Goal: Task Accomplishment & Management: Manage account settings

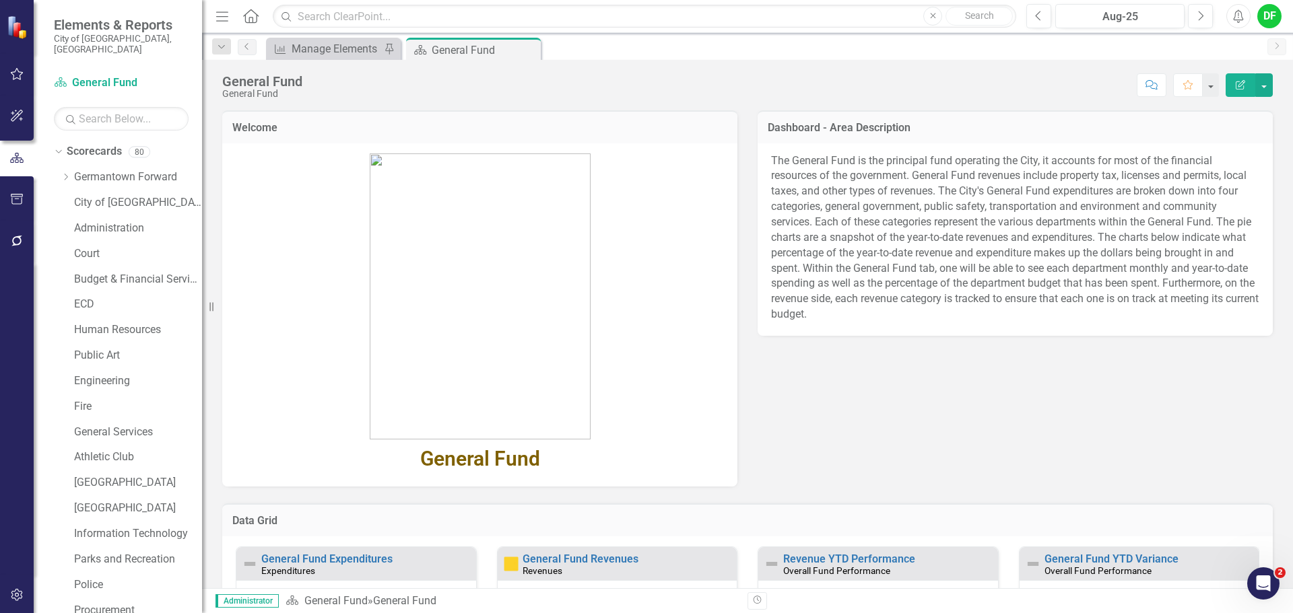
scroll to position [255, 0]
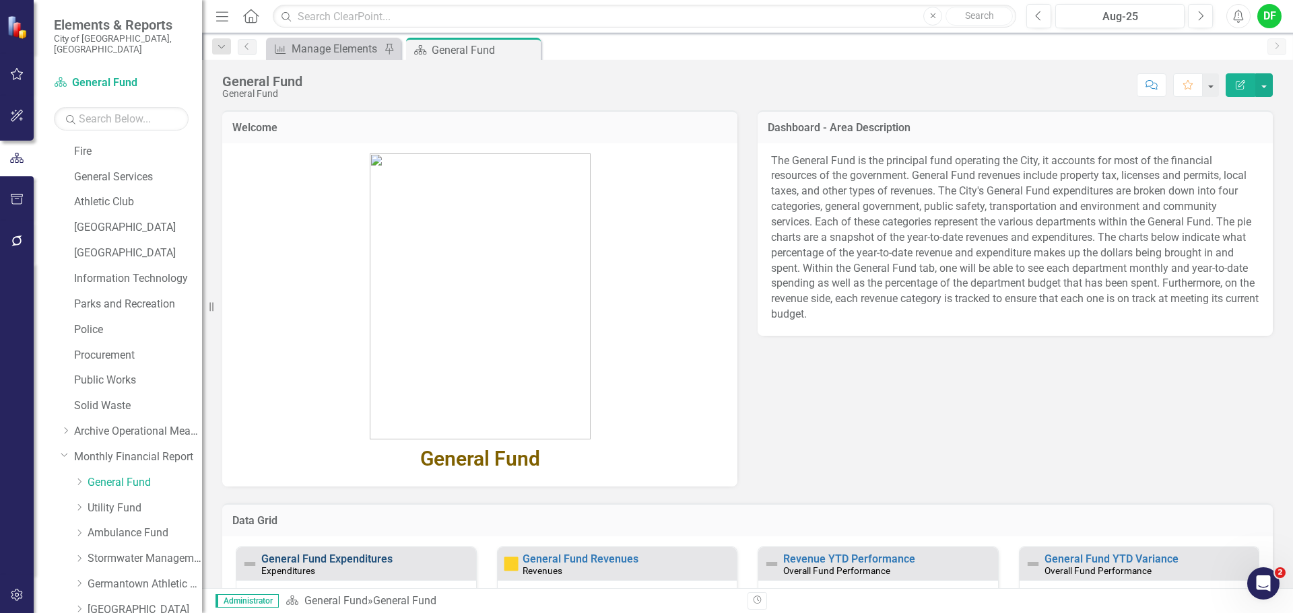
click at [326, 558] on link "General Fund Expenditures" at bounding box center [326, 559] width 131 height 13
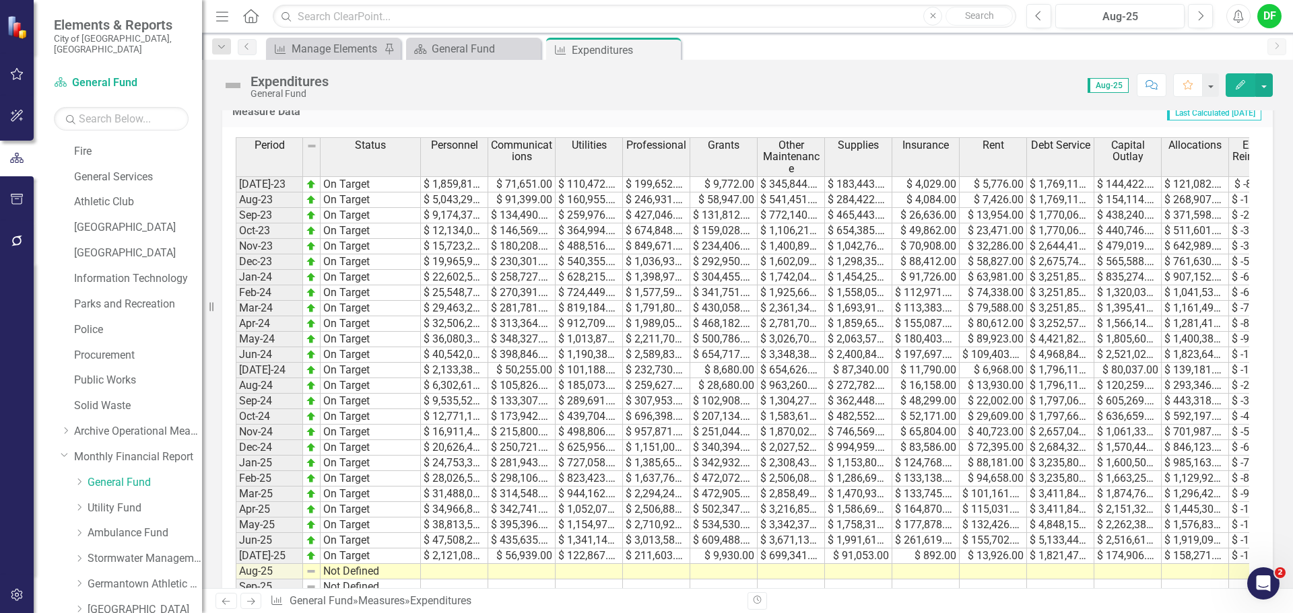
scroll to position [606, 0]
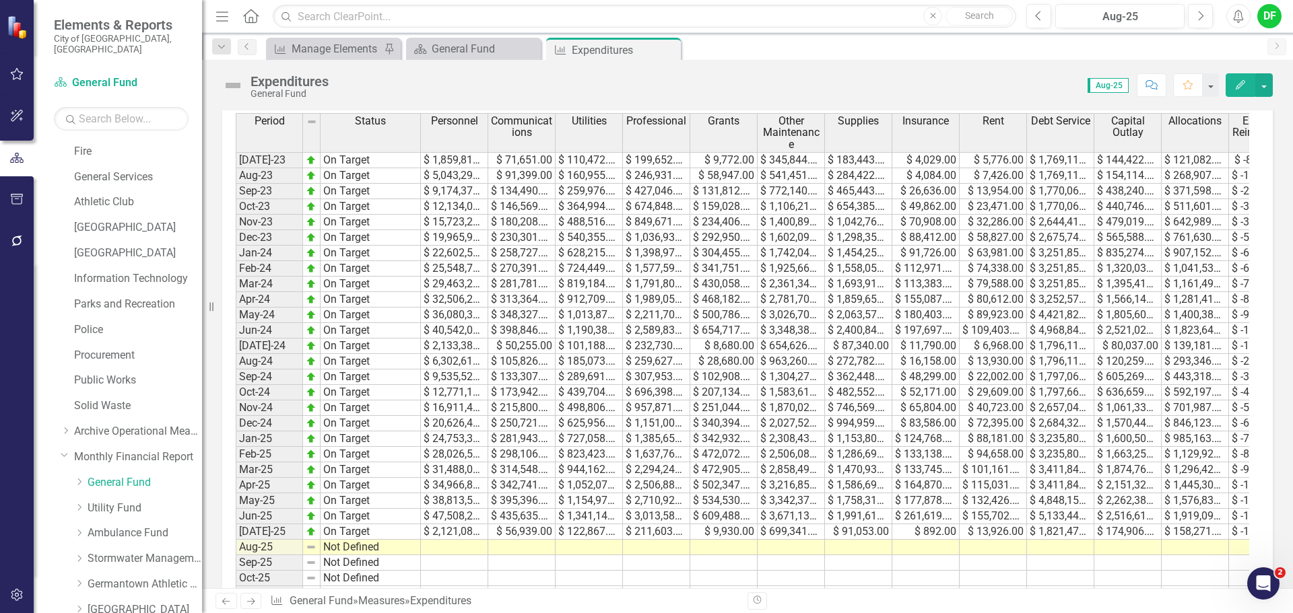
click at [442, 549] on td at bounding box center [454, 547] width 67 height 15
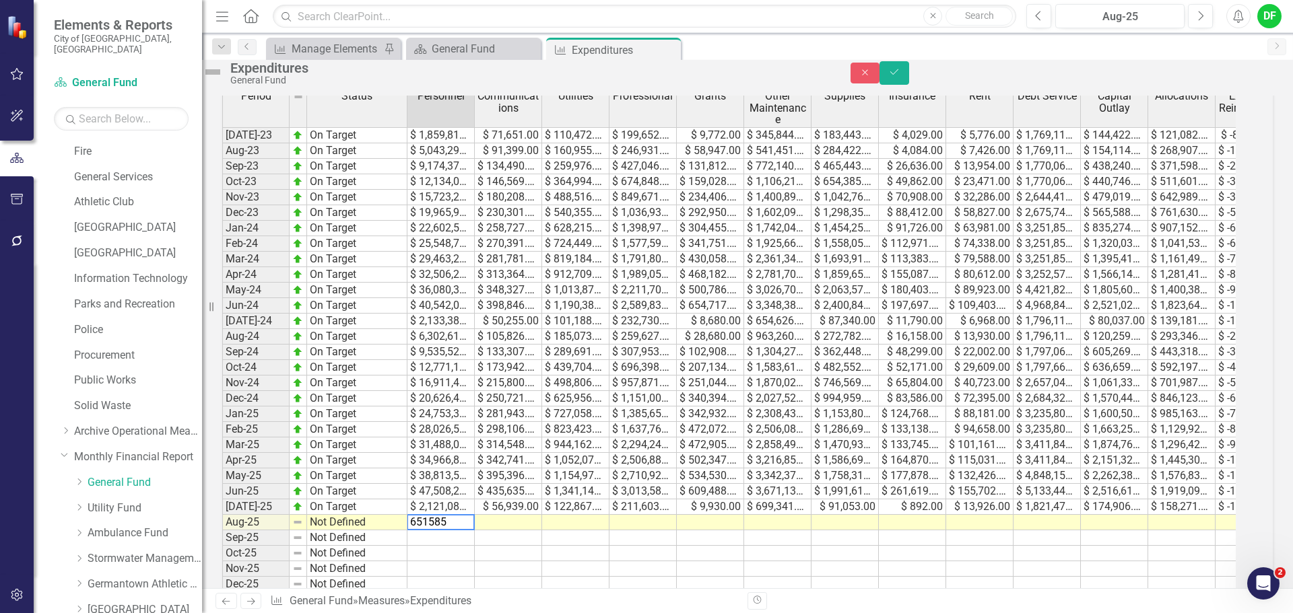
type textarea "6515856"
type textarea "112232"
type textarea "240156"
type textarea "486217"
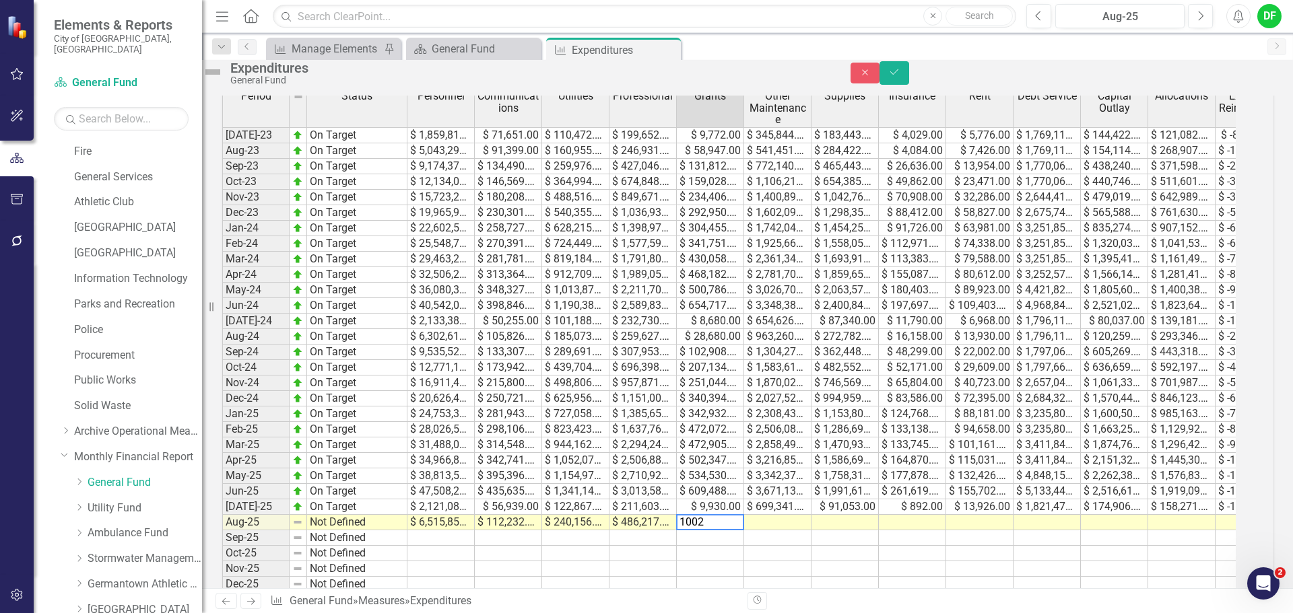
type textarea "10029"
type textarea "960385"
type textarea "212568"
type textarea "24291"
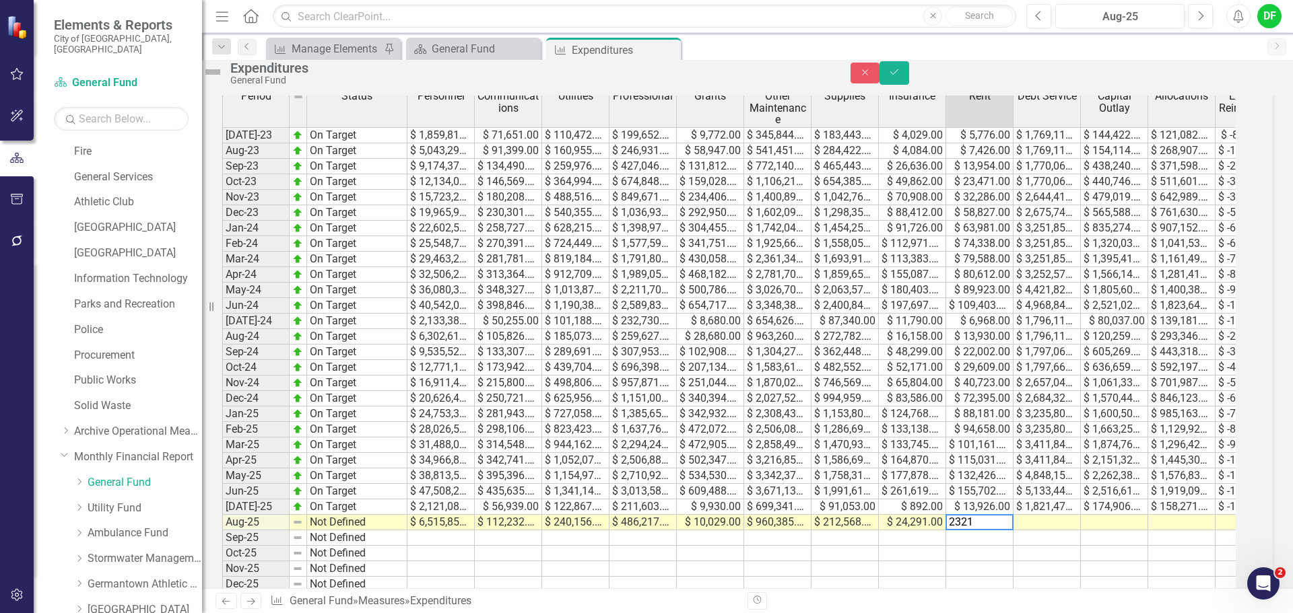
type textarea "23210"
type textarea "1821478"
type textarea "213539"
type textarea "328306"
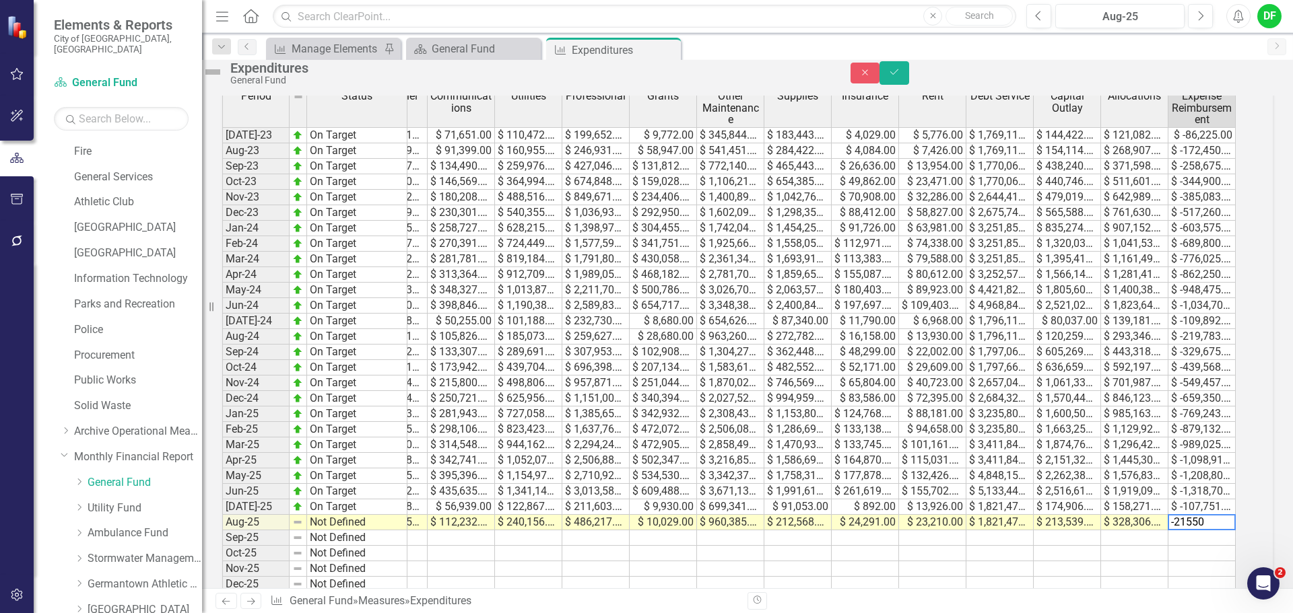
type textarea "-215502"
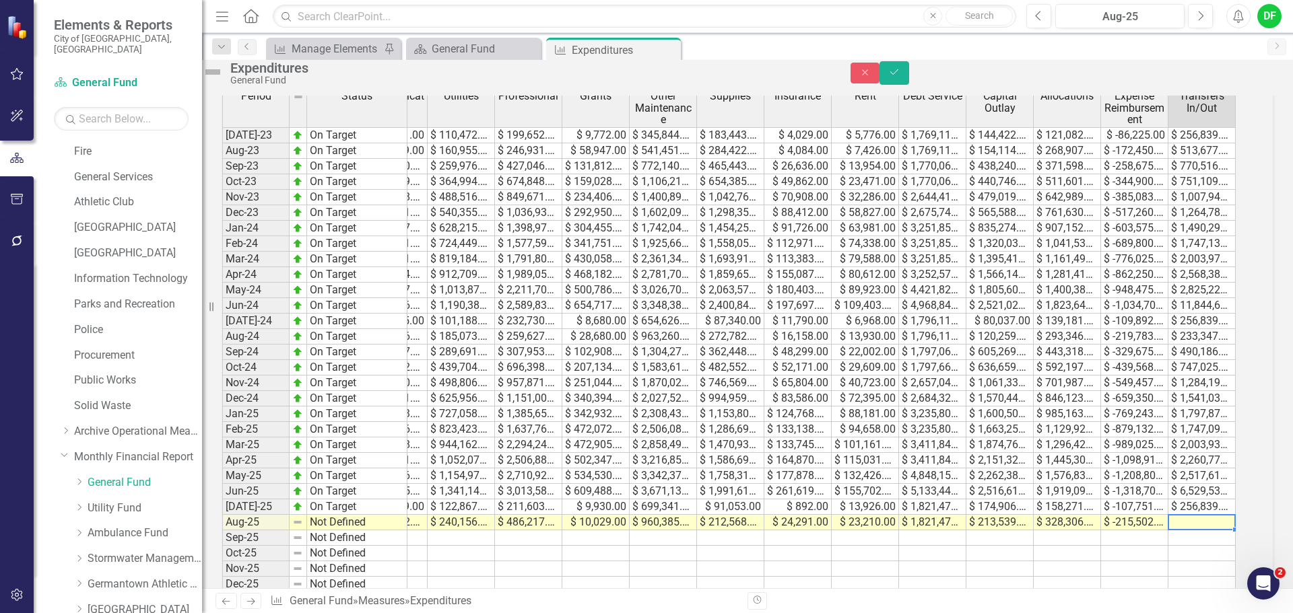
click at [1201, 531] on td at bounding box center [1201, 522] width 67 height 15
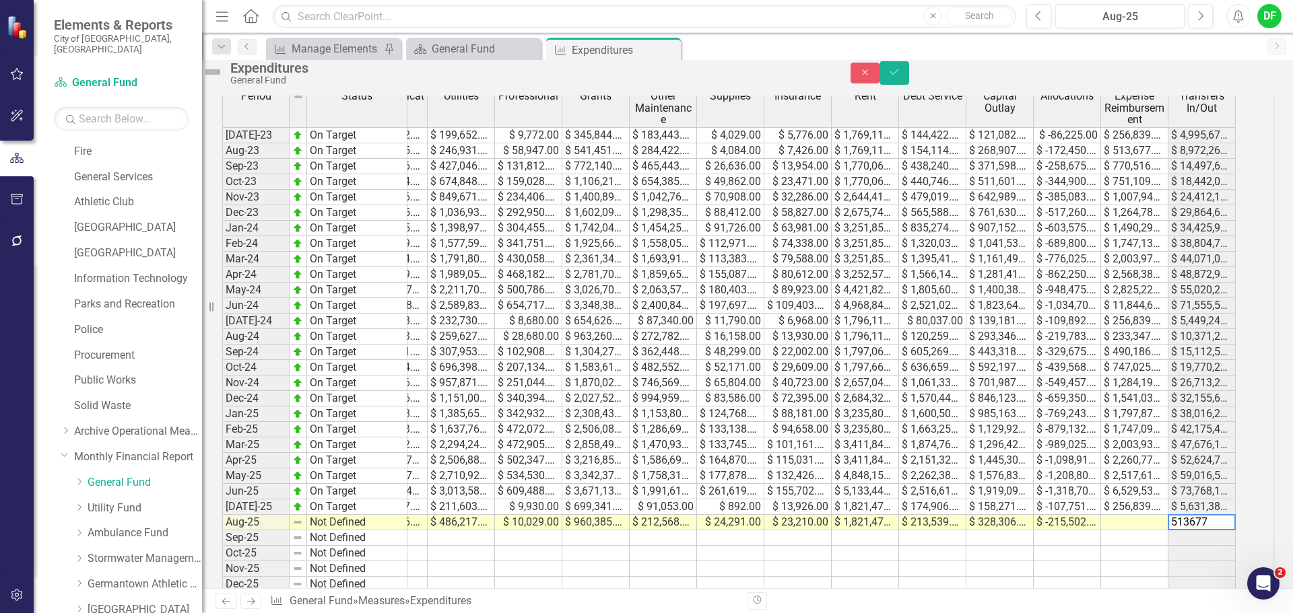
scroll to position [0, 182]
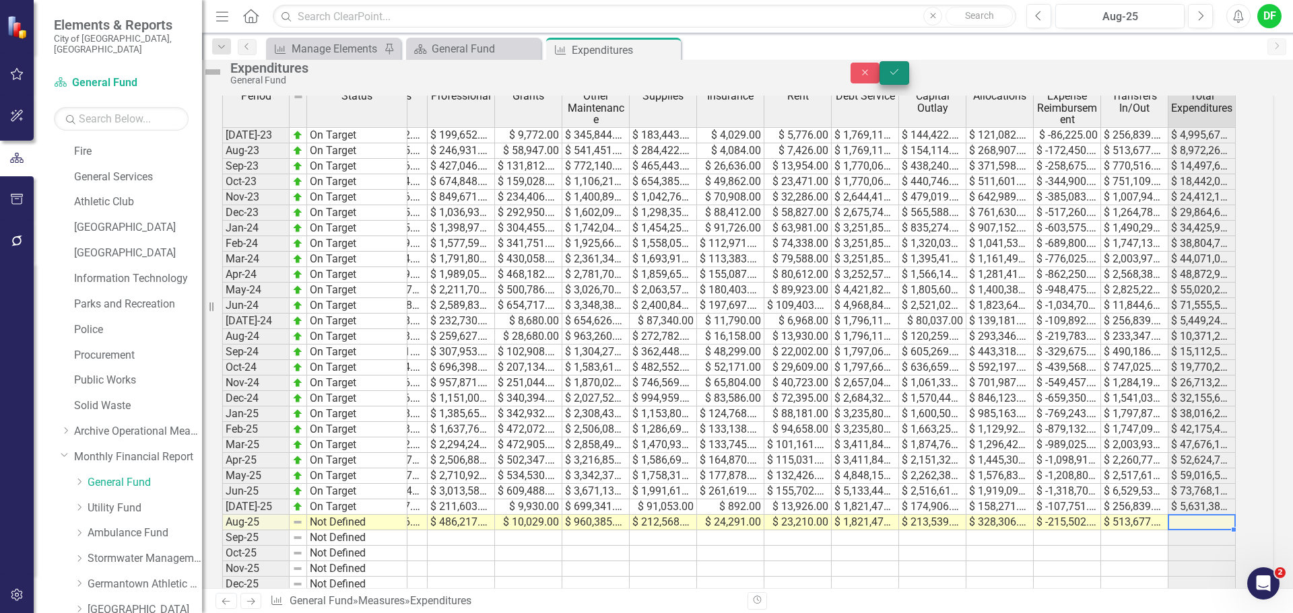
type textarea "513677"
click at [900, 77] on icon "Save" at bounding box center [894, 71] width 12 height 9
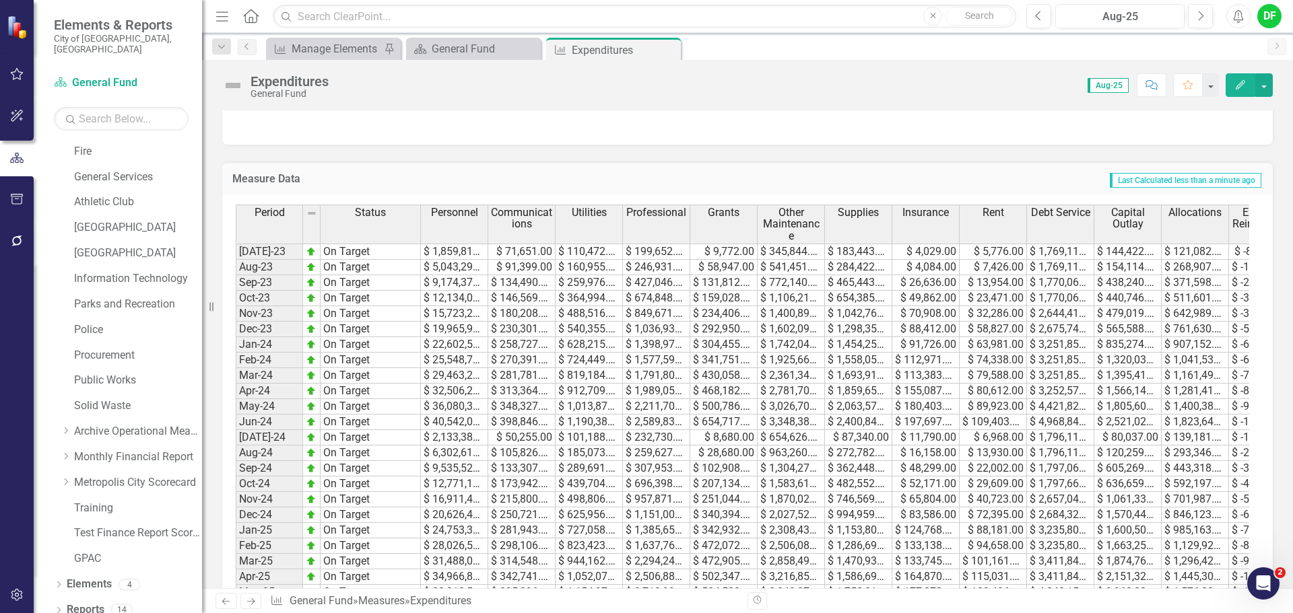
scroll to position [741, 0]
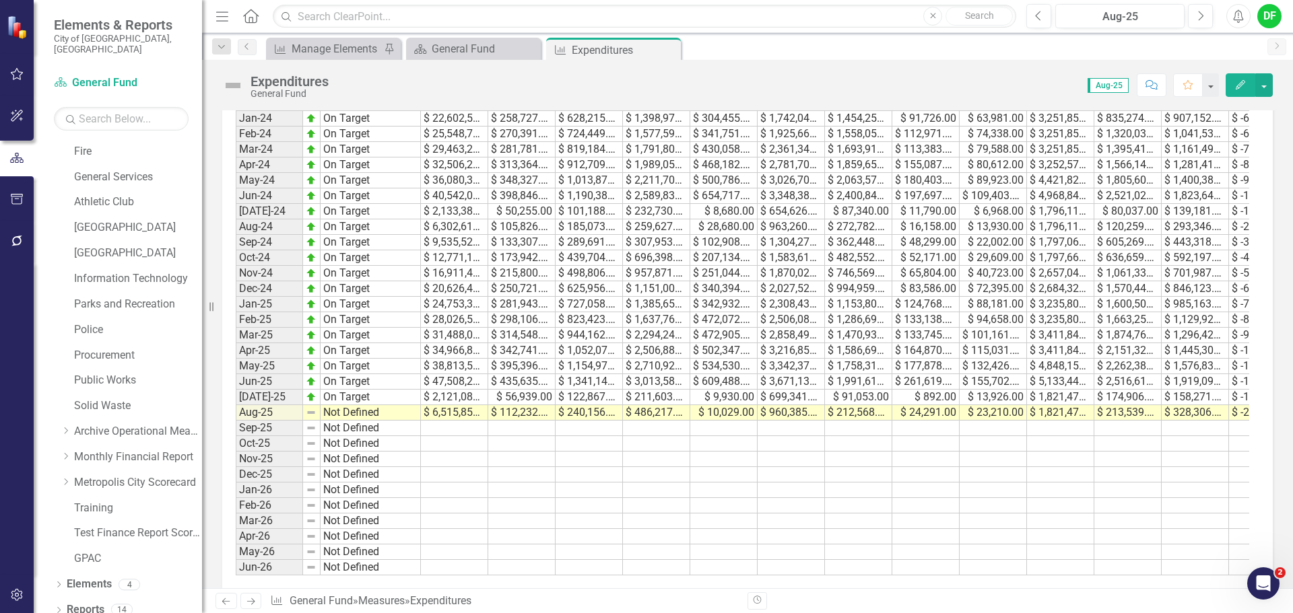
click at [1193, 434] on td at bounding box center [1195, 428] width 67 height 15
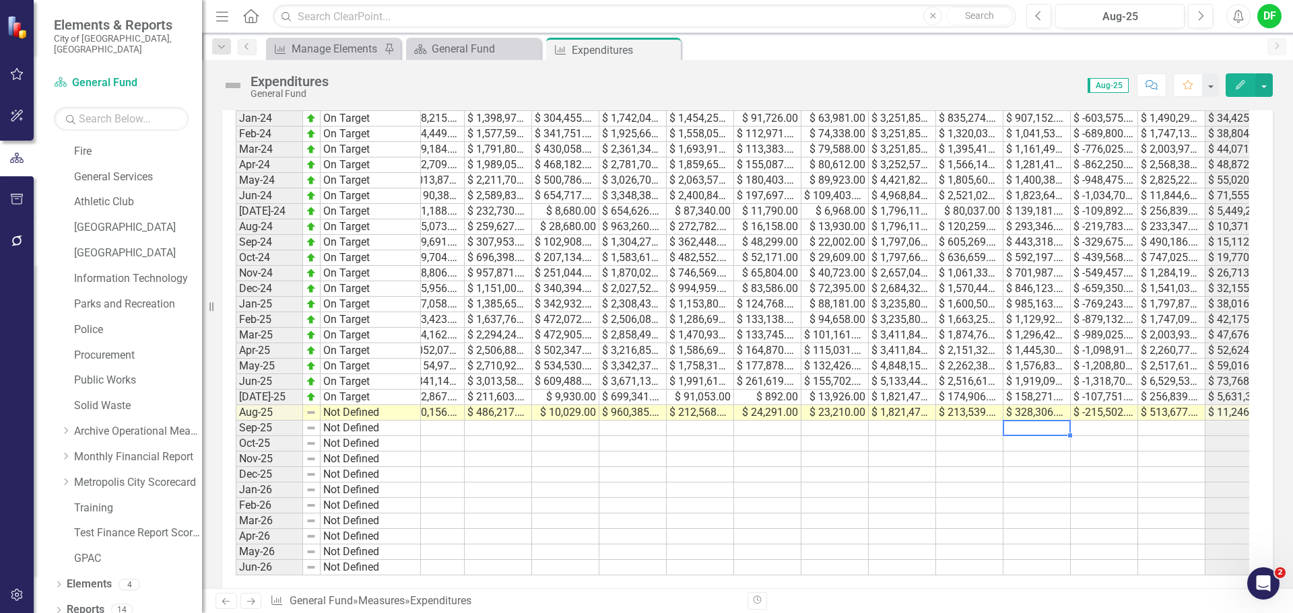
scroll to position [0, 182]
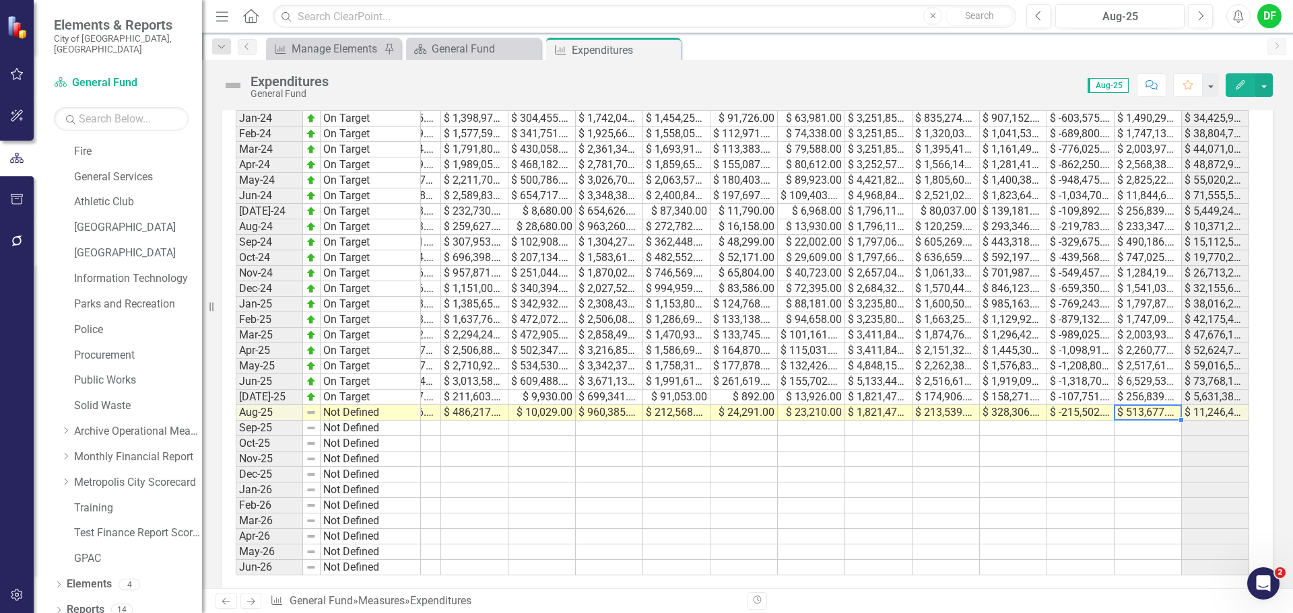
click at [1157, 413] on td "$ 513,677.00" at bounding box center [1147, 412] width 67 height 15
click at [1152, 425] on td at bounding box center [1147, 428] width 67 height 15
click at [1149, 416] on td "$ 513,677.00" at bounding box center [1147, 412] width 67 height 15
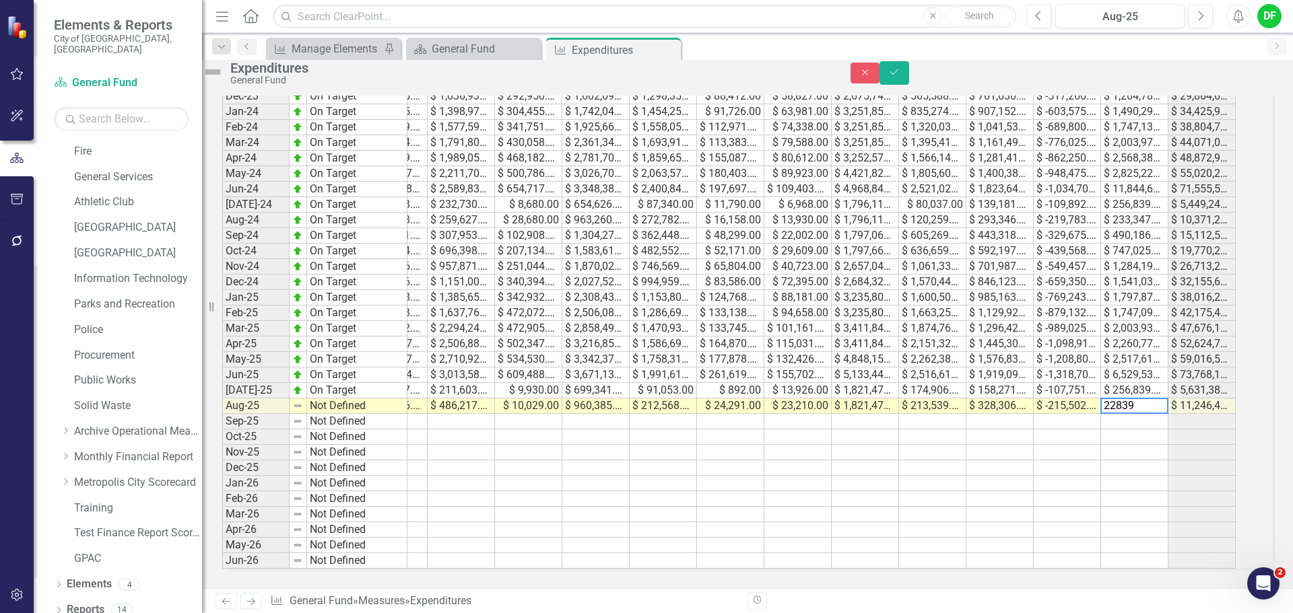
type textarea "228394"
click at [900, 76] on icon "Save" at bounding box center [894, 71] width 12 height 9
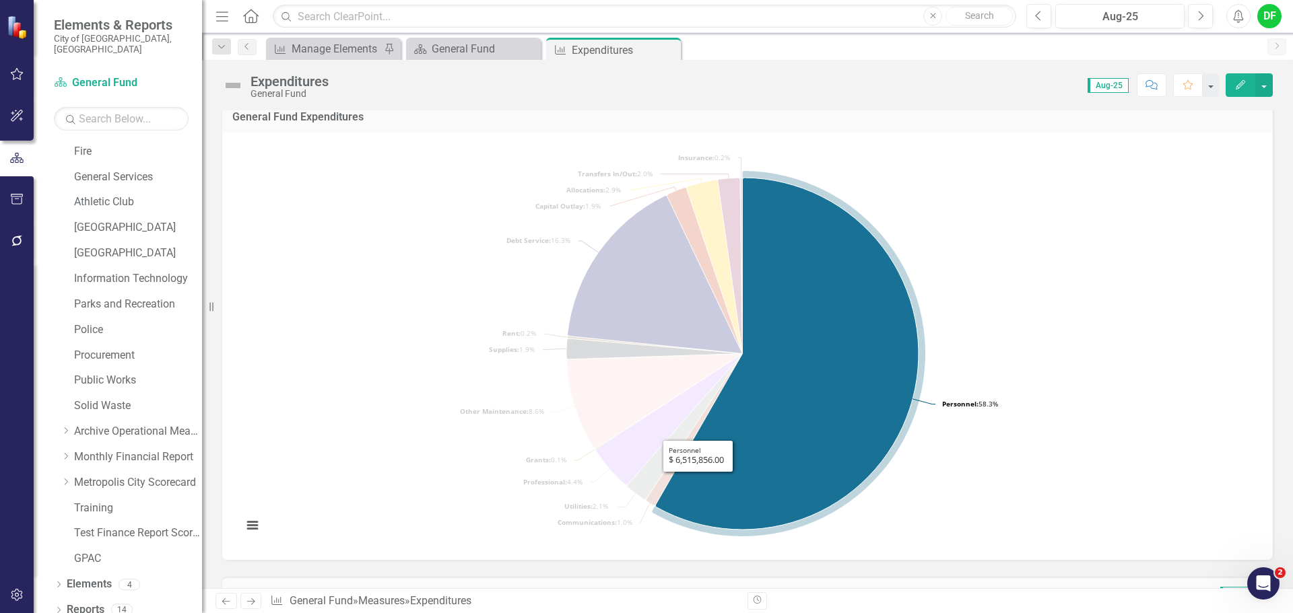
scroll to position [0, 0]
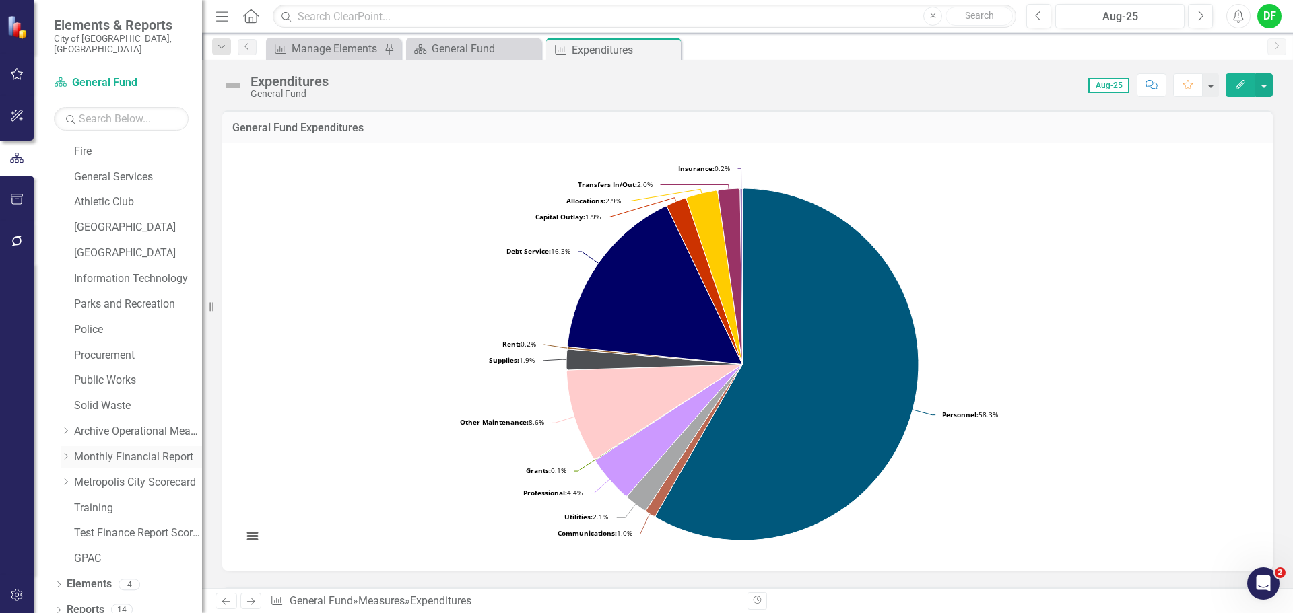
click at [67, 452] on icon "Dropdown" at bounding box center [66, 456] width 10 height 8
click at [80, 478] on icon "Dropdown" at bounding box center [79, 482] width 10 height 8
click at [123, 498] on link "General Fund Revenues" at bounding box center [138, 505] width 128 height 15
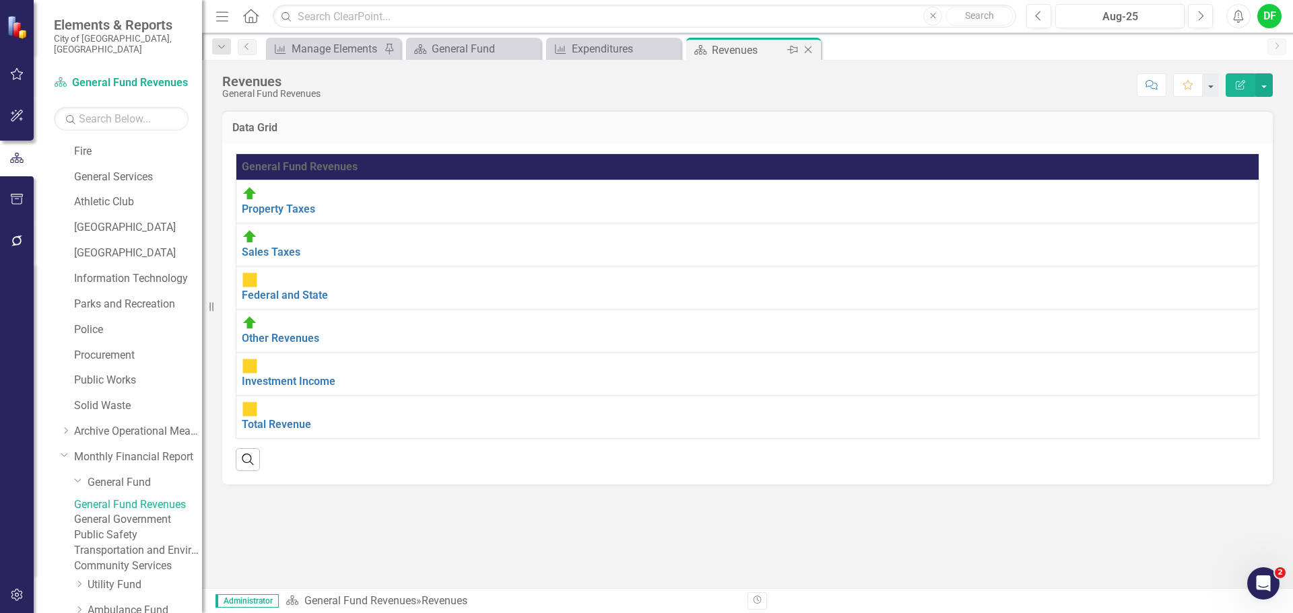
click at [808, 49] on icon "Close" at bounding box center [807, 49] width 13 height 11
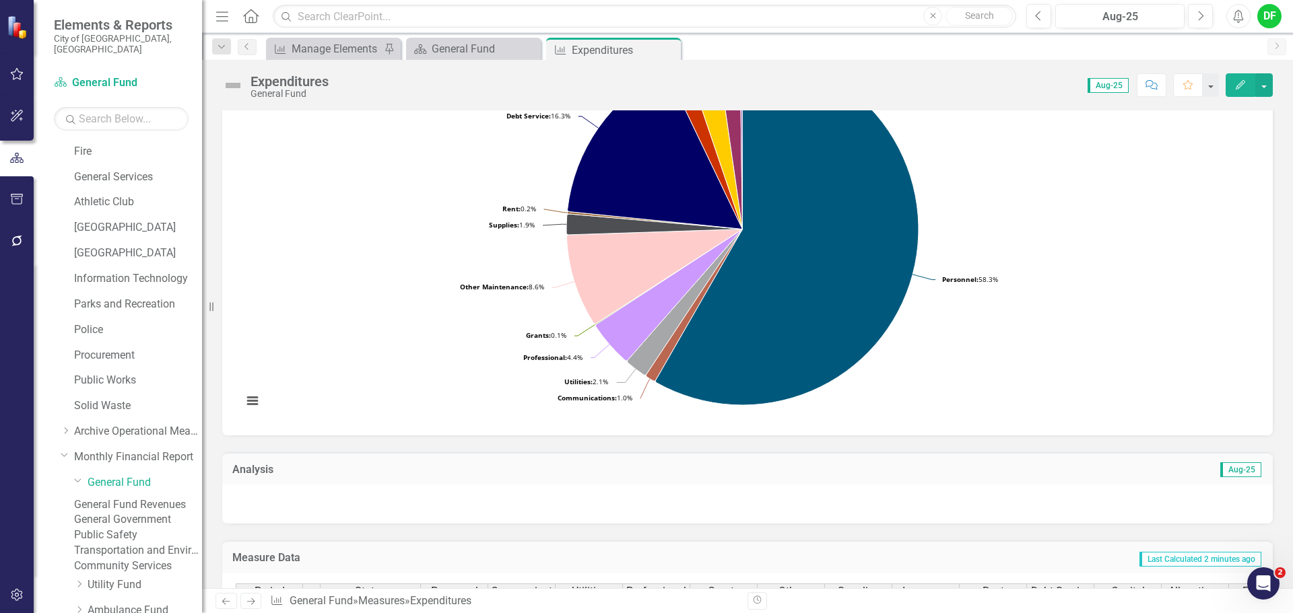
scroll to position [202, 0]
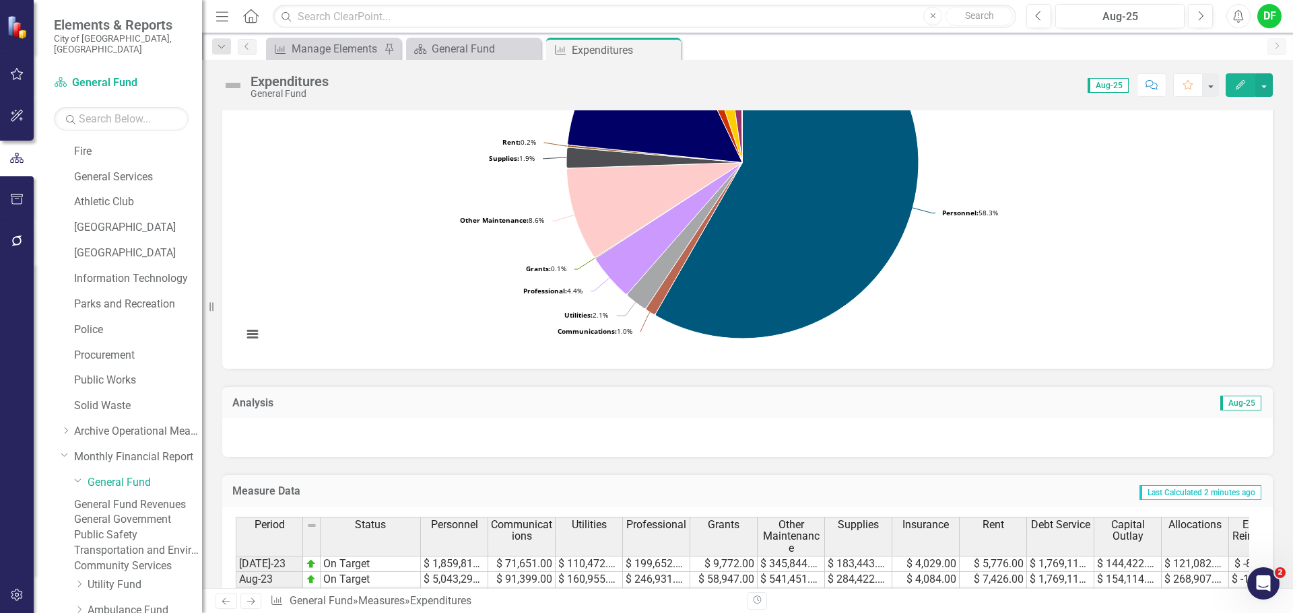
click at [145, 525] on link "General Government" at bounding box center [138, 519] width 128 height 15
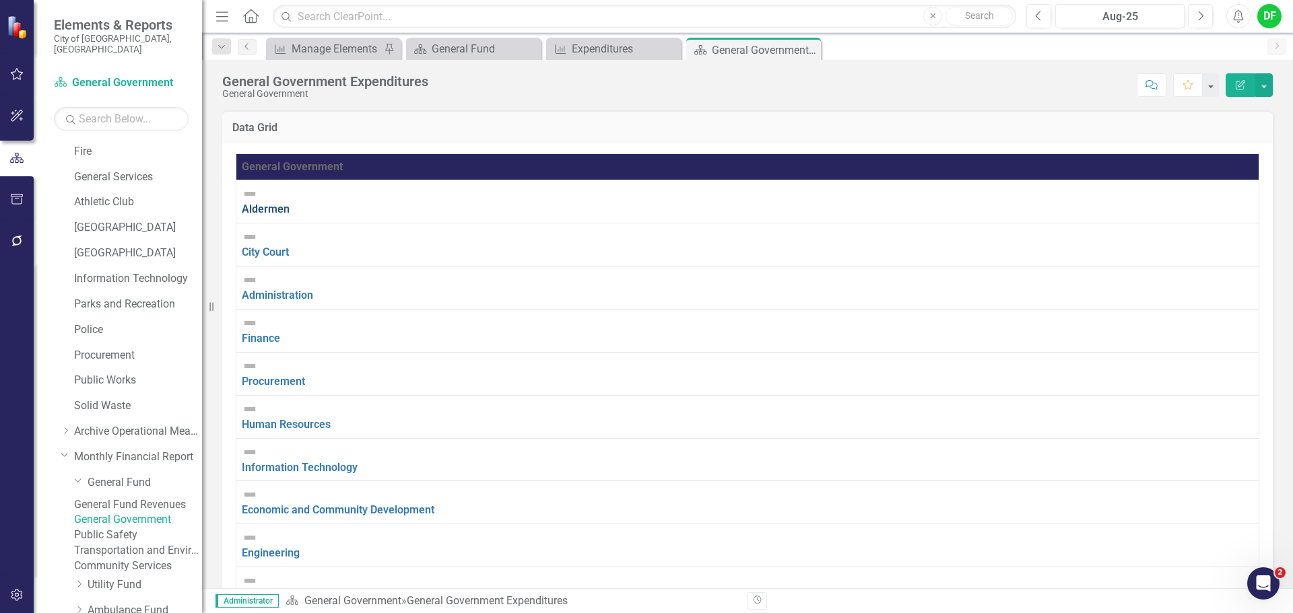
click at [290, 203] on link "Aldermen" at bounding box center [266, 209] width 48 height 13
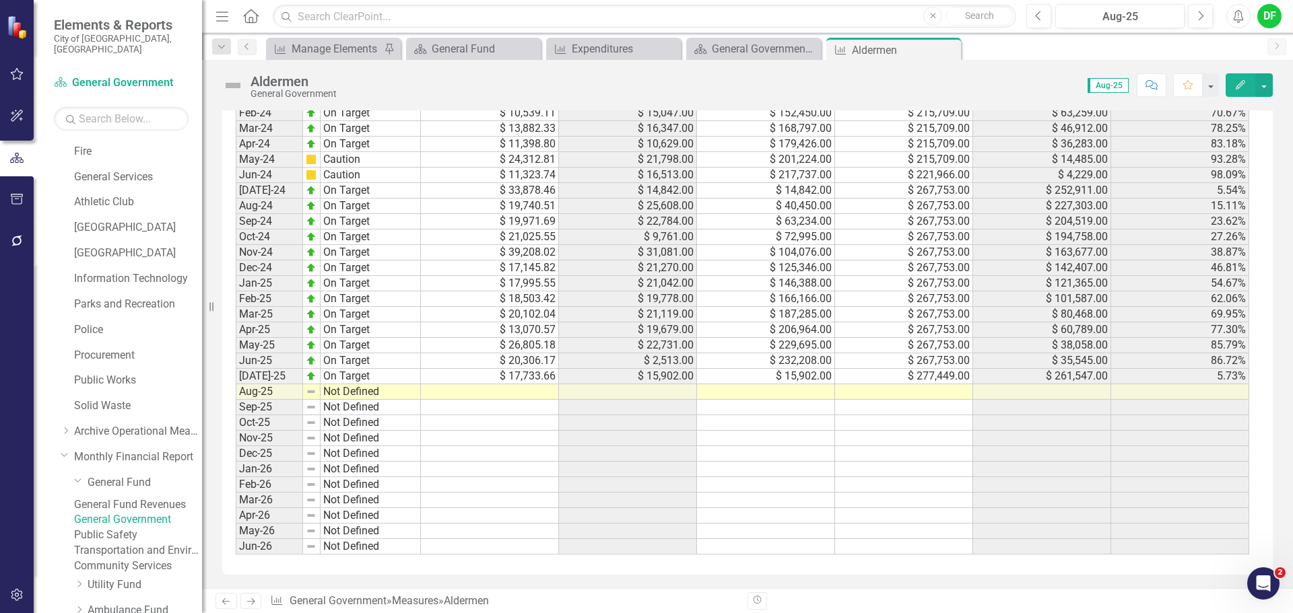
scroll to position [1329, 0]
click at [236, 399] on div "Period Status Monthly Budget Monthly Actual YTD Actual Adjusted Budget Remainde…" at bounding box center [236, 268] width 0 height 574
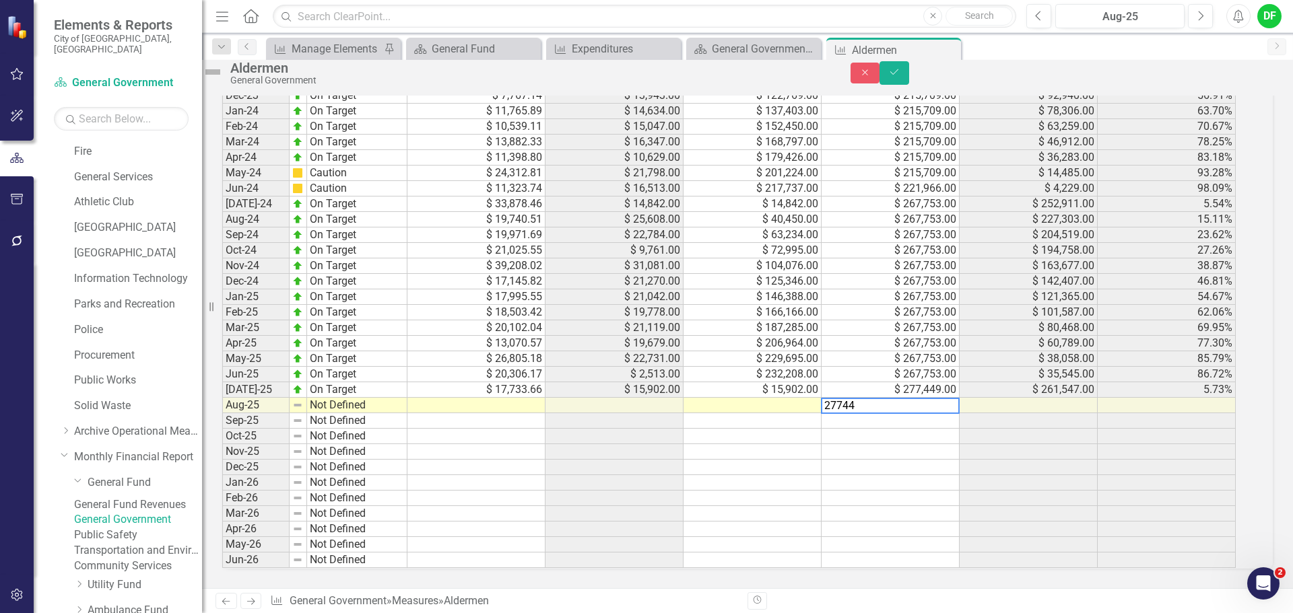
type textarea "277449"
click at [900, 74] on icon "Save" at bounding box center [894, 71] width 12 height 9
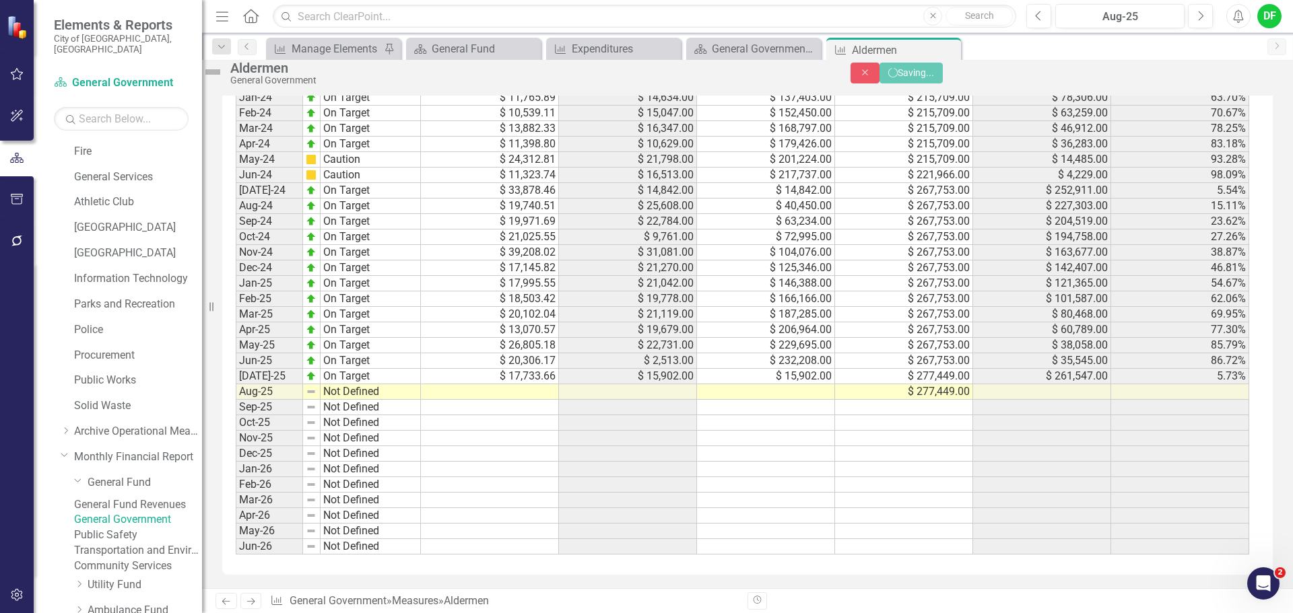
scroll to position [1329, 0]
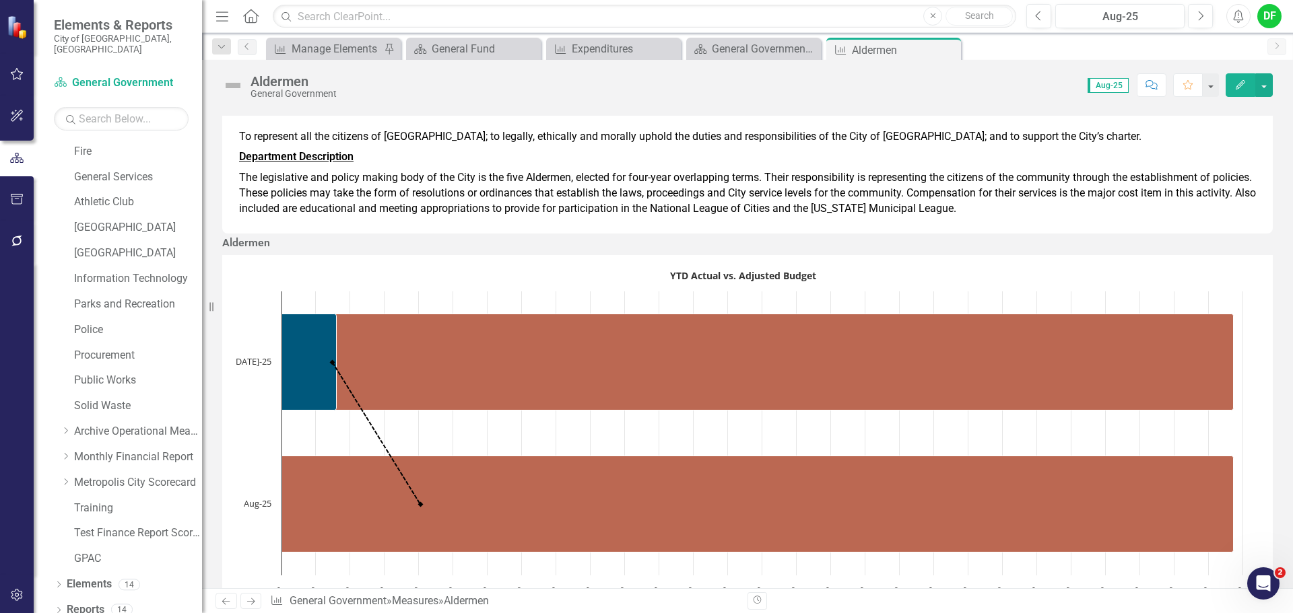
drag, startPoint x: 949, startPoint y: 46, endPoint x: 852, endPoint y: 53, distance: 97.2
click at [0, 0] on icon "Close" at bounding box center [0, 0] width 0 height 0
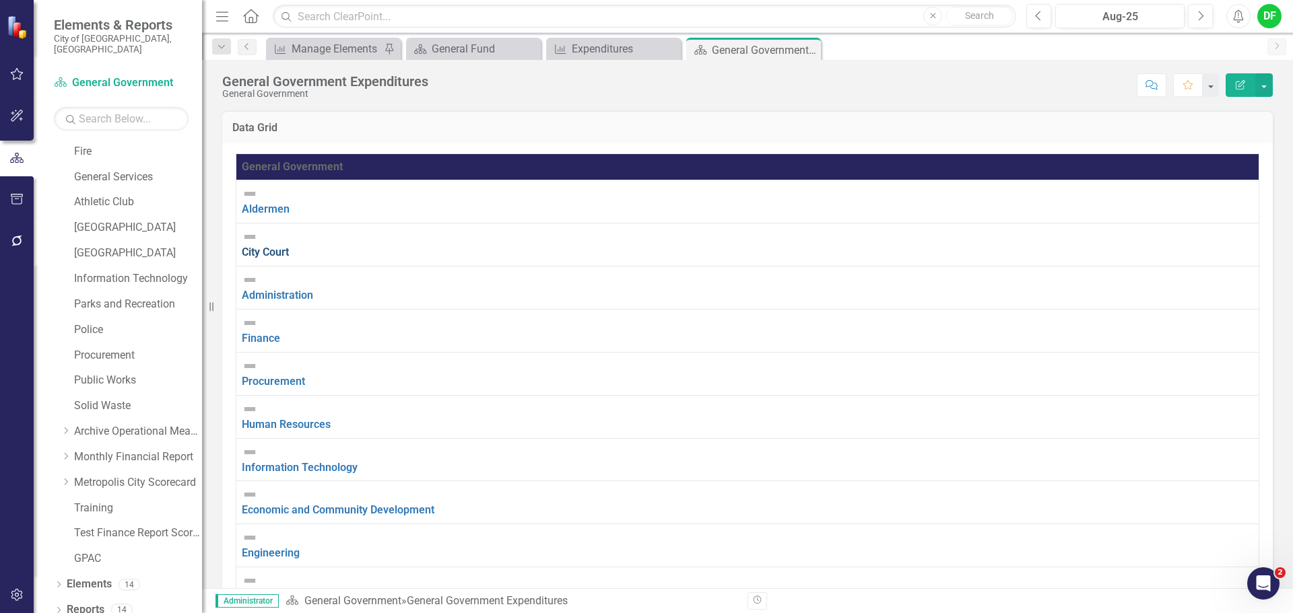
click at [273, 246] on link "City Court" at bounding box center [265, 252] width 47 height 13
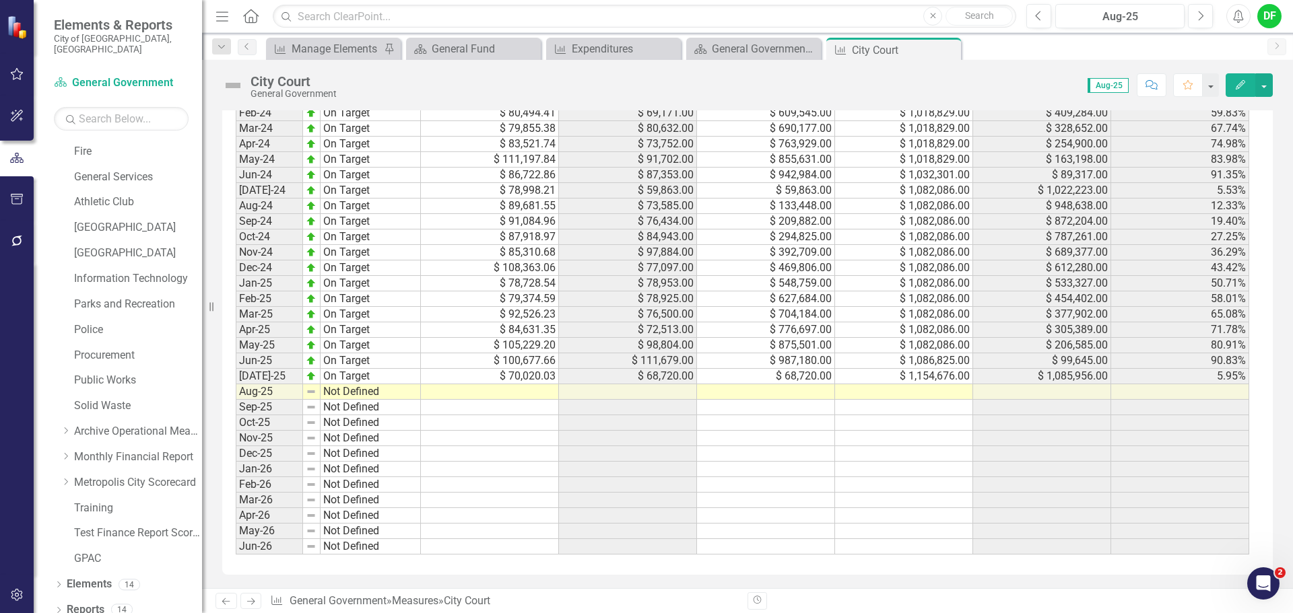
scroll to position [1322, 0]
click at [875, 397] on td at bounding box center [904, 391] width 138 height 15
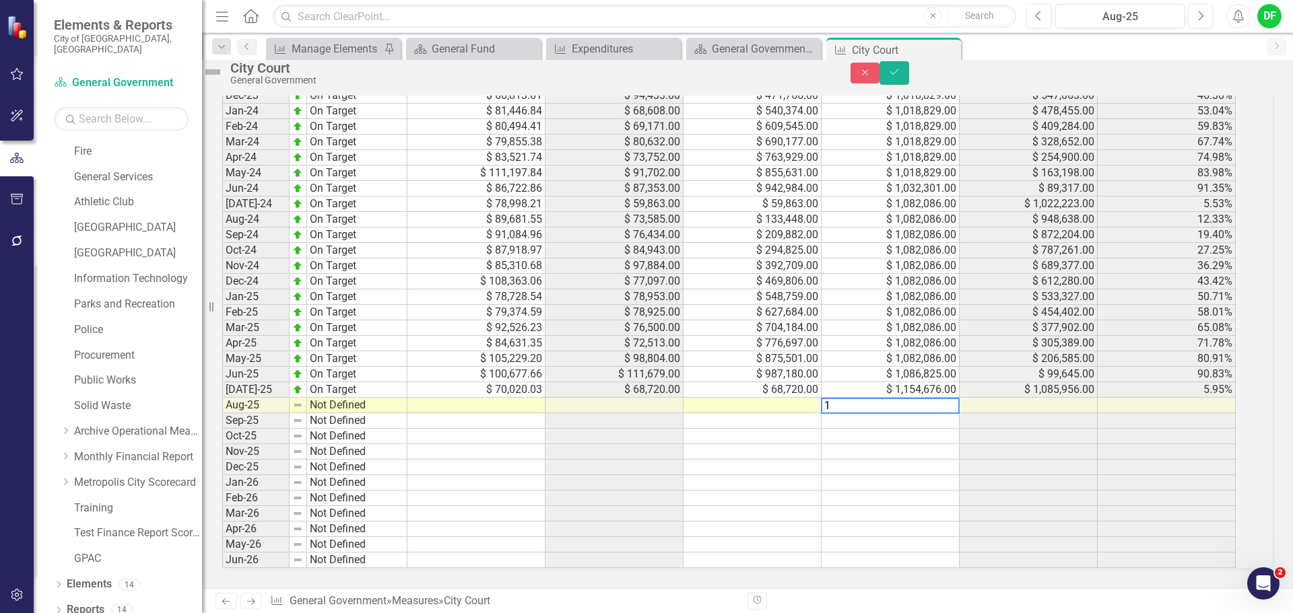
scroll to position [1330, 0]
type textarea "1154676"
click at [900, 77] on icon "Save" at bounding box center [894, 71] width 12 height 9
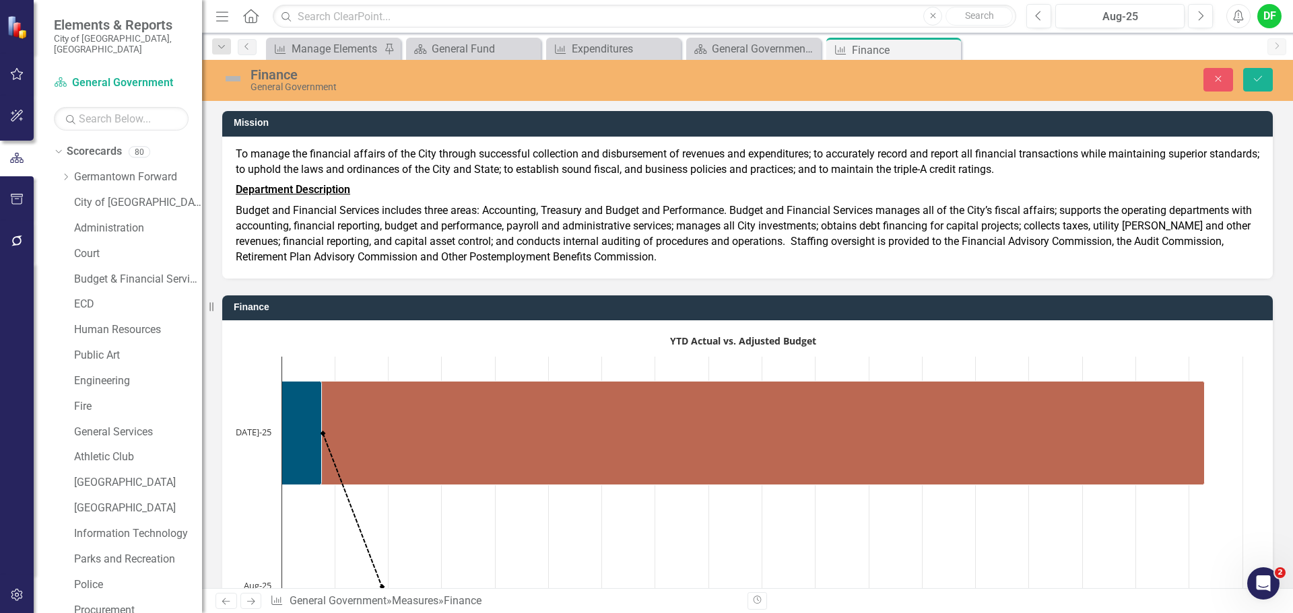
scroll to position [1361, 0]
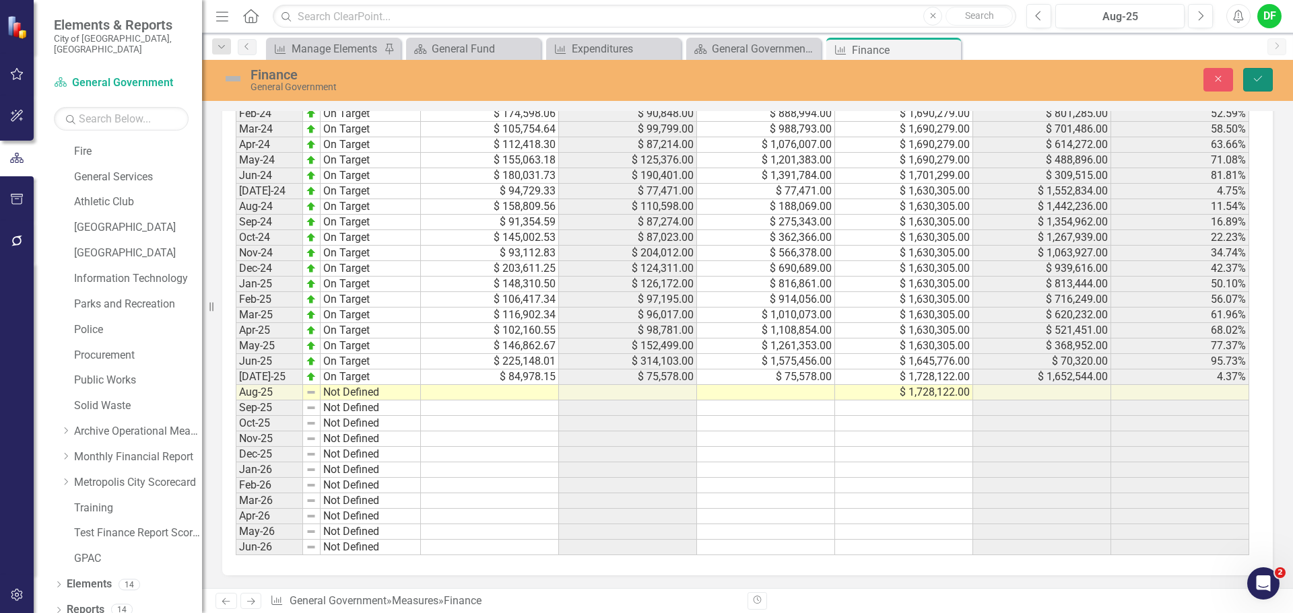
click at [1264, 74] on button "Save" at bounding box center [1258, 80] width 30 height 24
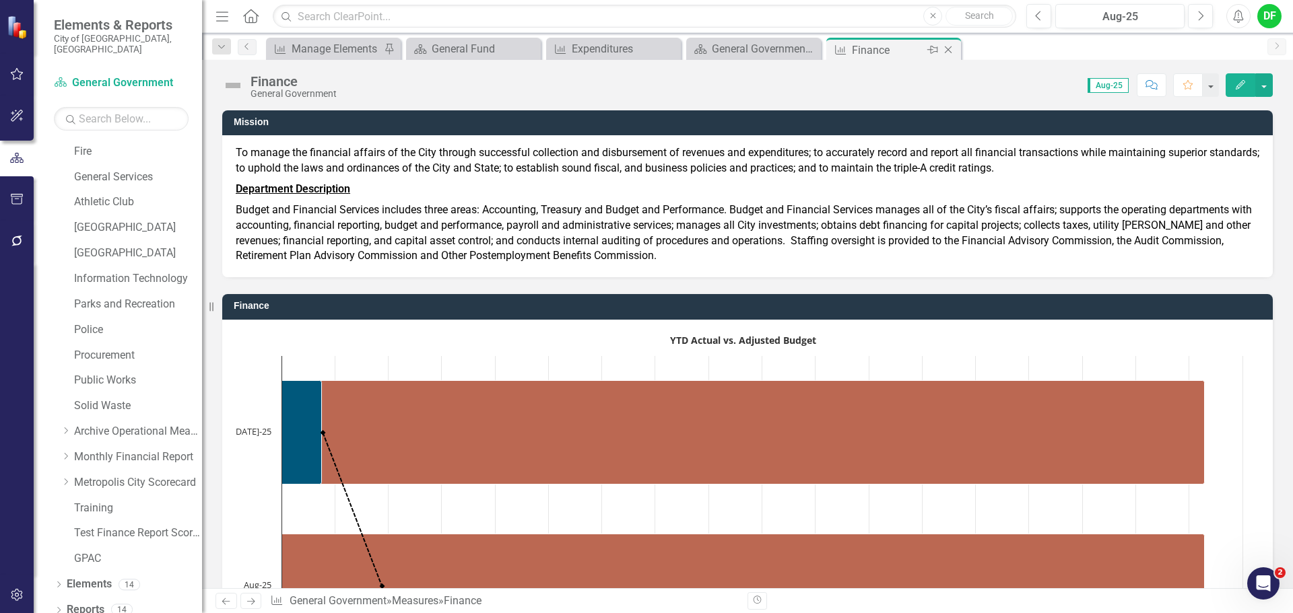
click at [949, 51] on icon at bounding box center [948, 49] width 7 height 7
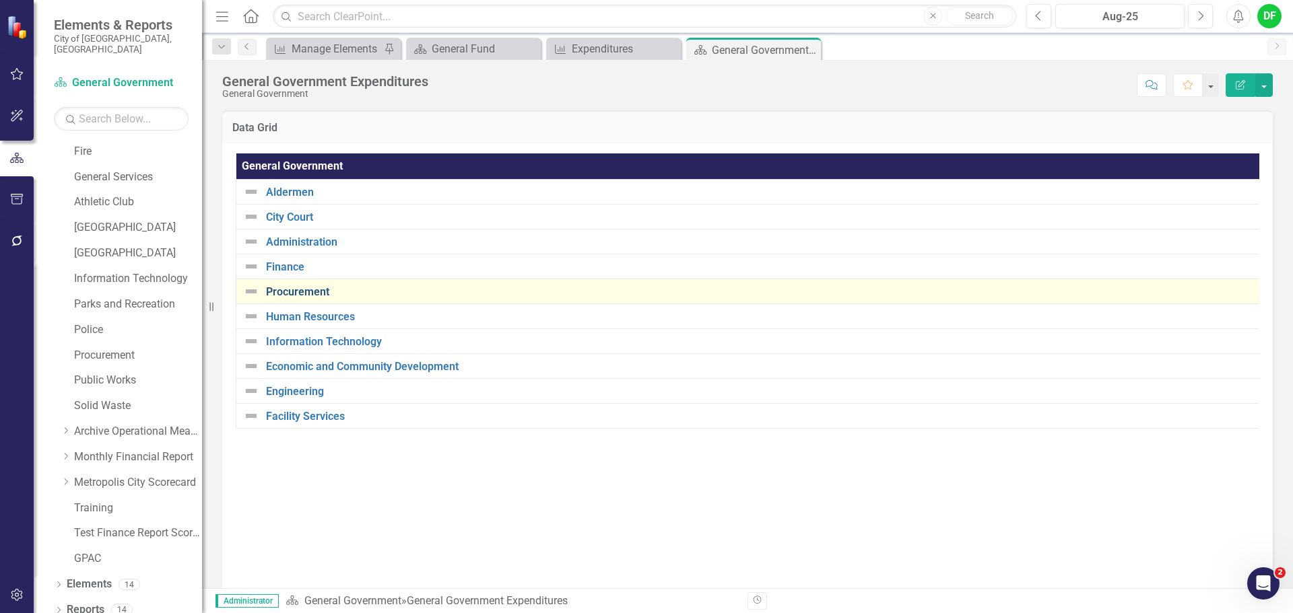
click at [296, 291] on link "Procurement" at bounding box center [760, 292] width 988 height 12
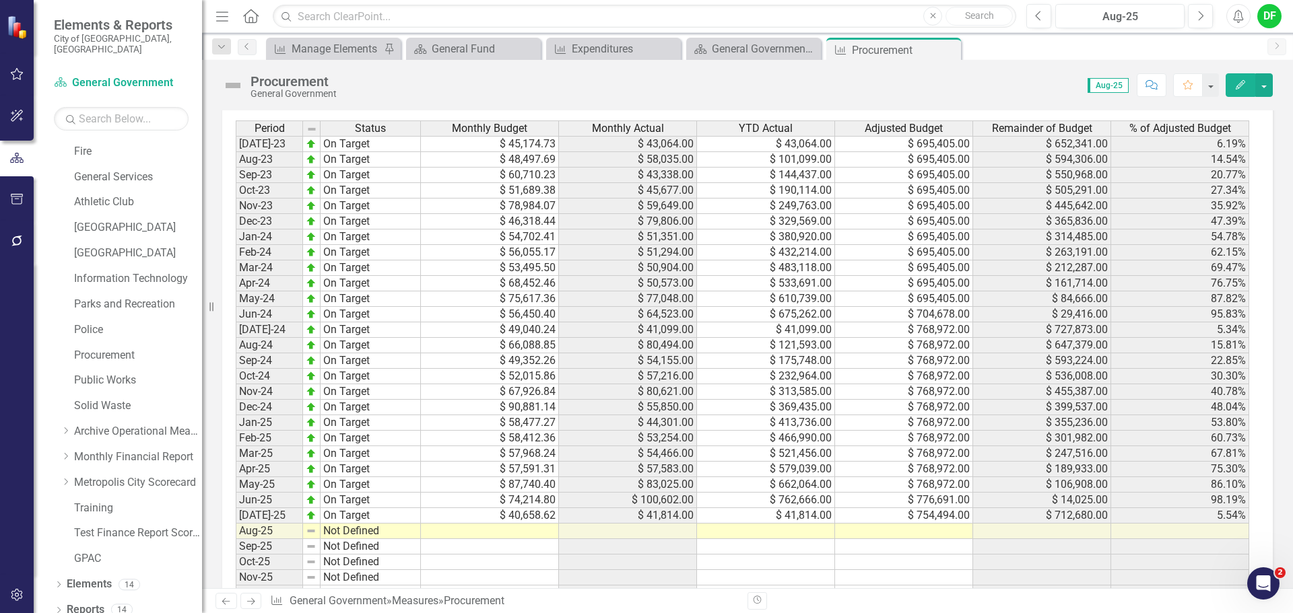
scroll to position [1212, 0]
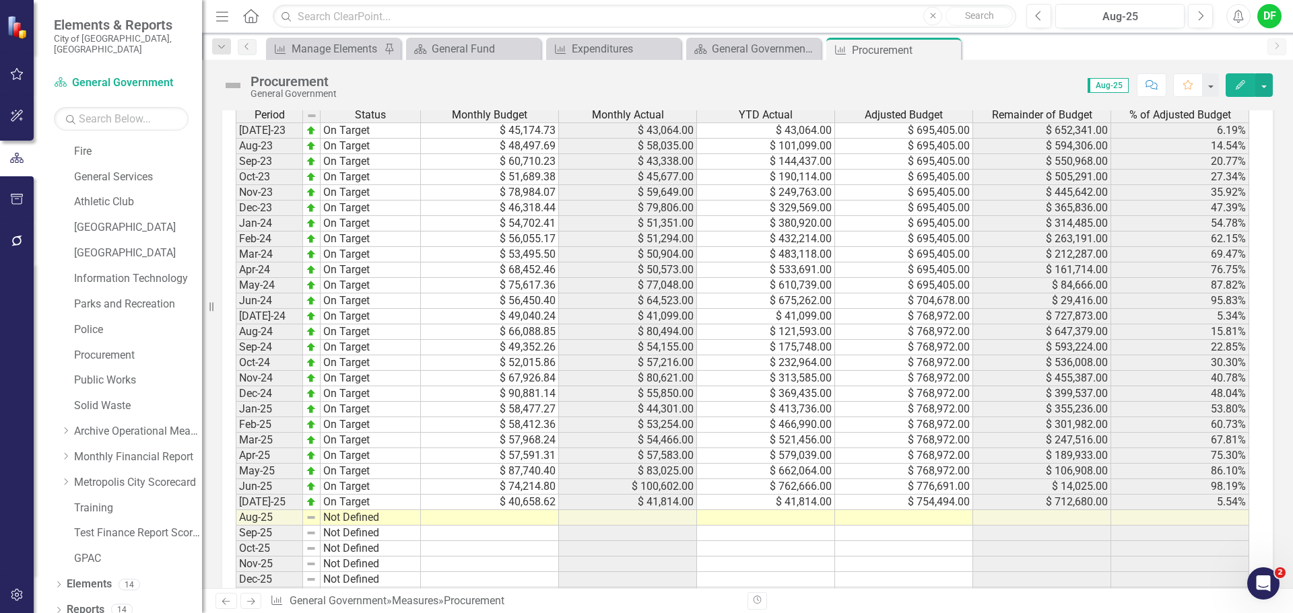
click at [927, 518] on td at bounding box center [904, 517] width 138 height 15
click at [915, 519] on td at bounding box center [904, 517] width 138 height 15
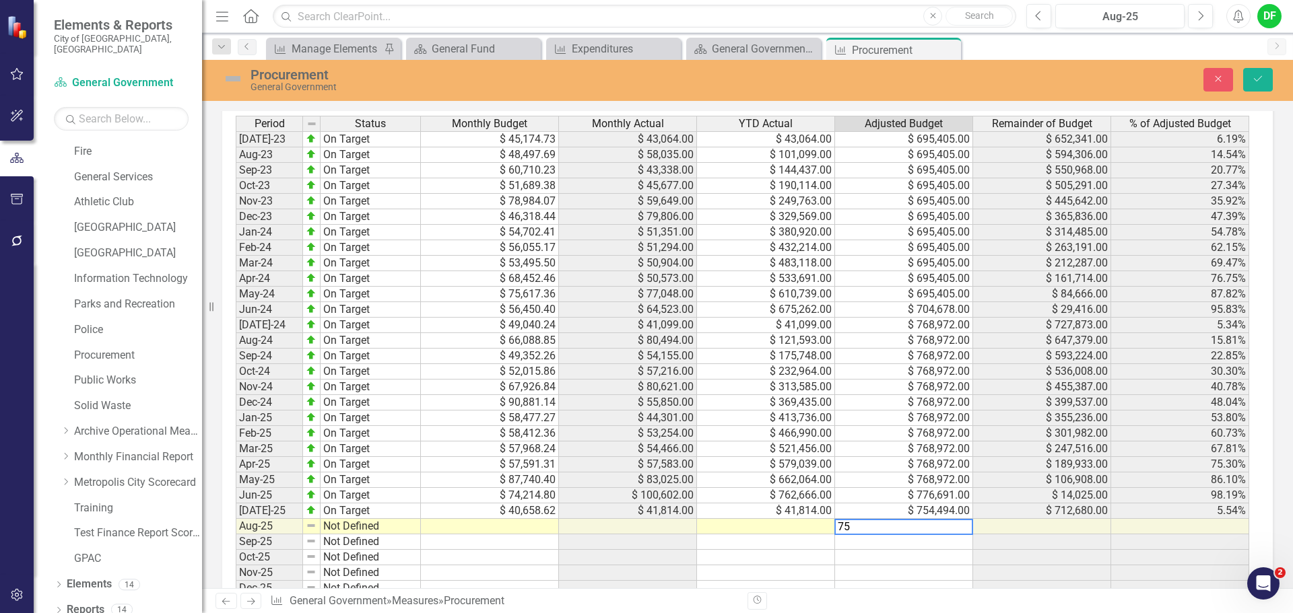
scroll to position [1219, 0]
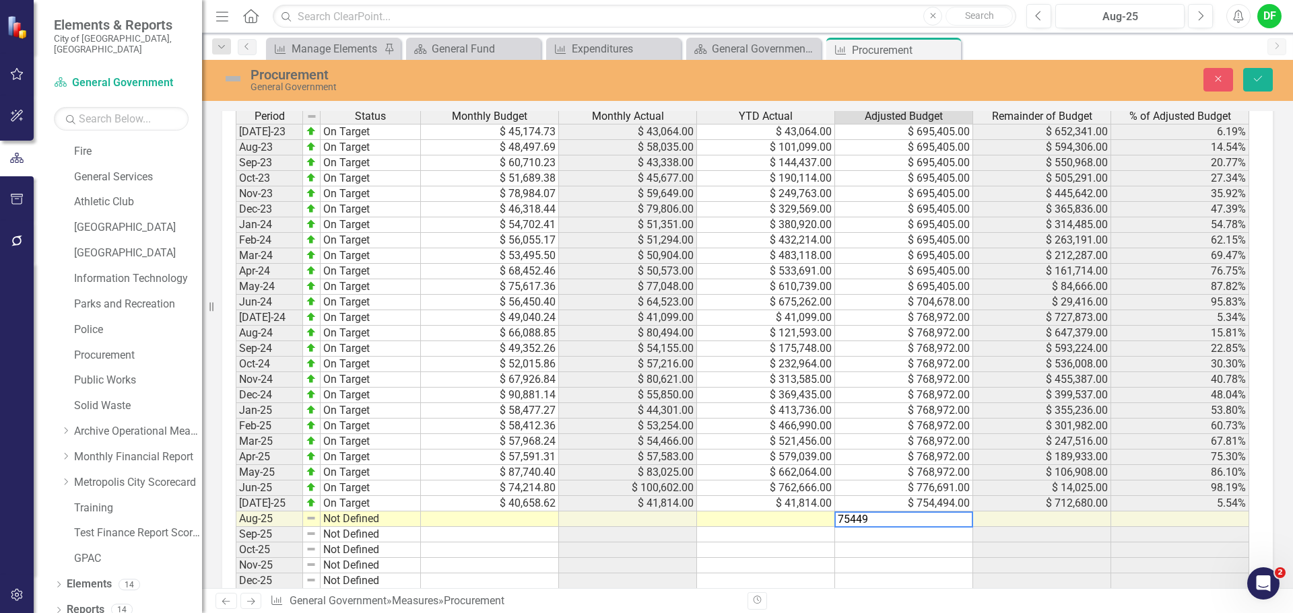
type textarea "754494"
click at [1258, 79] on icon "Save" at bounding box center [1258, 78] width 12 height 9
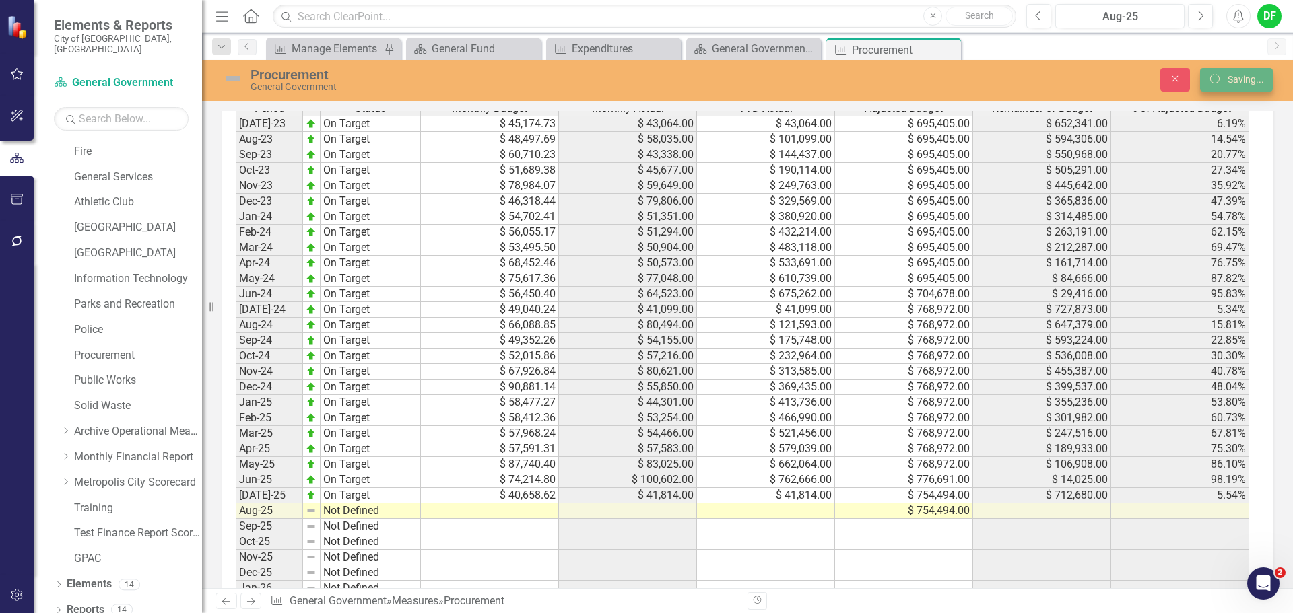
scroll to position [1212, 0]
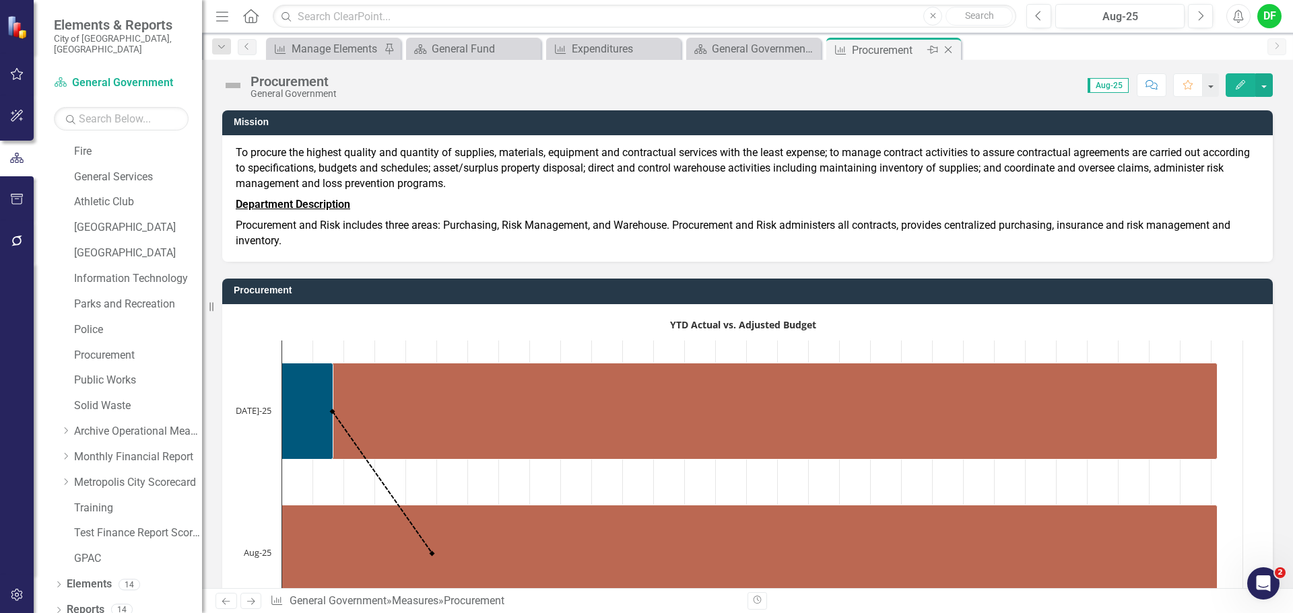
click at [949, 48] on icon at bounding box center [948, 49] width 7 height 7
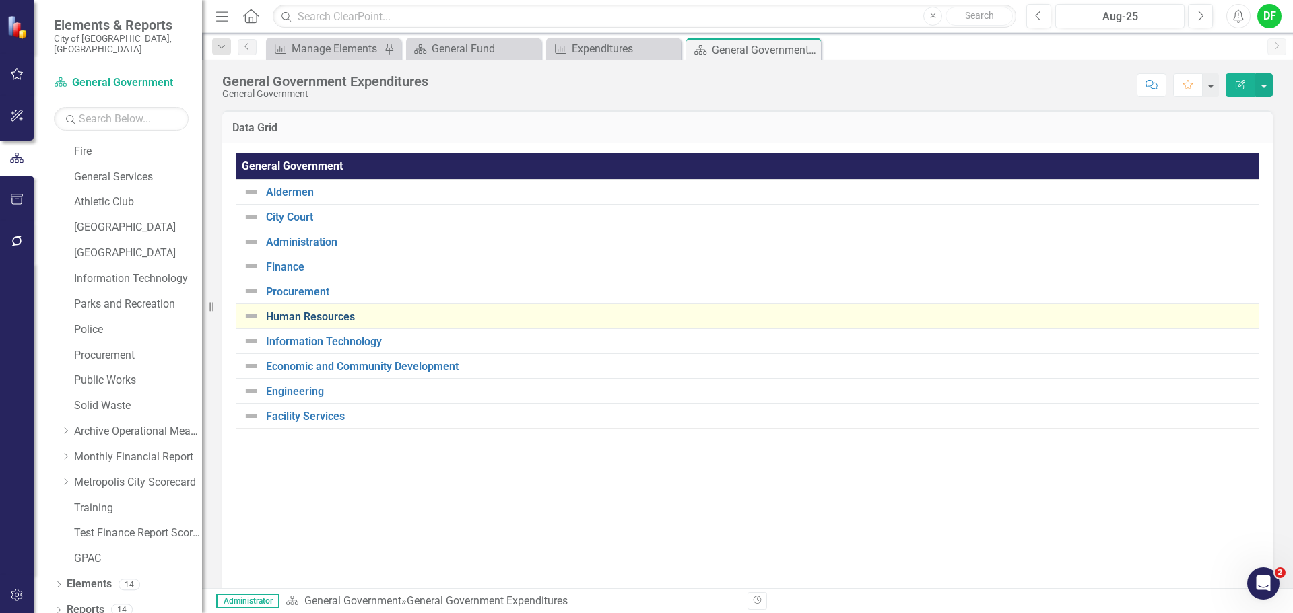
click at [285, 314] on link "Human Resources" at bounding box center [760, 317] width 989 height 12
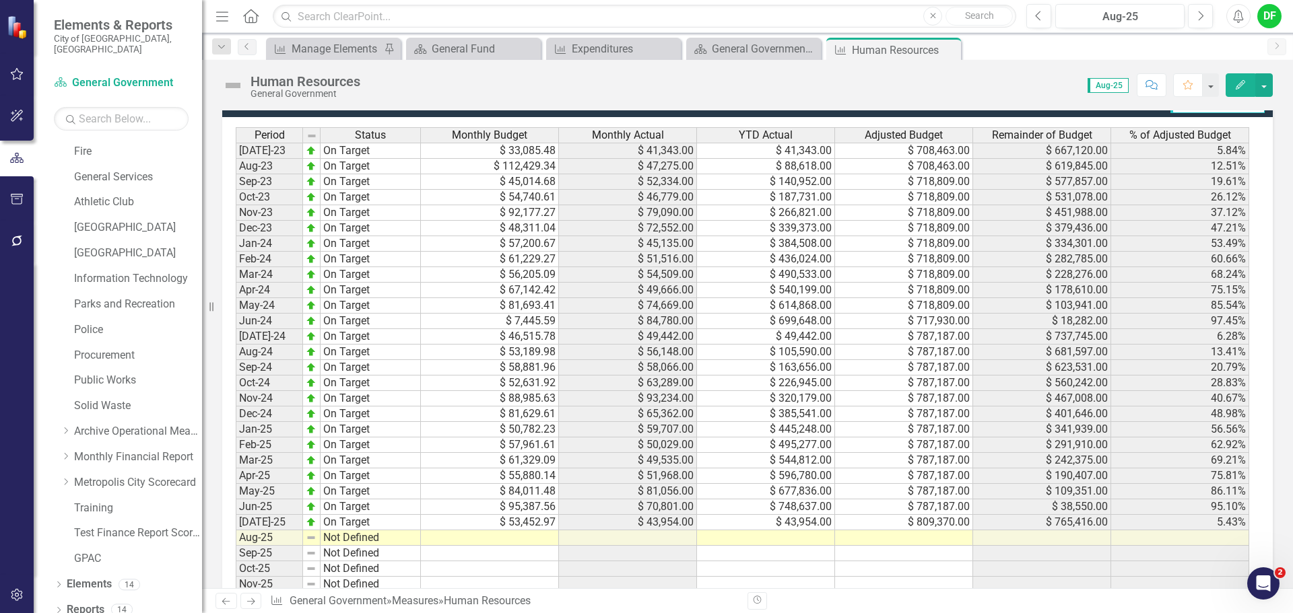
scroll to position [1145, 0]
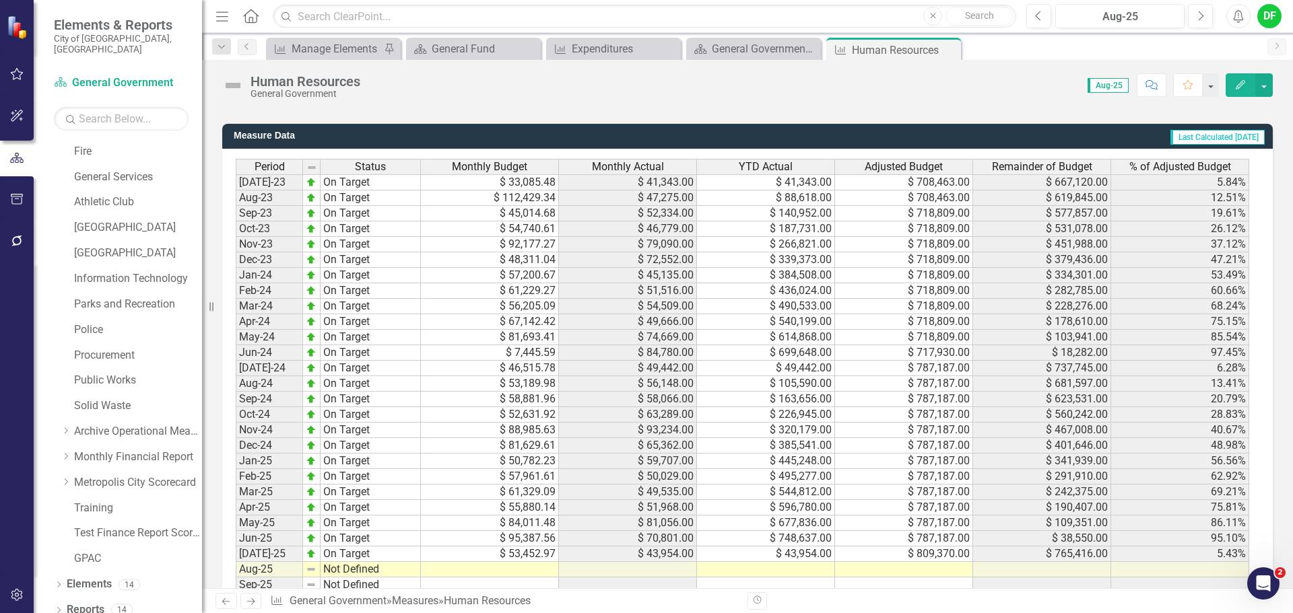
click at [906, 567] on td at bounding box center [904, 569] width 138 height 15
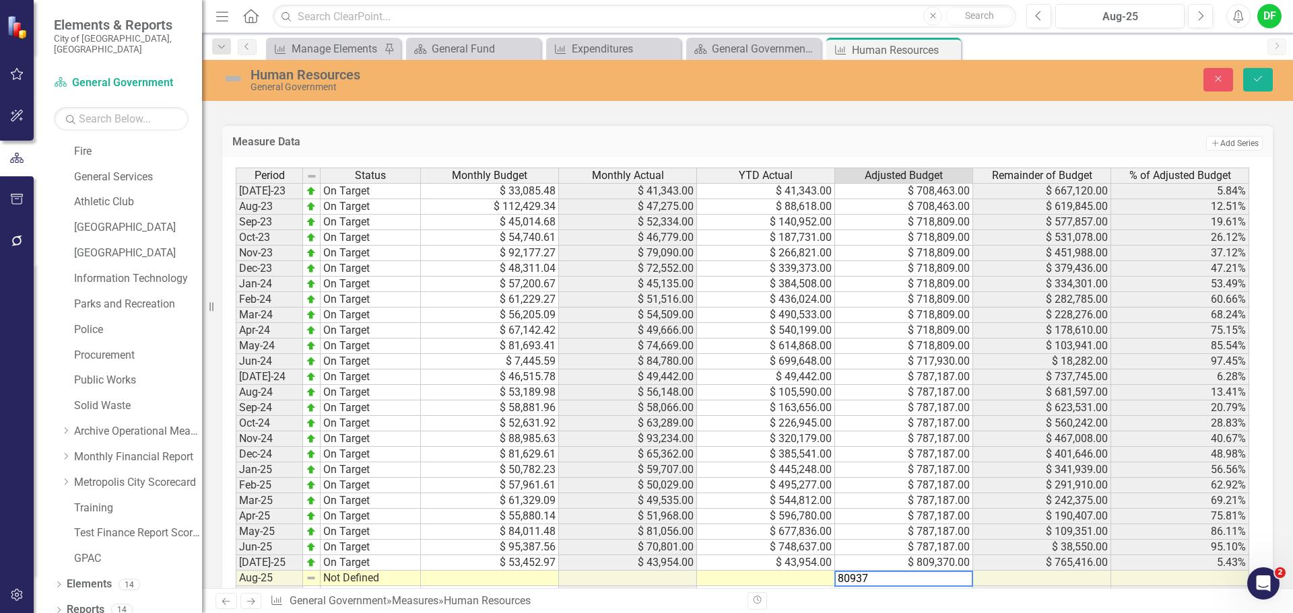
type textarea "809370"
click at [1261, 77] on icon "submit" at bounding box center [1258, 78] width 8 height 5
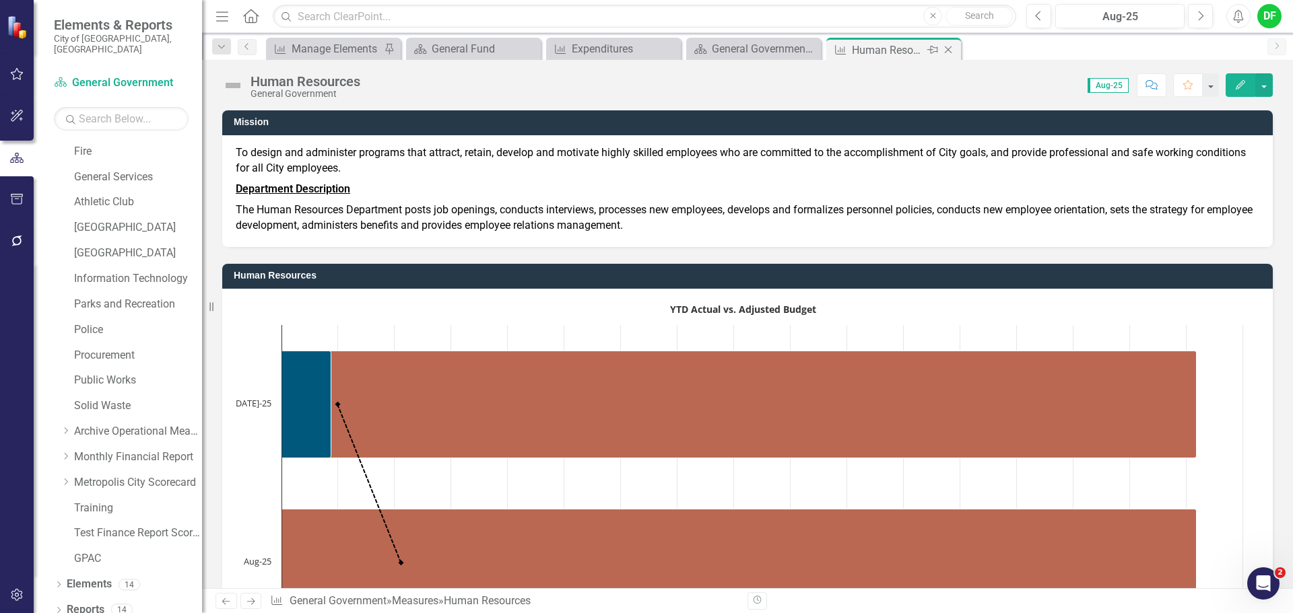
click at [947, 49] on icon at bounding box center [948, 49] width 7 height 7
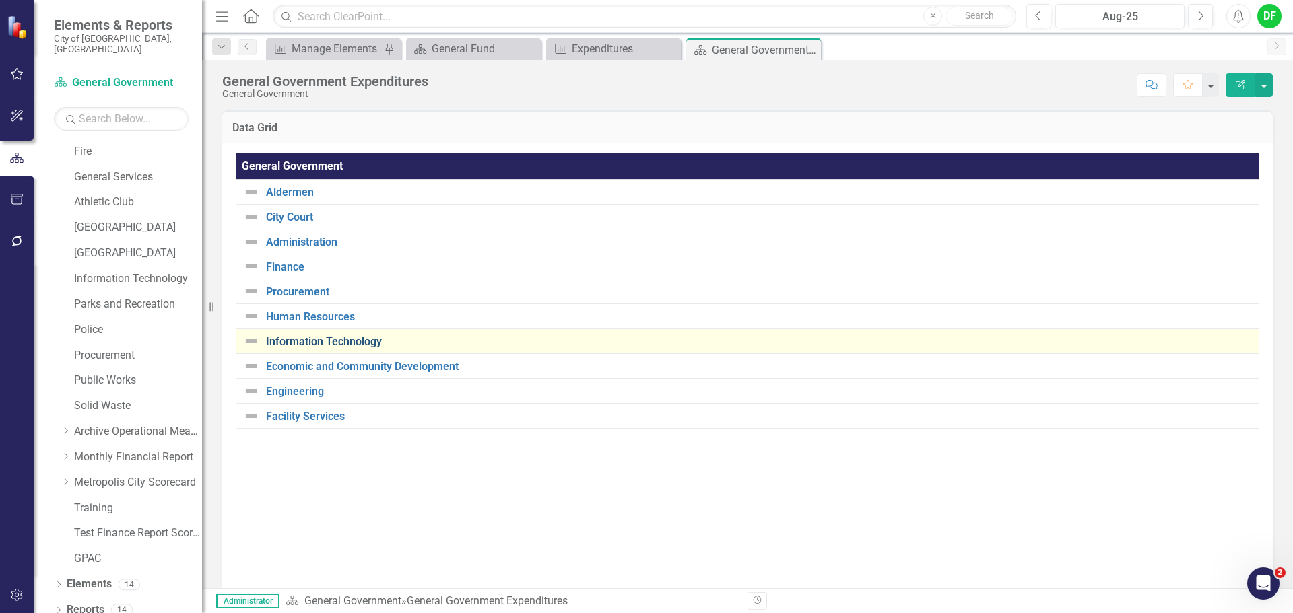
click at [311, 345] on link "Information Technology" at bounding box center [761, 342] width 990 height 12
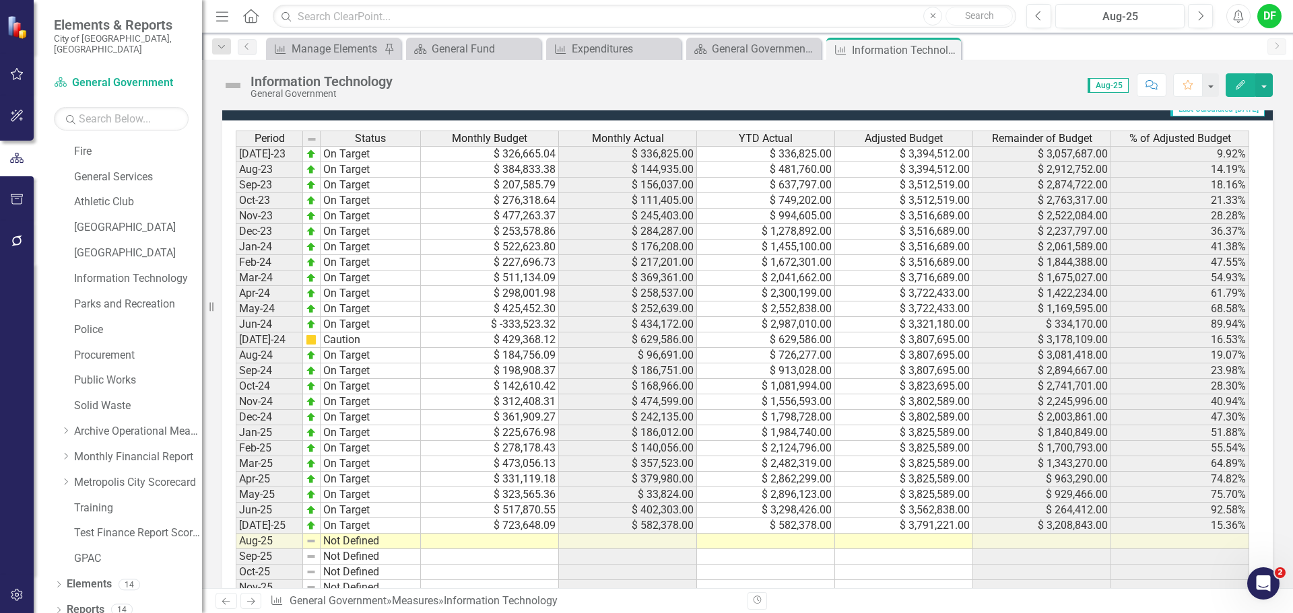
scroll to position [1212, 0]
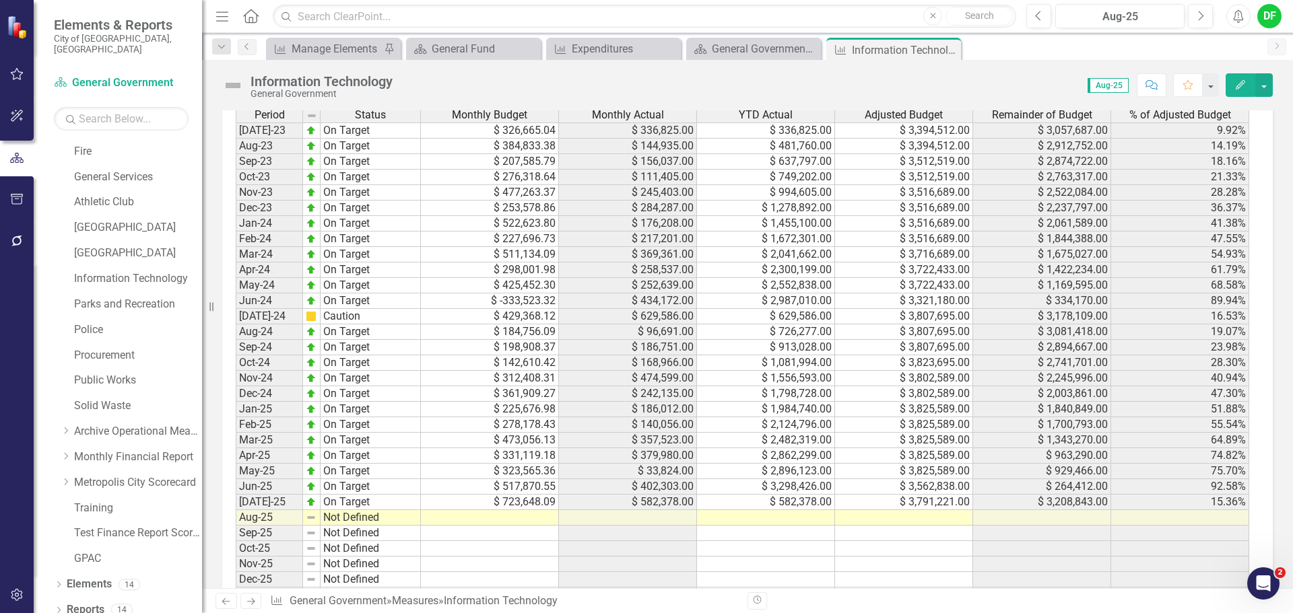
click at [894, 519] on td at bounding box center [904, 517] width 138 height 15
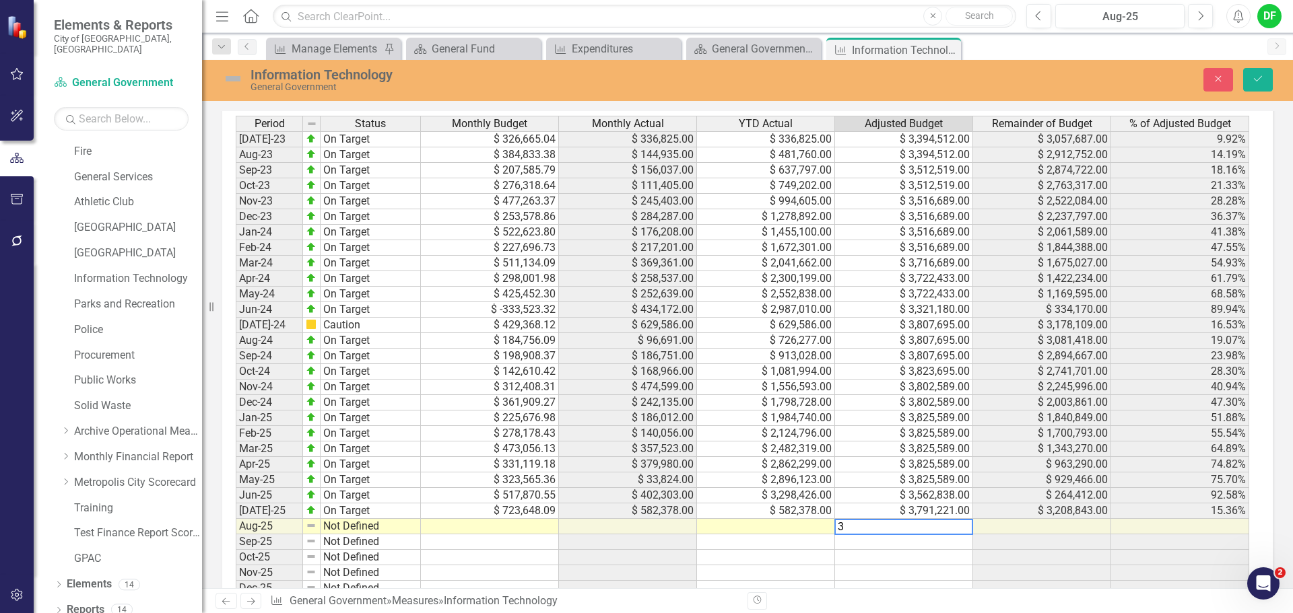
scroll to position [1219, 0]
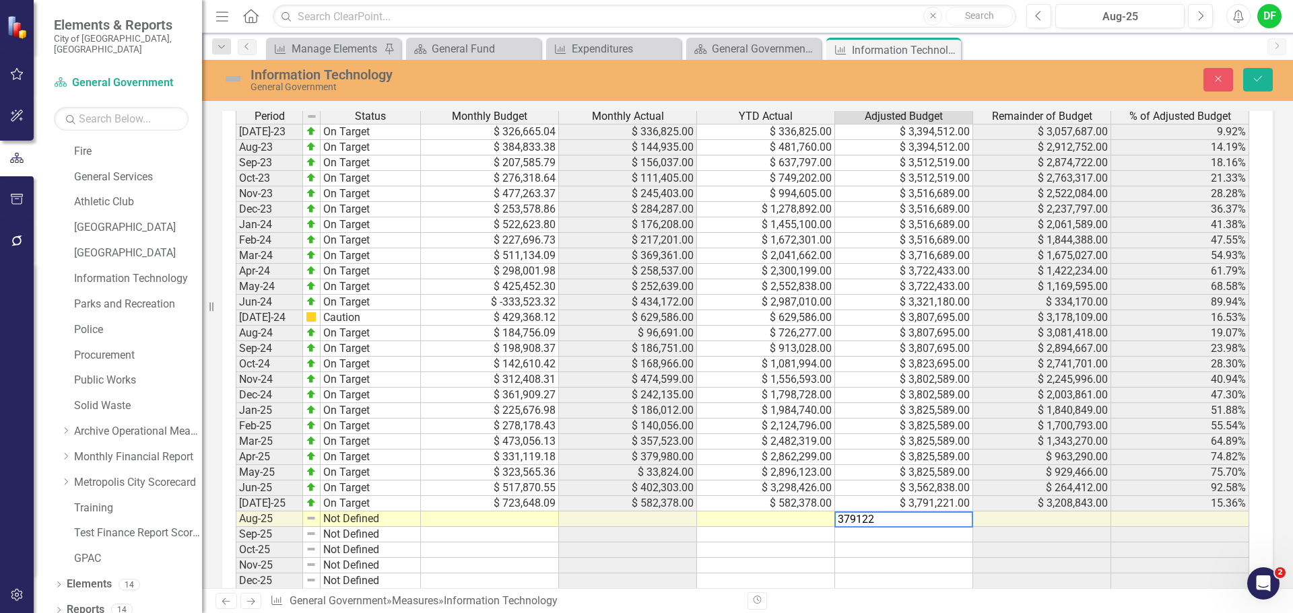
type textarea "3791221"
click at [1258, 76] on icon "Save" at bounding box center [1258, 78] width 12 height 9
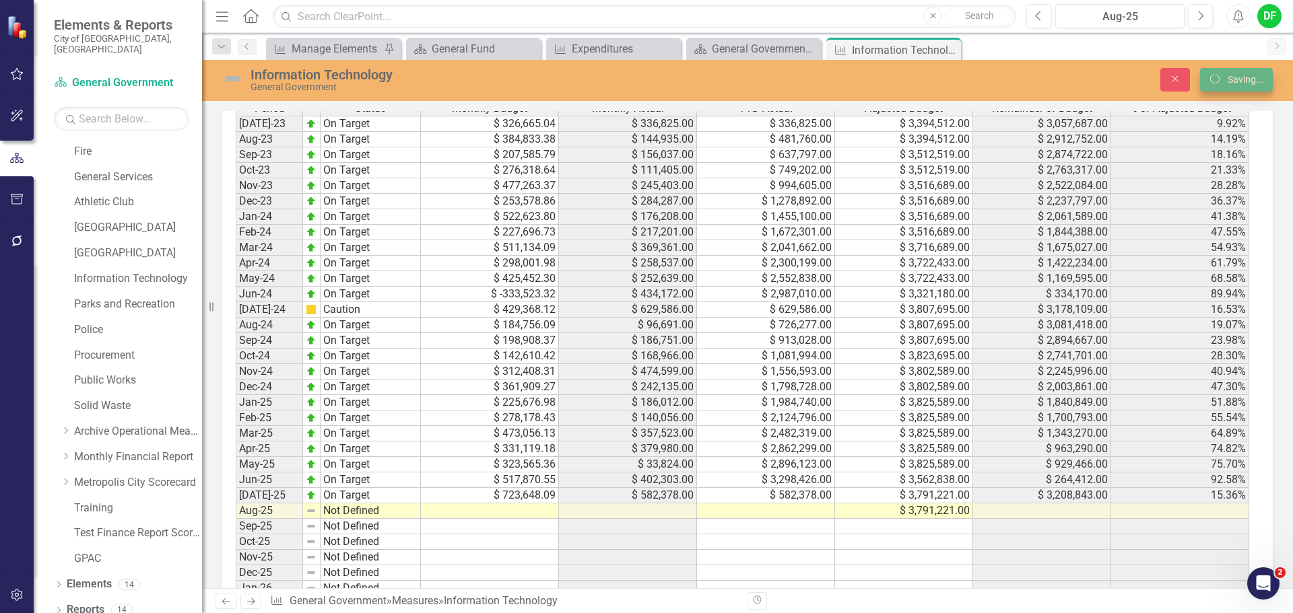
scroll to position [1212, 0]
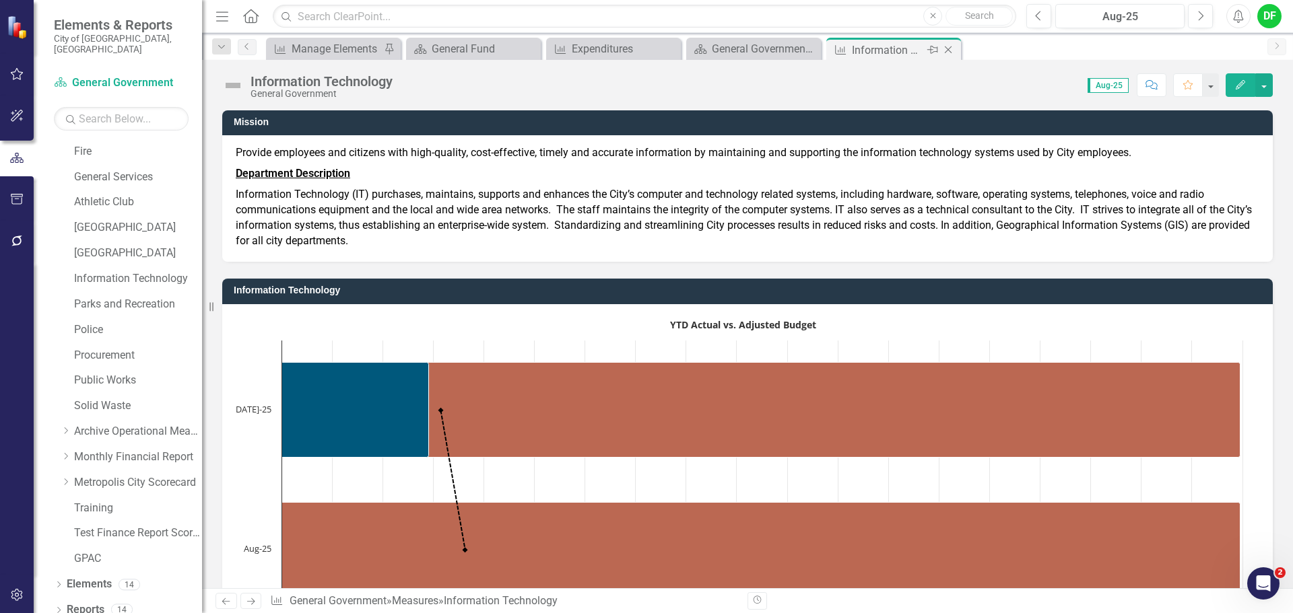
click at [950, 48] on icon "Close" at bounding box center [947, 49] width 13 height 11
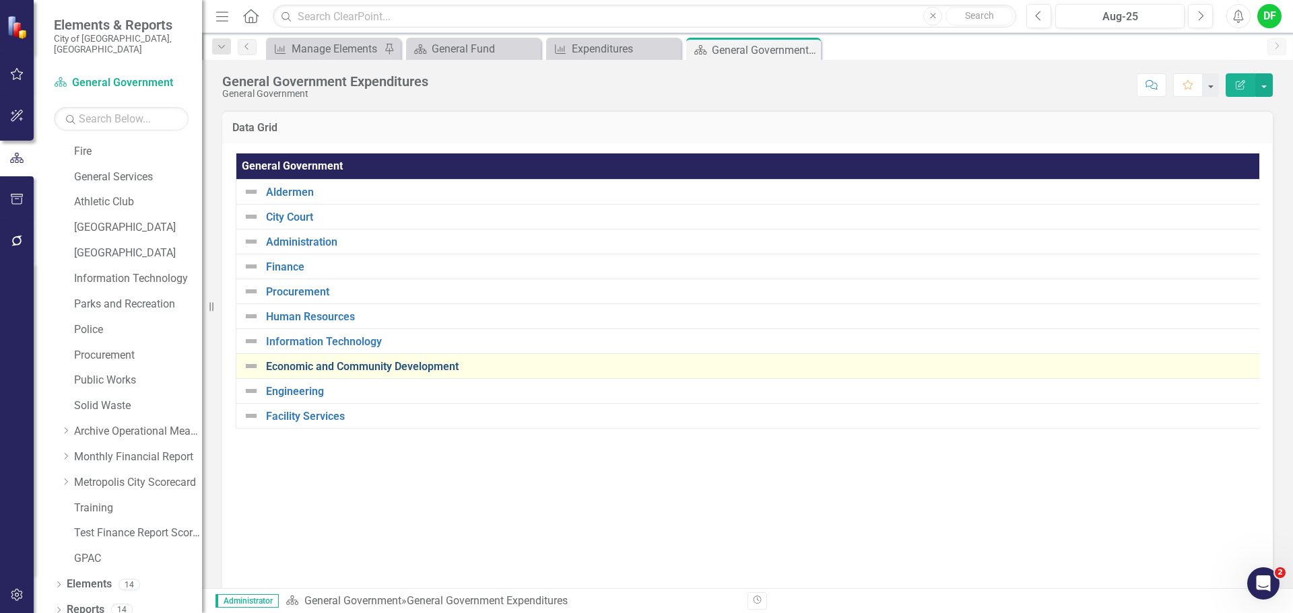
click at [301, 364] on link "Economic and Community Development" at bounding box center [760, 367] width 988 height 12
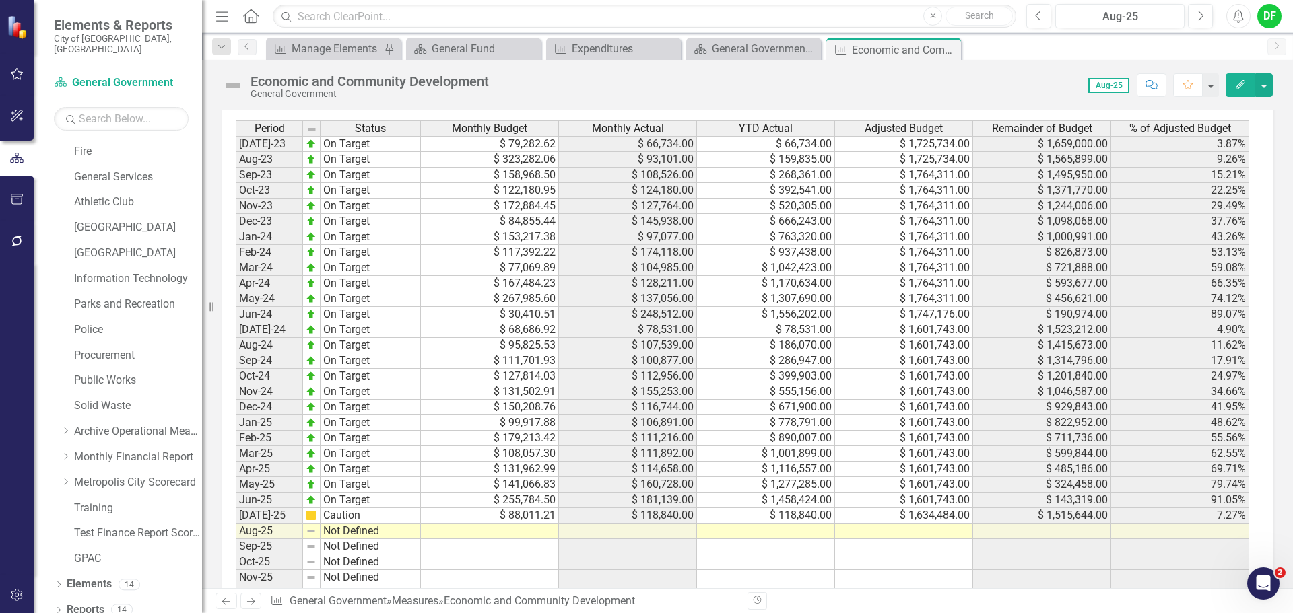
scroll to position [1224, 0]
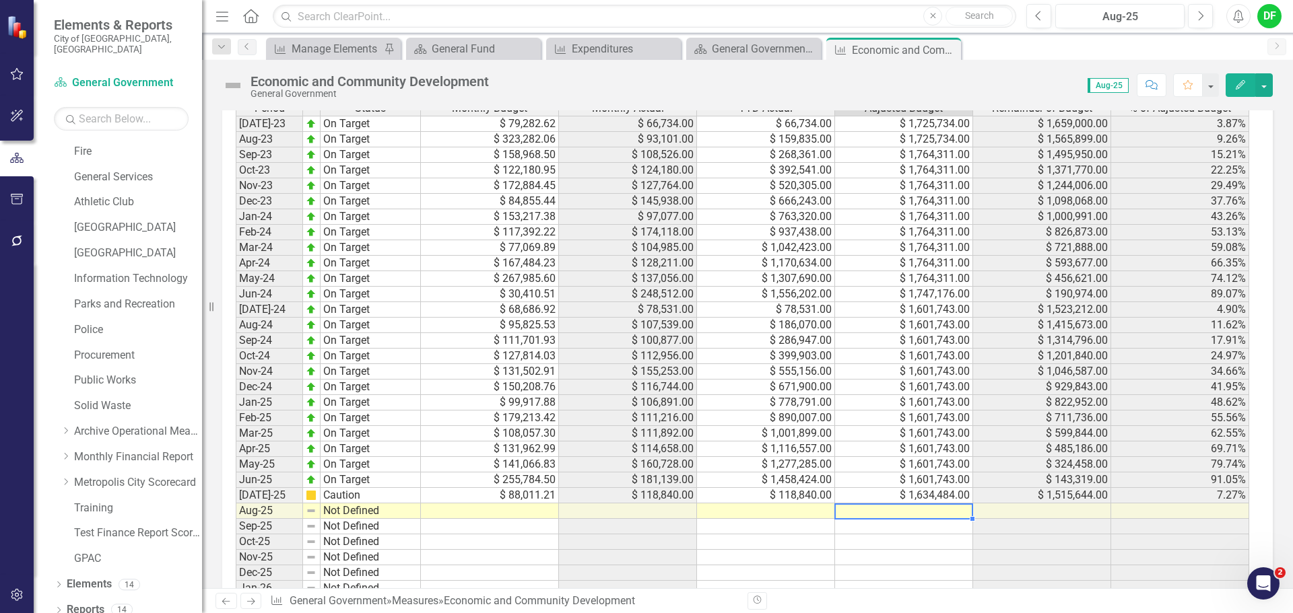
click at [914, 519] on td at bounding box center [904, 511] width 138 height 15
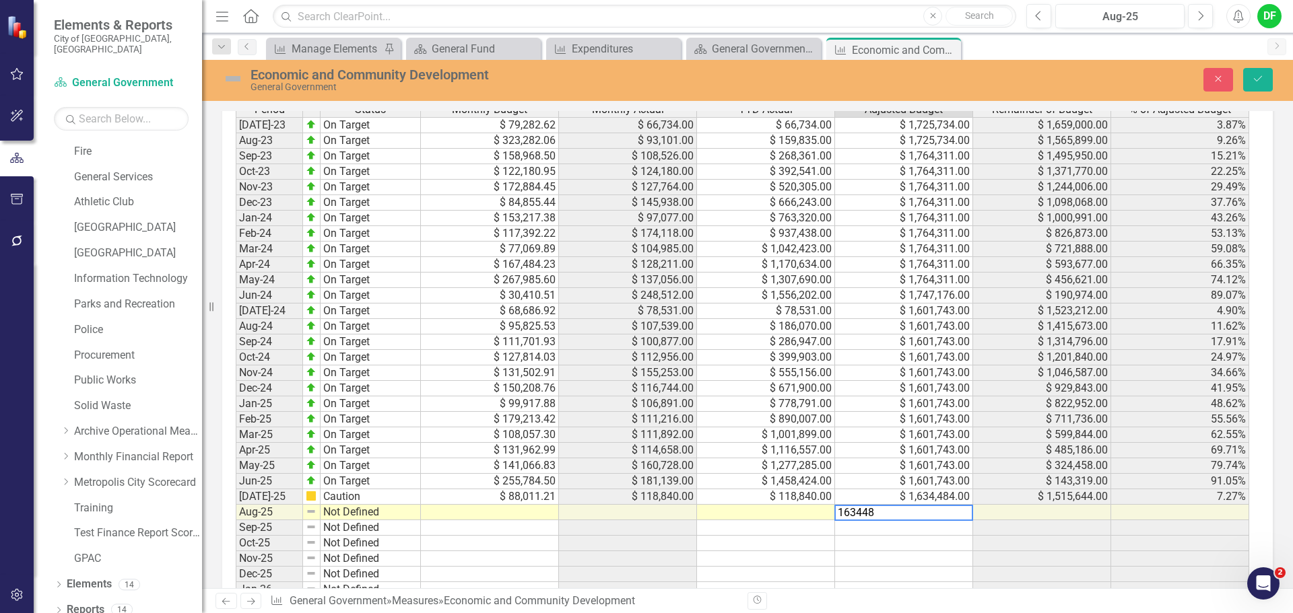
type textarea "1634484"
click at [1252, 79] on icon "Save" at bounding box center [1258, 78] width 12 height 9
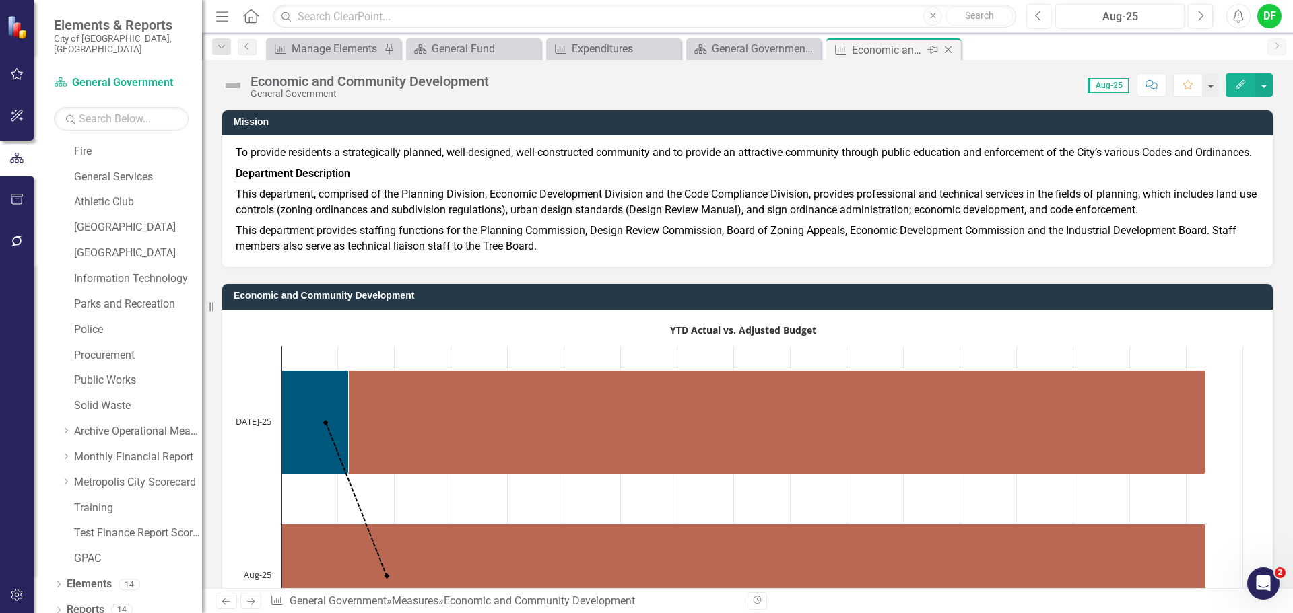
click at [948, 48] on icon "Close" at bounding box center [947, 49] width 13 height 11
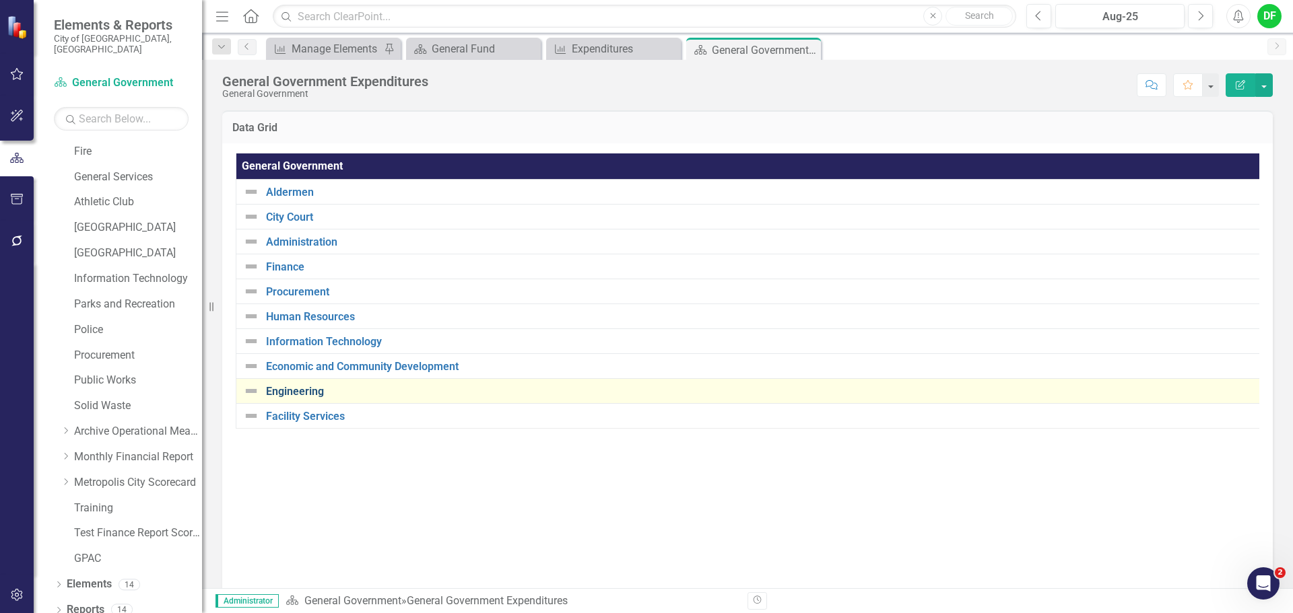
click at [298, 390] on link "Engineering" at bounding box center [760, 392] width 989 height 12
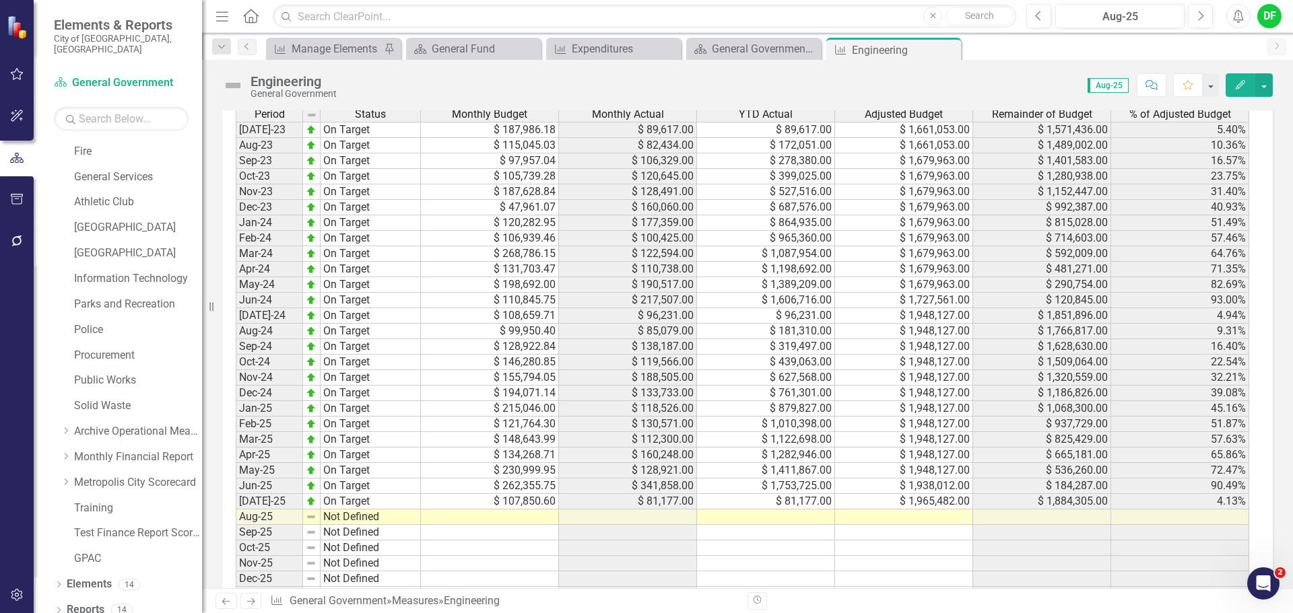
scroll to position [1279, 0]
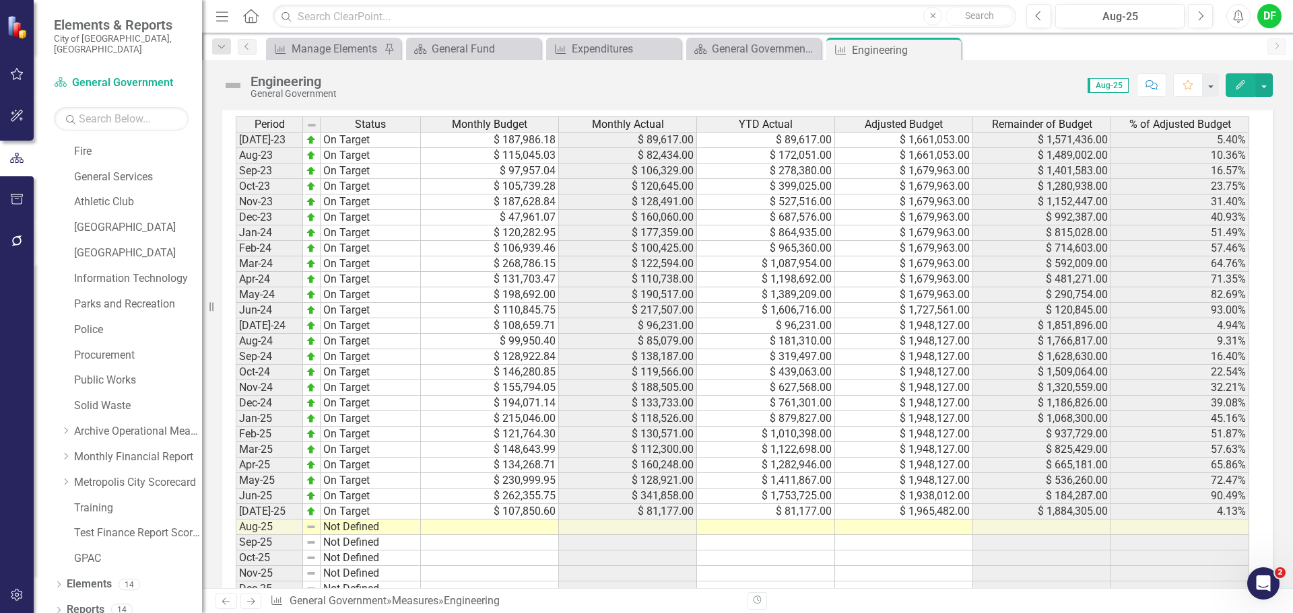
click at [898, 532] on td at bounding box center [904, 527] width 138 height 15
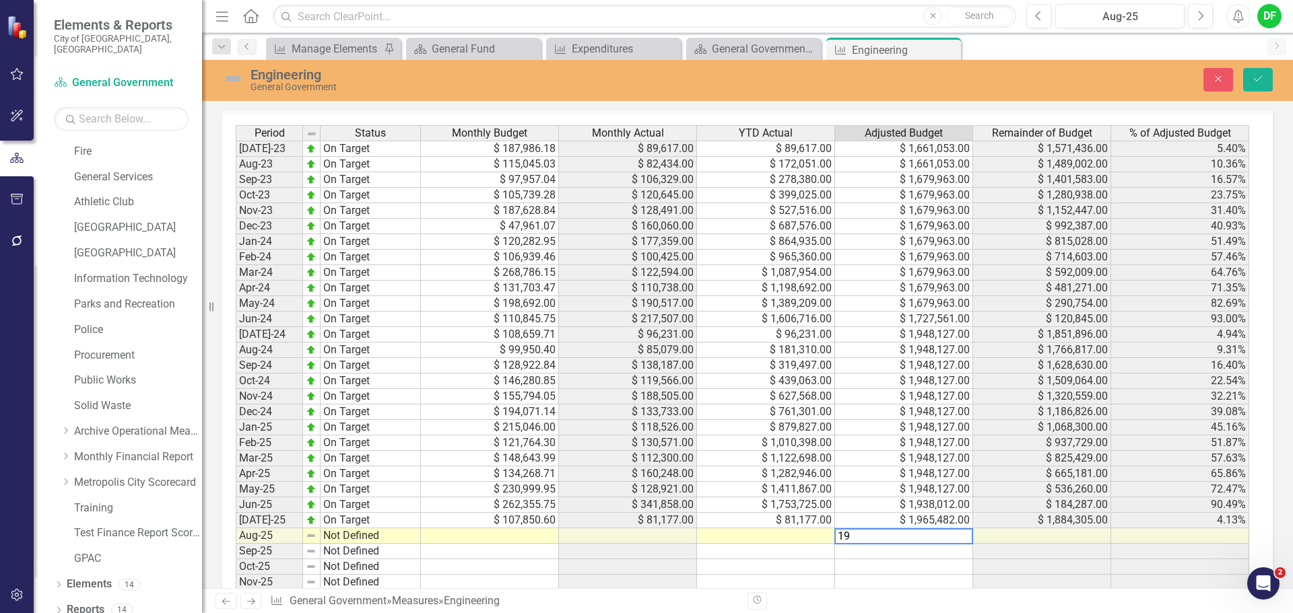
scroll to position [1287, 0]
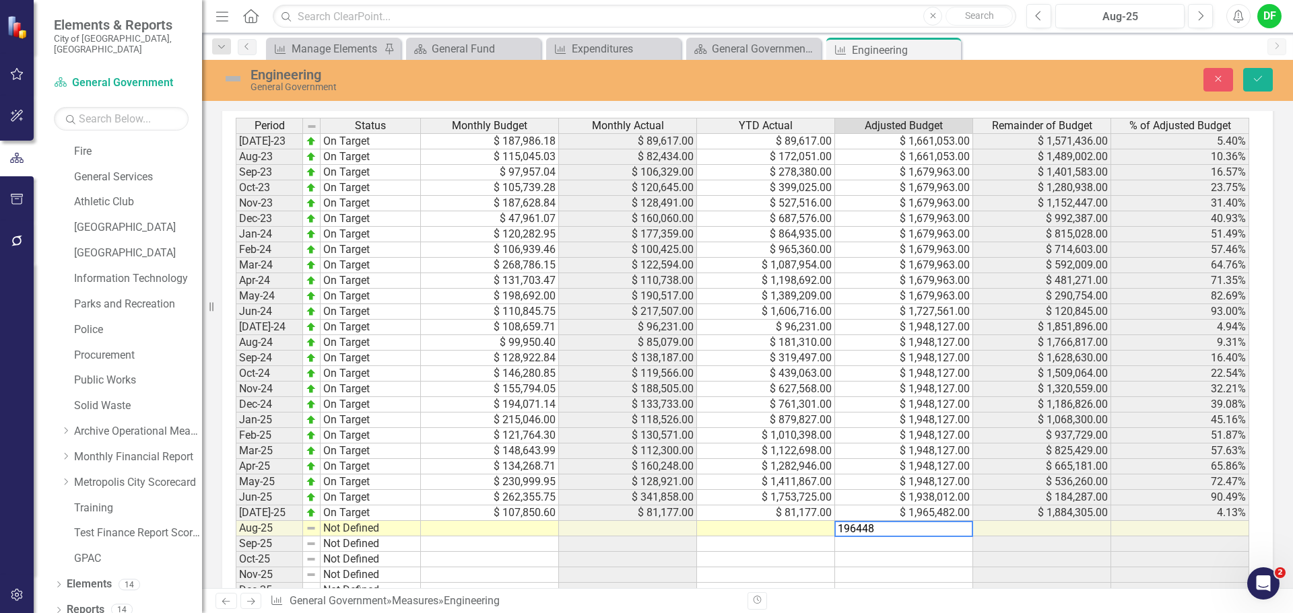
type textarea "1964482"
click at [1256, 79] on icon "Save" at bounding box center [1258, 78] width 12 height 9
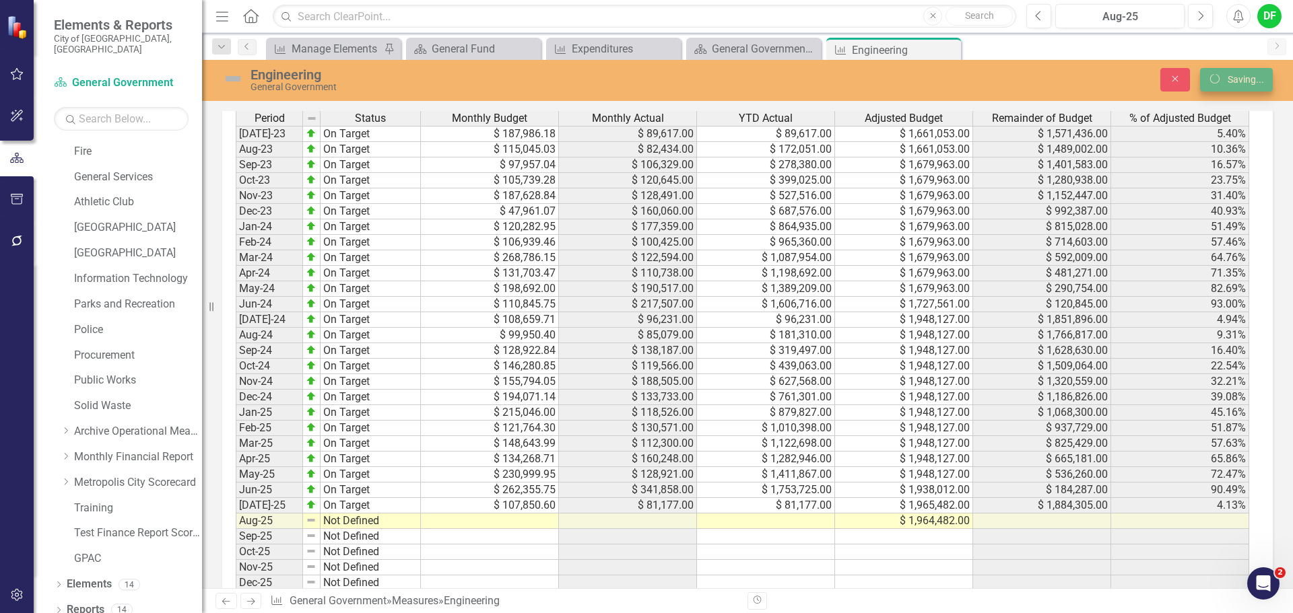
scroll to position [1279, 0]
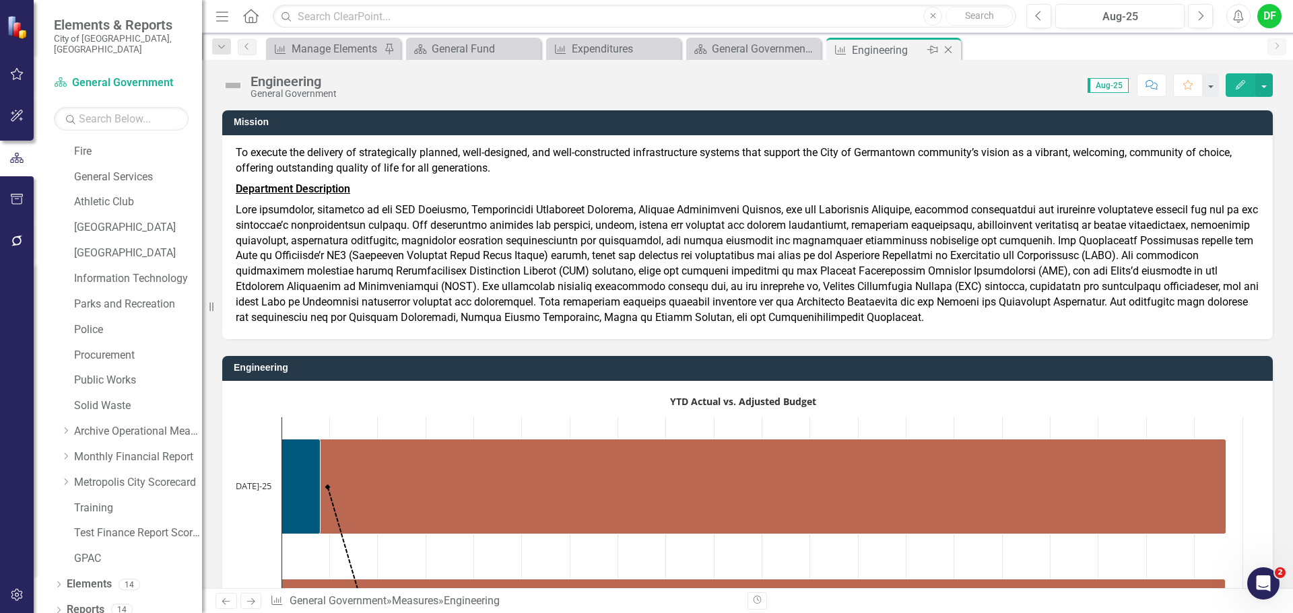
click at [950, 49] on icon "Close" at bounding box center [947, 49] width 13 height 11
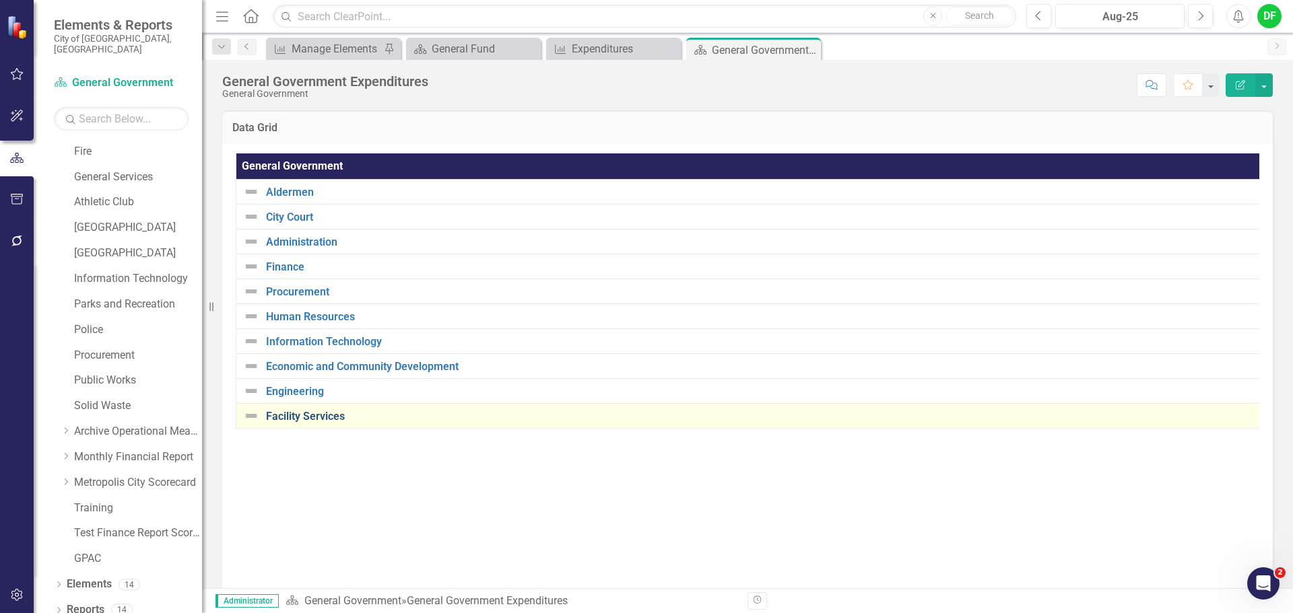
click at [312, 419] on link "Facility Services" at bounding box center [761, 417] width 990 height 12
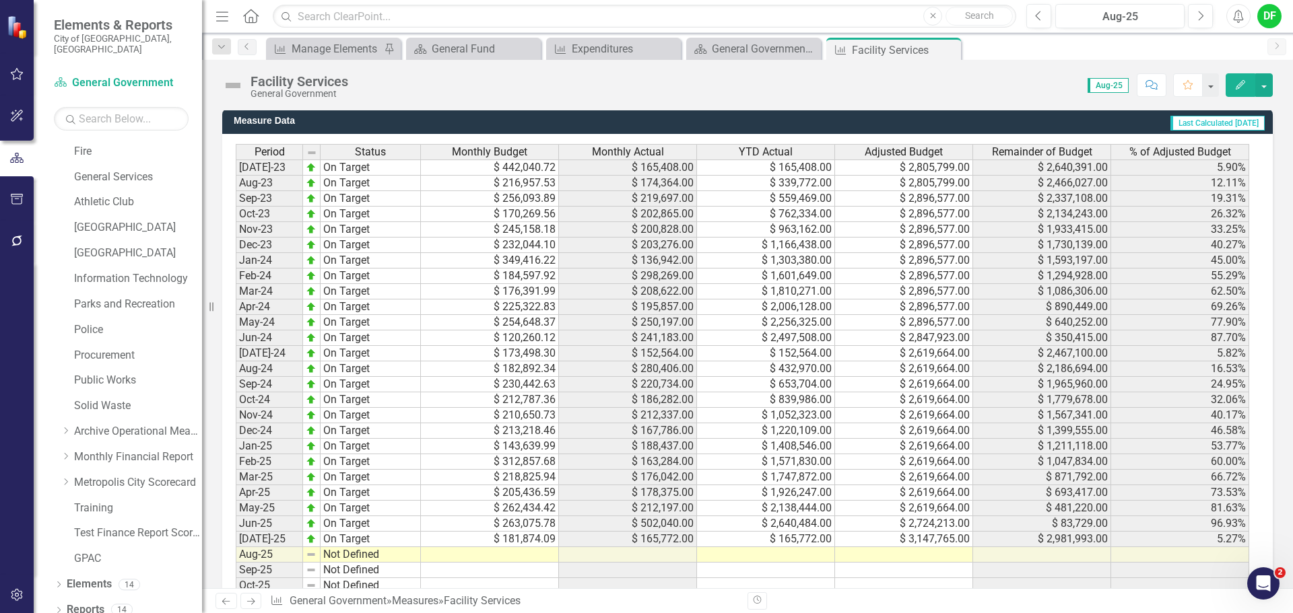
scroll to position [1145, 0]
click at [905, 556] on td at bounding box center [904, 554] width 138 height 15
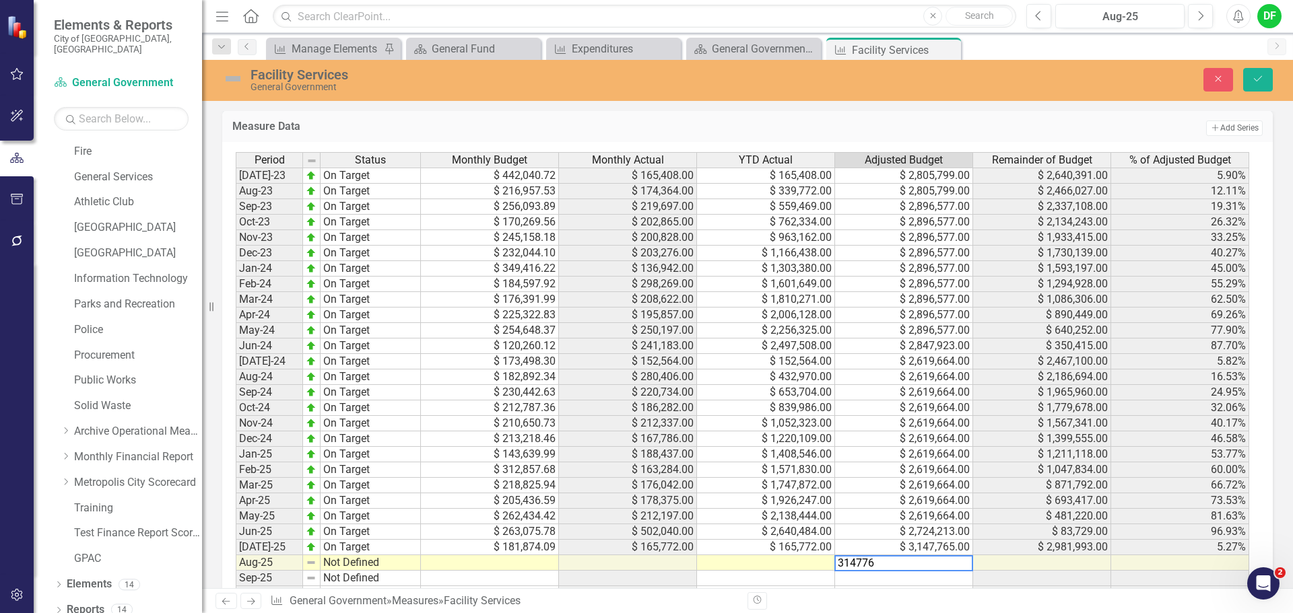
type textarea "3147765"
click at [1263, 75] on icon "Save" at bounding box center [1258, 78] width 12 height 9
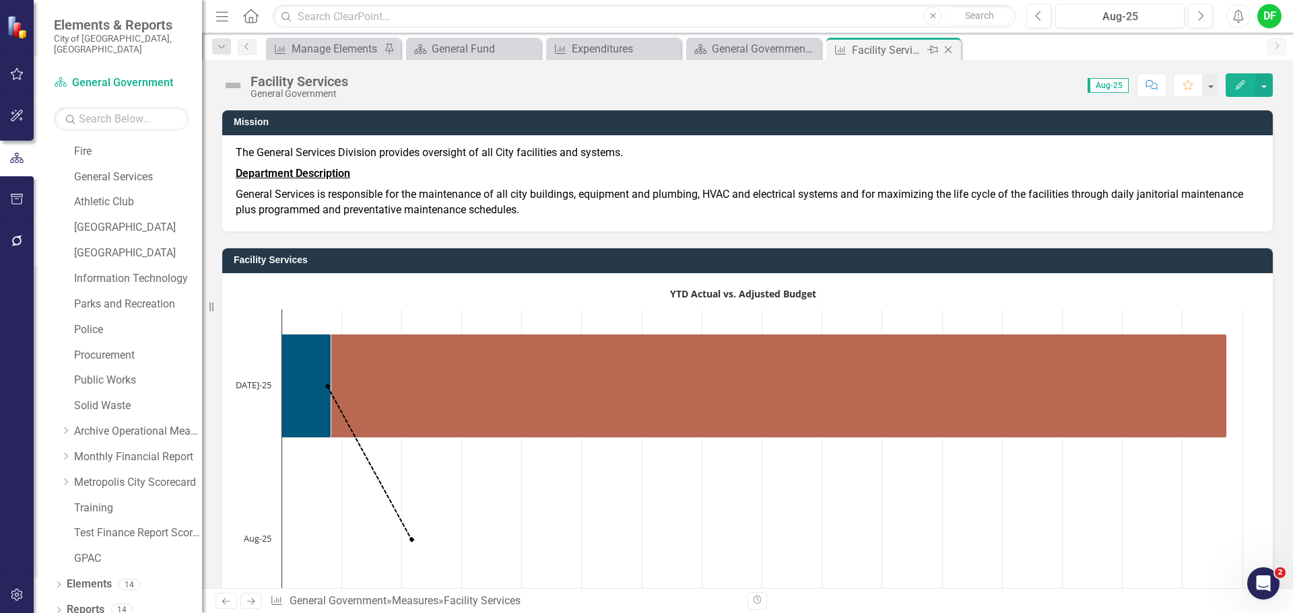
click at [950, 46] on icon "Close" at bounding box center [947, 49] width 13 height 11
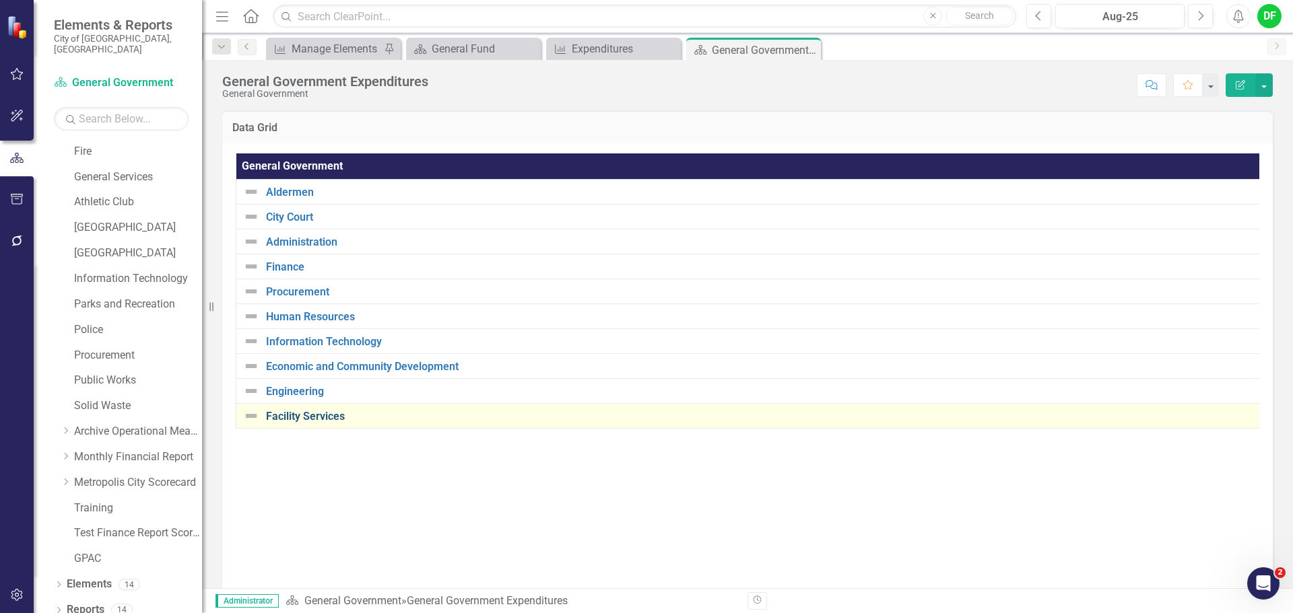
click at [286, 419] on link "Facility Services" at bounding box center [760, 417] width 989 height 12
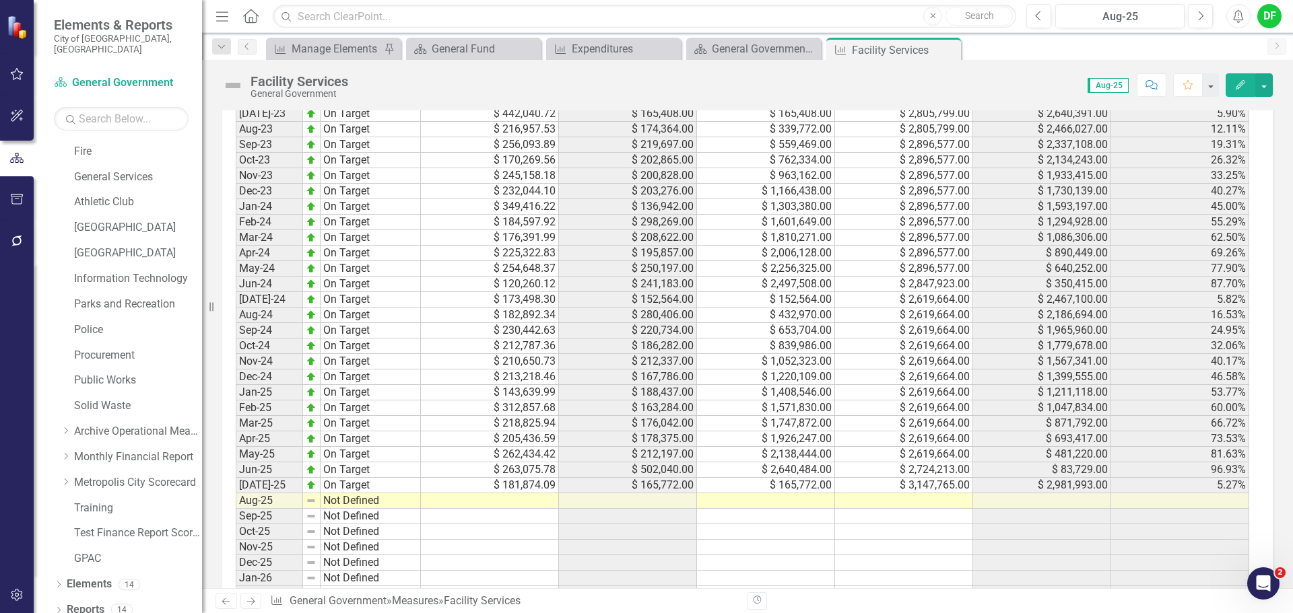
scroll to position [1212, 0]
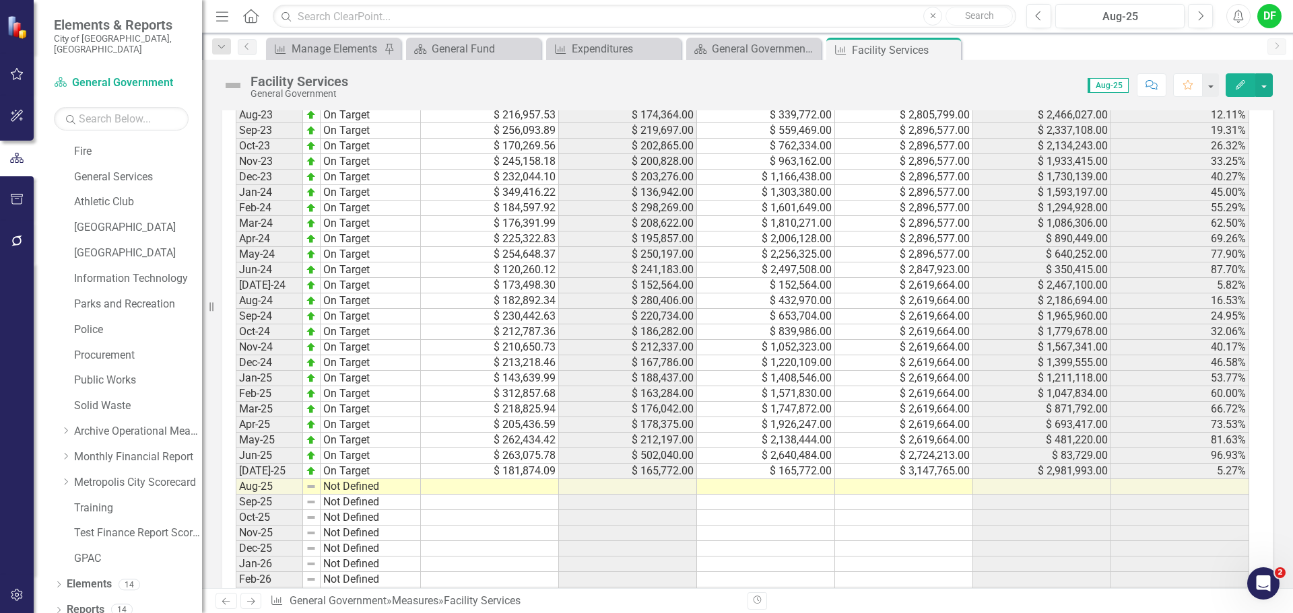
click at [946, 485] on td at bounding box center [904, 486] width 138 height 15
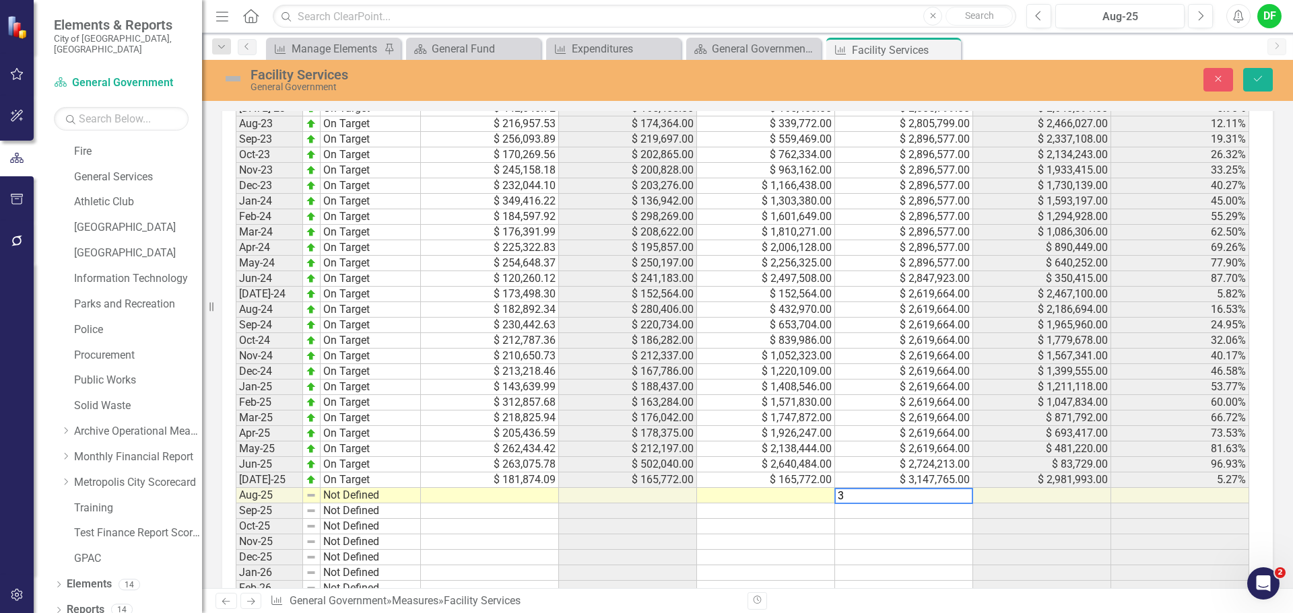
scroll to position [1220, 0]
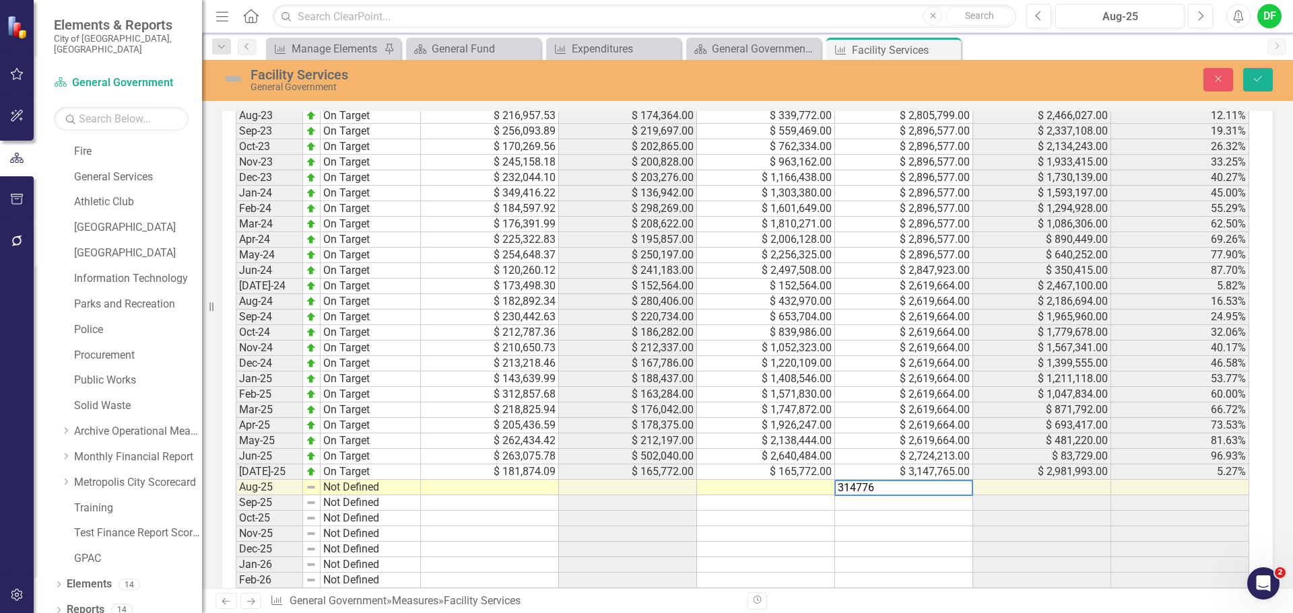
type textarea "3147765"
click at [1250, 77] on button "Save" at bounding box center [1258, 80] width 30 height 24
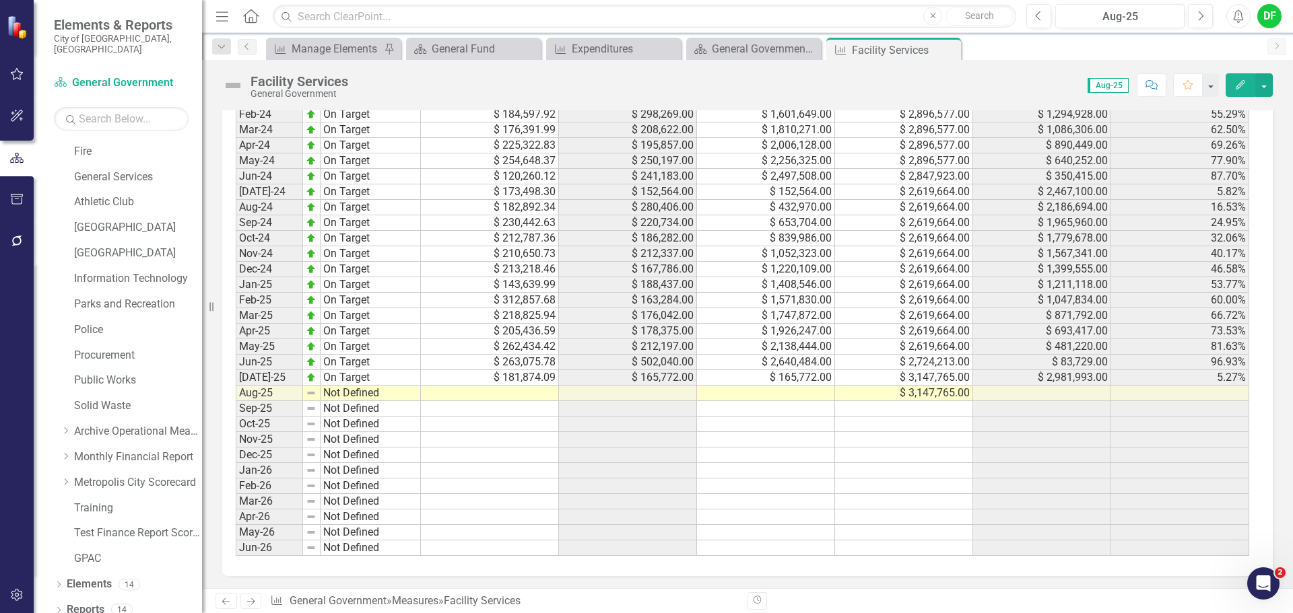
scroll to position [1307, 0]
click at [945, 48] on icon "Close" at bounding box center [947, 49] width 13 height 11
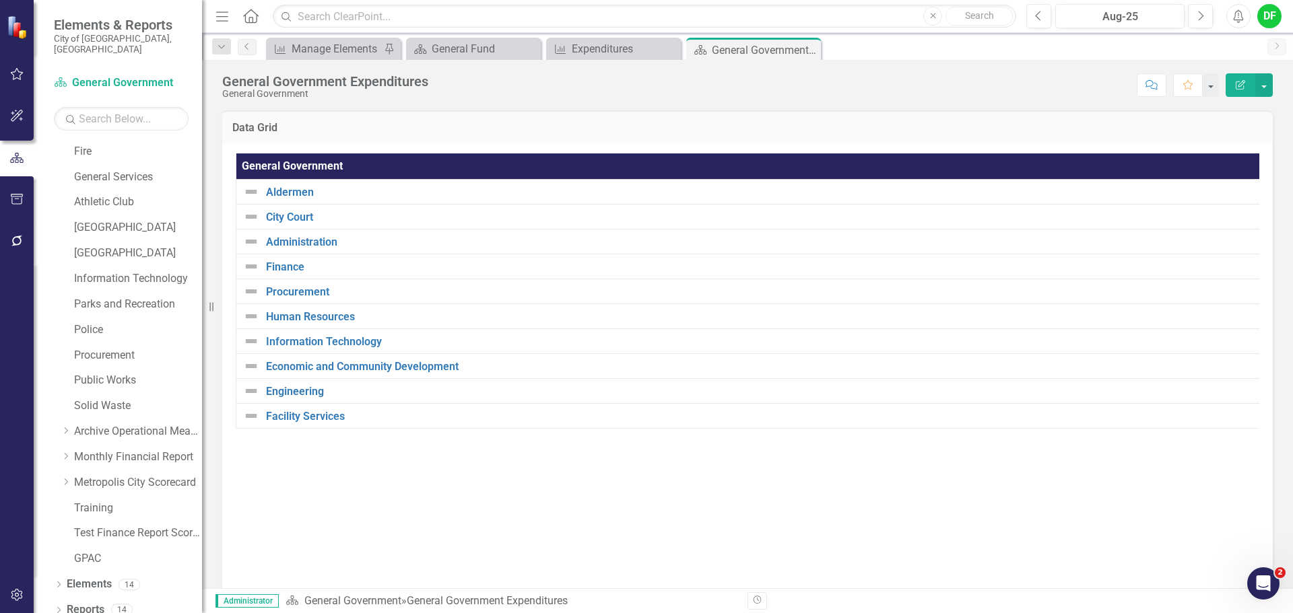
scroll to position [50, 0]
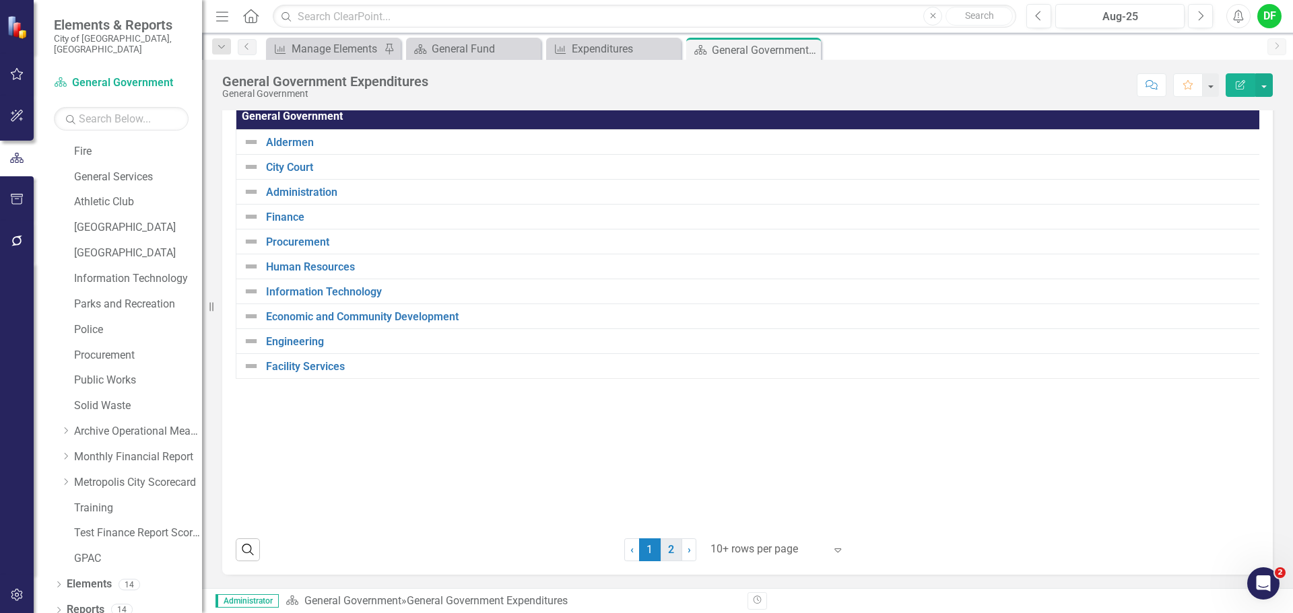
click at [669, 551] on link "2" at bounding box center [672, 550] width 22 height 23
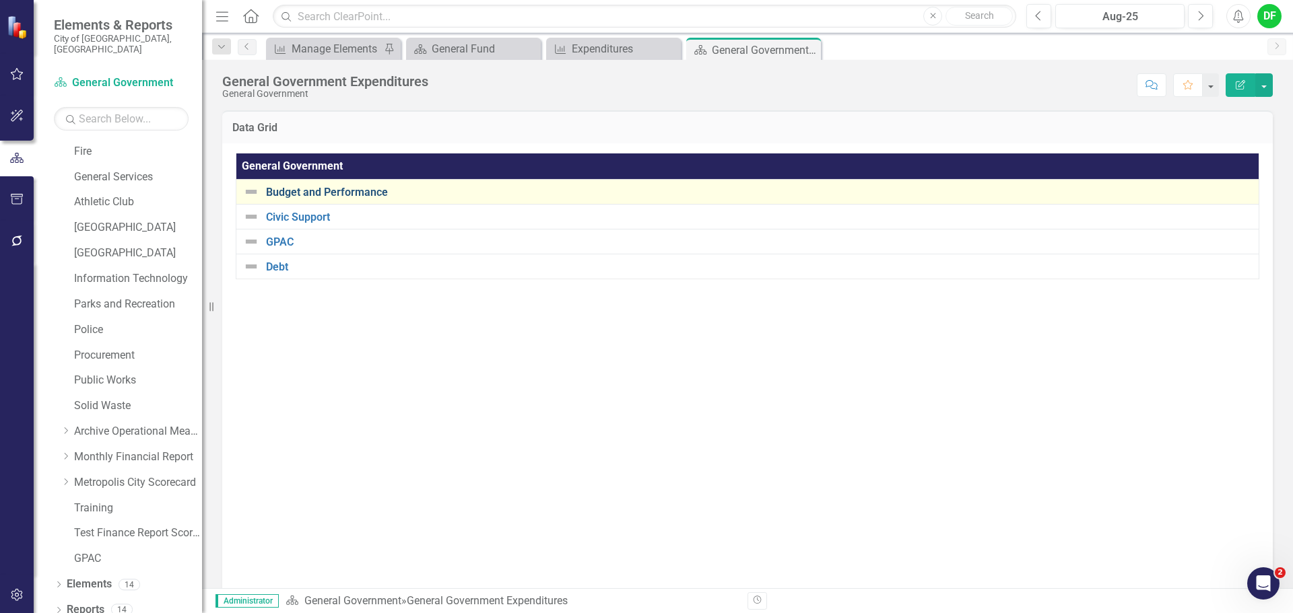
click at [339, 192] on link "Budget and Performance" at bounding box center [759, 193] width 986 height 12
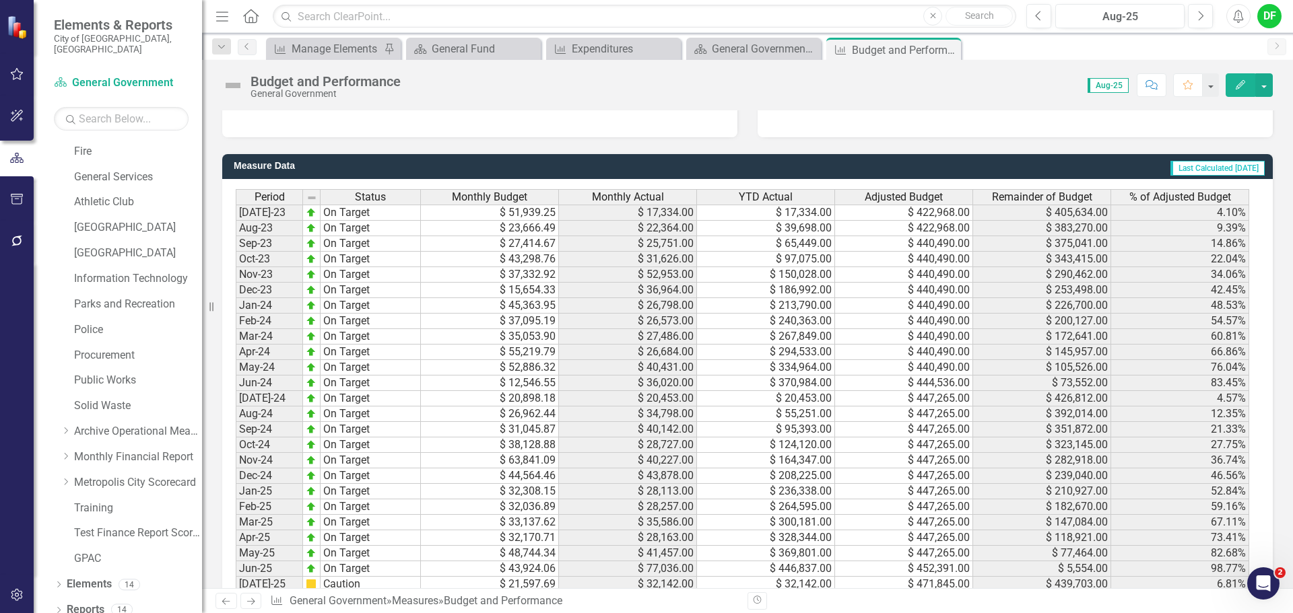
scroll to position [1279, 0]
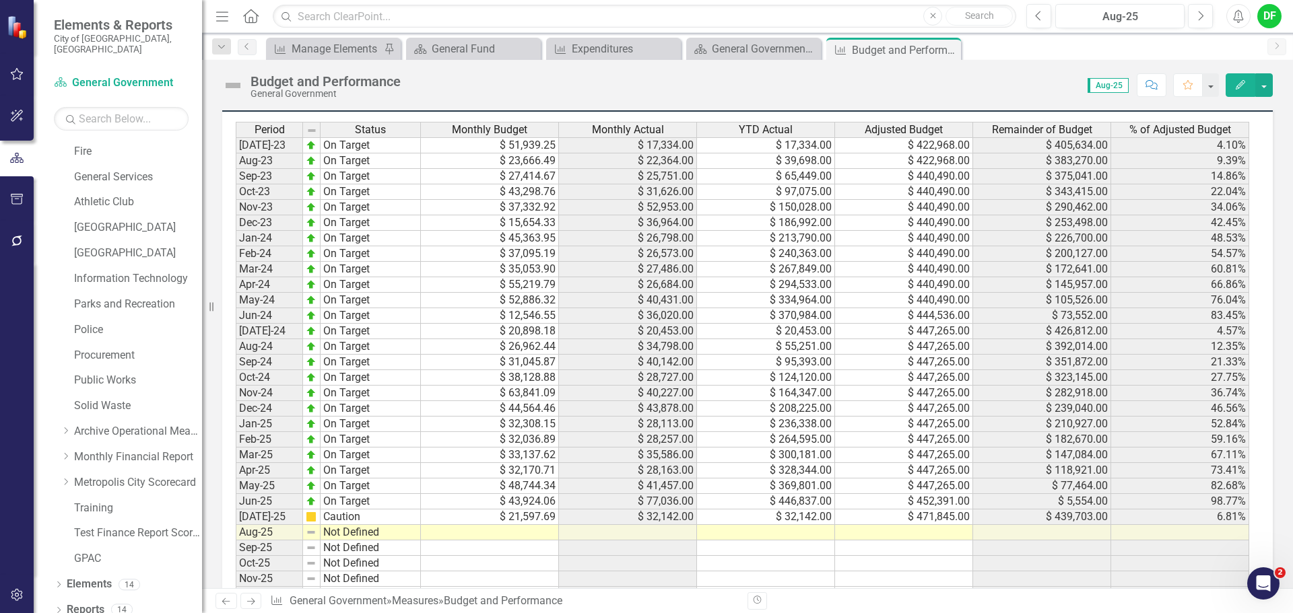
click at [920, 525] on td at bounding box center [904, 532] width 138 height 15
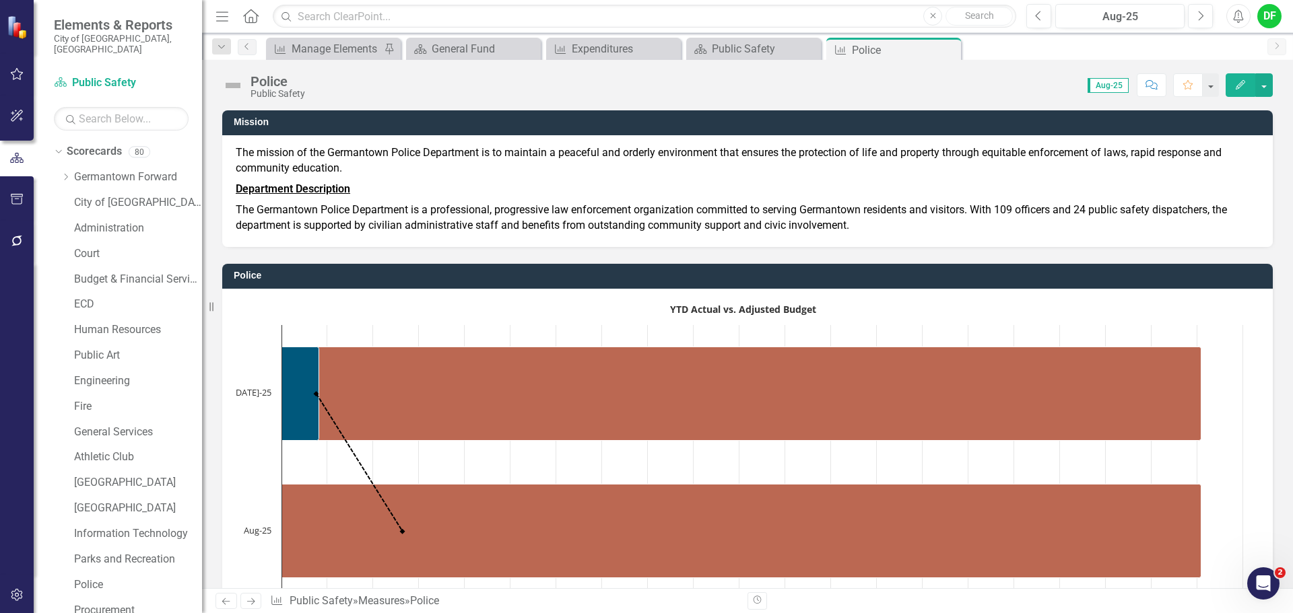
scroll to position [255, 0]
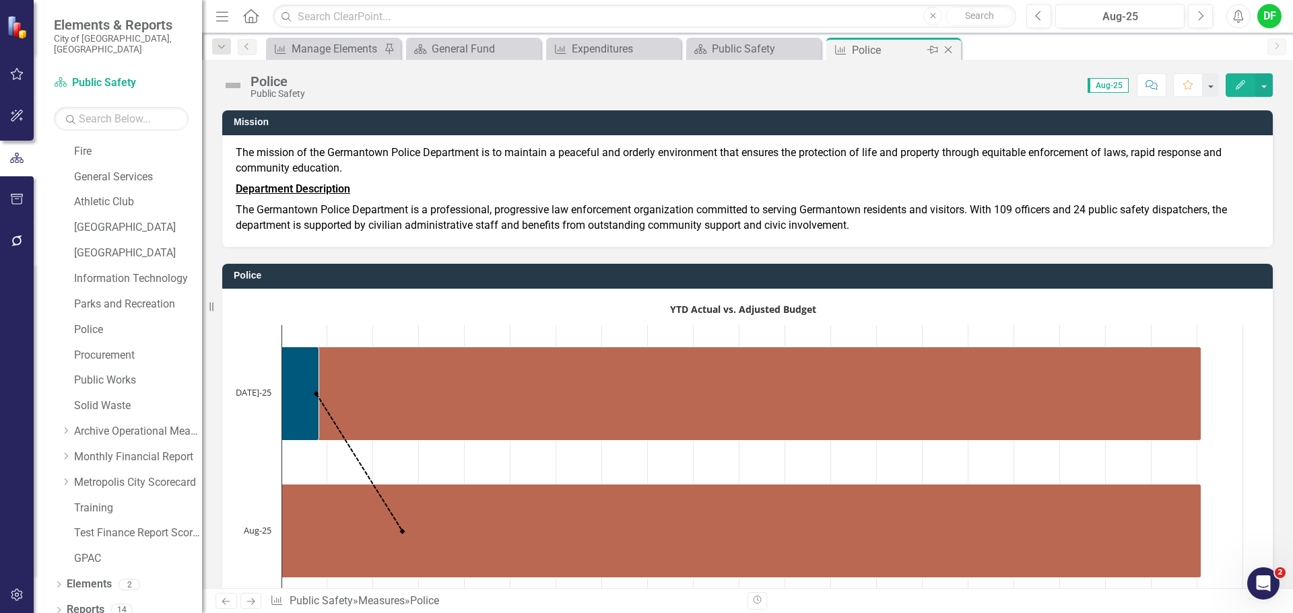
click at [949, 48] on icon "Close" at bounding box center [947, 49] width 13 height 11
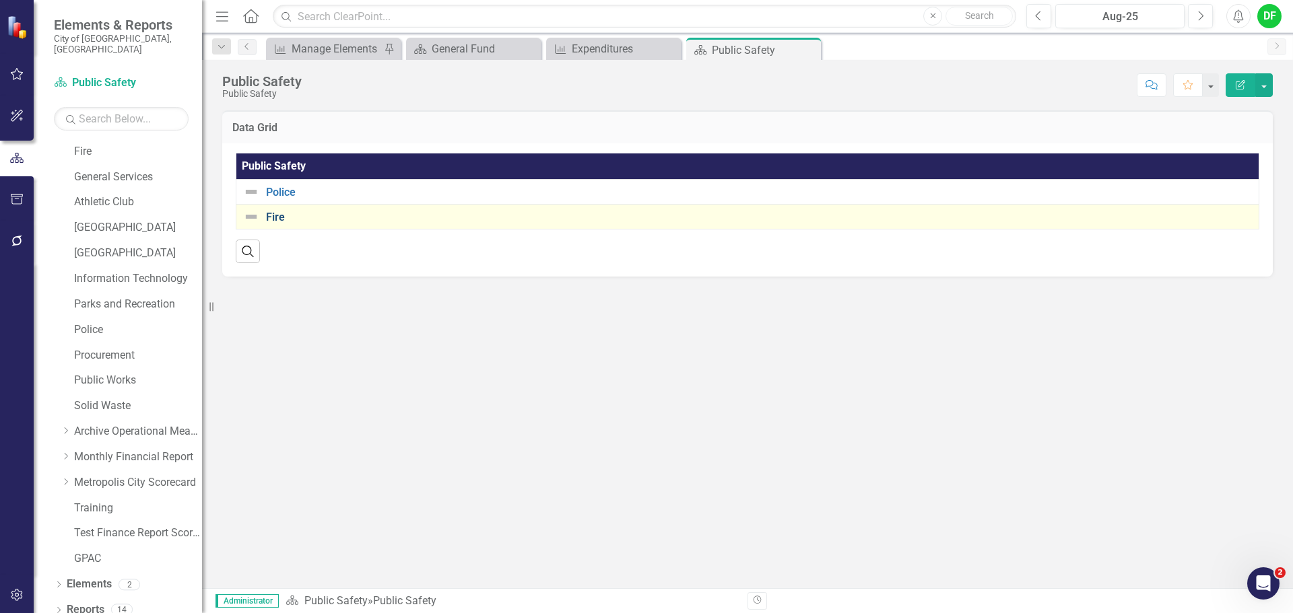
click at [268, 217] on link "Fire" at bounding box center [759, 217] width 986 height 12
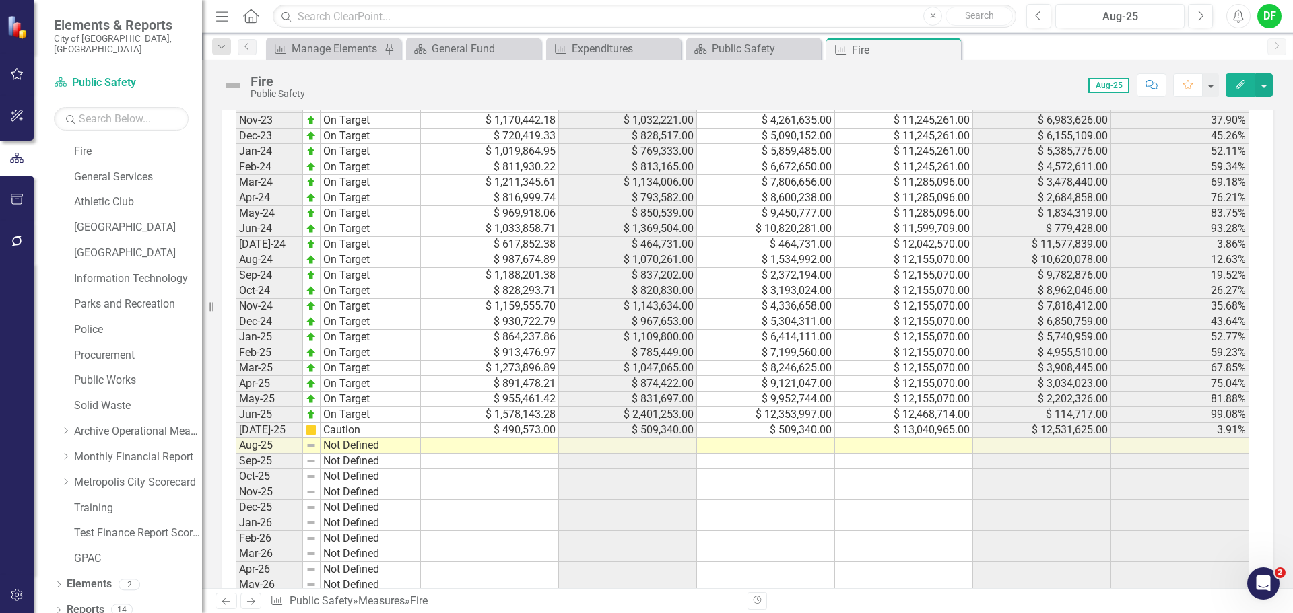
scroll to position [1279, 0]
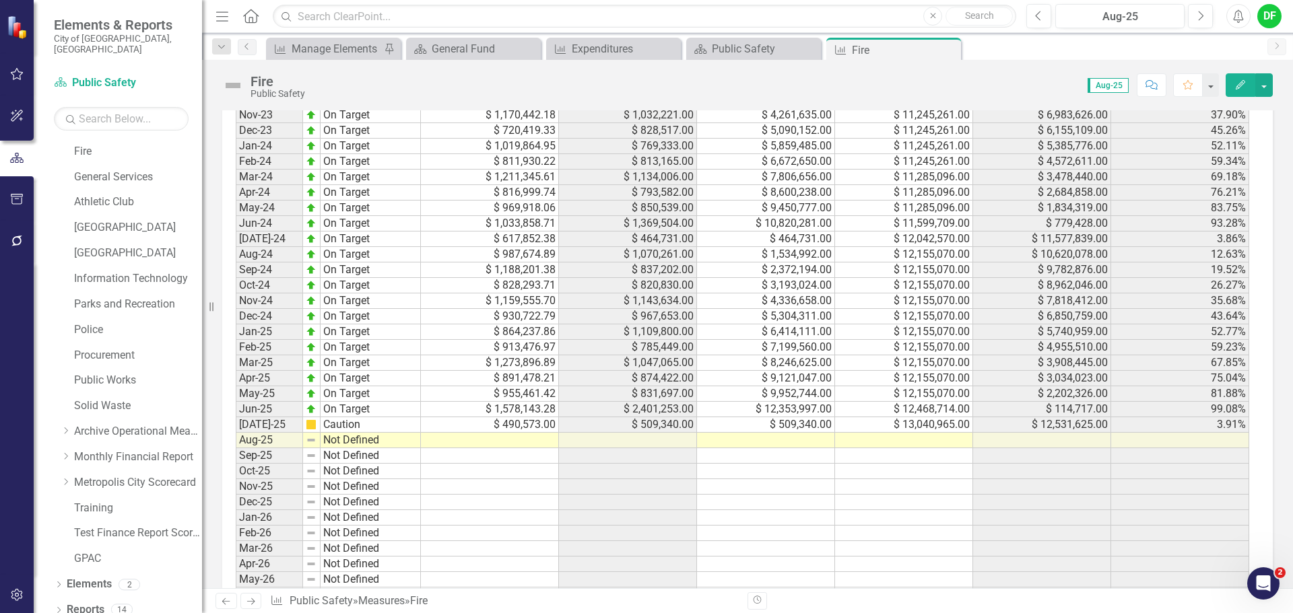
click at [889, 438] on td at bounding box center [904, 440] width 138 height 15
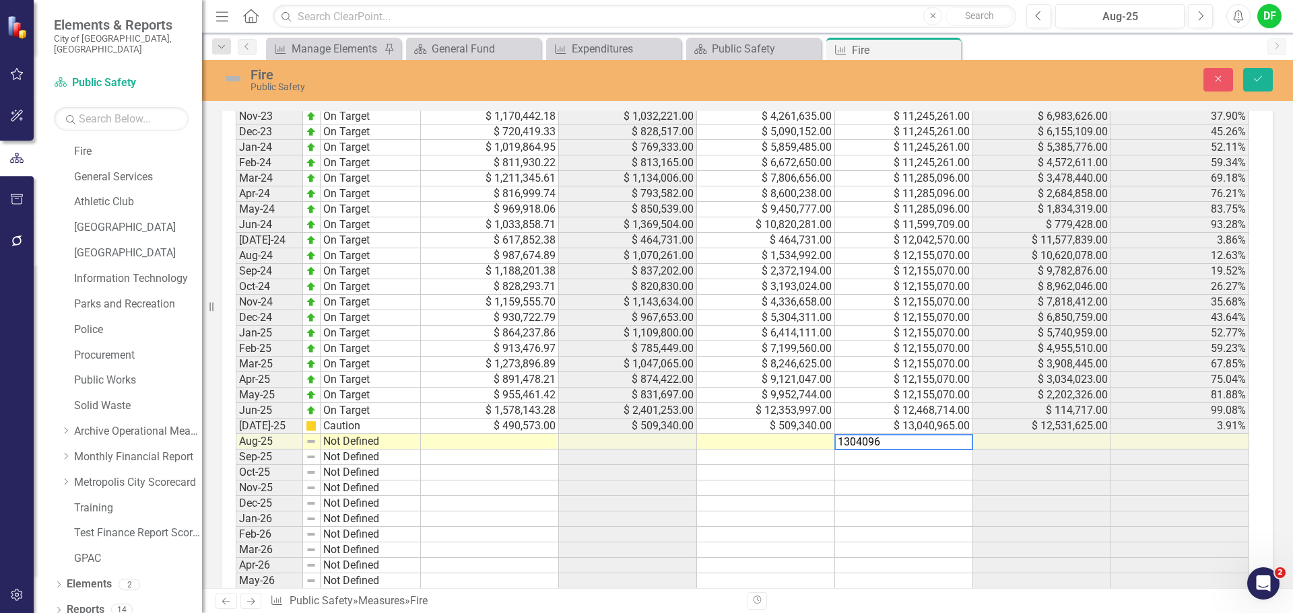
type textarea "13040965"
click at [1259, 73] on button "Save" at bounding box center [1258, 80] width 30 height 24
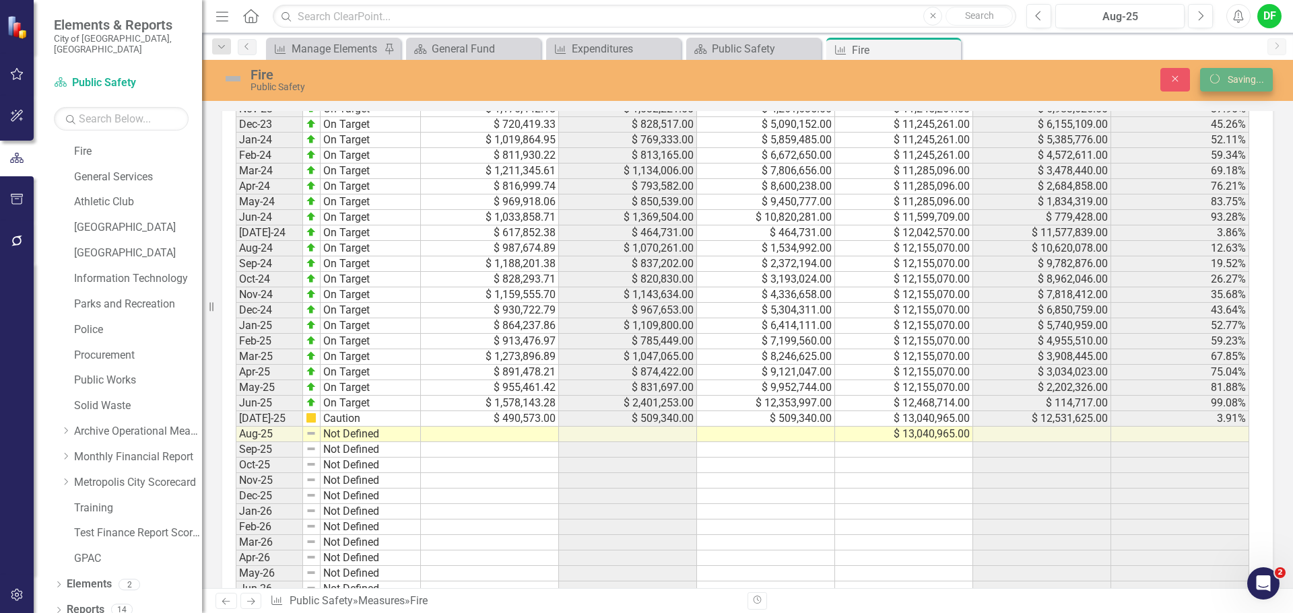
scroll to position [1279, 0]
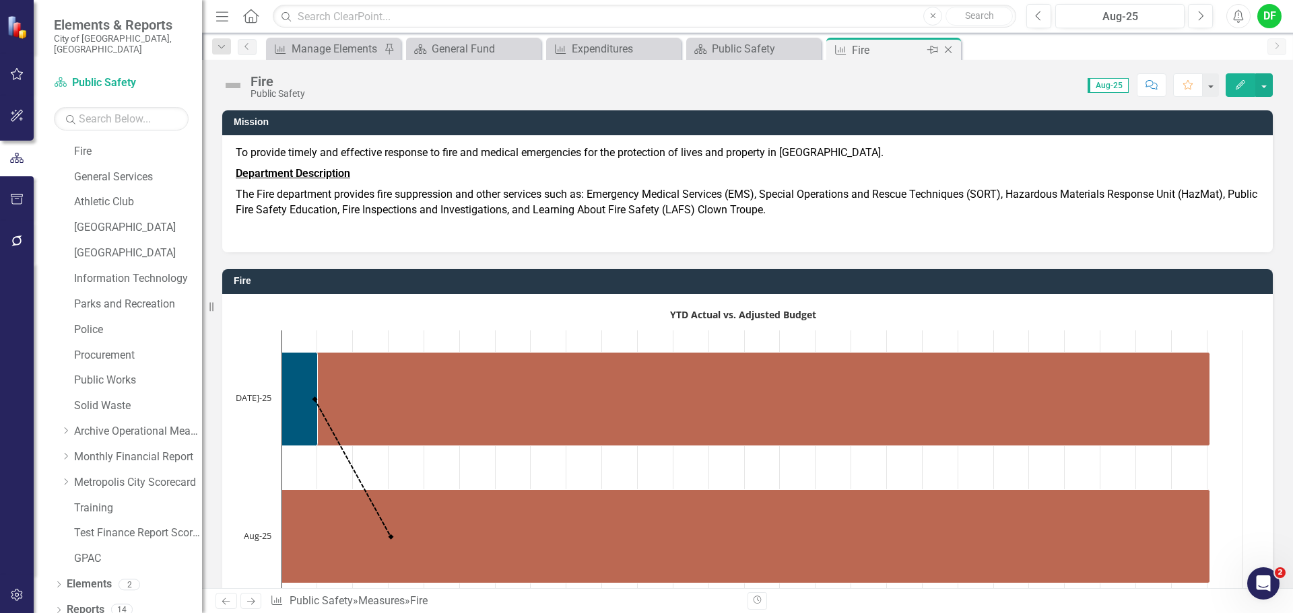
click at [951, 49] on icon "Close" at bounding box center [947, 49] width 13 height 11
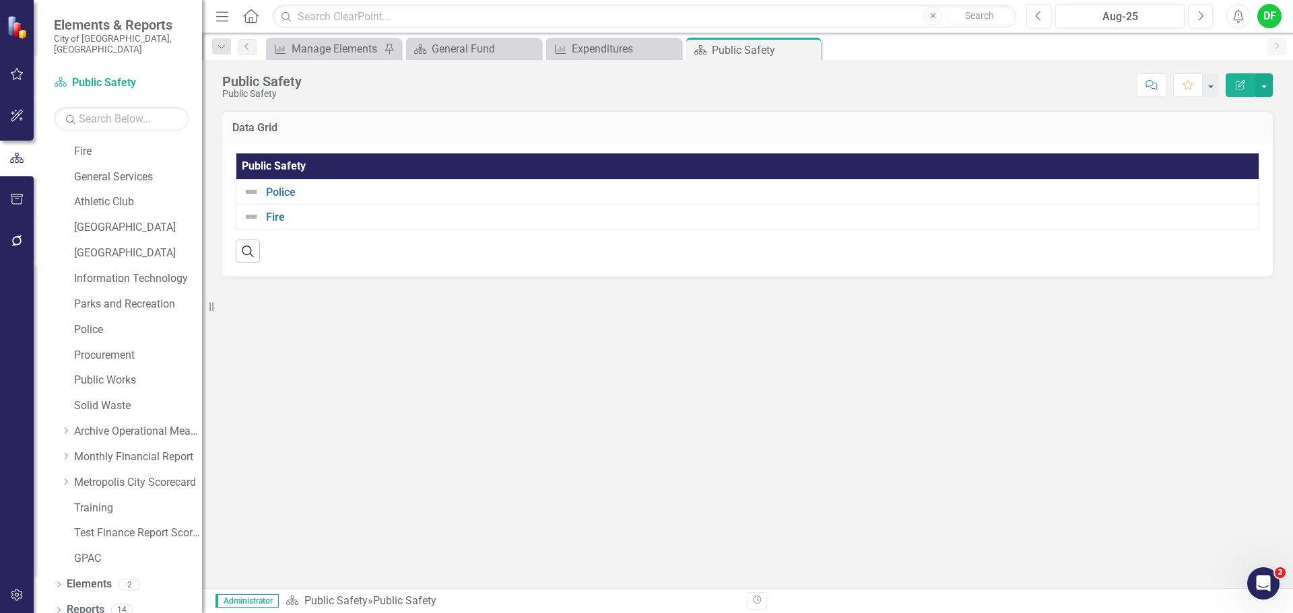
drag, startPoint x: 811, startPoint y: 46, endPoint x: 783, endPoint y: 49, distance: 28.4
click at [0, 0] on icon at bounding box center [0, 0] width 0 height 0
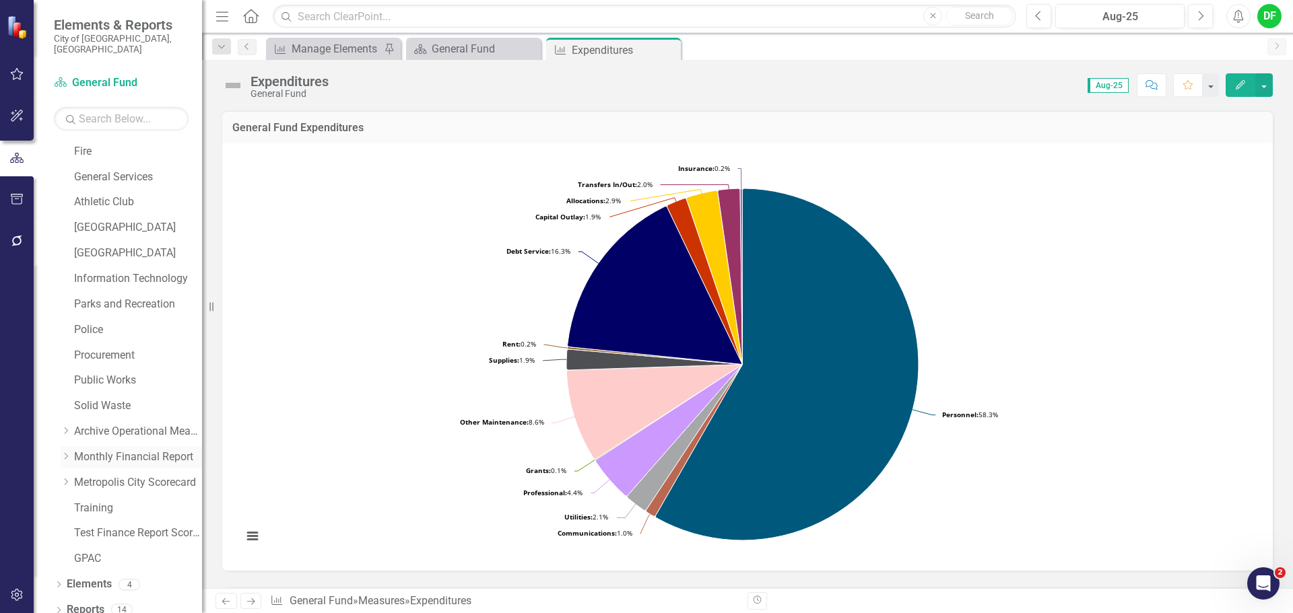
click at [67, 452] on icon "Dropdown" at bounding box center [66, 456] width 10 height 8
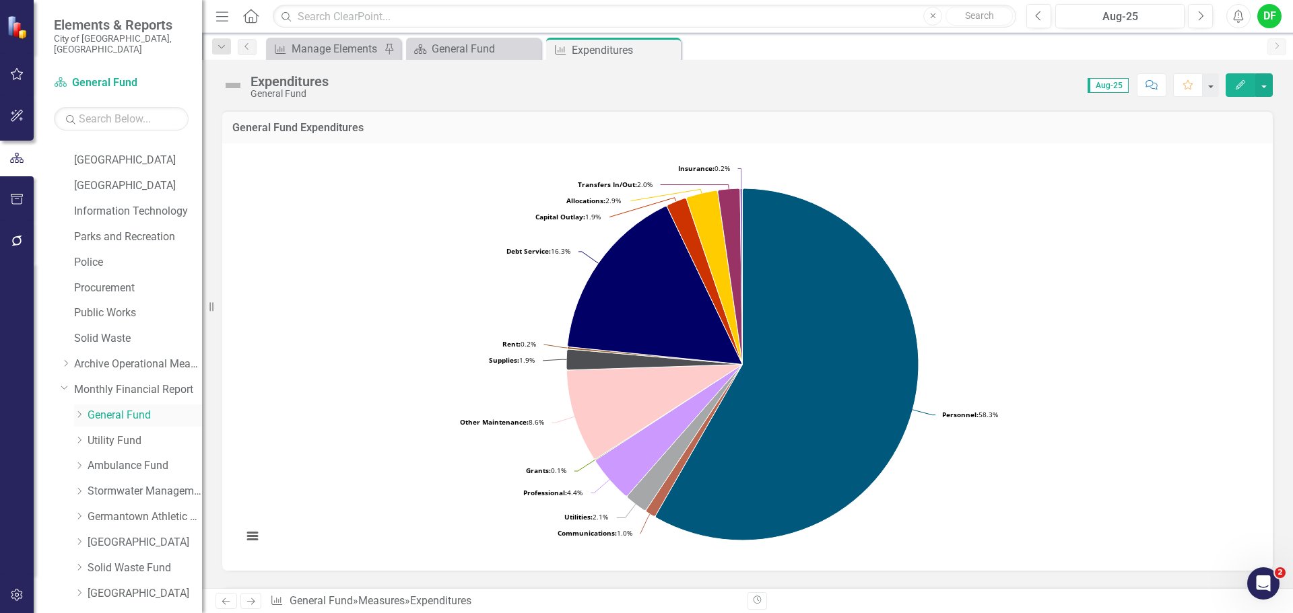
click at [77, 411] on icon "Dropdown" at bounding box center [79, 415] width 10 height 8
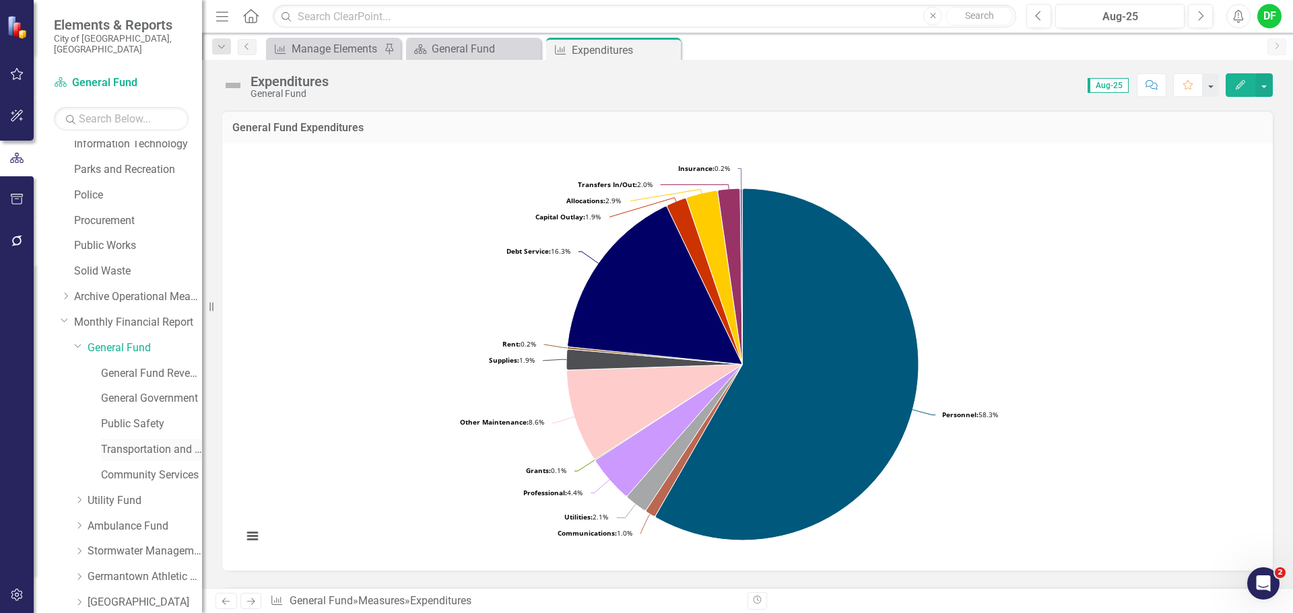
click at [126, 442] on link "Transportation and Environment" at bounding box center [151, 449] width 101 height 15
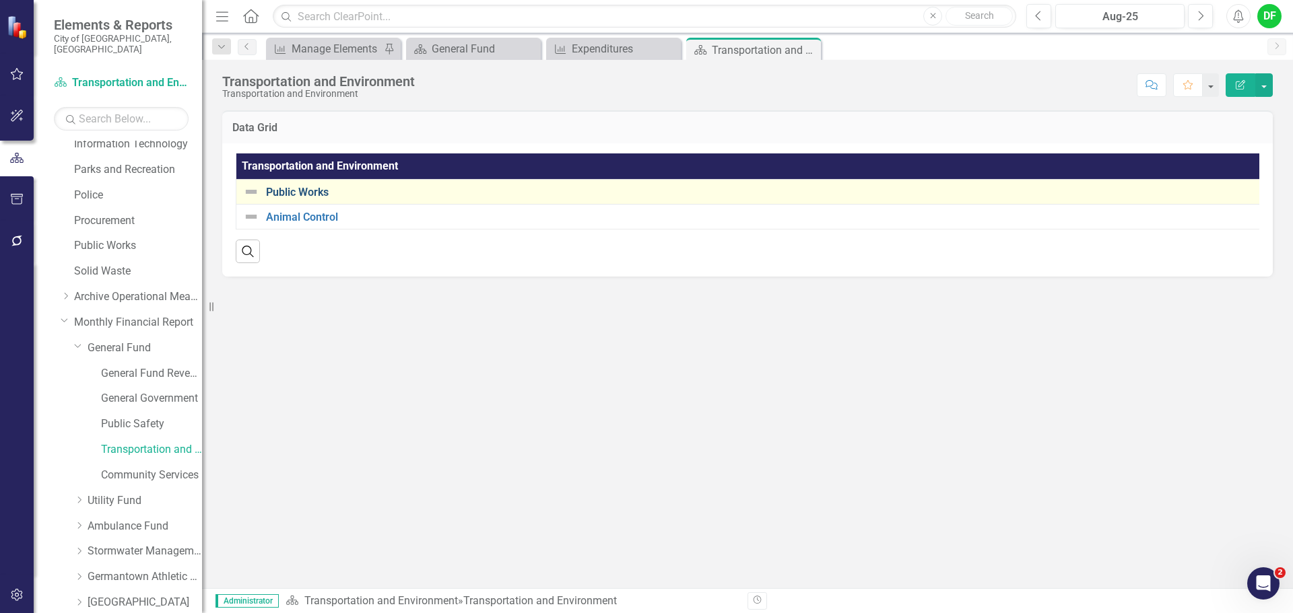
click at [308, 190] on link "Public Works" at bounding box center [760, 193] width 988 height 12
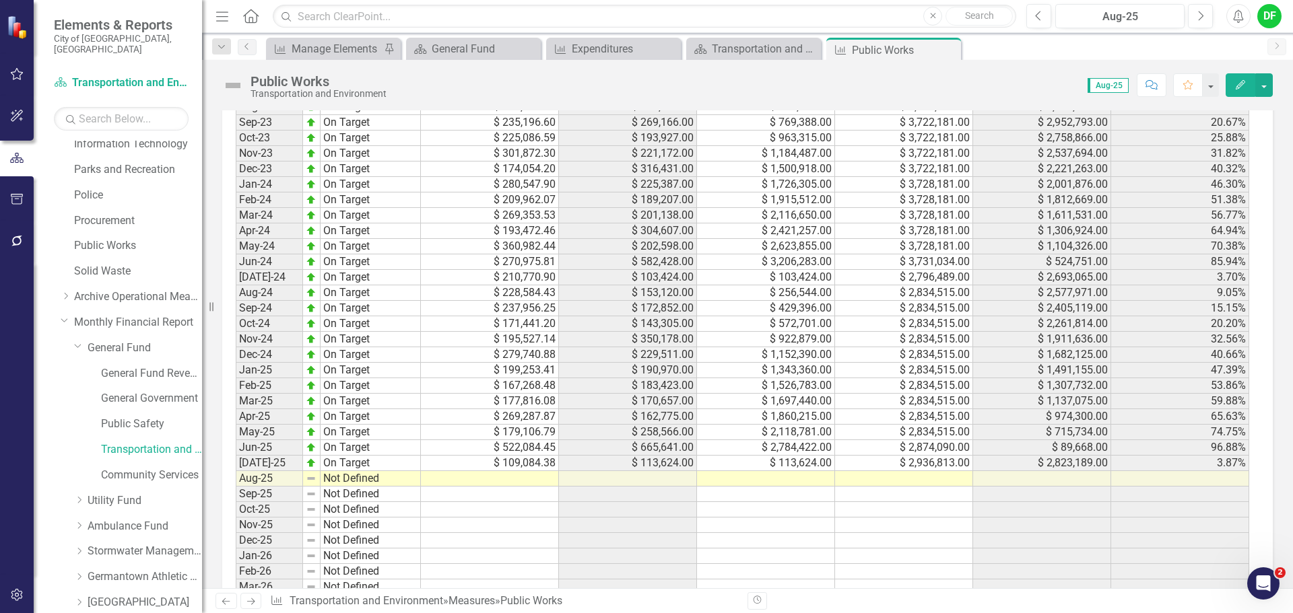
scroll to position [1212, 0]
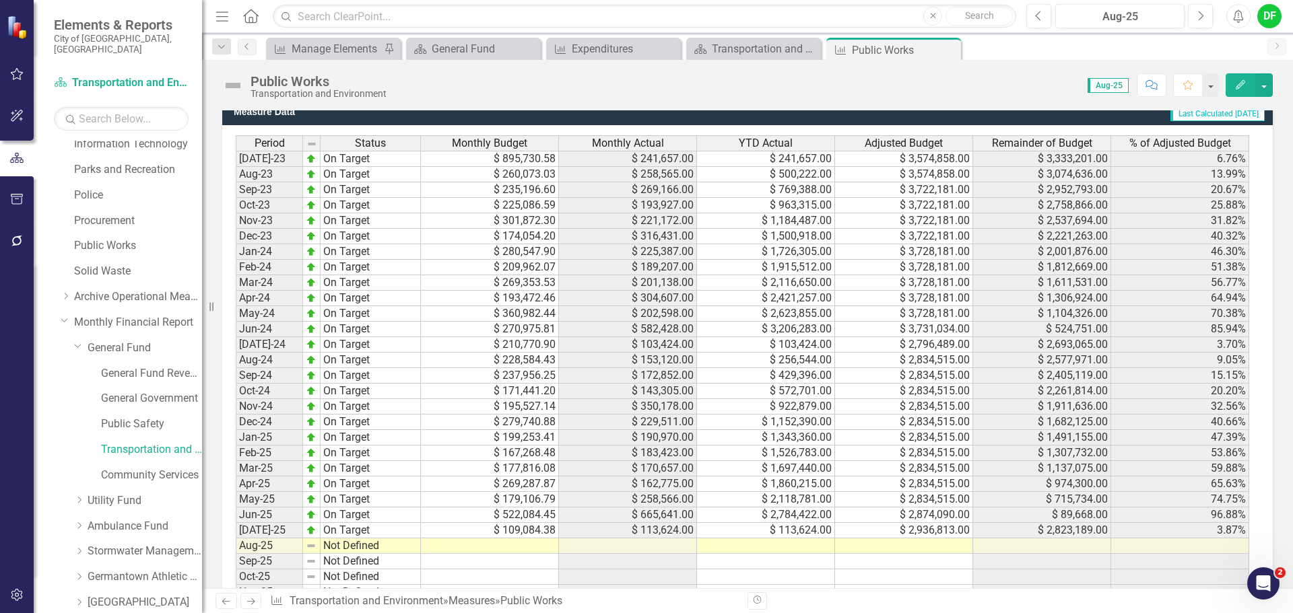
click at [894, 543] on td at bounding box center [904, 546] width 138 height 15
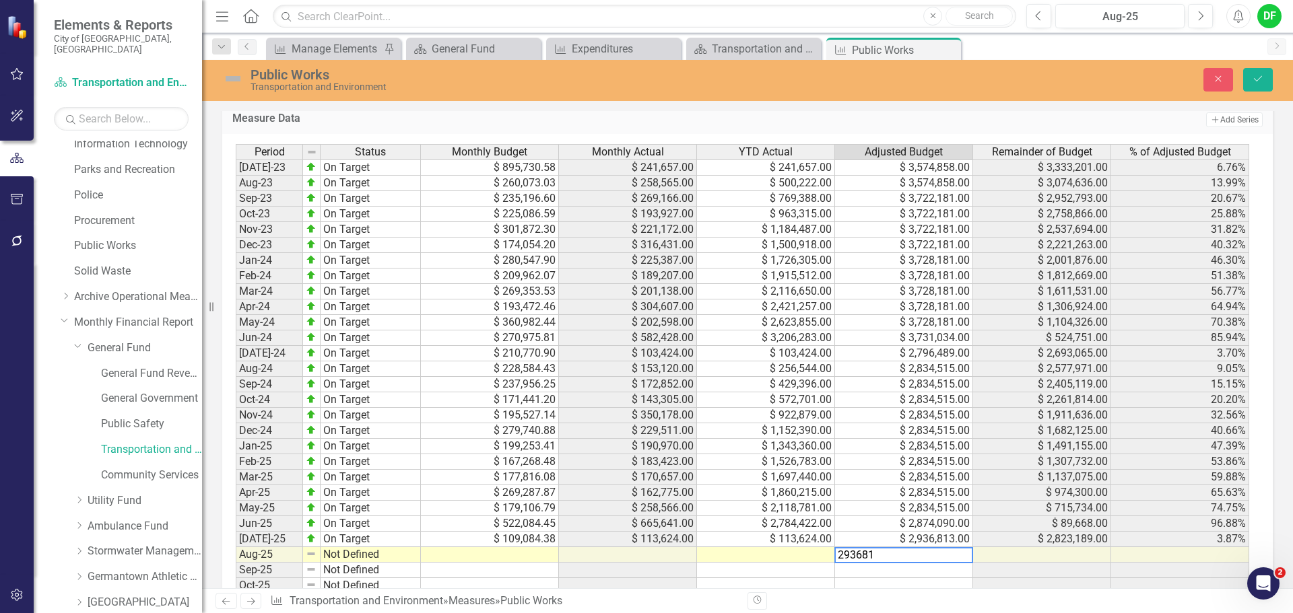
type textarea "2936813"
click at [1257, 81] on icon "Save" at bounding box center [1258, 78] width 12 height 9
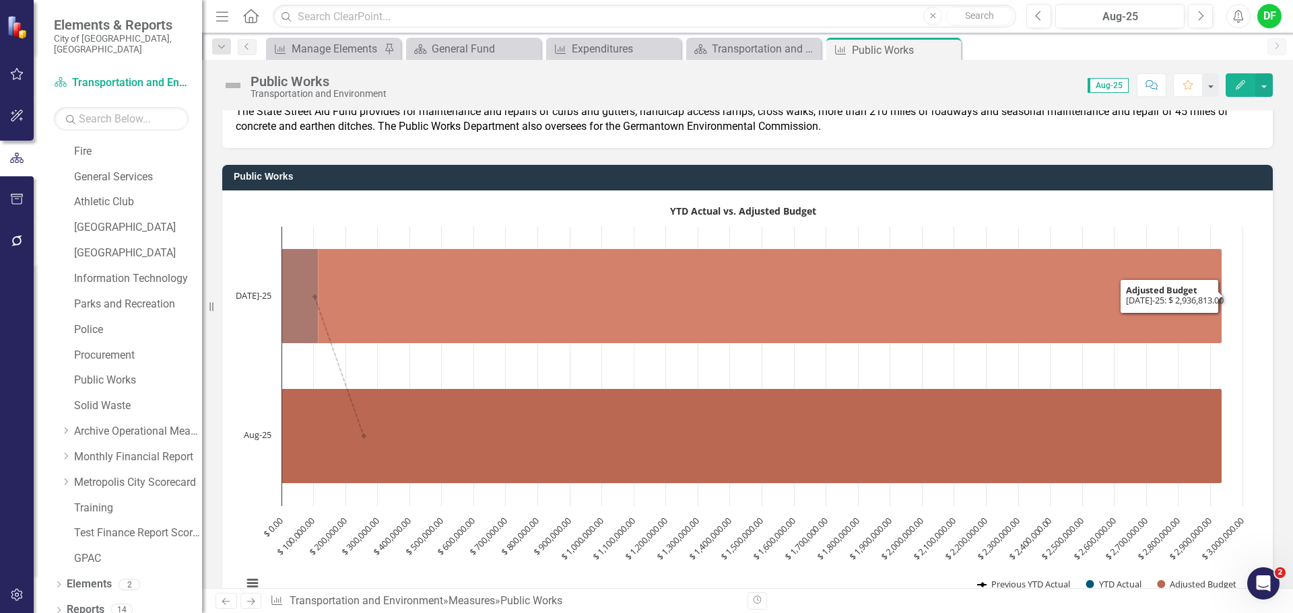
scroll to position [67, 0]
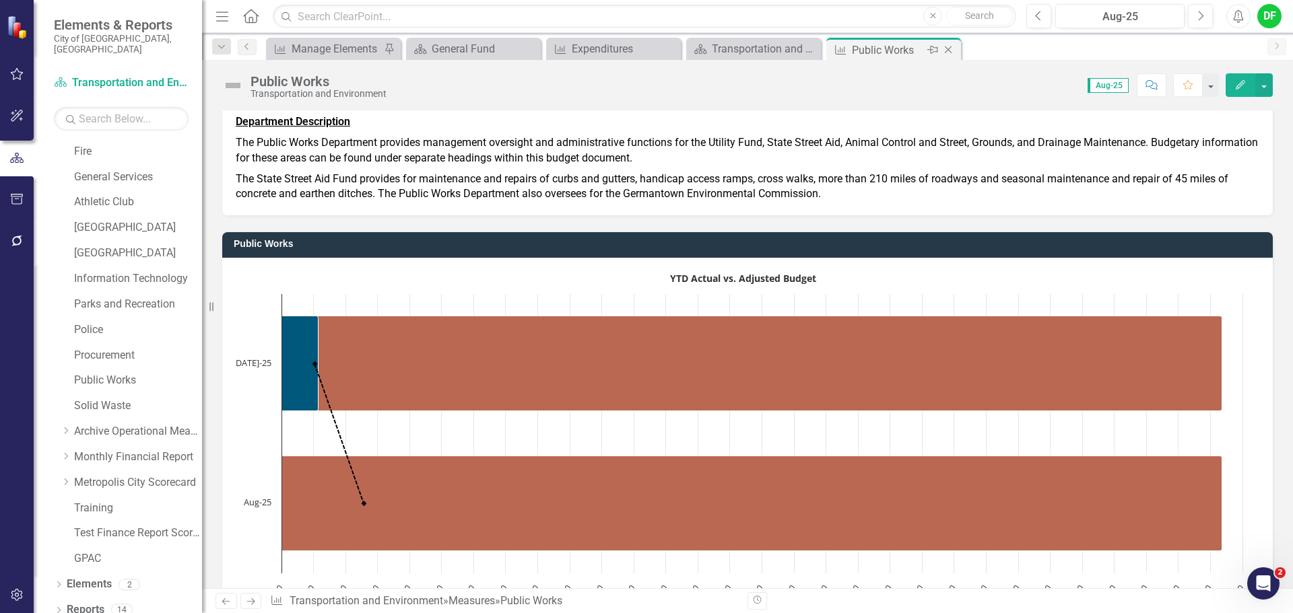
click at [951, 46] on icon at bounding box center [948, 49] width 7 height 7
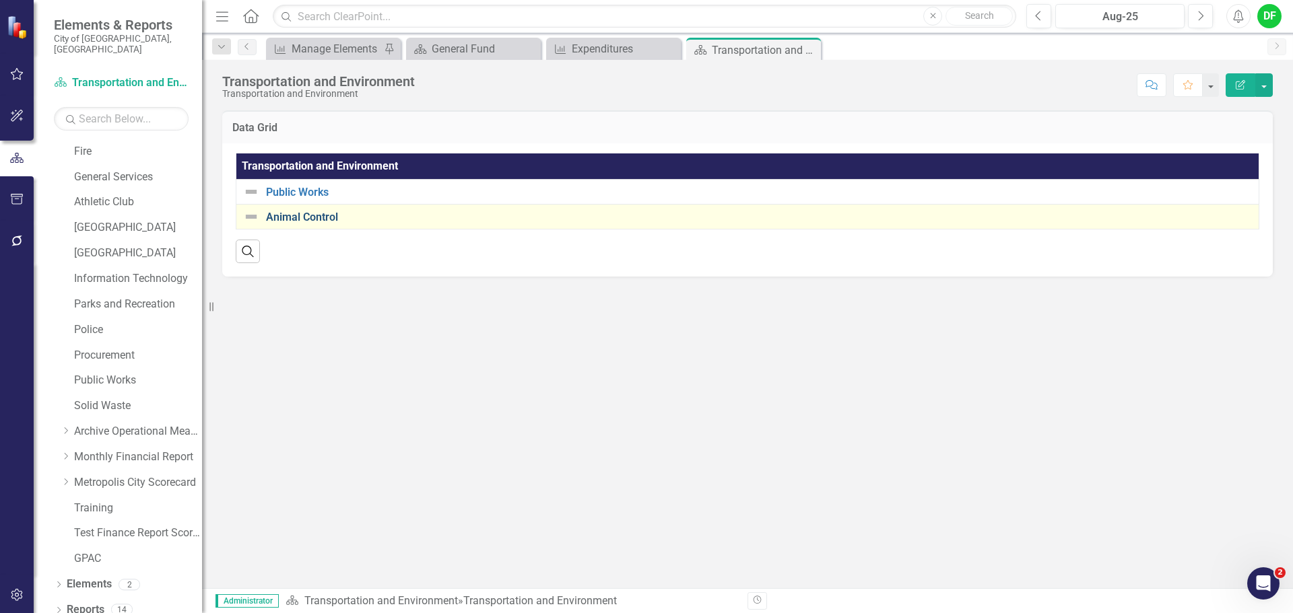
click at [291, 218] on link "Animal Control" at bounding box center [759, 217] width 986 height 12
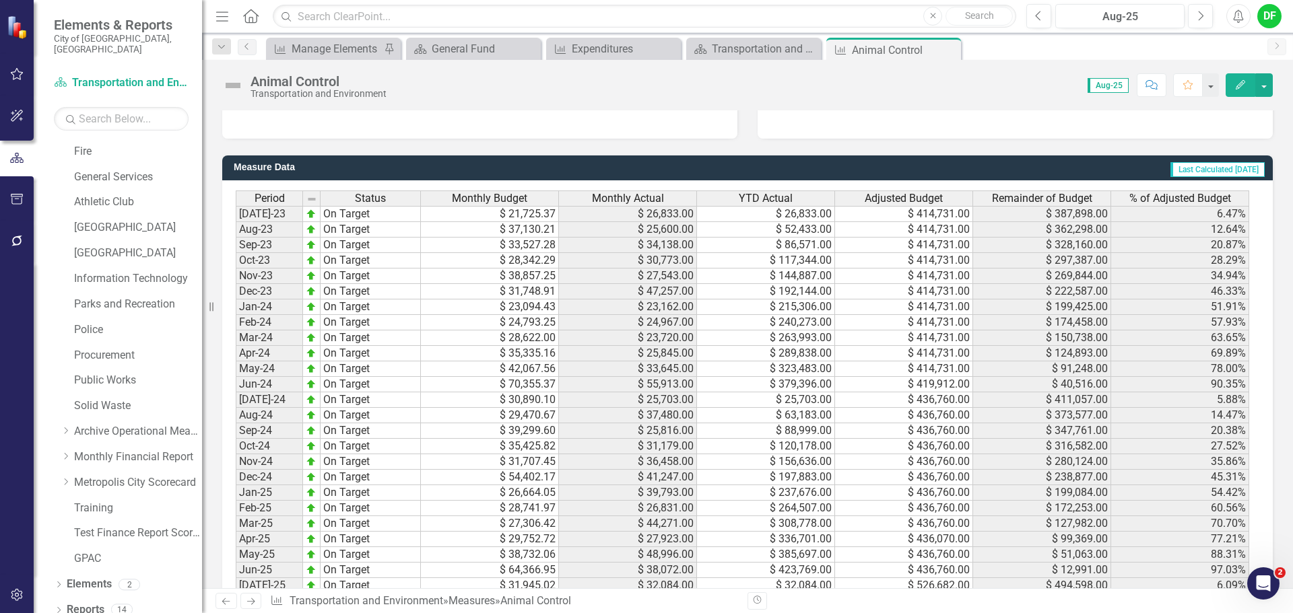
scroll to position [1145, 0]
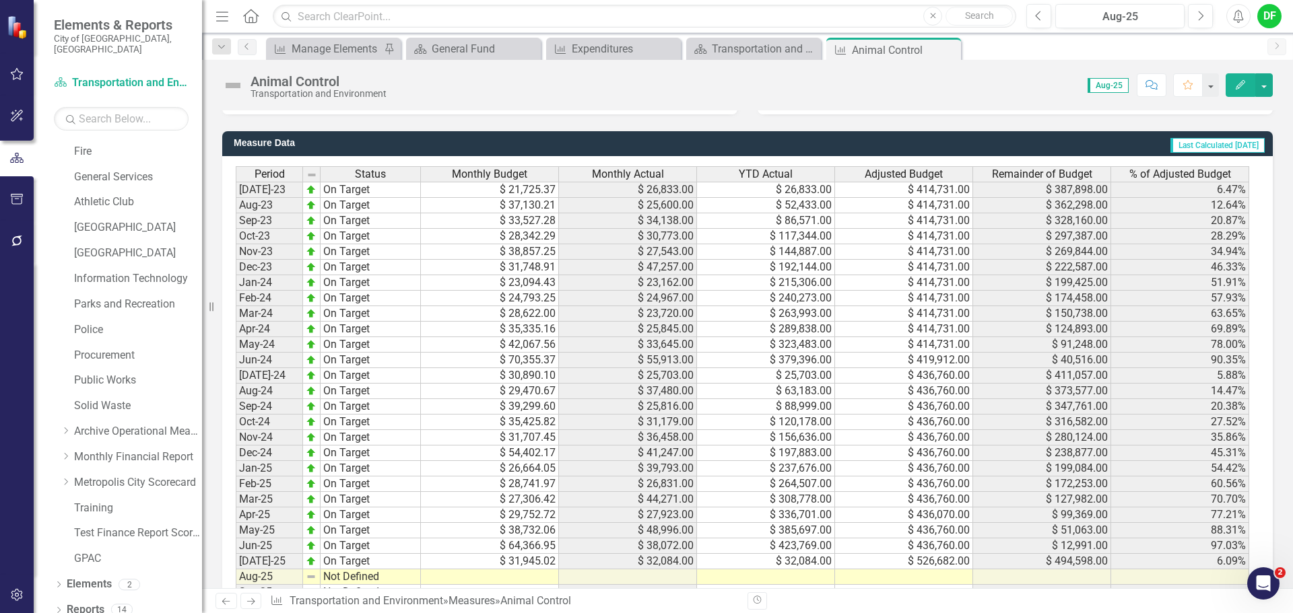
click at [900, 580] on td at bounding box center [904, 577] width 138 height 15
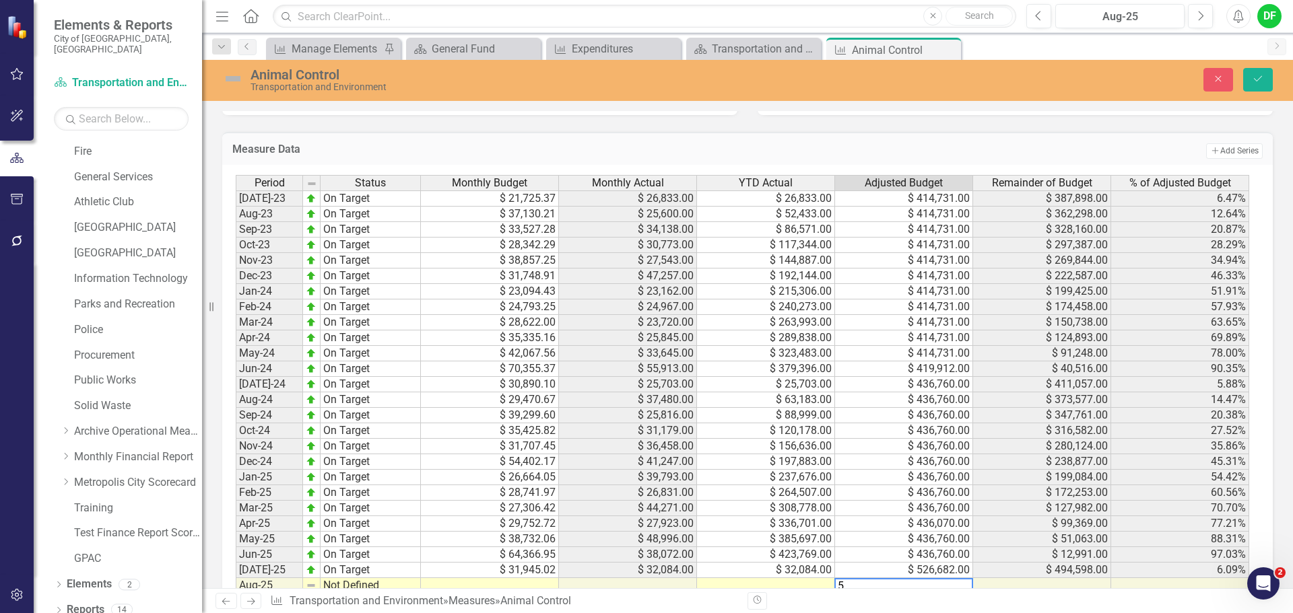
scroll to position [1149, 0]
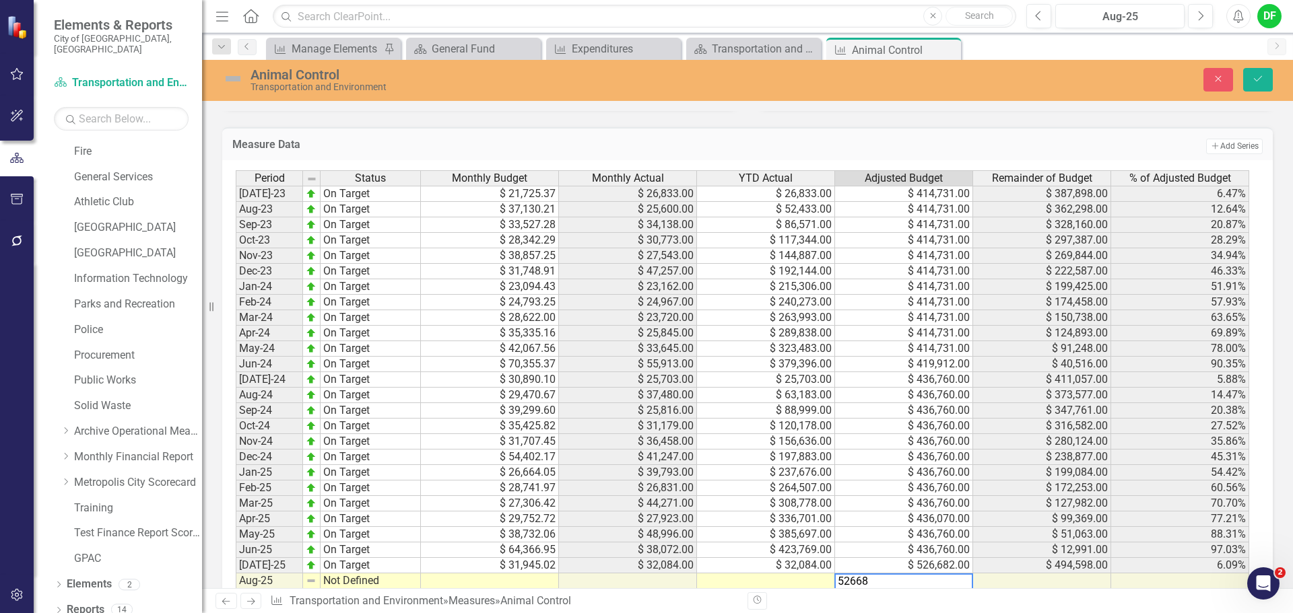
type textarea "526682"
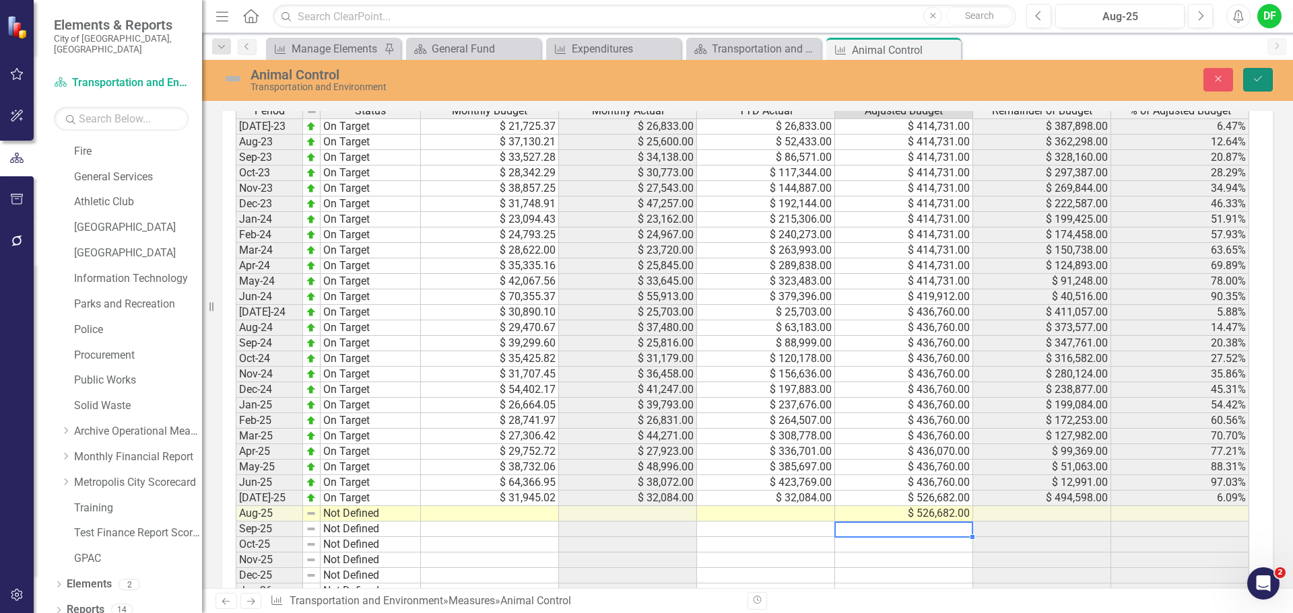
click at [1256, 79] on icon "Save" at bounding box center [1258, 78] width 12 height 9
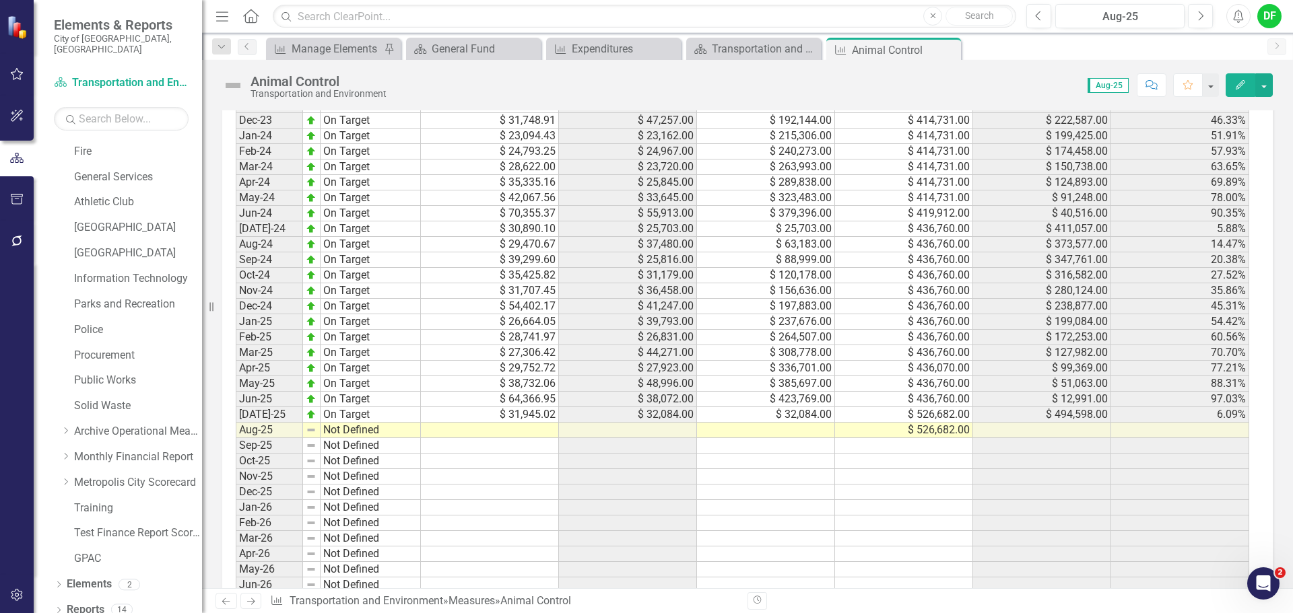
scroll to position [1330, 0]
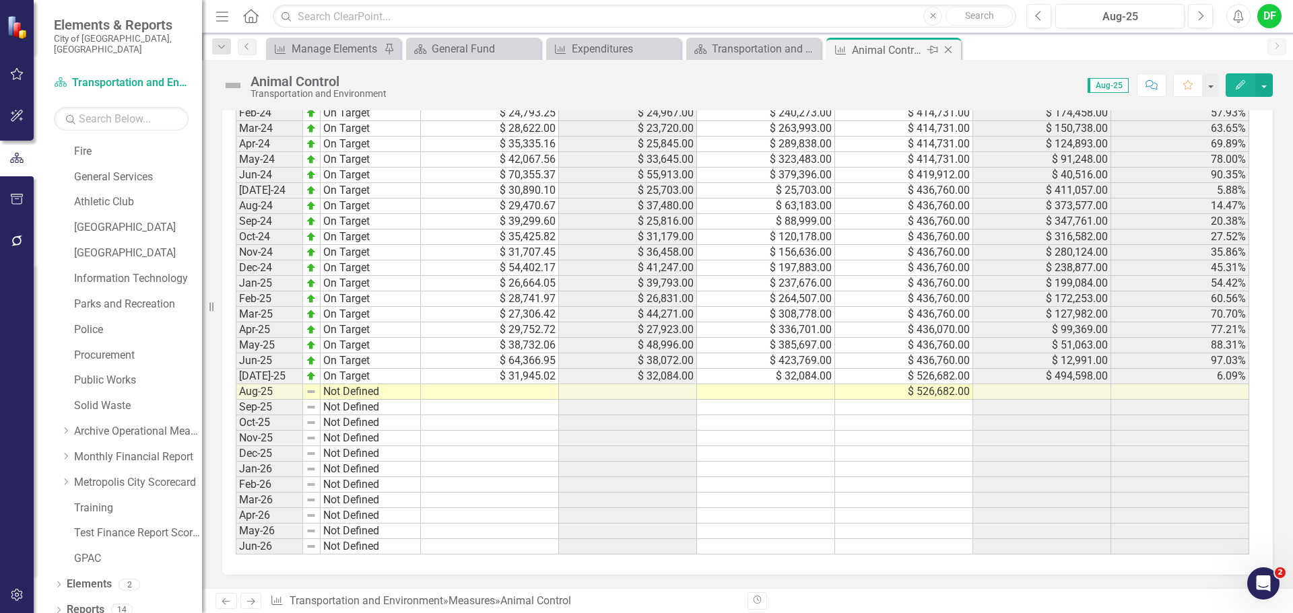
click at [951, 47] on icon "Close" at bounding box center [947, 49] width 13 height 11
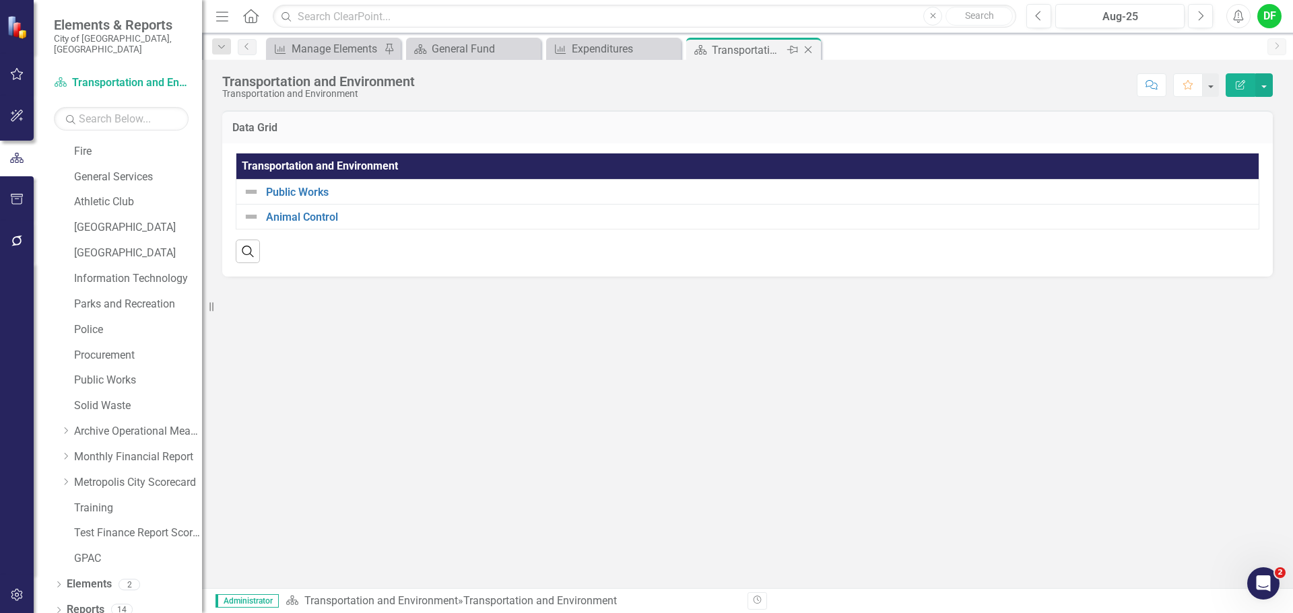
click at [809, 49] on icon at bounding box center [808, 49] width 7 height 7
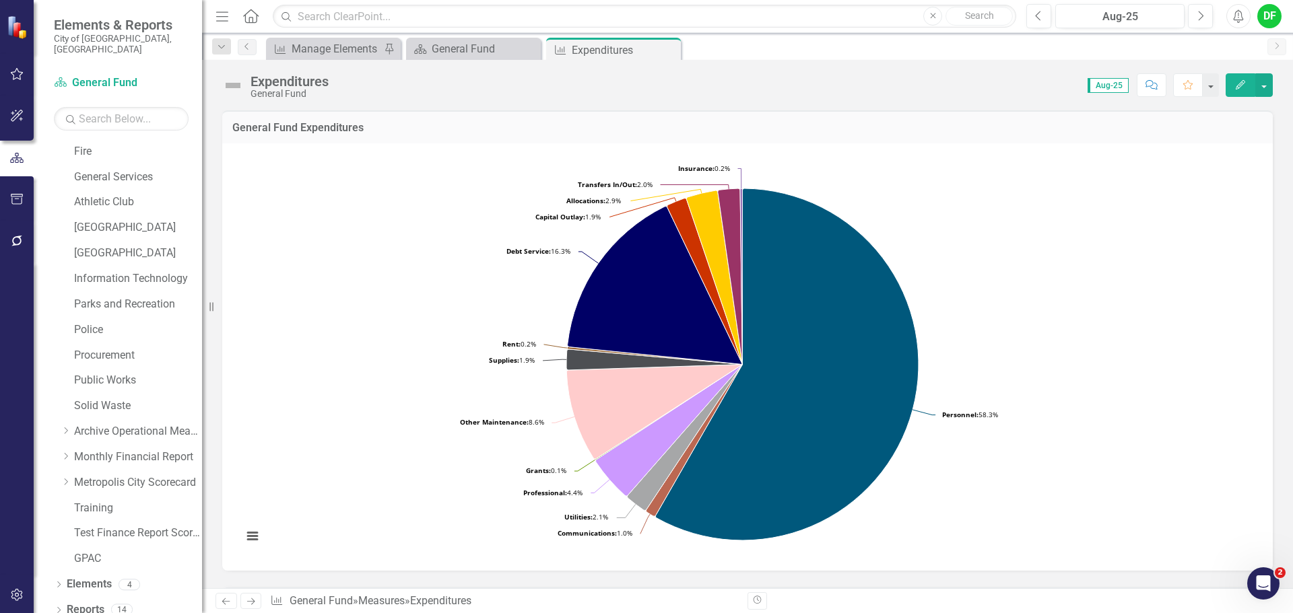
drag, startPoint x: 68, startPoint y: 443, endPoint x: 132, endPoint y: 458, distance: 65.7
click at [68, 452] on icon "Dropdown" at bounding box center [66, 456] width 10 height 8
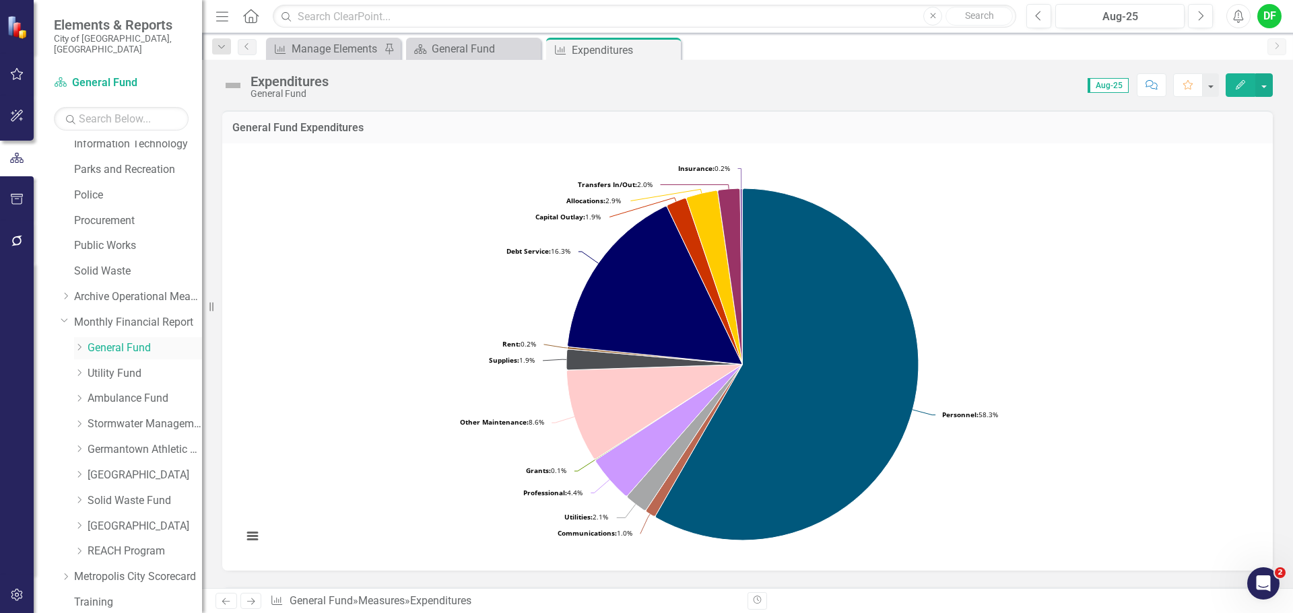
click at [77, 343] on icon "Dropdown" at bounding box center [79, 347] width 10 height 8
click at [117, 442] on link "Transportation and Environment" at bounding box center [151, 449] width 101 height 15
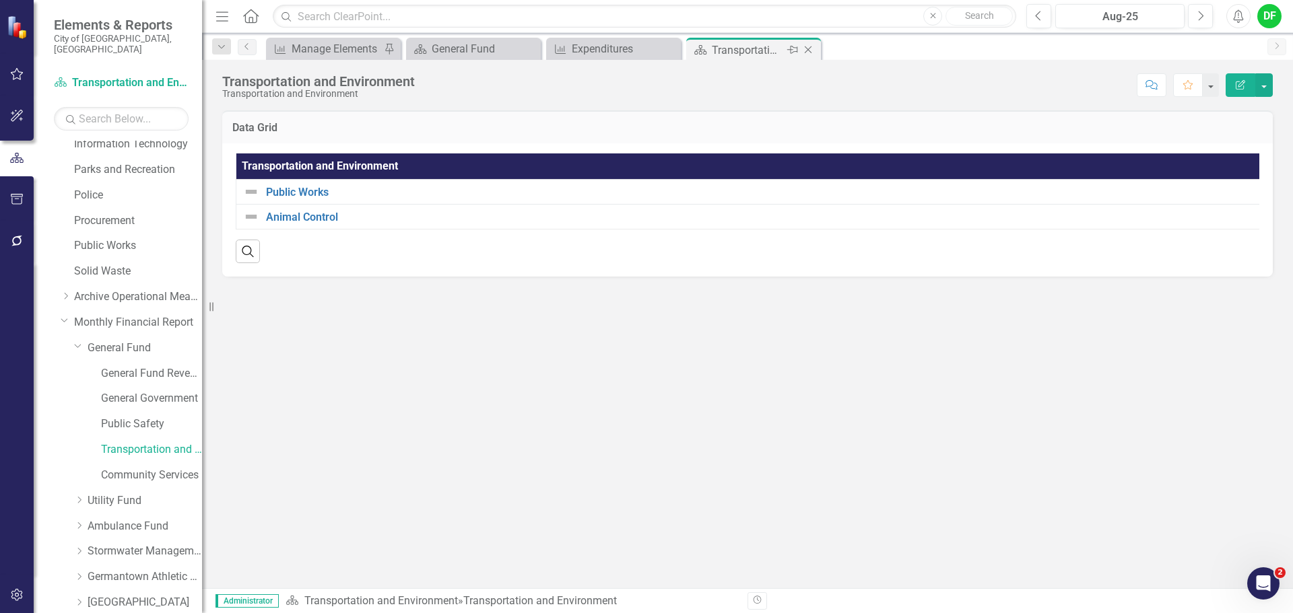
click at [810, 48] on icon at bounding box center [808, 49] width 7 height 7
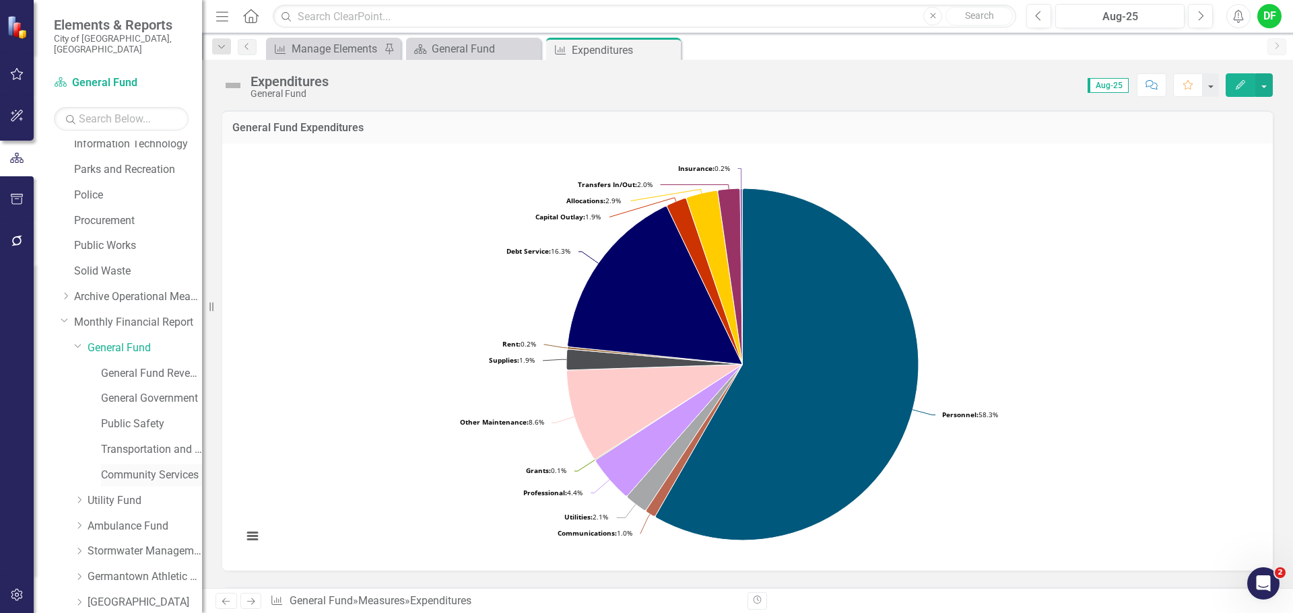
click at [142, 468] on link "Community Services" at bounding box center [151, 475] width 101 height 15
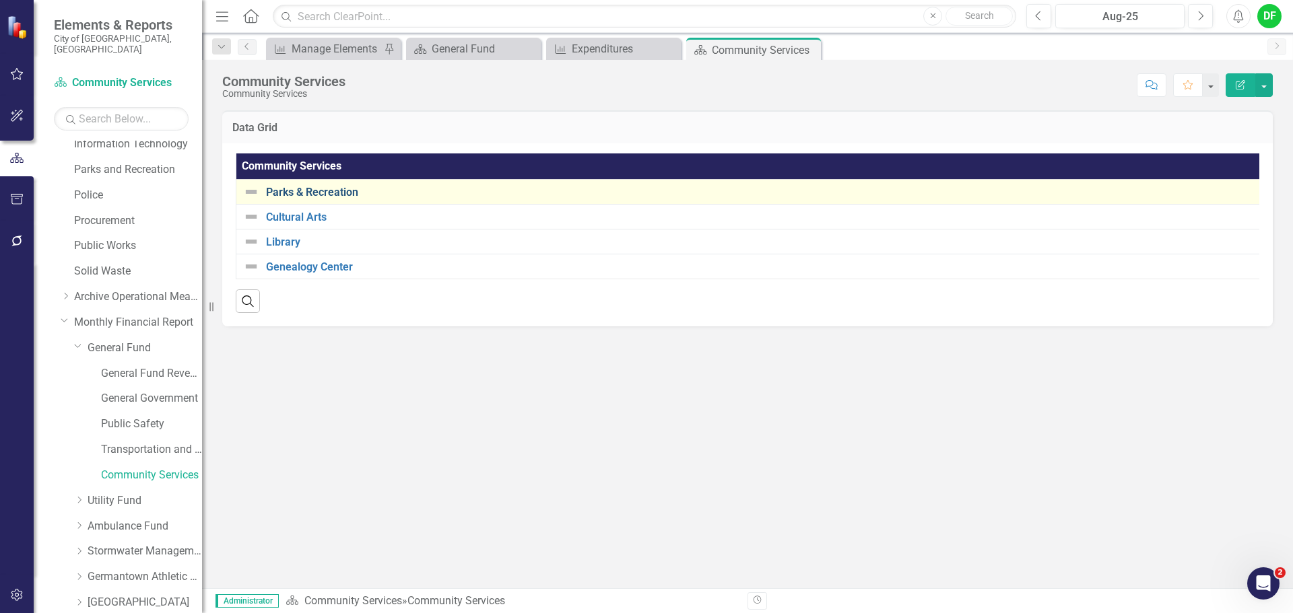
click at [343, 197] on link "Parks & Recreation" at bounding box center [760, 193] width 988 height 12
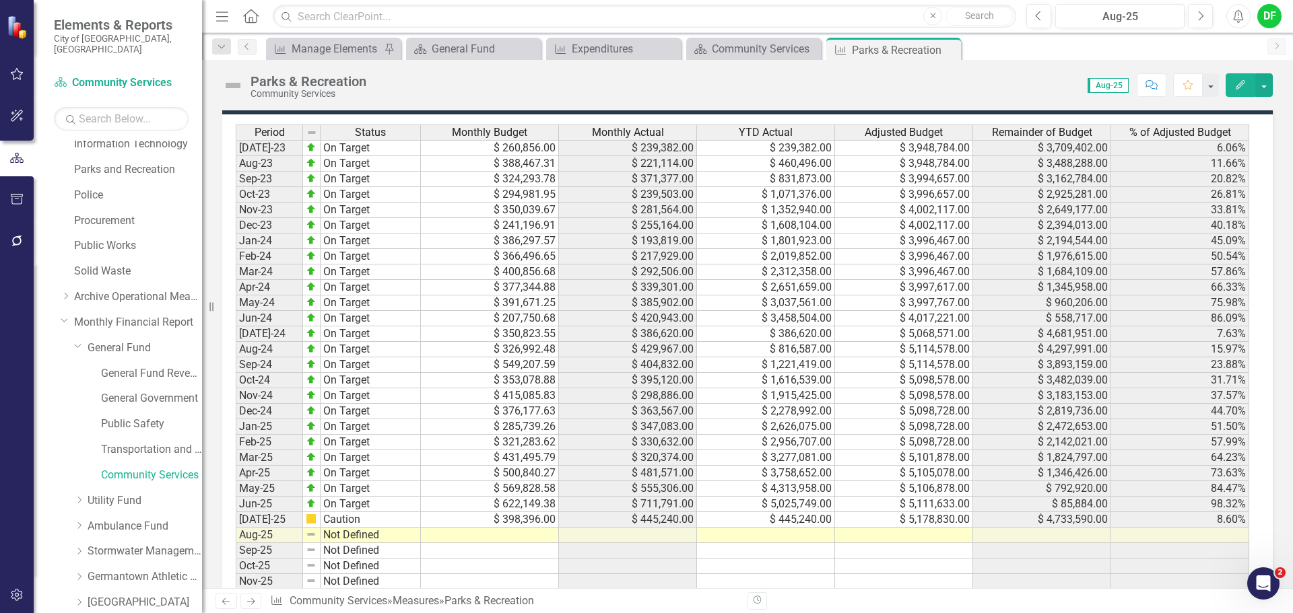
scroll to position [1212, 0]
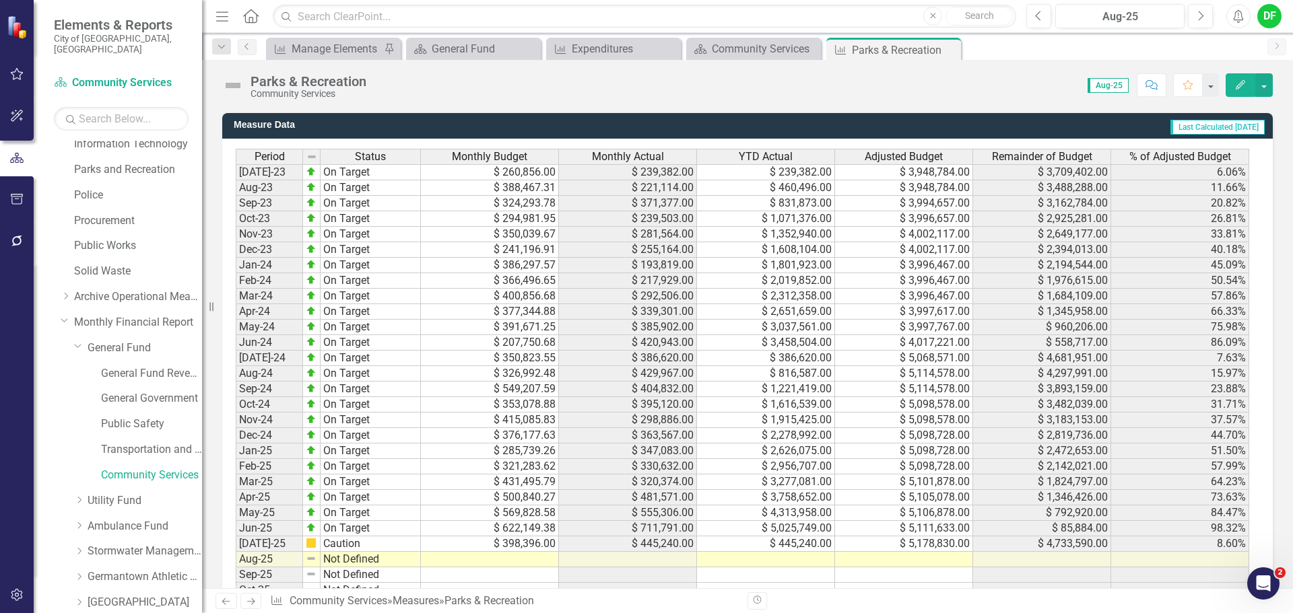
click at [899, 562] on td at bounding box center [904, 559] width 138 height 15
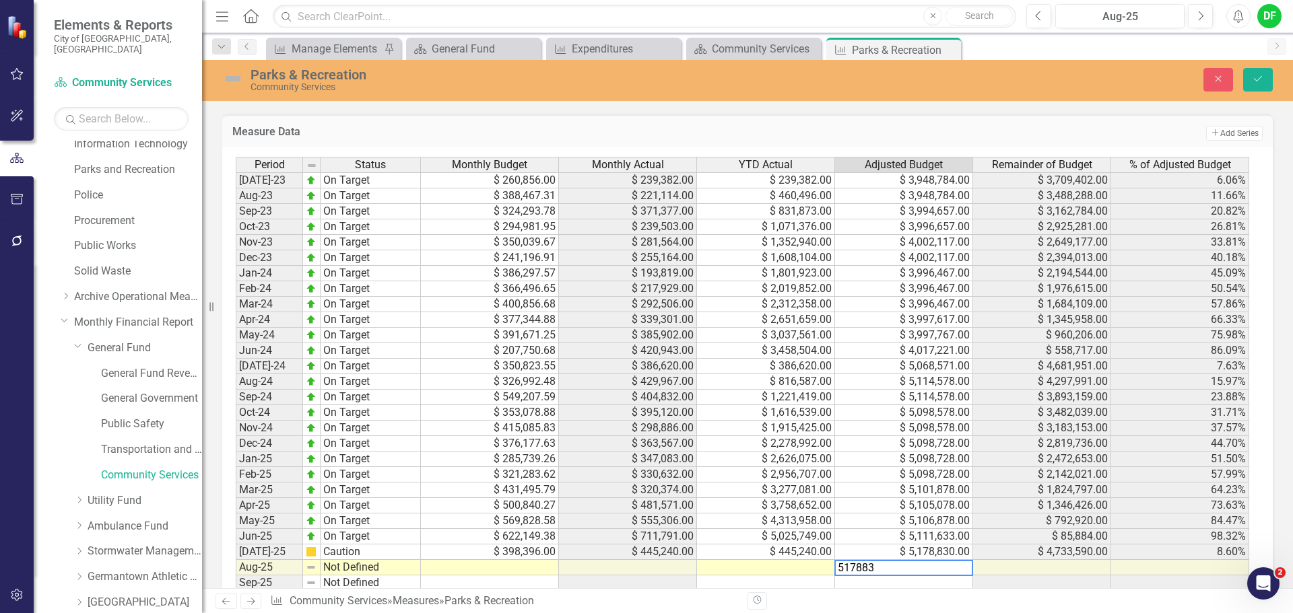
type textarea "5178830"
click at [1267, 74] on button "Save" at bounding box center [1258, 80] width 30 height 24
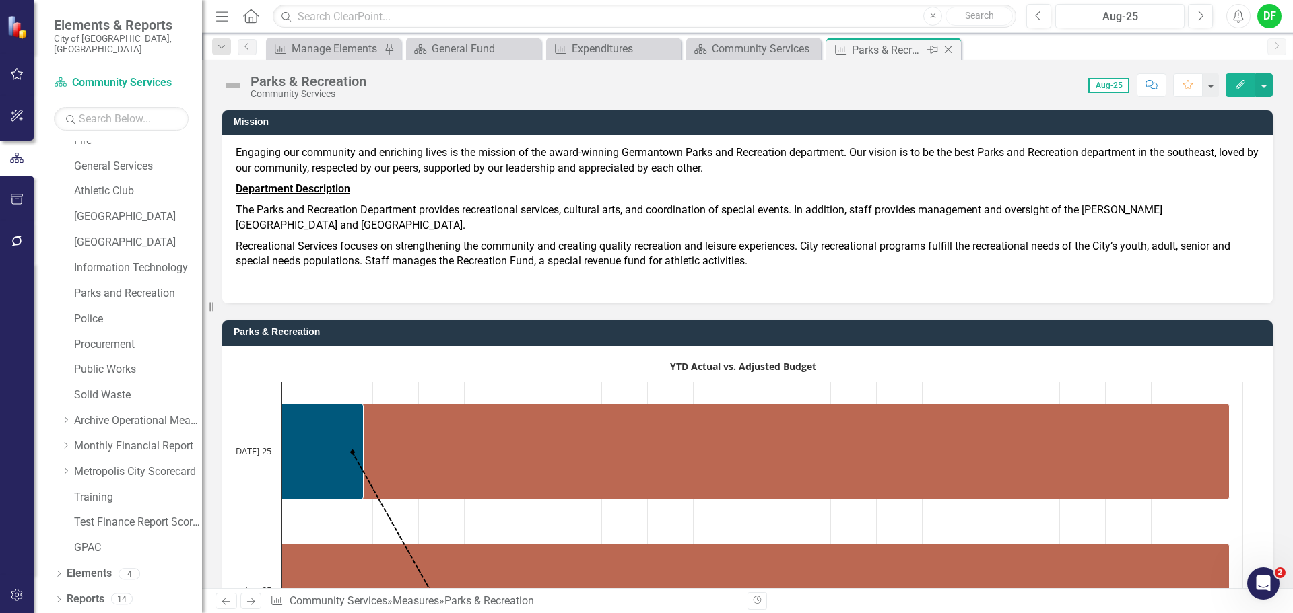
scroll to position [255, 0]
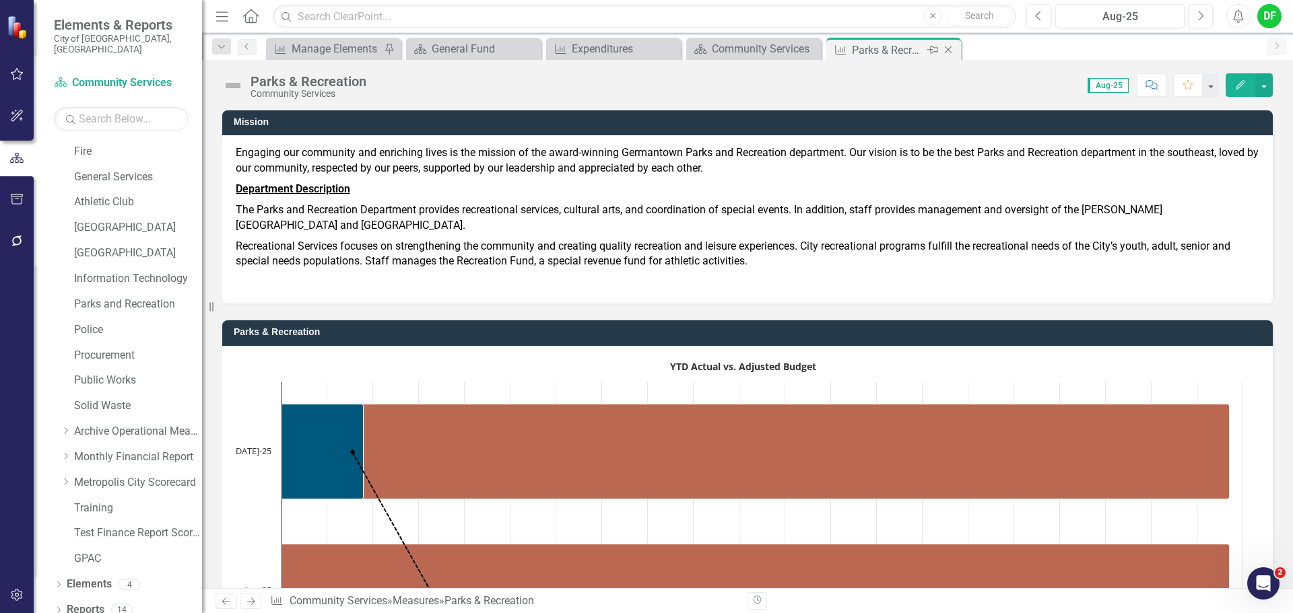
click at [949, 50] on icon "Close" at bounding box center [947, 49] width 13 height 11
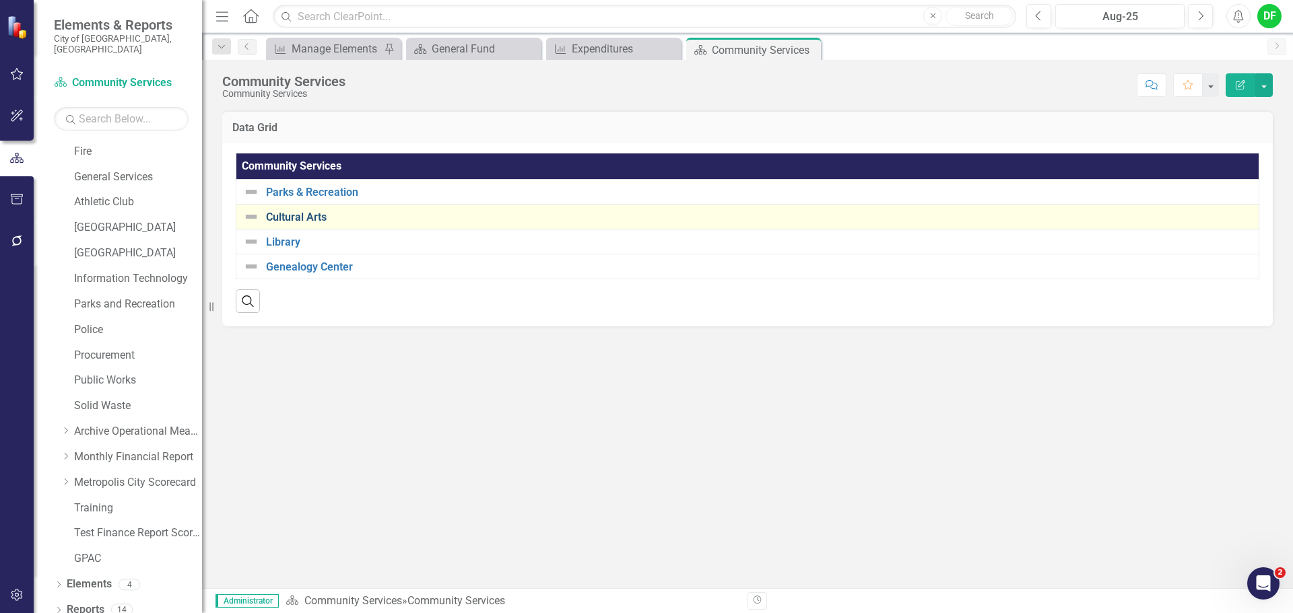
click at [309, 219] on link "Cultural Arts" at bounding box center [759, 217] width 986 height 12
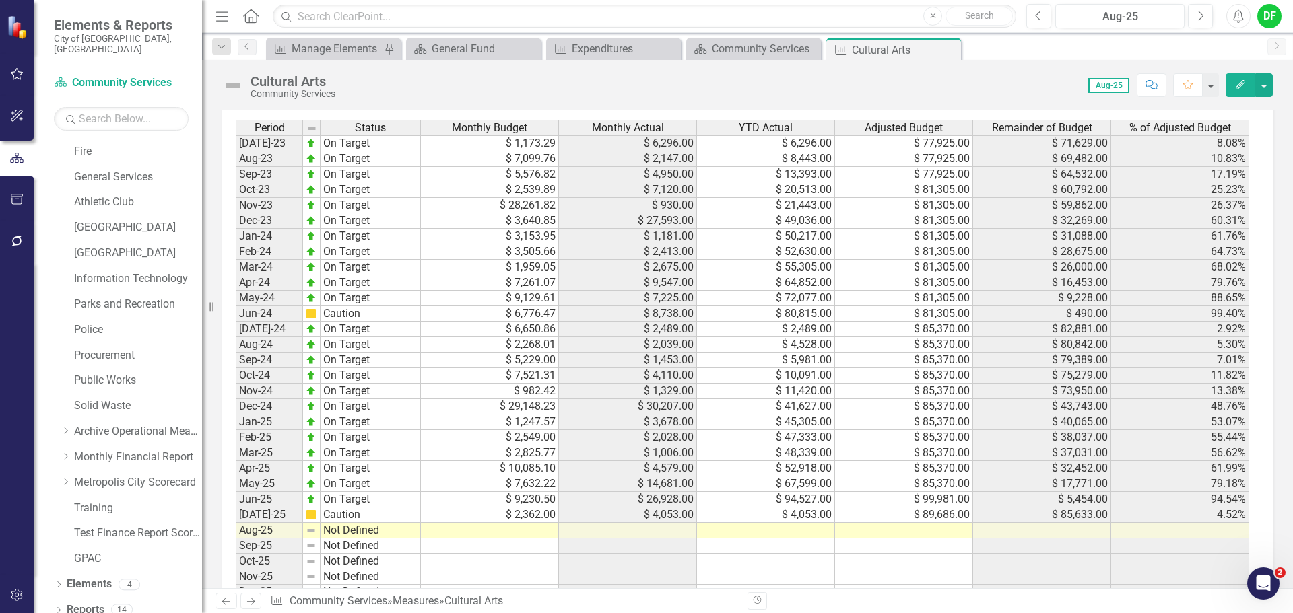
scroll to position [1145, 0]
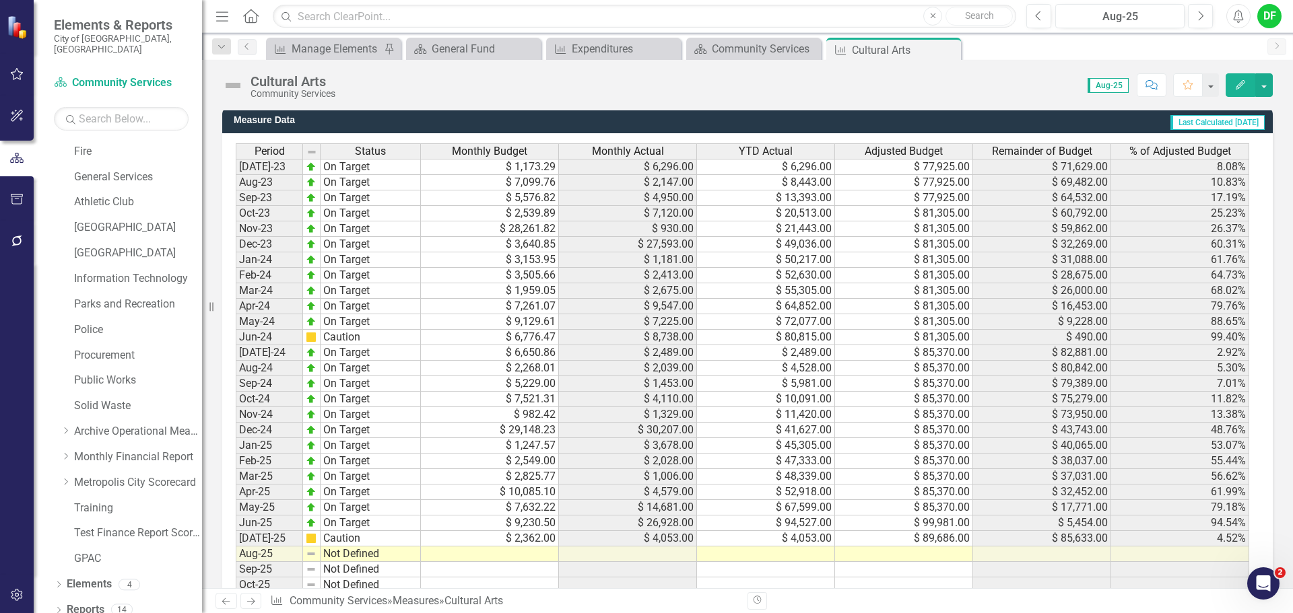
click at [896, 562] on td at bounding box center [904, 554] width 138 height 15
click at [872, 562] on td at bounding box center [904, 554] width 138 height 15
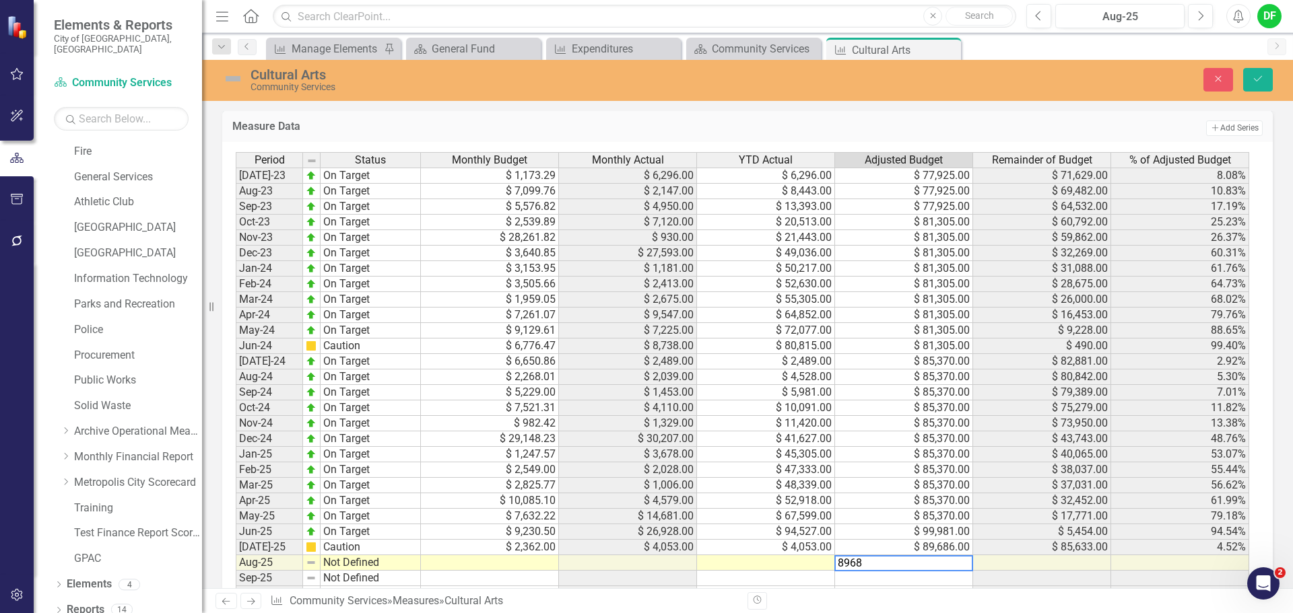
type textarea "89686"
click at [1258, 77] on icon "Save" at bounding box center [1258, 78] width 12 height 9
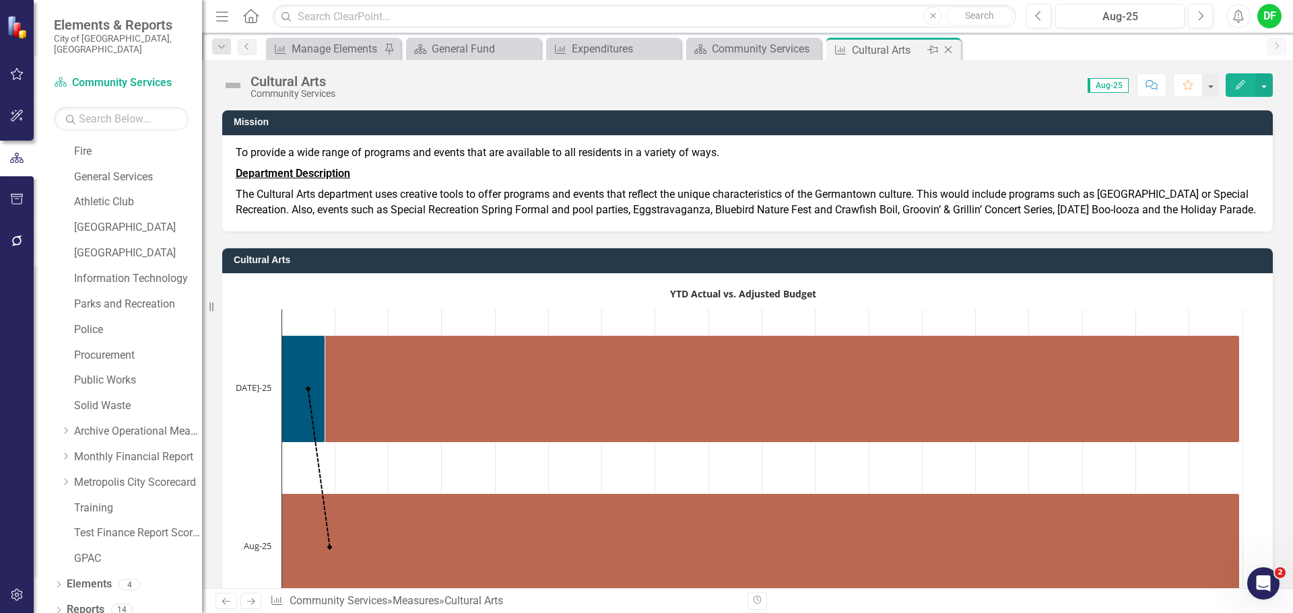
click at [949, 50] on icon "Close" at bounding box center [947, 49] width 13 height 11
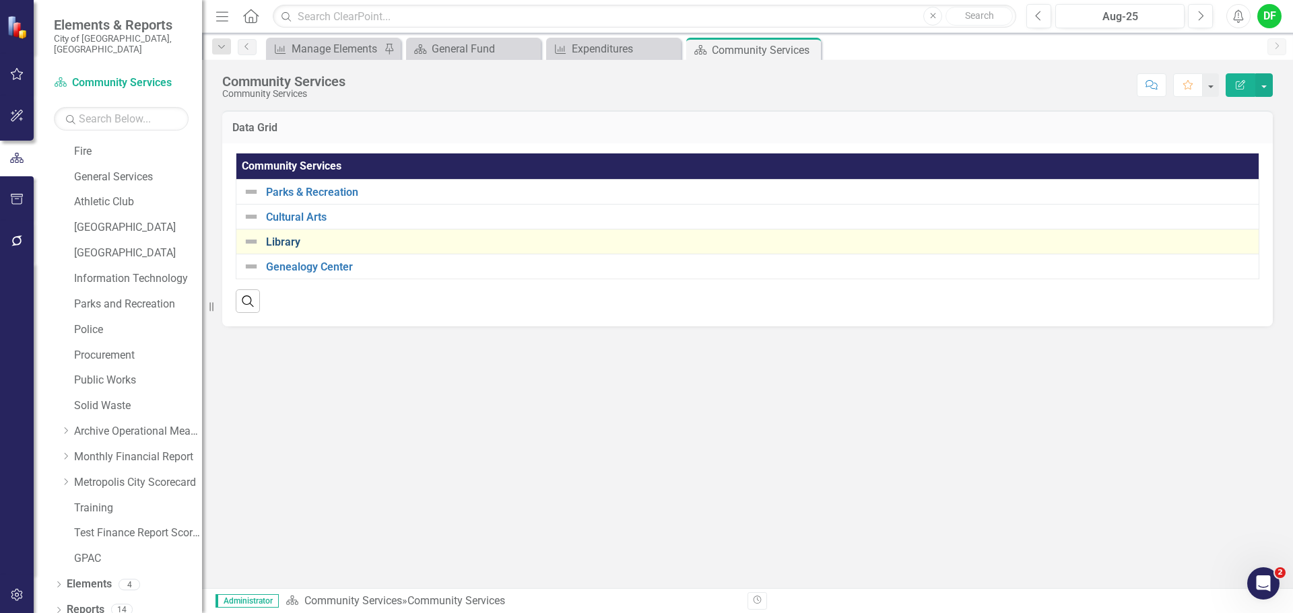
click at [278, 240] on link "Library" at bounding box center [759, 242] width 986 height 12
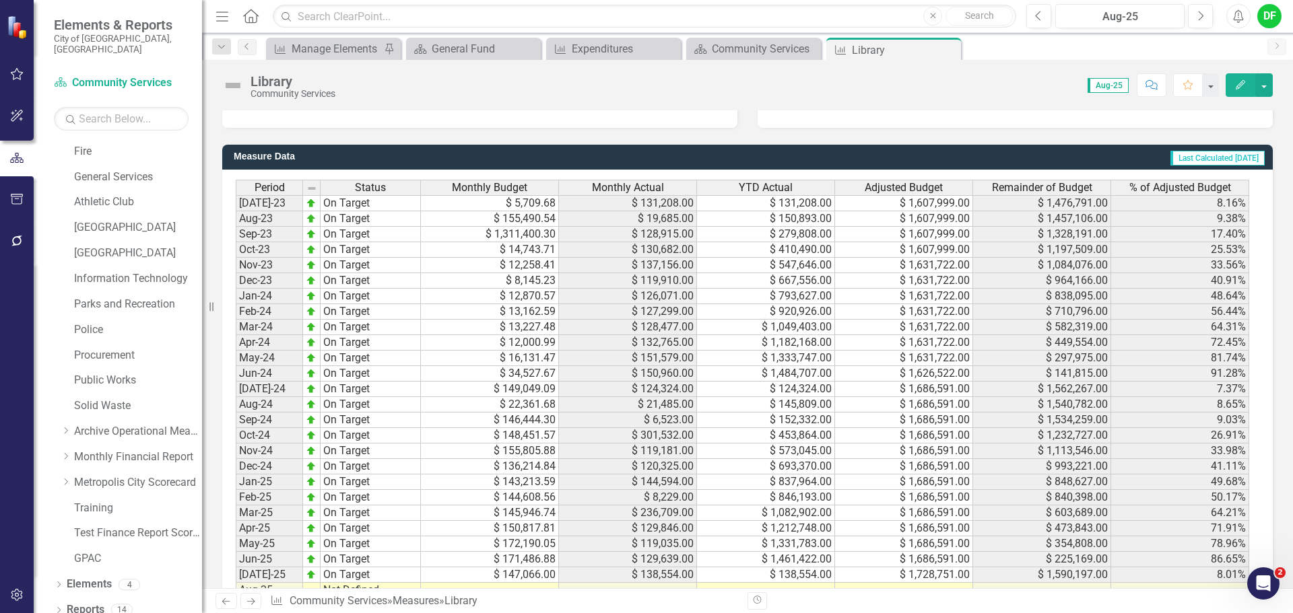
scroll to position [1145, 0]
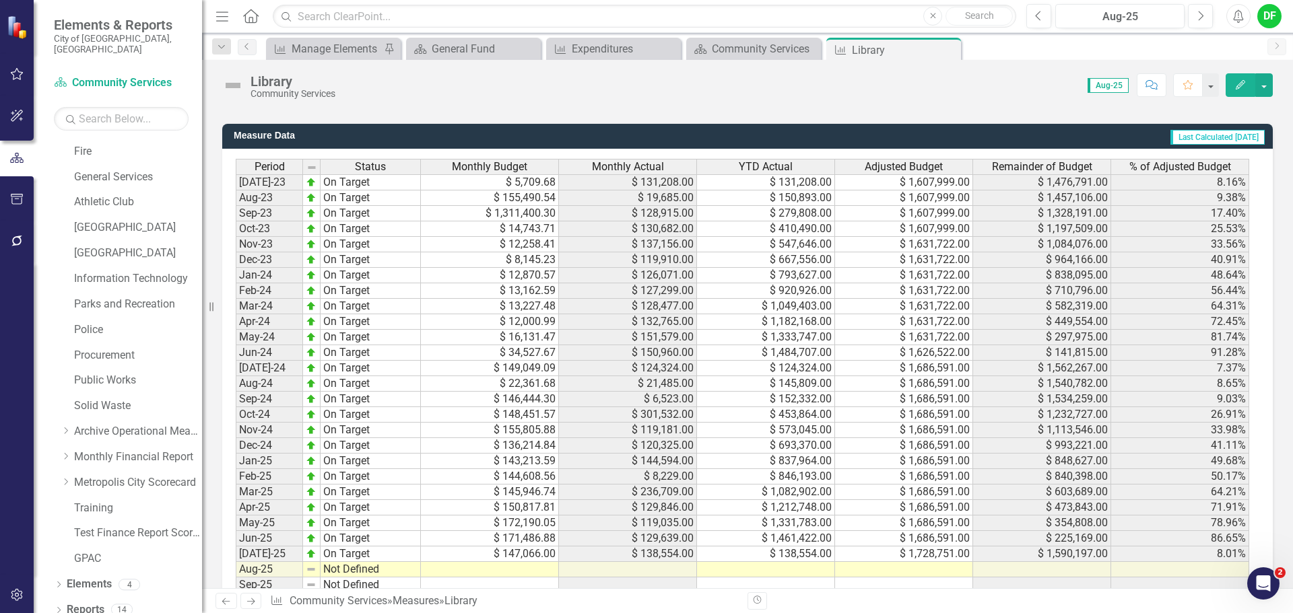
click at [881, 569] on td at bounding box center [904, 569] width 138 height 15
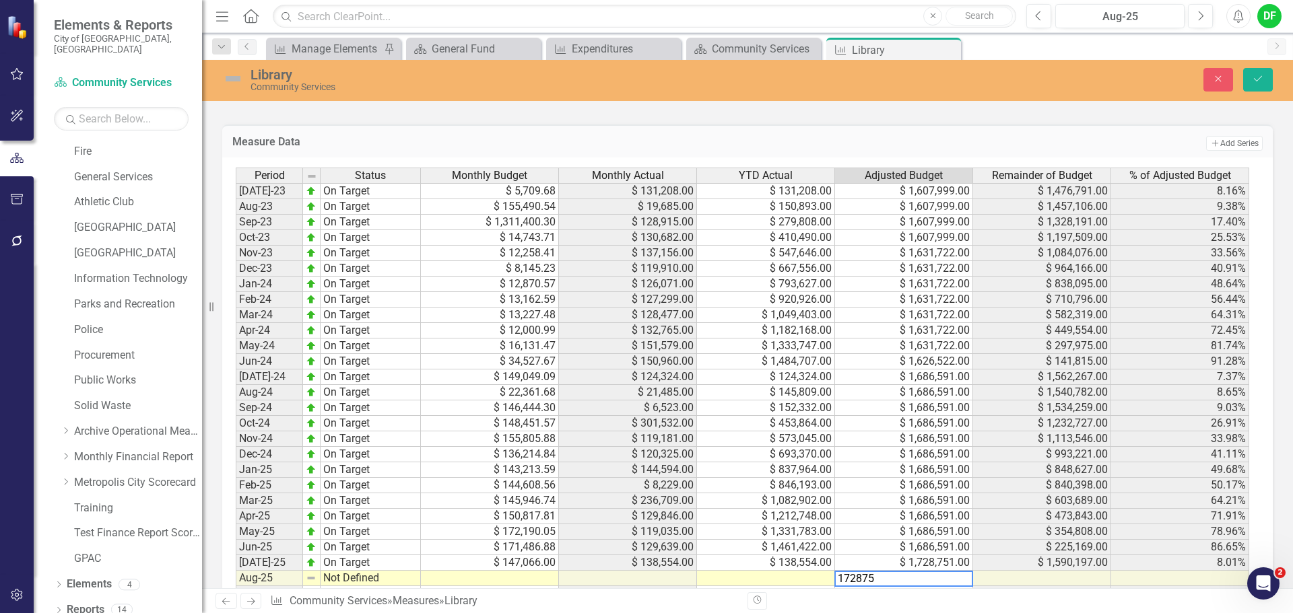
type textarea "1728751"
click at [1256, 82] on icon "Save" at bounding box center [1258, 78] width 12 height 9
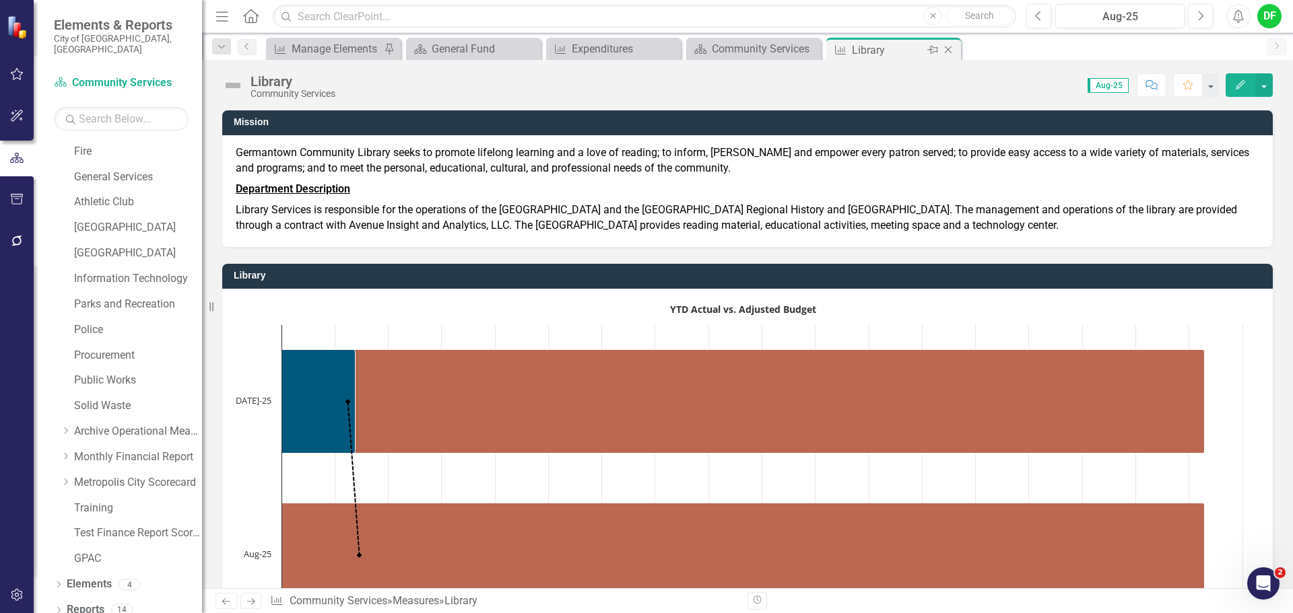
click at [947, 50] on icon "Close" at bounding box center [947, 49] width 13 height 11
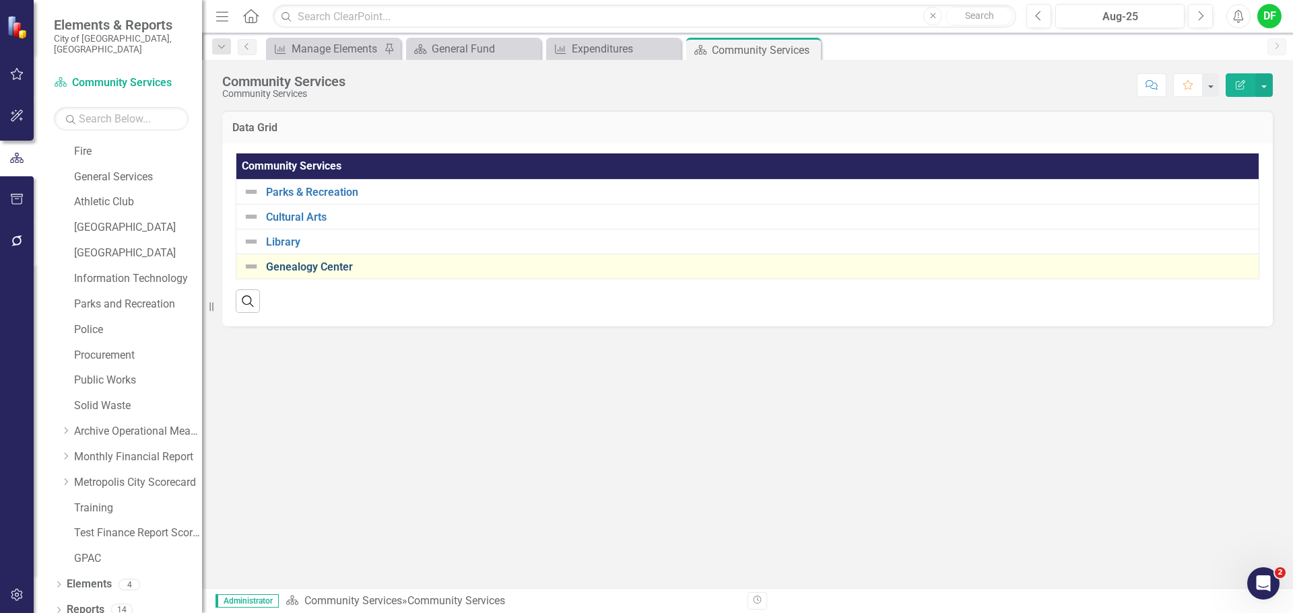
click at [293, 268] on link "Genealogy Center" at bounding box center [759, 267] width 986 height 12
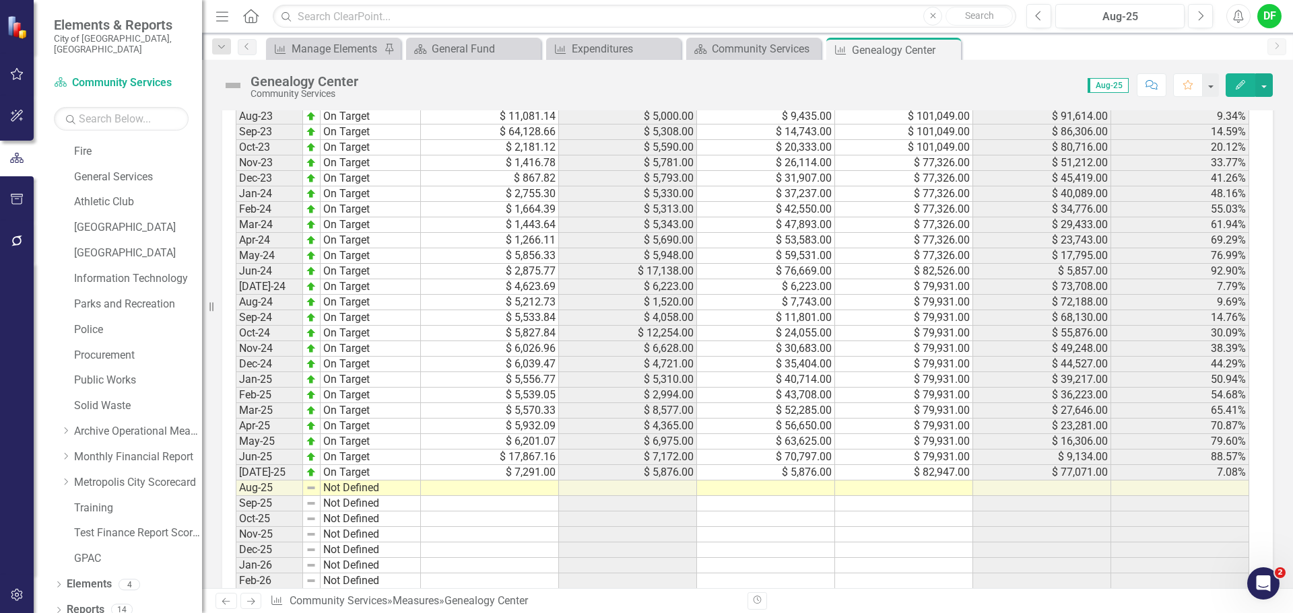
scroll to position [1212, 0]
click at [236, 496] on div "Period Status Monthly Budget Monthly Actual YTD Actual Adjusted Budget Remainde…" at bounding box center [236, 363] width 0 height 574
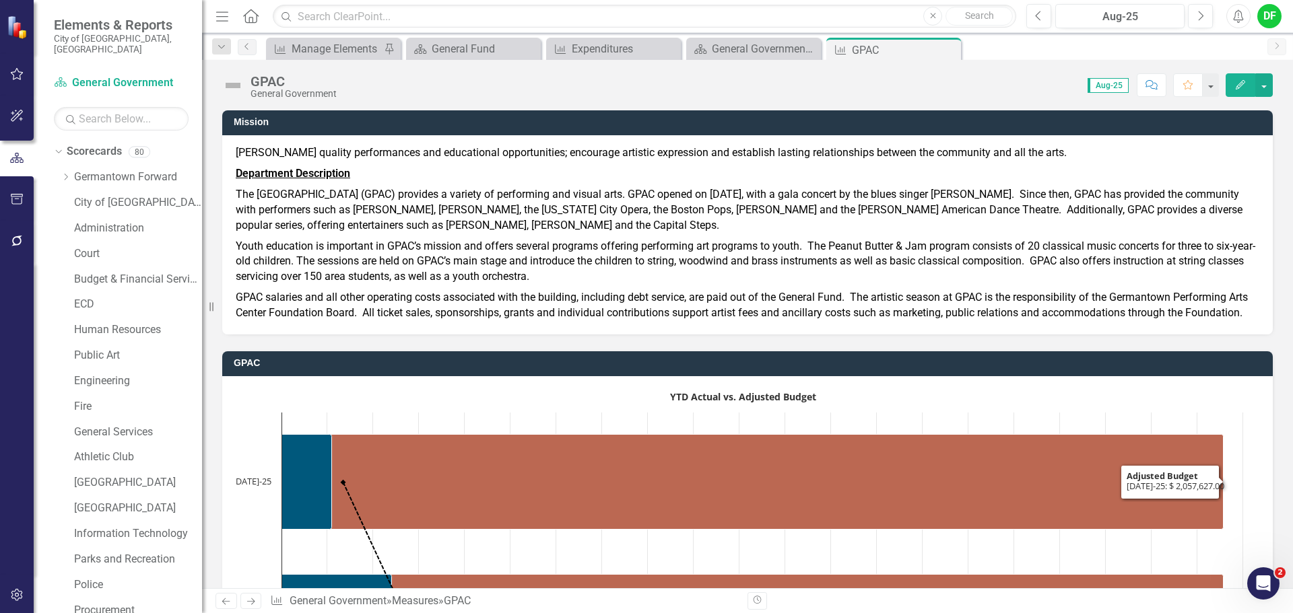
scroll to position [202, 0]
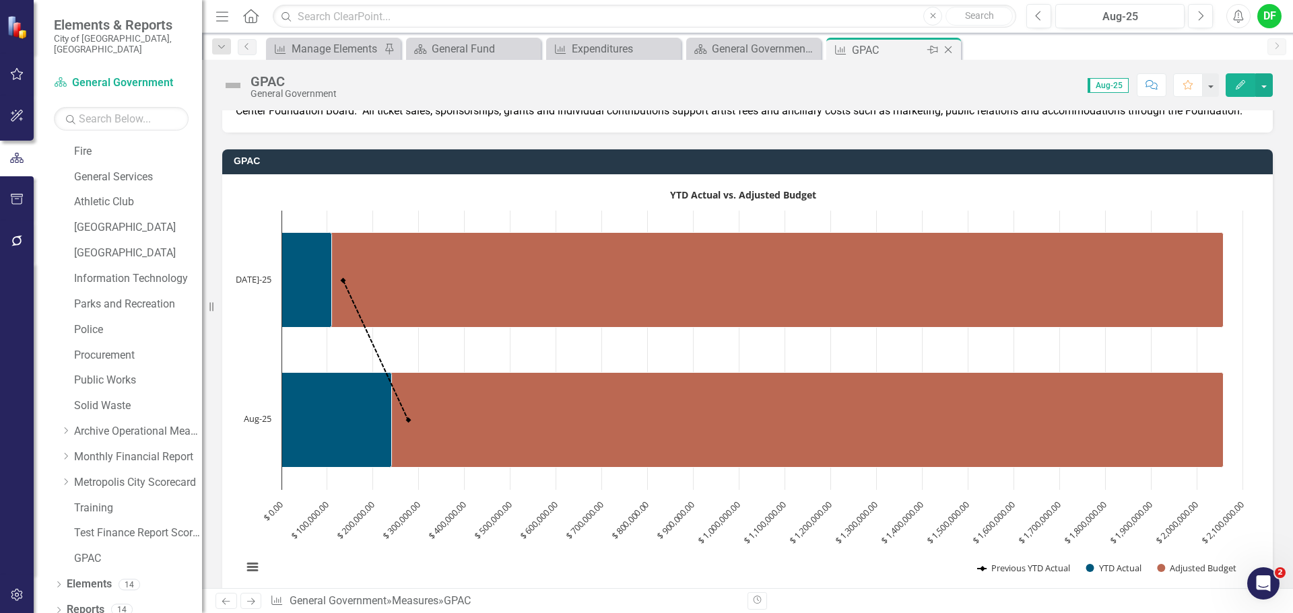
click at [950, 47] on icon "Close" at bounding box center [947, 49] width 13 height 11
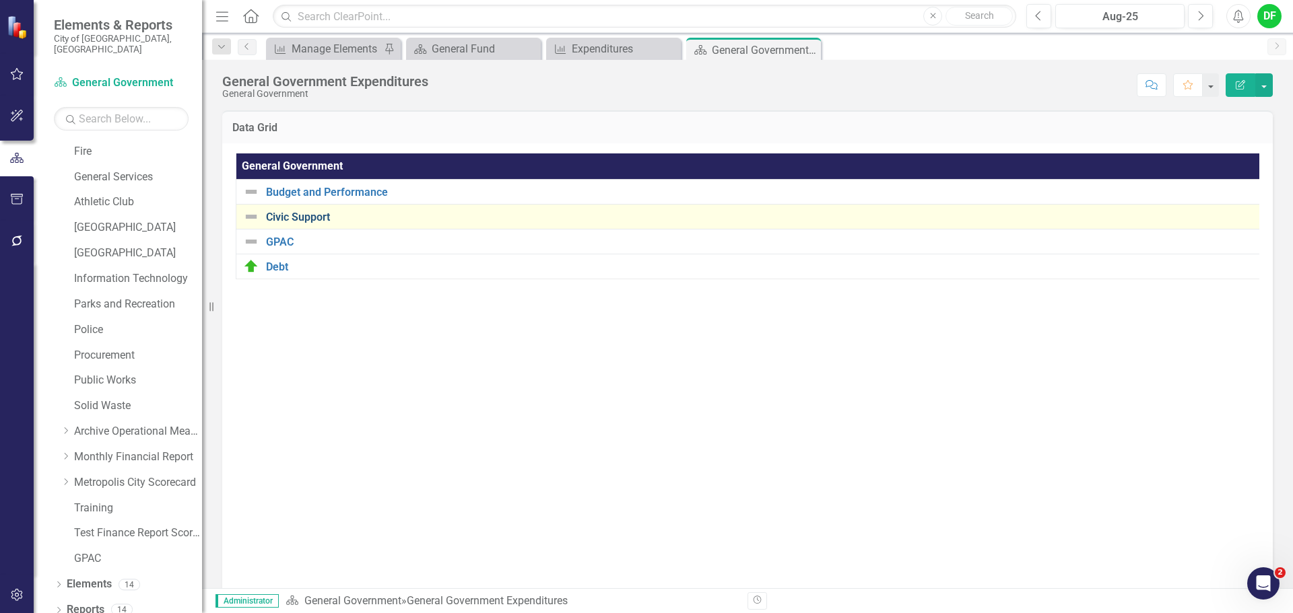
click at [318, 215] on link "Civic Support" at bounding box center [760, 217] width 989 height 12
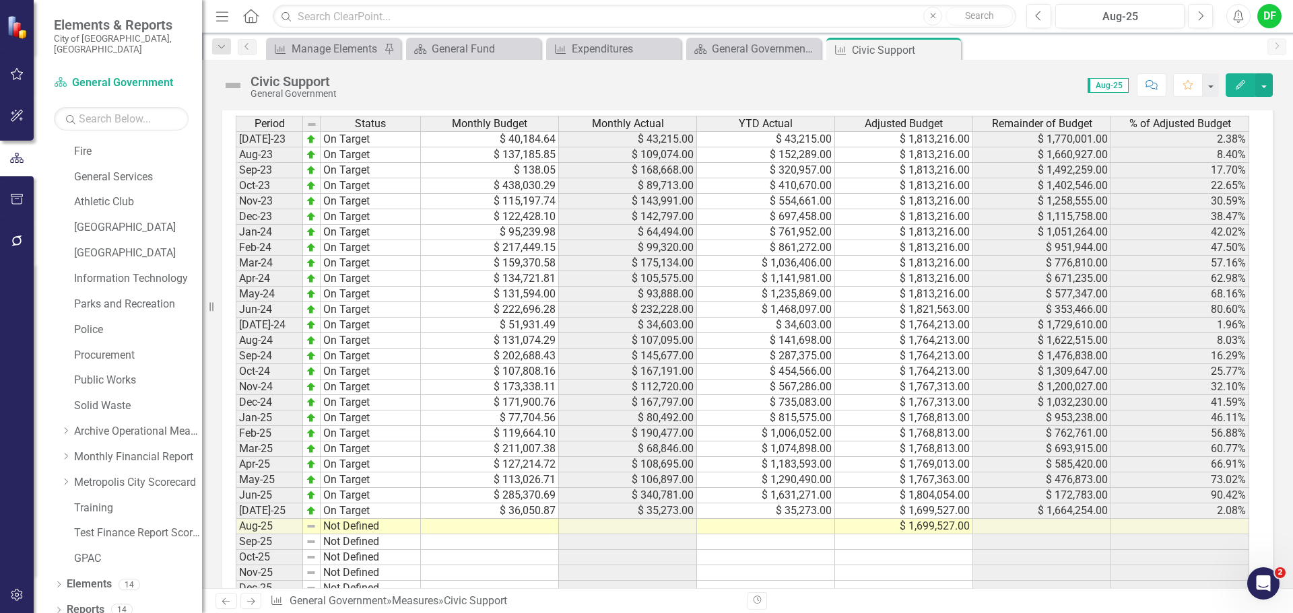
scroll to position [1347, 0]
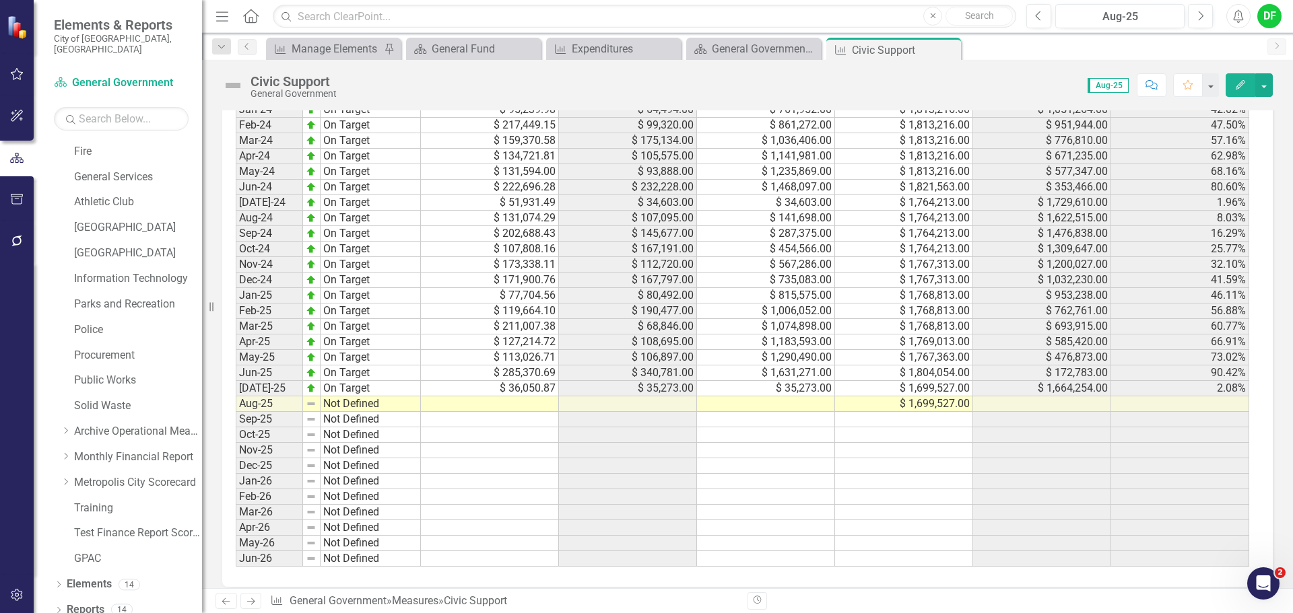
click at [813, 404] on td at bounding box center [766, 404] width 138 height 15
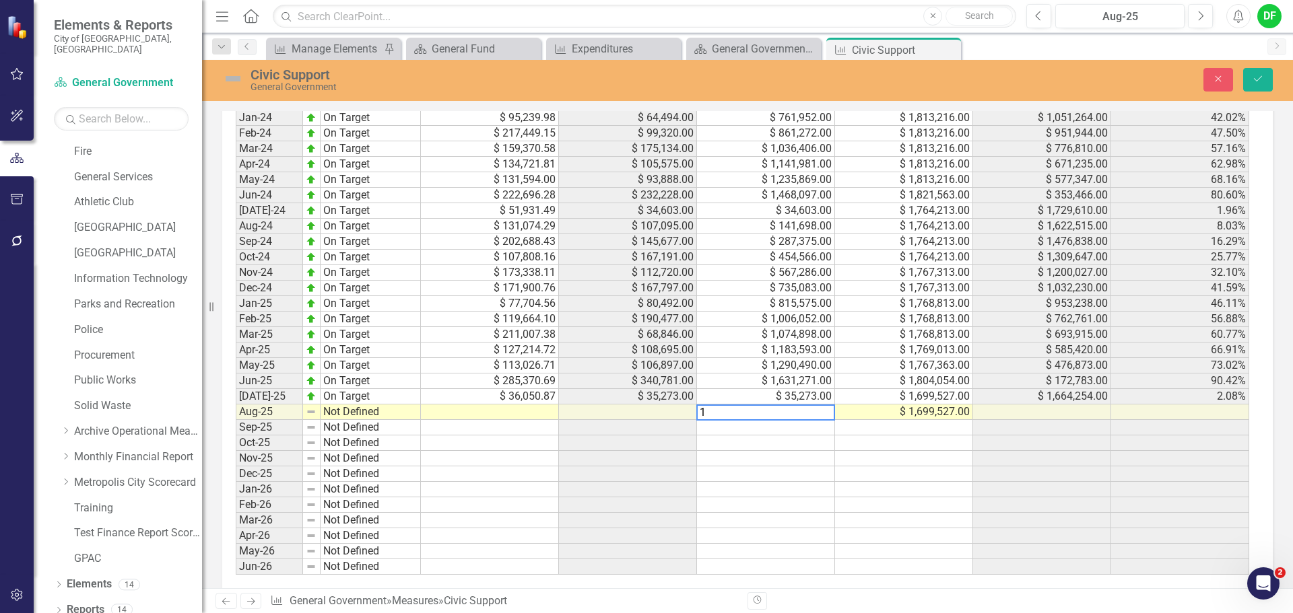
scroll to position [1354, 0]
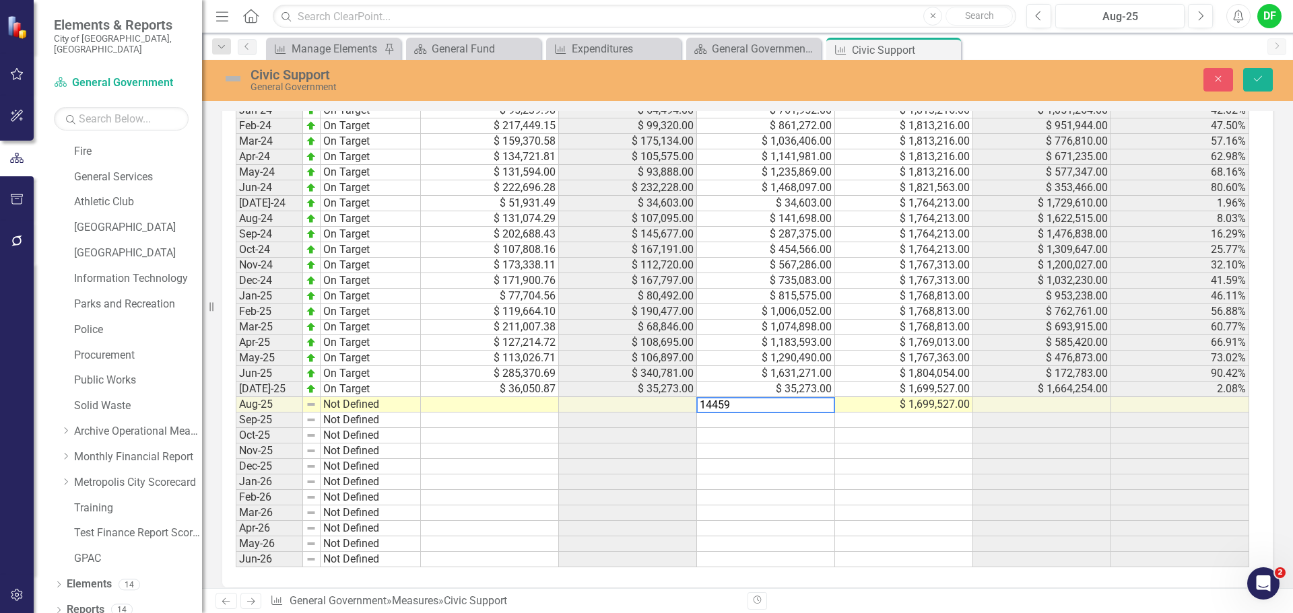
type textarea "144599"
click at [1262, 70] on button "Save" at bounding box center [1258, 80] width 30 height 24
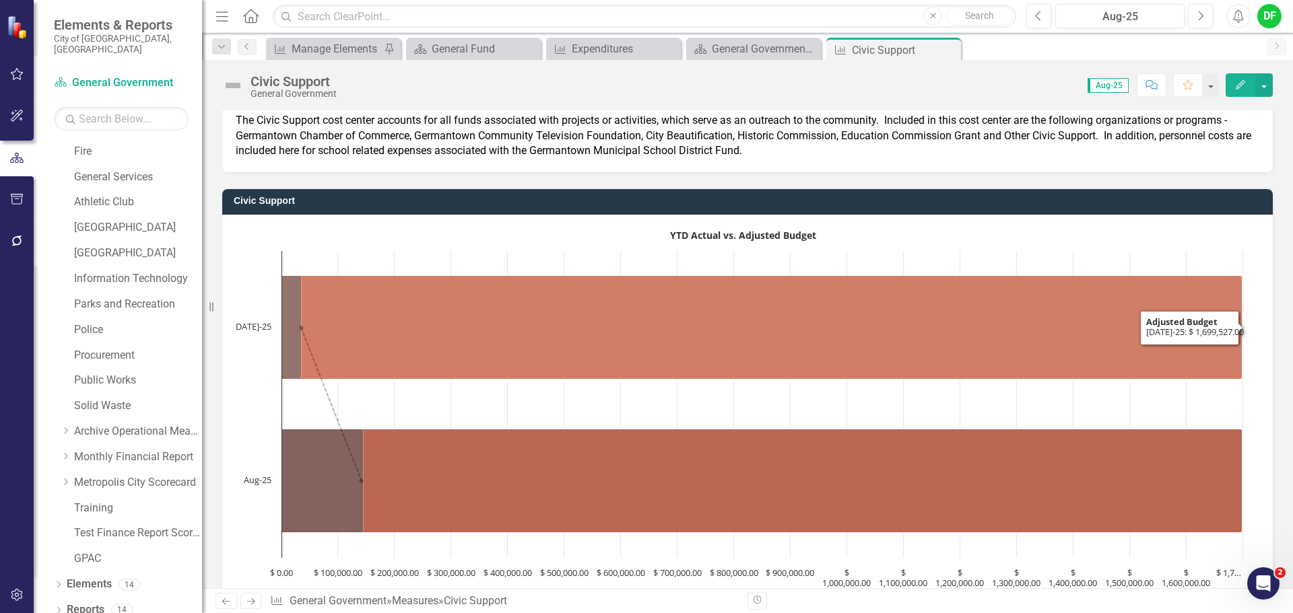
scroll to position [202, 0]
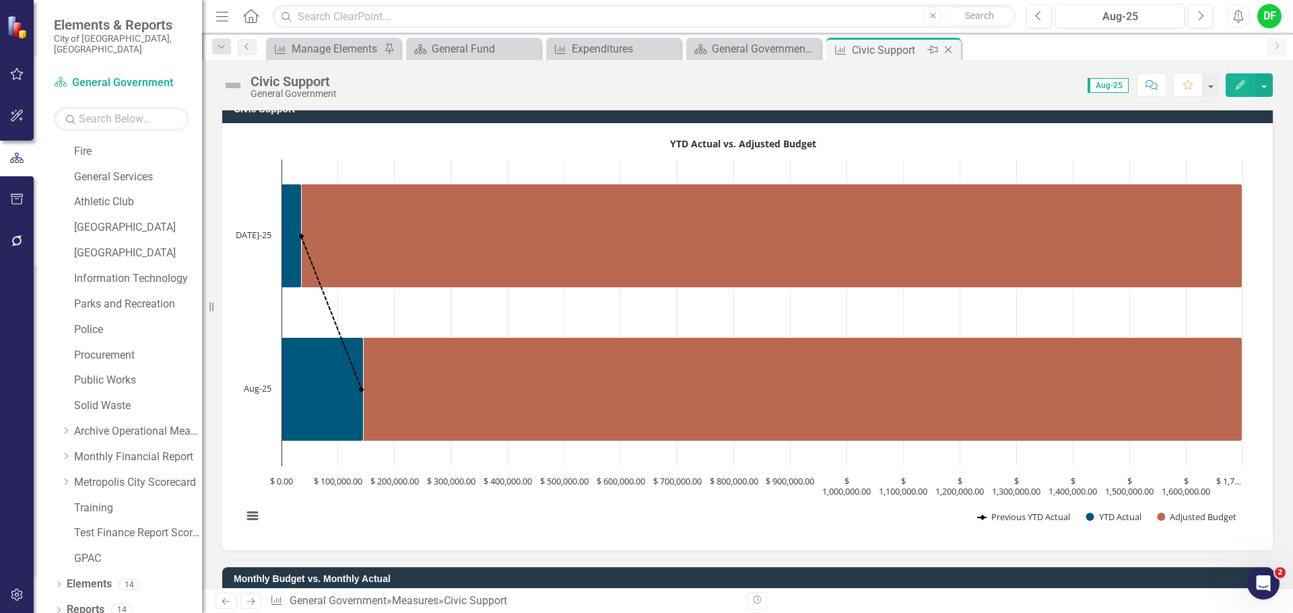
click at [947, 46] on icon "Close" at bounding box center [947, 49] width 13 height 11
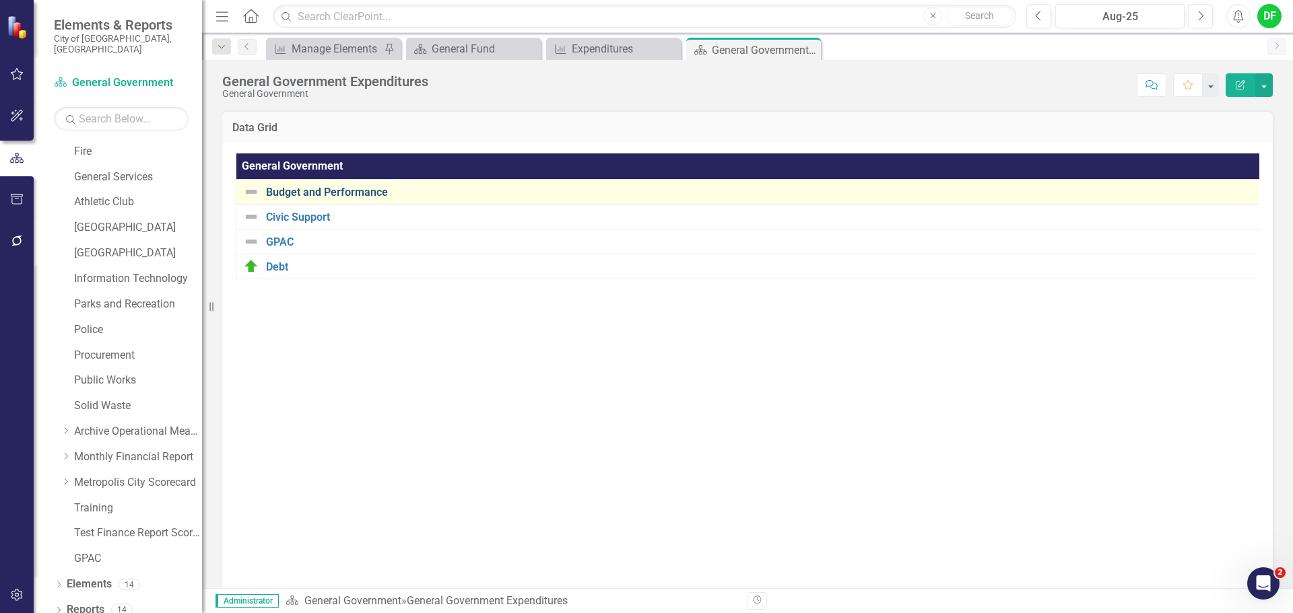
click at [331, 190] on link "Budget and Performance" at bounding box center [760, 193] width 989 height 12
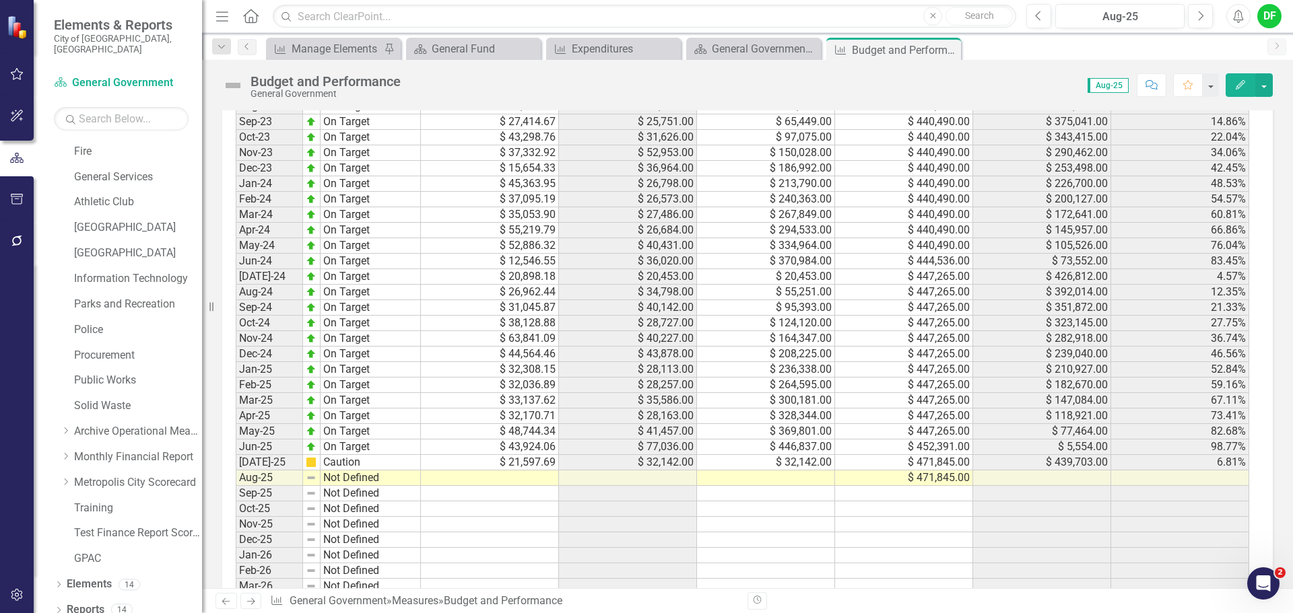
scroll to position [1347, 0]
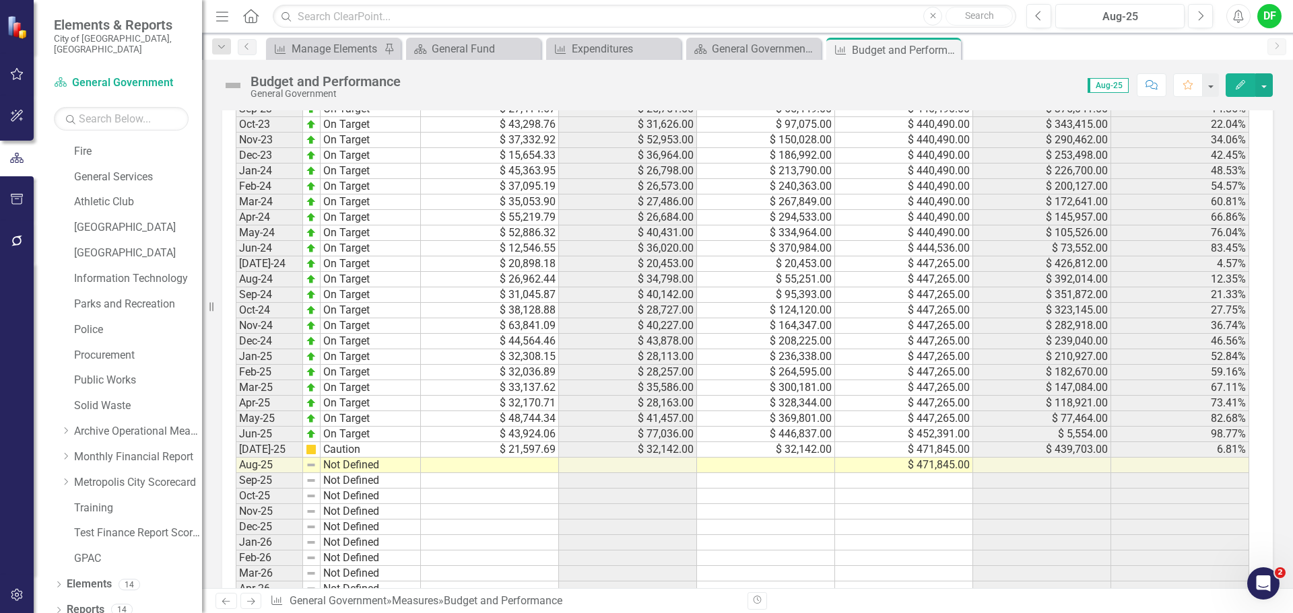
click at [753, 458] on td at bounding box center [766, 465] width 138 height 15
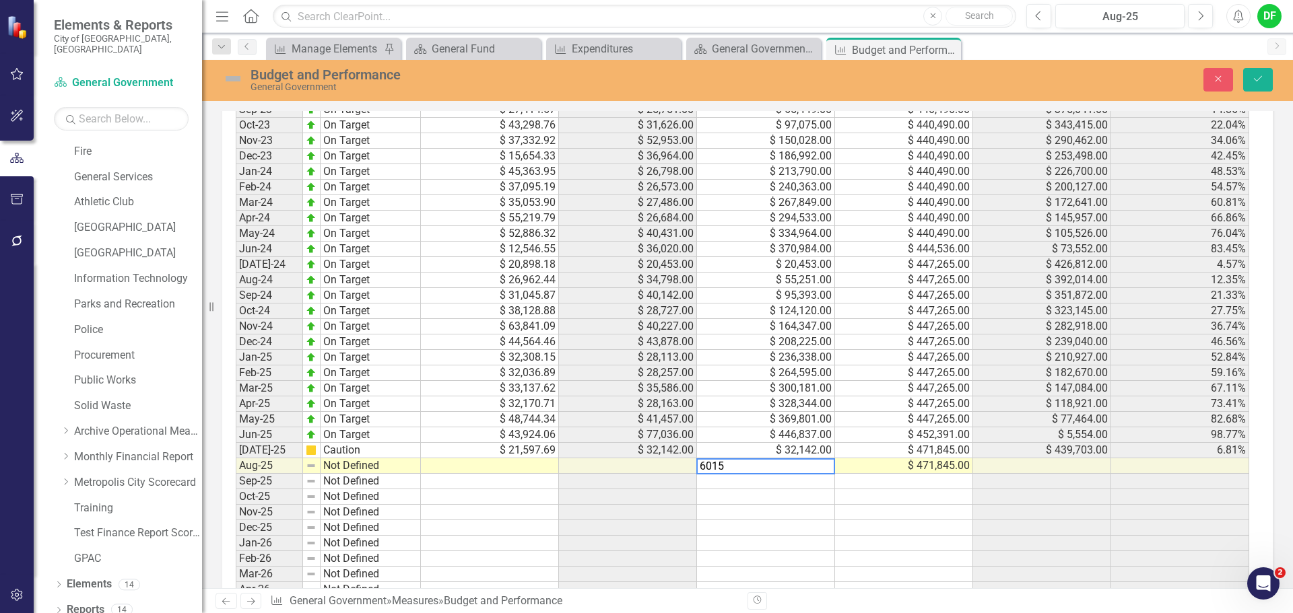
type textarea "60155"
click at [1253, 76] on icon "Save" at bounding box center [1258, 78] width 12 height 9
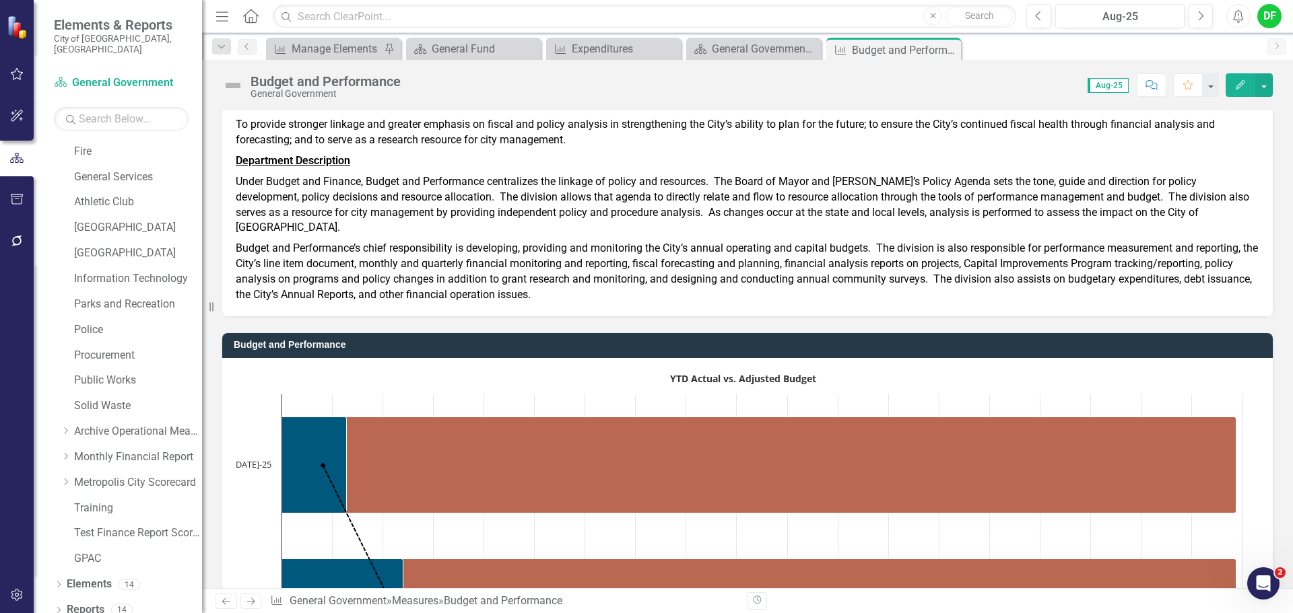
scroll to position [0, 0]
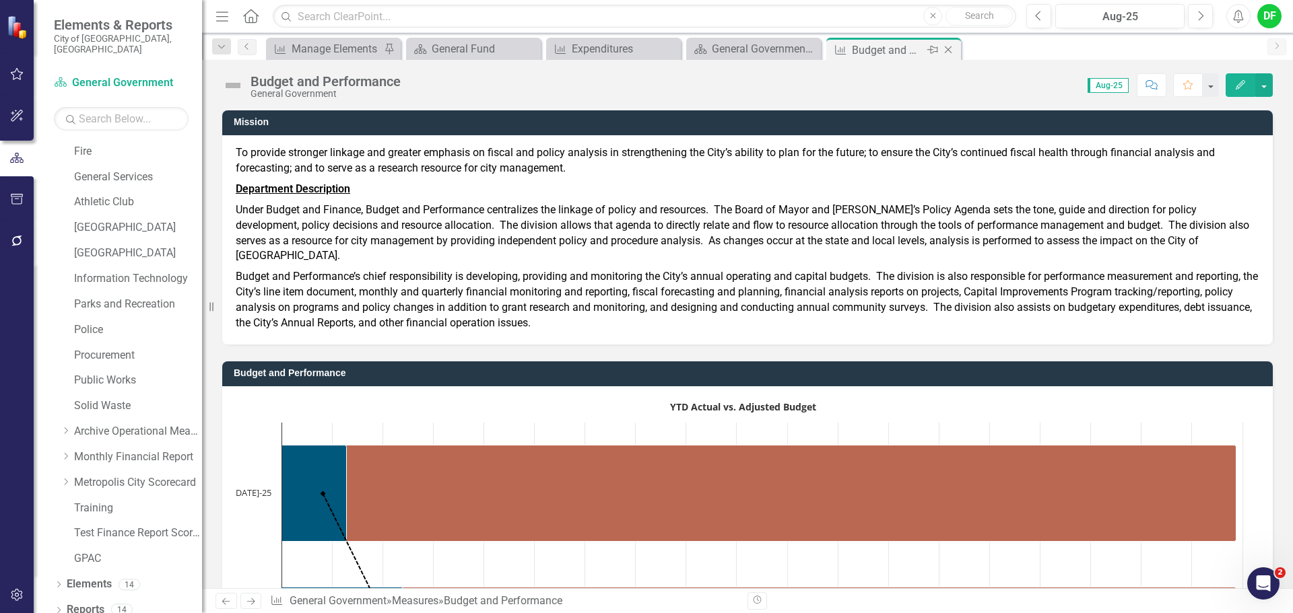
click at [946, 49] on icon "Close" at bounding box center [947, 49] width 13 height 11
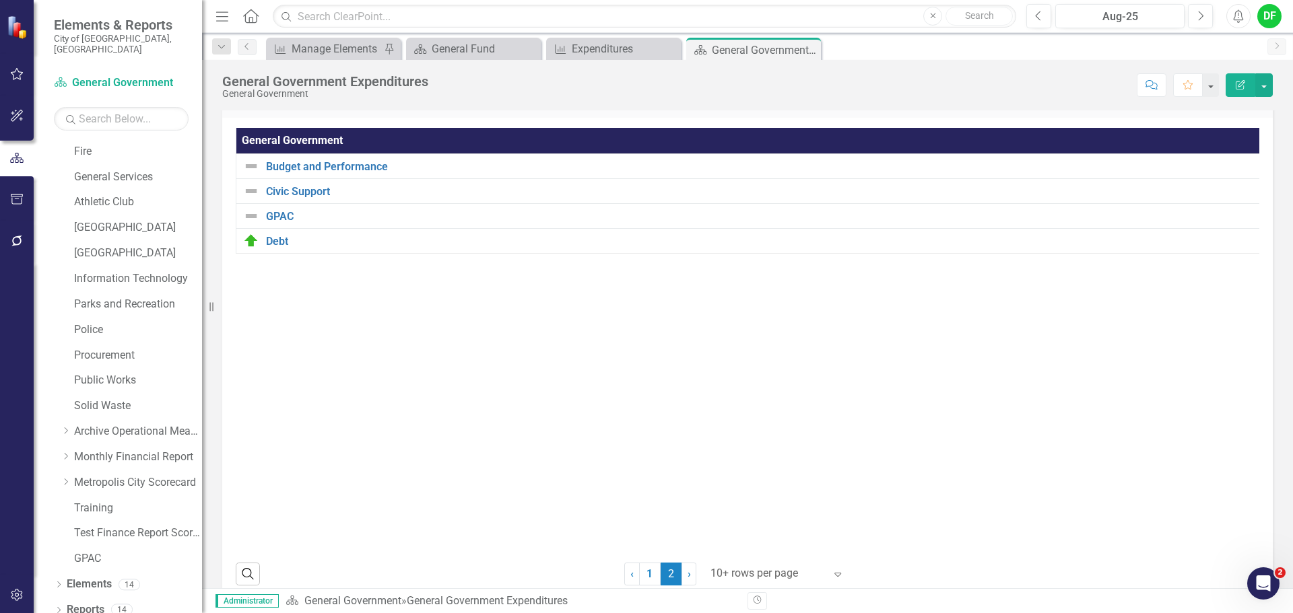
scroll to position [50, 0]
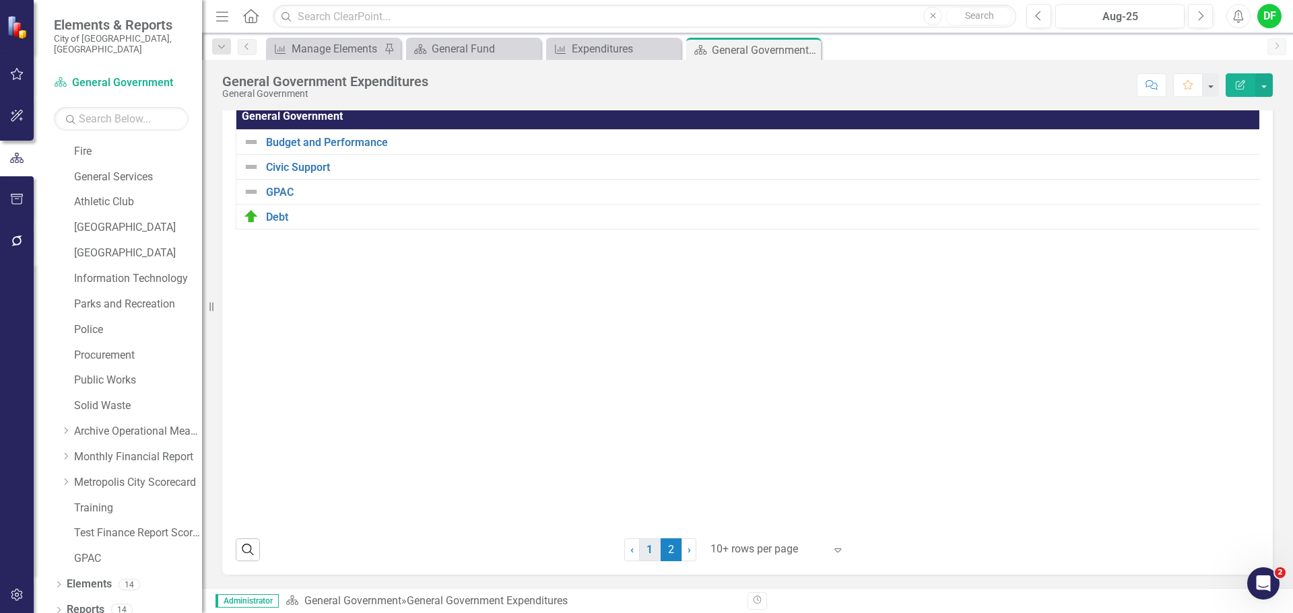
click at [641, 558] on link "1" at bounding box center [650, 550] width 22 height 23
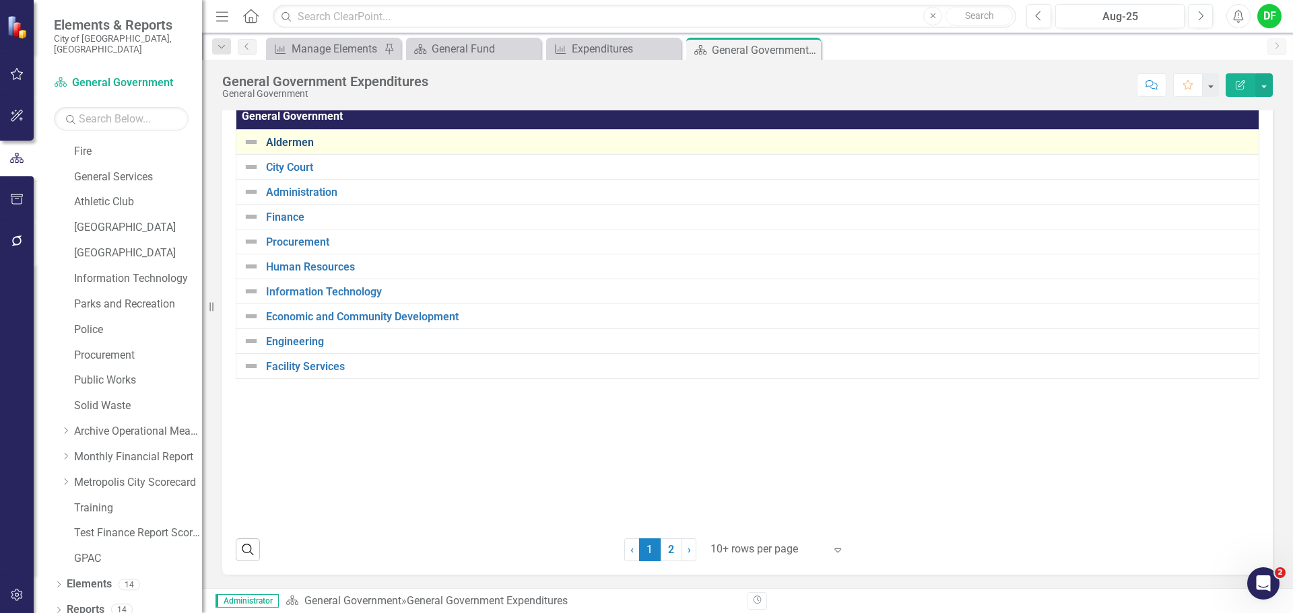
click at [275, 137] on link "Aldermen" at bounding box center [759, 143] width 986 height 12
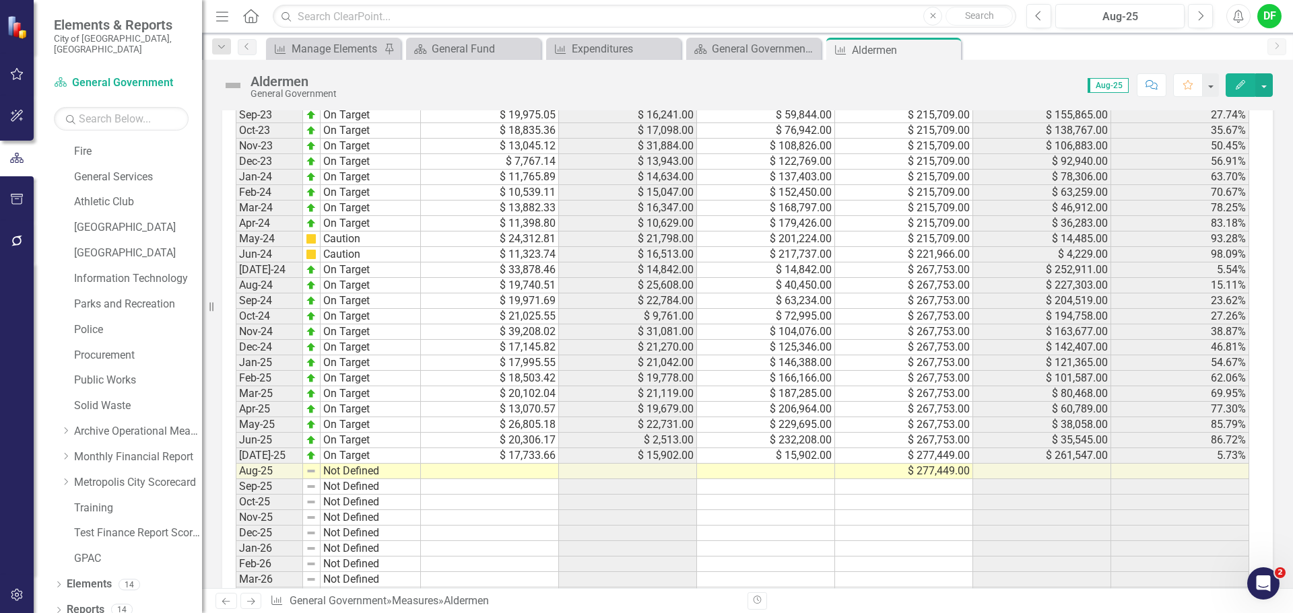
scroll to position [1262, 0]
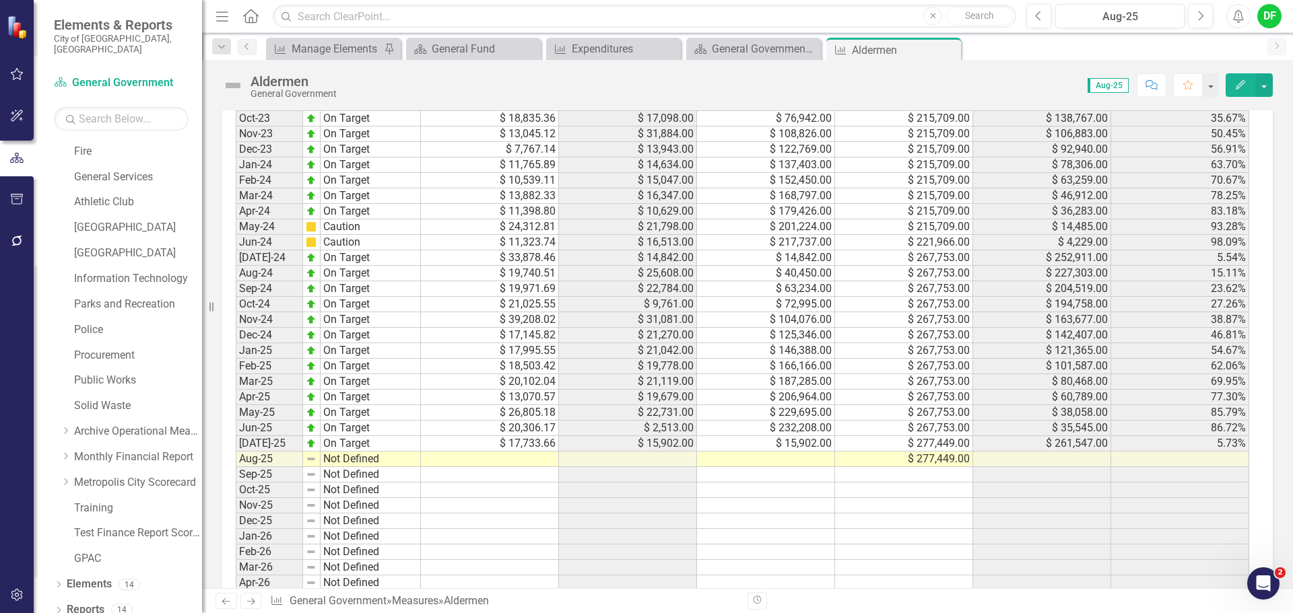
click at [782, 455] on td at bounding box center [766, 459] width 138 height 15
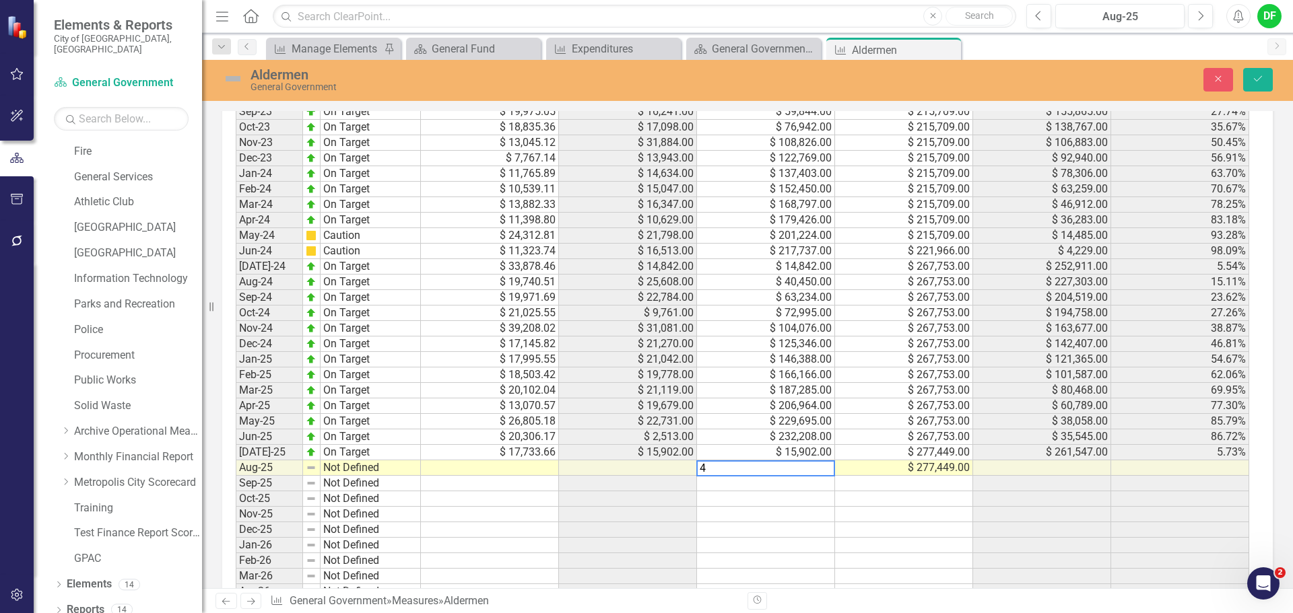
scroll to position [1269, 0]
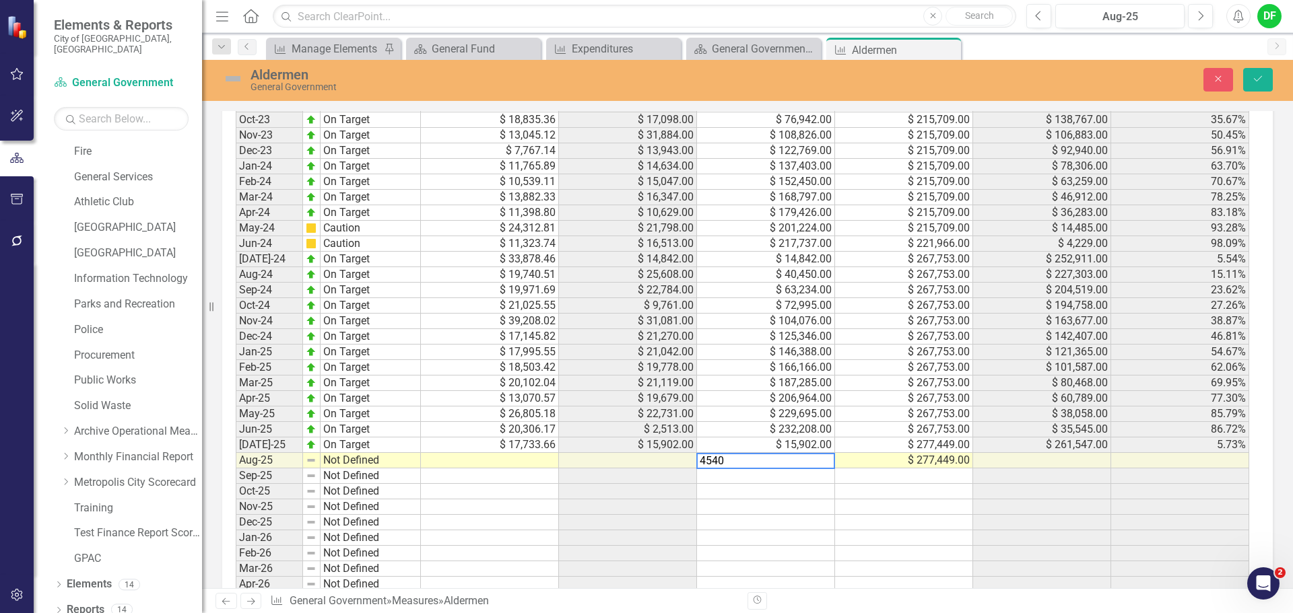
type textarea "45401"
click at [1261, 81] on icon "Save" at bounding box center [1258, 78] width 12 height 9
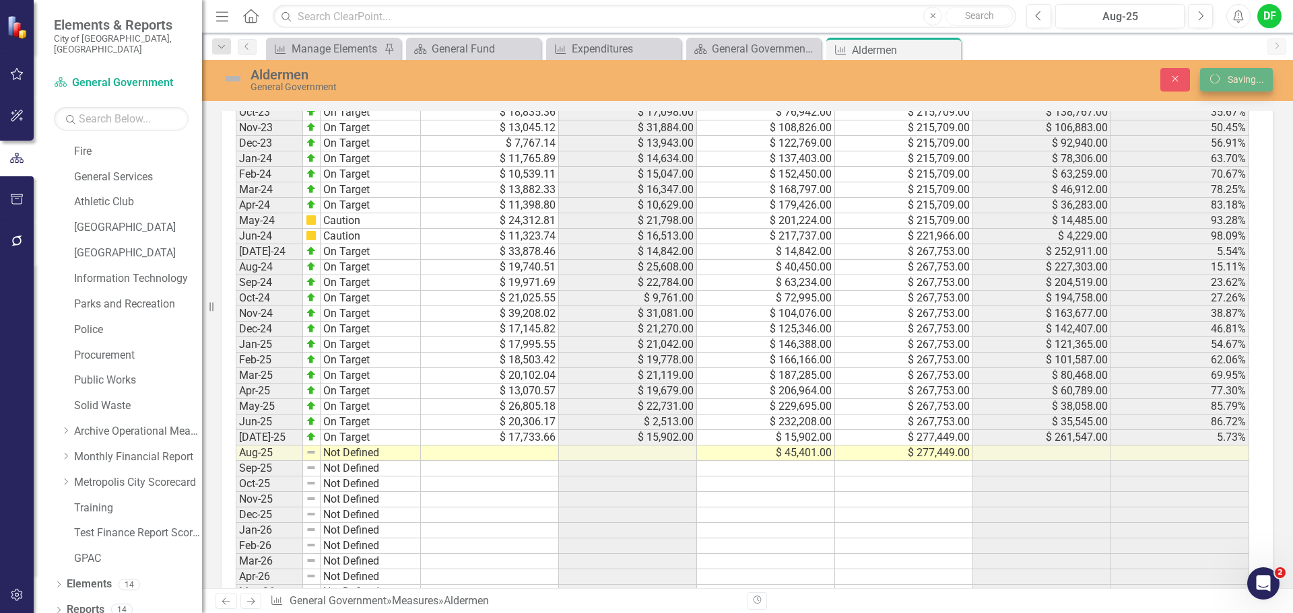
scroll to position [1262, 0]
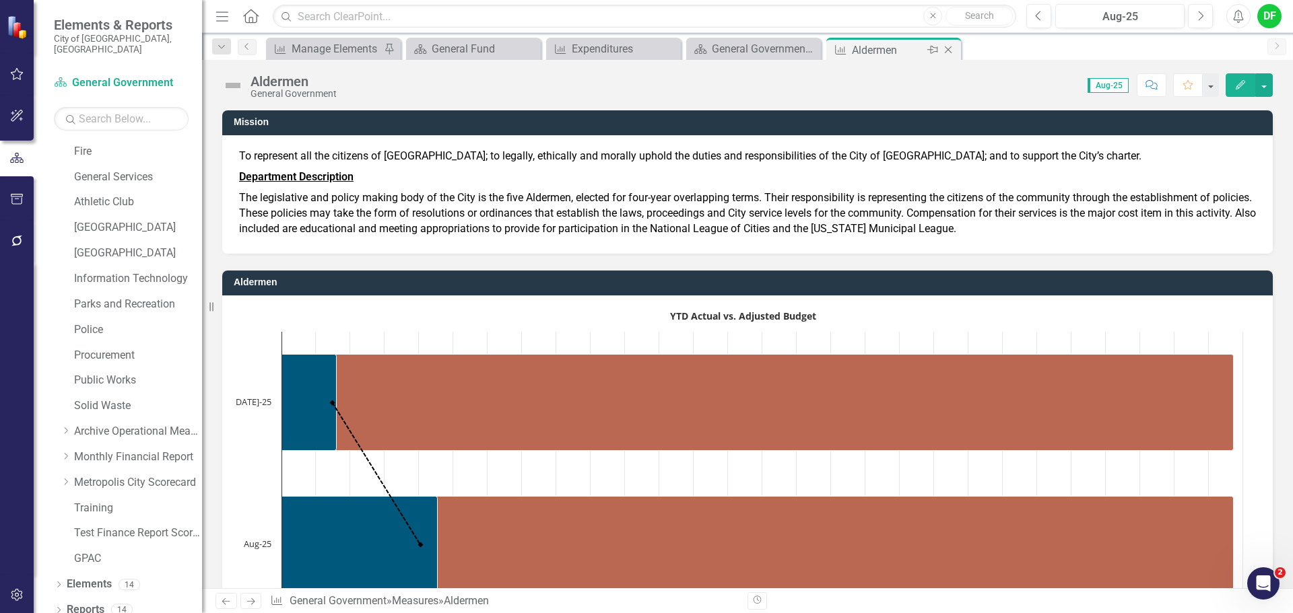
click at [947, 46] on icon "Close" at bounding box center [947, 49] width 13 height 11
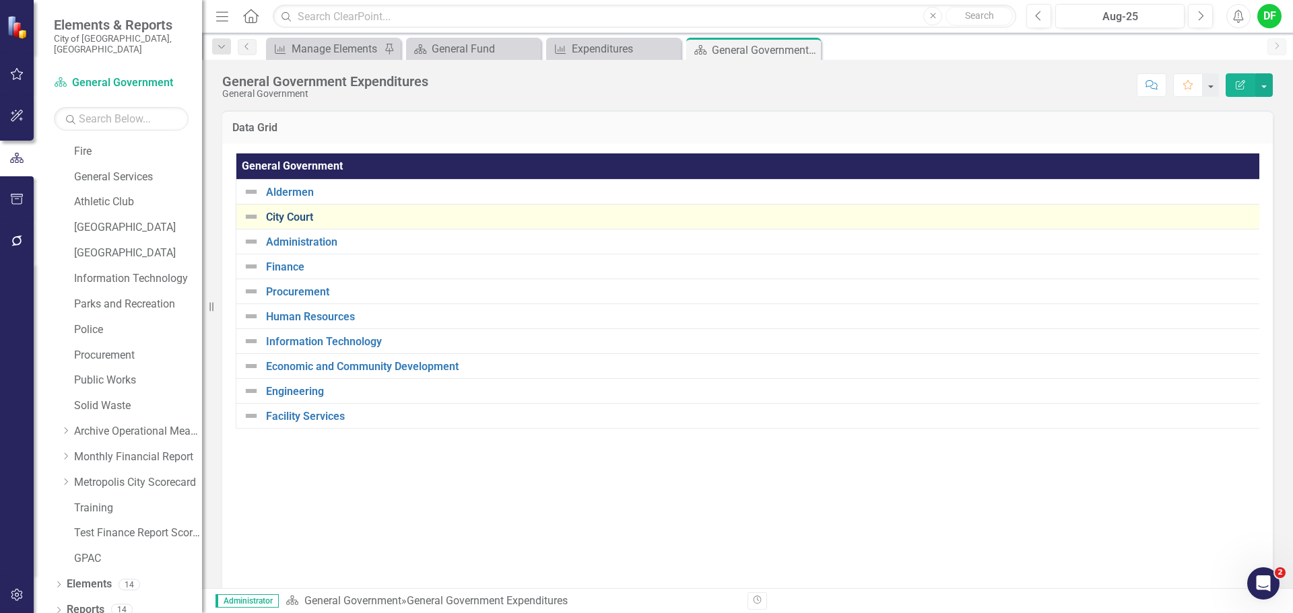
click at [283, 222] on link "City Court" at bounding box center [760, 217] width 989 height 12
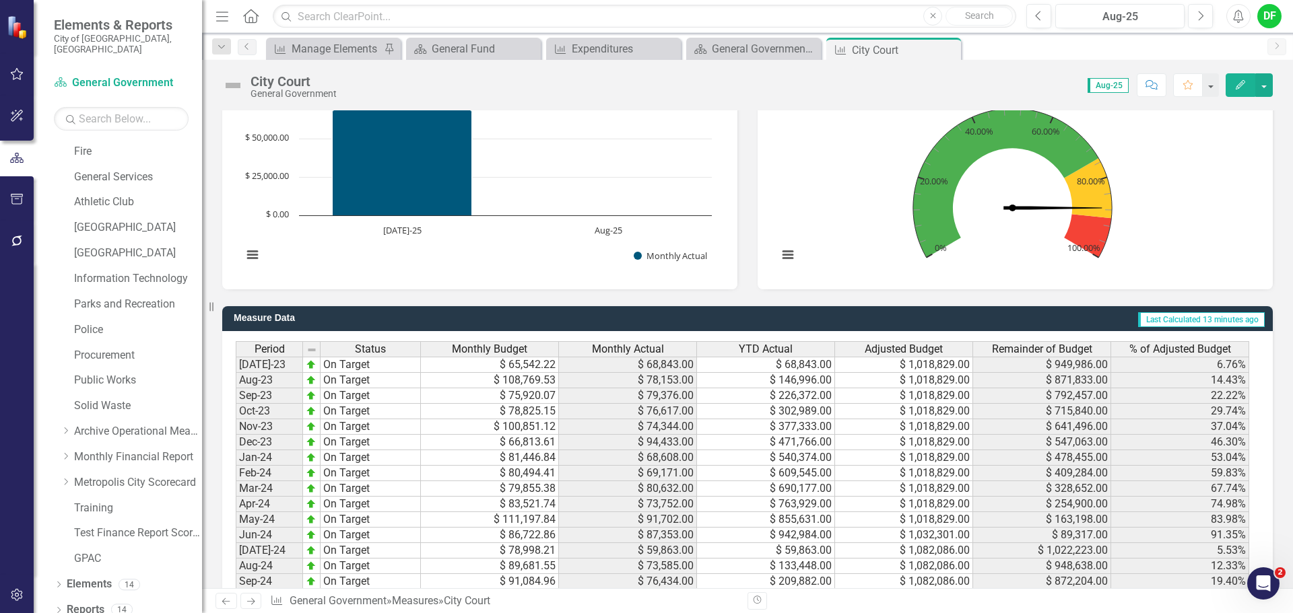
scroll to position [1322, 0]
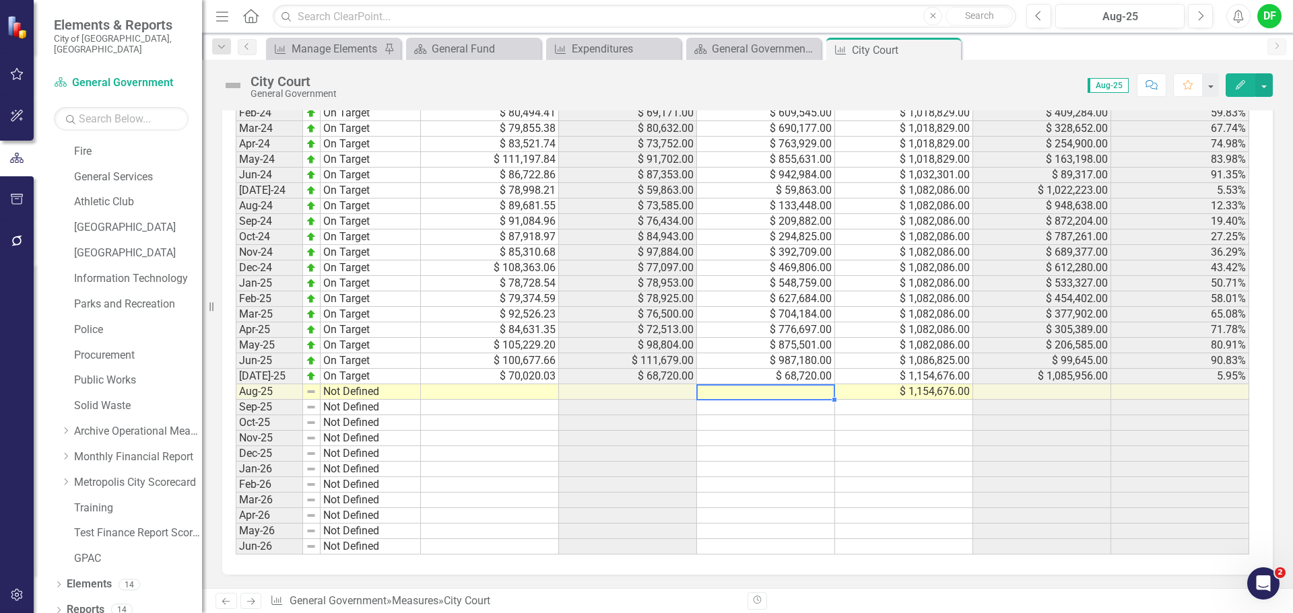
click at [743, 393] on td at bounding box center [766, 391] width 138 height 15
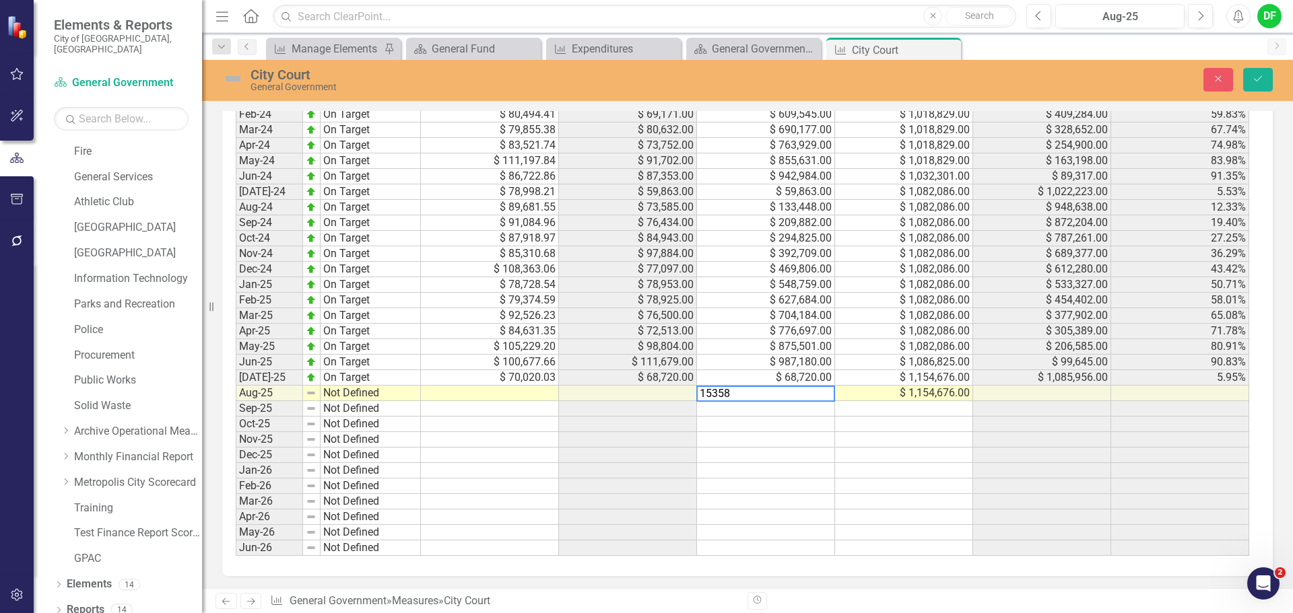
type textarea "153580"
click at [1255, 73] on button "Save" at bounding box center [1258, 80] width 30 height 24
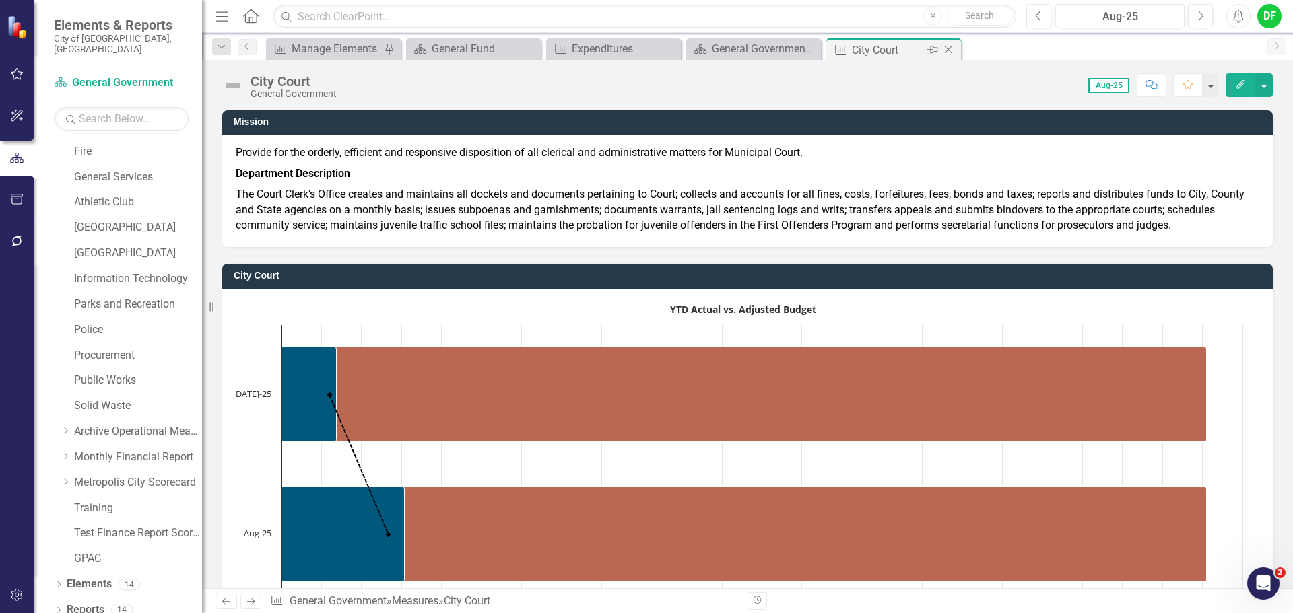
click at [948, 48] on icon "Close" at bounding box center [947, 49] width 13 height 11
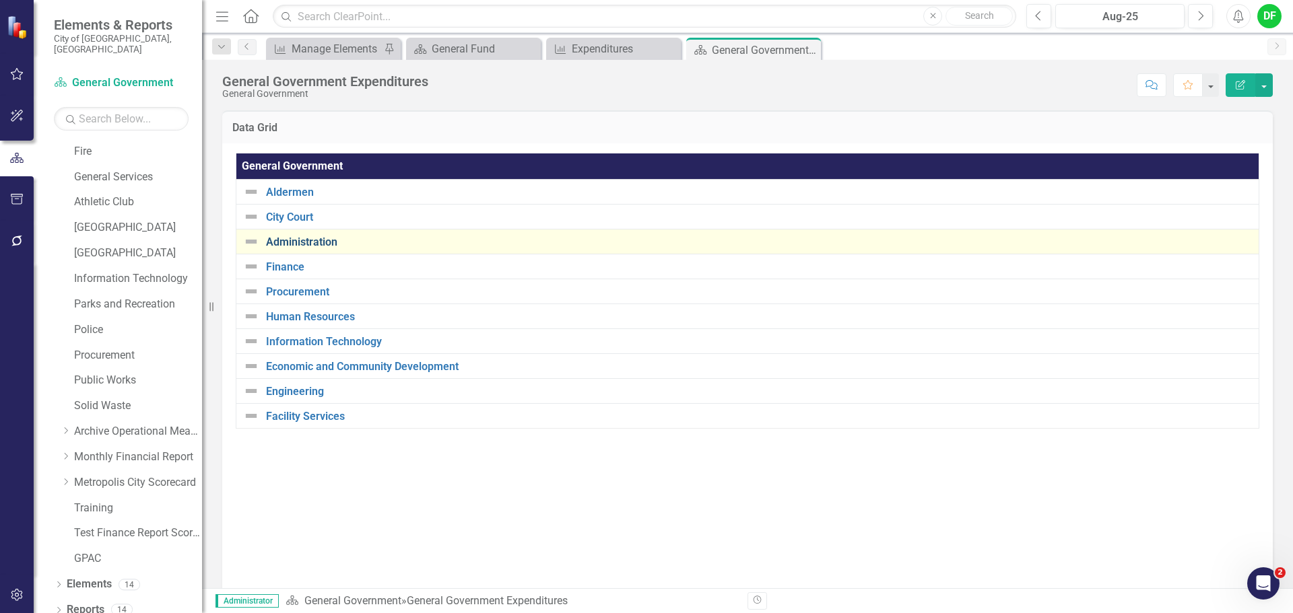
click at [314, 238] on link "Administration" at bounding box center [759, 242] width 986 height 12
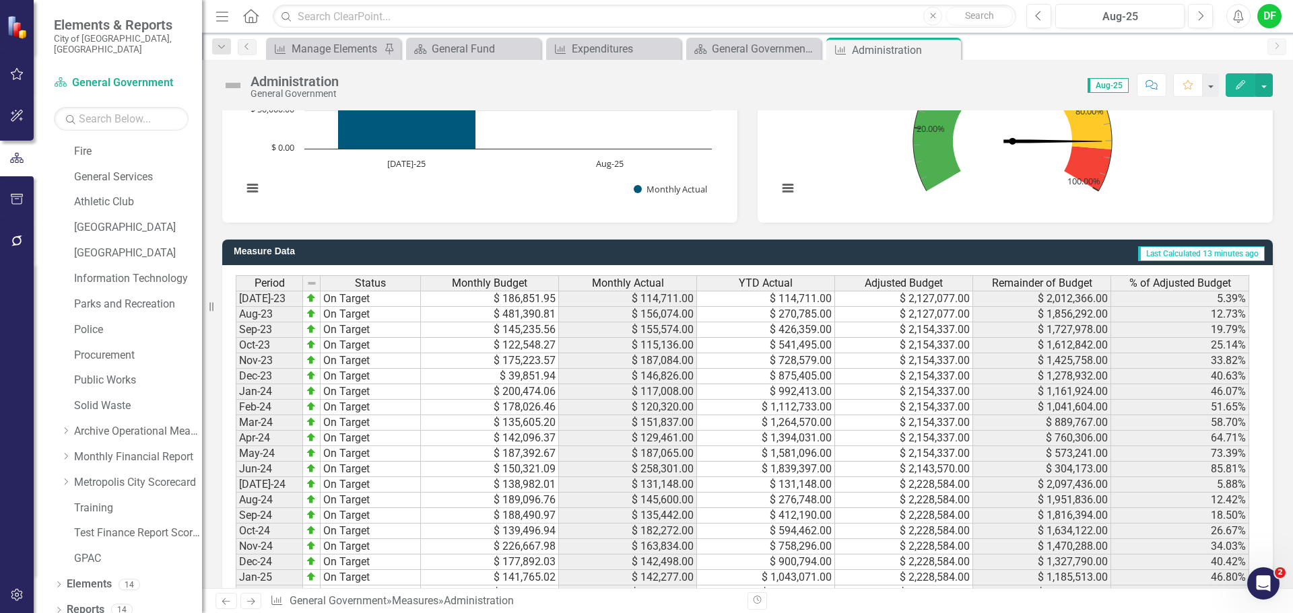
scroll to position [1374, 0]
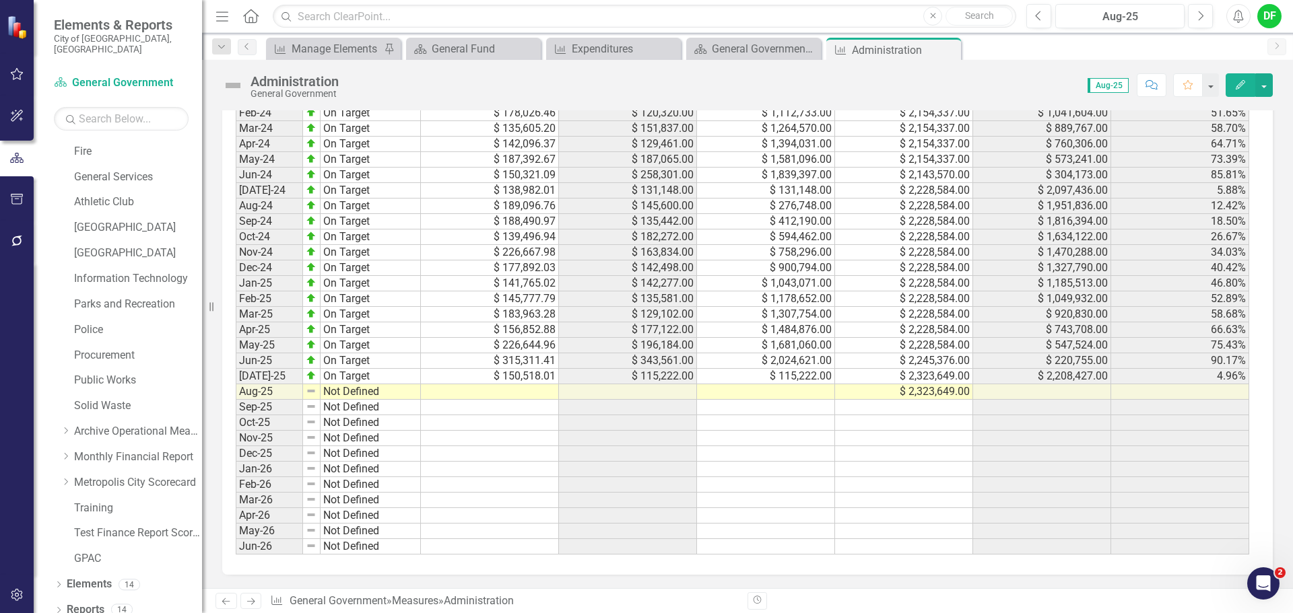
click at [236, 400] on div "Period Status Monthly Budget Monthly Actual YTD Actual Adjusted Budget Remainde…" at bounding box center [236, 268] width 0 height 574
click at [749, 389] on td at bounding box center [766, 391] width 138 height 15
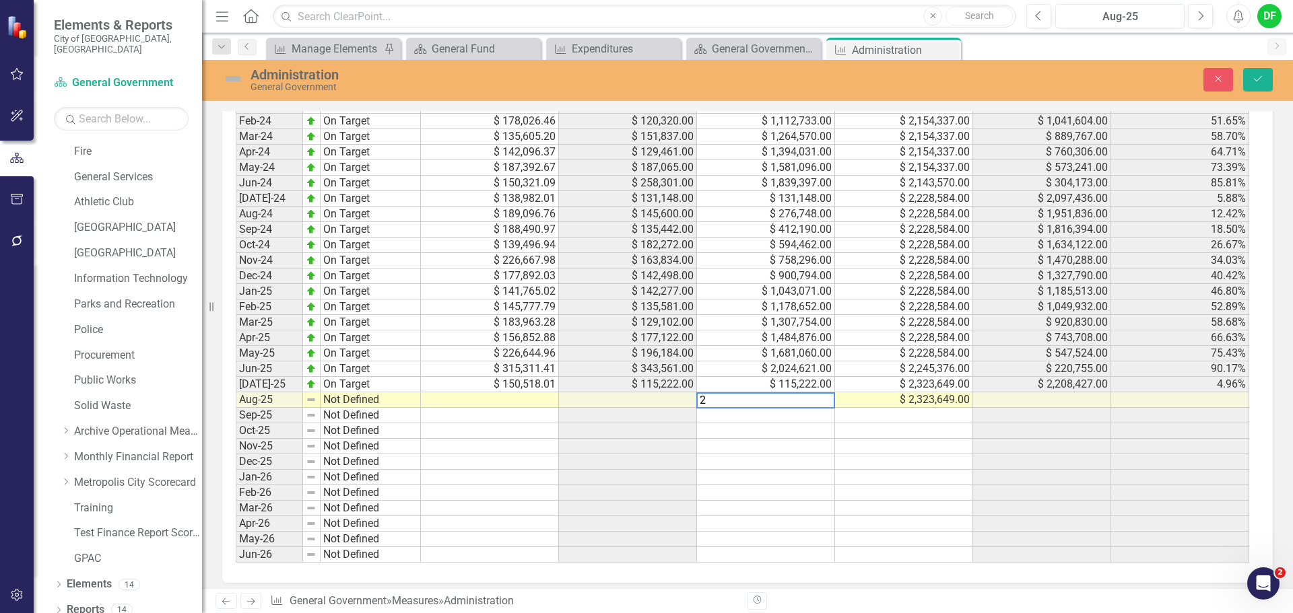
scroll to position [1382, 0]
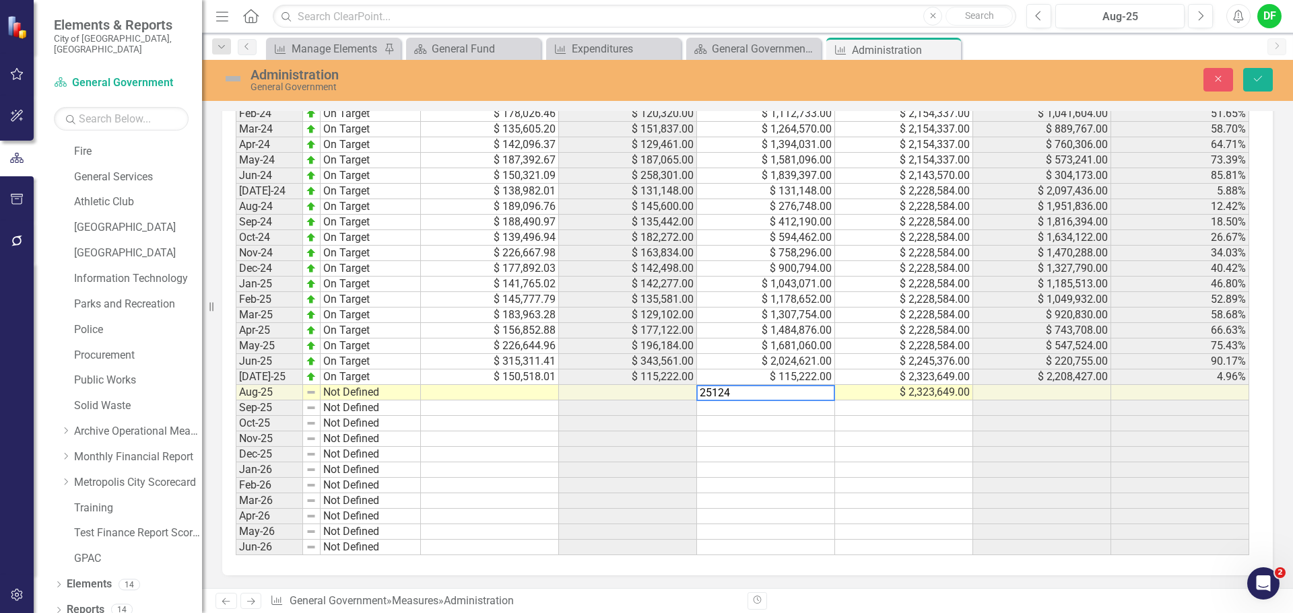
type textarea "251244"
click at [1257, 72] on button "Save" at bounding box center [1258, 80] width 30 height 24
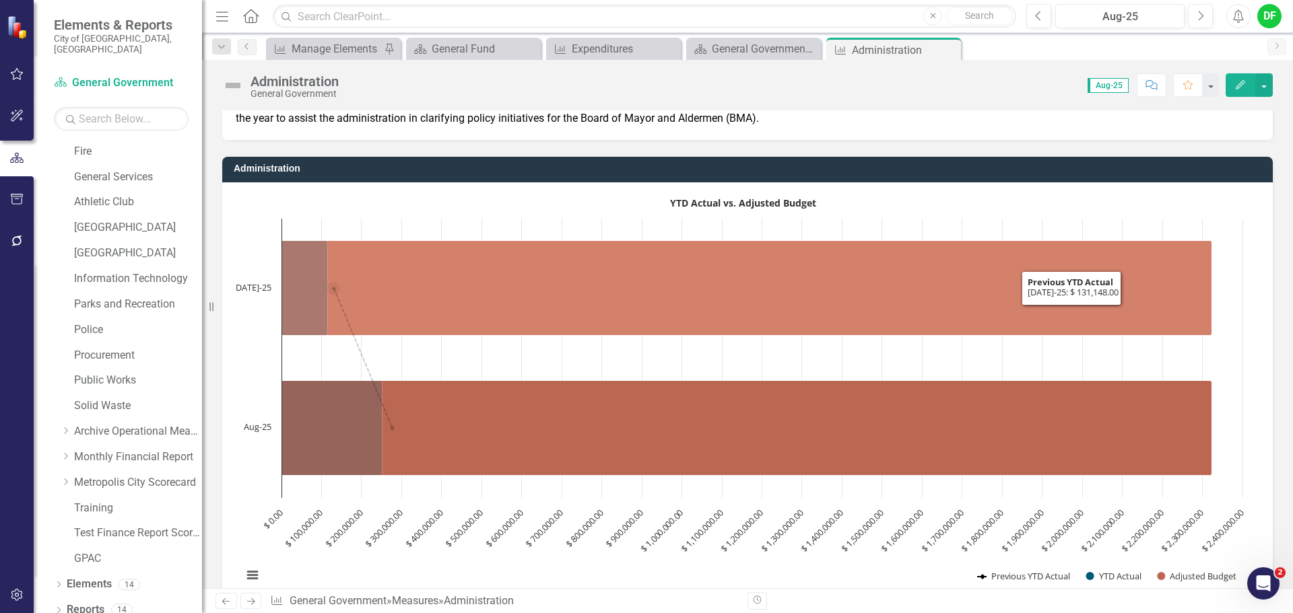
scroll to position [135, 0]
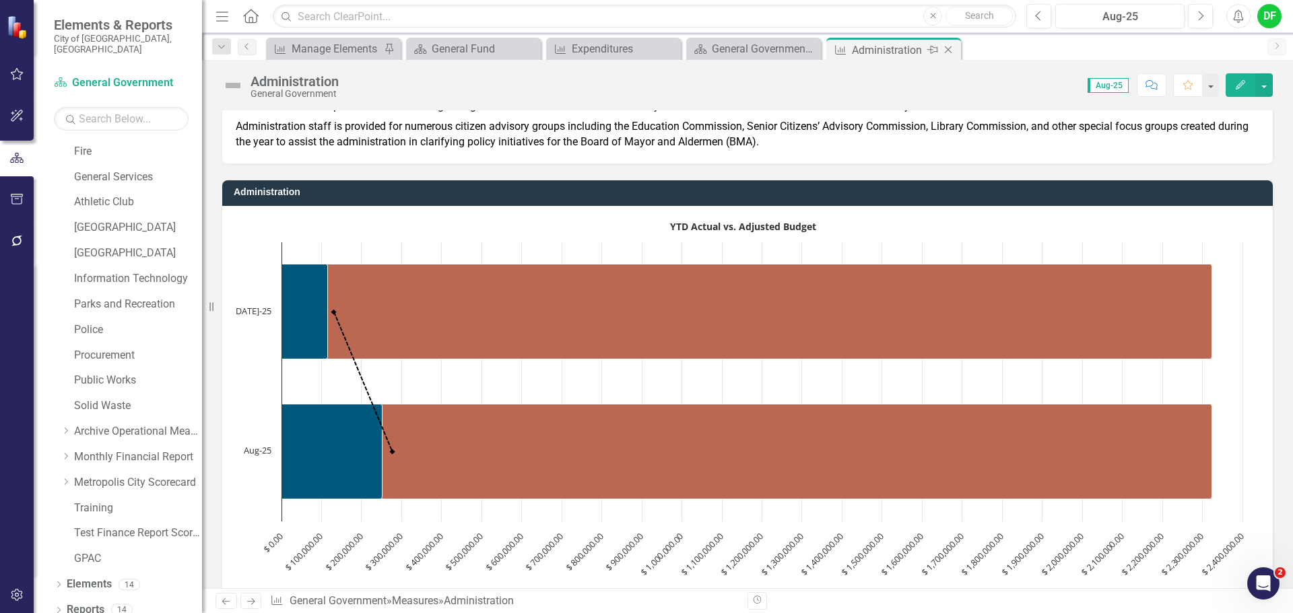
click at [946, 48] on icon "Close" at bounding box center [947, 49] width 13 height 11
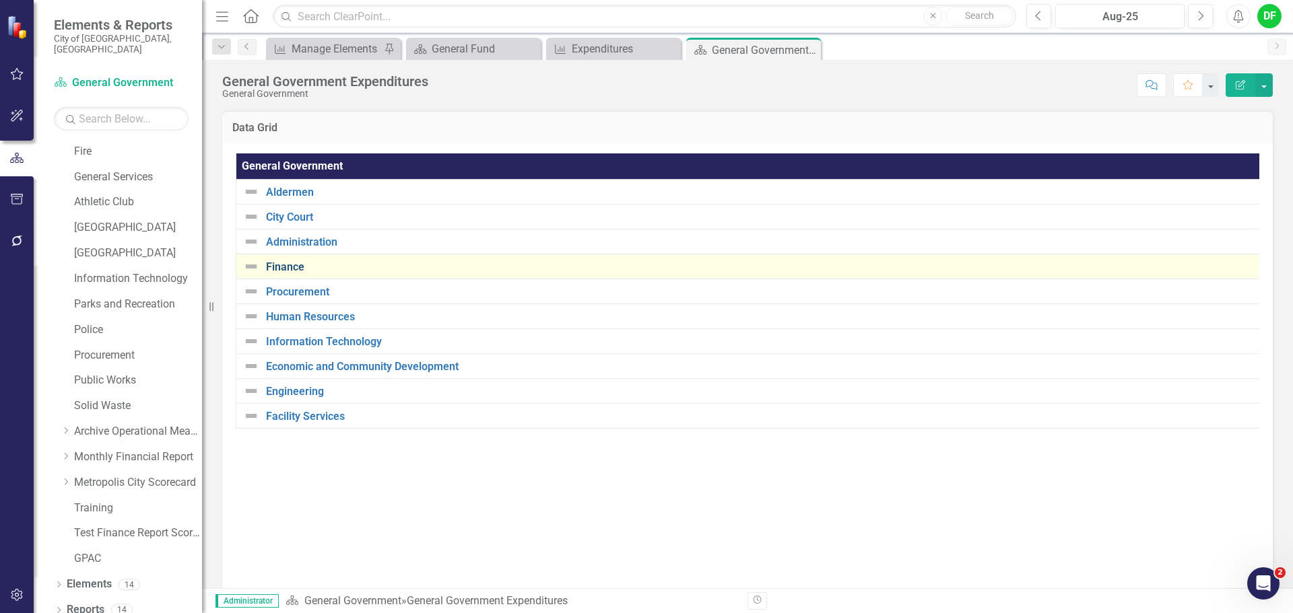
click at [285, 265] on link "Finance" at bounding box center [761, 267] width 990 height 12
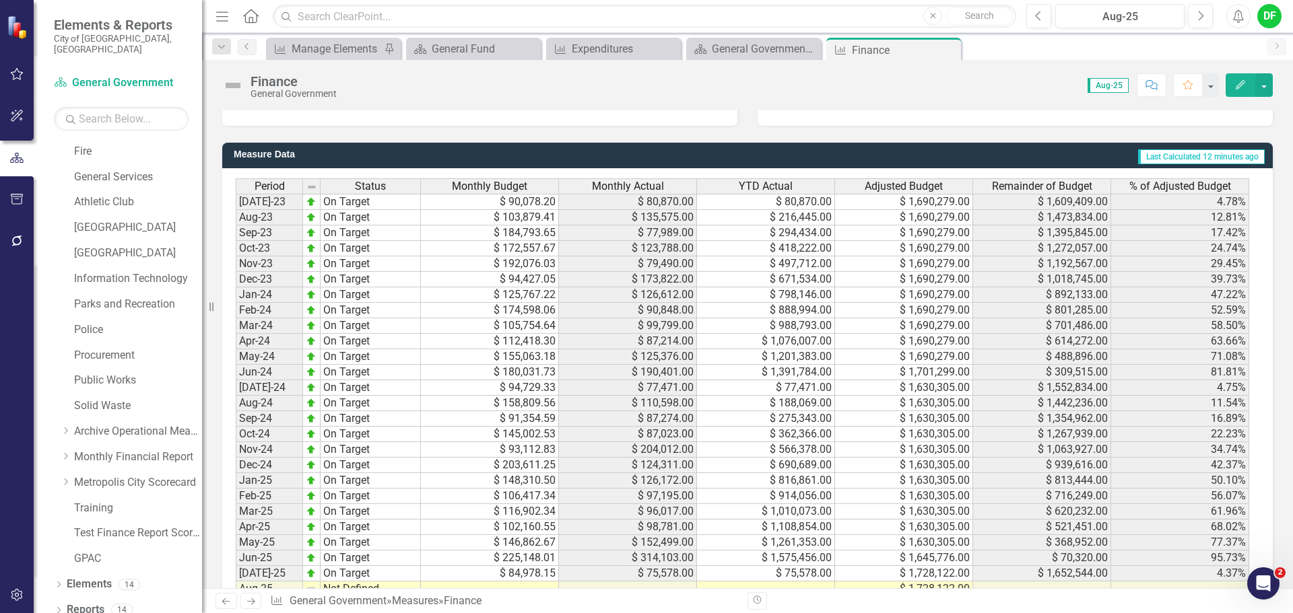
scroll to position [1353, 0]
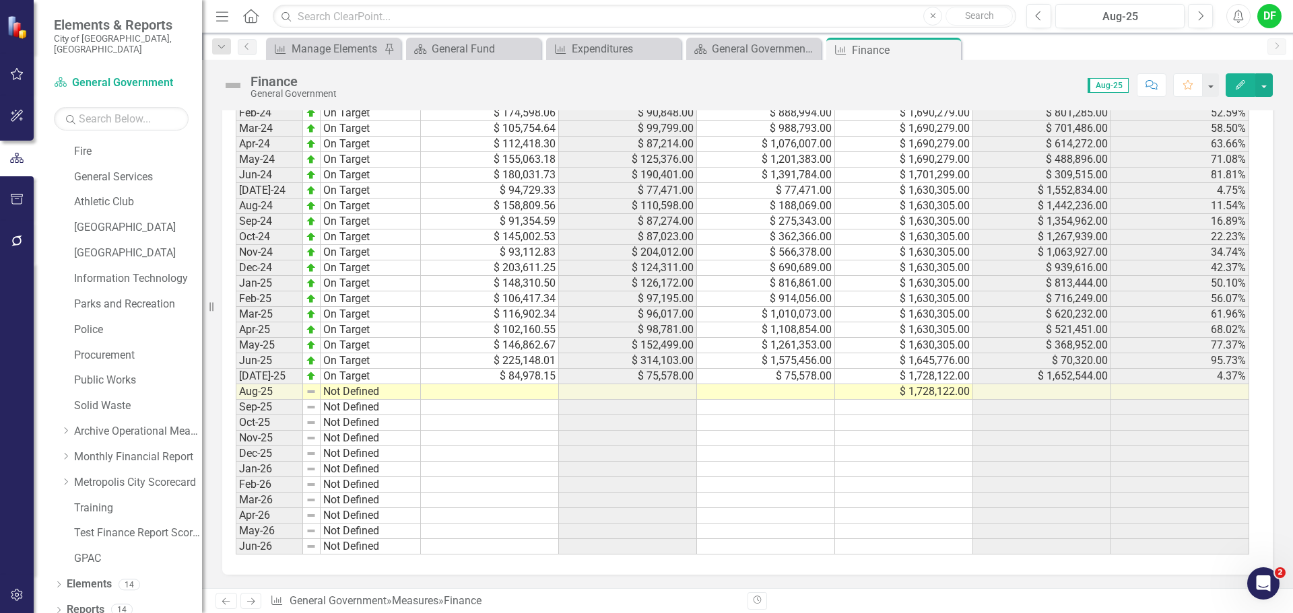
click at [747, 397] on td at bounding box center [766, 391] width 138 height 15
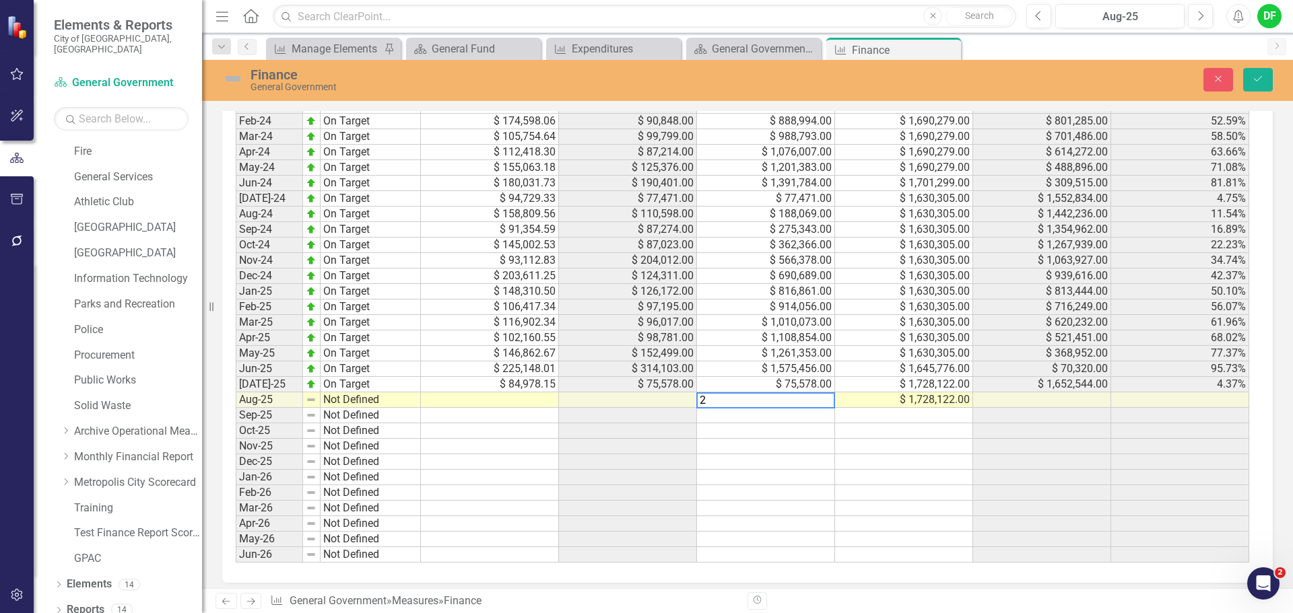
scroll to position [1361, 0]
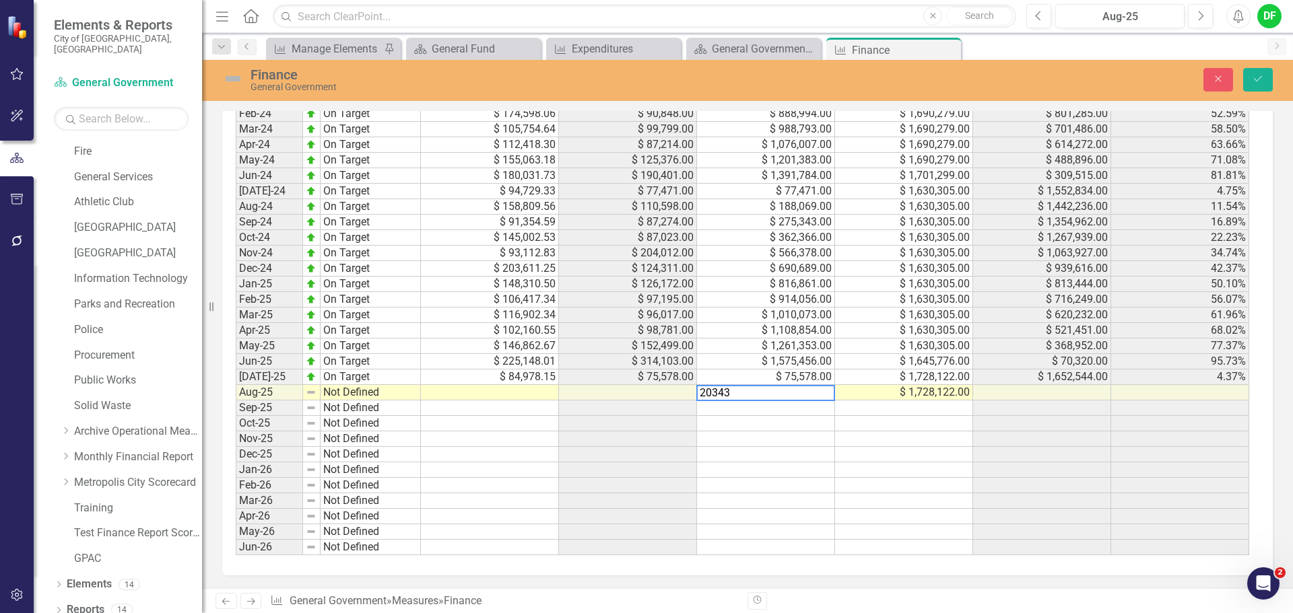
type textarea "203433"
click at [1260, 73] on button "Save" at bounding box center [1258, 80] width 30 height 24
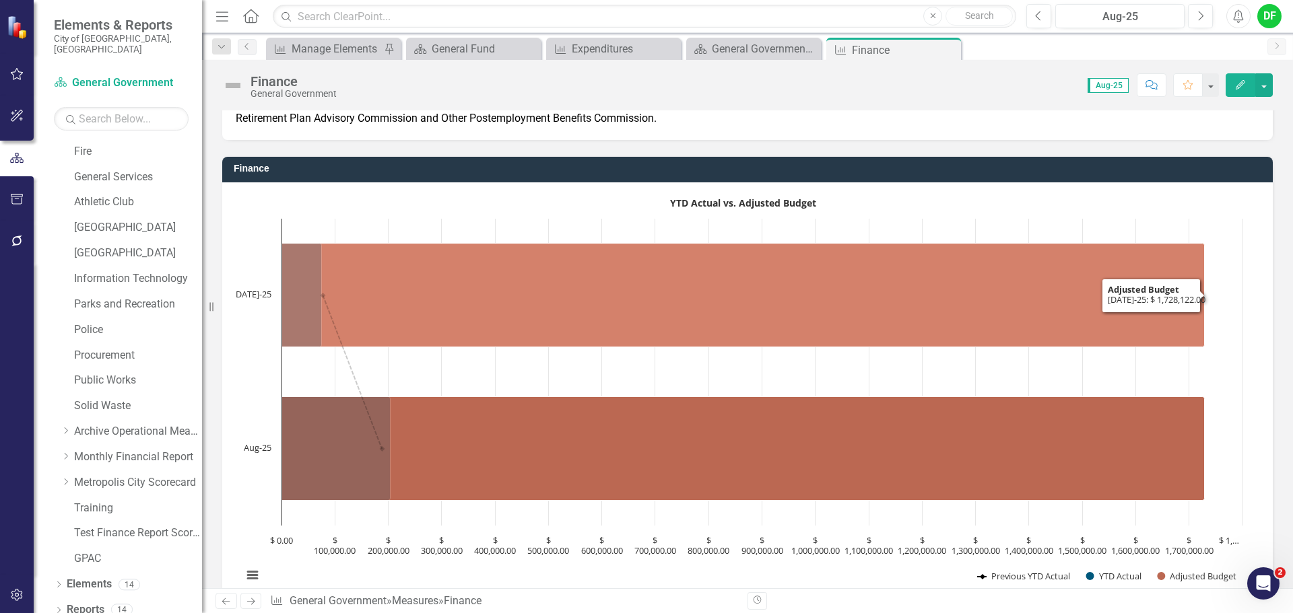
scroll to position [135, 0]
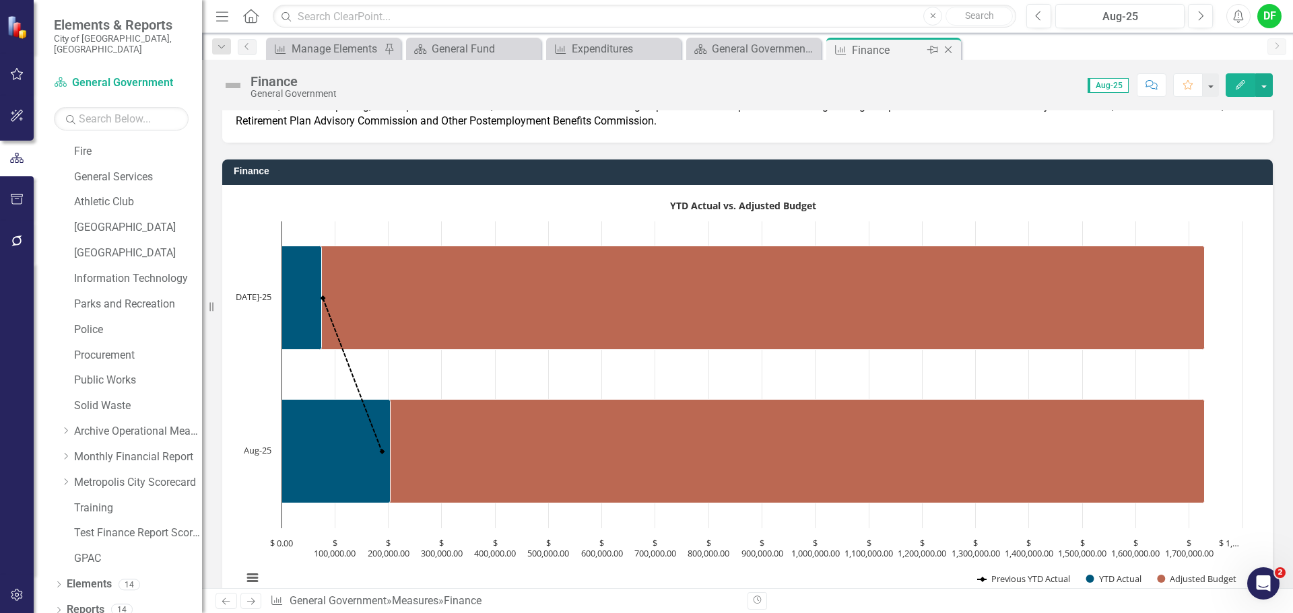
click at [949, 50] on icon "Close" at bounding box center [947, 49] width 13 height 11
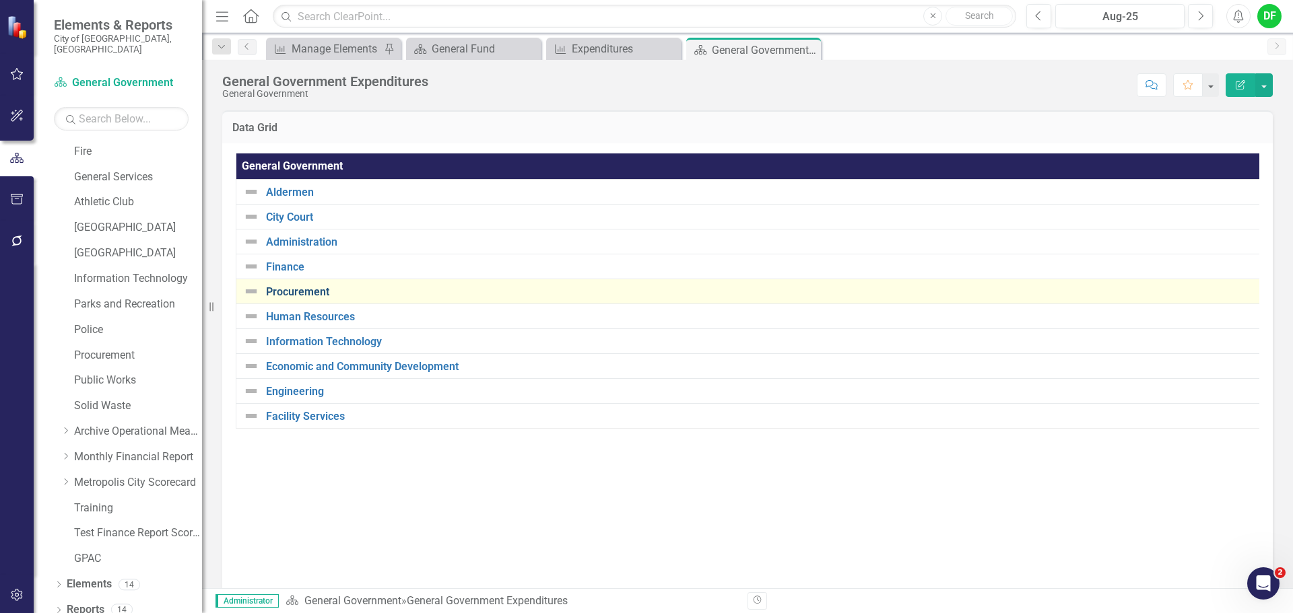
click at [292, 290] on link "Procurement" at bounding box center [760, 292] width 989 height 12
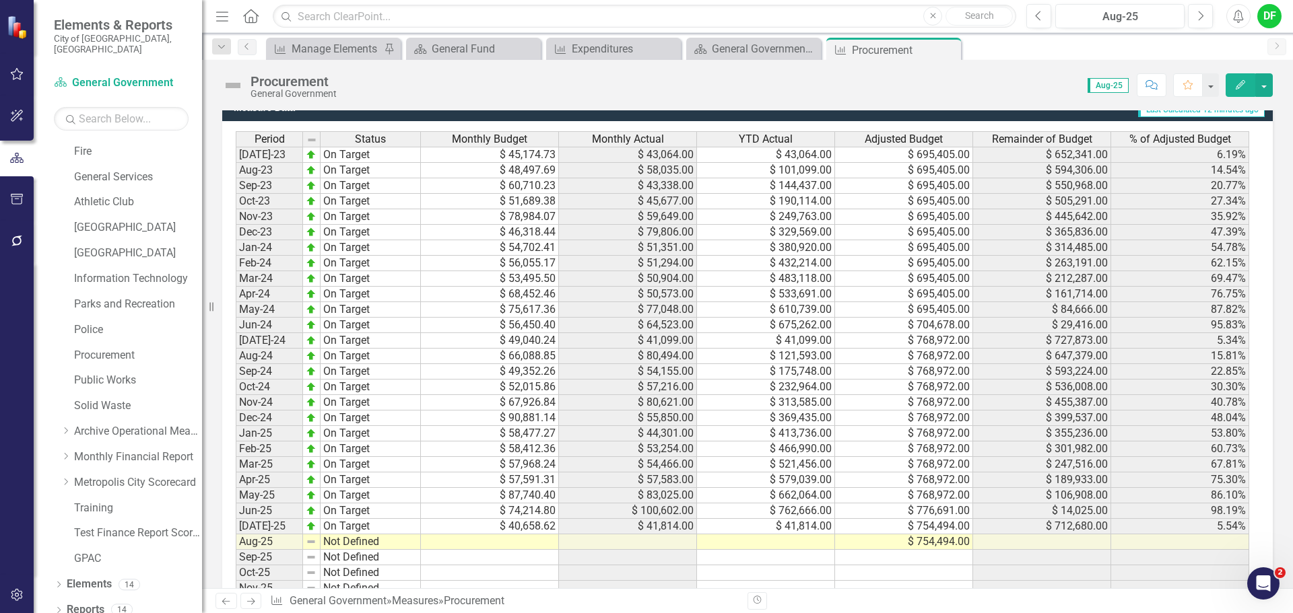
scroll to position [1212, 0]
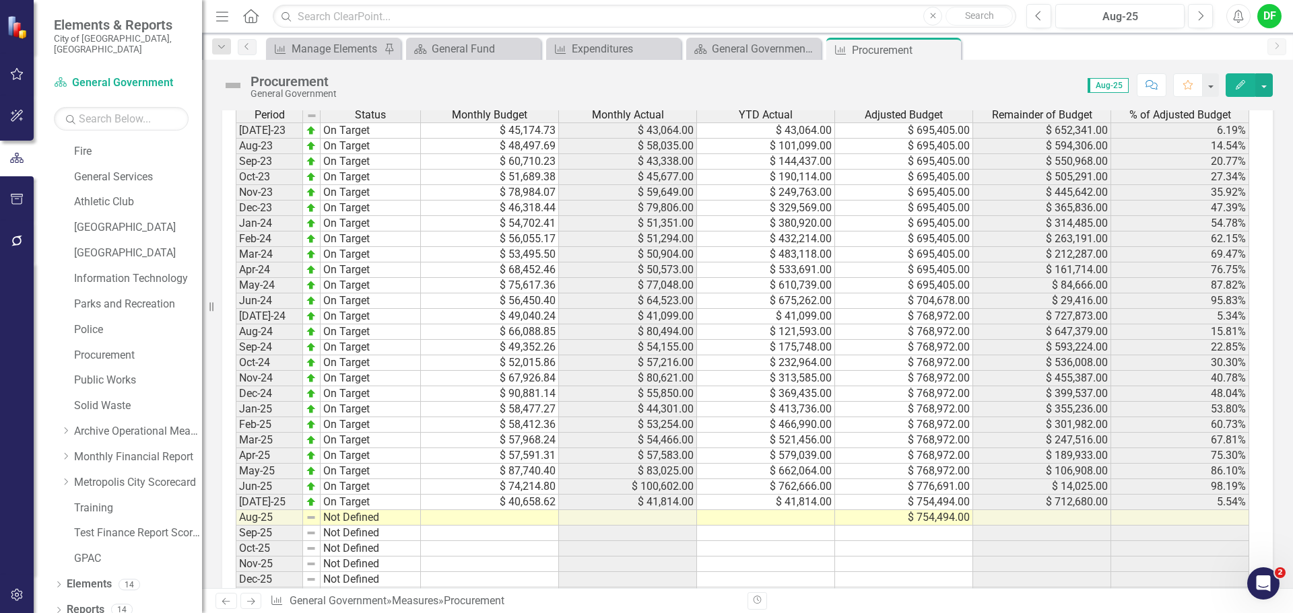
click at [797, 515] on td at bounding box center [766, 517] width 138 height 15
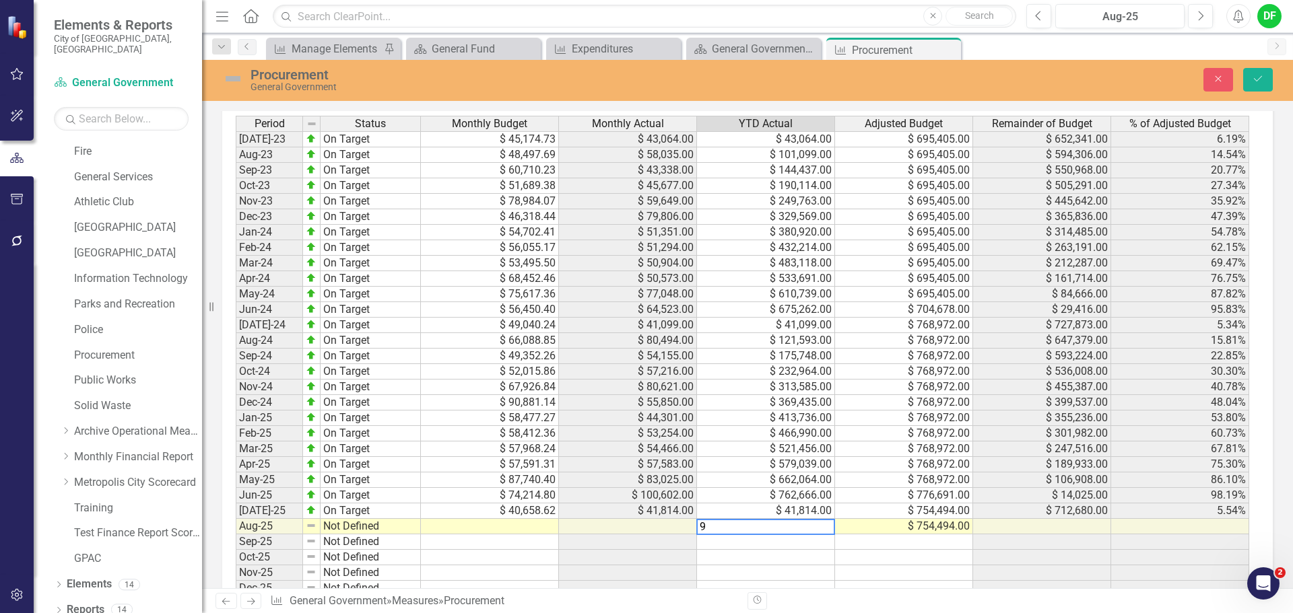
scroll to position [1219, 0]
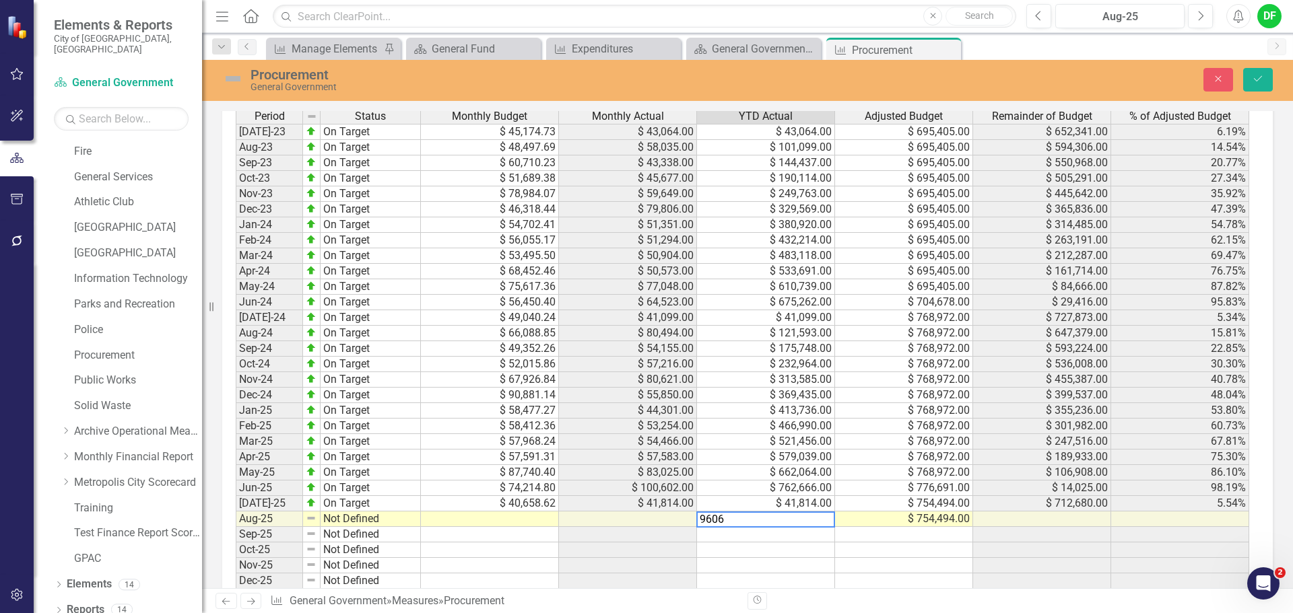
type textarea "96064"
click at [1262, 71] on button "Save" at bounding box center [1258, 80] width 30 height 24
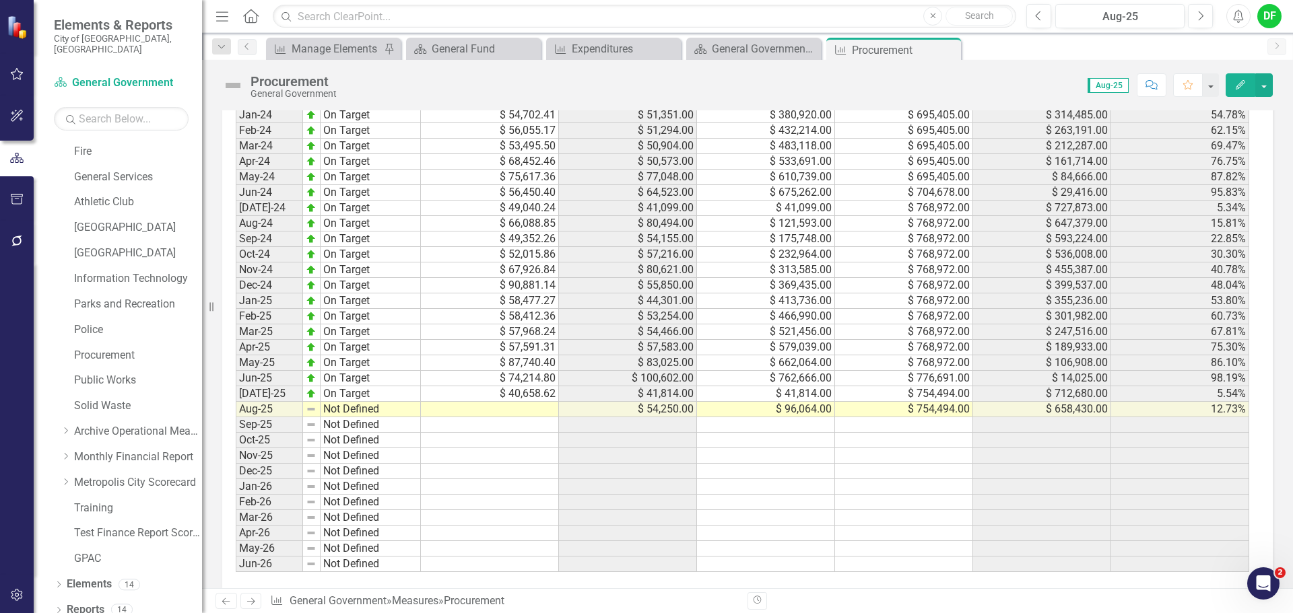
scroll to position [1338, 0]
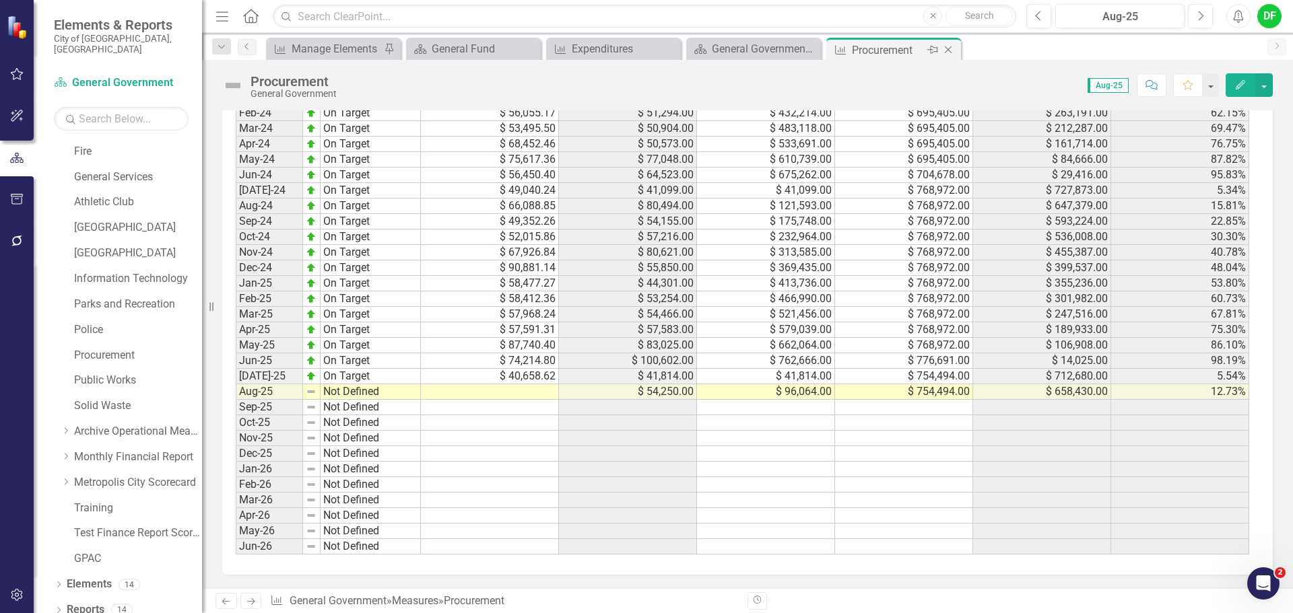
click at [949, 48] on icon "Close" at bounding box center [947, 49] width 13 height 11
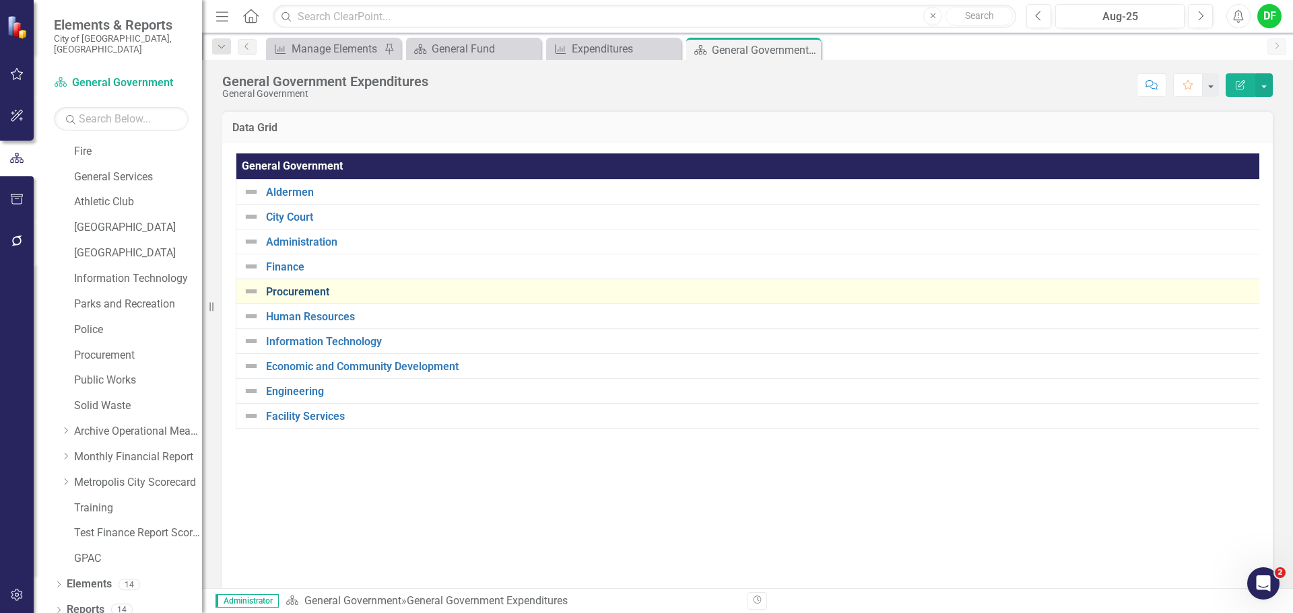
click at [300, 292] on link "Procurement" at bounding box center [761, 292] width 990 height 12
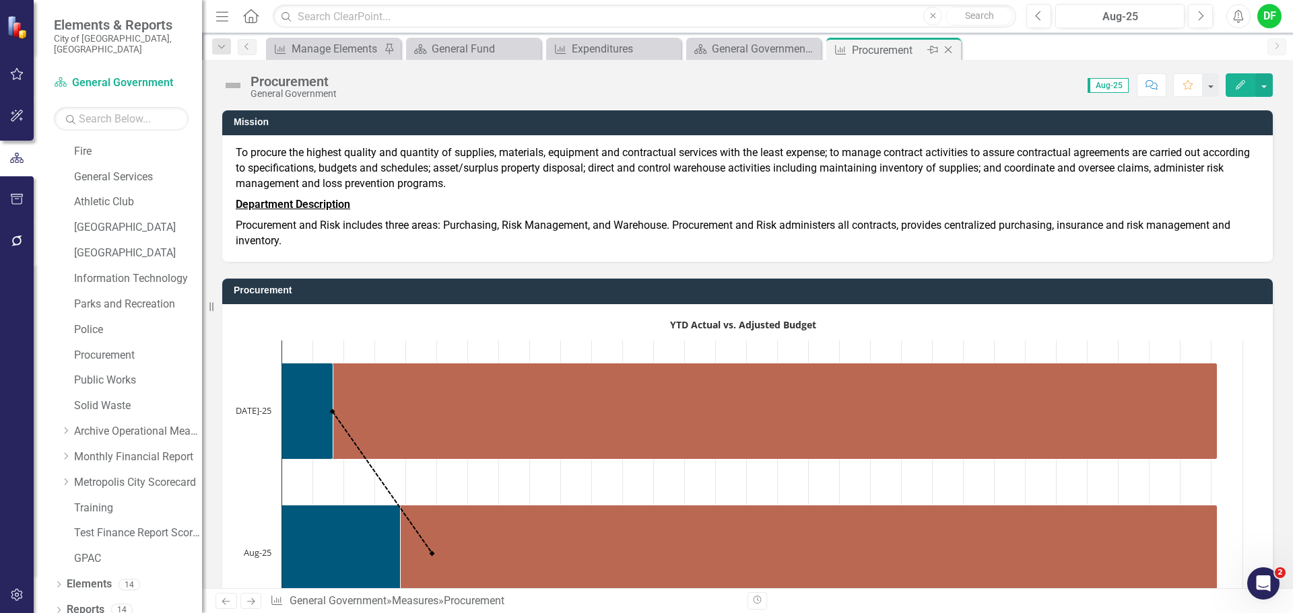
click at [947, 44] on div "Close" at bounding box center [949, 50] width 17 height 17
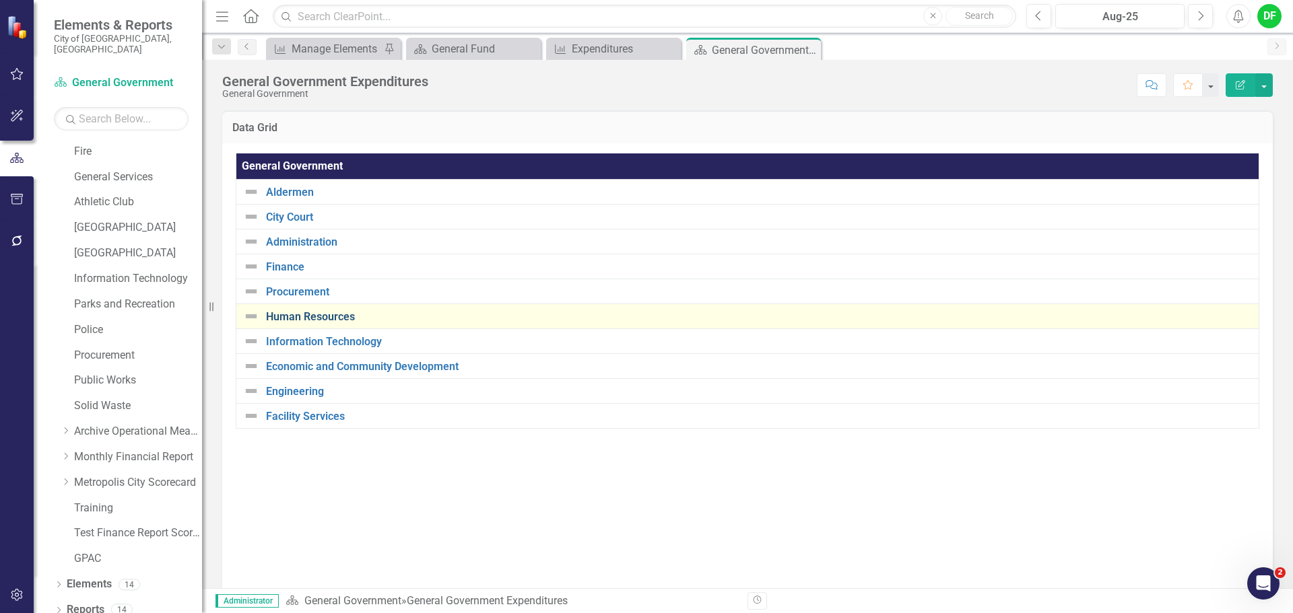
click at [312, 314] on link "Human Resources" at bounding box center [759, 317] width 986 height 12
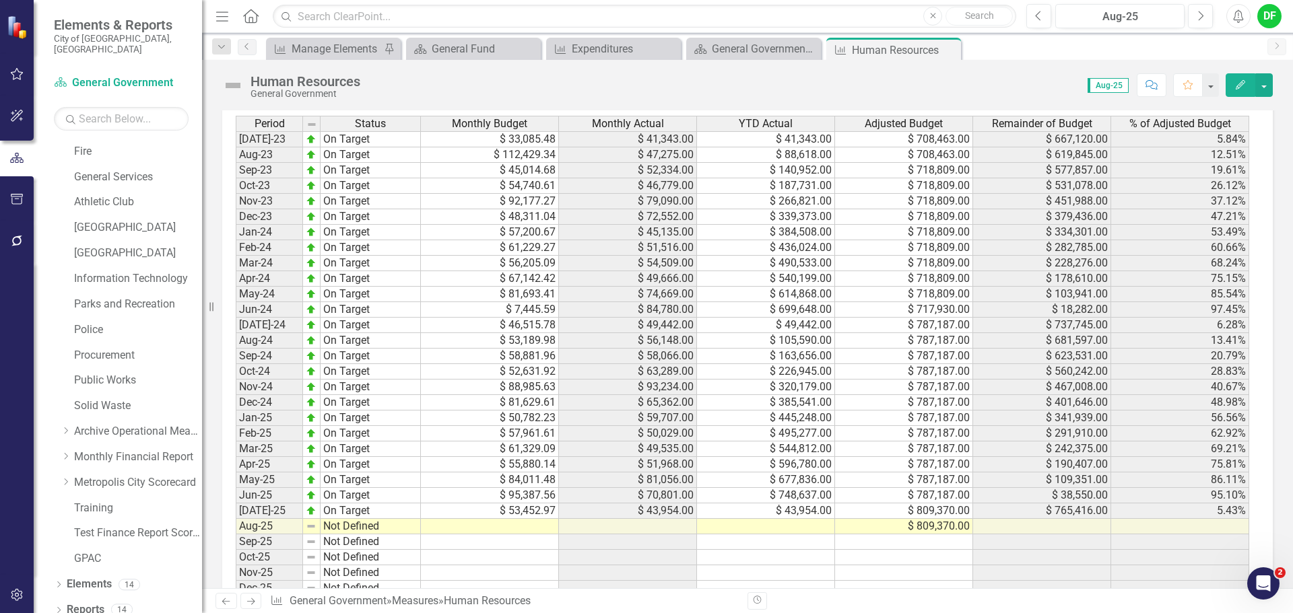
scroll to position [1212, 0]
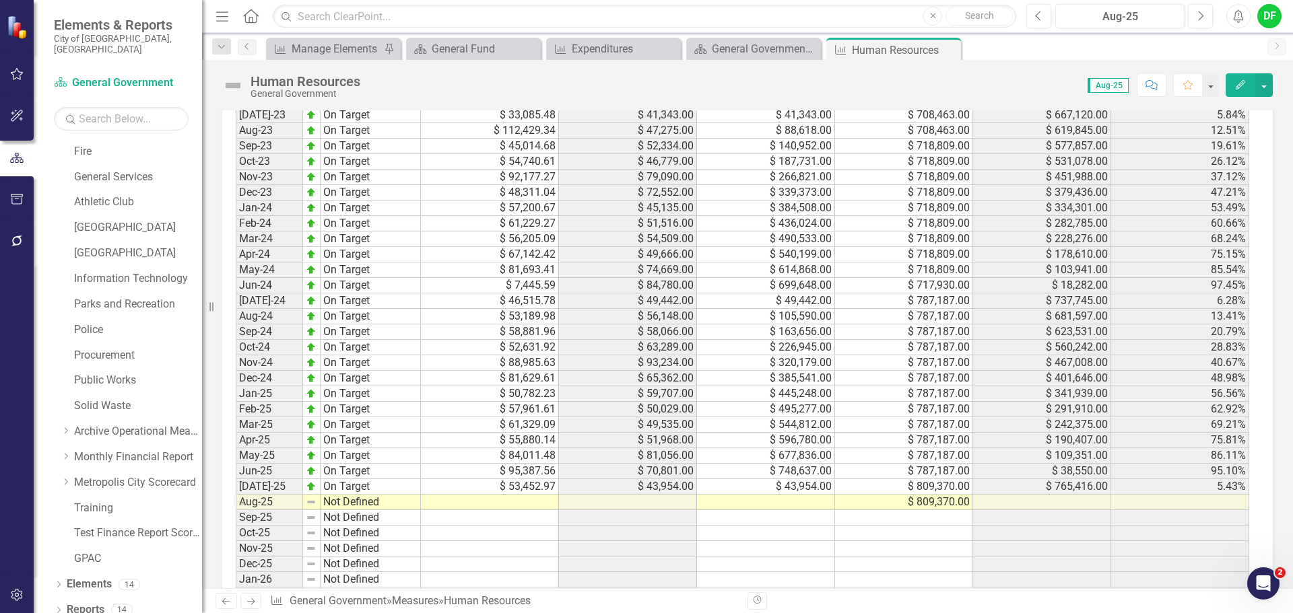
click at [786, 498] on td at bounding box center [766, 502] width 138 height 15
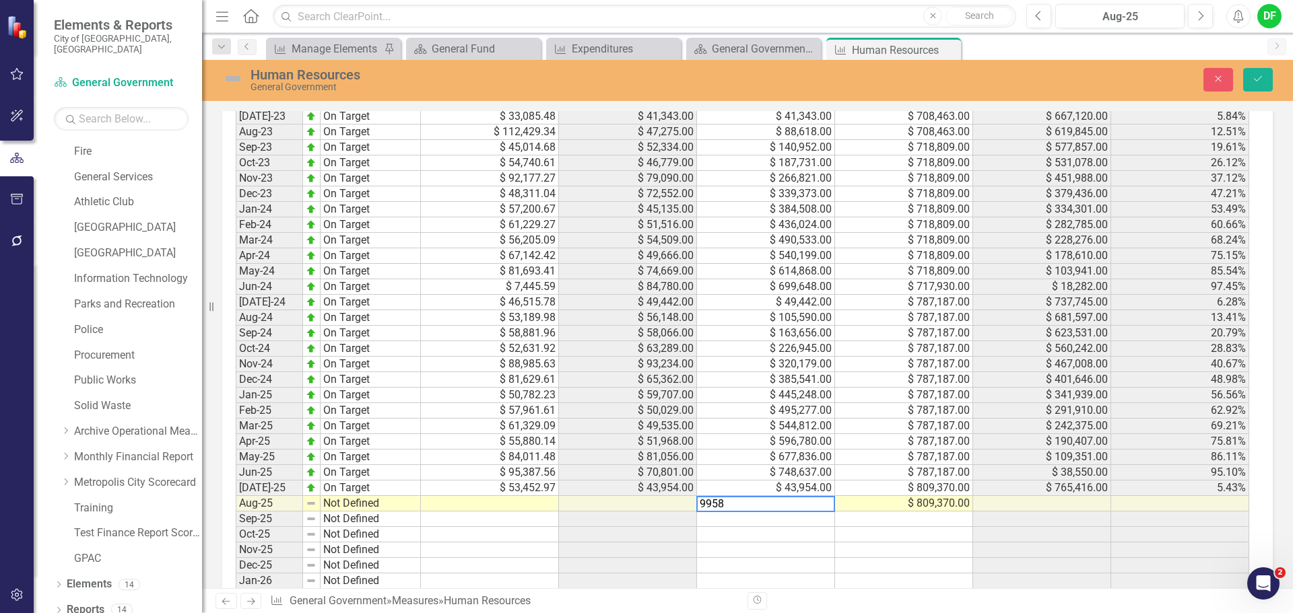
type textarea "99583"
click at [1257, 79] on icon "Save" at bounding box center [1258, 78] width 12 height 9
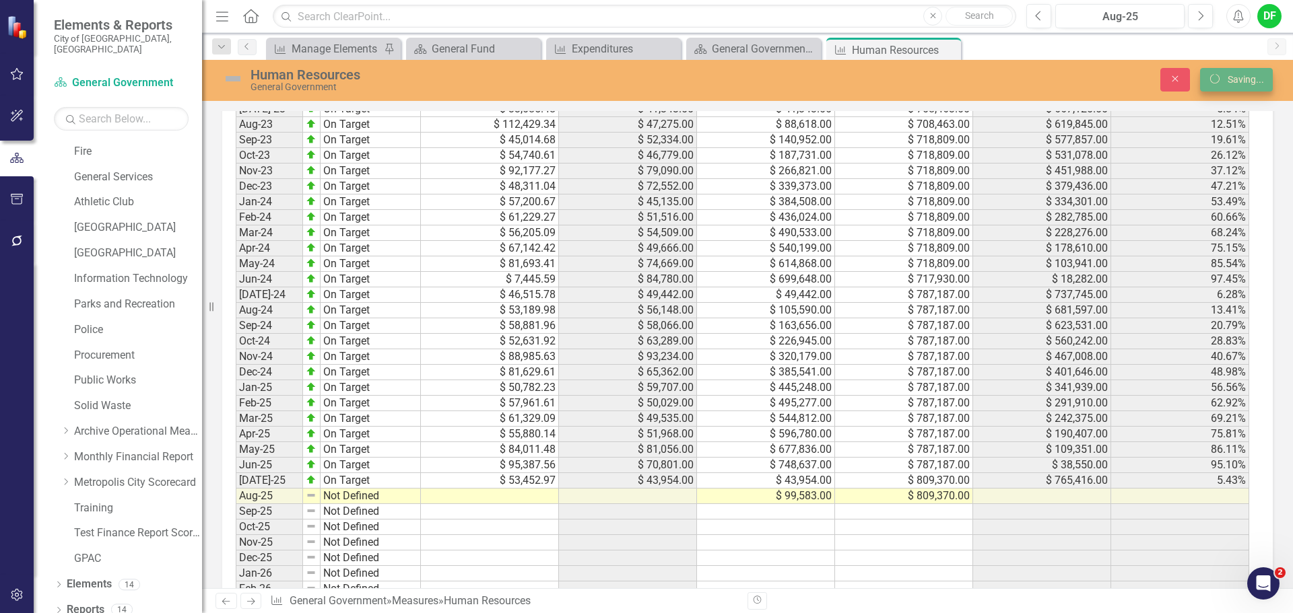
scroll to position [1212, 0]
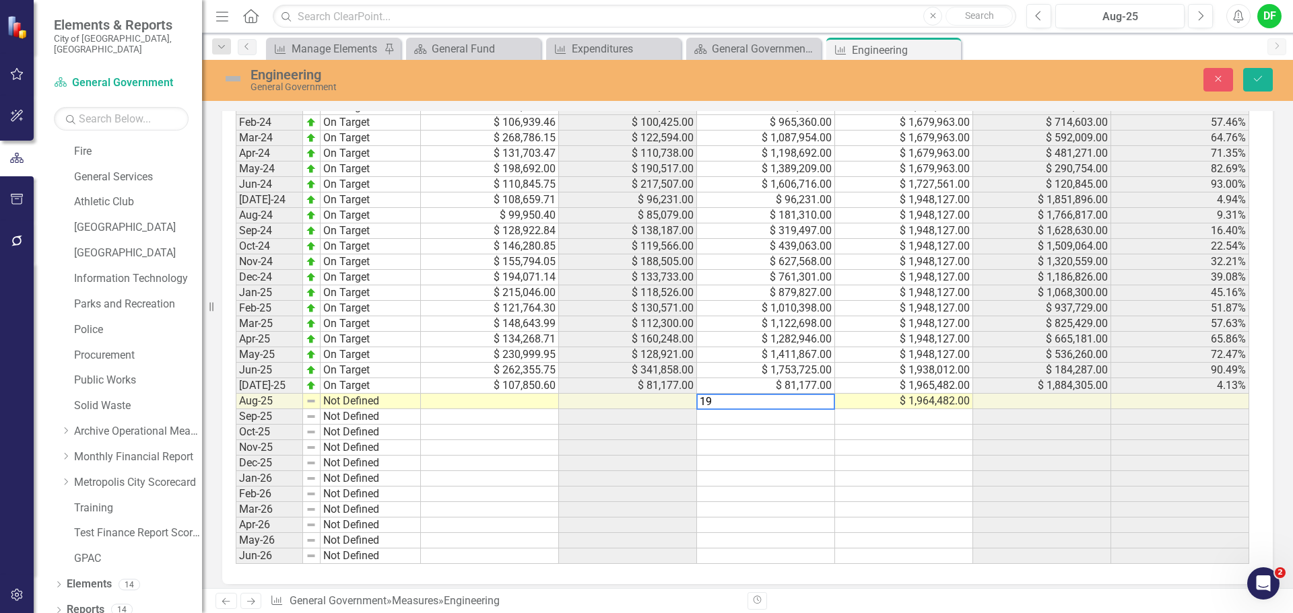
scroll to position [1421, 0]
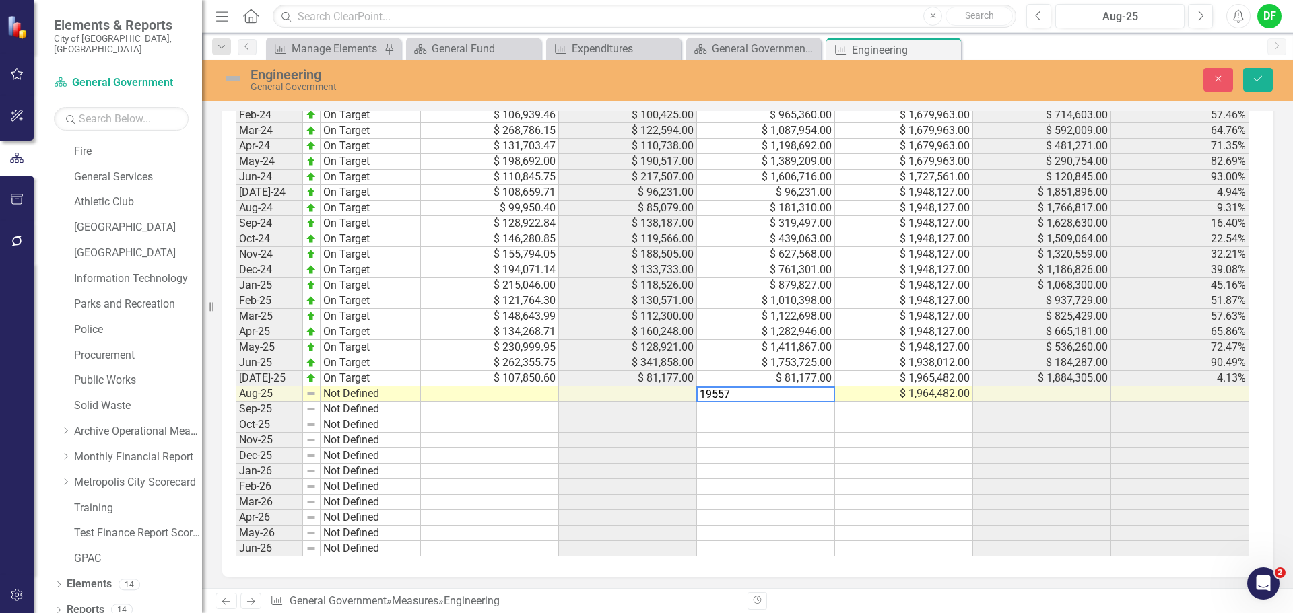
type textarea "195578"
click at [1248, 75] on button "Save" at bounding box center [1258, 80] width 30 height 24
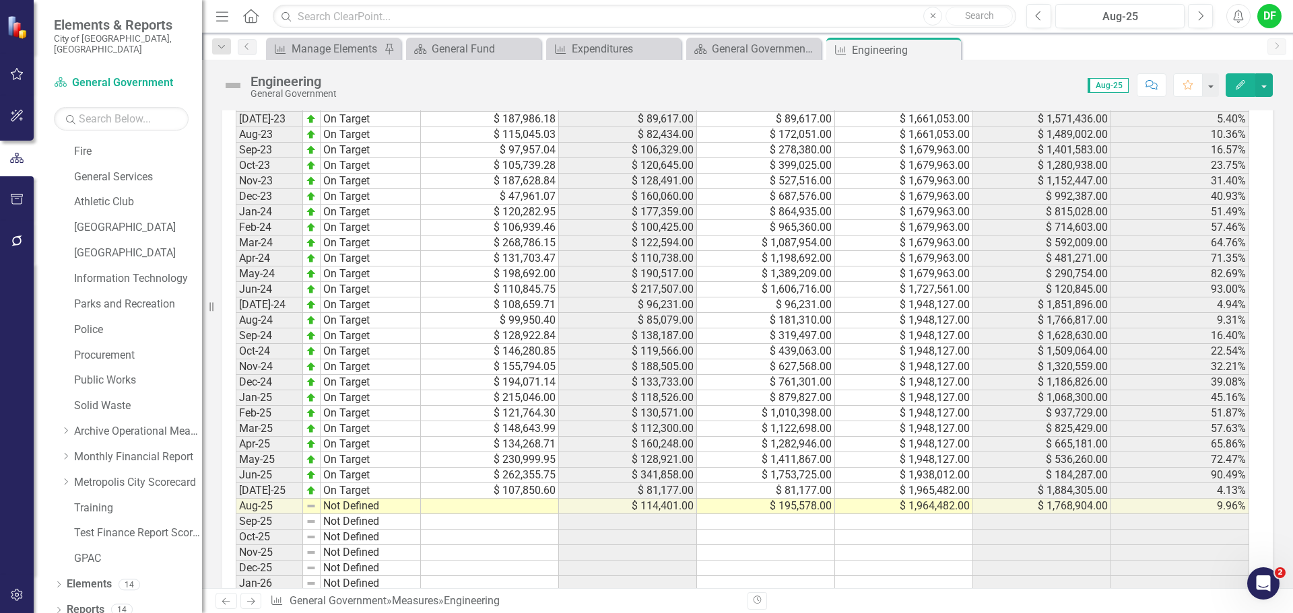
scroll to position [1279, 0]
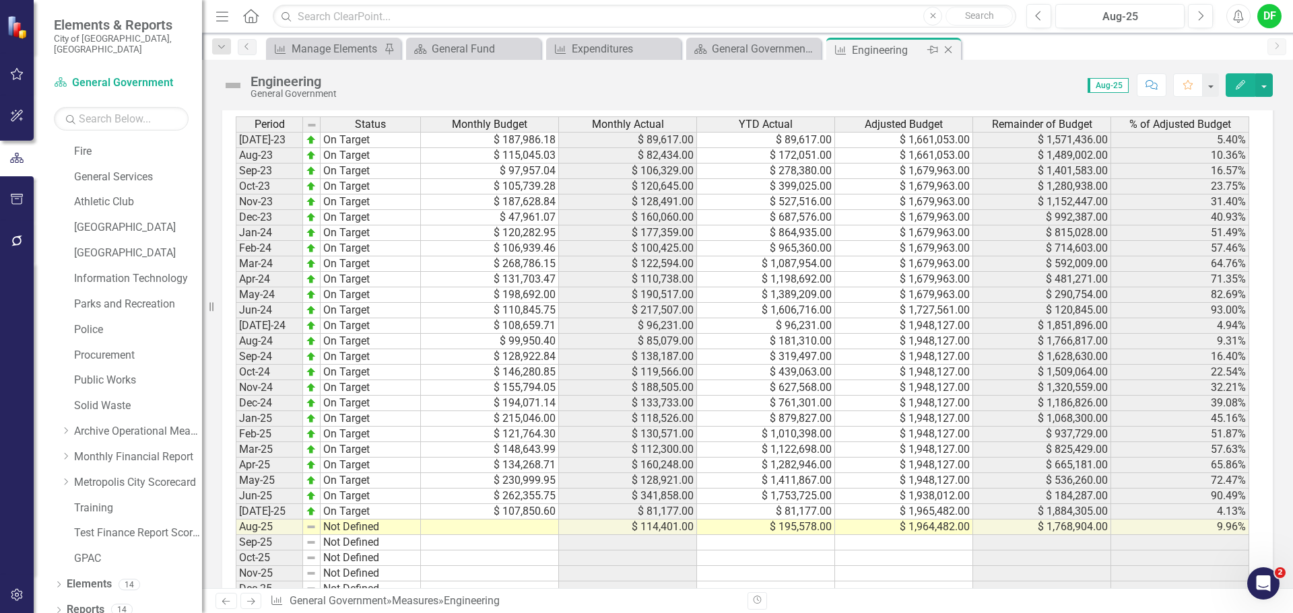
click at [942, 48] on icon "Close" at bounding box center [947, 49] width 13 height 11
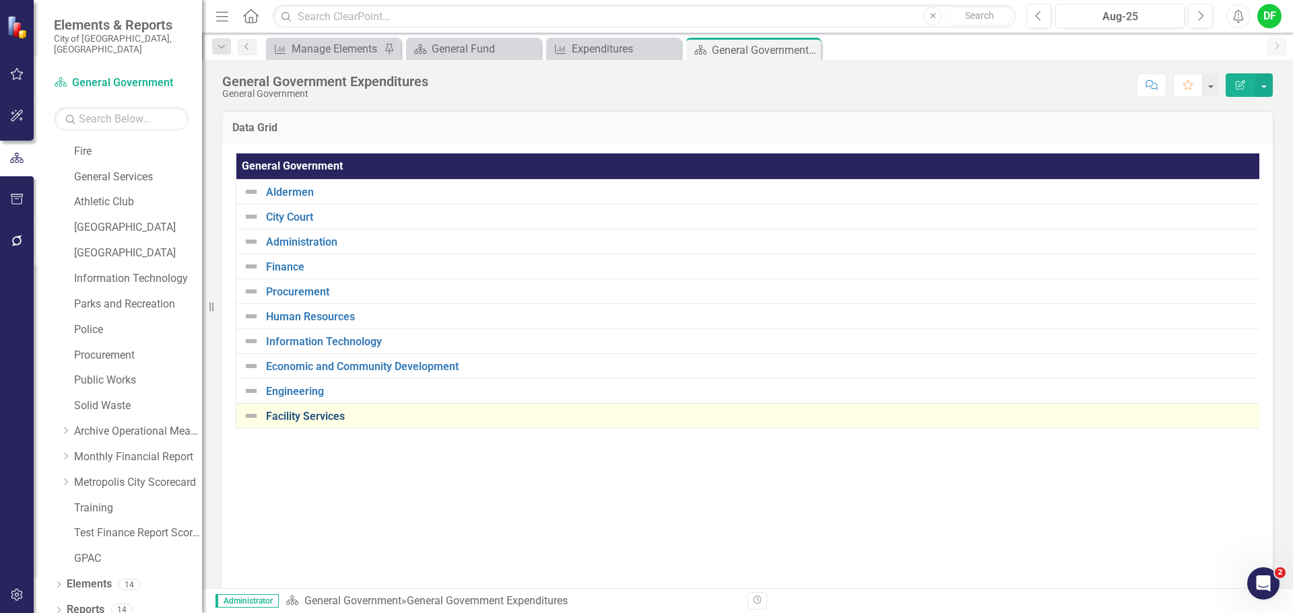
click at [312, 415] on link "Facility Services" at bounding box center [760, 417] width 989 height 12
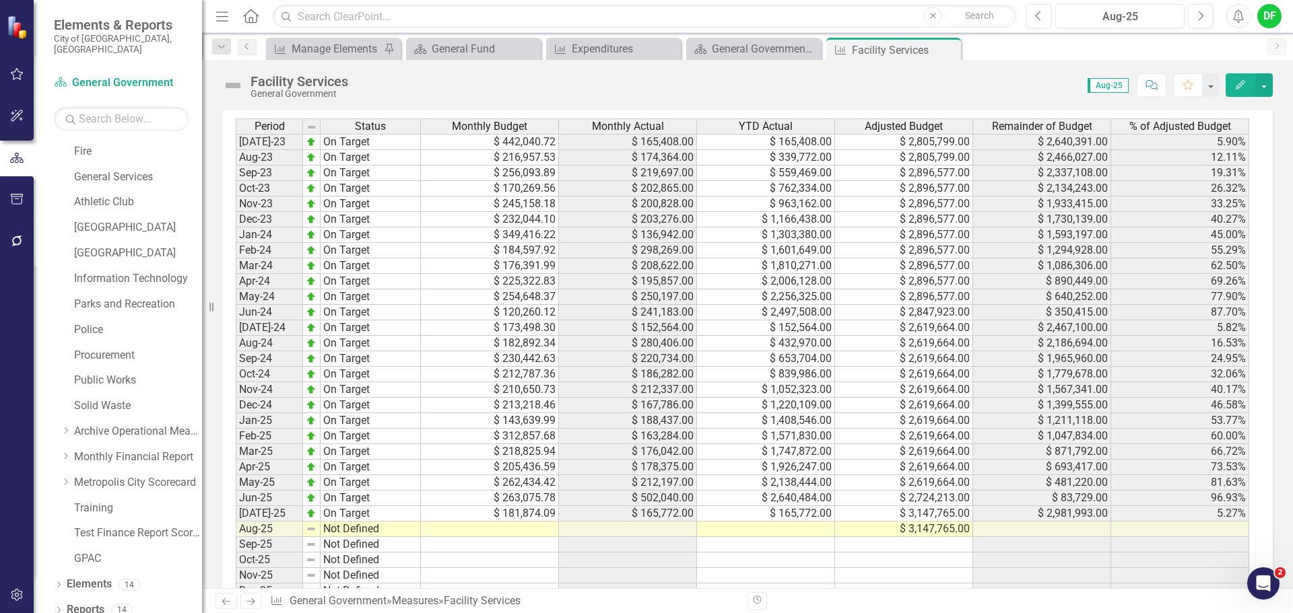
scroll to position [1212, 0]
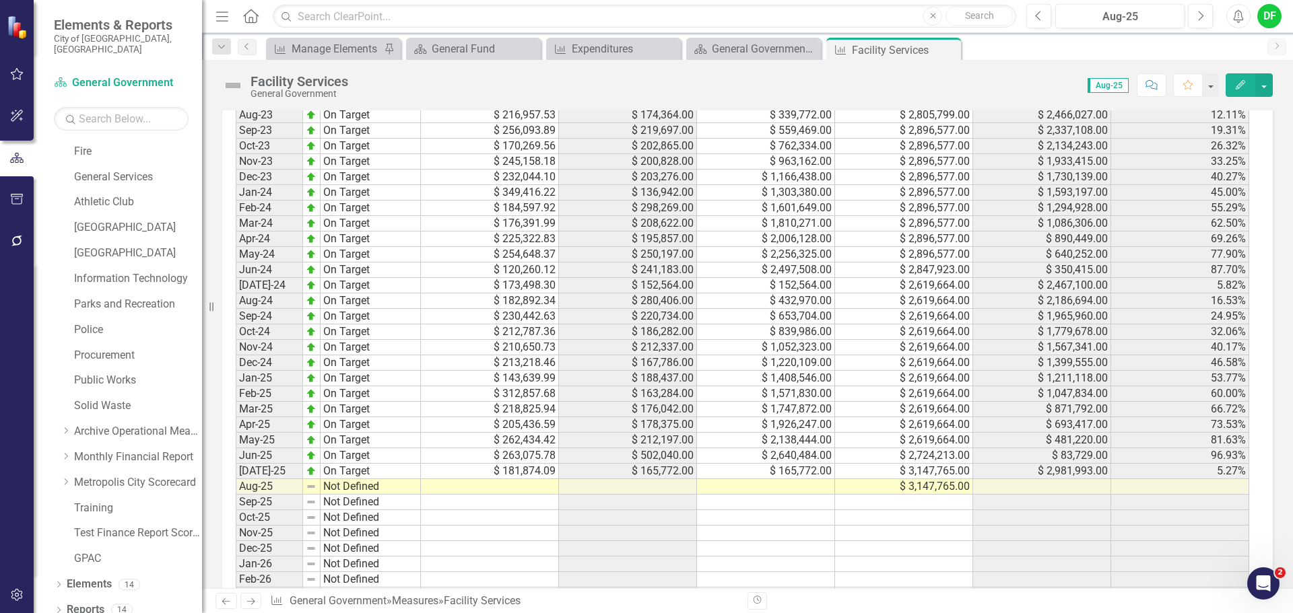
click at [771, 485] on td at bounding box center [766, 486] width 138 height 15
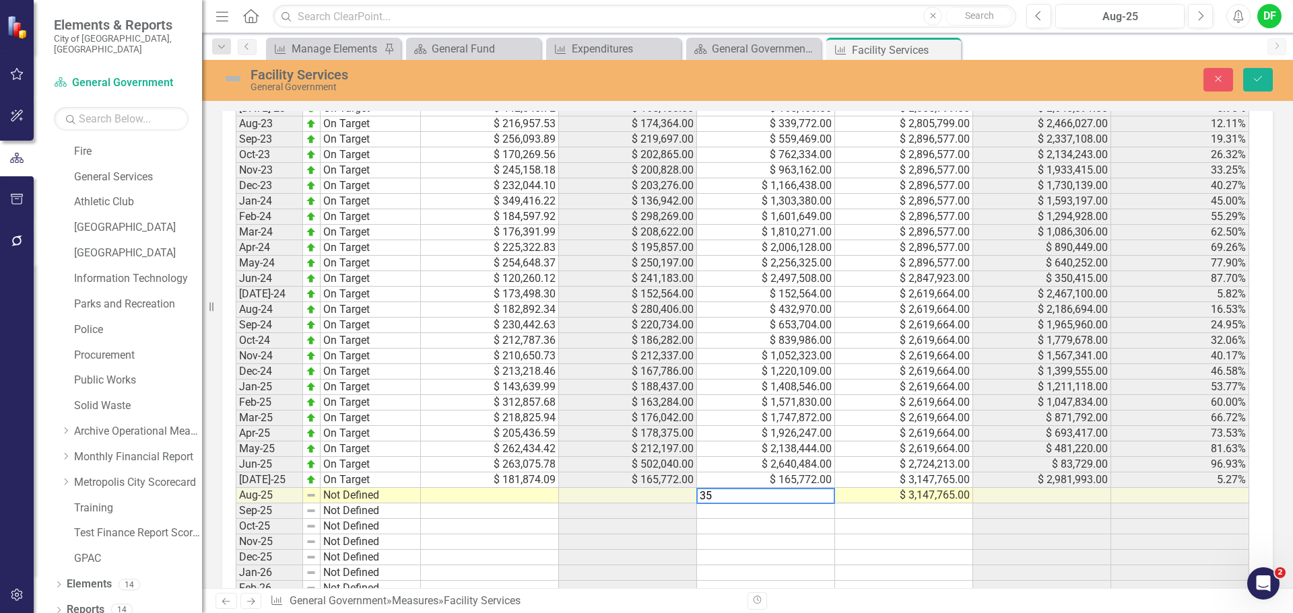
scroll to position [1220, 0]
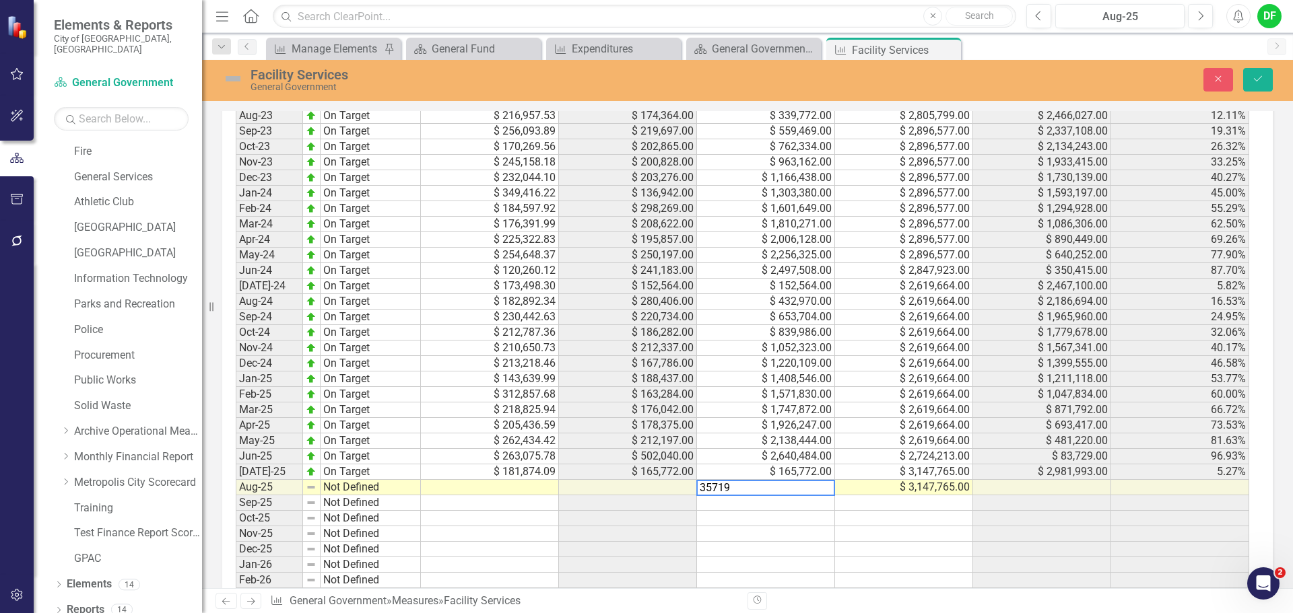
type textarea "357191"
click at [1258, 75] on icon "Save" at bounding box center [1258, 78] width 12 height 9
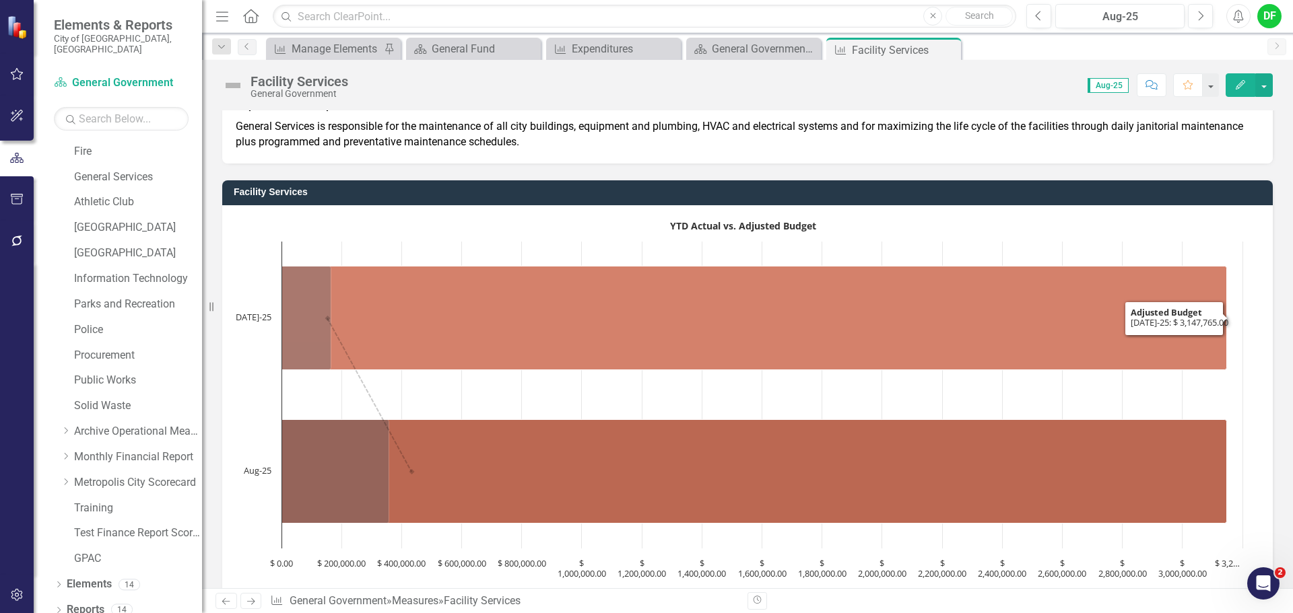
scroll to position [67, 0]
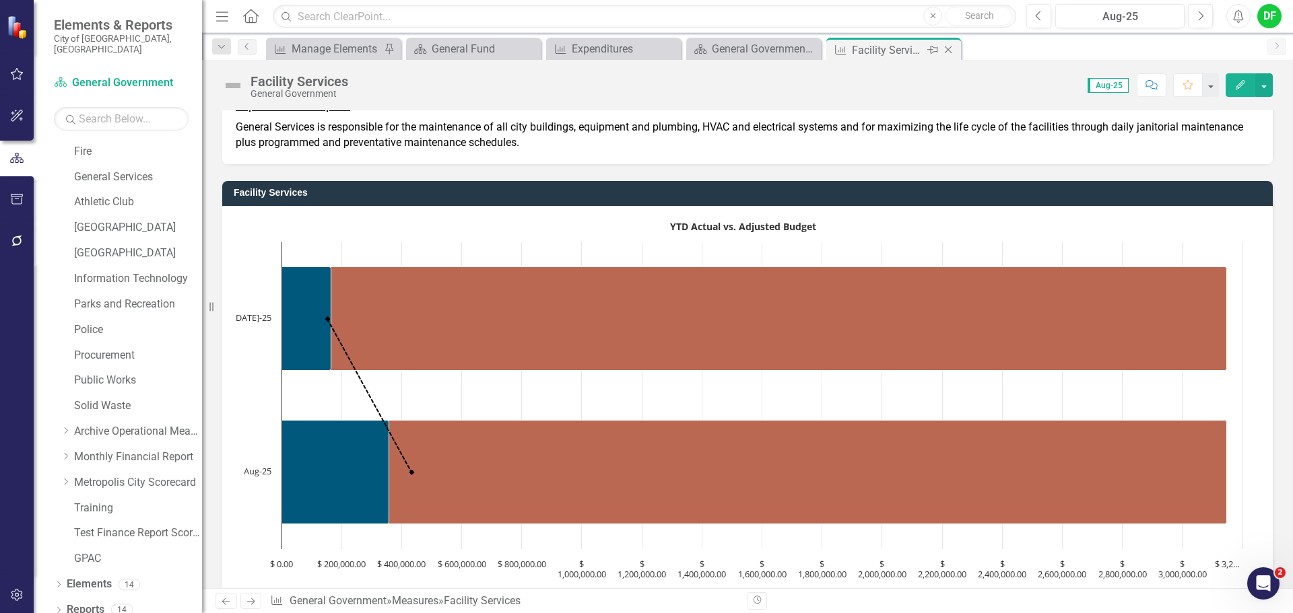
click at [949, 51] on icon "Close" at bounding box center [947, 49] width 13 height 11
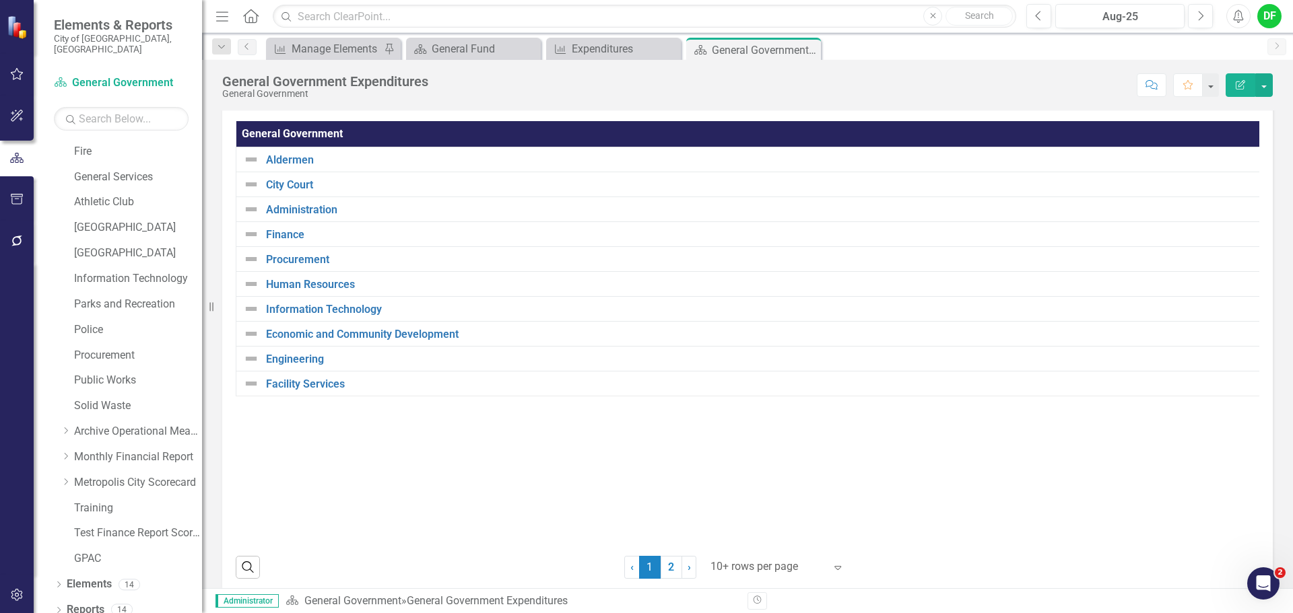
scroll to position [50, 0]
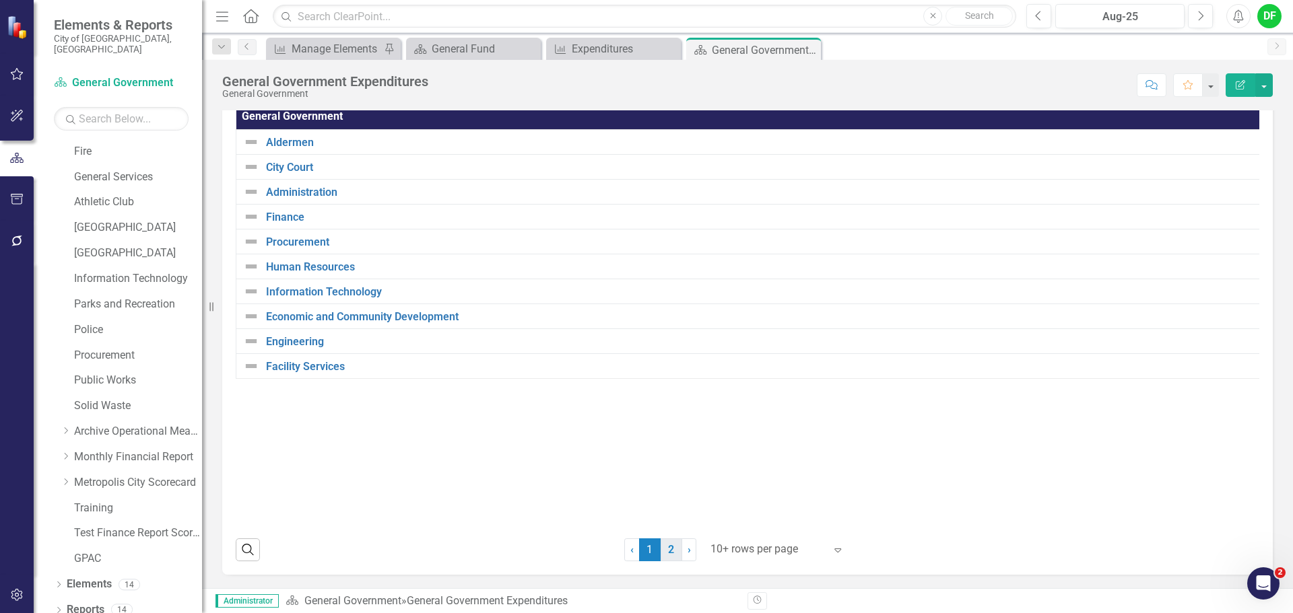
click at [672, 553] on link "2" at bounding box center [672, 550] width 22 height 23
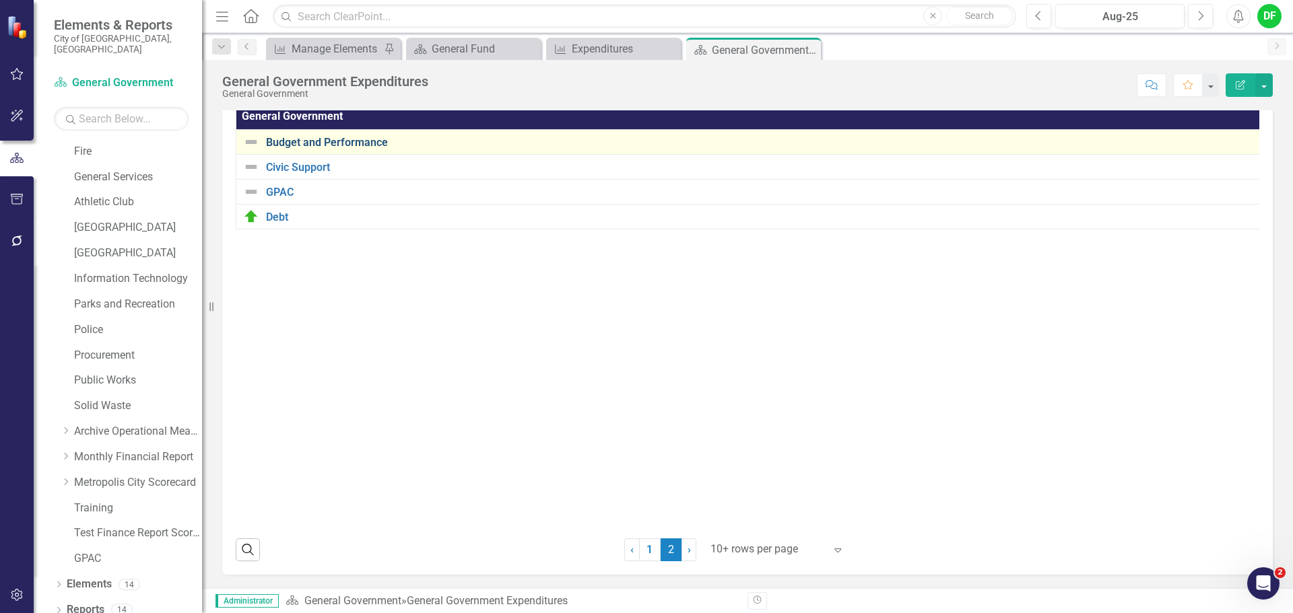
click at [359, 141] on link "Budget and Performance" at bounding box center [766, 143] width 1001 height 12
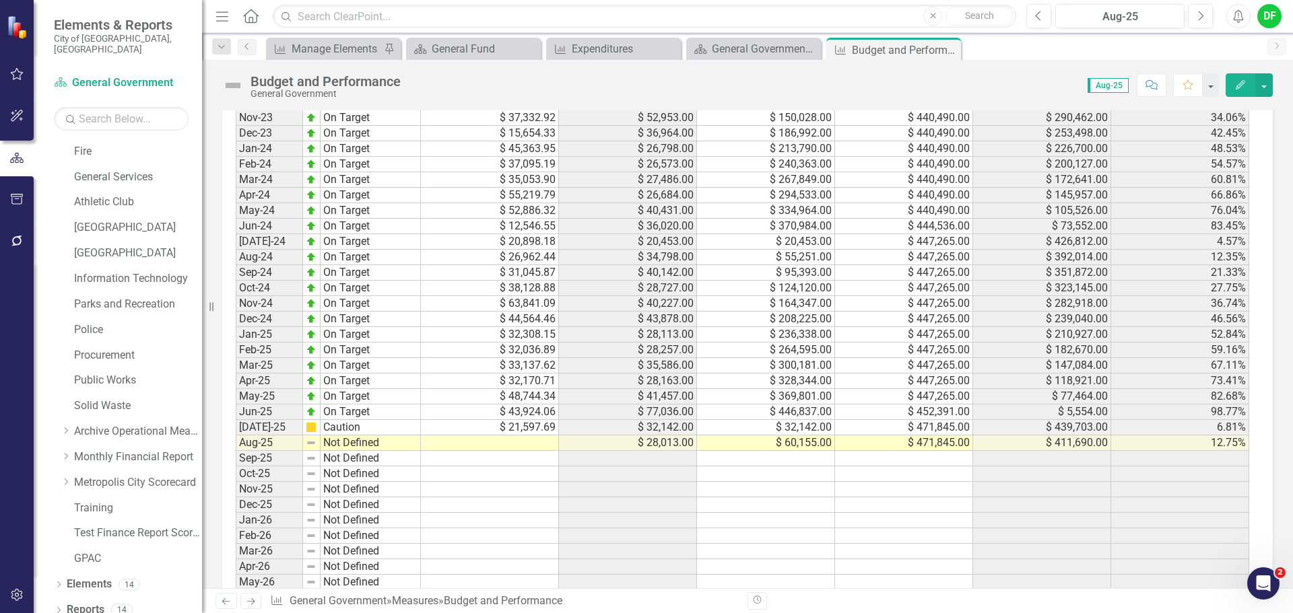
scroll to position [1405, 0]
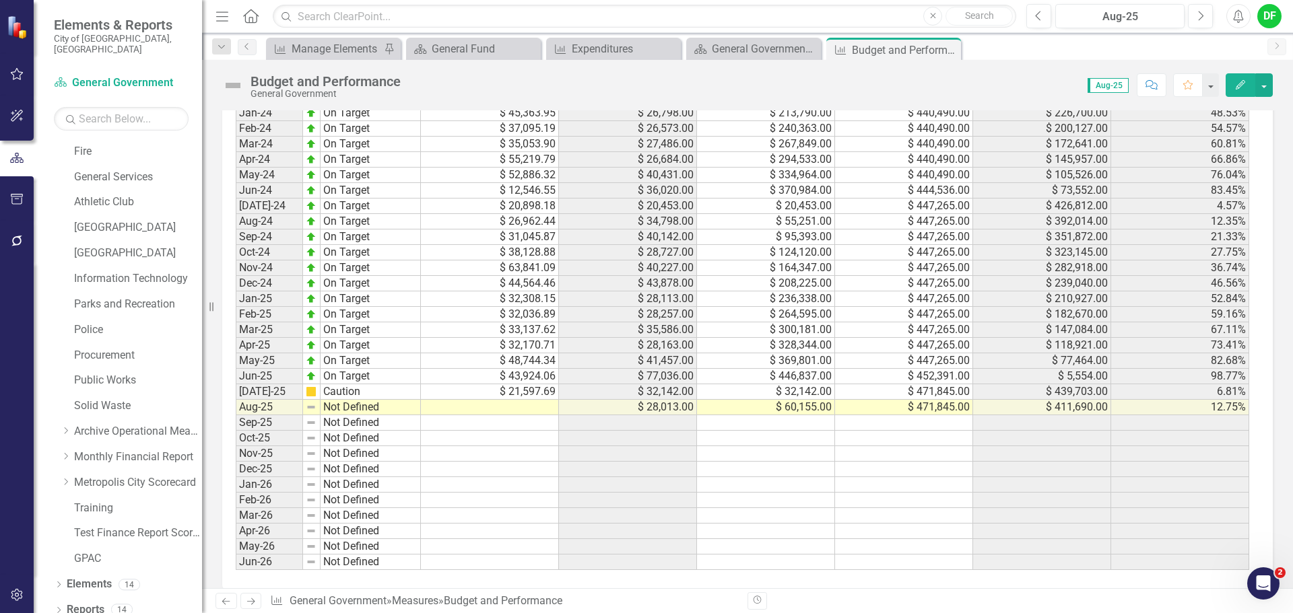
click at [0, 0] on icon "Close" at bounding box center [0, 0] width 0 height 0
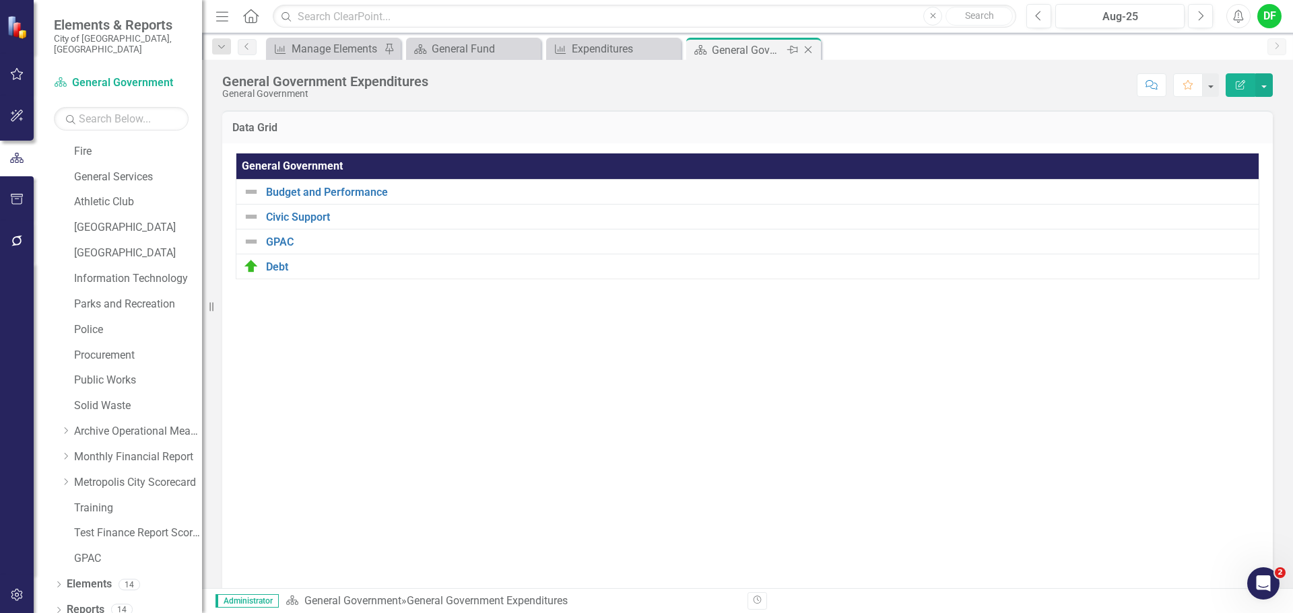
click at [811, 49] on icon "Close" at bounding box center [807, 49] width 13 height 11
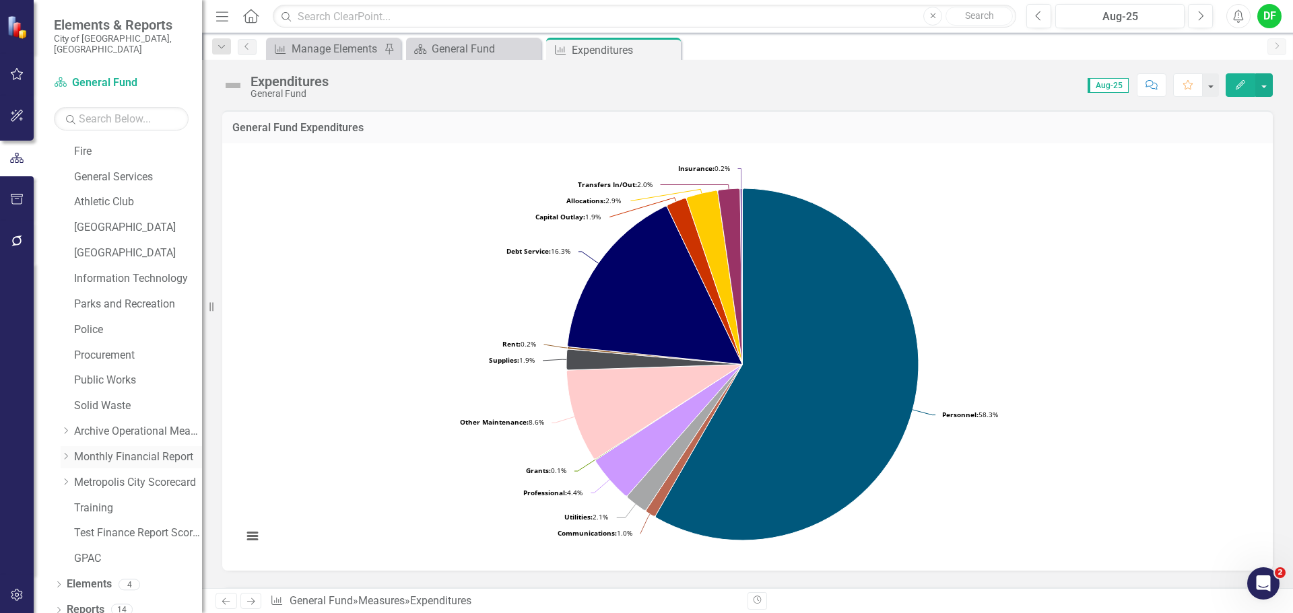
click at [62, 452] on icon "Dropdown" at bounding box center [66, 456] width 10 height 8
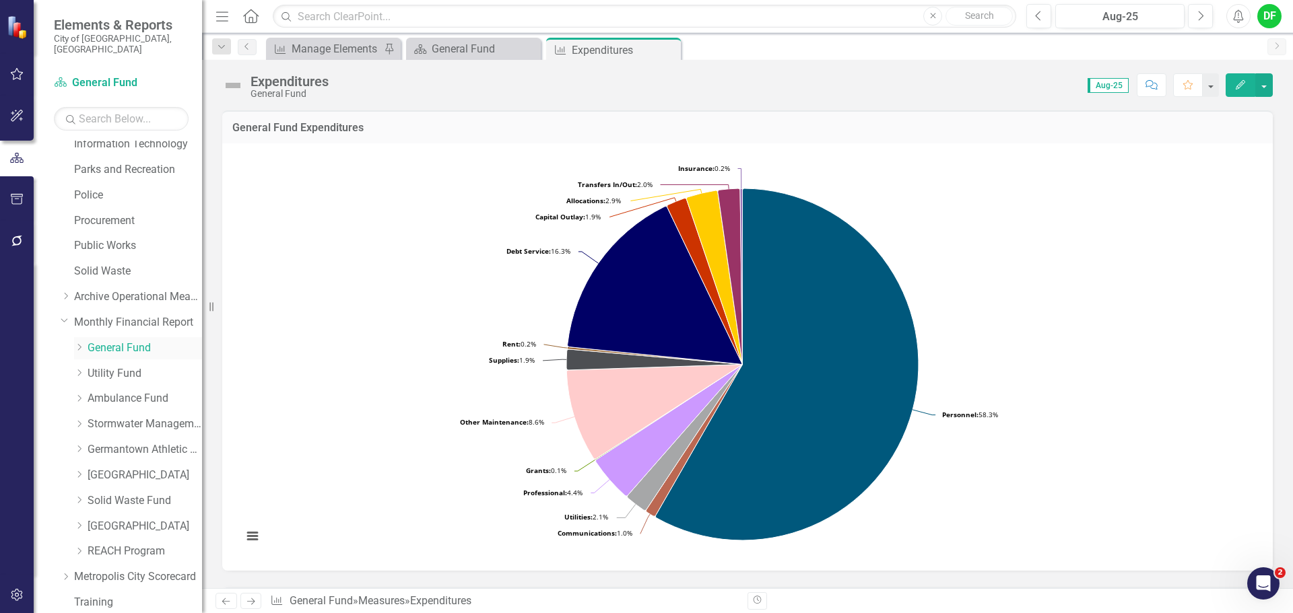
click at [77, 343] on icon "Dropdown" at bounding box center [79, 347] width 10 height 8
click at [121, 417] on link "Public Safety" at bounding box center [151, 424] width 101 height 15
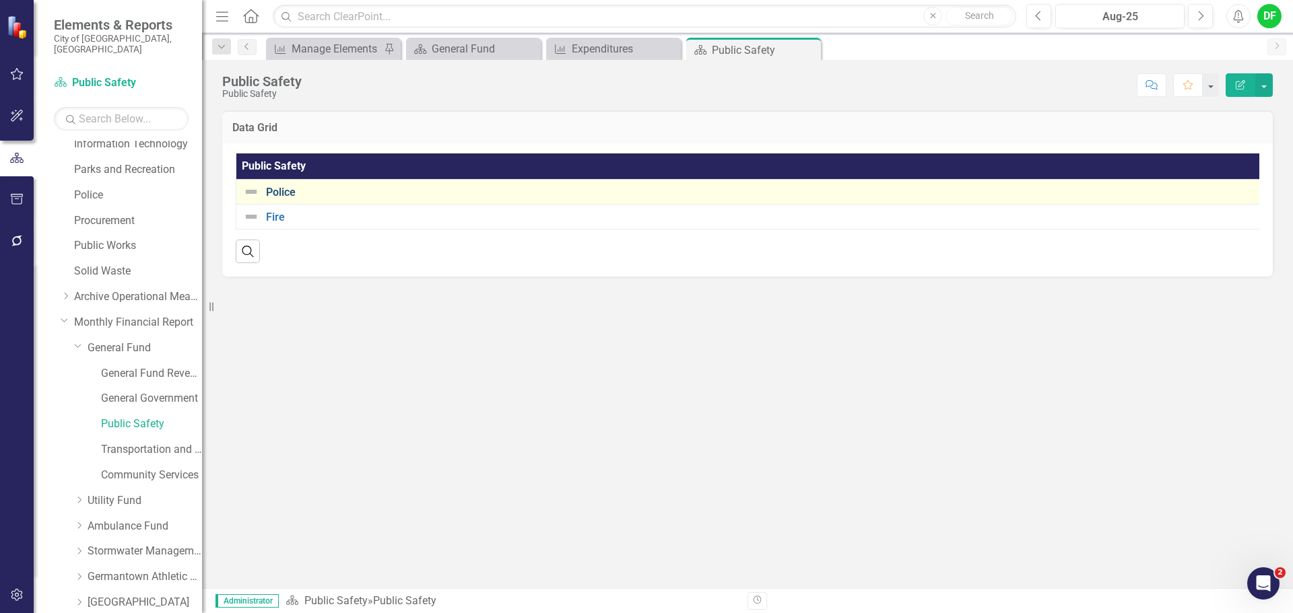
click at [276, 189] on link "Police" at bounding box center [764, 193] width 997 height 12
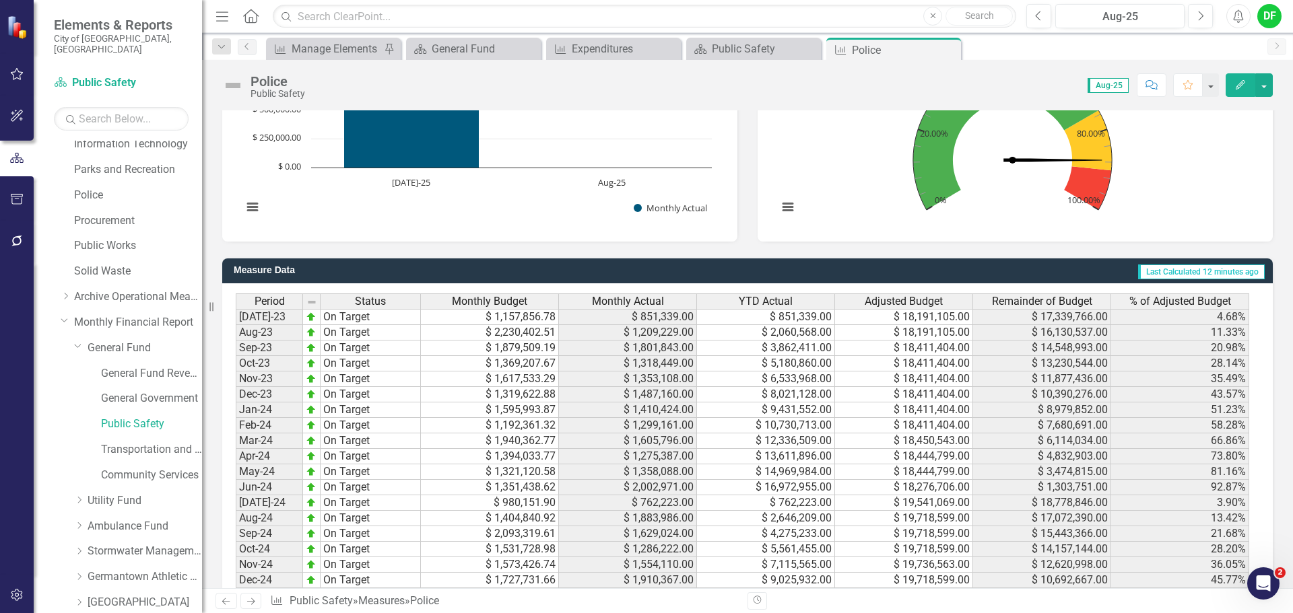
scroll to position [1212, 0]
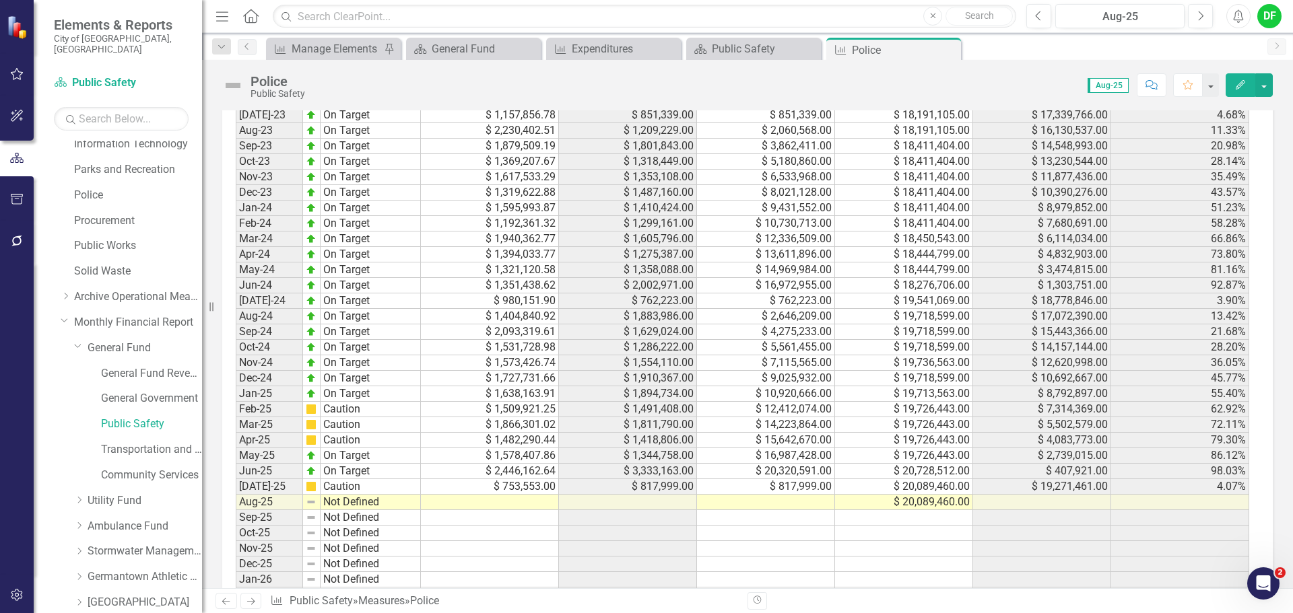
click at [785, 498] on td at bounding box center [766, 502] width 138 height 15
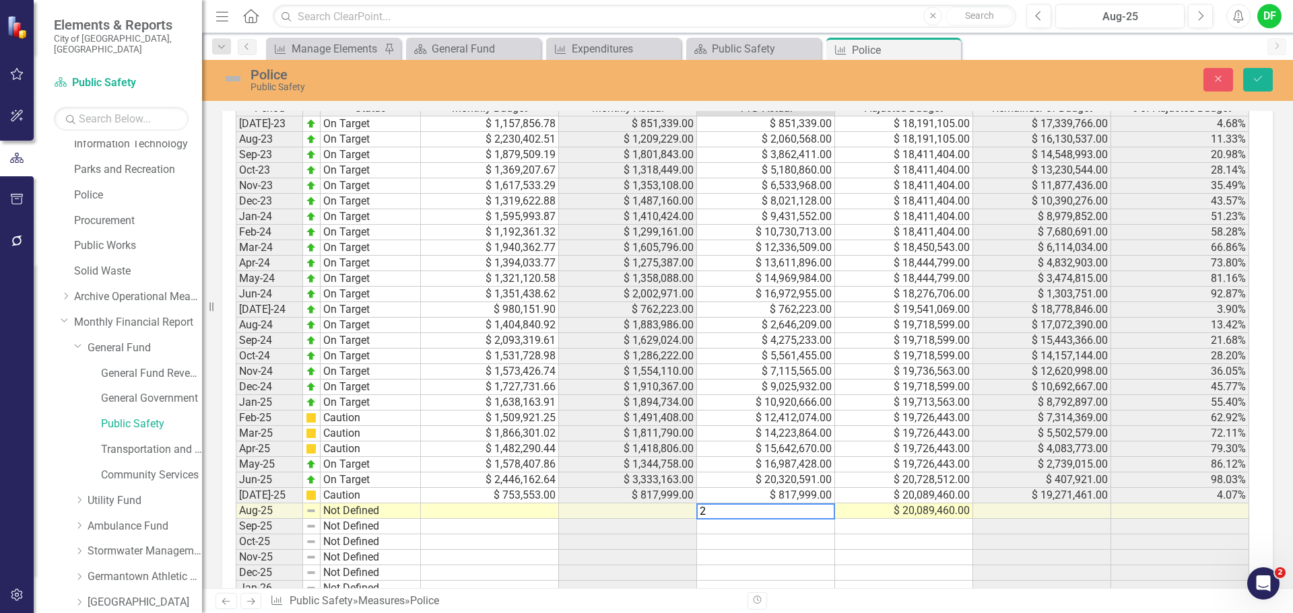
scroll to position [1219, 0]
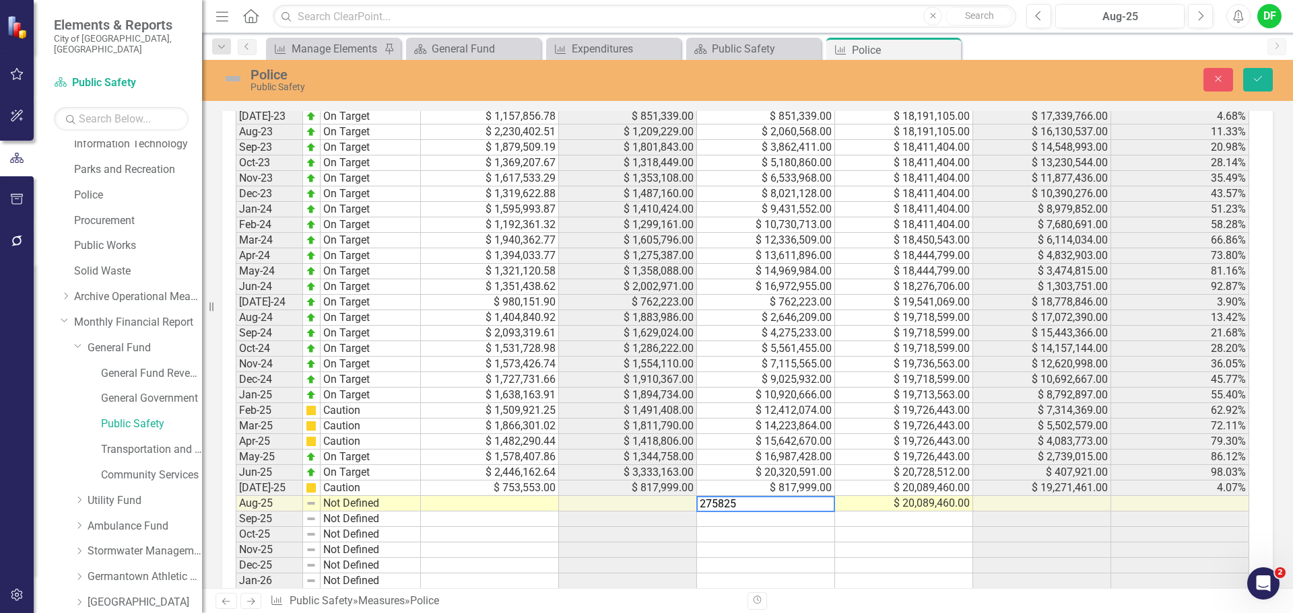
type textarea "2758254"
click at [1254, 80] on icon "Save" at bounding box center [1258, 78] width 12 height 9
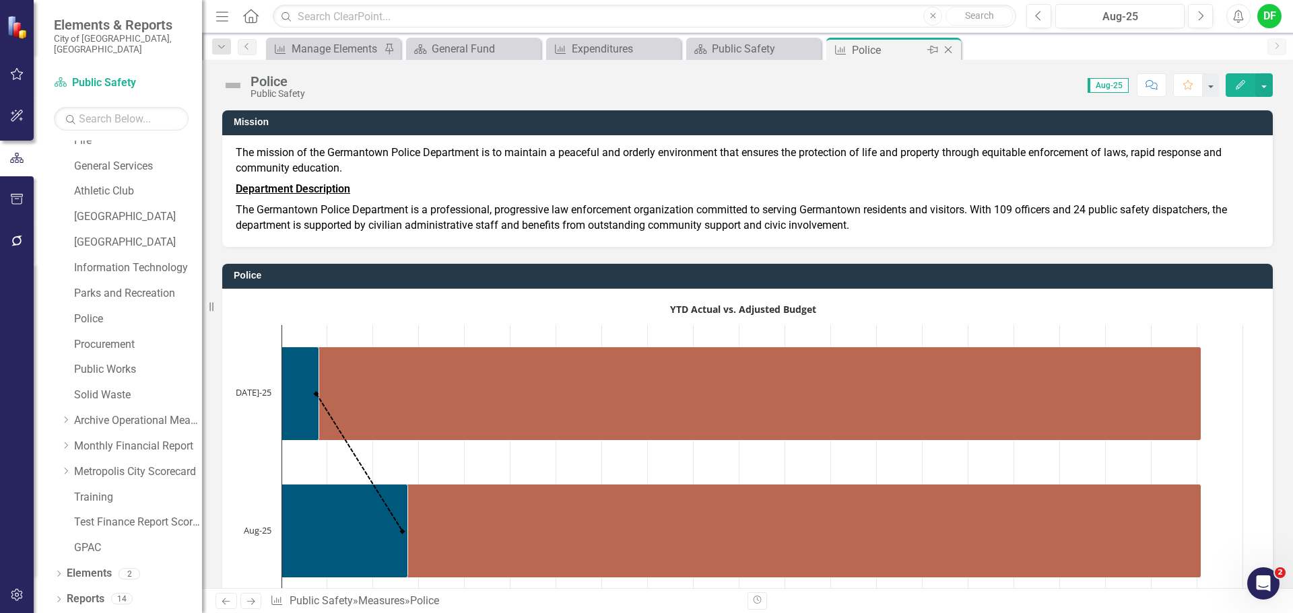
scroll to position [255, 0]
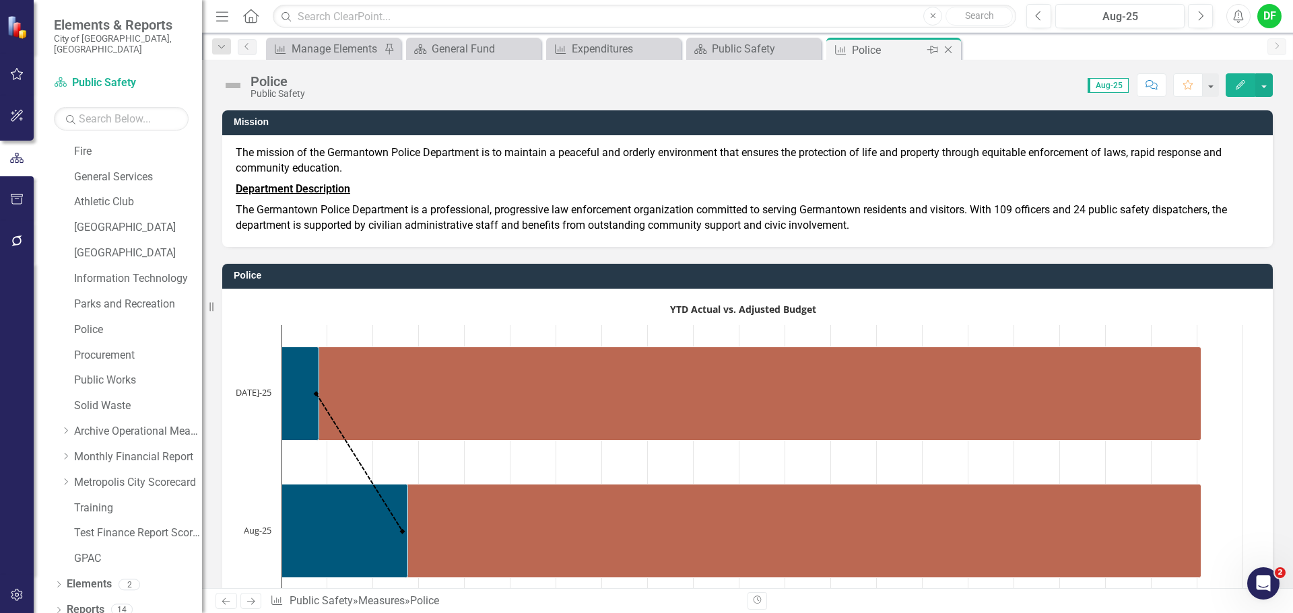
click at [948, 47] on icon "Close" at bounding box center [947, 49] width 13 height 11
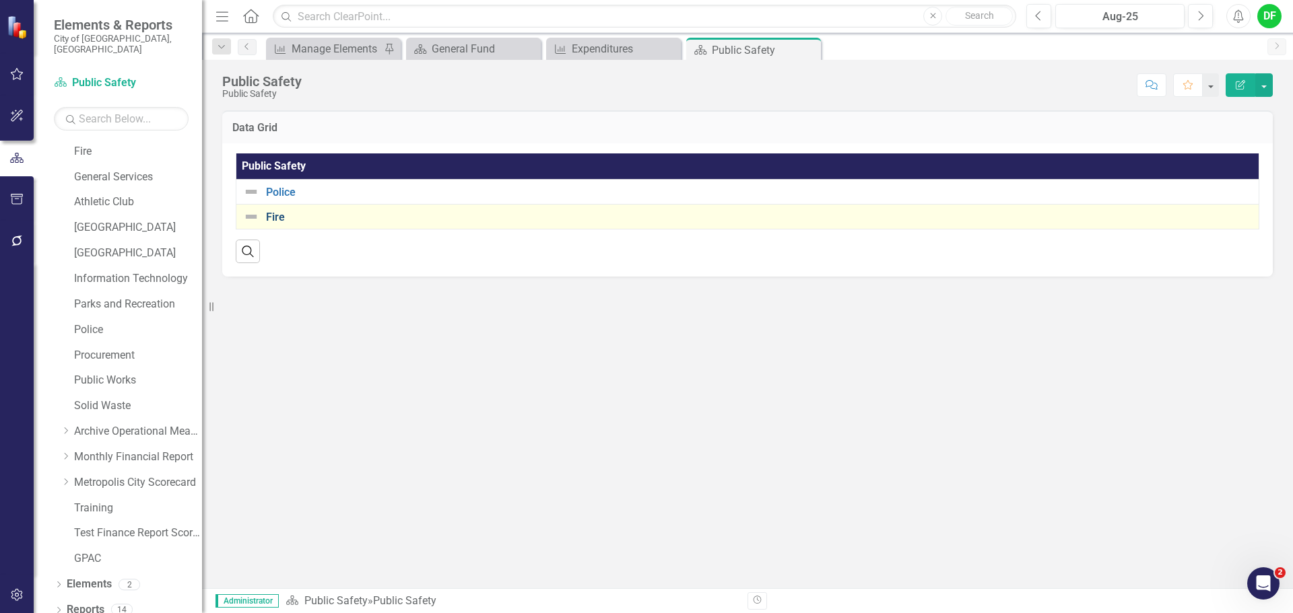
click at [269, 218] on link "Fire" at bounding box center [759, 217] width 986 height 12
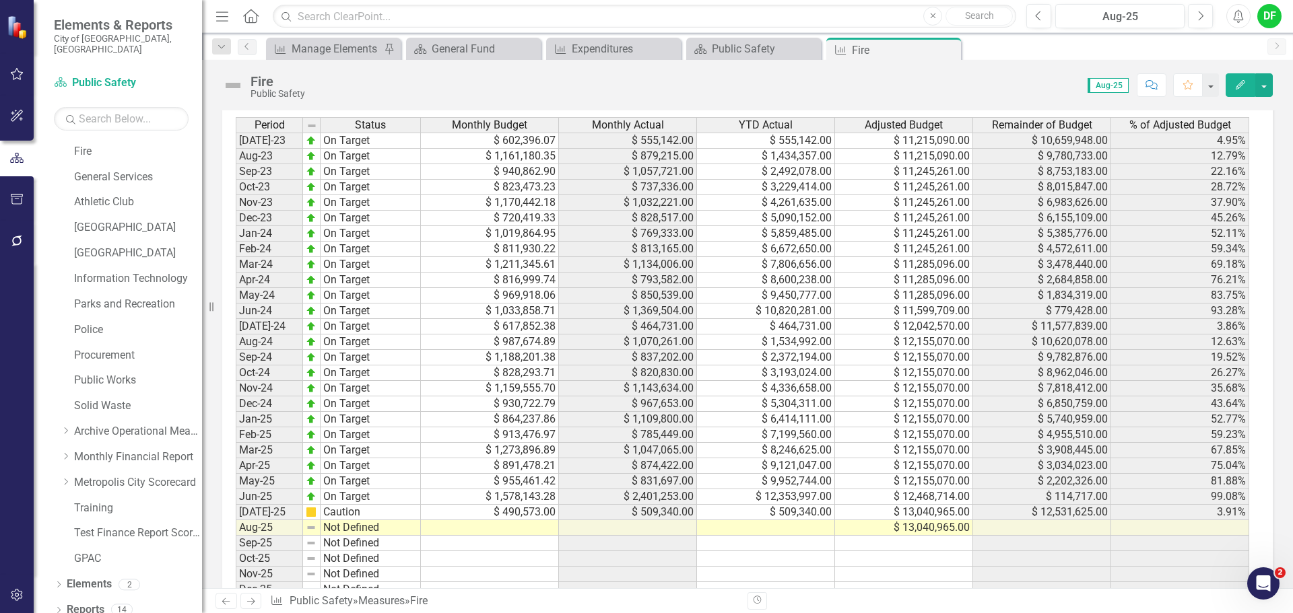
scroll to position [1279, 0]
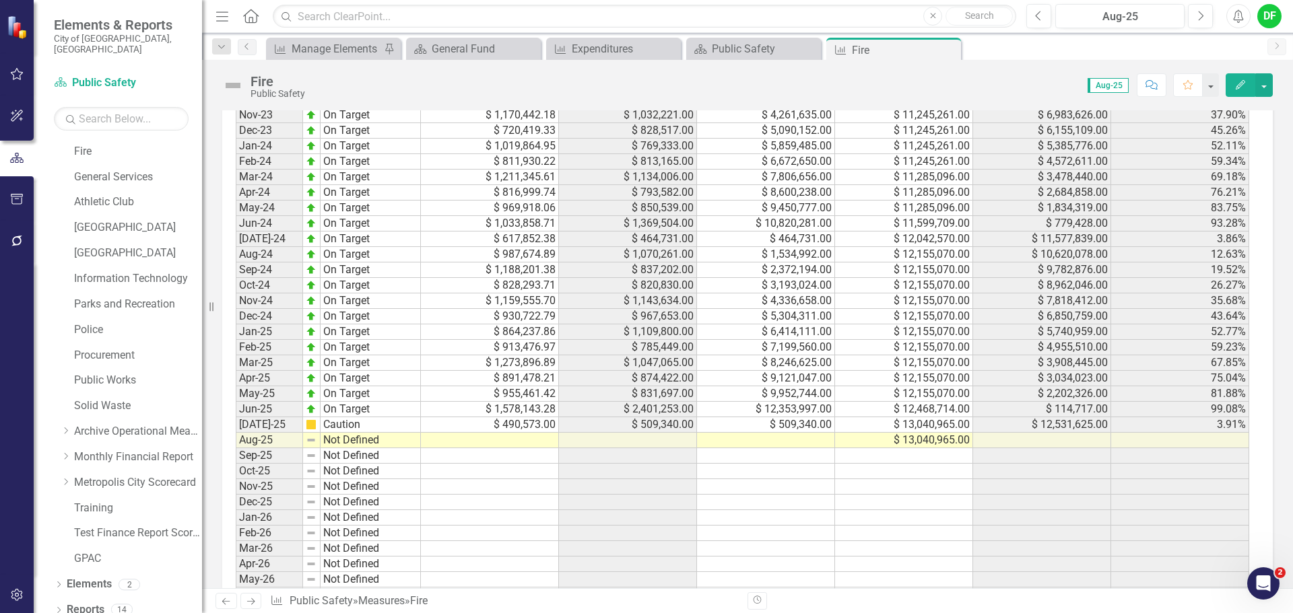
click at [784, 443] on td at bounding box center [766, 440] width 138 height 15
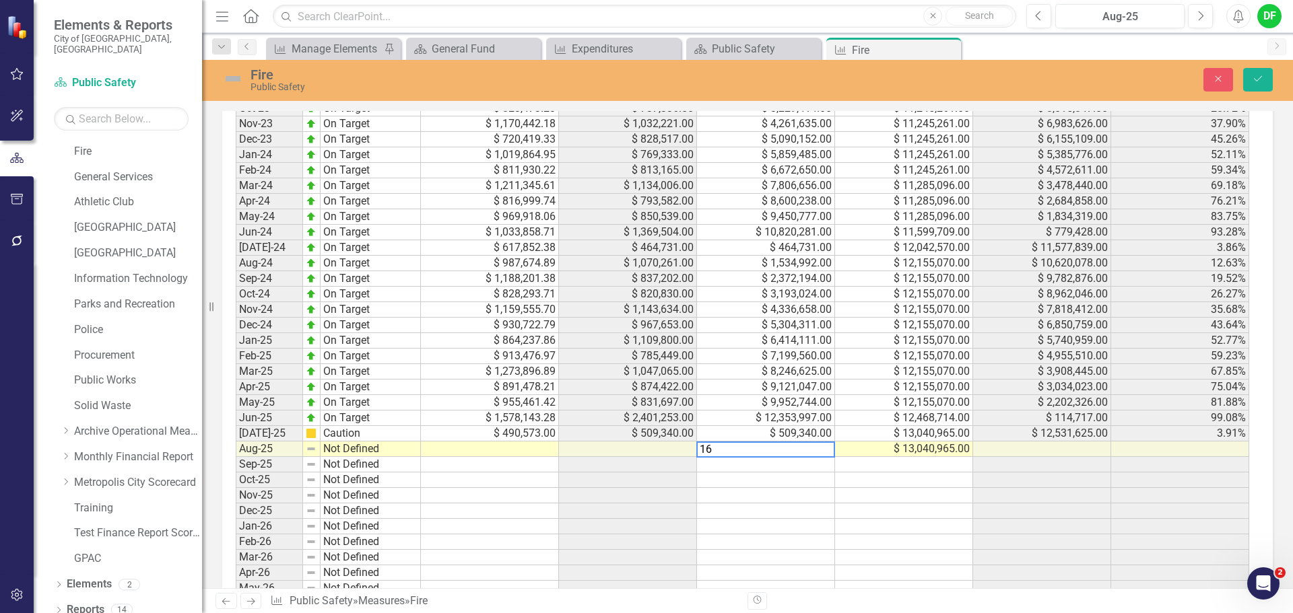
scroll to position [1287, 0]
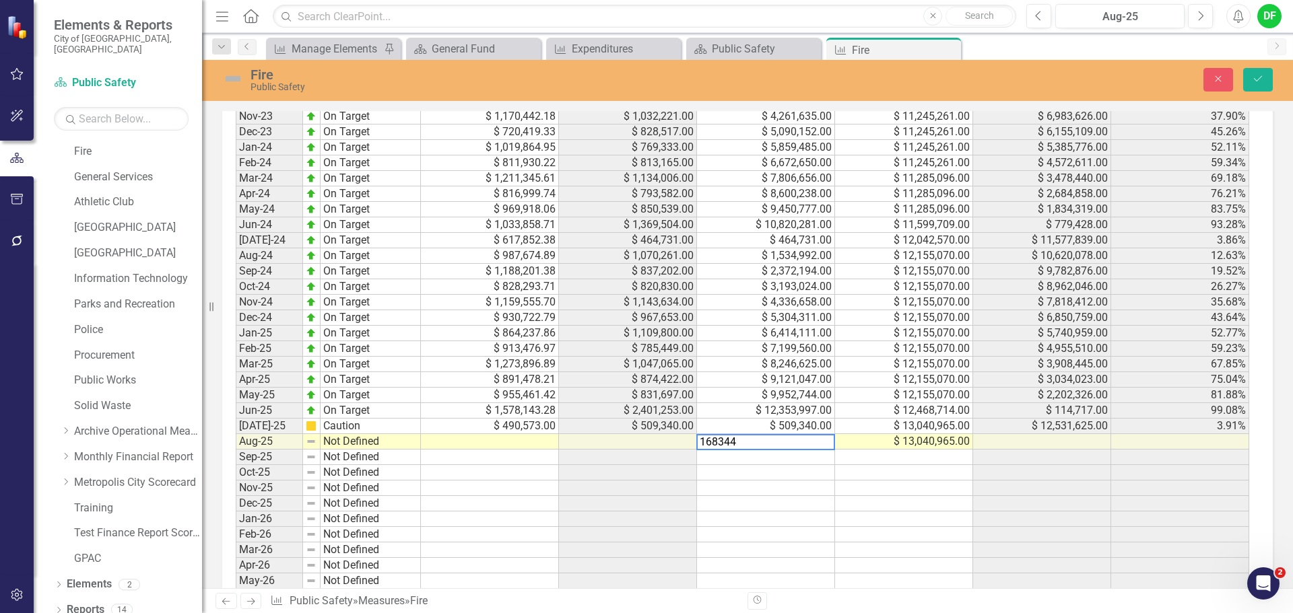
type textarea "1683447"
click at [1270, 77] on button "Save" at bounding box center [1258, 80] width 30 height 24
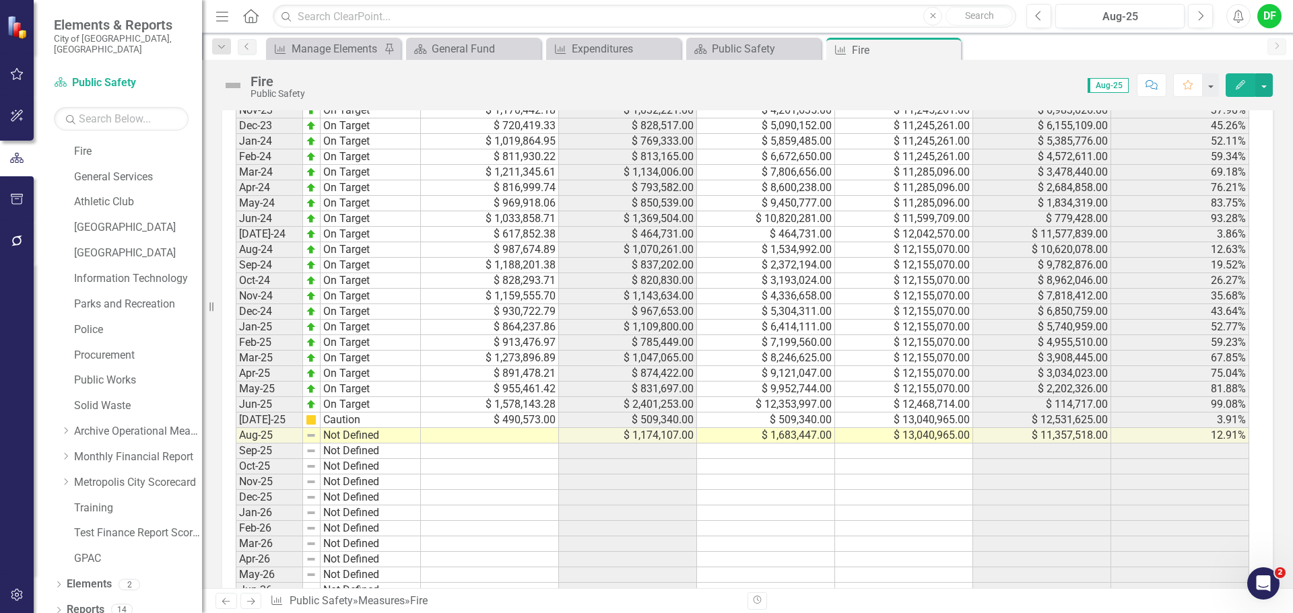
scroll to position [1261, 0]
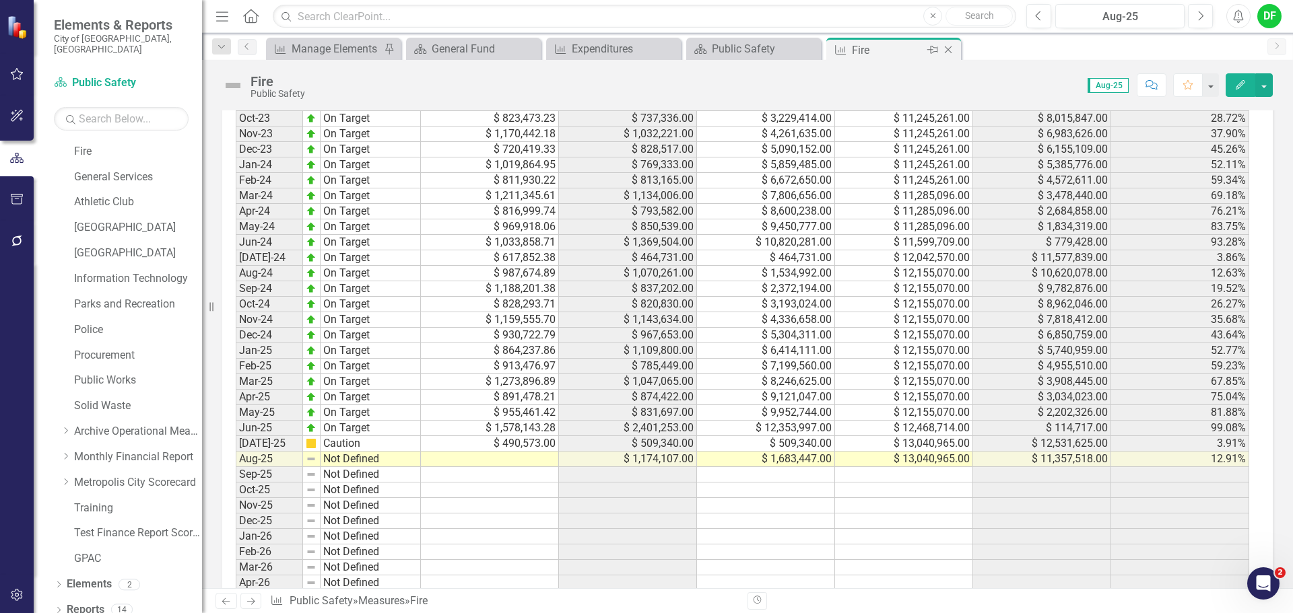
click at [951, 53] on icon "Close" at bounding box center [947, 49] width 13 height 11
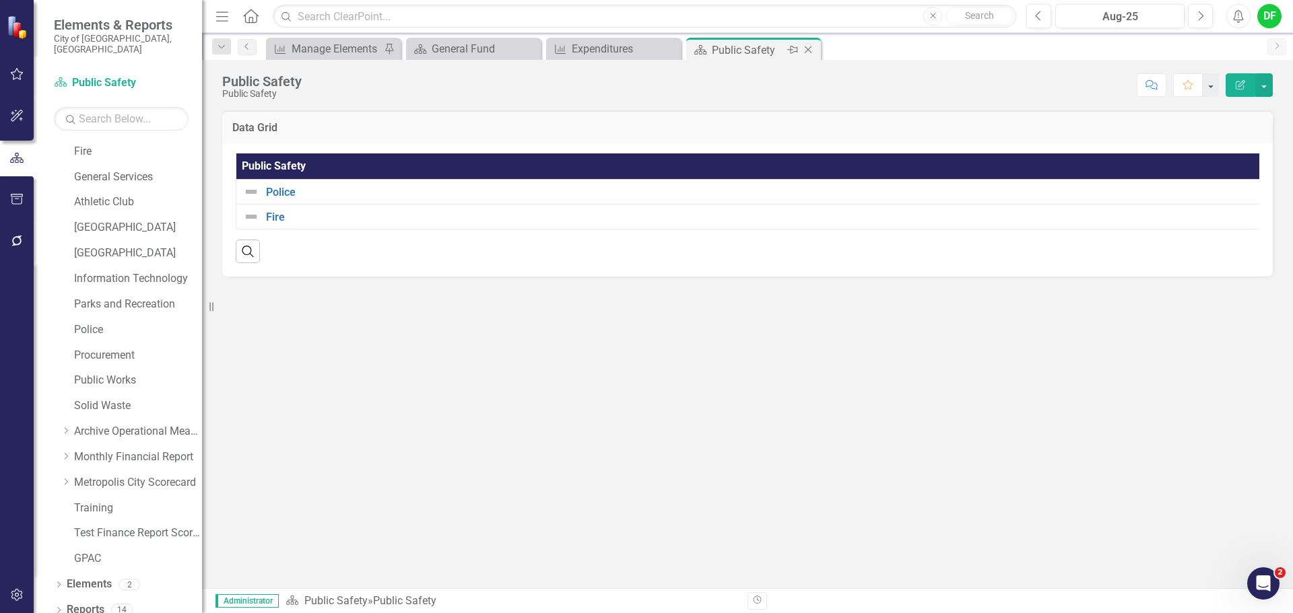
click at [805, 50] on icon "Close" at bounding box center [807, 49] width 13 height 11
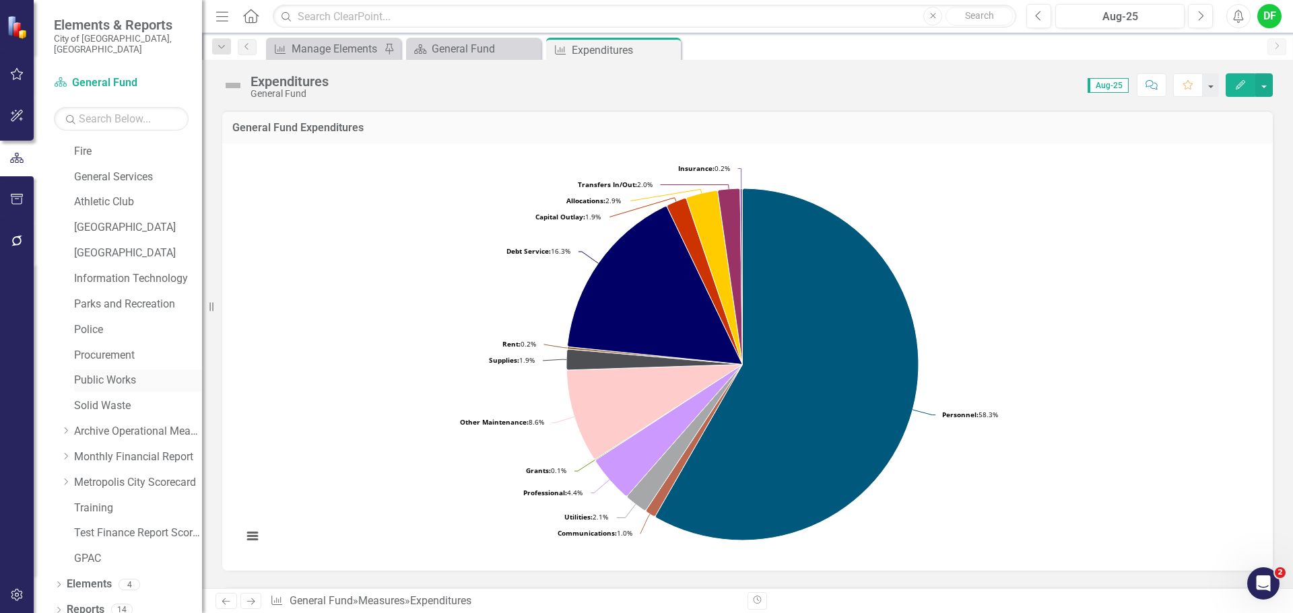
click at [81, 373] on link "Public Works" at bounding box center [138, 380] width 128 height 15
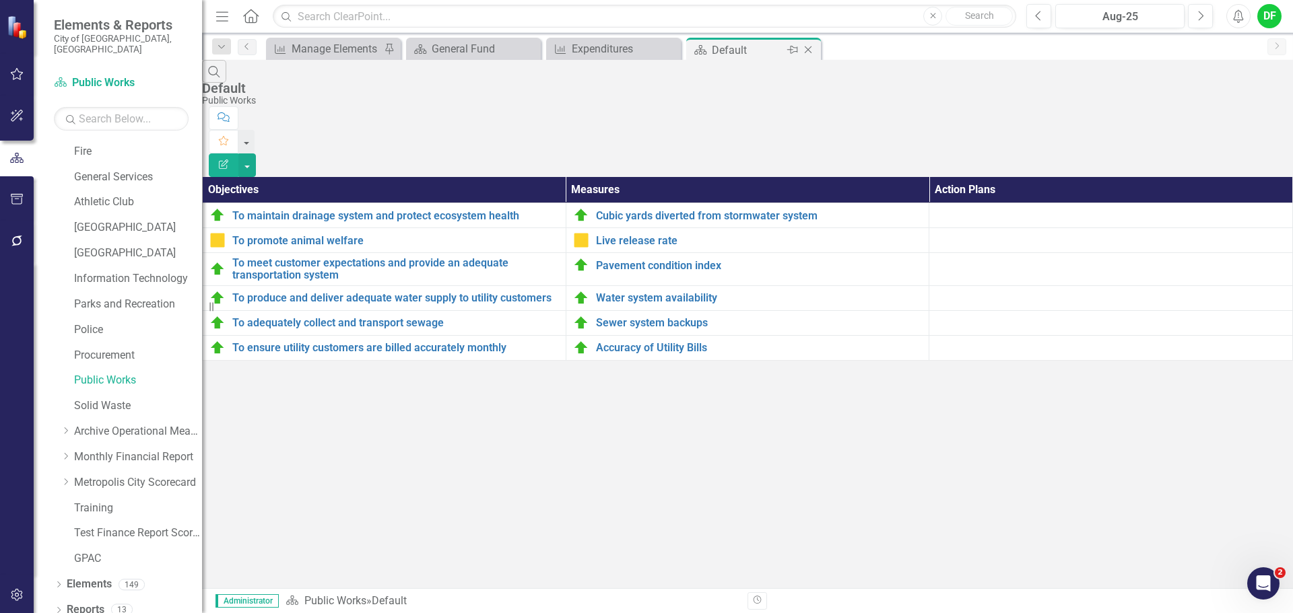
click at [812, 48] on icon "Close" at bounding box center [807, 49] width 13 height 11
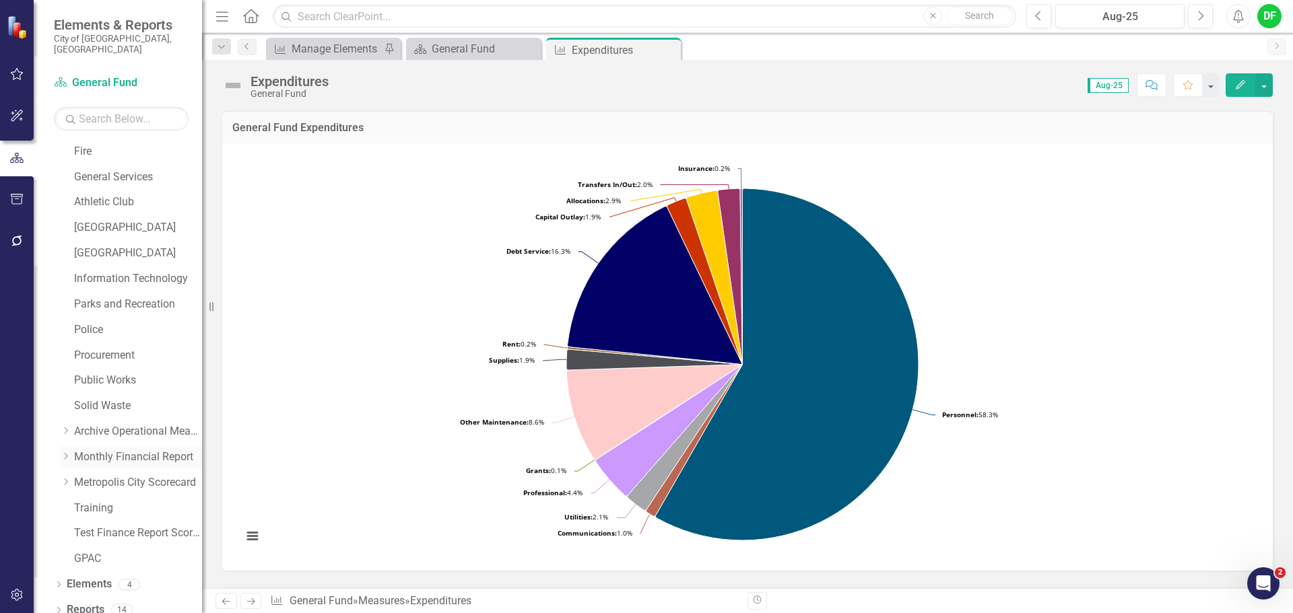
click at [63, 452] on icon "Dropdown" at bounding box center [66, 456] width 10 height 8
click at [83, 478] on icon "Dropdown" at bounding box center [79, 482] width 10 height 8
click at [129, 577] on link "Transportation and Environment" at bounding box center [151, 584] width 101 height 15
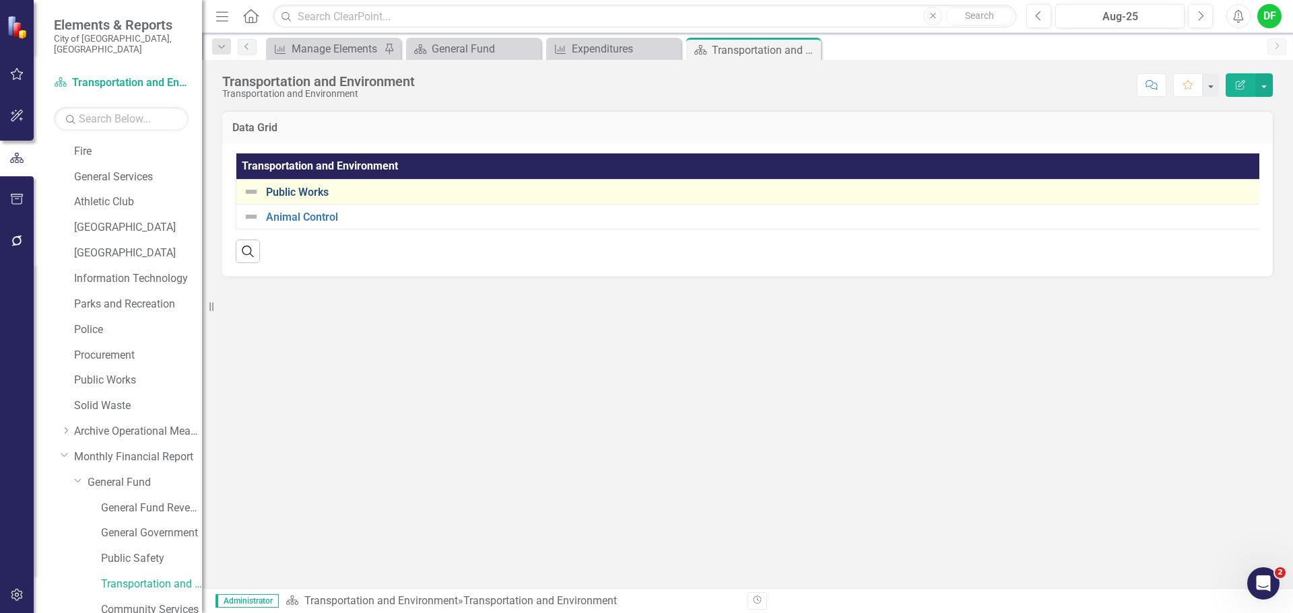
click at [309, 194] on link "Public Works" at bounding box center [765, 193] width 999 height 12
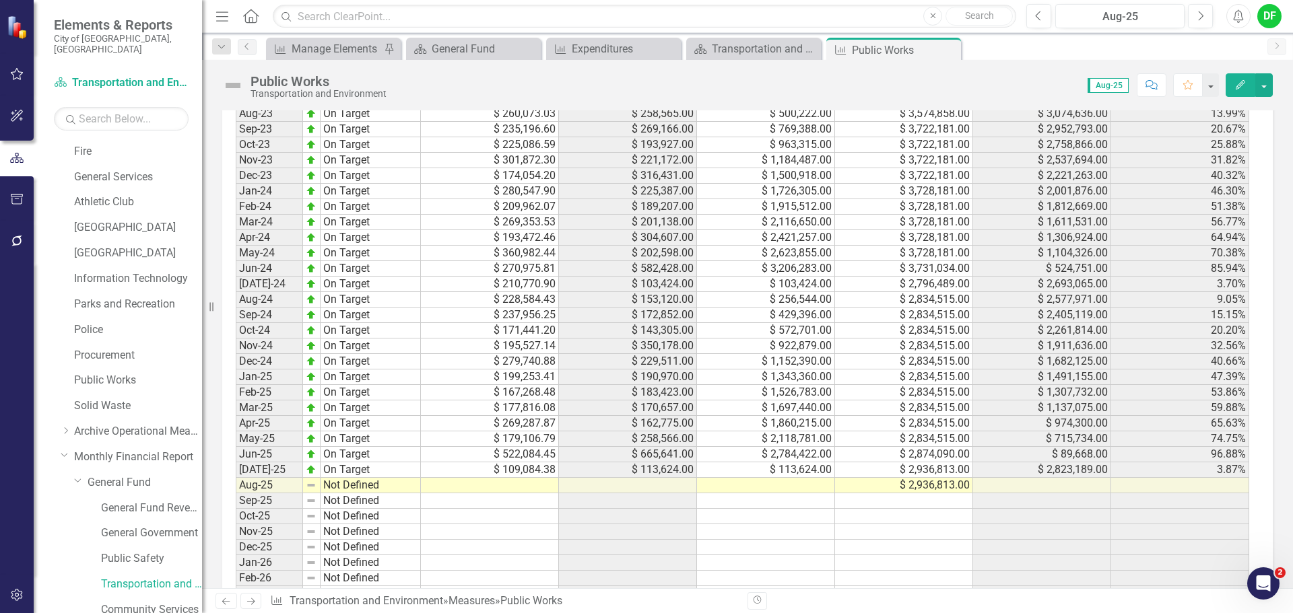
scroll to position [1279, 0]
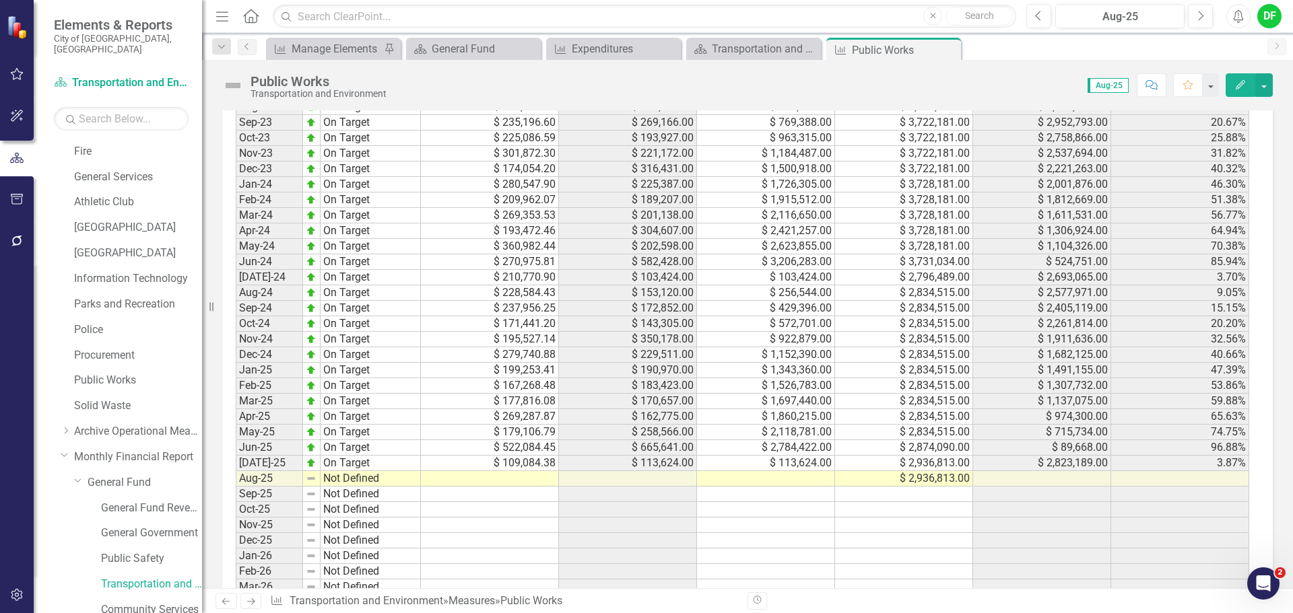
click at [788, 480] on td at bounding box center [766, 478] width 138 height 15
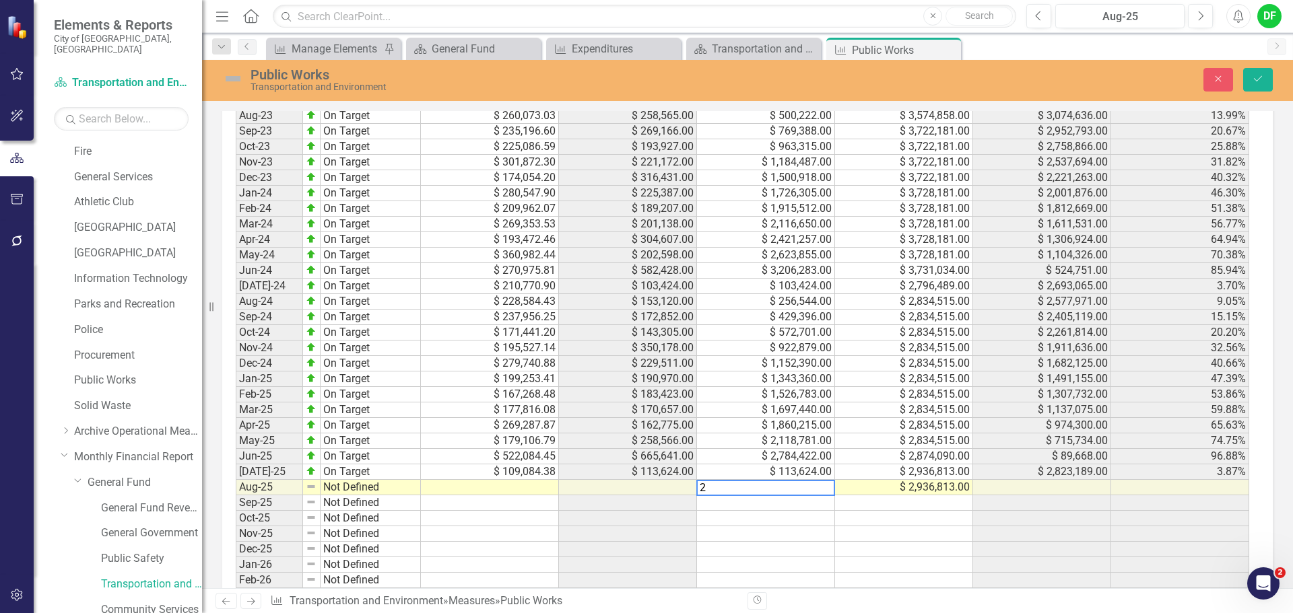
scroll to position [1287, 0]
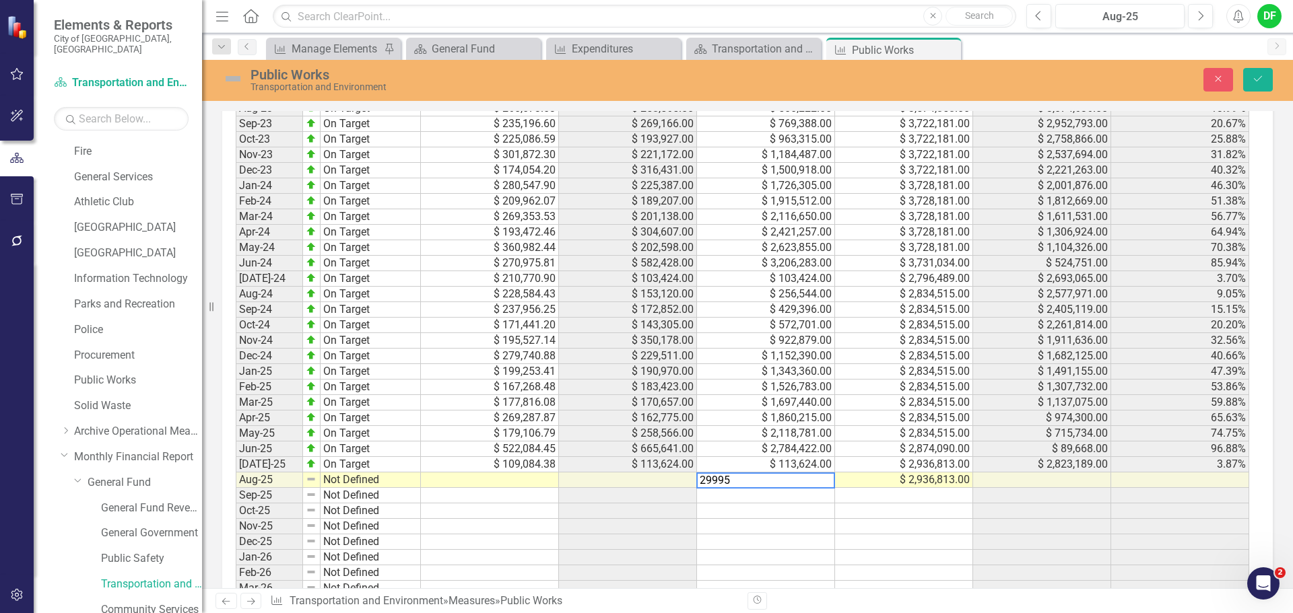
type textarea "299954"
click at [1239, 82] on div "Close Save" at bounding box center [1065, 80] width 434 height 24
click at [1252, 81] on icon "Save" at bounding box center [1258, 78] width 12 height 9
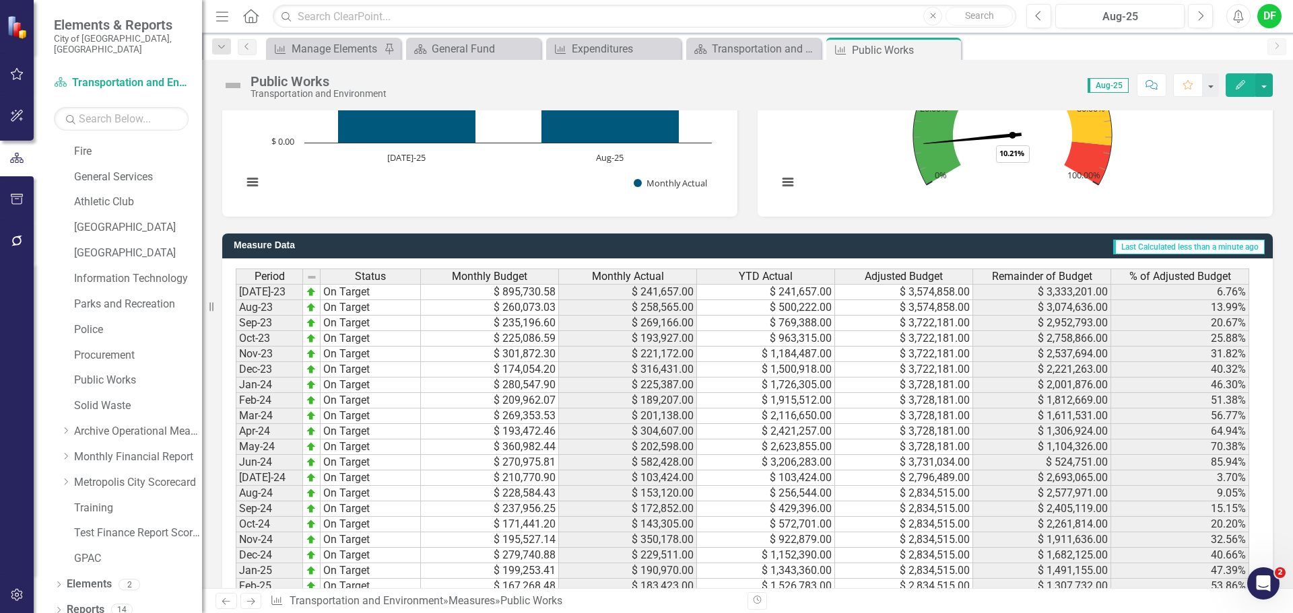
scroll to position [1212, 0]
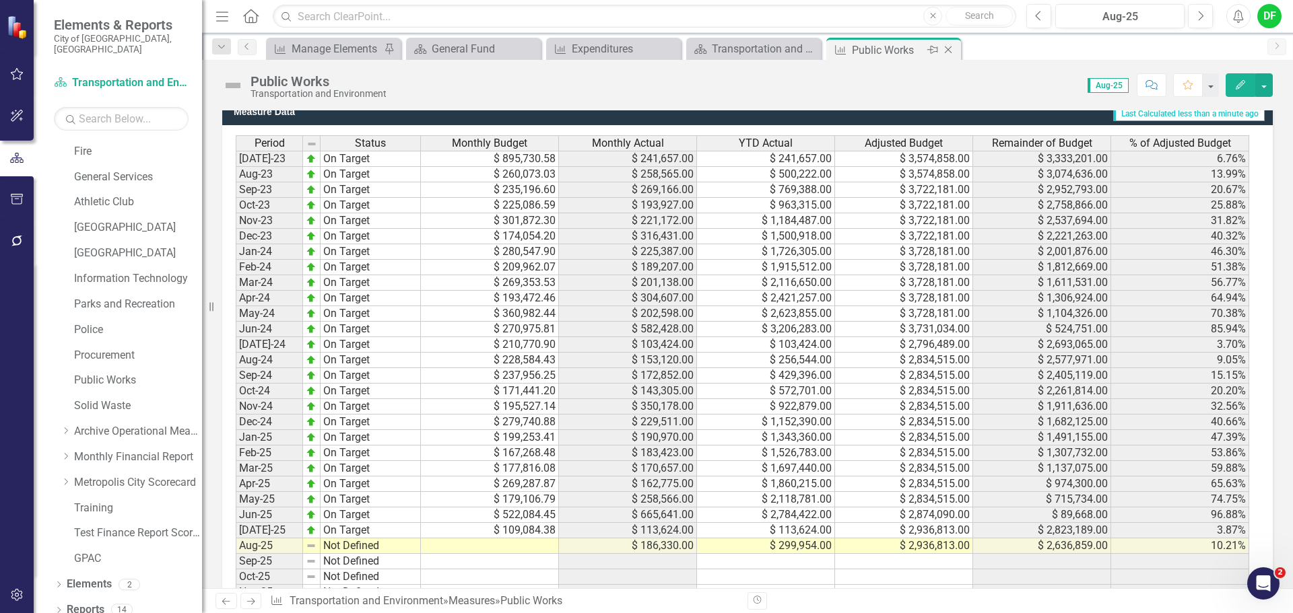
click at [951, 51] on icon "Close" at bounding box center [947, 49] width 13 height 11
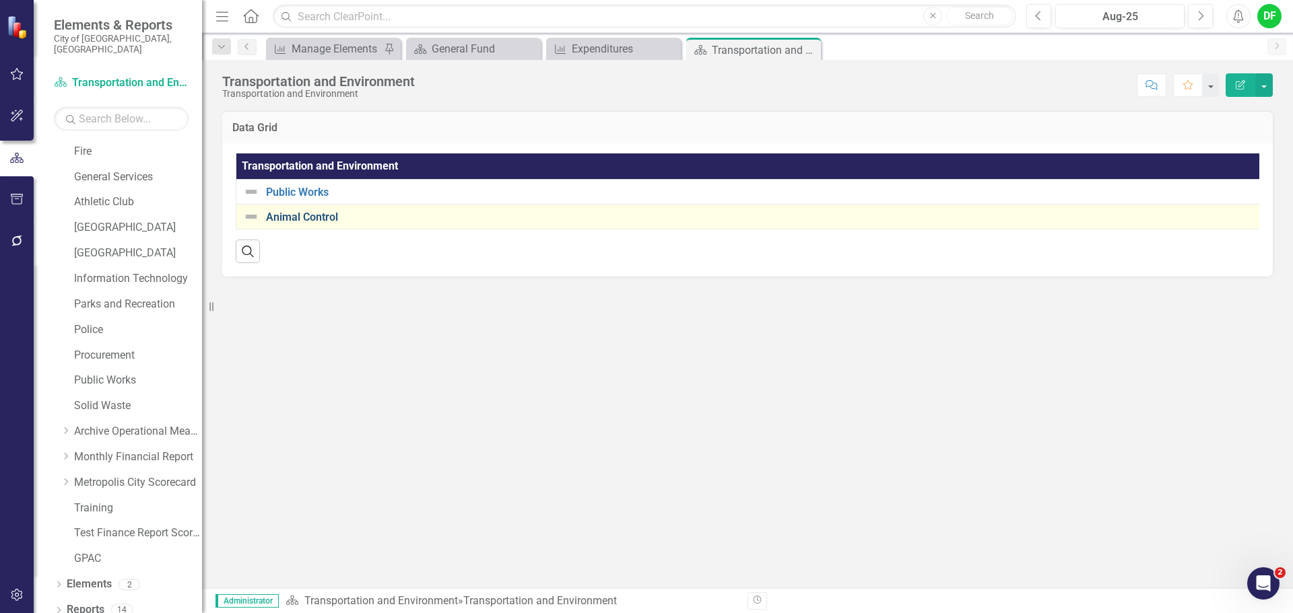
click at [302, 217] on link "Animal Control" at bounding box center [765, 217] width 999 height 12
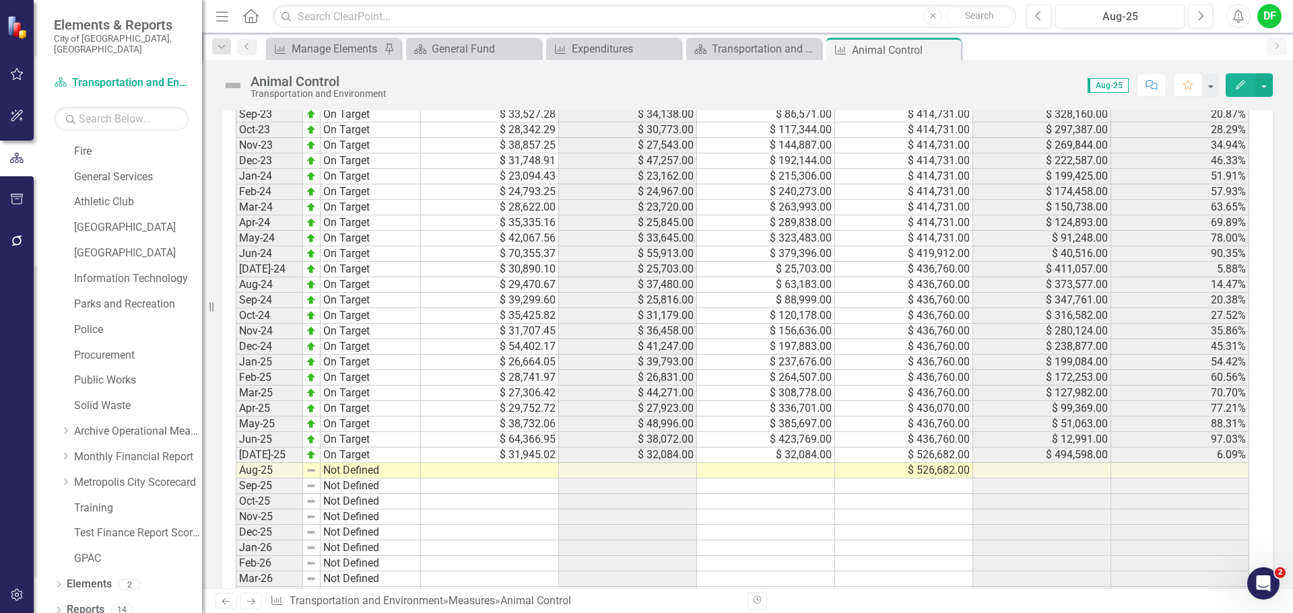
scroll to position [1279, 0]
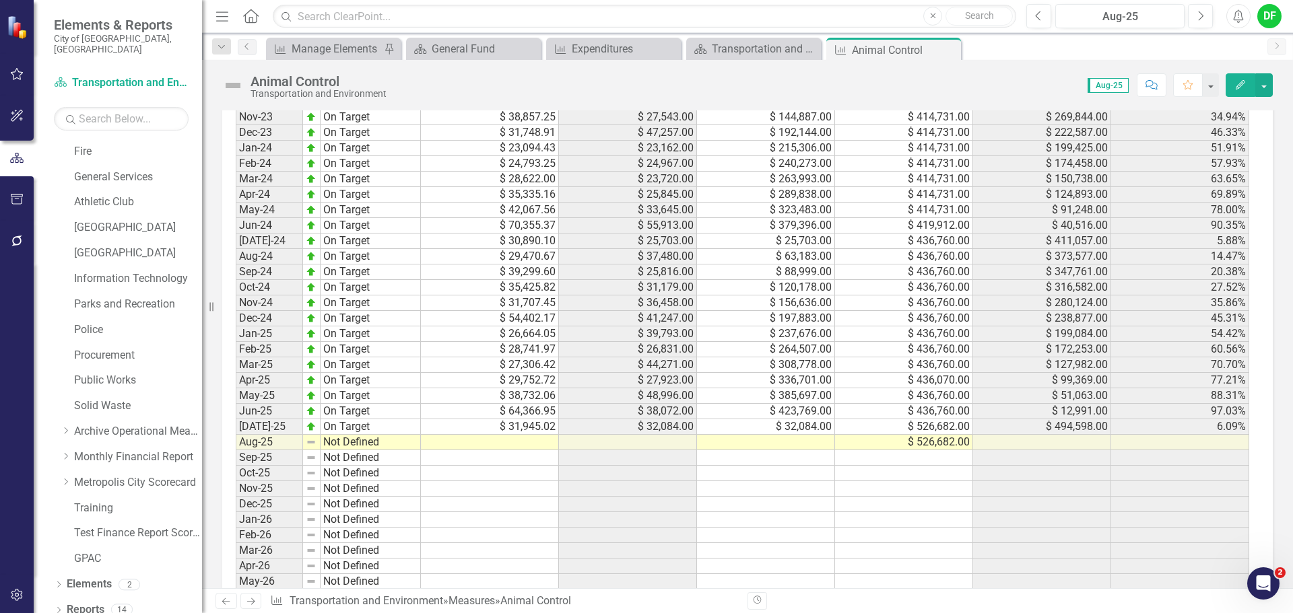
click at [755, 443] on td at bounding box center [766, 442] width 138 height 15
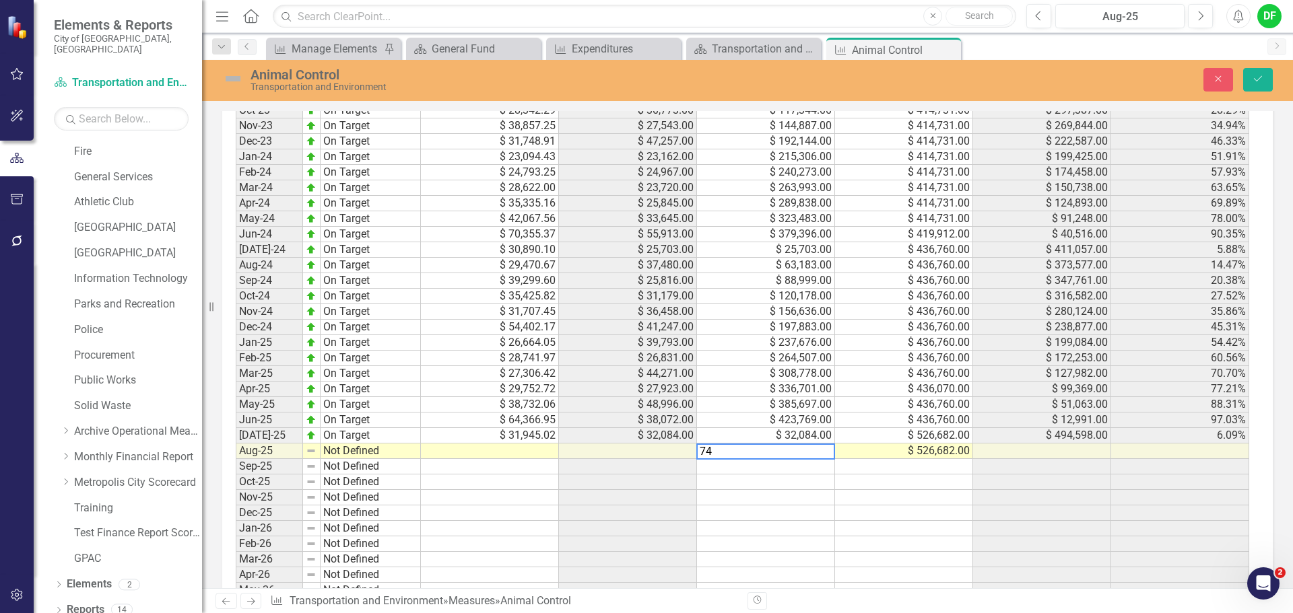
scroll to position [1287, 0]
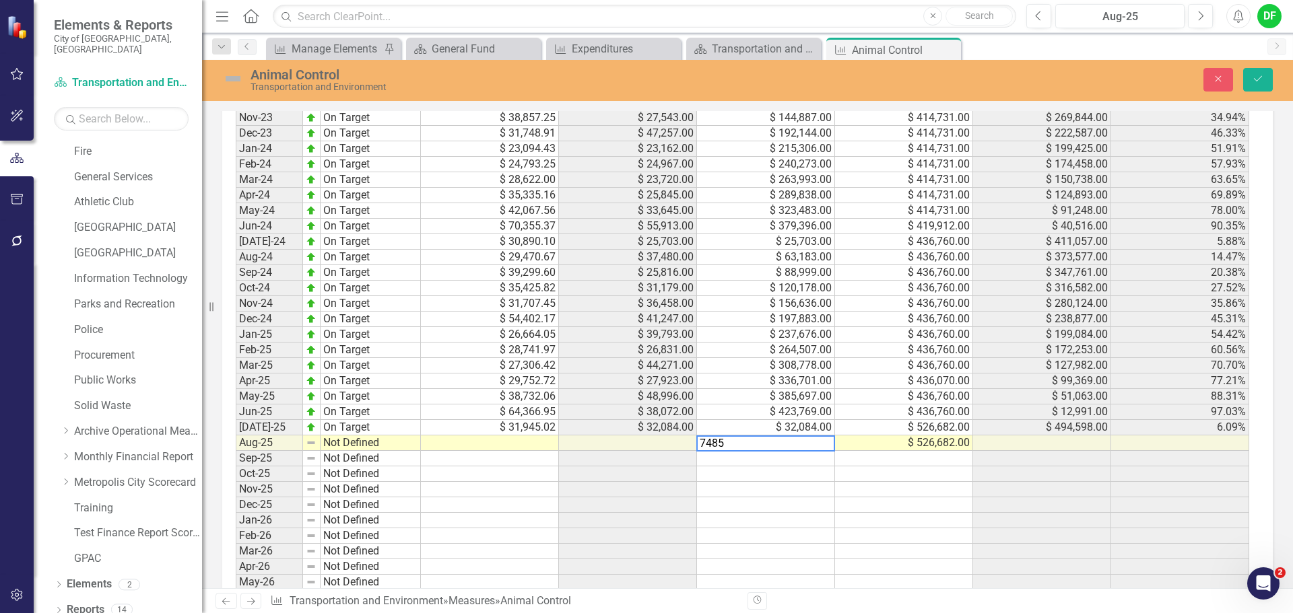
type textarea "74859"
click at [1258, 71] on button "Save" at bounding box center [1258, 80] width 30 height 24
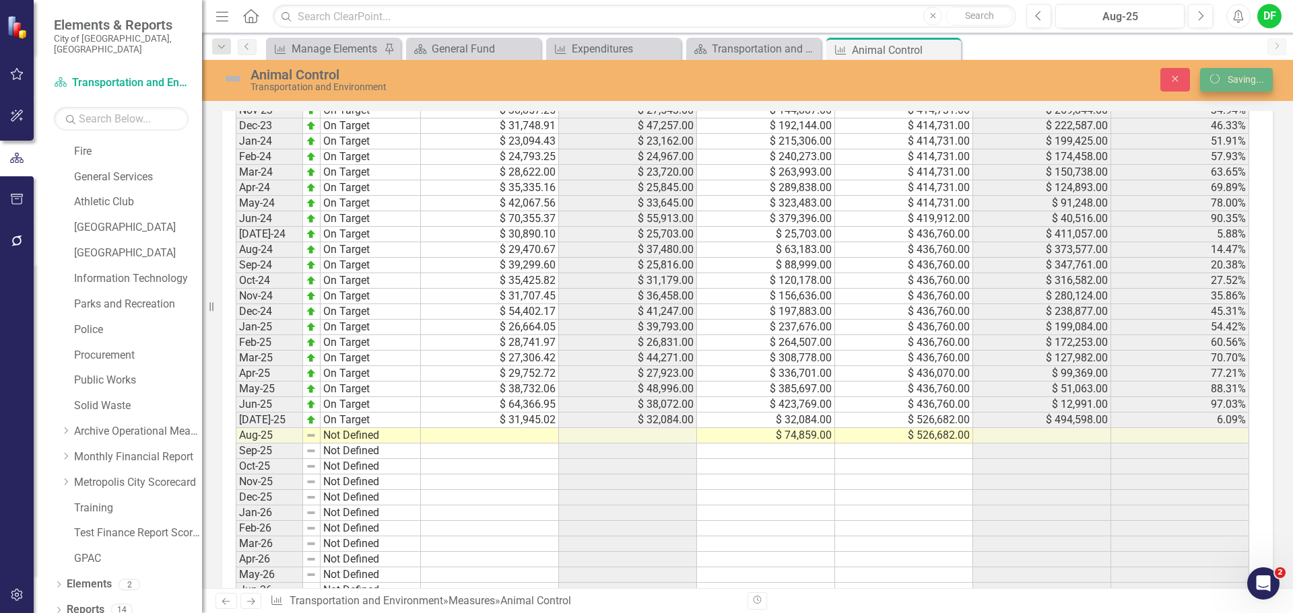
scroll to position [1279, 0]
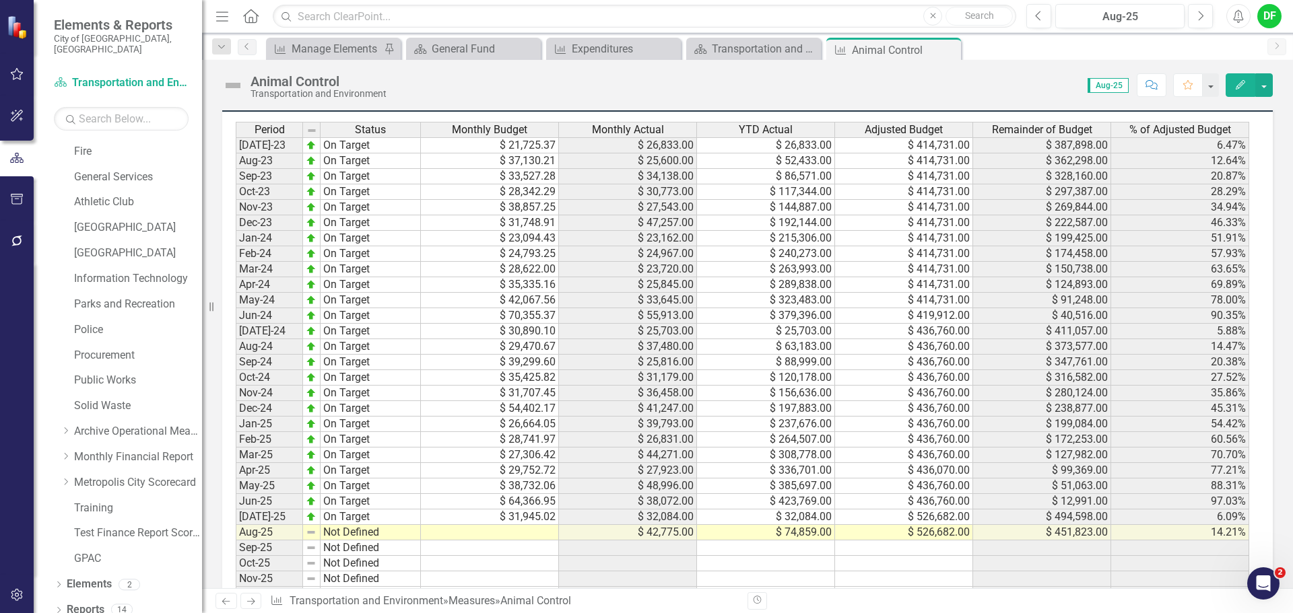
scroll to position [1212, 0]
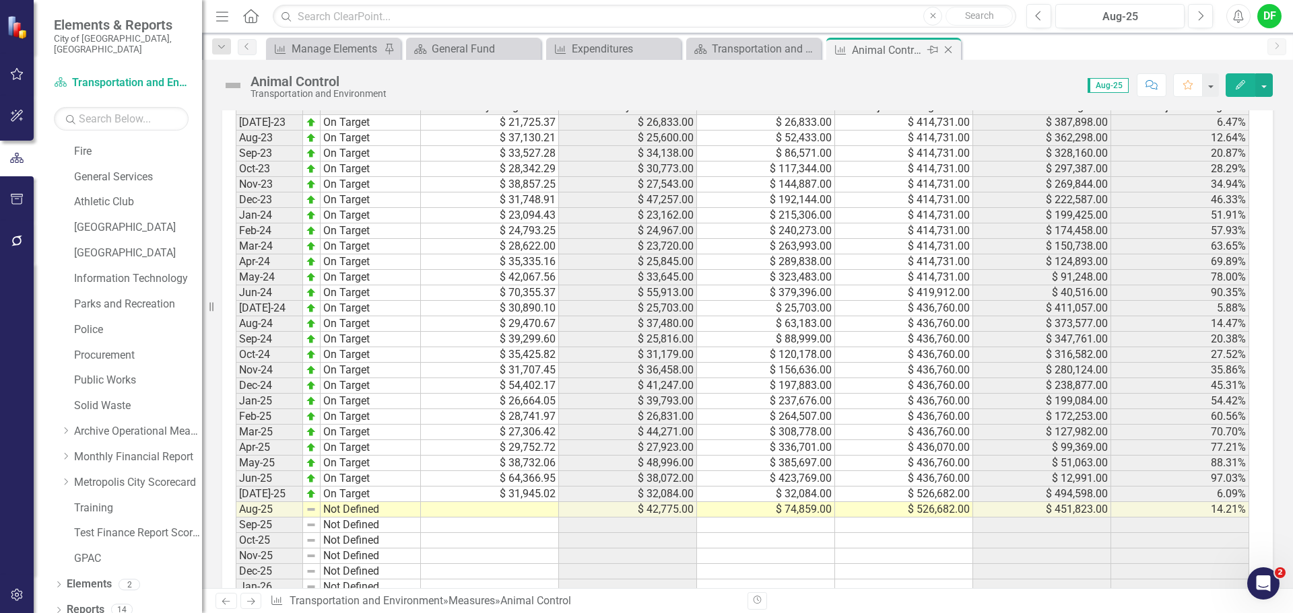
click at [951, 51] on icon "Close" at bounding box center [947, 49] width 13 height 11
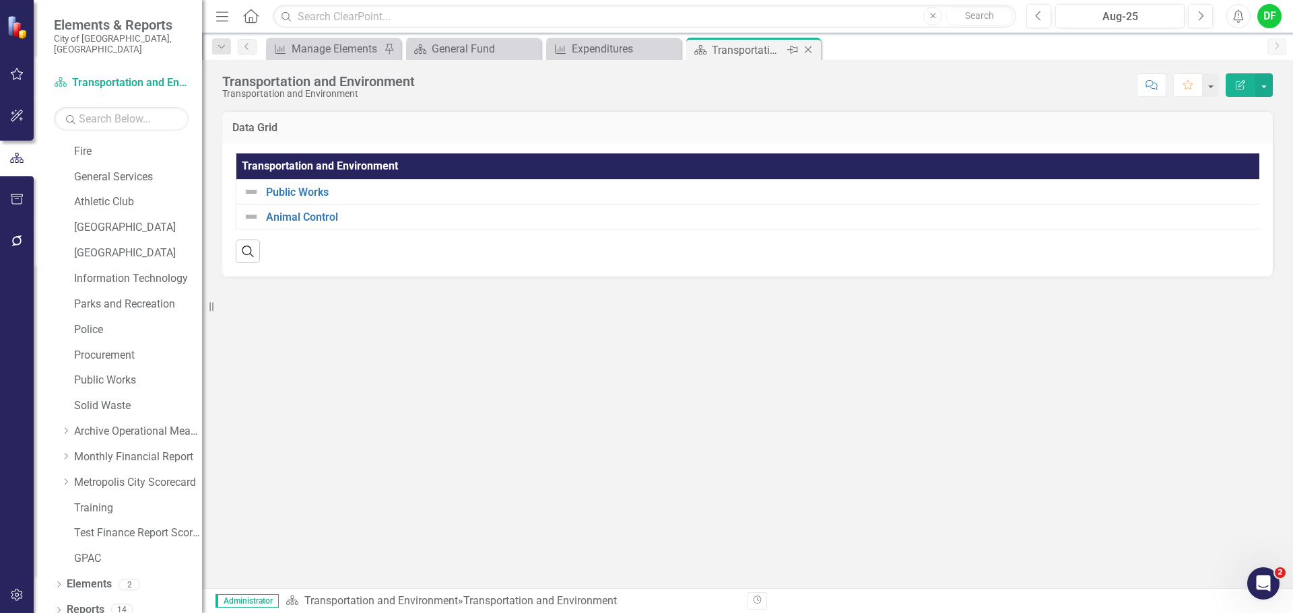
click at [810, 48] on icon "Close" at bounding box center [807, 49] width 13 height 11
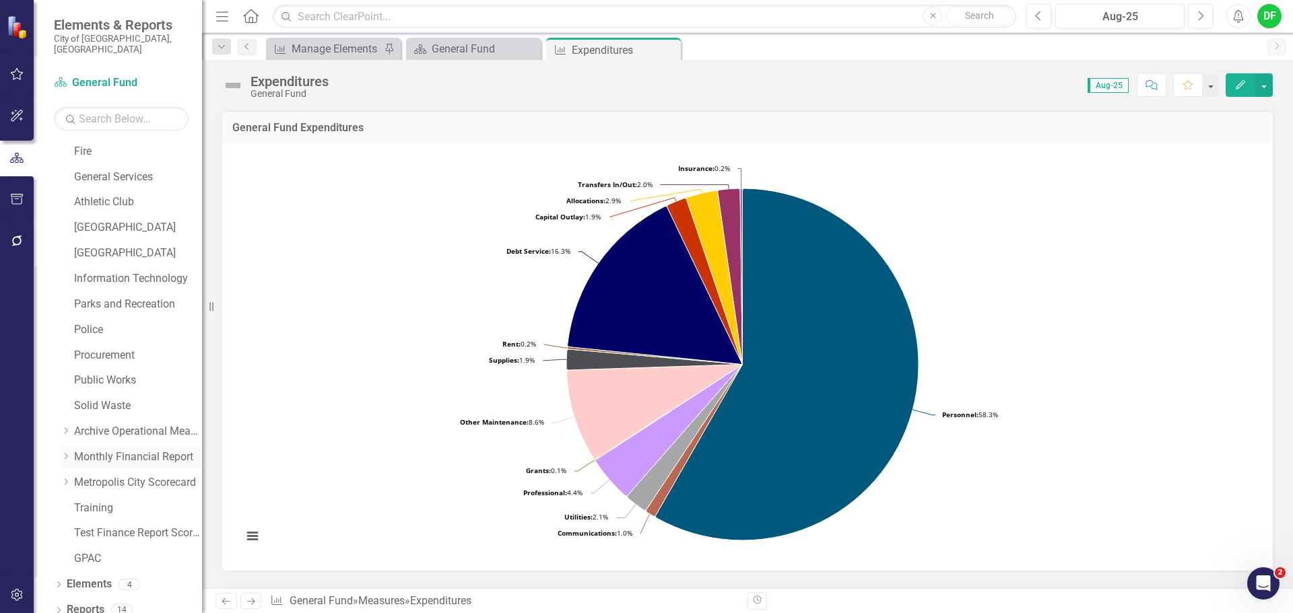
click at [64, 452] on icon "Dropdown" at bounding box center [66, 456] width 10 height 8
click at [74, 478] on icon "Dropdown" at bounding box center [79, 482] width 10 height 8
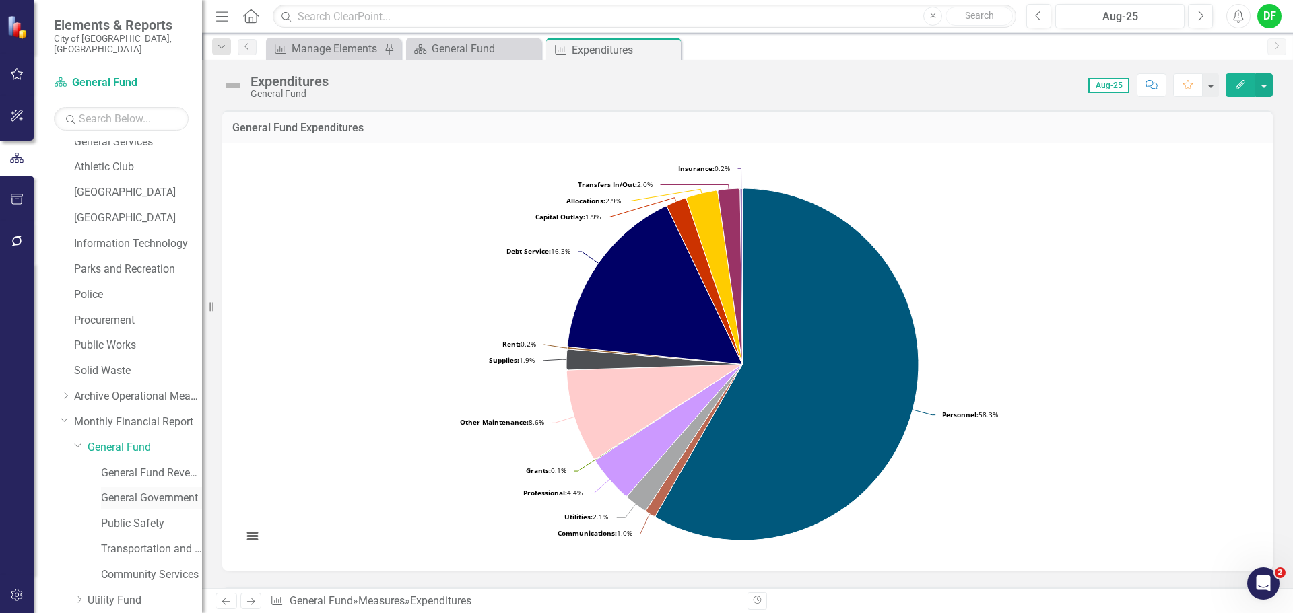
scroll to position [323, 0]
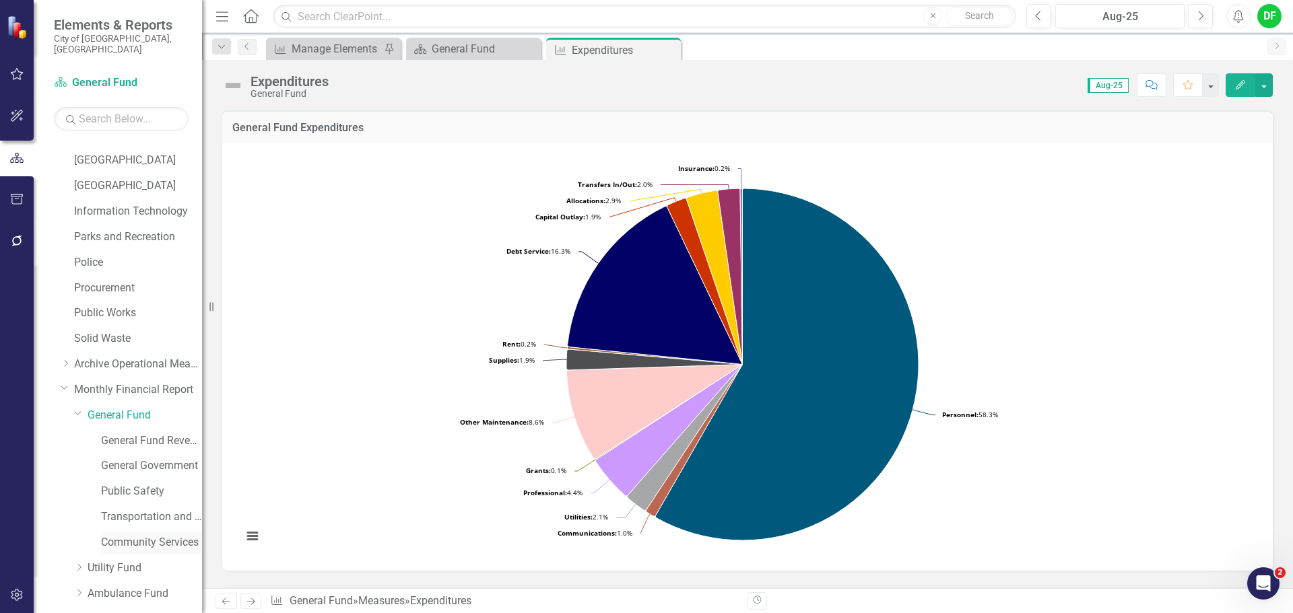
click at [154, 535] on link "Community Services" at bounding box center [151, 542] width 101 height 15
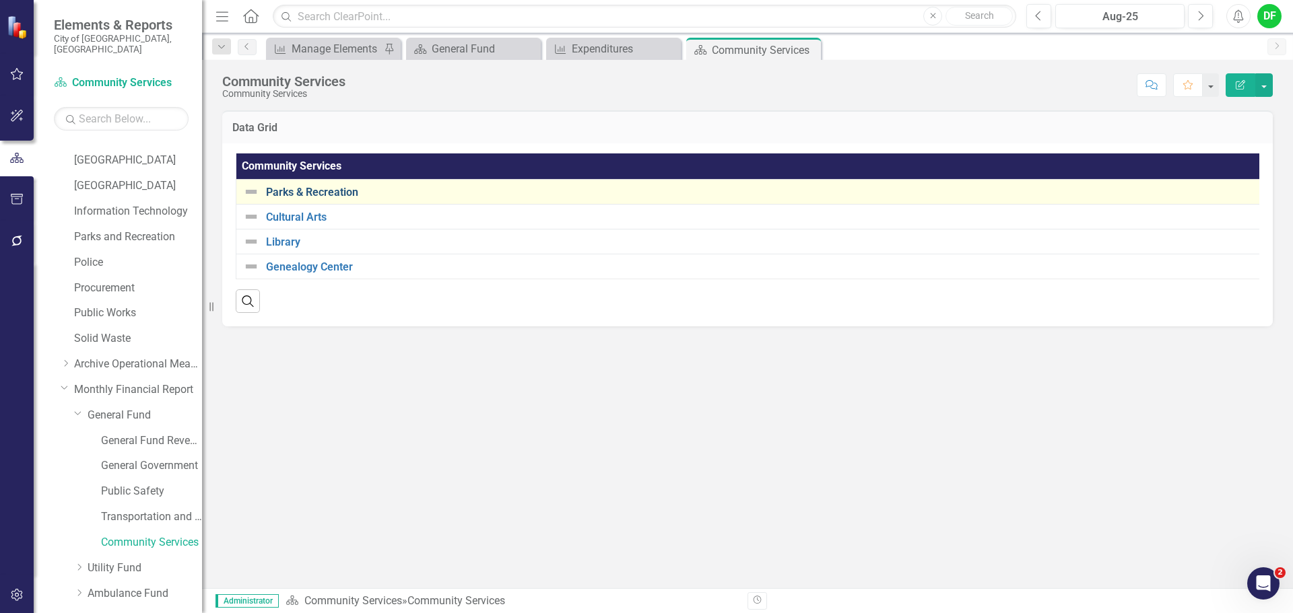
click at [332, 193] on link "Parks & Recreation" at bounding box center [762, 193] width 993 height 12
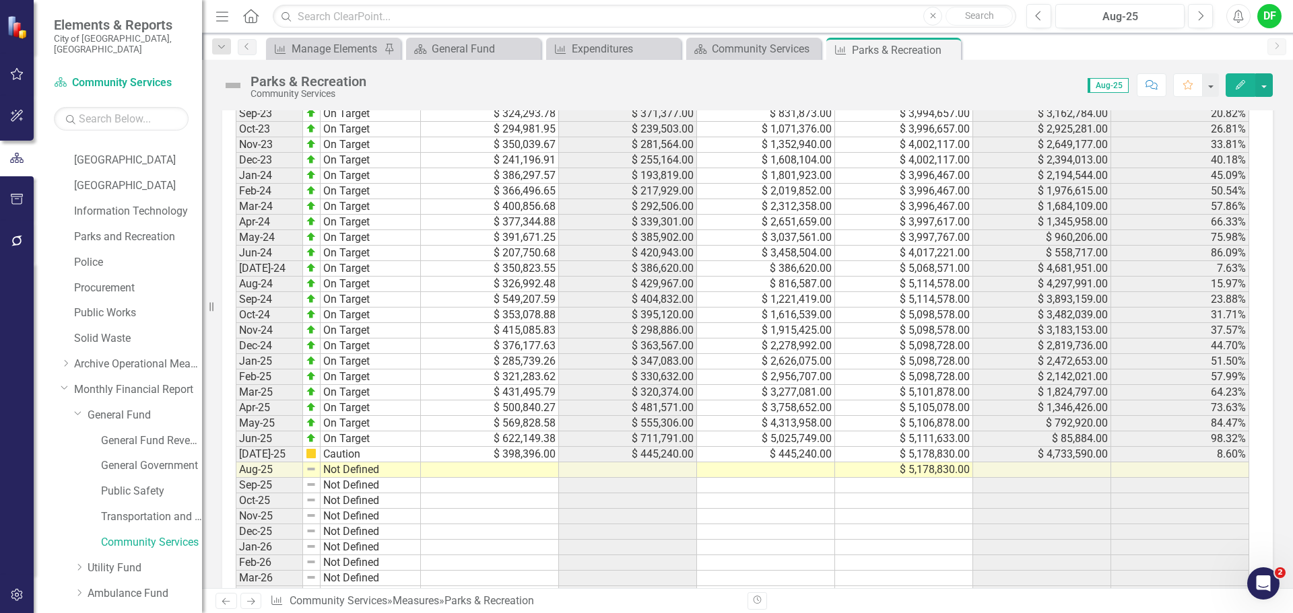
scroll to position [1347, 0]
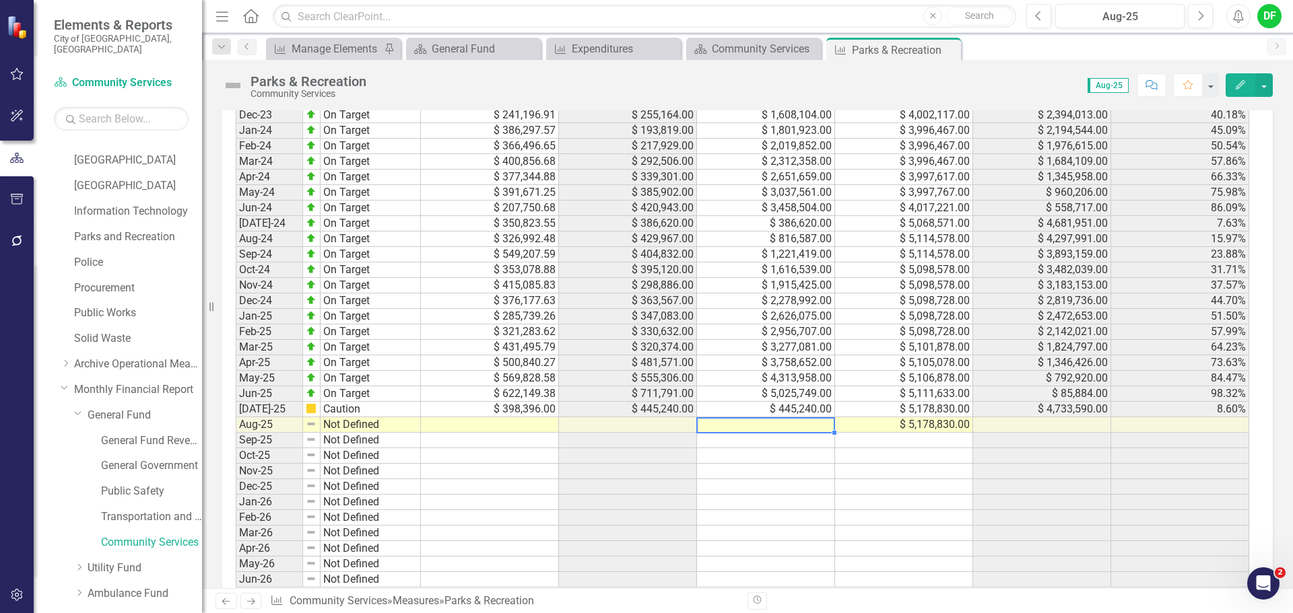
click at [763, 426] on td at bounding box center [766, 424] width 138 height 15
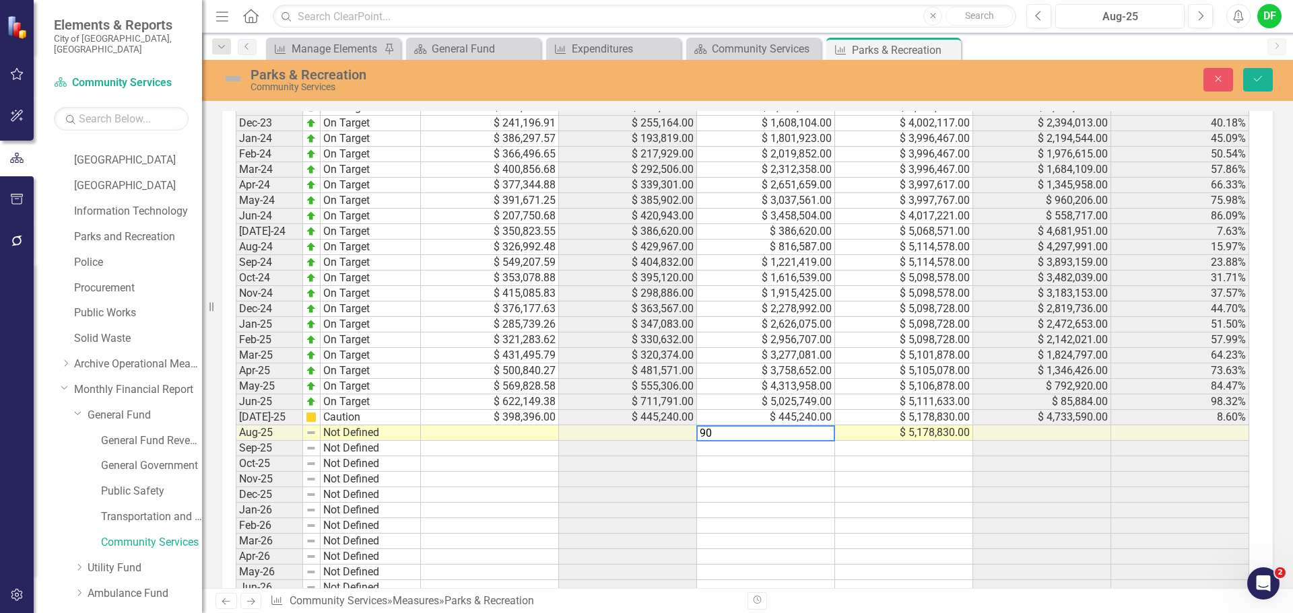
scroll to position [1354, 0]
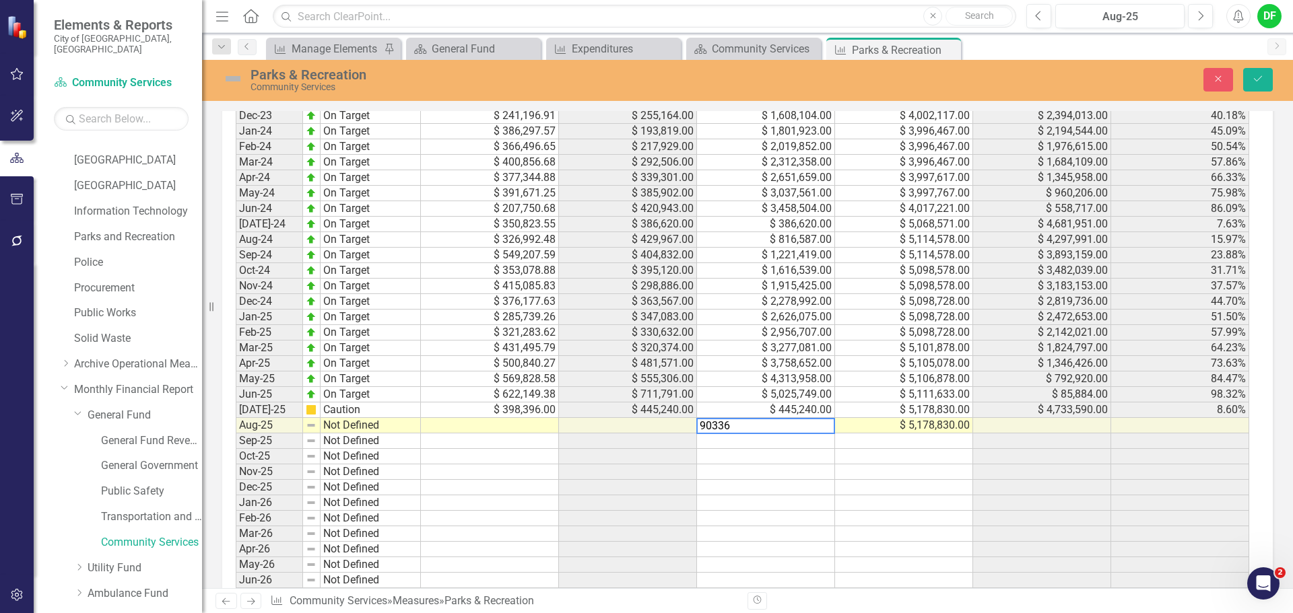
type textarea "903366"
click at [1258, 77] on icon "Save" at bounding box center [1258, 78] width 12 height 9
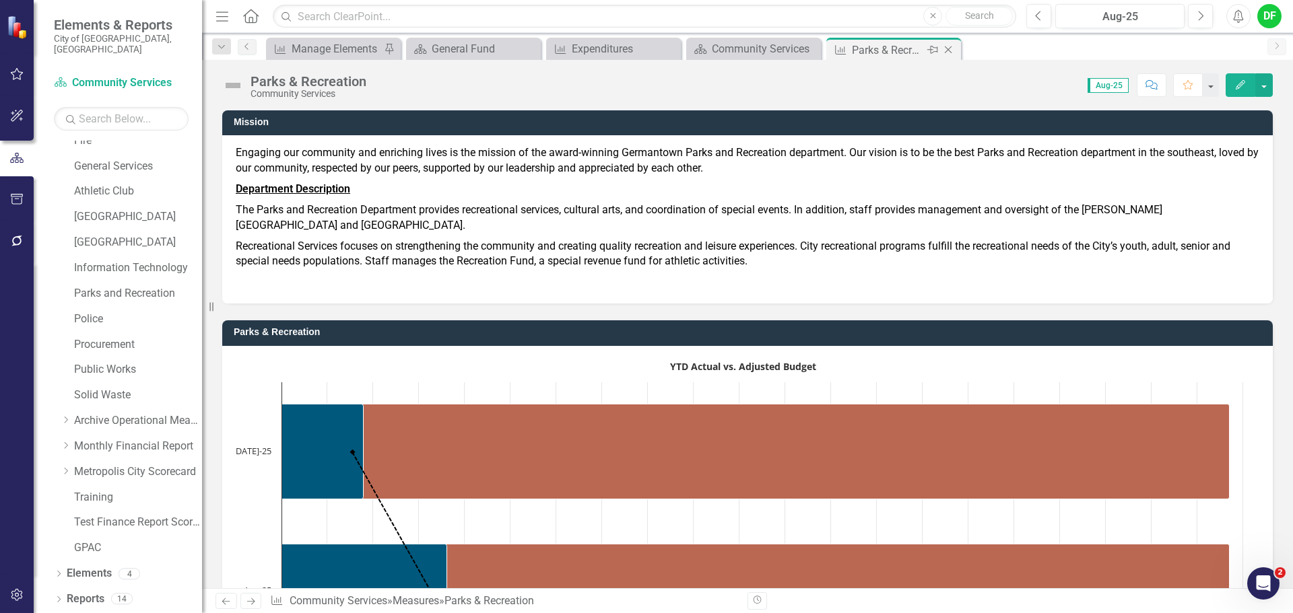
scroll to position [255, 0]
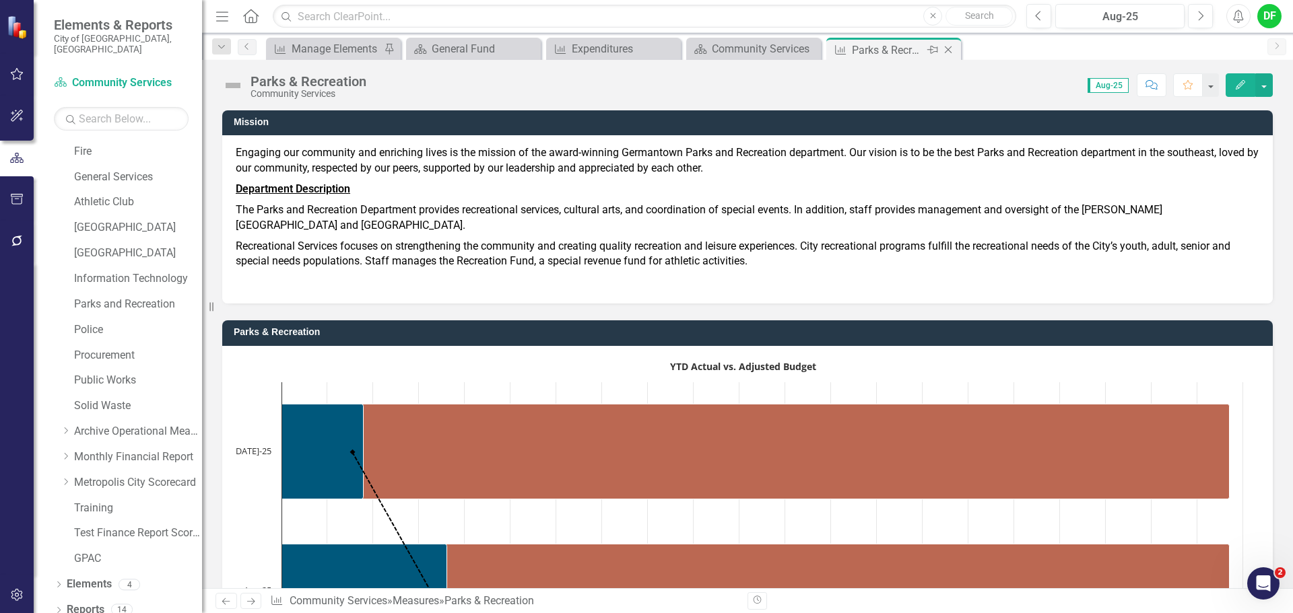
click at [949, 52] on icon "Close" at bounding box center [947, 49] width 13 height 11
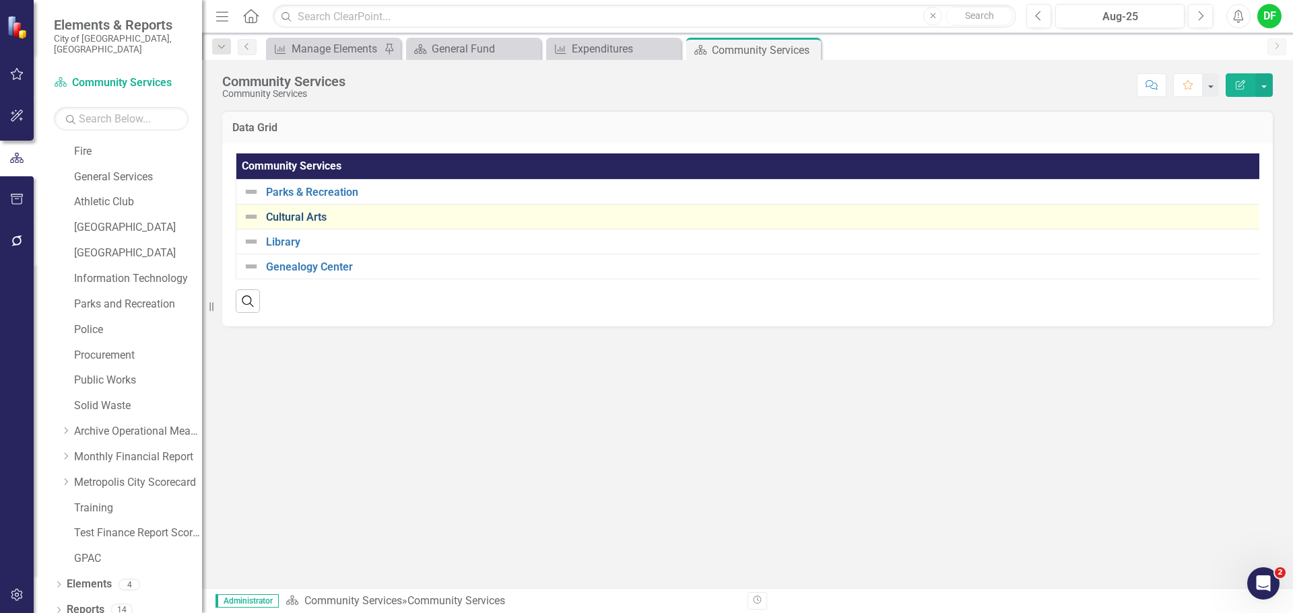
click at [294, 220] on link "Cultural Arts" at bounding box center [765, 217] width 998 height 12
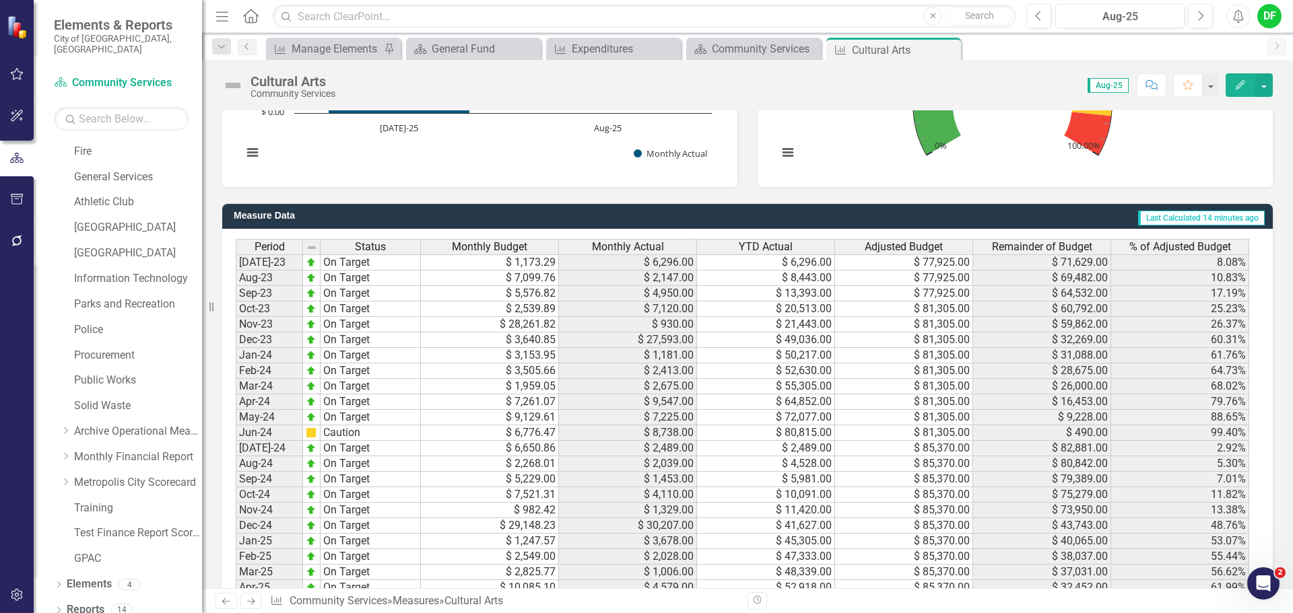
scroll to position [1212, 0]
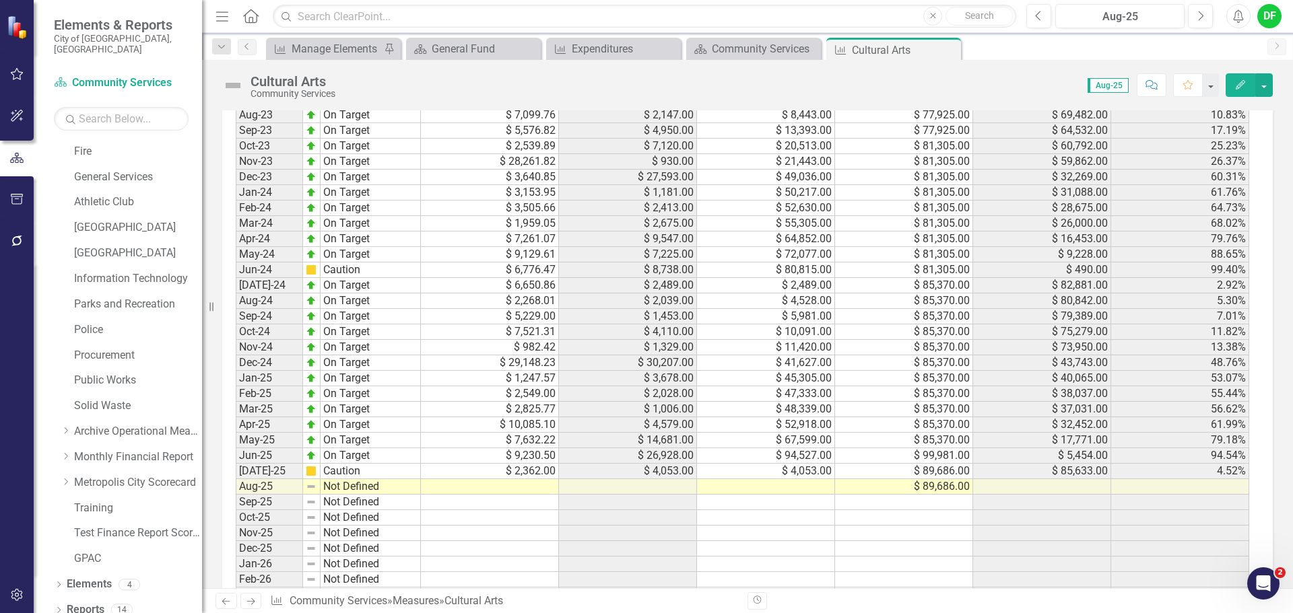
click at [799, 495] on td at bounding box center [766, 486] width 138 height 15
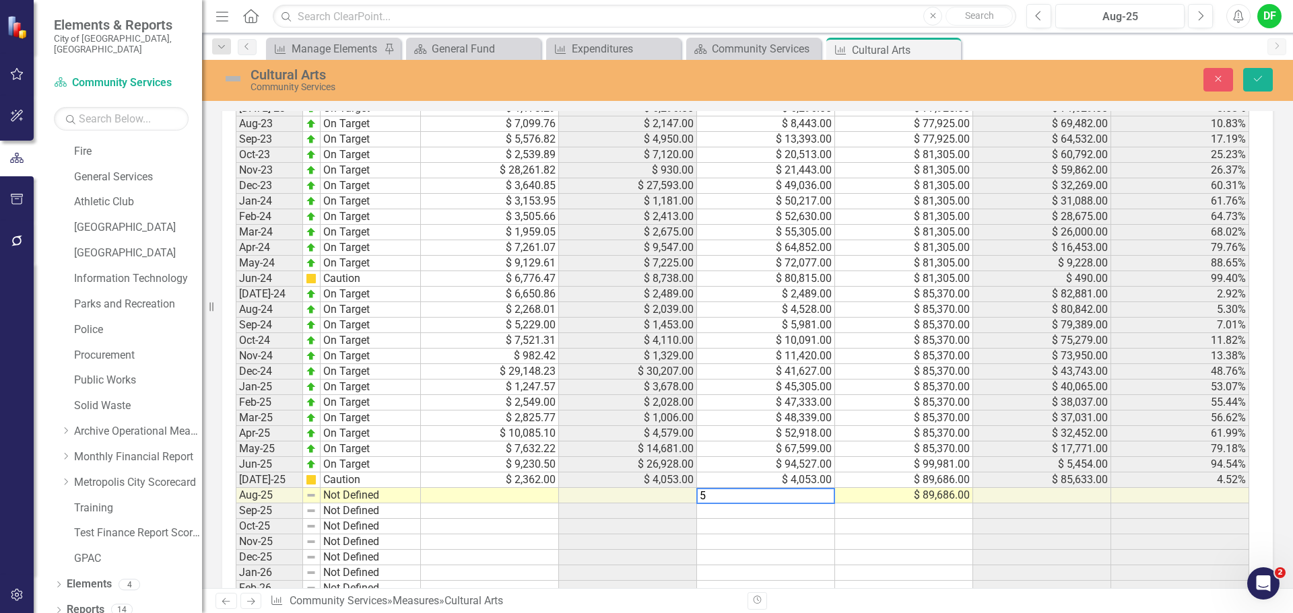
scroll to position [1219, 0]
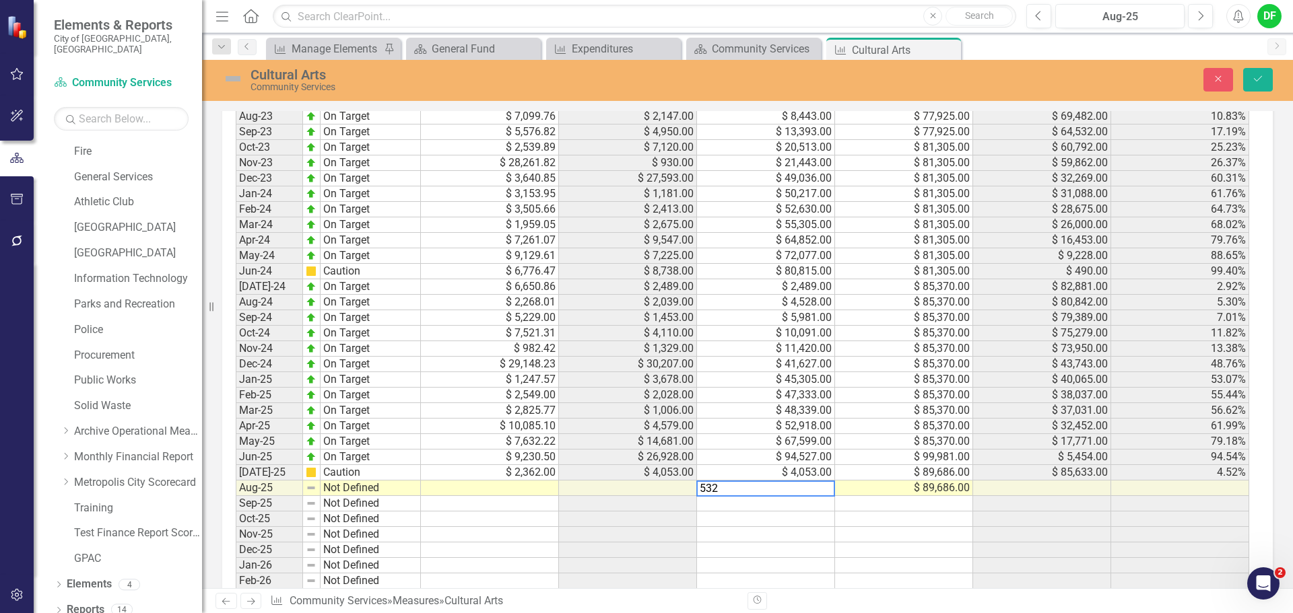
type textarea "5320"
click at [1258, 82] on icon "Save" at bounding box center [1258, 78] width 12 height 9
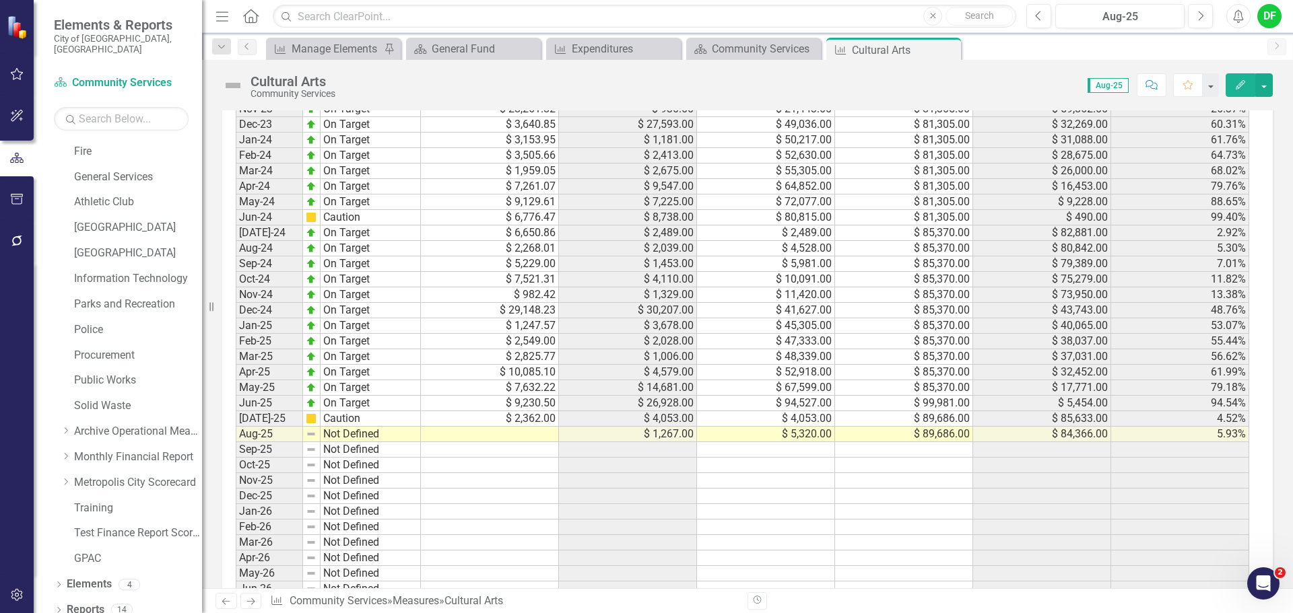
scroll to position [1279, 0]
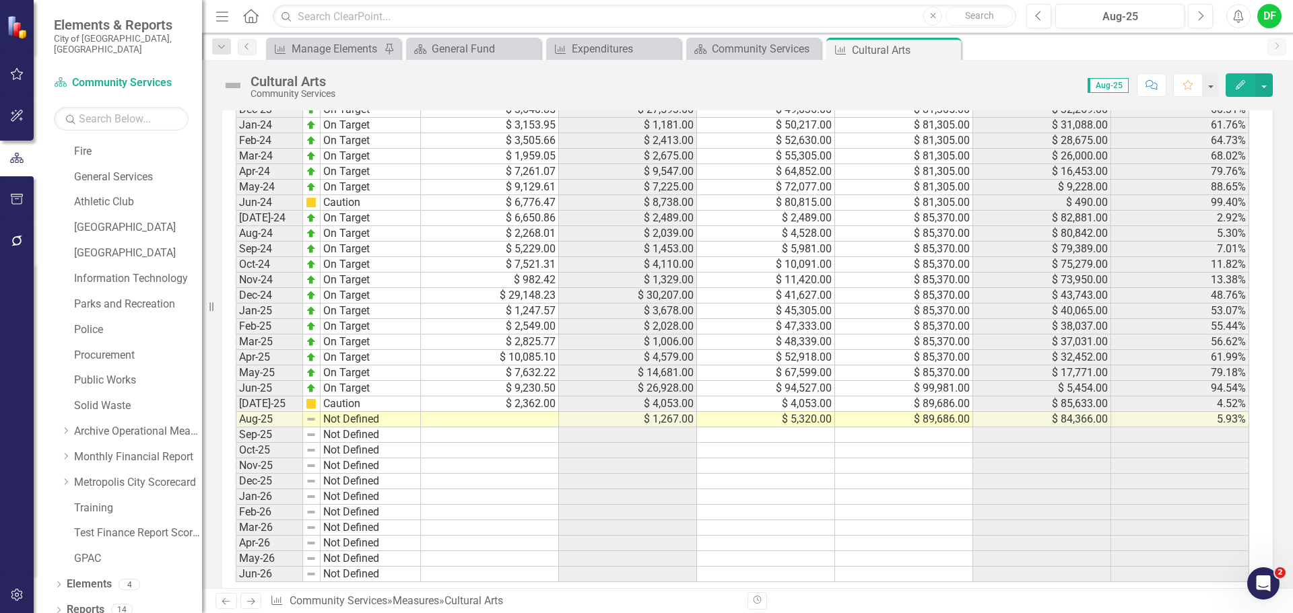
click at [0, 0] on icon "Close" at bounding box center [0, 0] width 0 height 0
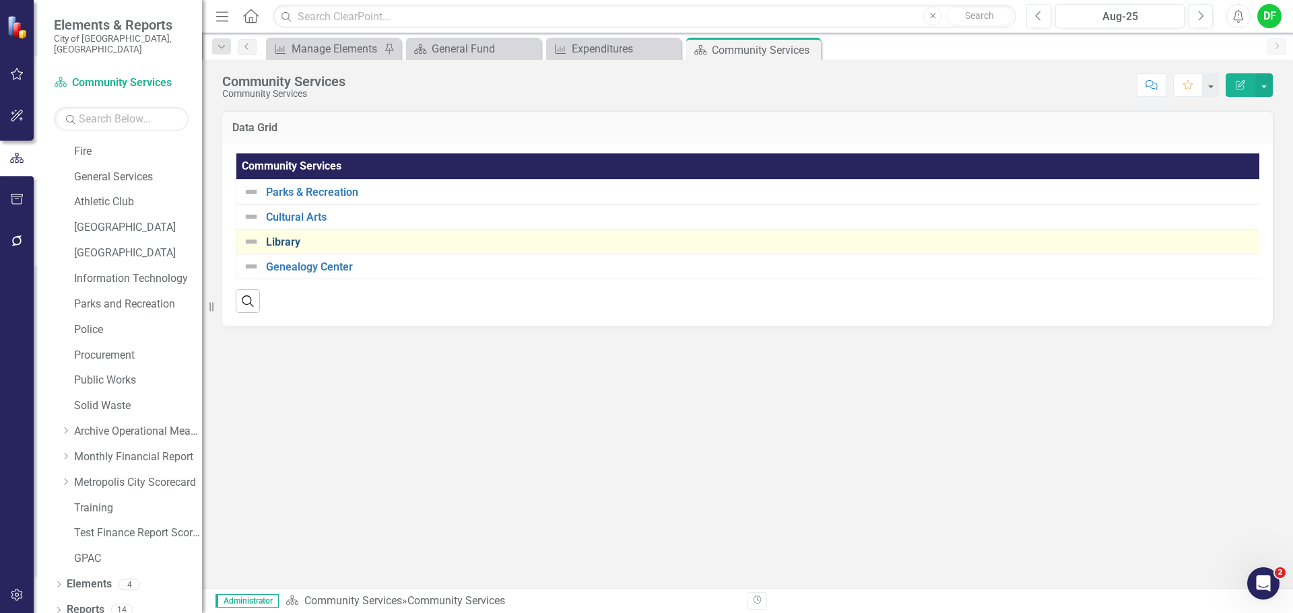
click at [283, 239] on link "Library" at bounding box center [766, 242] width 1000 height 12
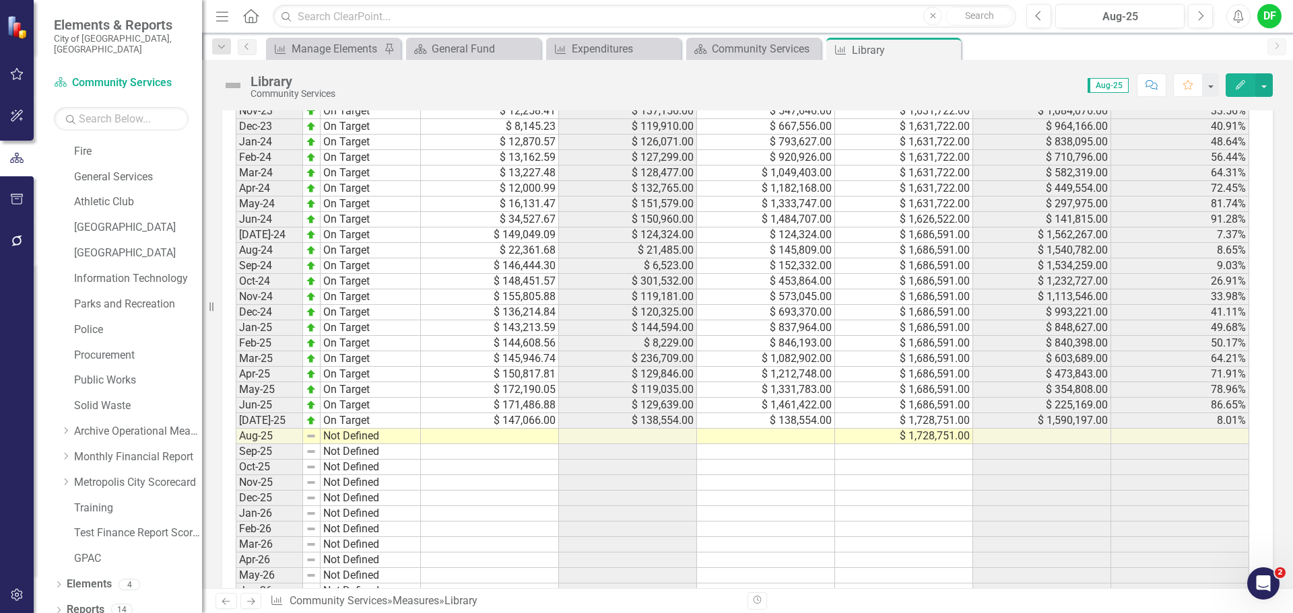
scroll to position [1322, 0]
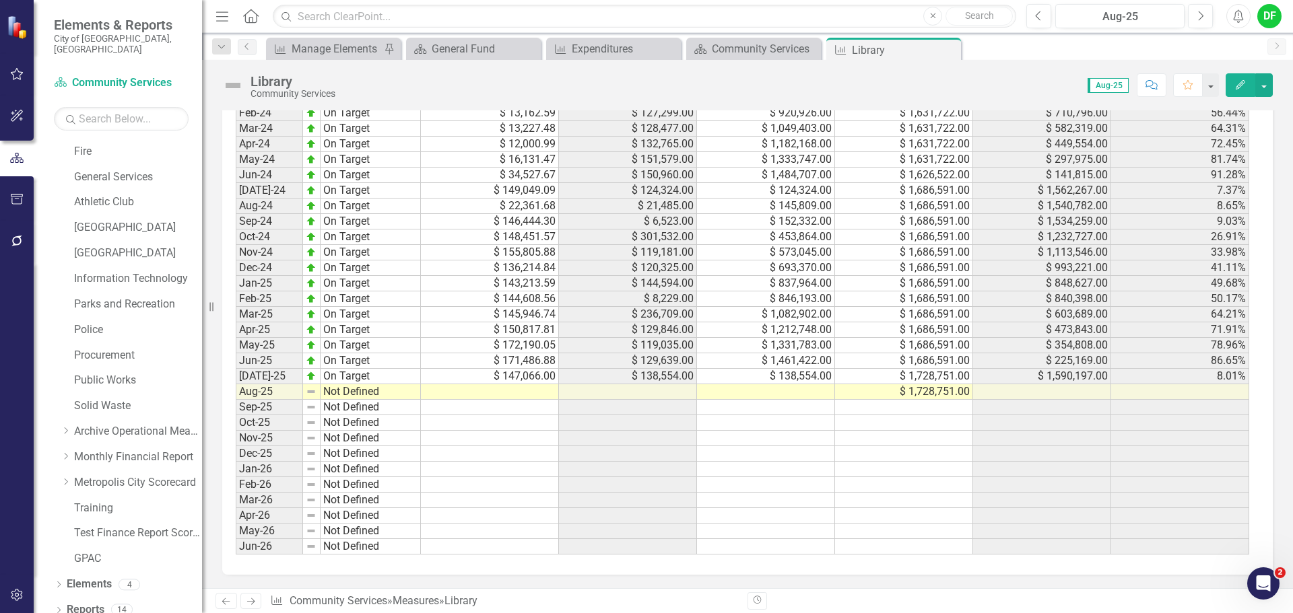
click at [782, 390] on td at bounding box center [766, 391] width 138 height 15
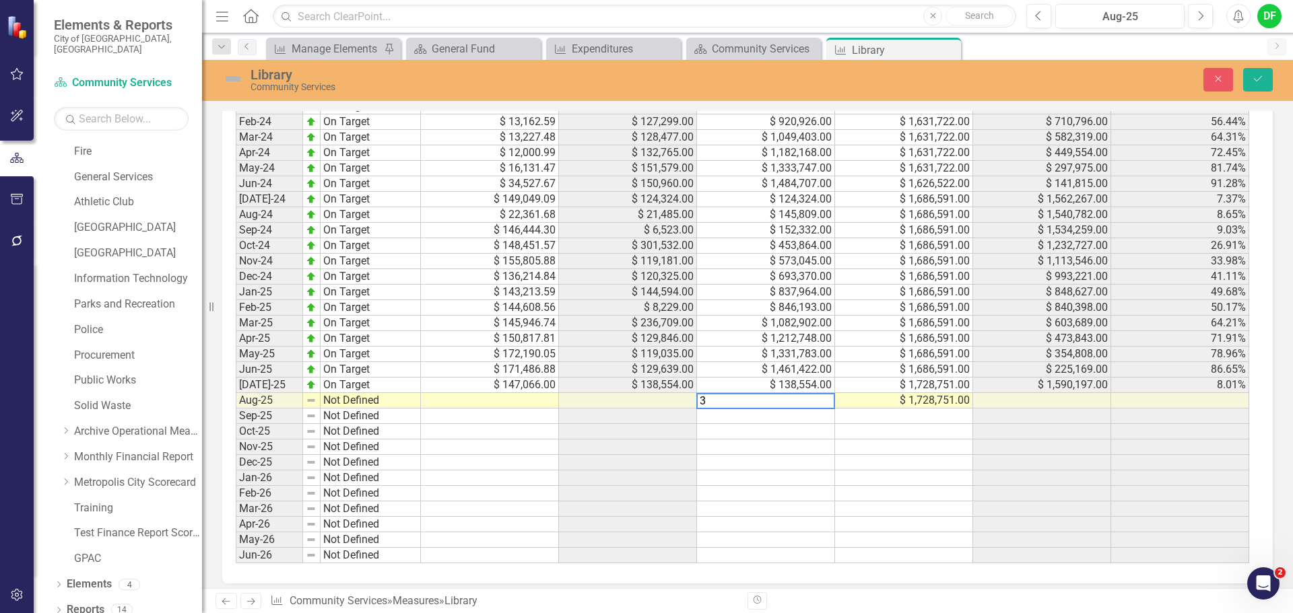
scroll to position [1330, 0]
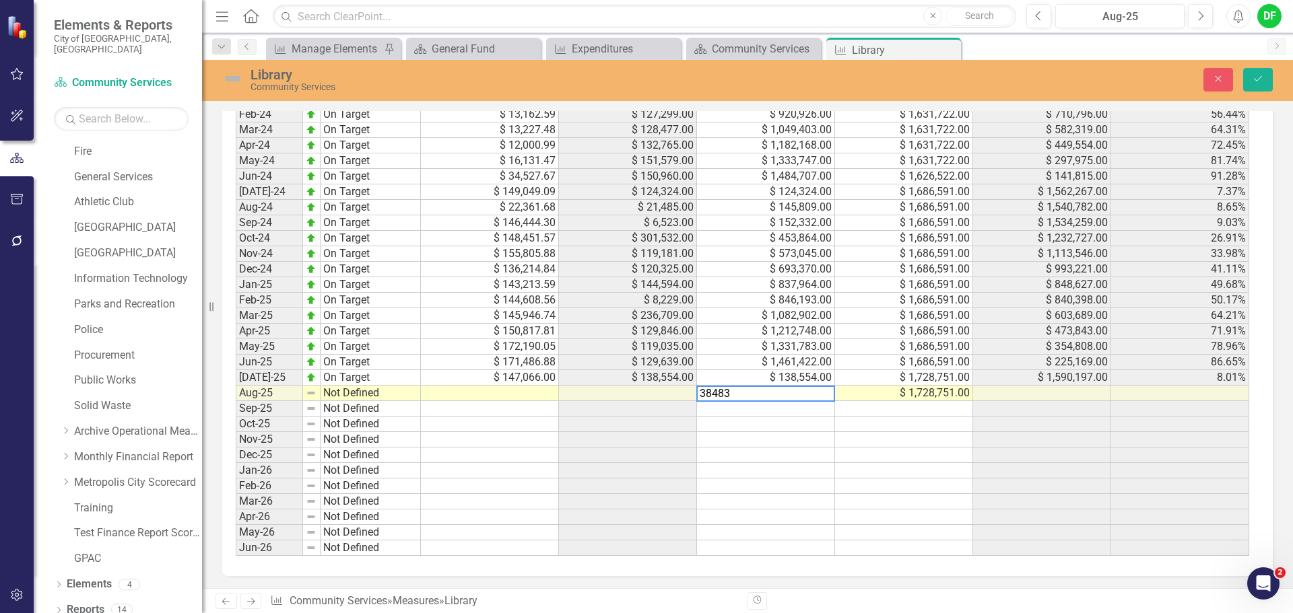
type textarea "384833"
click at [1266, 71] on button "Save" at bounding box center [1258, 80] width 30 height 24
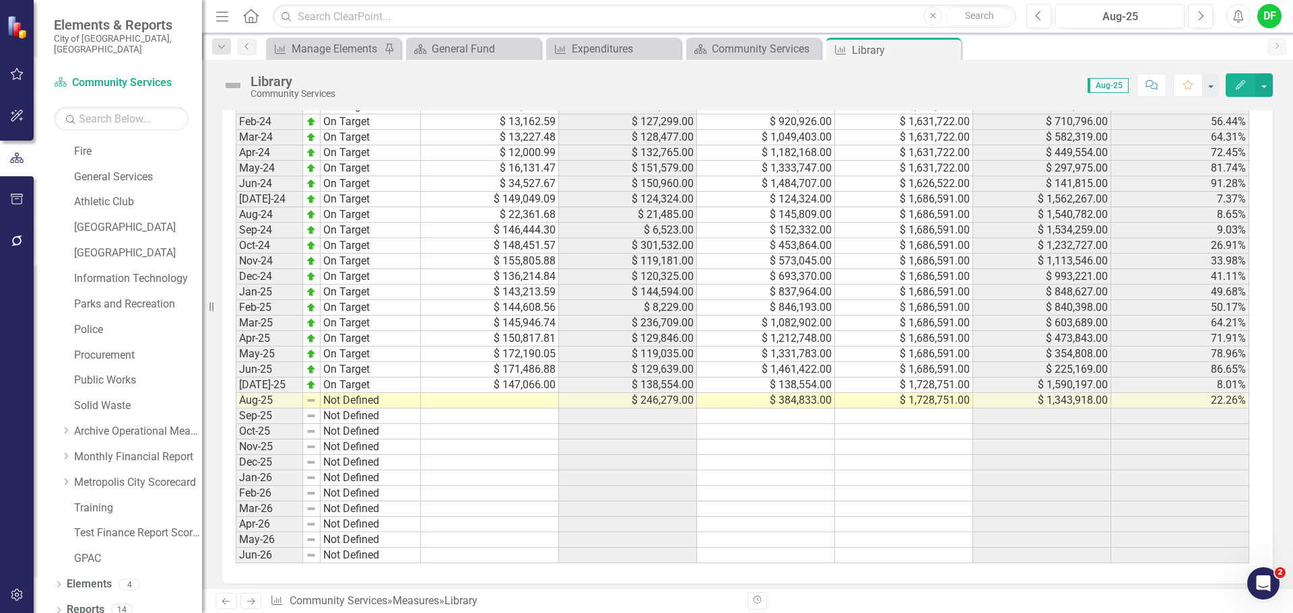
scroll to position [1322, 0]
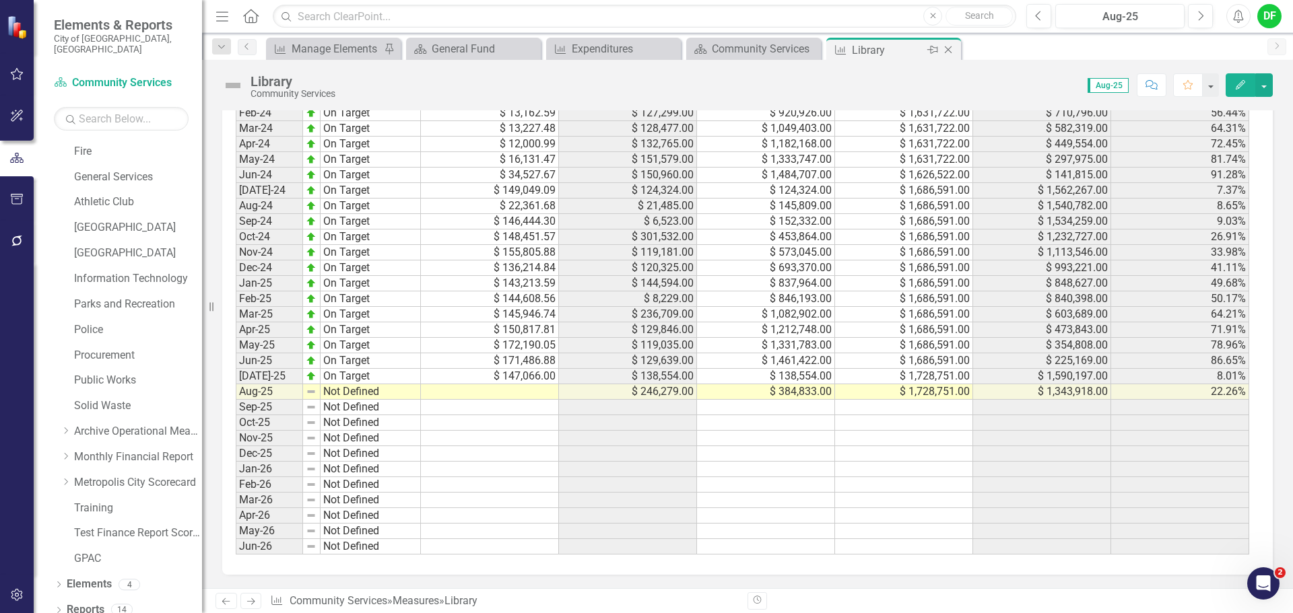
click at [948, 51] on icon "Close" at bounding box center [947, 49] width 13 height 11
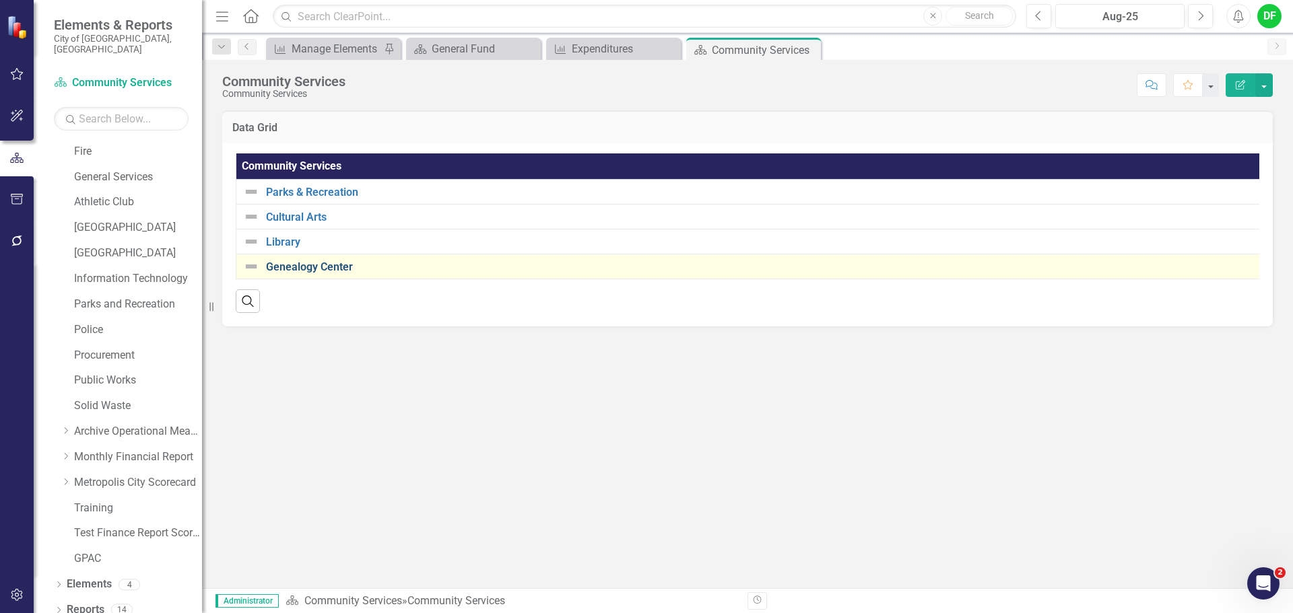
click at [309, 266] on link "Genealogy Center" at bounding box center [766, 267] width 1000 height 12
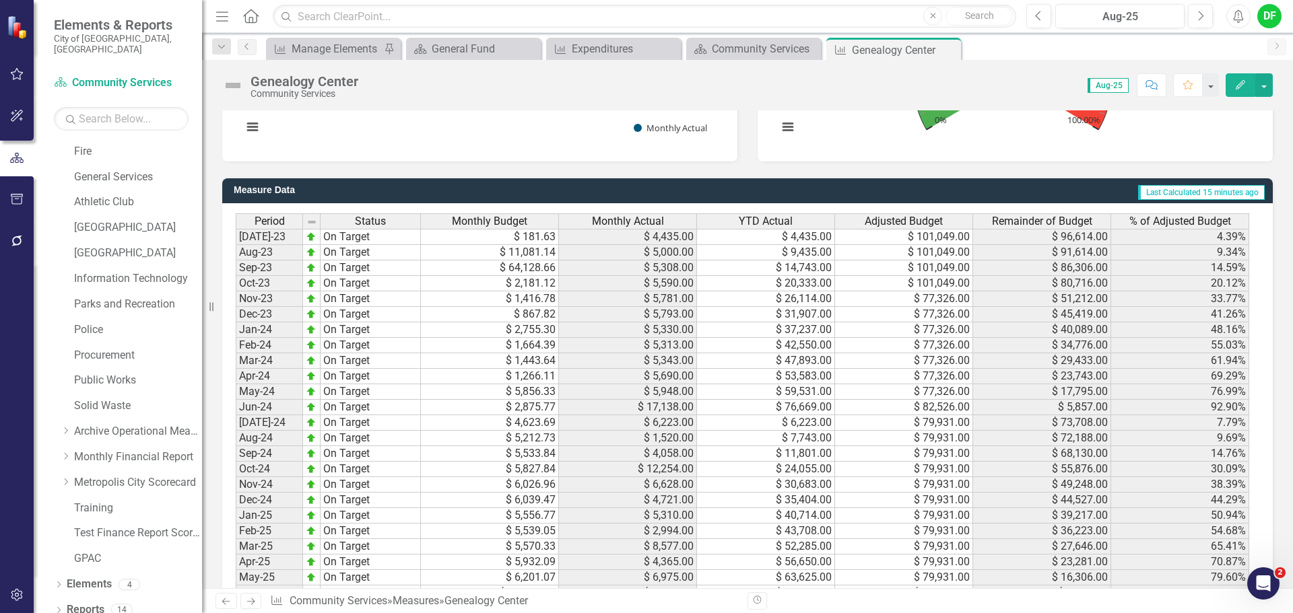
scroll to position [1145, 0]
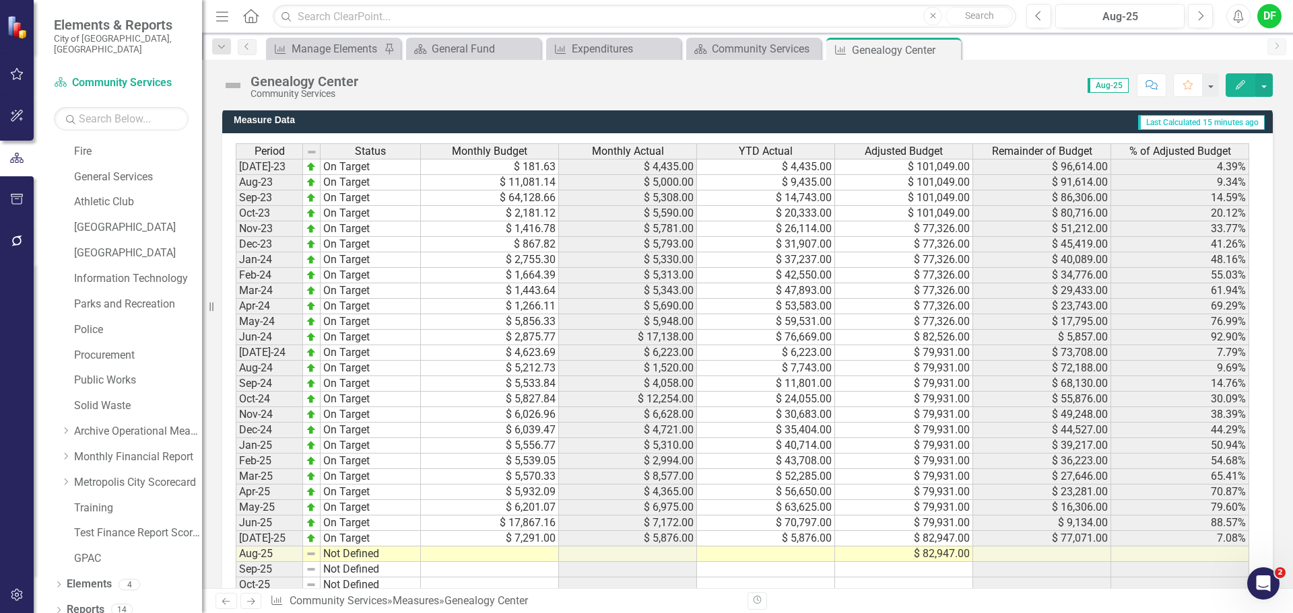
click at [818, 549] on td at bounding box center [766, 554] width 138 height 15
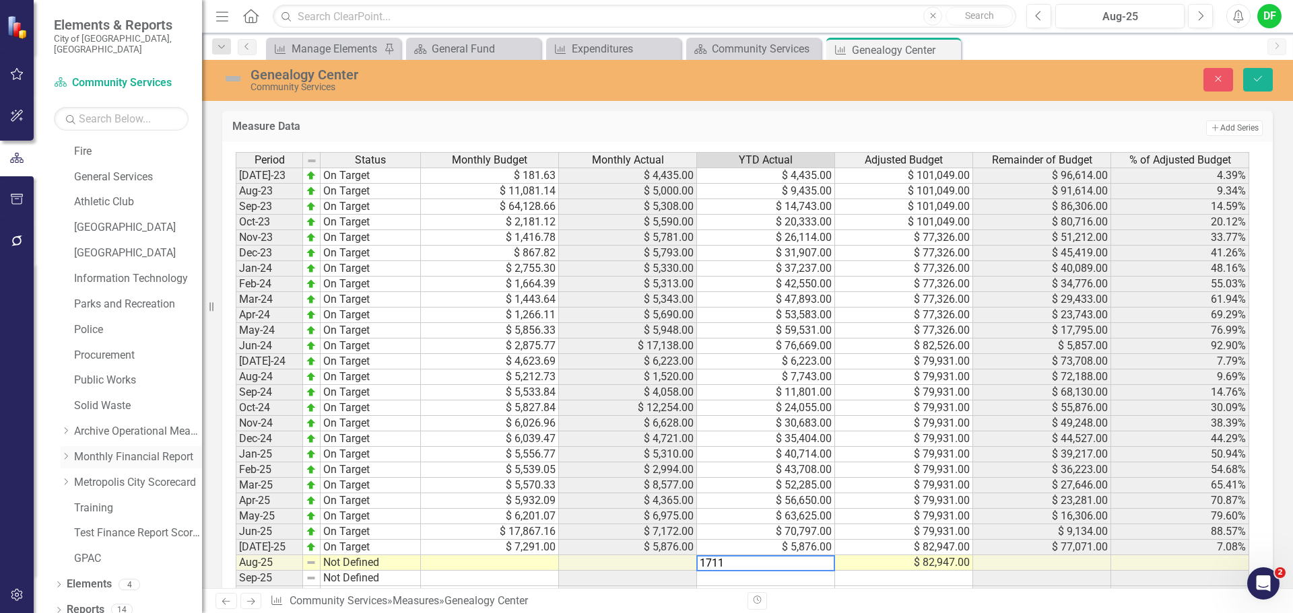
type textarea "17110"
click at [1265, 80] on button "Save" at bounding box center [1258, 80] width 30 height 24
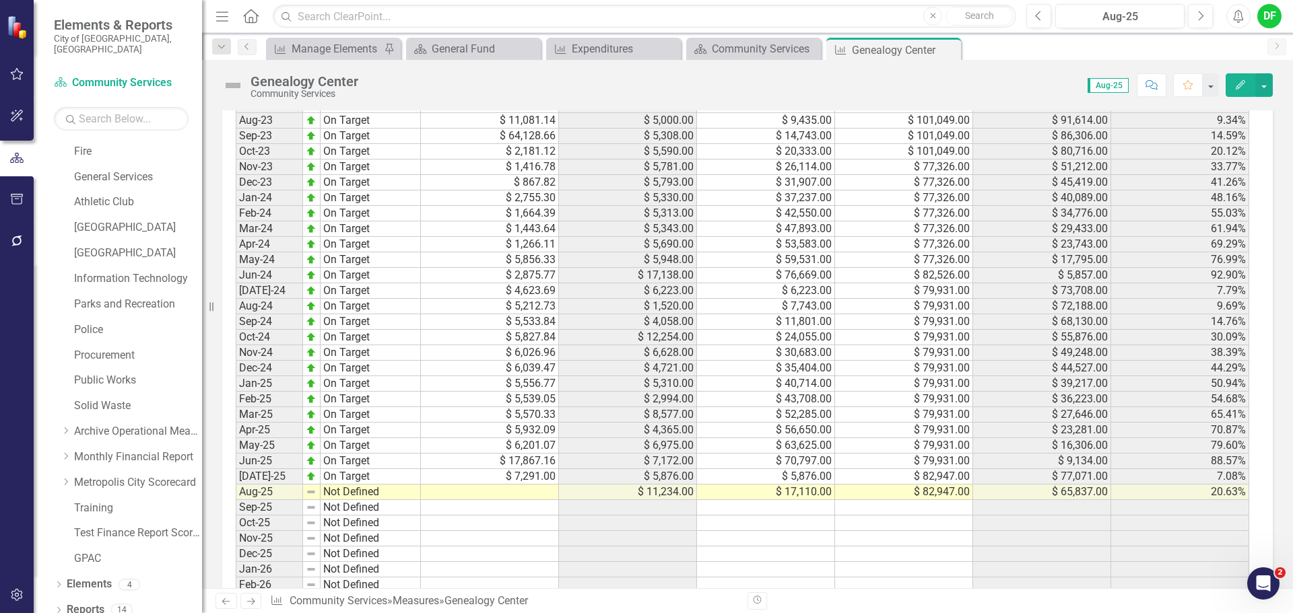
scroll to position [1279, 0]
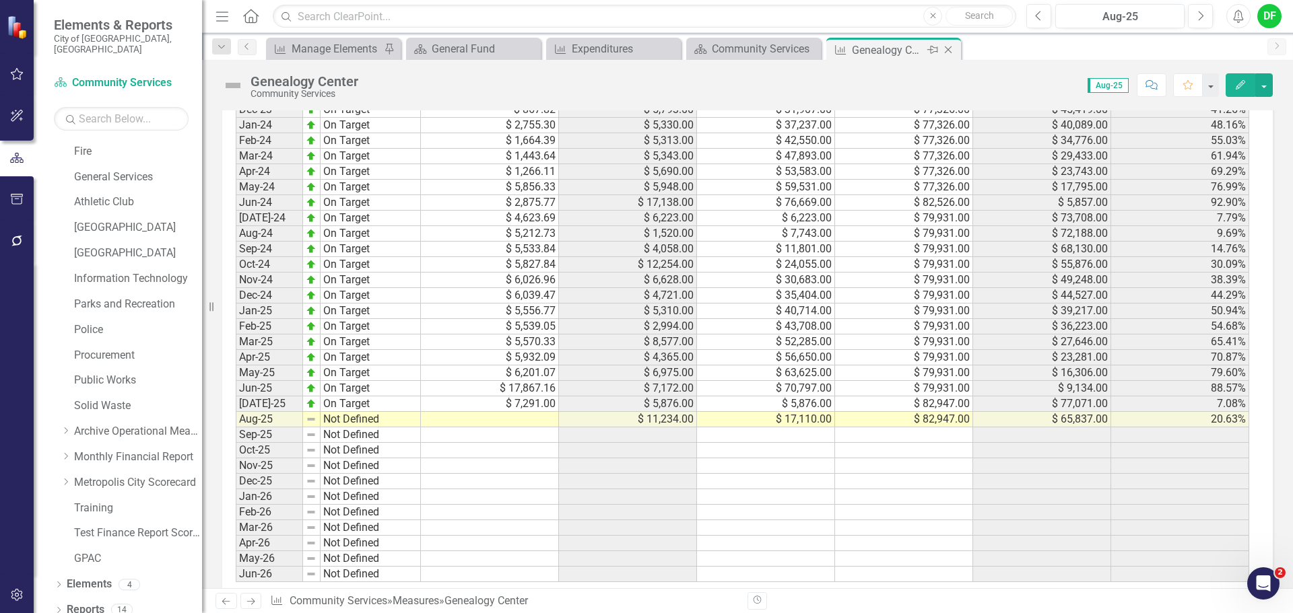
click at [947, 51] on icon "Close" at bounding box center [947, 49] width 13 height 11
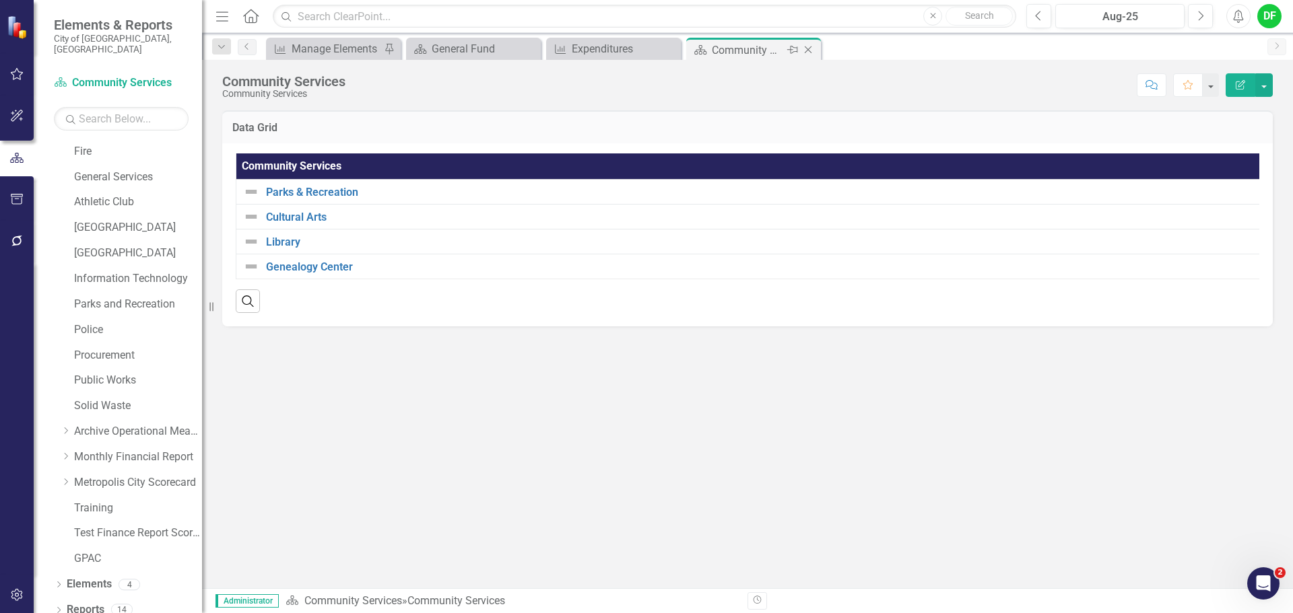
click at [811, 49] on icon "Close" at bounding box center [807, 49] width 13 height 11
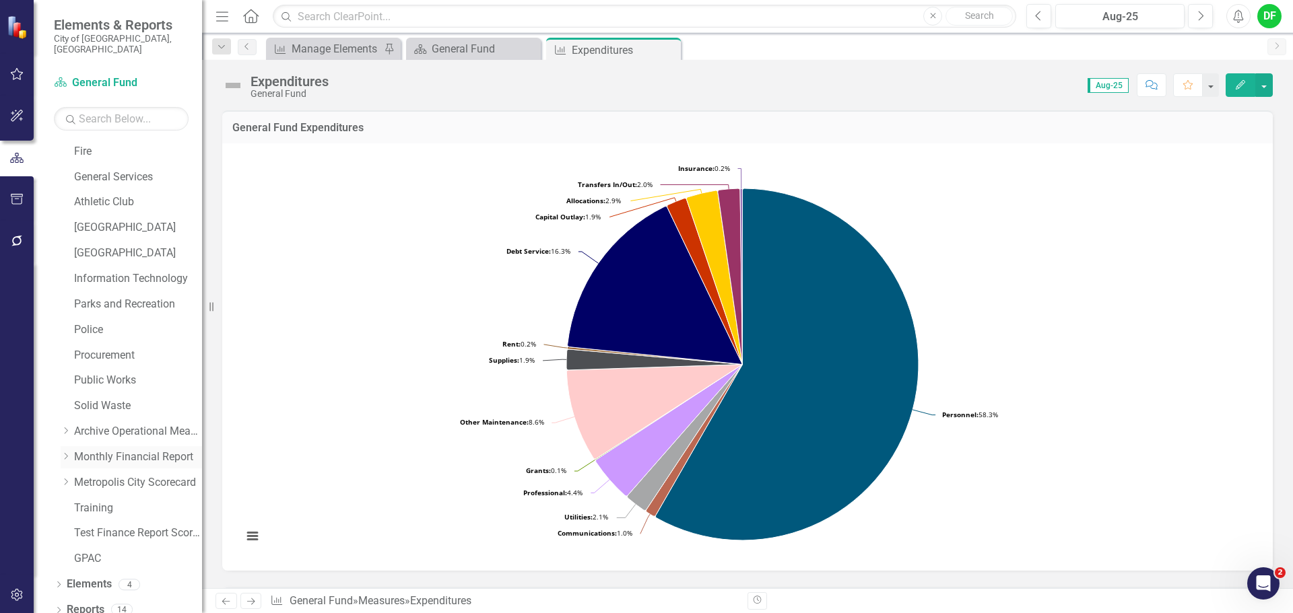
click at [69, 452] on icon "Dropdown" at bounding box center [66, 456] width 10 height 8
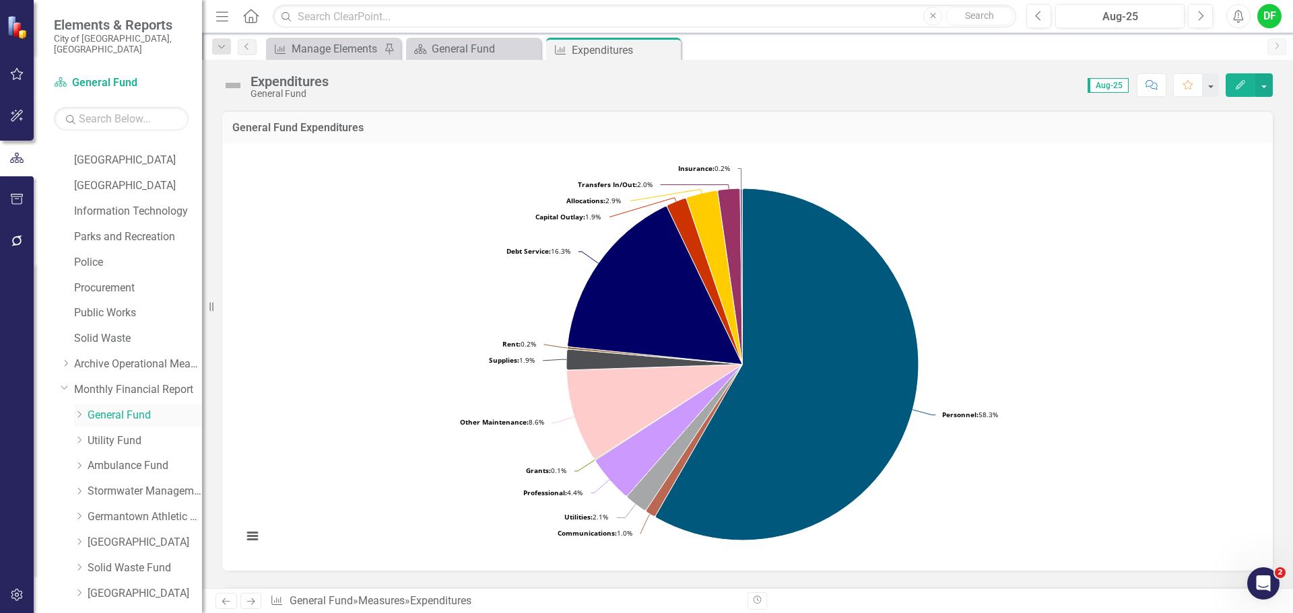
click at [81, 411] on icon "Dropdown" at bounding box center [79, 415] width 10 height 8
click at [138, 459] on link "General Government" at bounding box center [151, 466] width 101 height 15
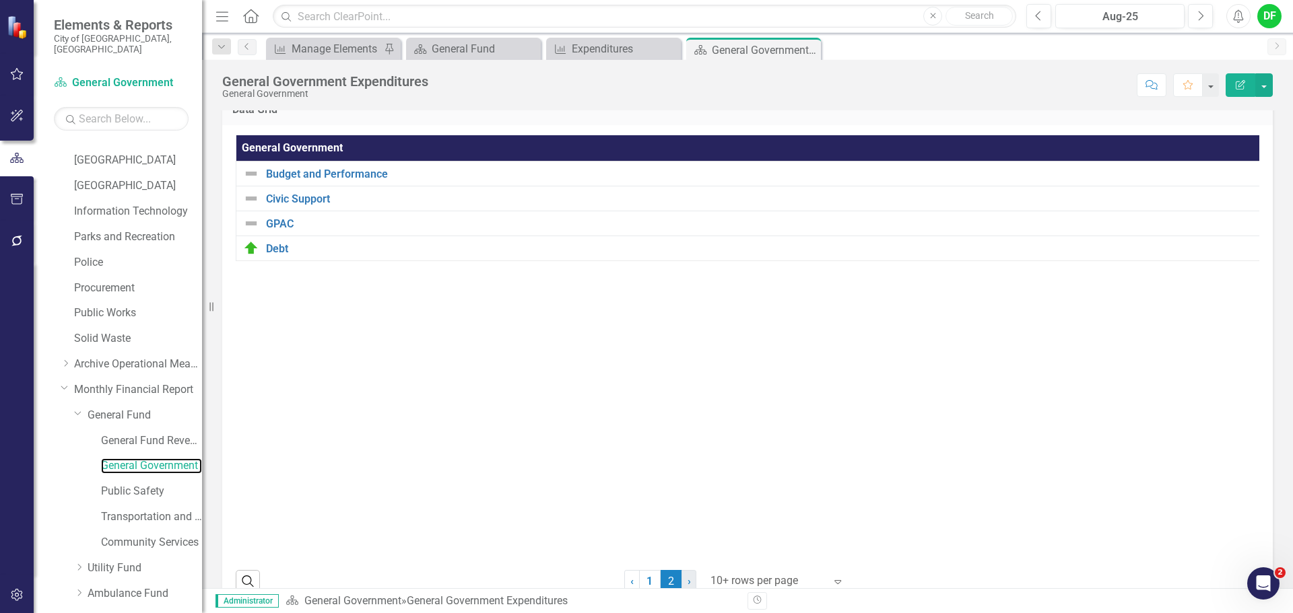
scroll to position [50, 0]
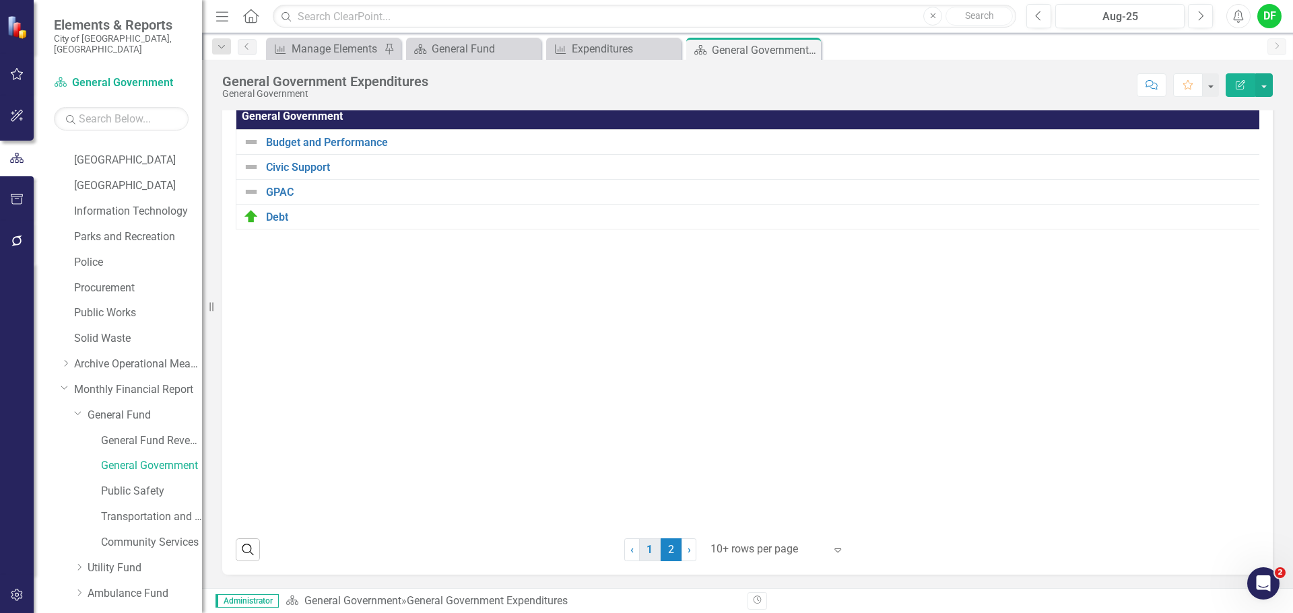
click at [648, 553] on link "1" at bounding box center [650, 550] width 22 height 23
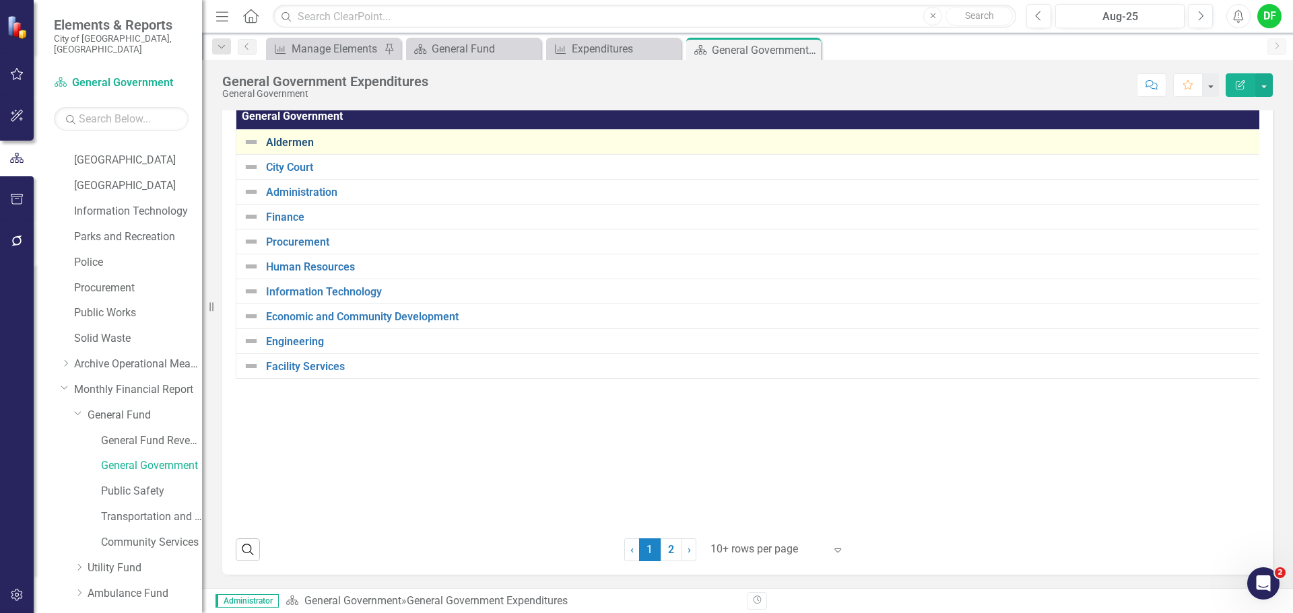
click at [298, 139] on link "Aldermen" at bounding box center [766, 143] width 1000 height 12
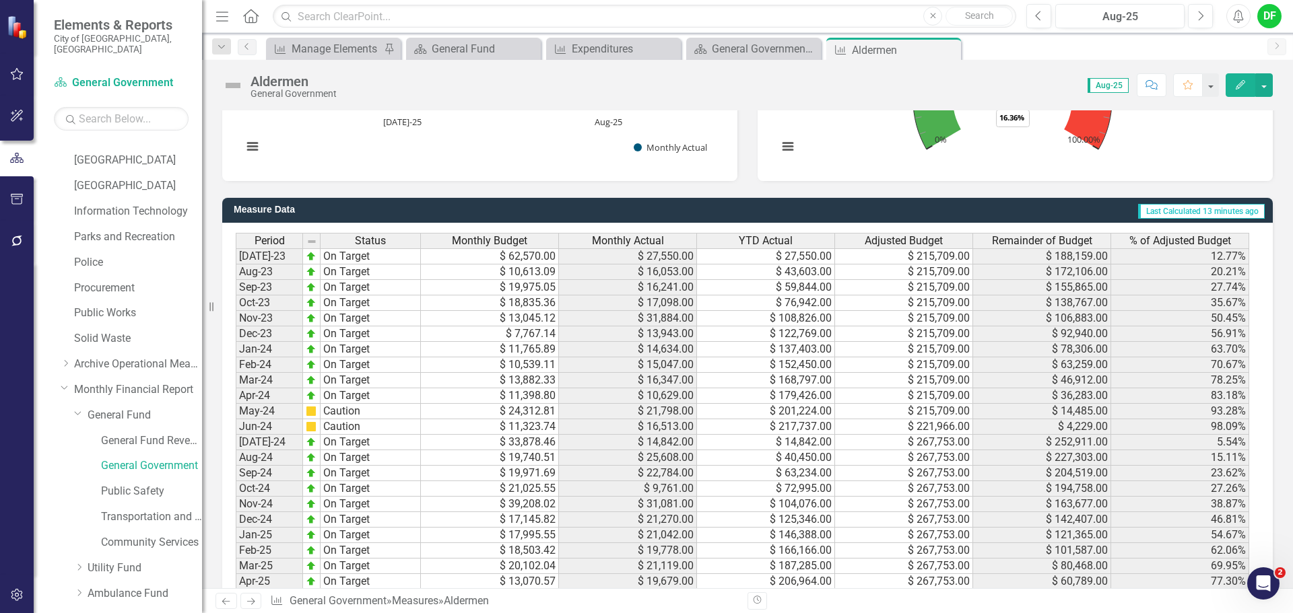
scroll to position [1212, 0]
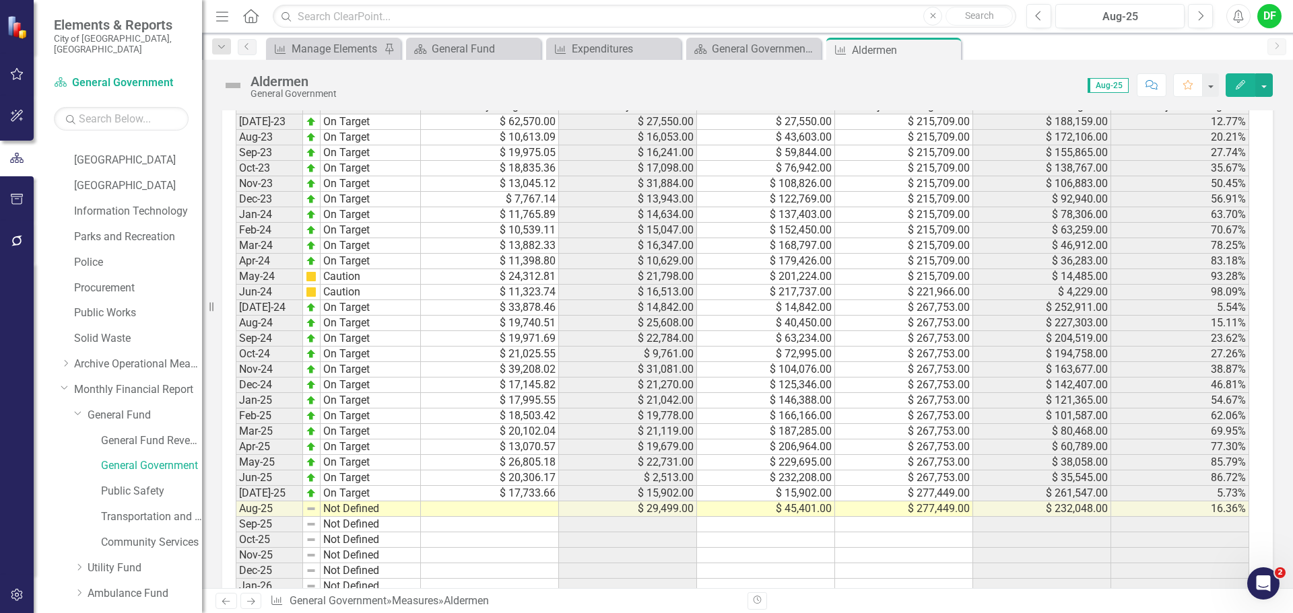
click at [549, 509] on td at bounding box center [490, 509] width 138 height 15
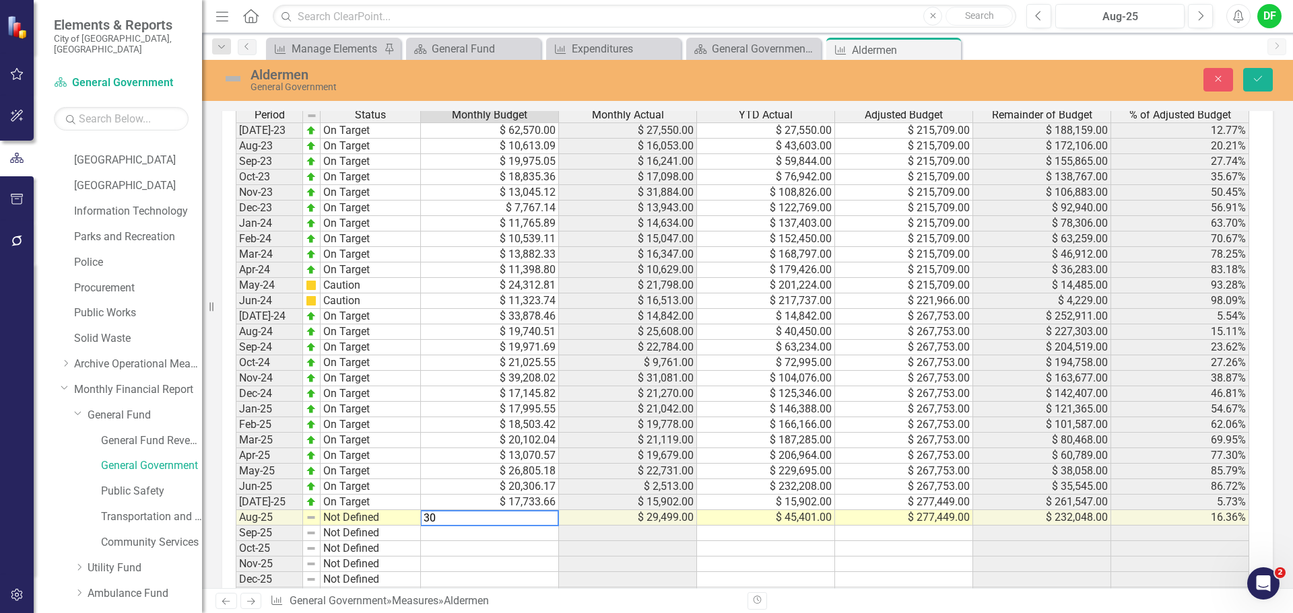
scroll to position [1219, 0]
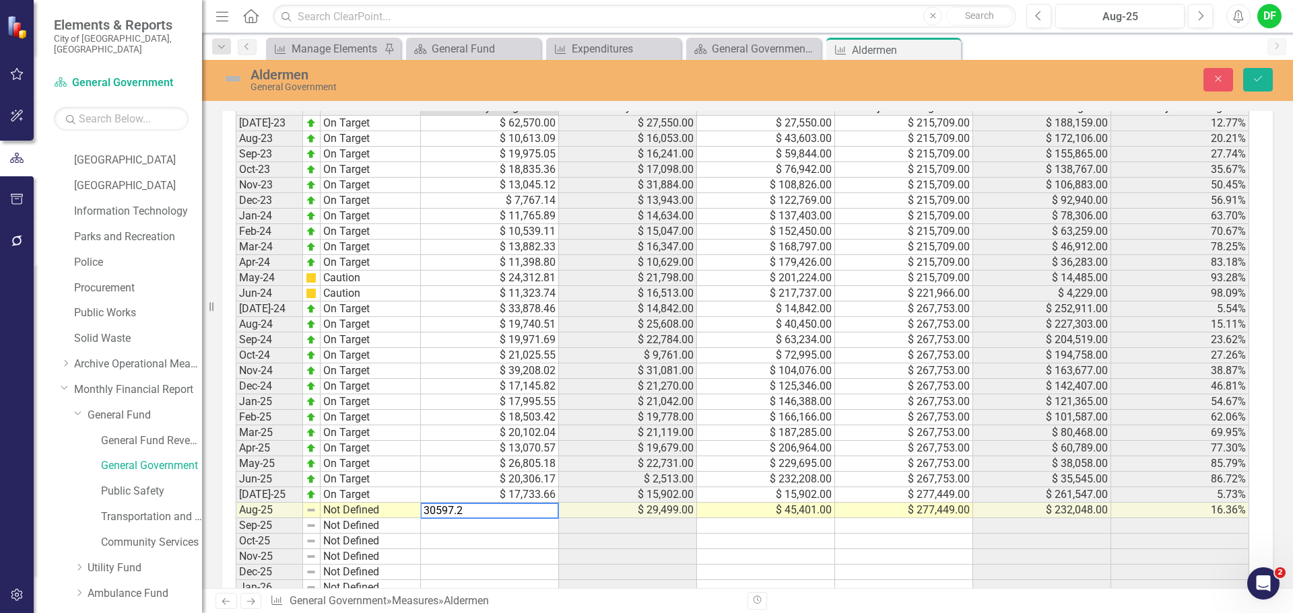
type textarea "30597.20"
click at [233, 78] on img at bounding box center [233, 79] width 22 height 22
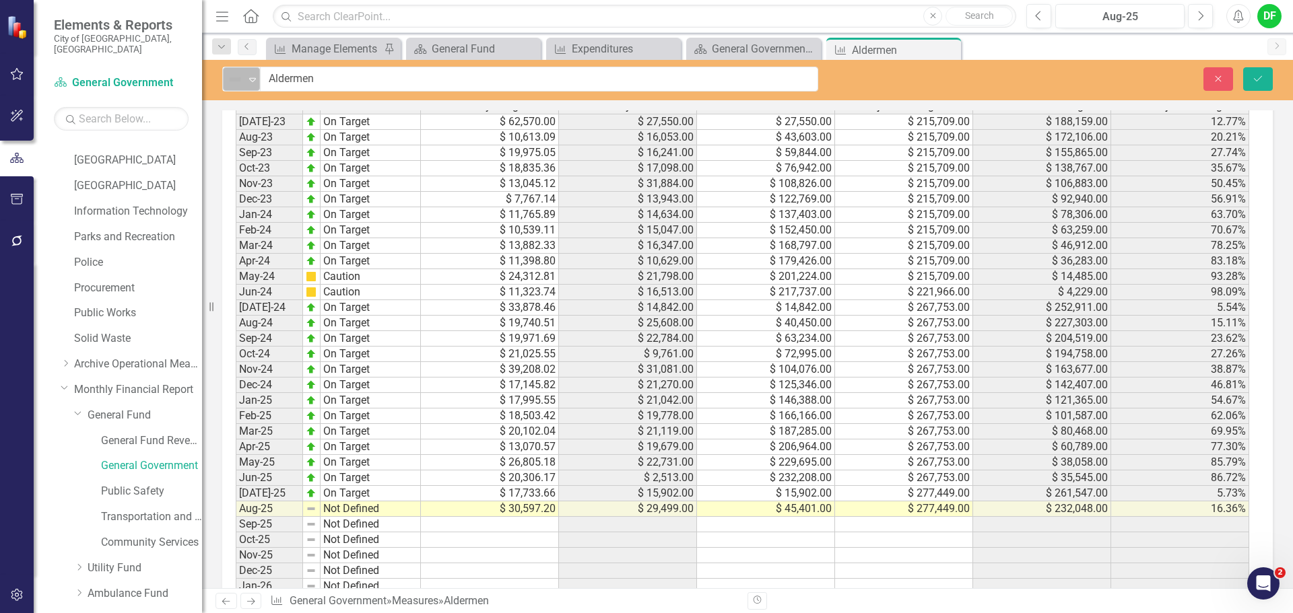
click at [253, 77] on icon "Expand" at bounding box center [252, 79] width 13 height 11
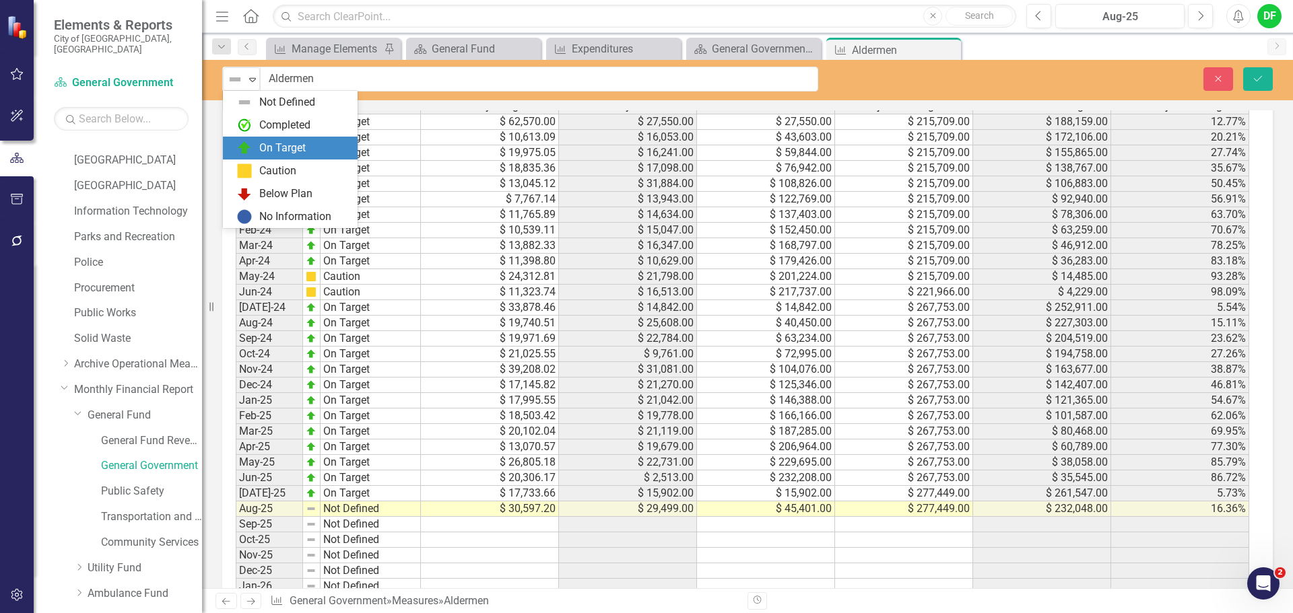
click at [249, 141] on img at bounding box center [244, 148] width 16 height 16
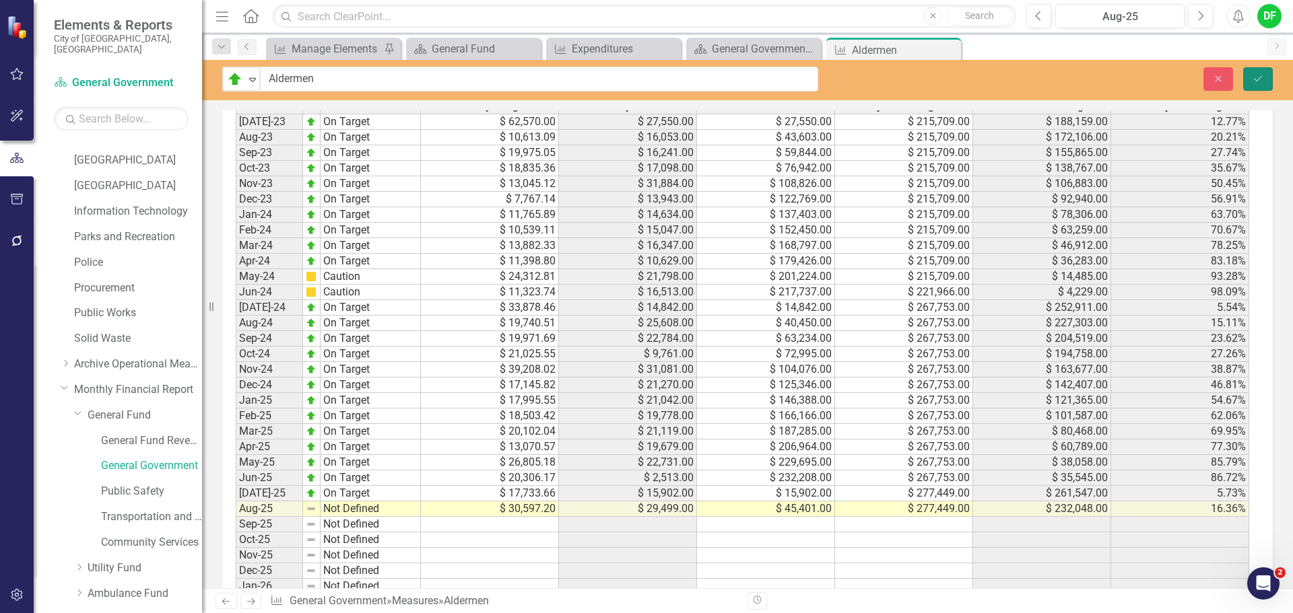
click at [1267, 86] on button "Save" at bounding box center [1258, 79] width 30 height 24
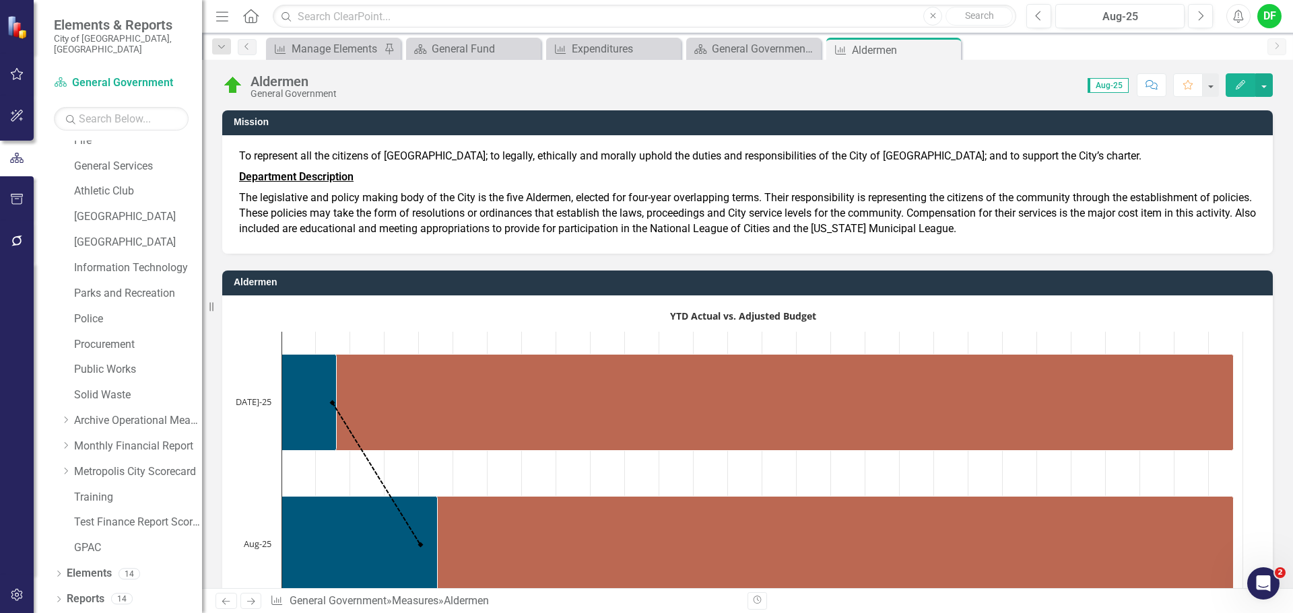
scroll to position [255, 0]
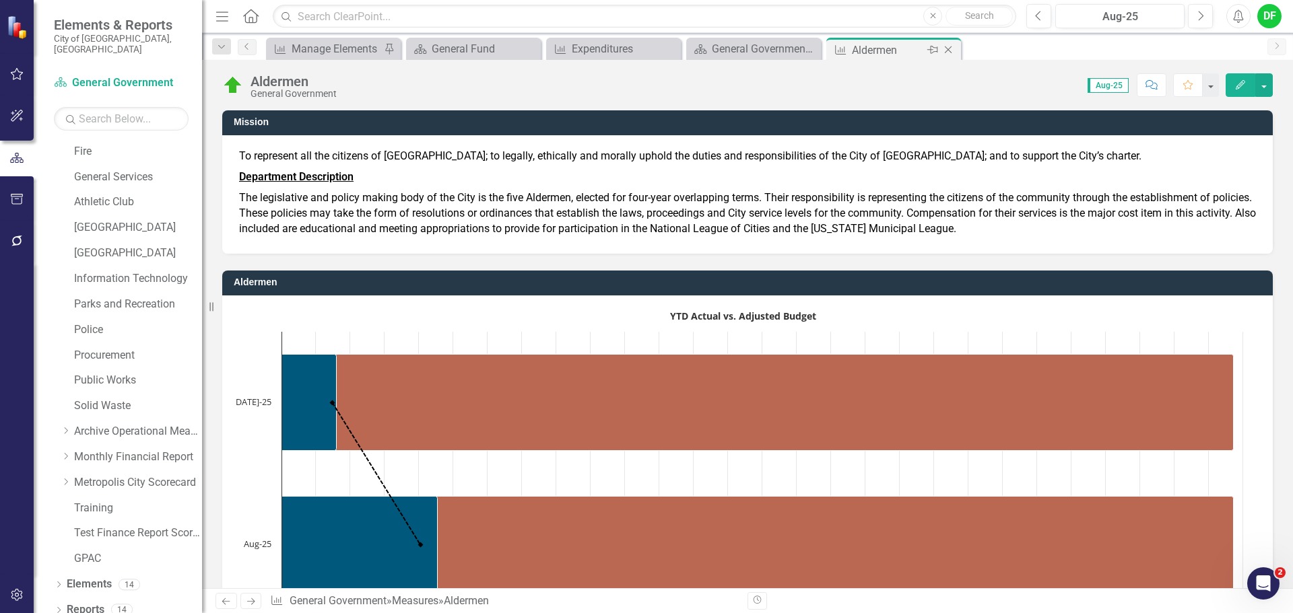
click at [947, 50] on icon "Close" at bounding box center [947, 49] width 13 height 11
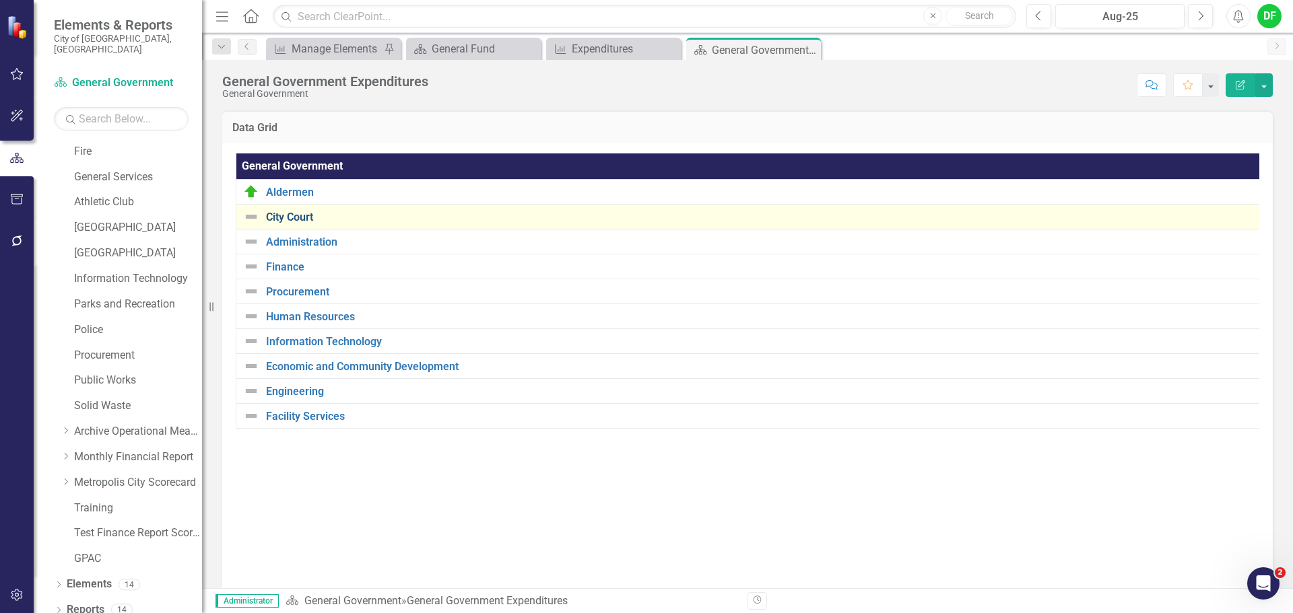
click at [303, 215] on link "City Court" at bounding box center [760, 217] width 989 height 12
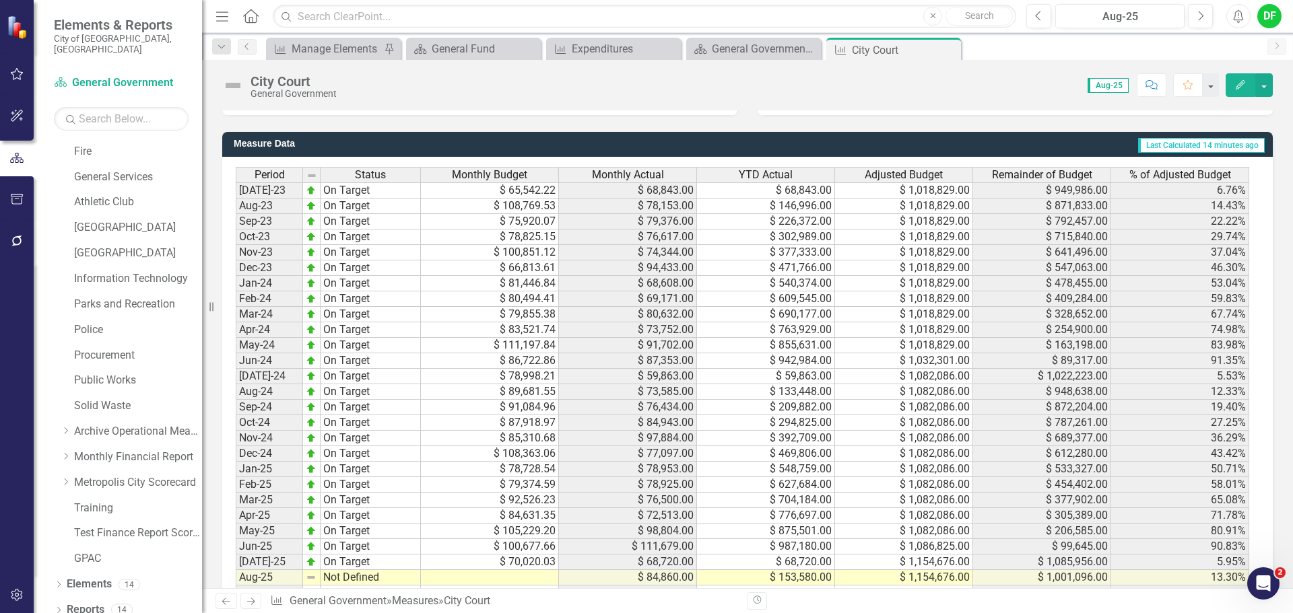
scroll to position [1145, 0]
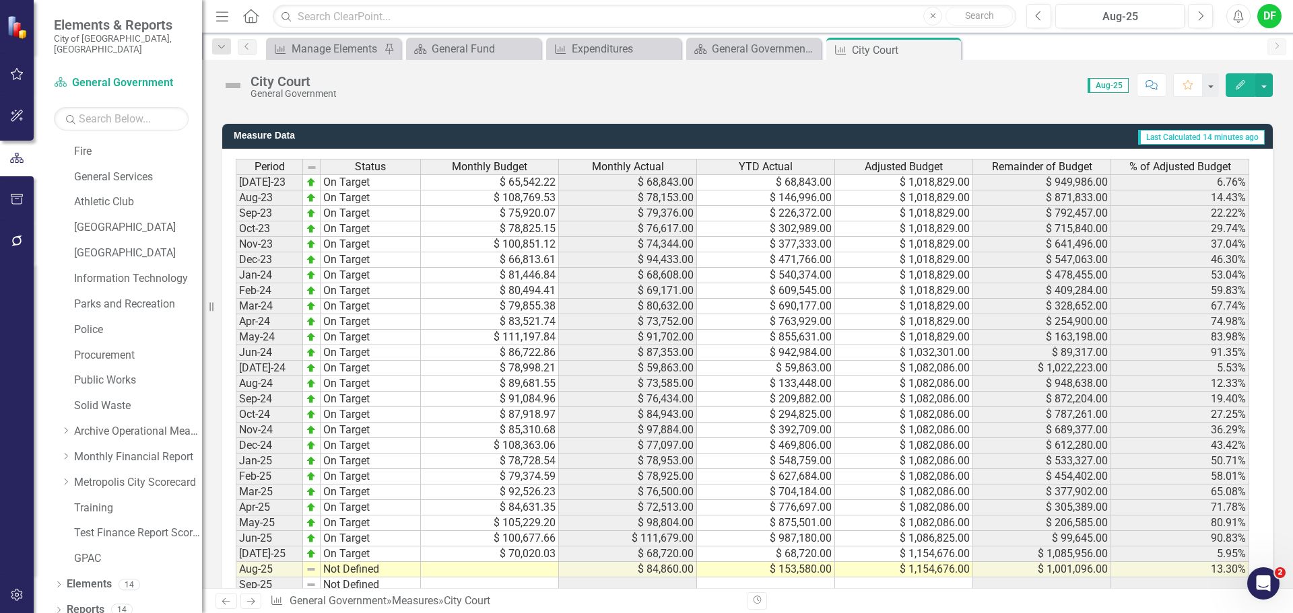
click at [516, 572] on td at bounding box center [490, 569] width 138 height 15
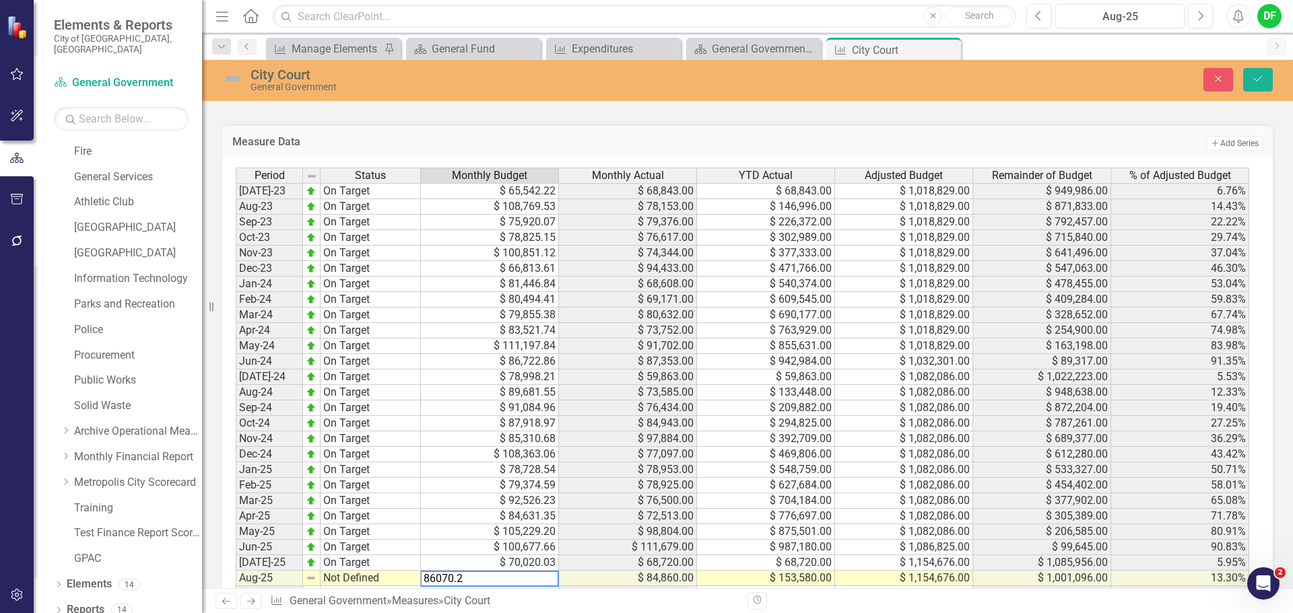
type textarea "86070.25"
click at [234, 73] on img at bounding box center [233, 79] width 22 height 22
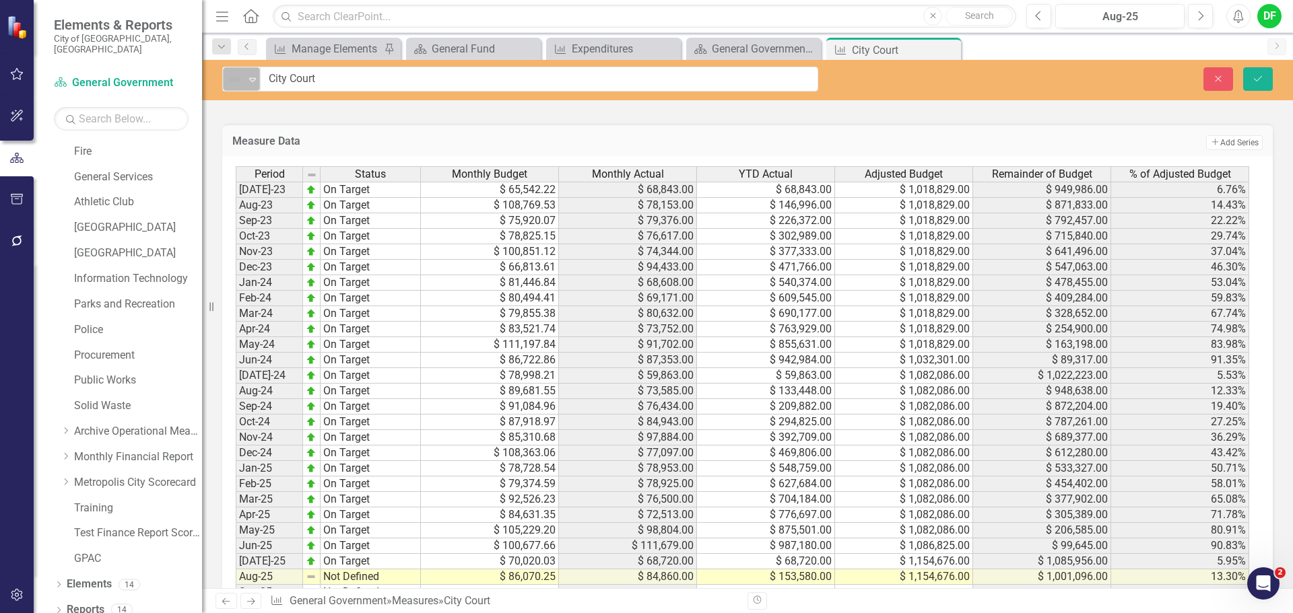
click at [253, 84] on icon "Expand" at bounding box center [252, 79] width 13 height 11
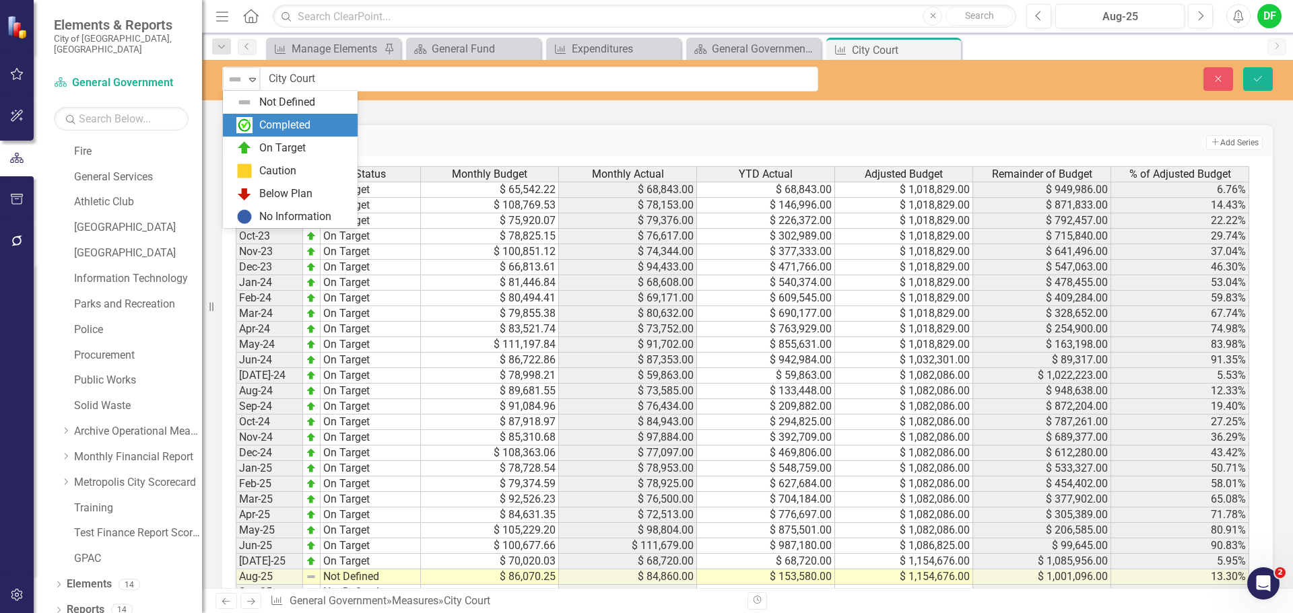
click at [259, 146] on div "On Target" at bounding box center [282, 148] width 46 height 15
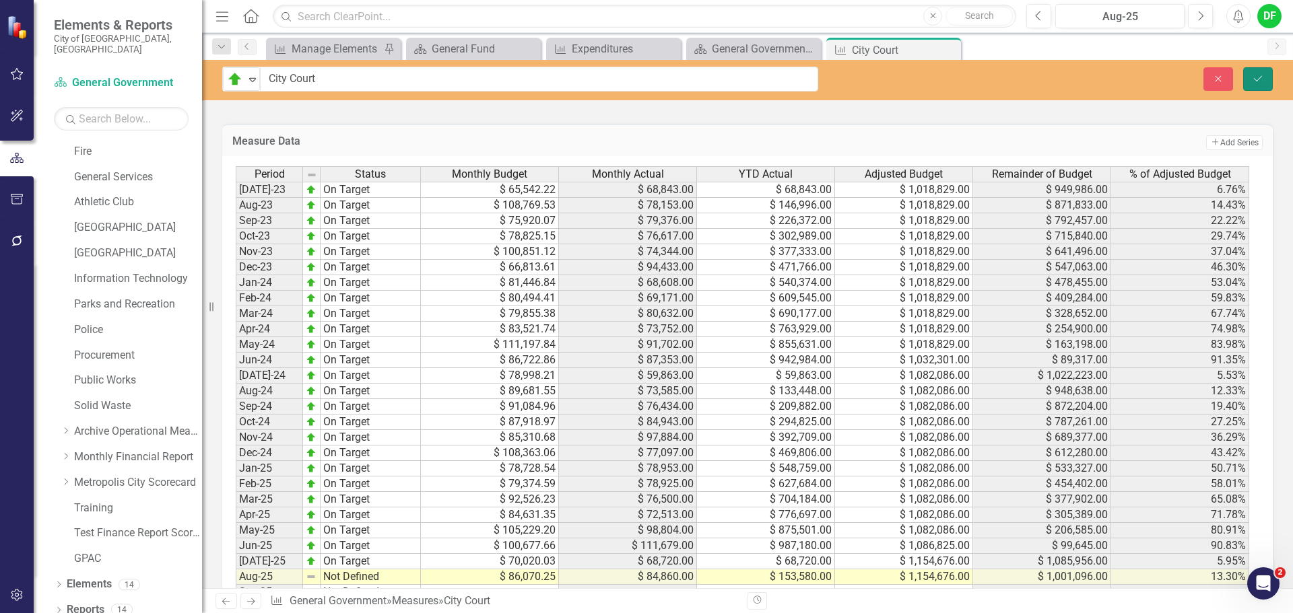
click at [1263, 81] on icon "Save" at bounding box center [1258, 78] width 12 height 9
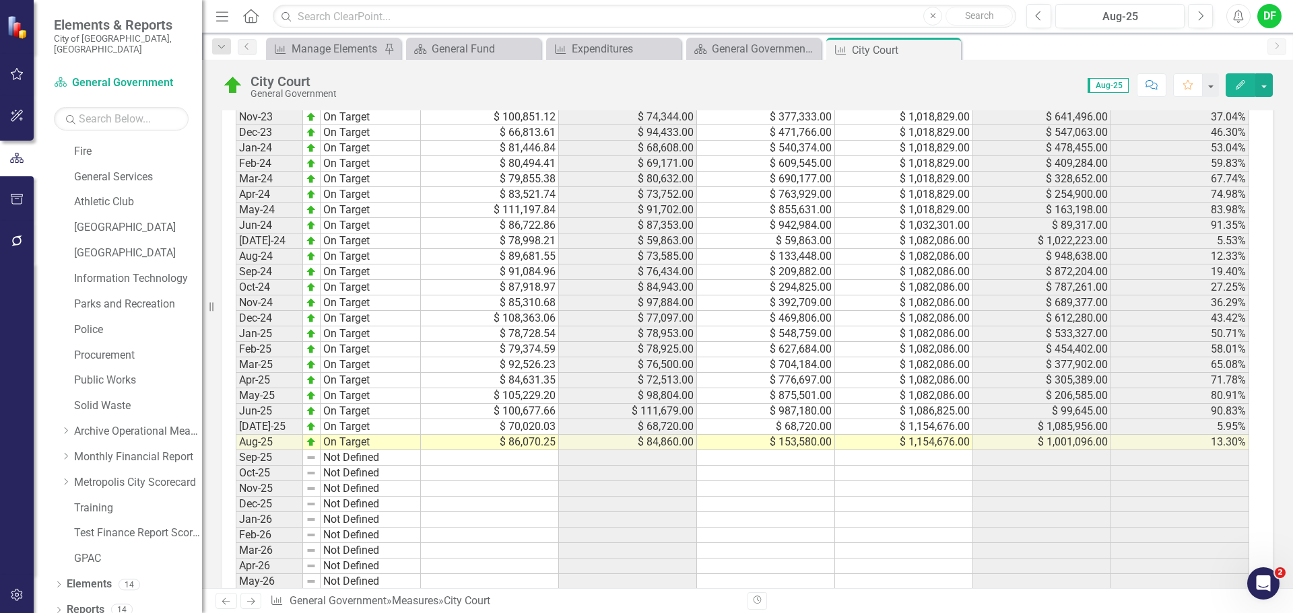
scroll to position [1279, 0]
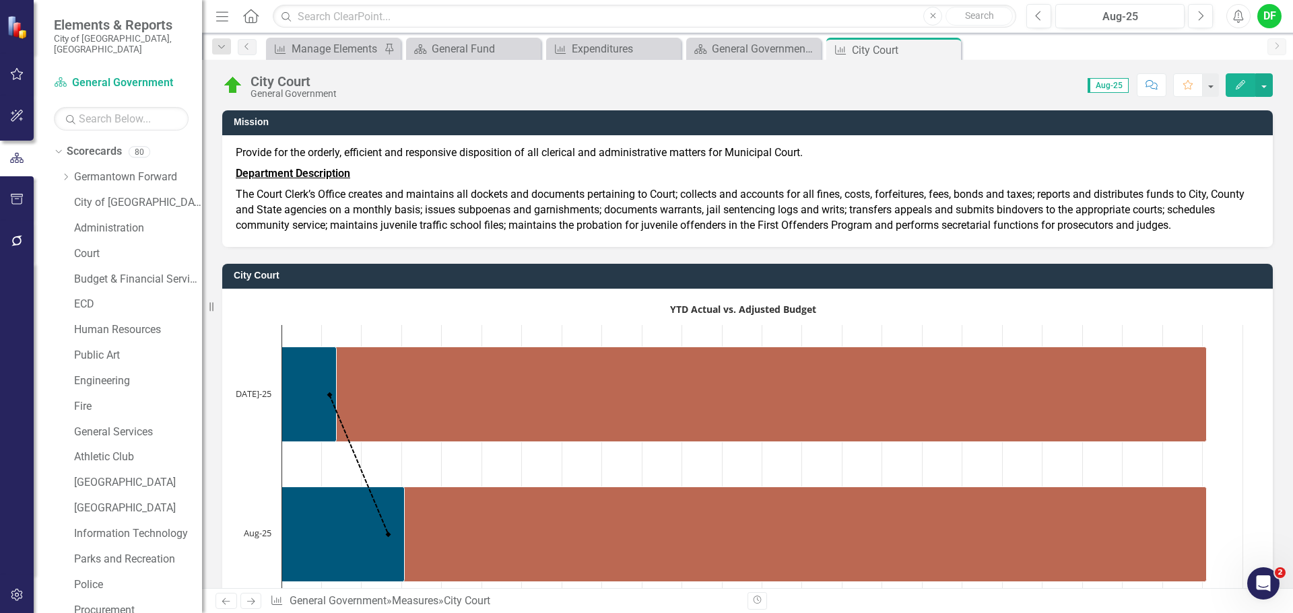
scroll to position [1279, 0]
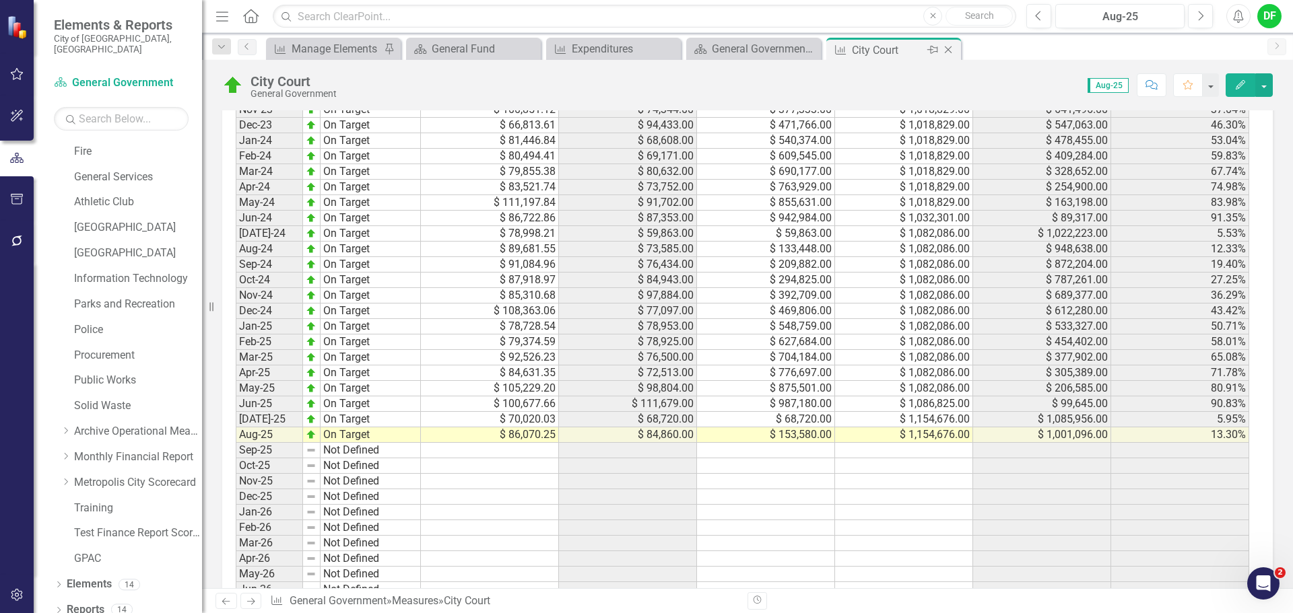
click at [947, 50] on icon "Close" at bounding box center [947, 49] width 13 height 11
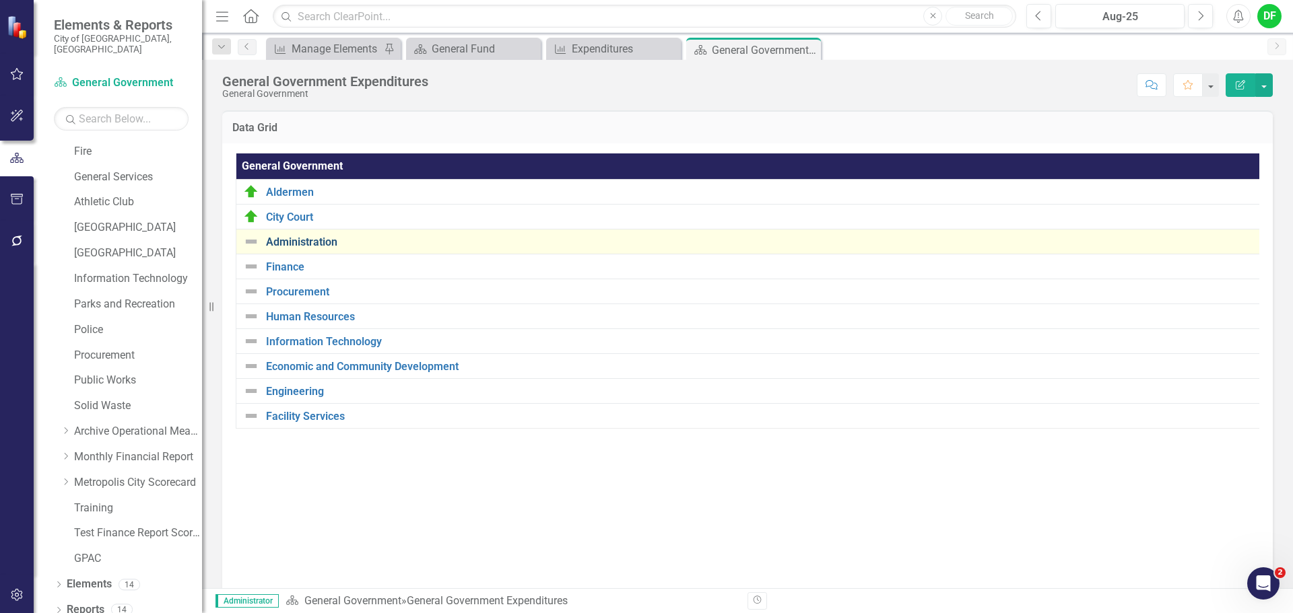
click at [312, 236] on link "Administration" at bounding box center [760, 242] width 989 height 12
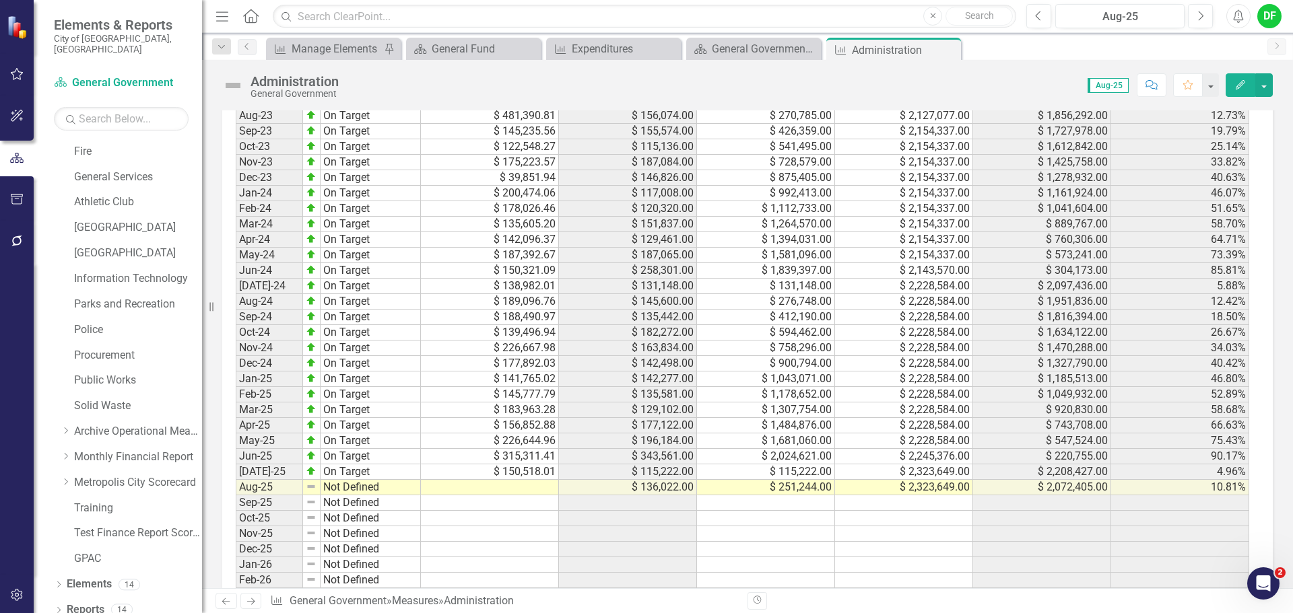
scroll to position [1279, 0]
click at [537, 490] on td at bounding box center [490, 486] width 138 height 15
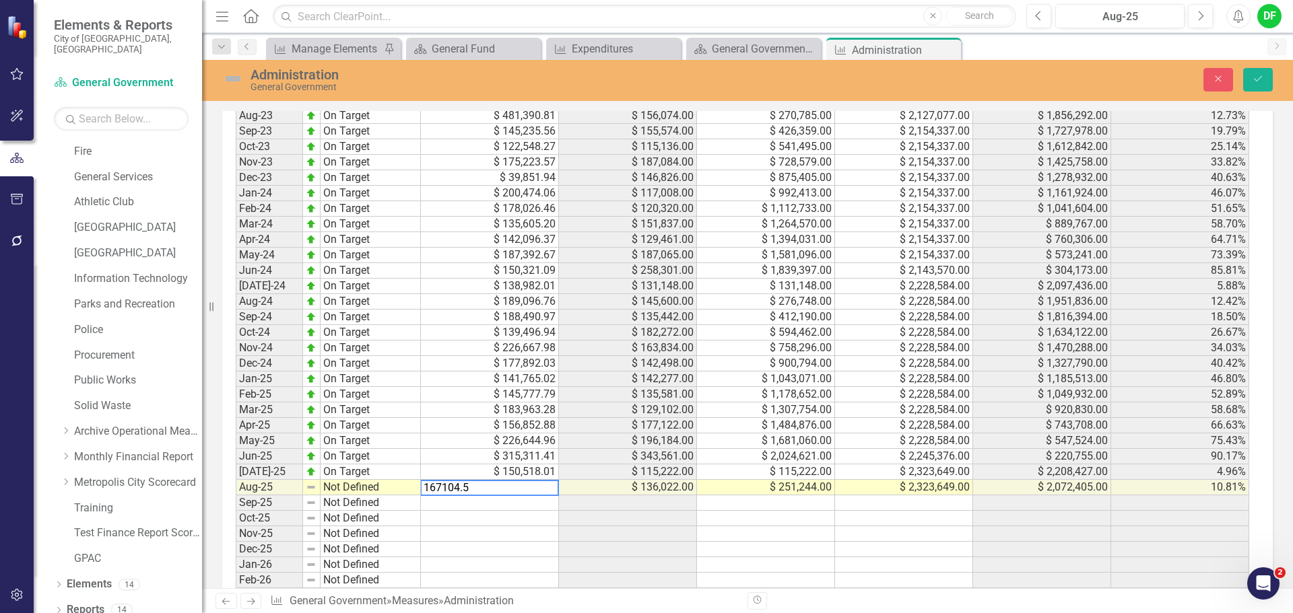
type textarea "167104.51"
click at [236, 79] on img at bounding box center [233, 79] width 22 height 22
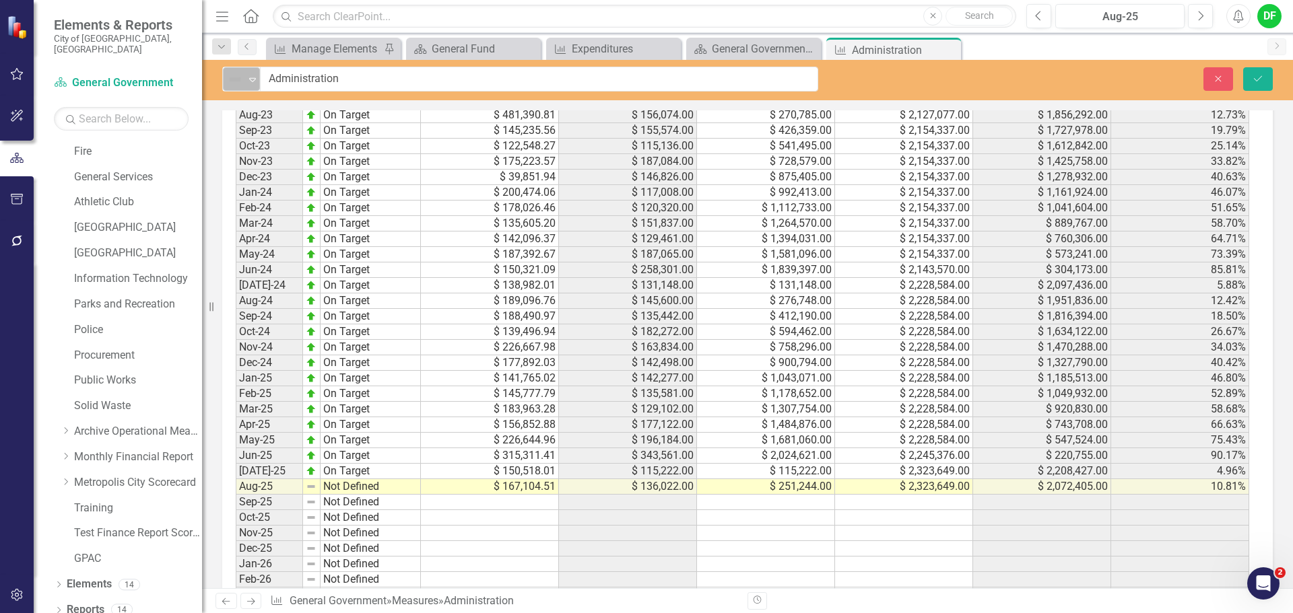
click at [253, 77] on icon "Expand" at bounding box center [252, 79] width 13 height 11
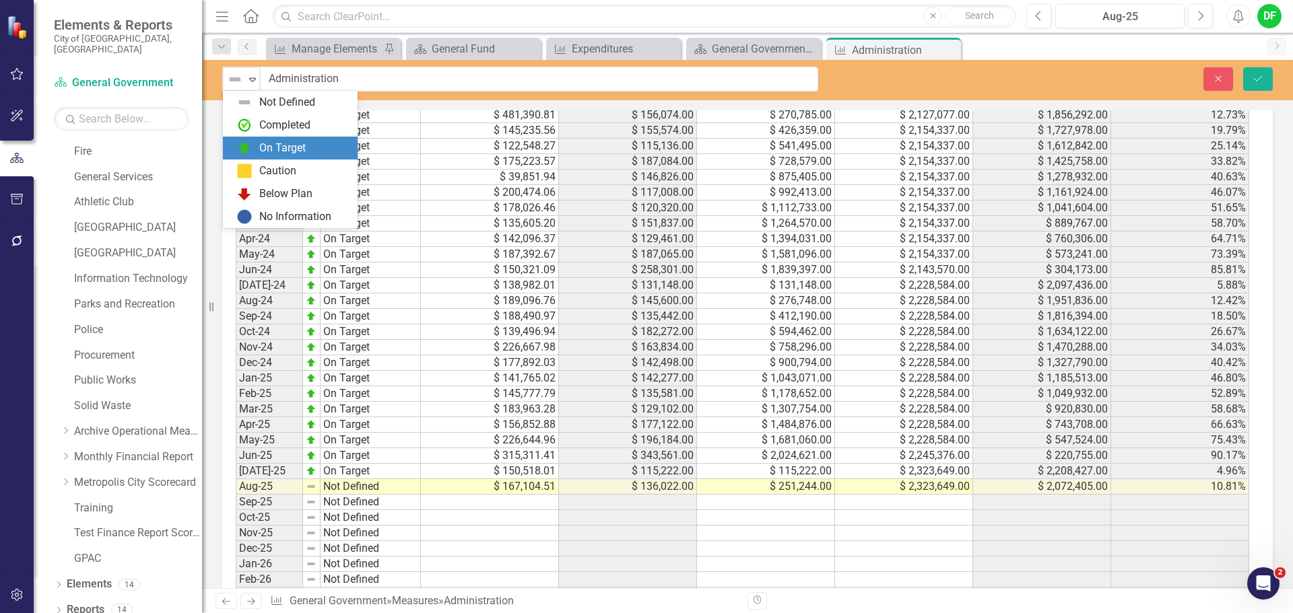
click at [276, 145] on div "On Target" at bounding box center [282, 148] width 46 height 15
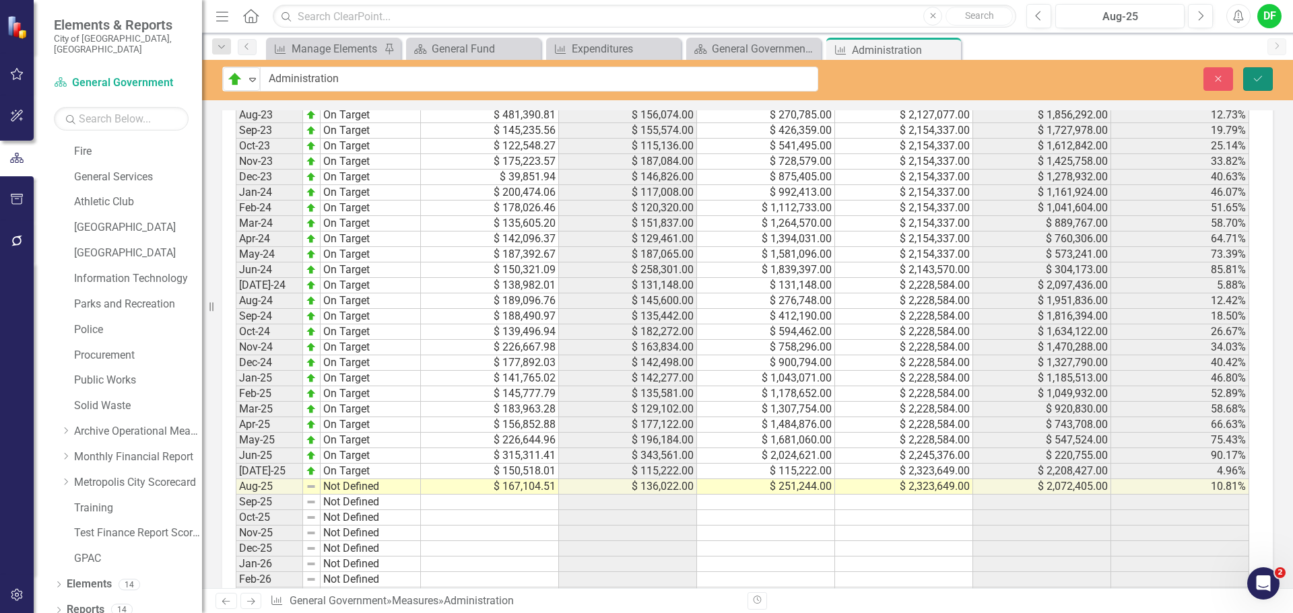
click at [1263, 76] on icon "Save" at bounding box center [1258, 78] width 12 height 9
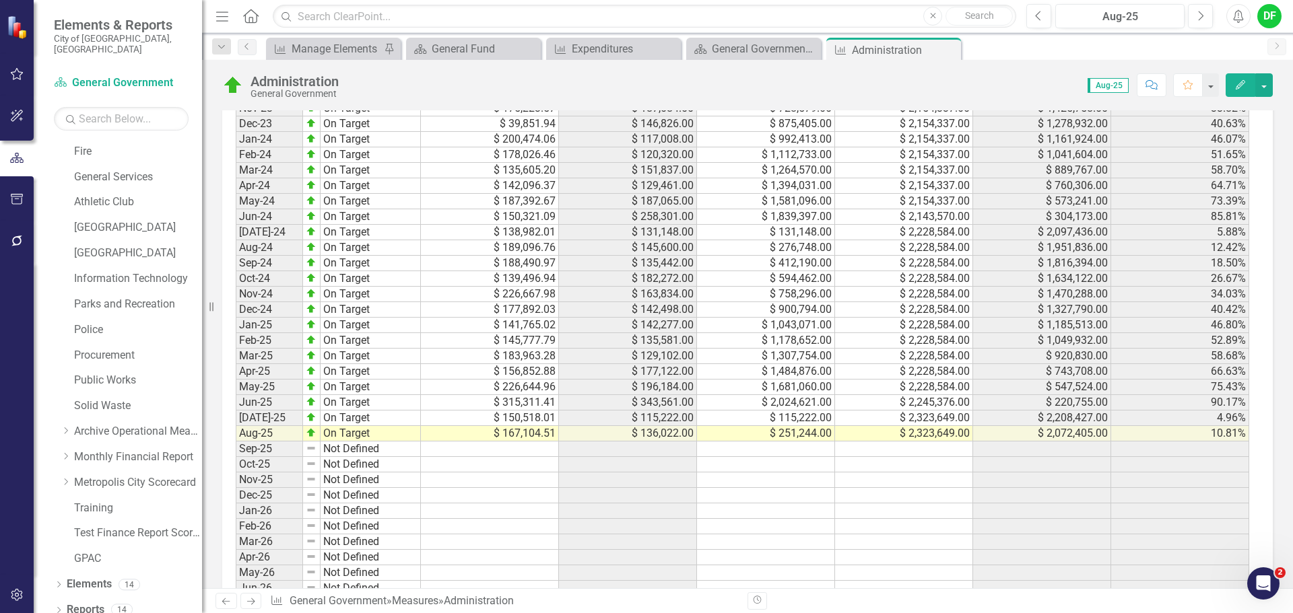
scroll to position [1347, 0]
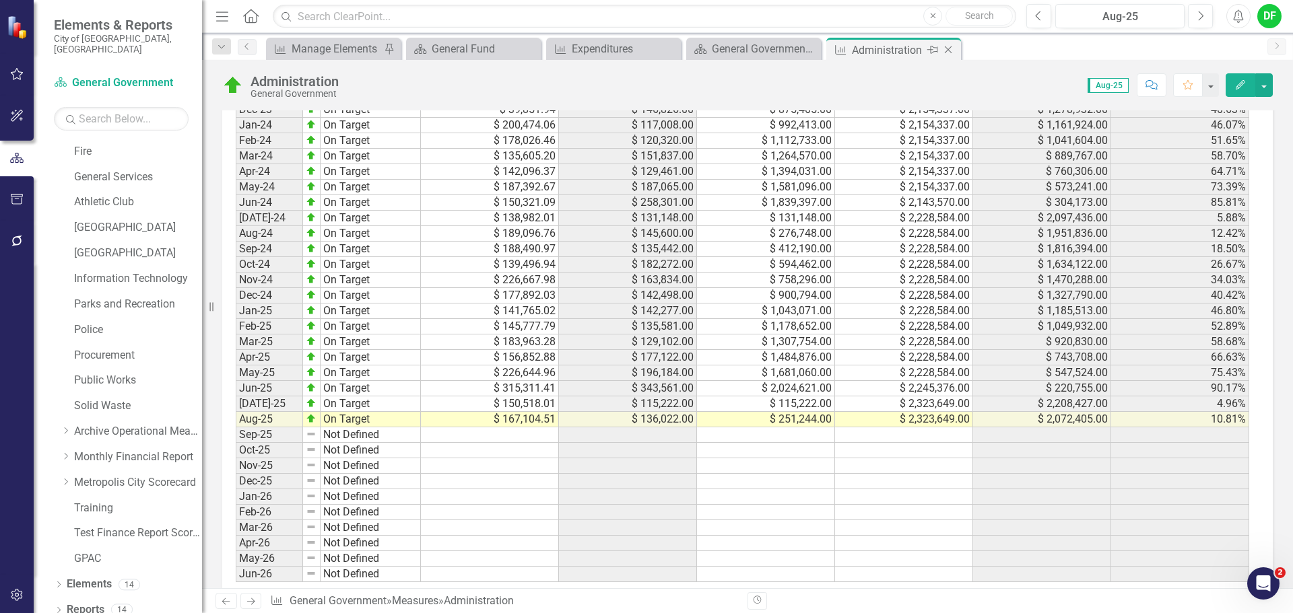
click at [949, 48] on icon "Close" at bounding box center [947, 49] width 13 height 11
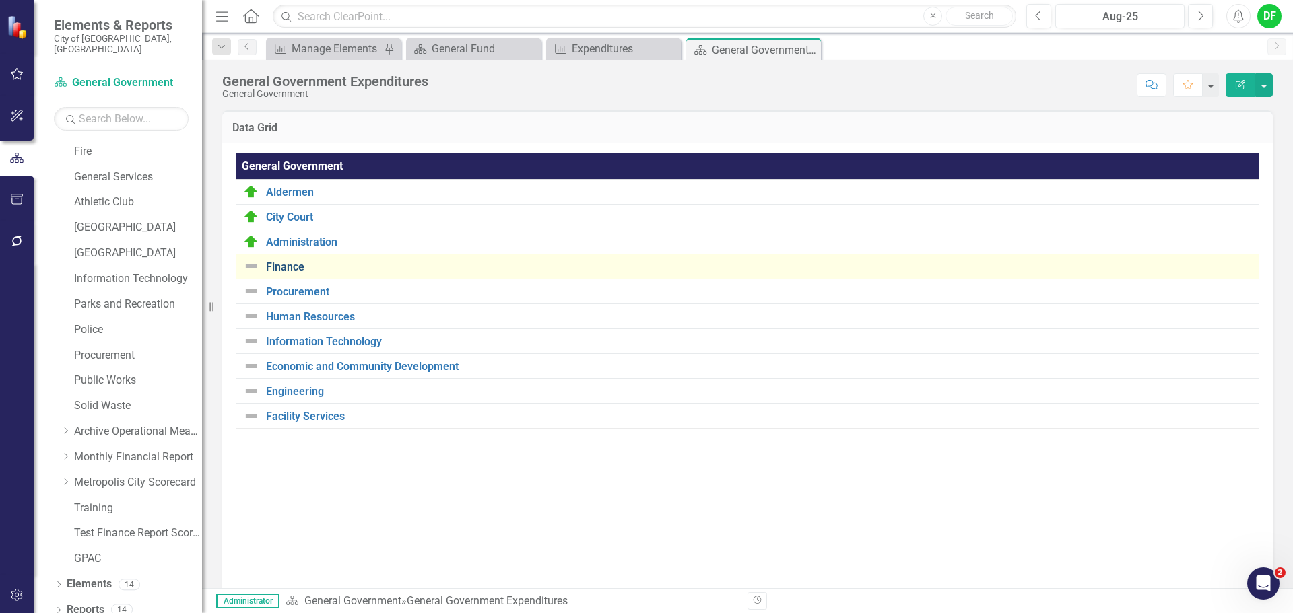
click at [289, 265] on link "Finance" at bounding box center [760, 267] width 988 height 12
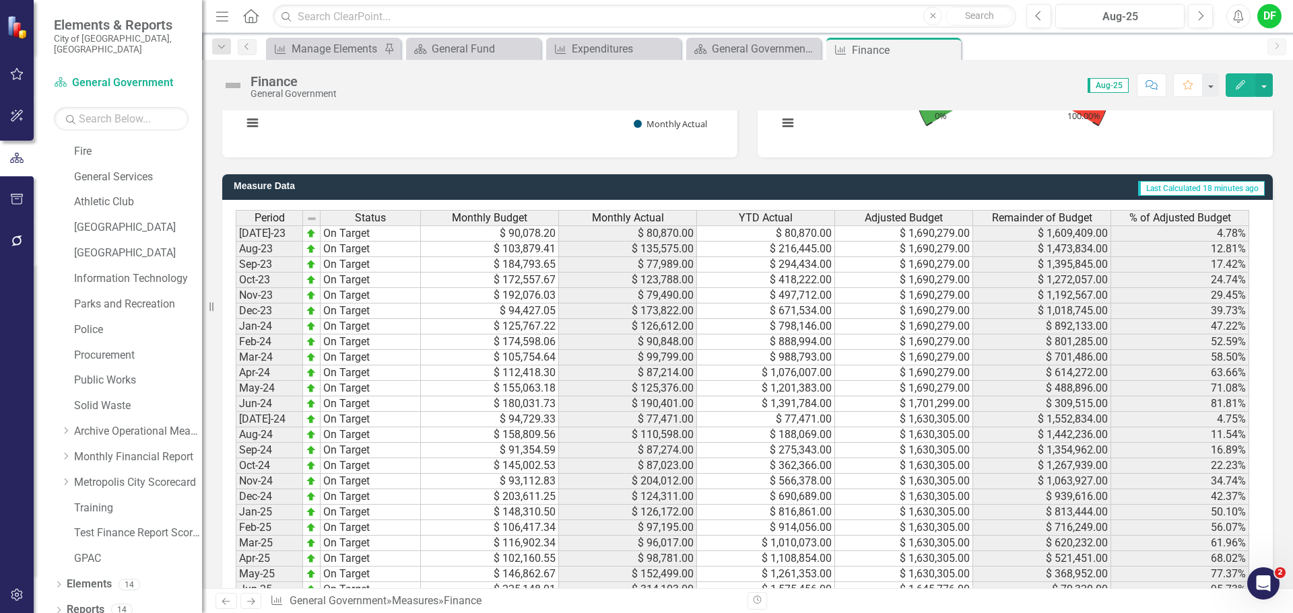
scroll to position [1212, 0]
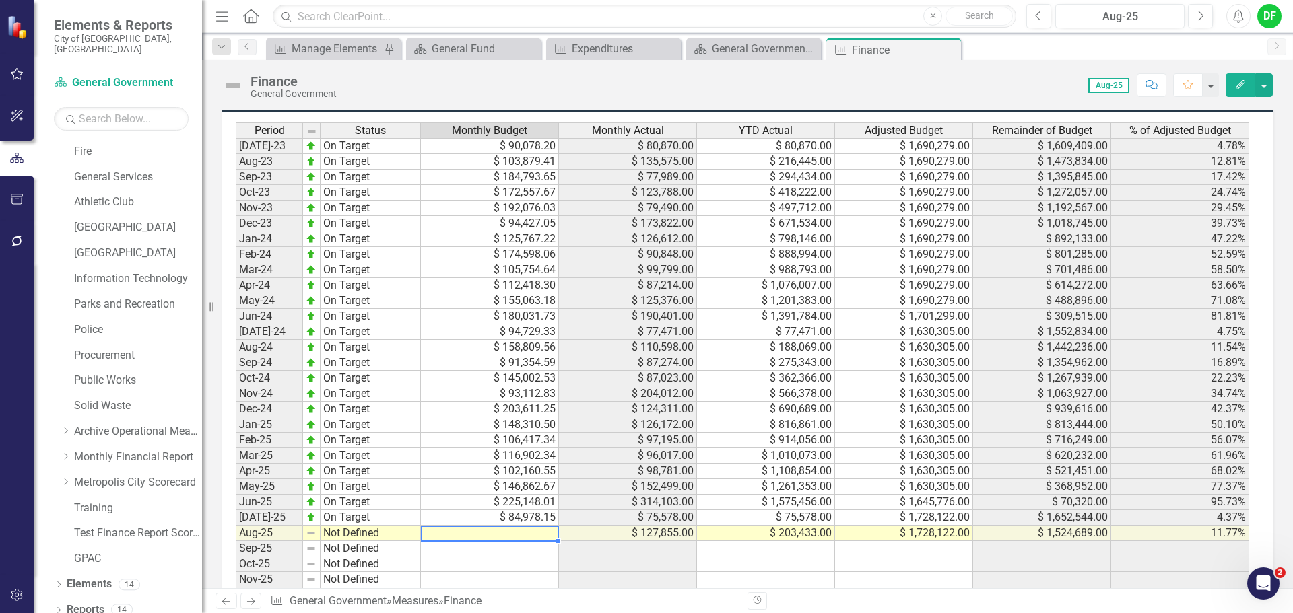
click at [498, 537] on td at bounding box center [490, 533] width 138 height 15
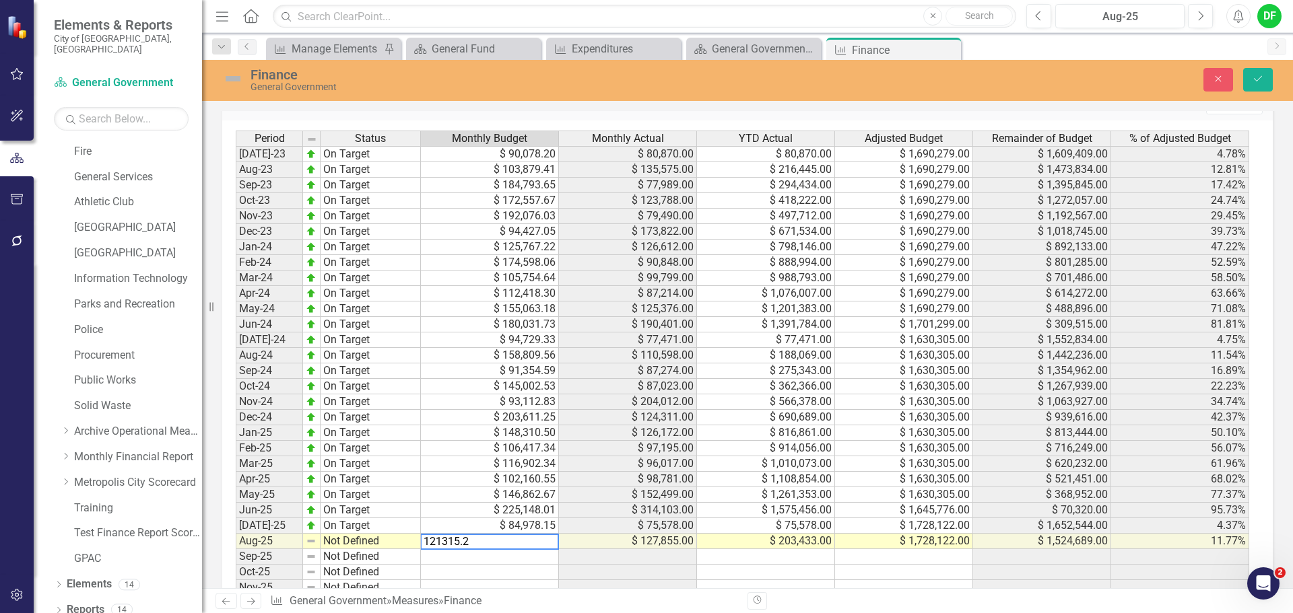
type textarea "121315.25"
click at [235, 80] on img at bounding box center [233, 79] width 22 height 22
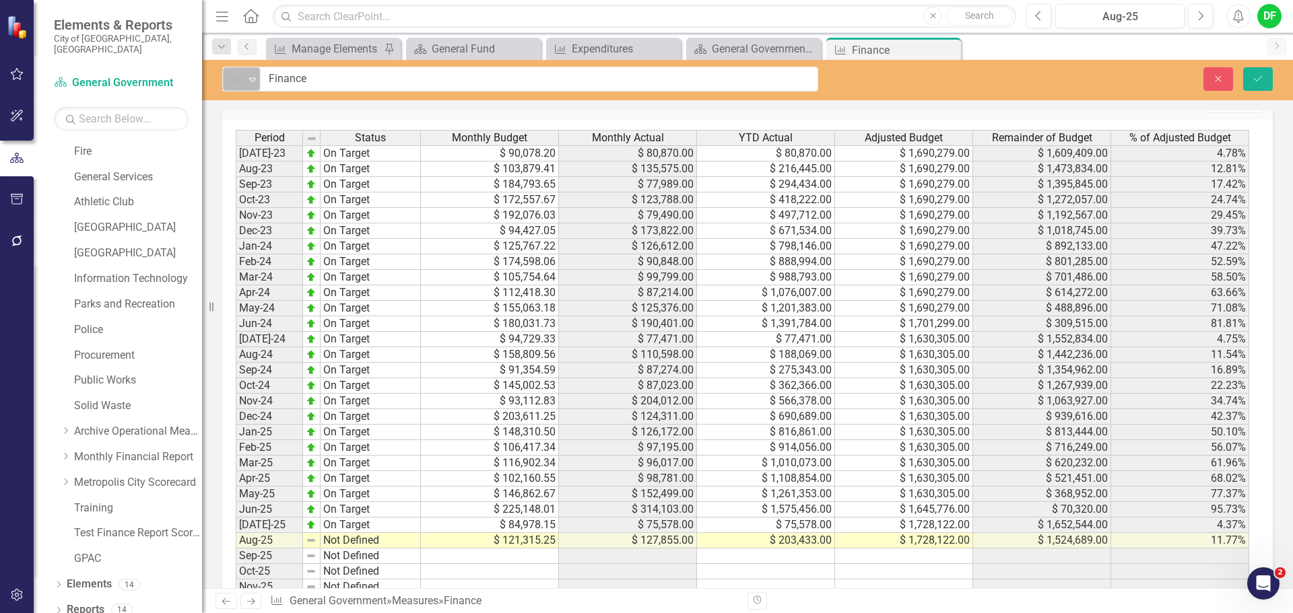
click at [248, 79] on icon "Expand" at bounding box center [252, 79] width 13 height 11
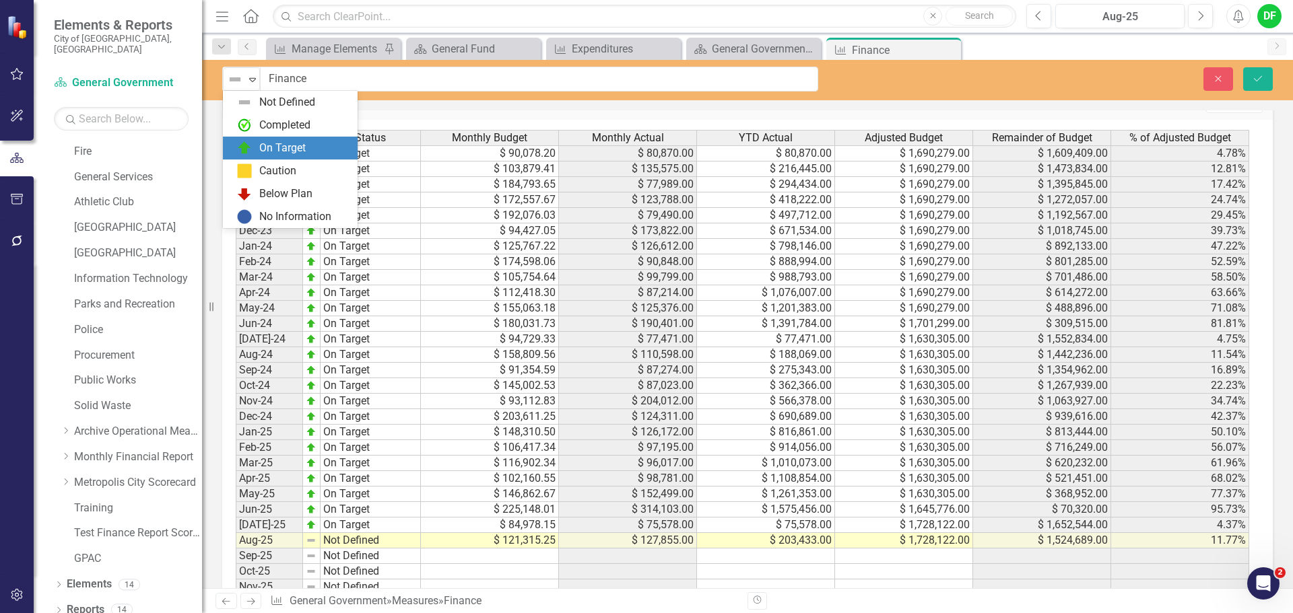
click at [259, 145] on div "On Target" at bounding box center [292, 148] width 113 height 16
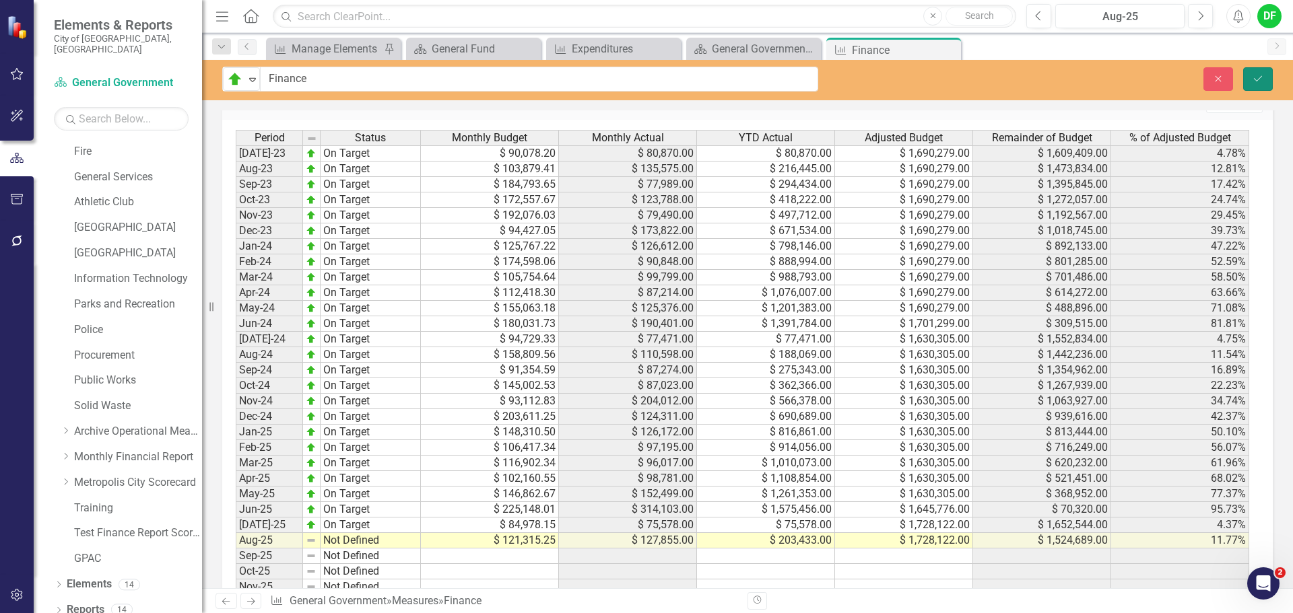
click at [1263, 77] on icon "Save" at bounding box center [1258, 78] width 12 height 9
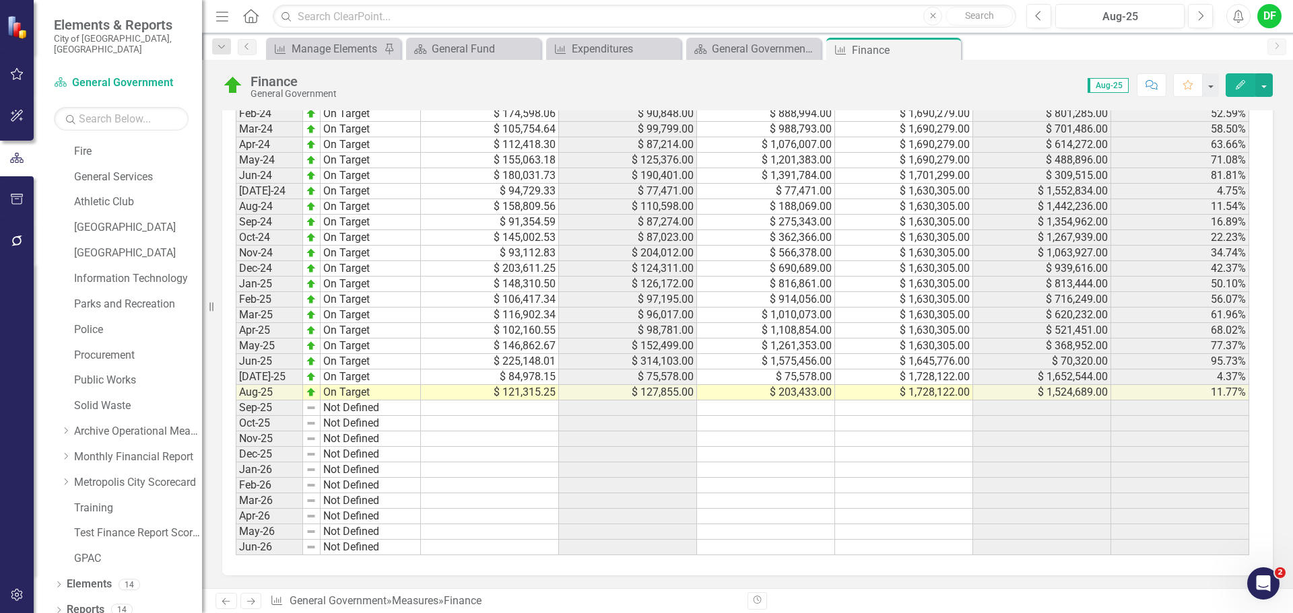
scroll to position [1353, 0]
click at [947, 48] on icon "Close" at bounding box center [947, 49] width 13 height 11
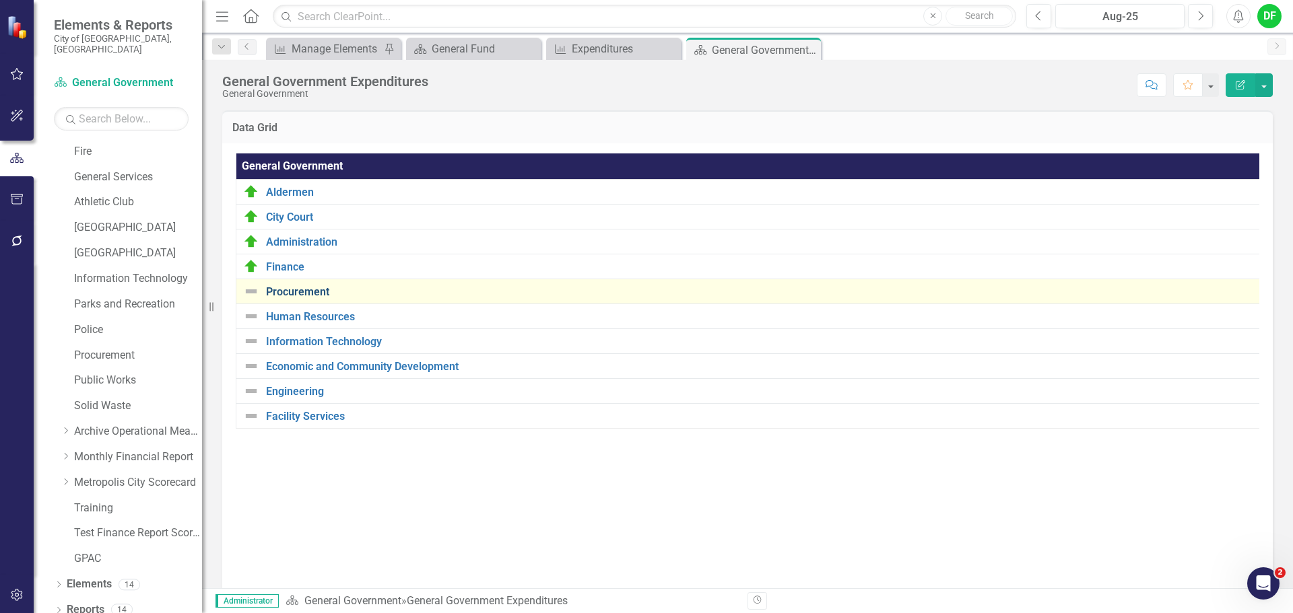
click at [302, 289] on link "Procurement" at bounding box center [760, 292] width 988 height 12
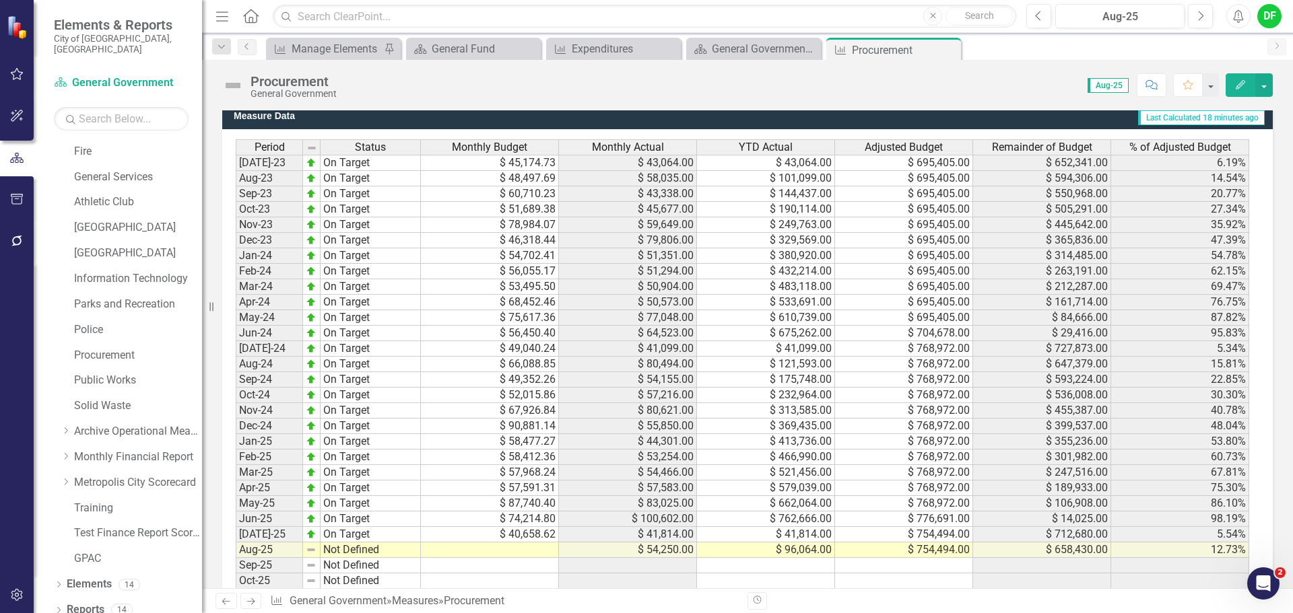
scroll to position [1212, 0]
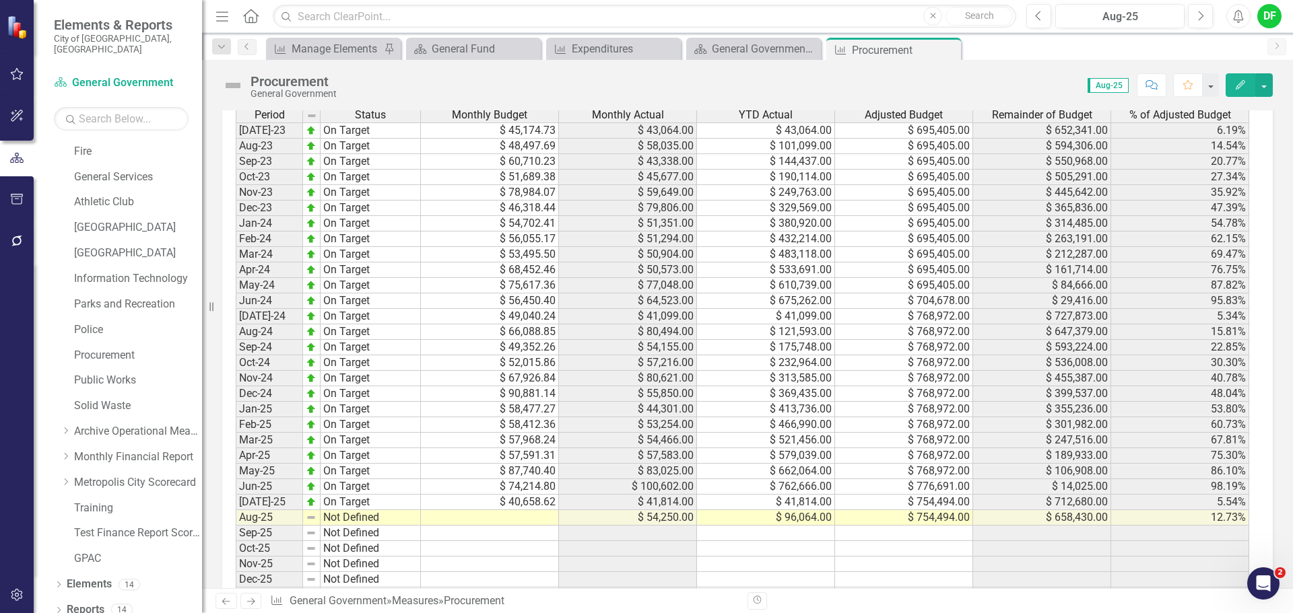
click at [529, 517] on td at bounding box center [490, 517] width 138 height 15
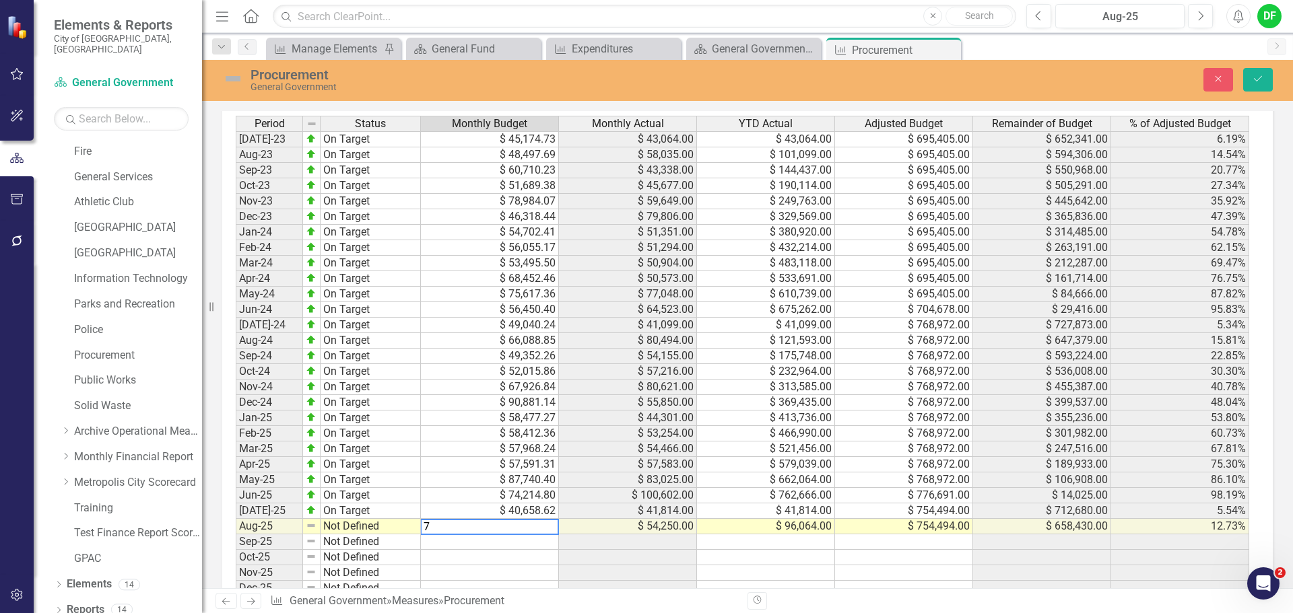
scroll to position [1219, 0]
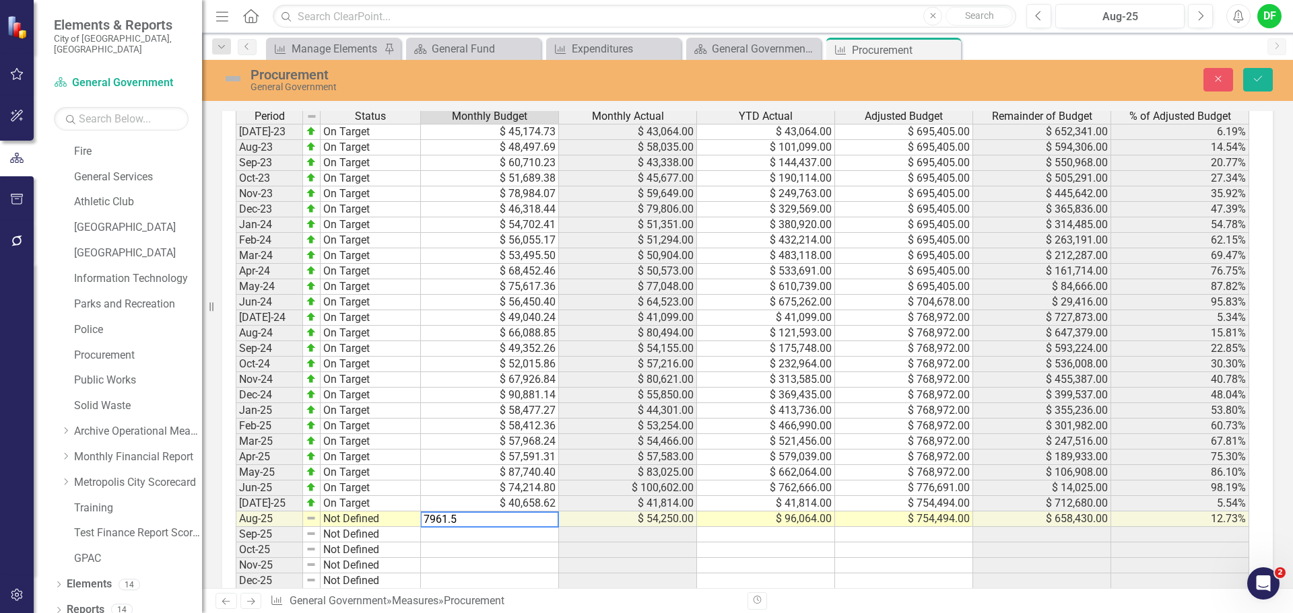
type textarea "7961.50"
type textarea "79631.50"
click at [234, 82] on img at bounding box center [233, 79] width 22 height 22
click at [228, 82] on img at bounding box center [233, 79] width 22 height 22
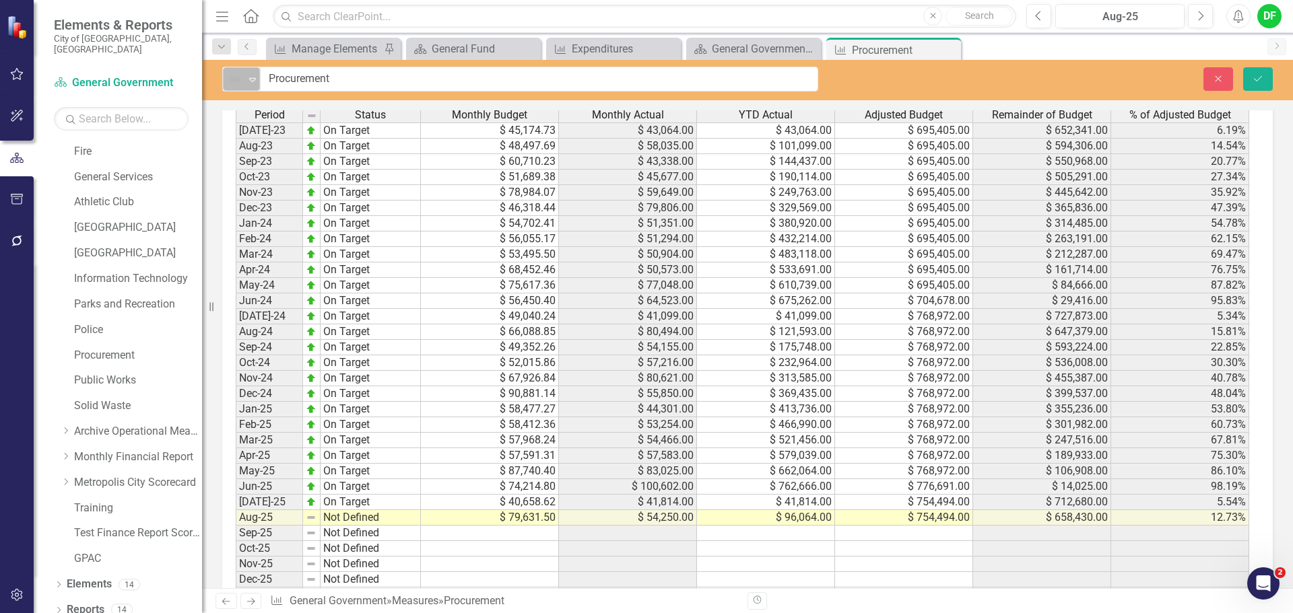
click at [250, 81] on icon "Expand" at bounding box center [252, 79] width 13 height 11
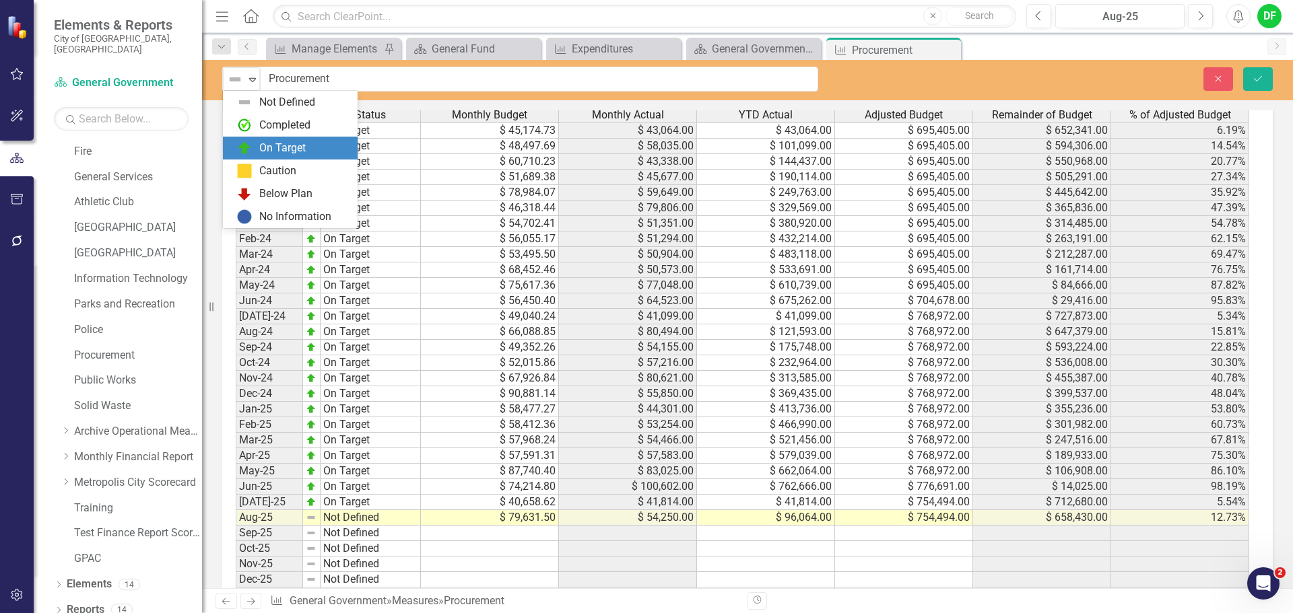
click at [254, 143] on div "On Target" at bounding box center [292, 148] width 113 height 16
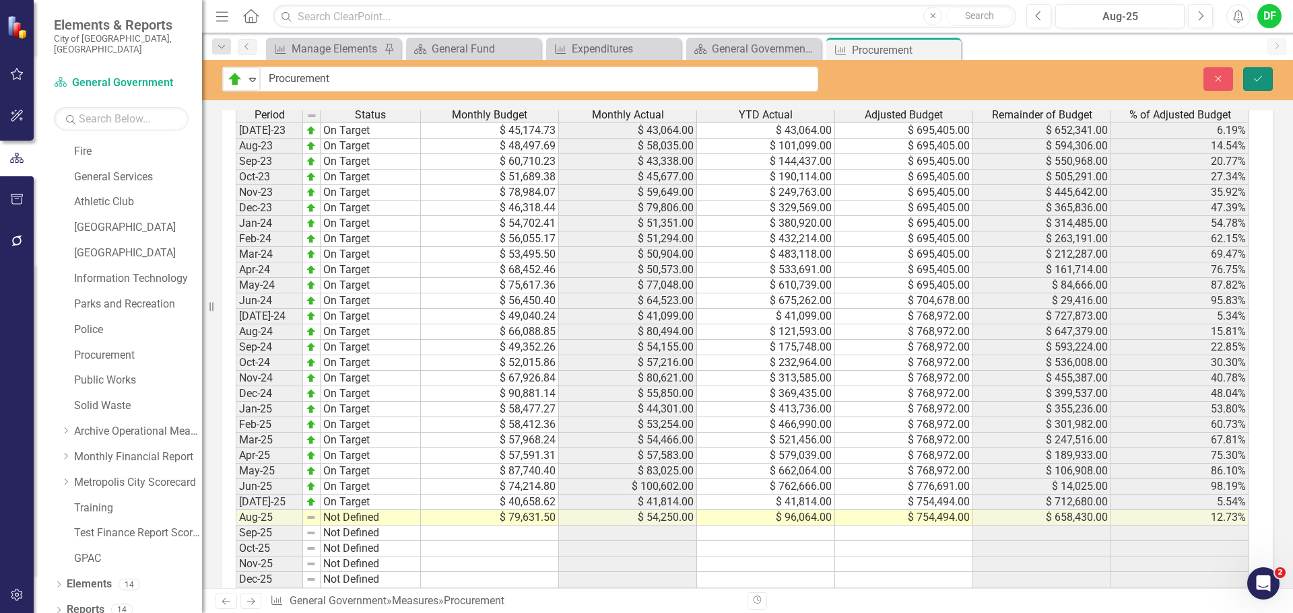
click at [1262, 79] on icon "Save" at bounding box center [1258, 78] width 12 height 9
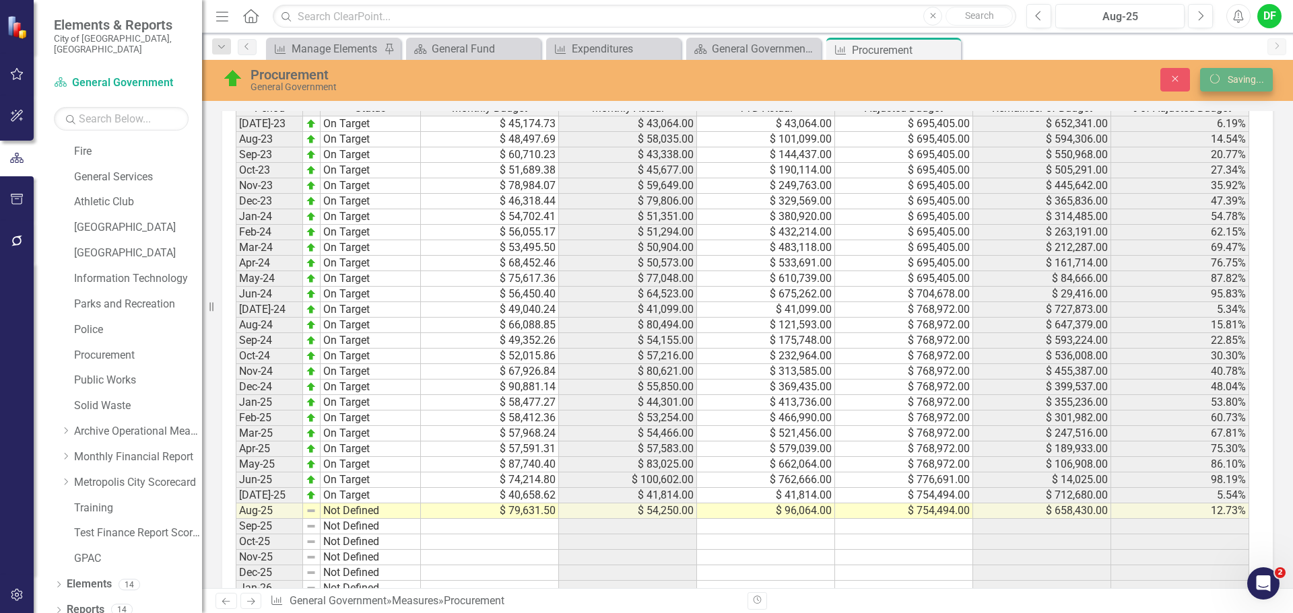
scroll to position [1212, 0]
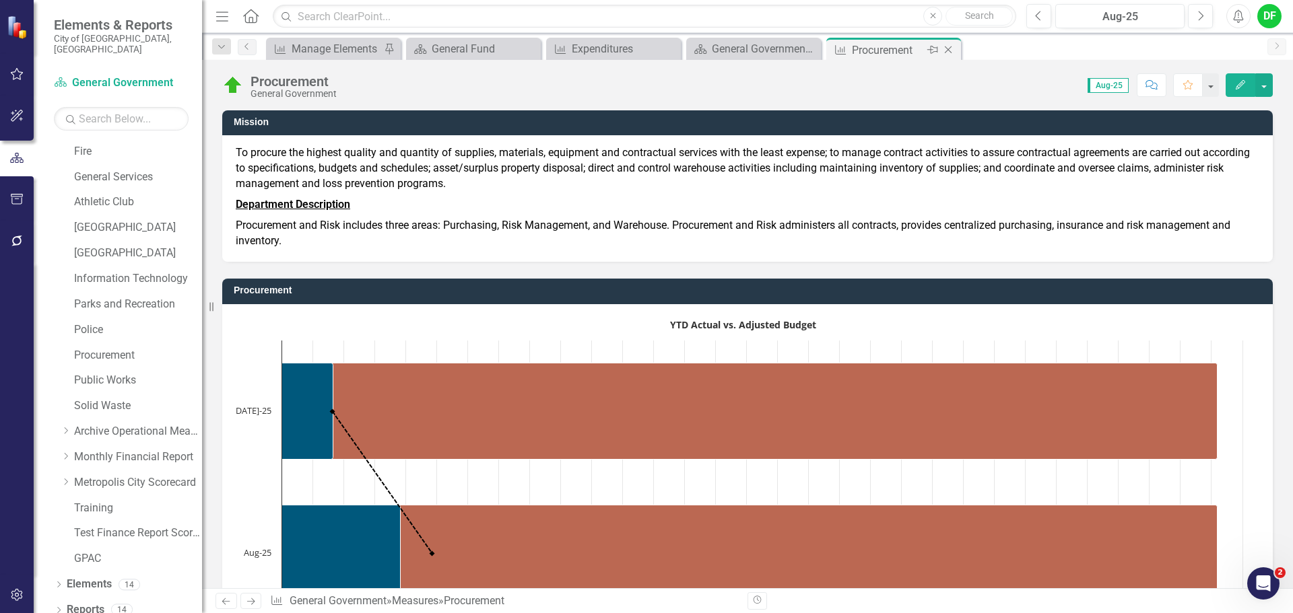
click at [947, 48] on icon "Close" at bounding box center [947, 49] width 13 height 11
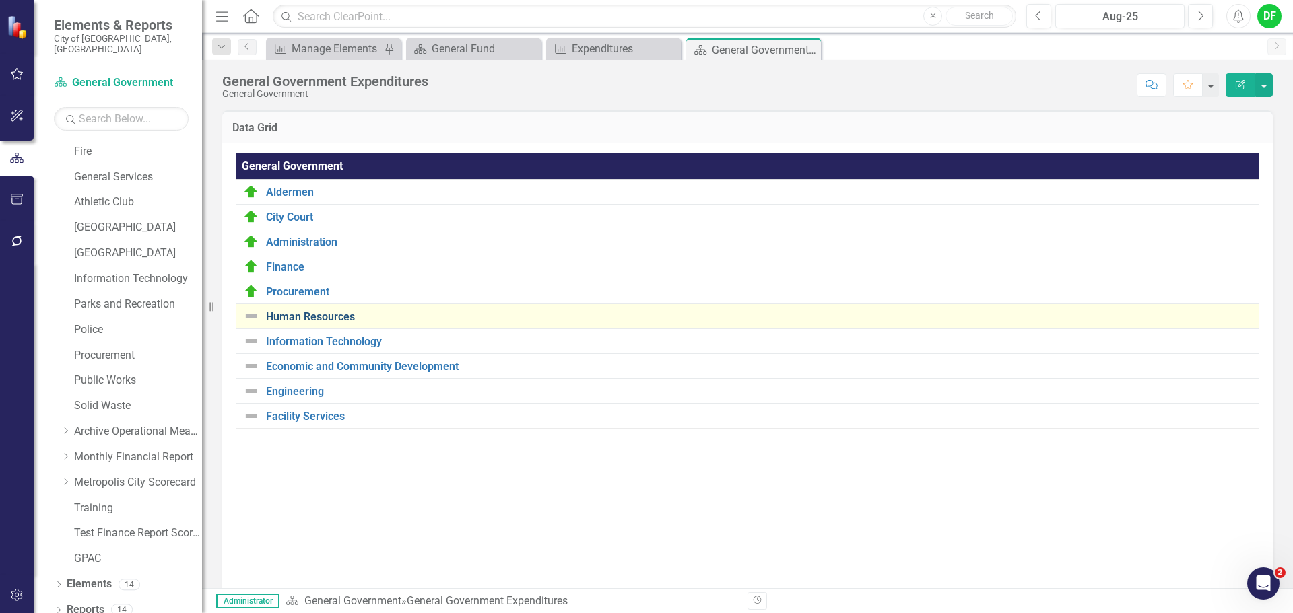
click at [319, 318] on link "Human Resources" at bounding box center [761, 317] width 990 height 12
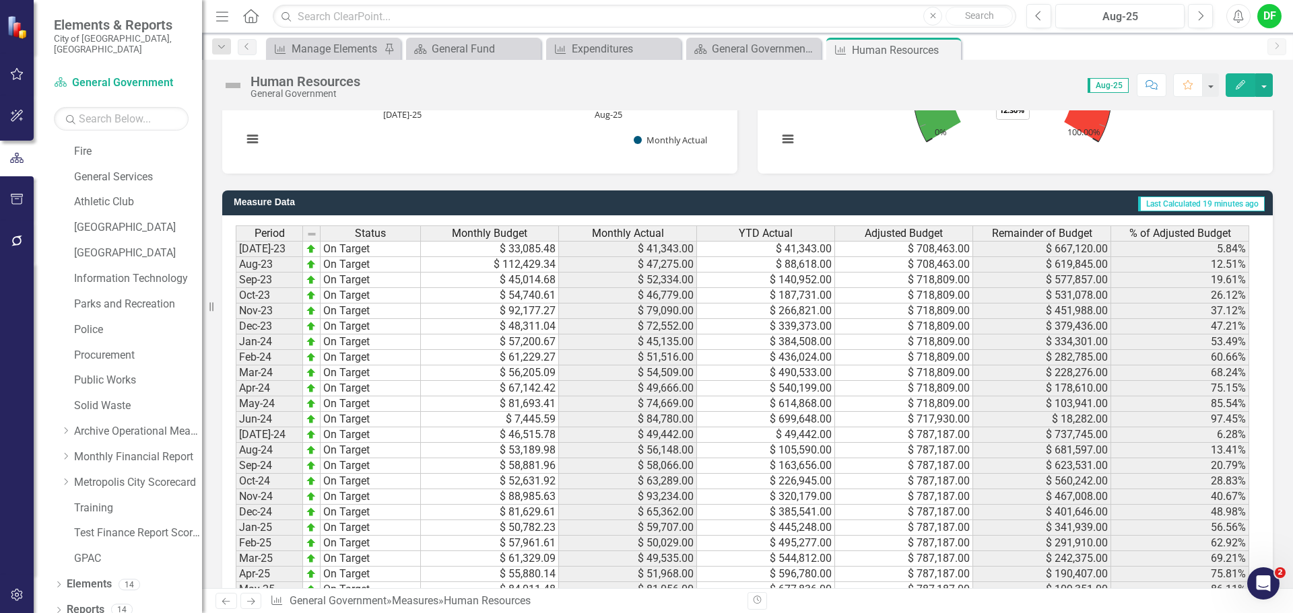
scroll to position [1077, 0]
click at [739, 49] on div "General Government Expenditures" at bounding box center [756, 48] width 89 height 17
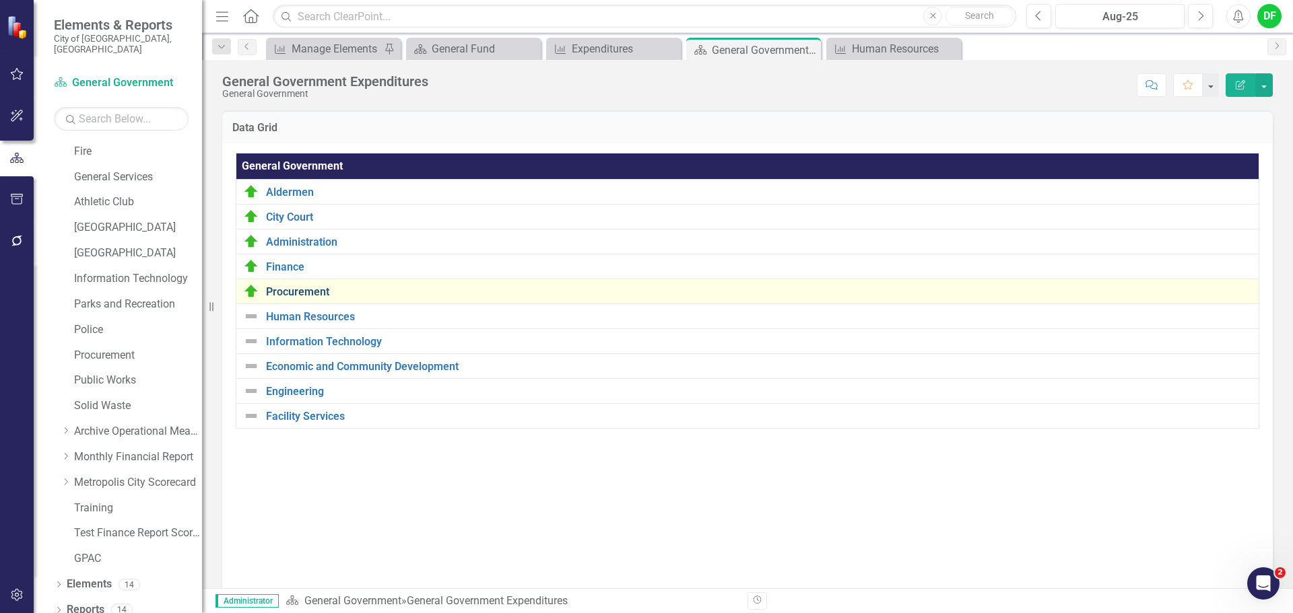
click at [291, 291] on link "Procurement" at bounding box center [759, 292] width 986 height 12
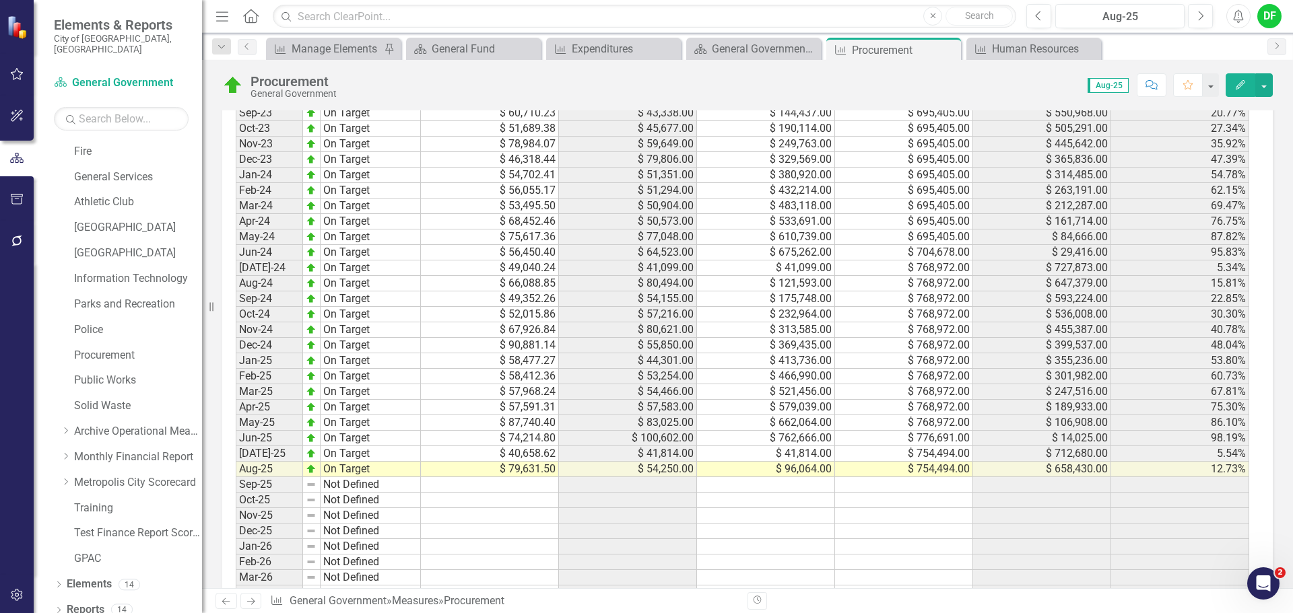
scroll to position [1338, 0]
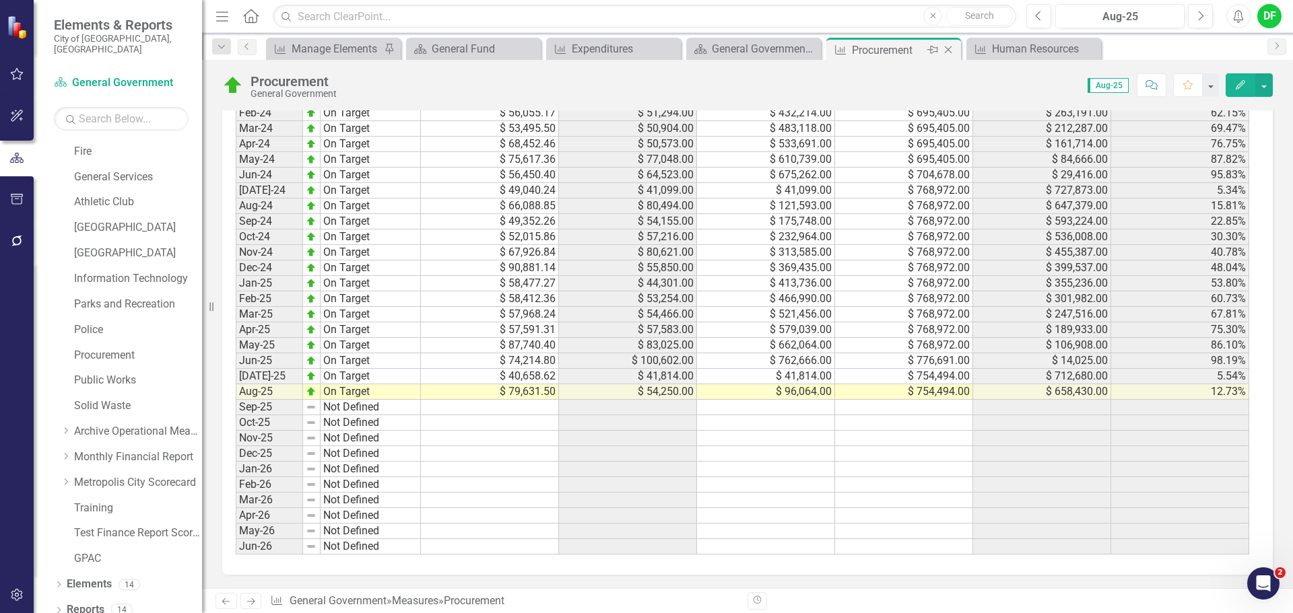
click at [951, 48] on icon "Close" at bounding box center [947, 49] width 13 height 11
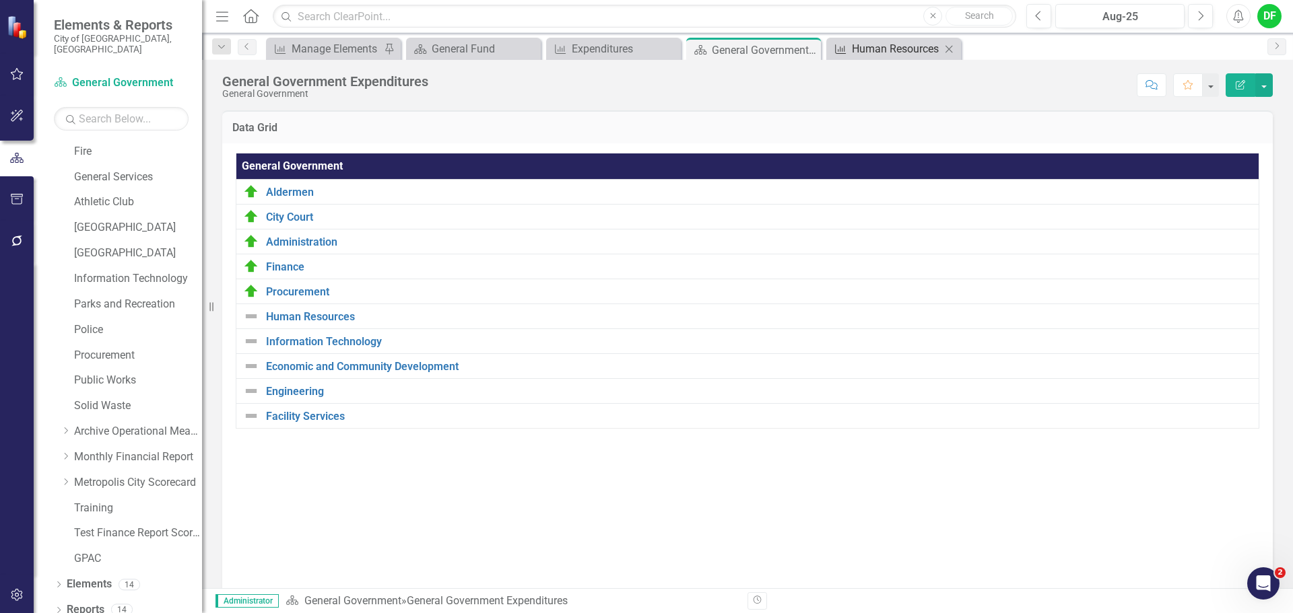
click at [865, 40] on div "Human Resources" at bounding box center [896, 48] width 89 height 17
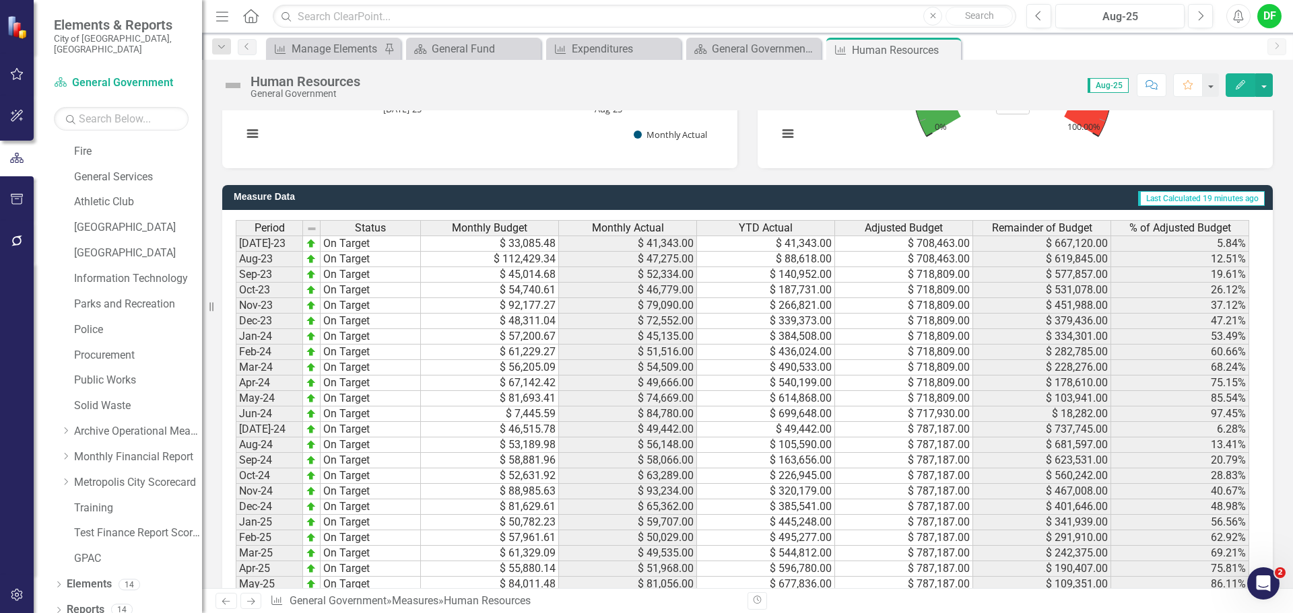
scroll to position [1212, 0]
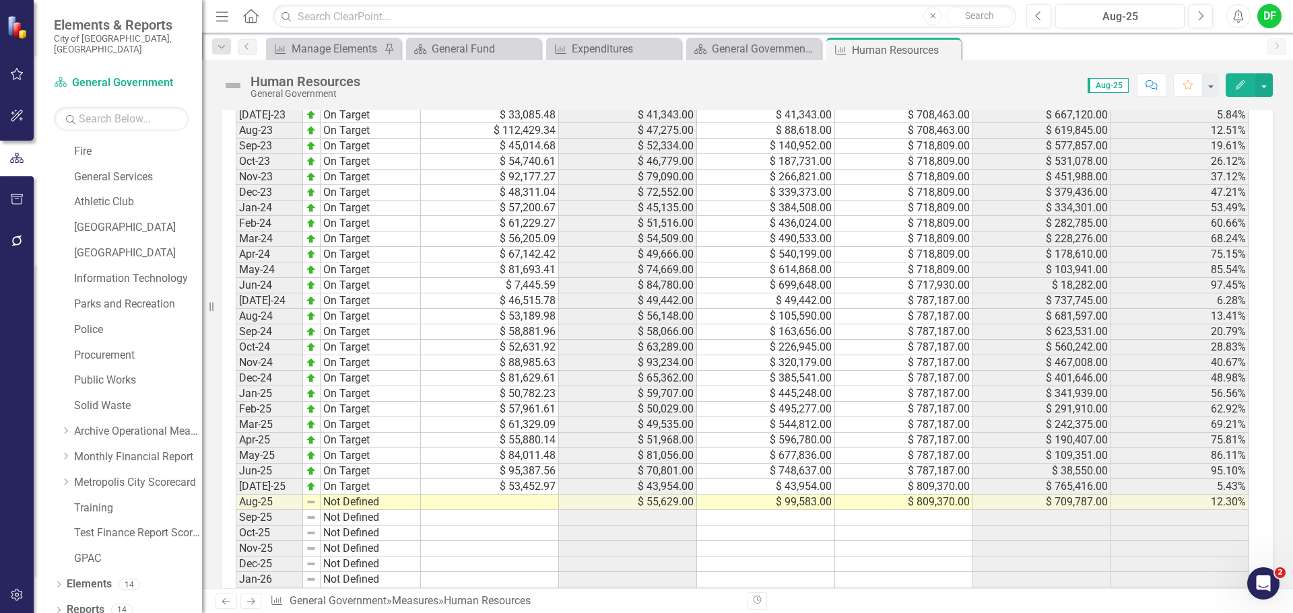
click at [517, 504] on td at bounding box center [490, 502] width 138 height 15
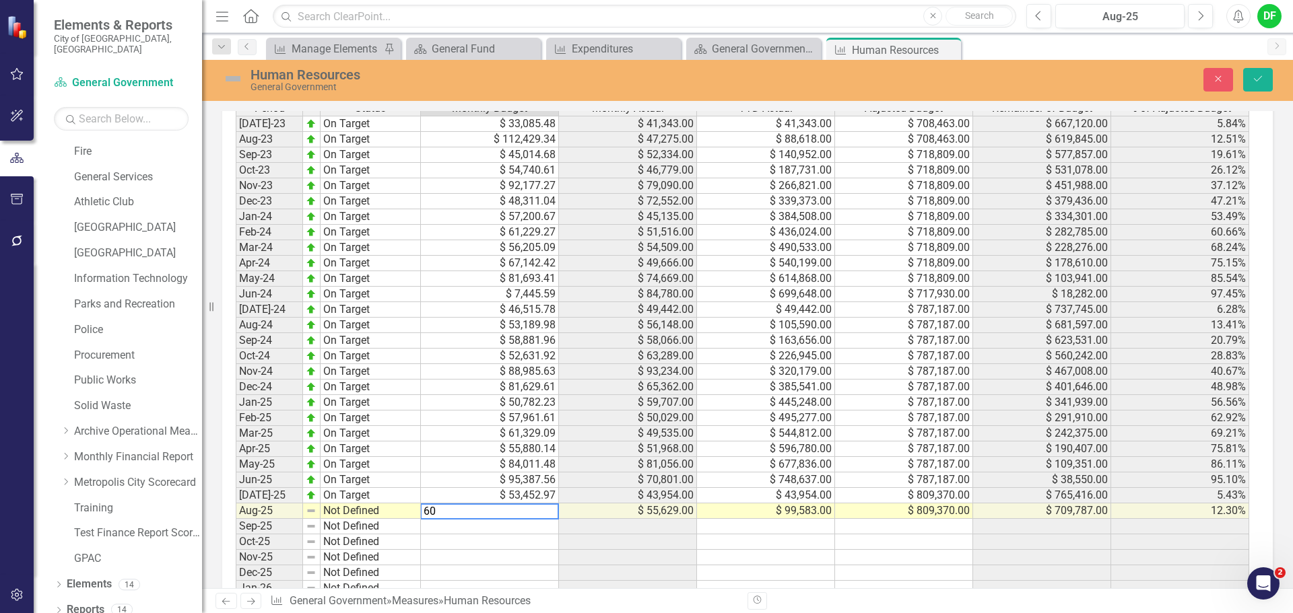
scroll to position [1219, 0]
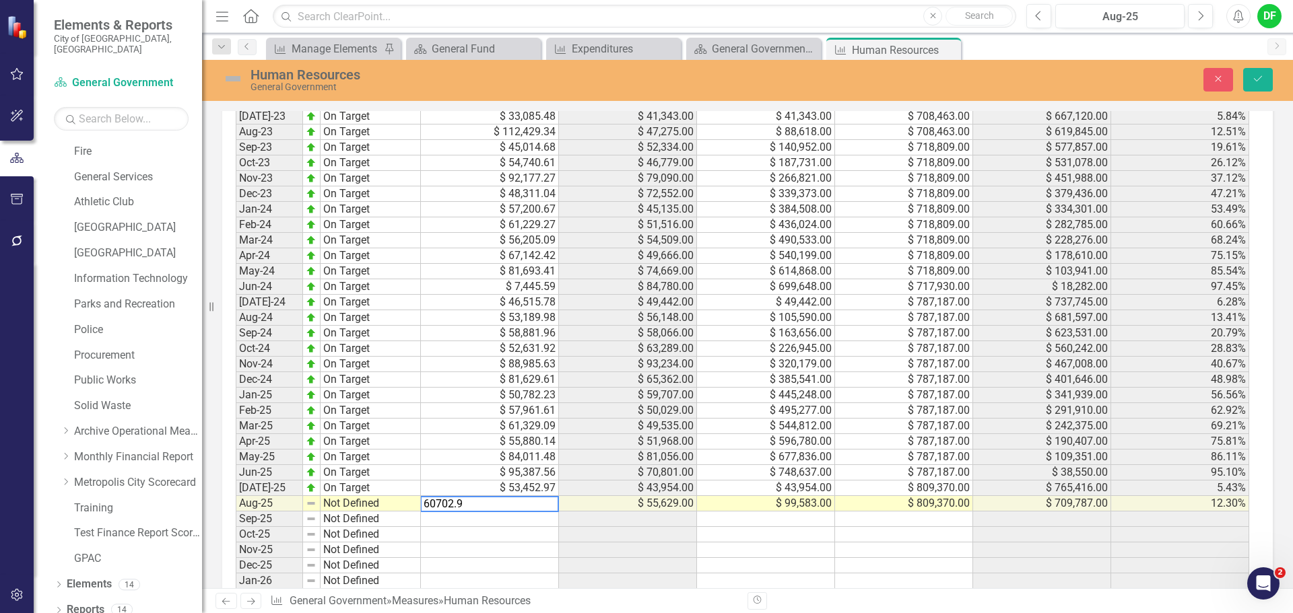
type textarea "60702.99"
click at [230, 79] on img at bounding box center [233, 79] width 22 height 22
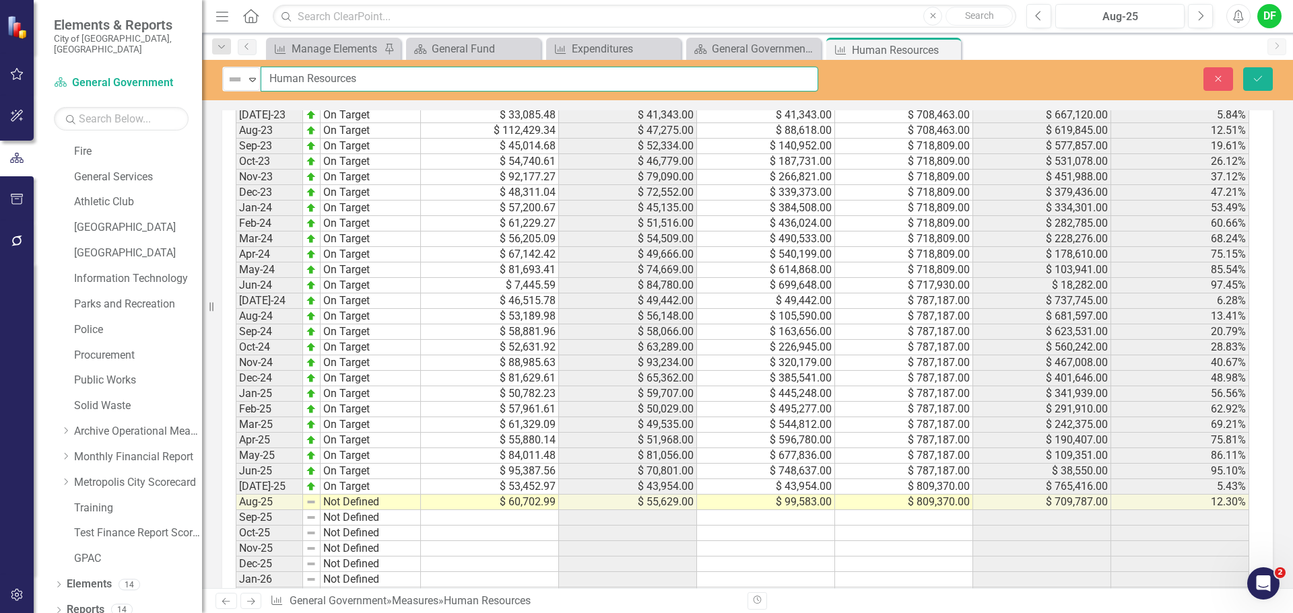
click at [263, 75] on input "Human Resources" at bounding box center [540, 79] width 558 height 25
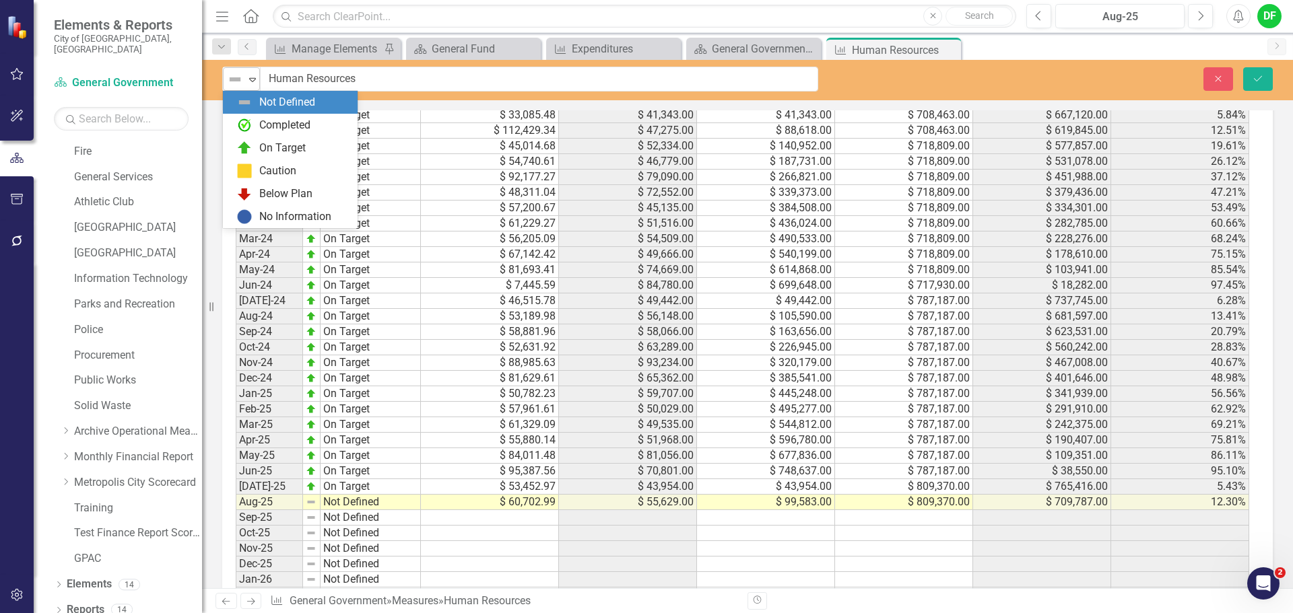
click at [249, 76] on icon "Expand" at bounding box center [252, 79] width 13 height 11
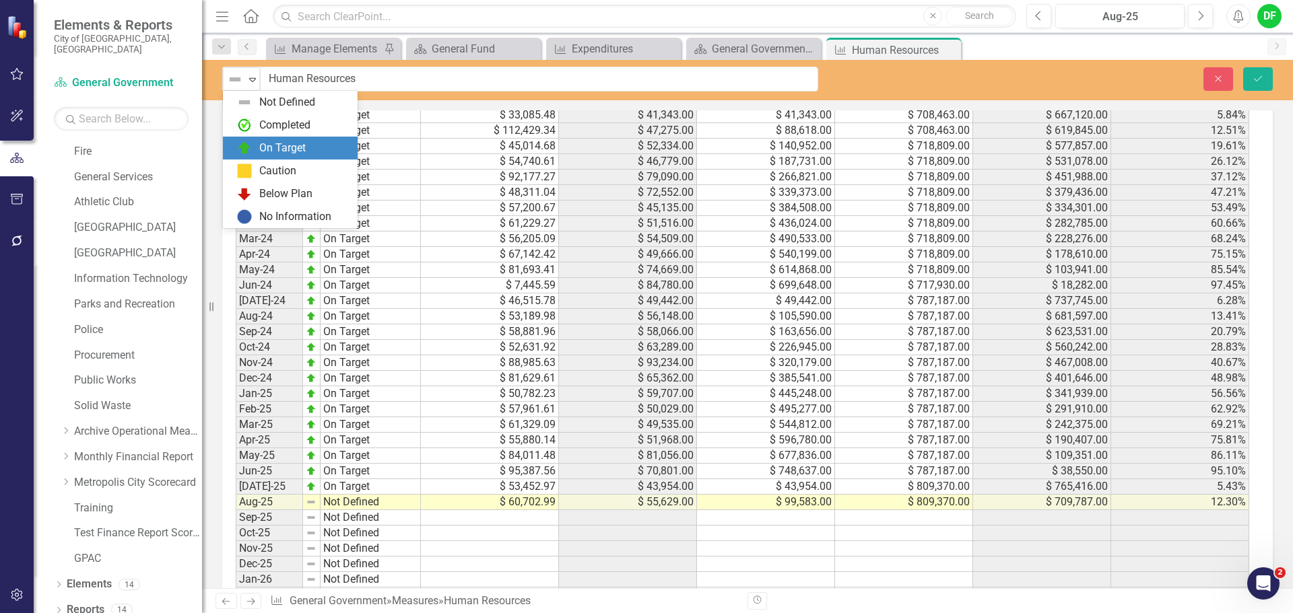
click at [246, 141] on img at bounding box center [244, 148] width 16 height 16
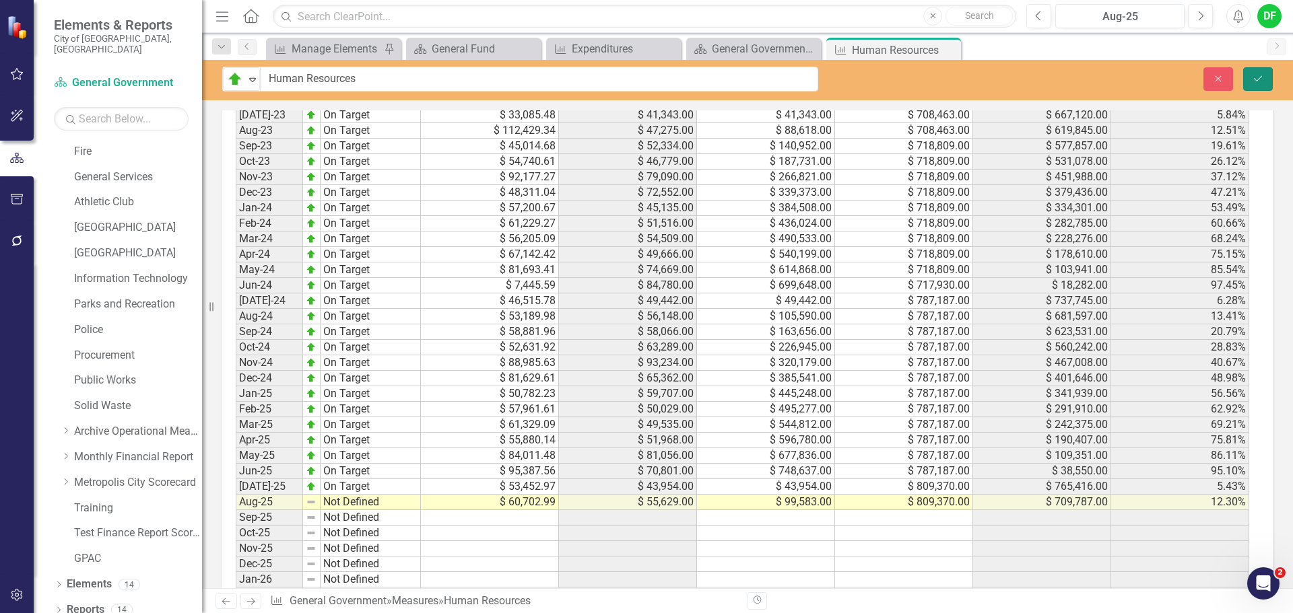
click at [1258, 77] on icon "Save" at bounding box center [1258, 78] width 12 height 9
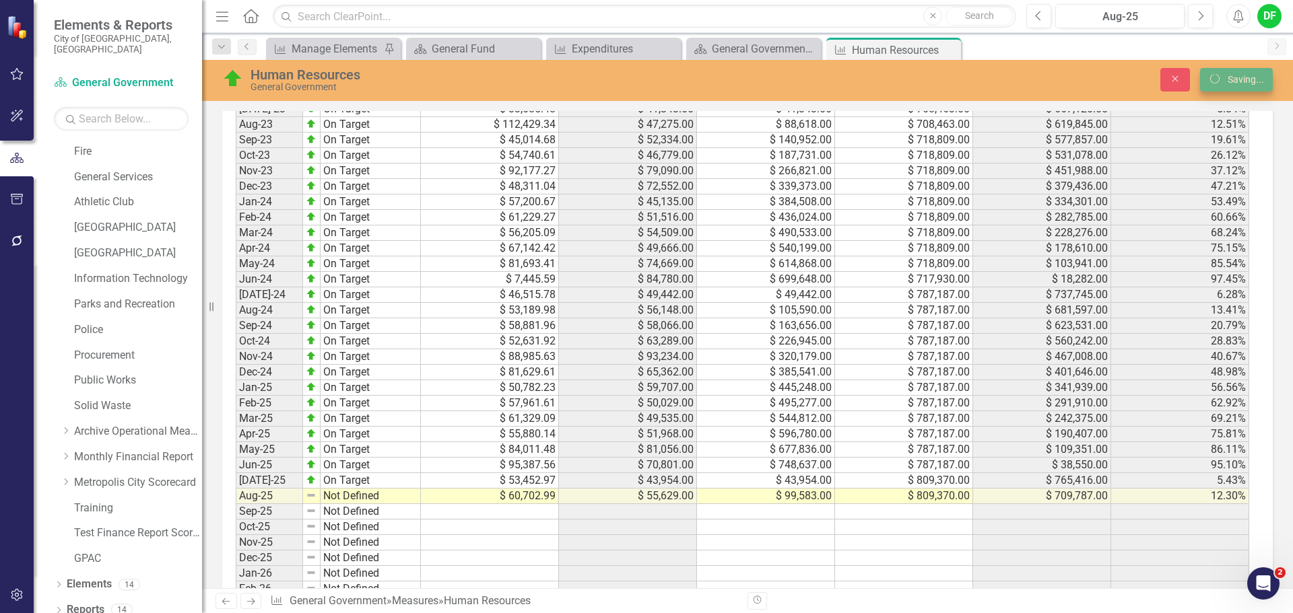
scroll to position [1212, 0]
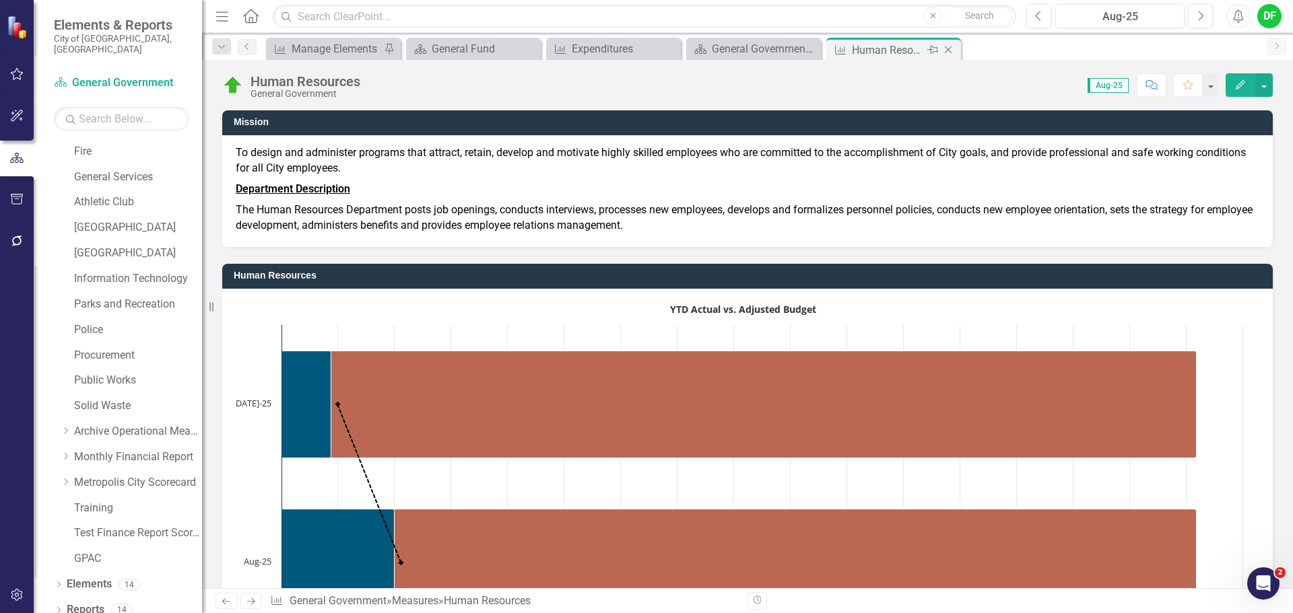
click at [949, 51] on icon "Close" at bounding box center [947, 49] width 13 height 11
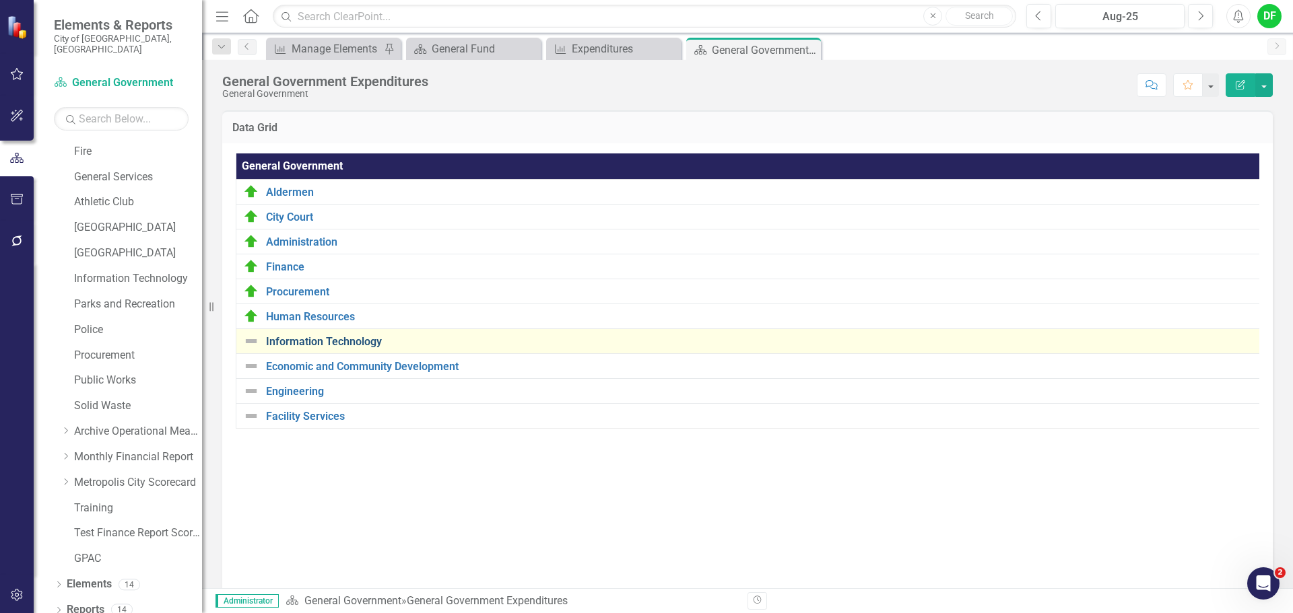
click at [353, 344] on link "Information Technology" at bounding box center [761, 342] width 990 height 12
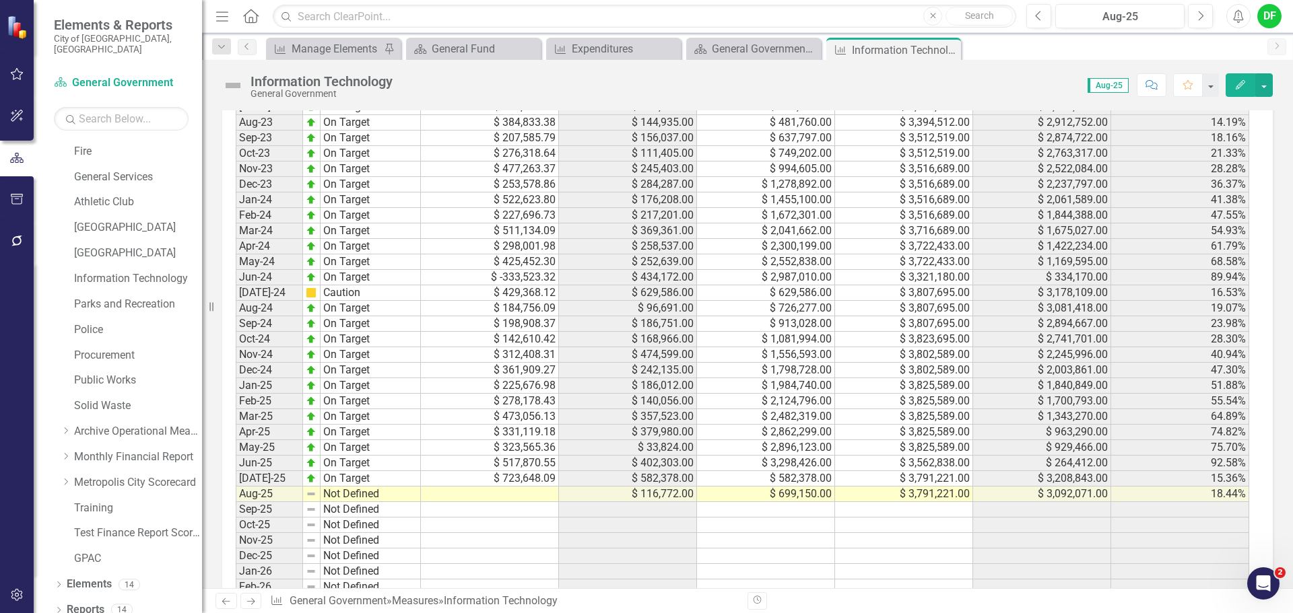
scroll to position [1212, 0]
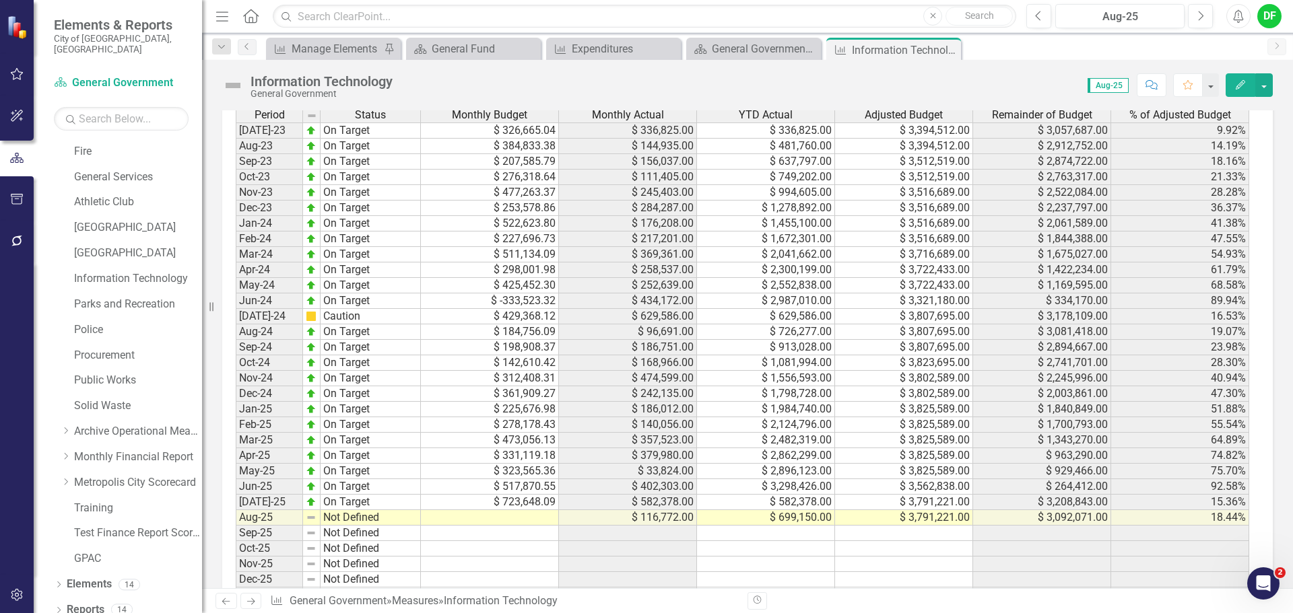
click at [521, 522] on td at bounding box center [490, 517] width 138 height 15
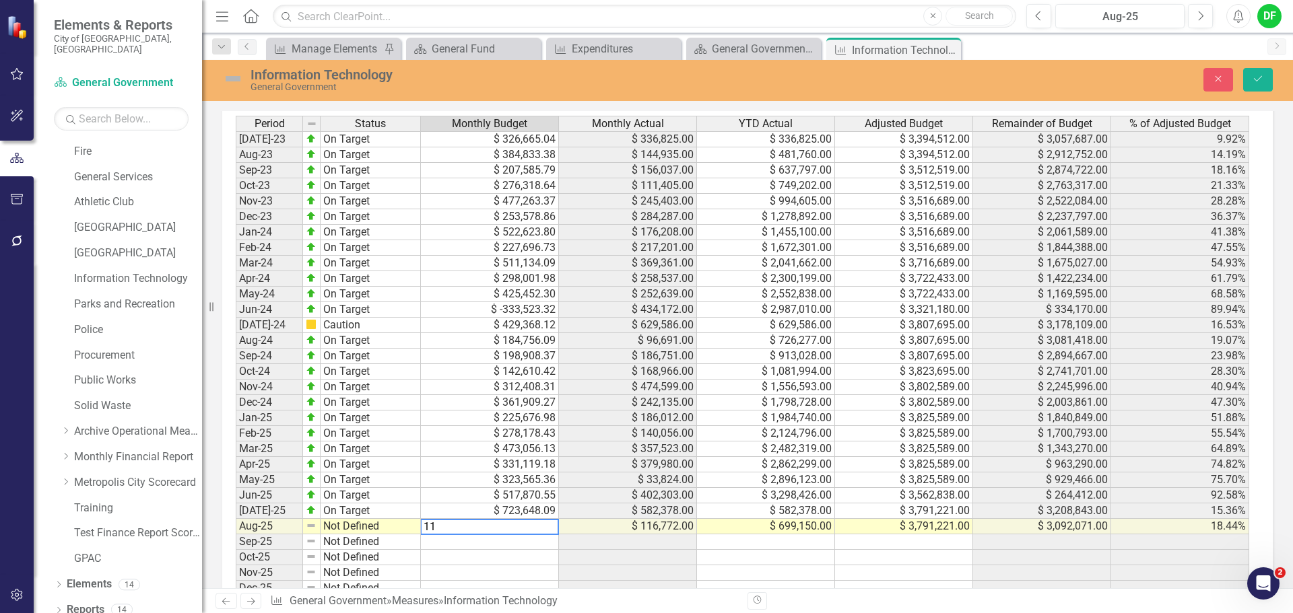
scroll to position [1219, 0]
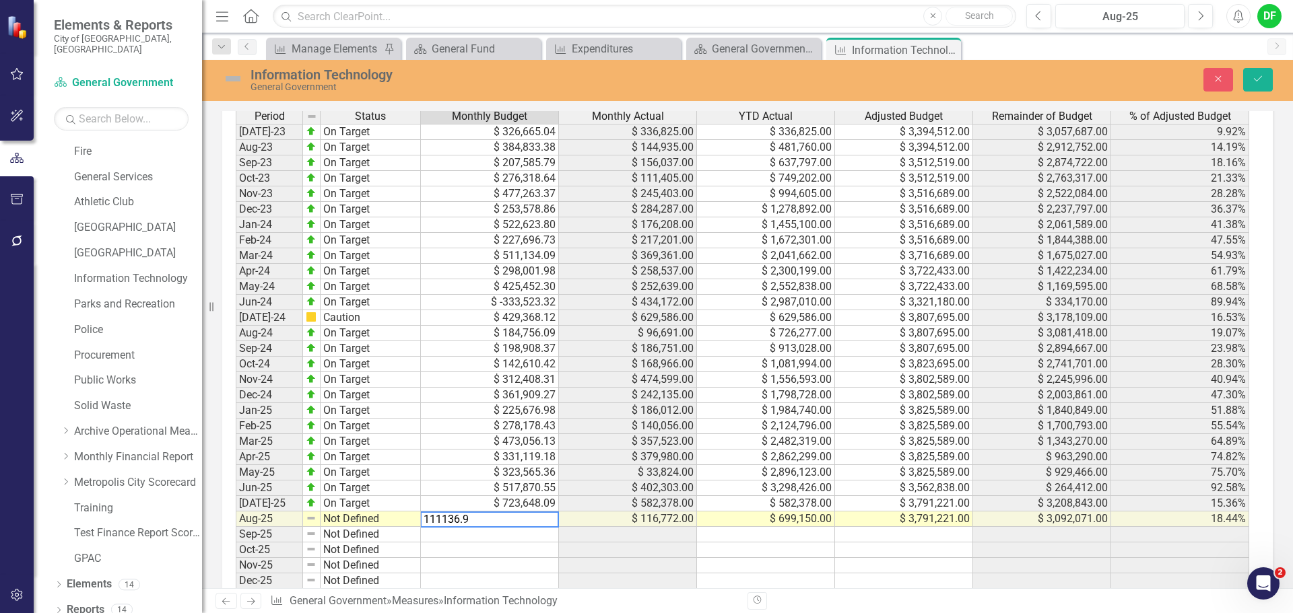
type textarea "111136.93"
click at [234, 79] on img at bounding box center [233, 79] width 22 height 22
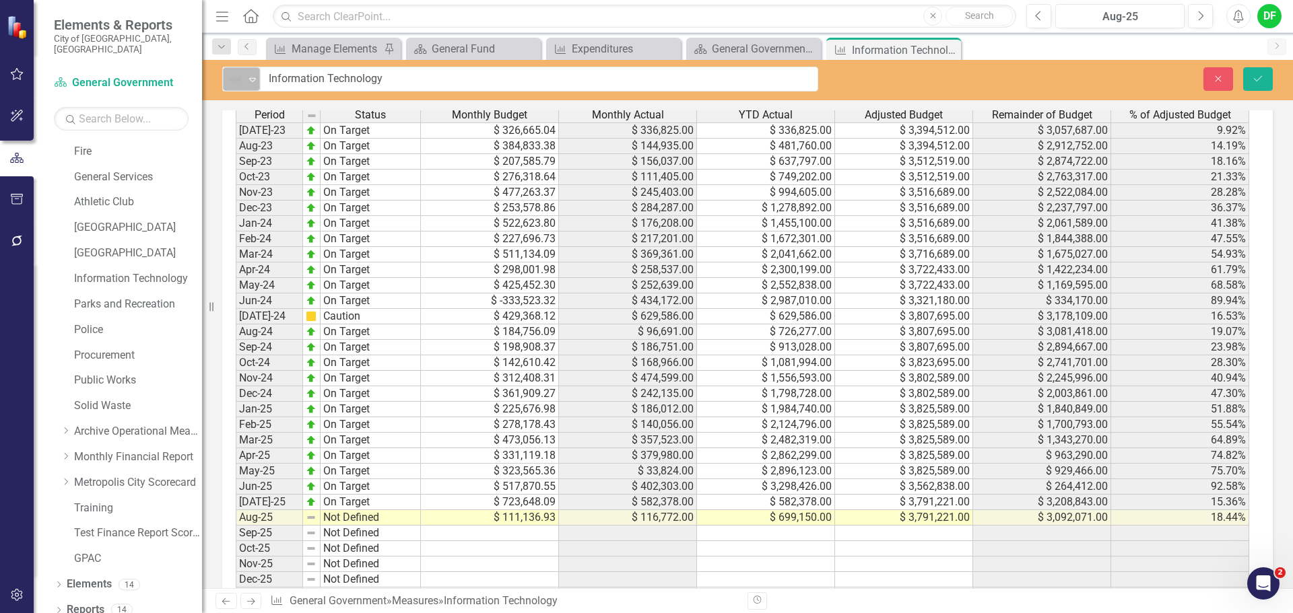
click at [246, 81] on icon "Expand" at bounding box center [252, 79] width 13 height 11
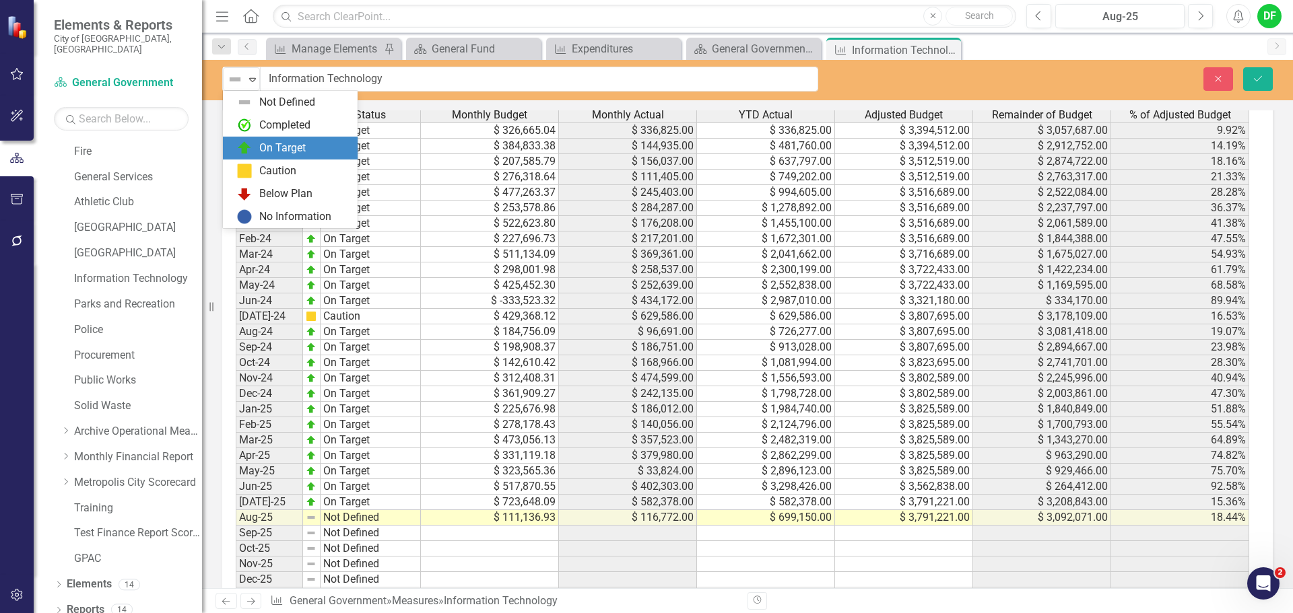
click at [248, 152] on img at bounding box center [244, 148] width 16 height 16
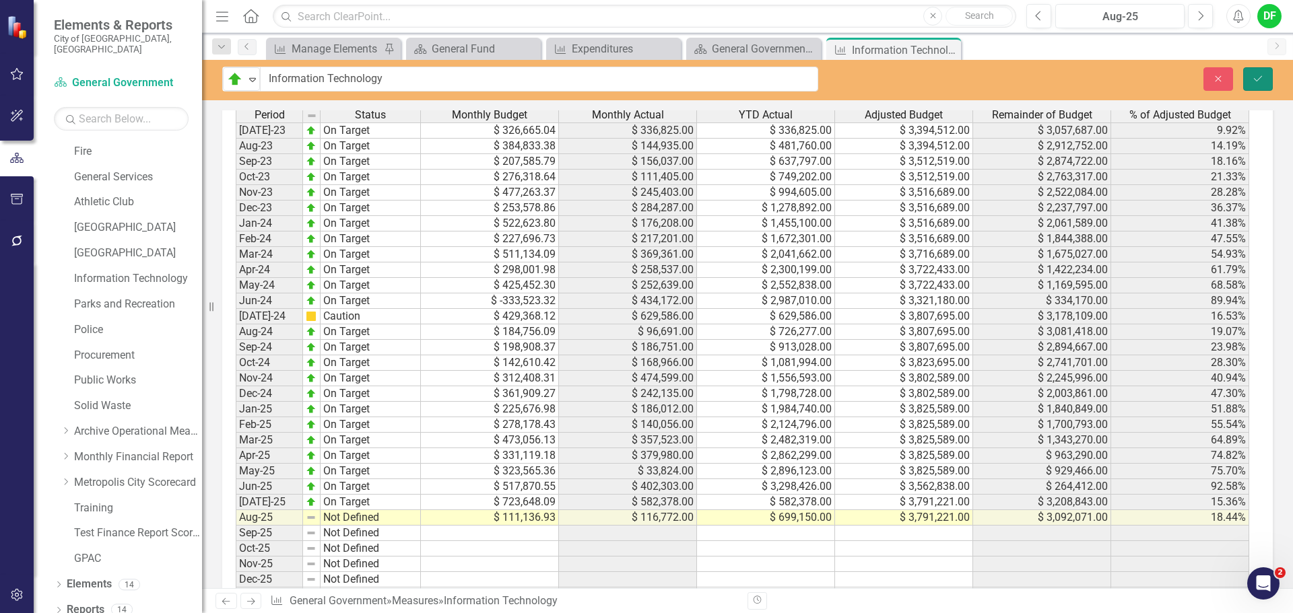
click at [1267, 79] on button "Save" at bounding box center [1258, 79] width 30 height 24
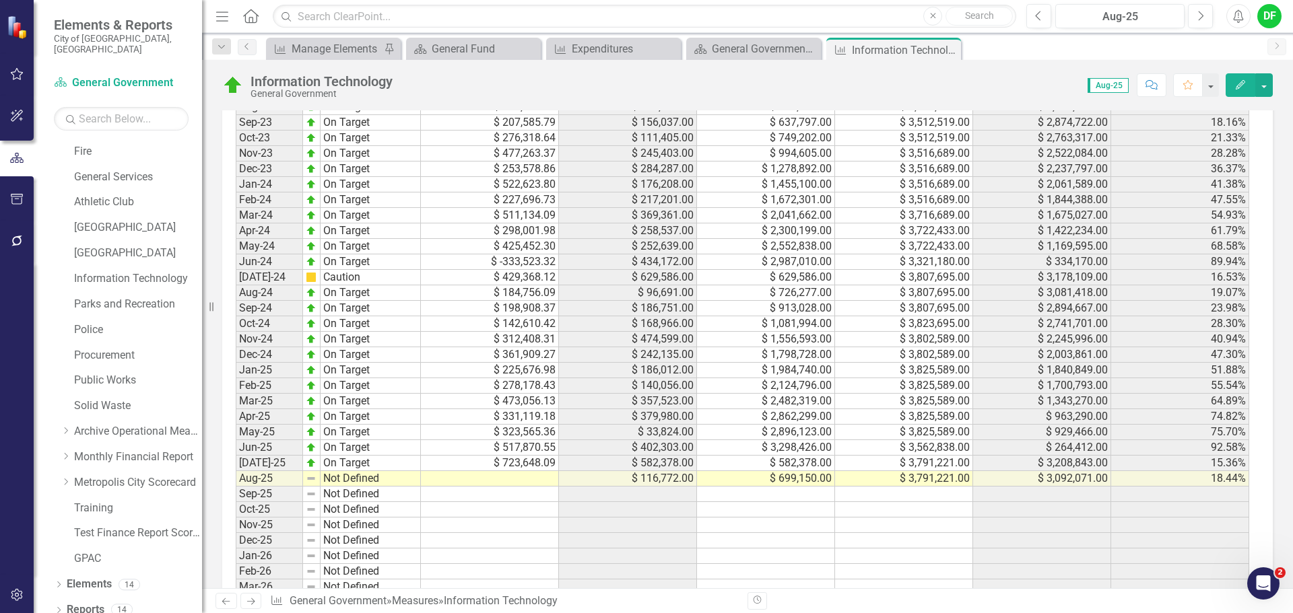
scroll to position [1338, 0]
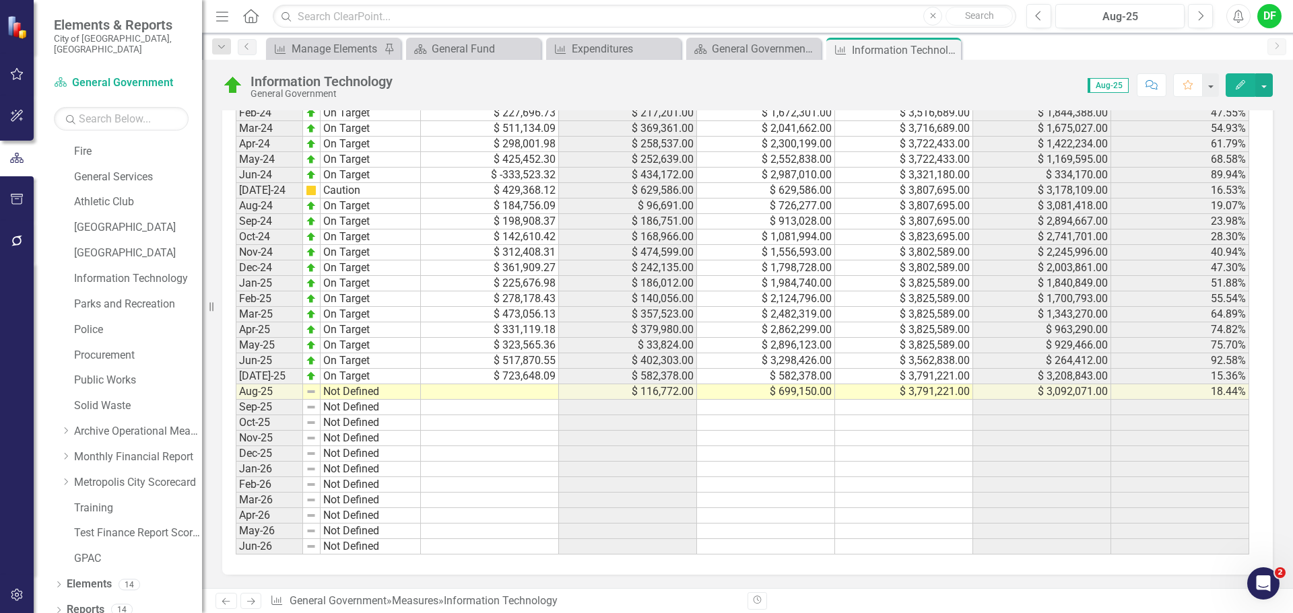
click at [236, 399] on div "Period Status Monthly Budget Monthly Actual YTD Actual Adjusted Budget Remainde…" at bounding box center [236, 268] width 0 height 574
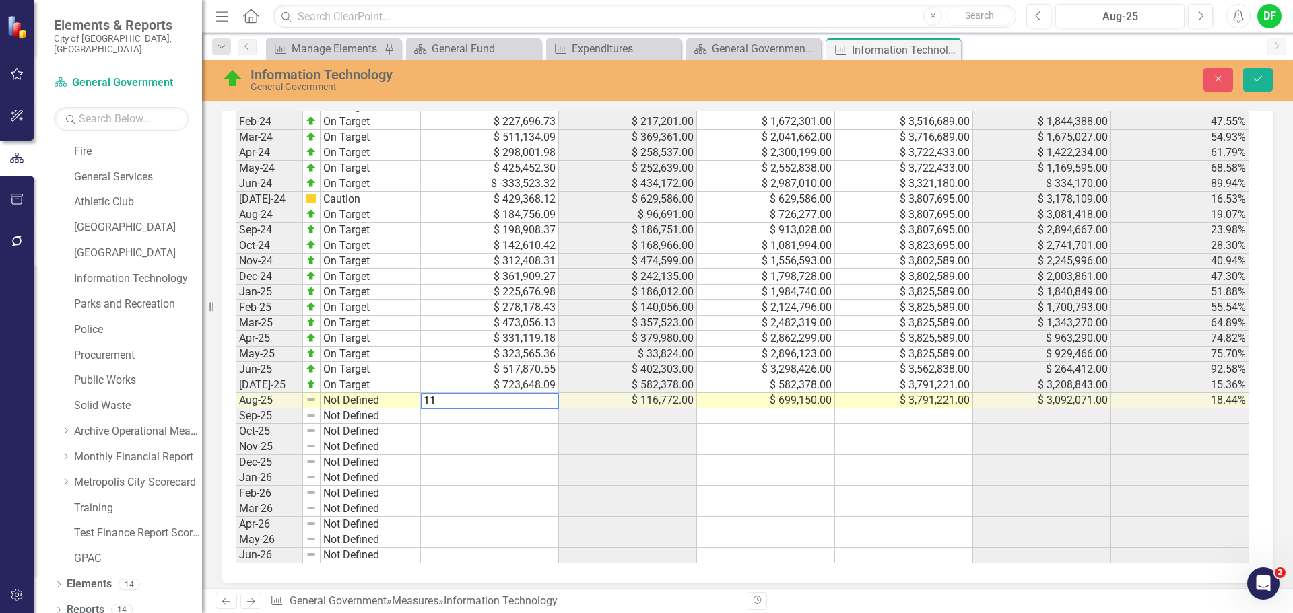
scroll to position [1345, 0]
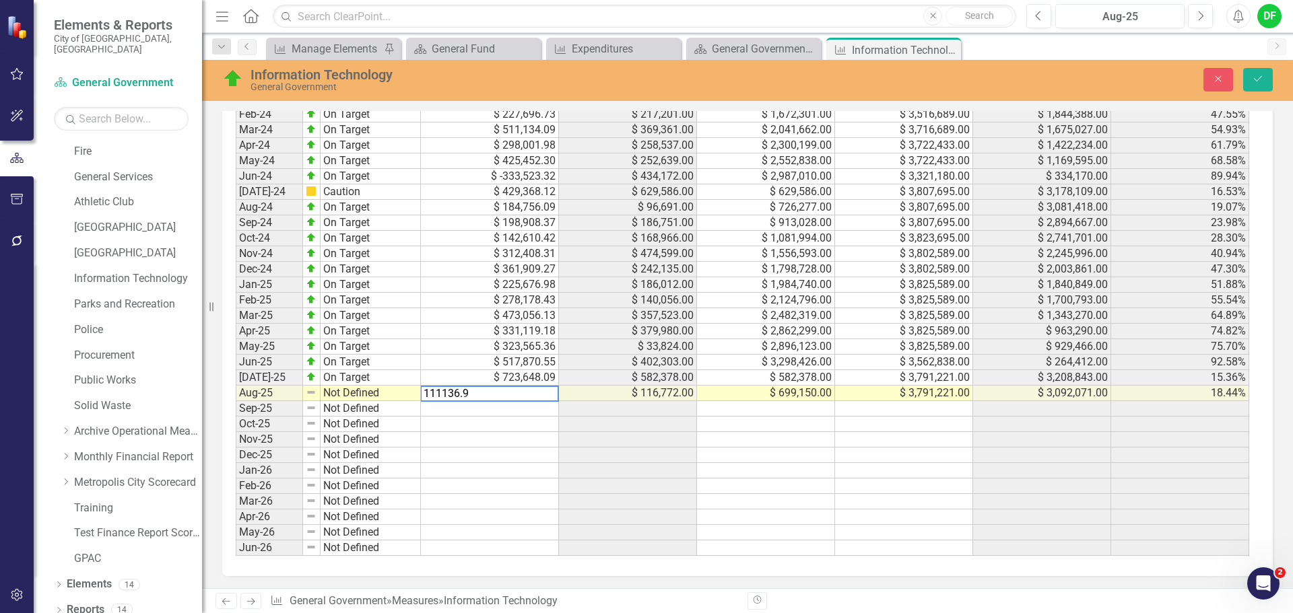
type textarea "111136.93"
click at [1259, 79] on icon "submit" at bounding box center [1258, 78] width 8 height 5
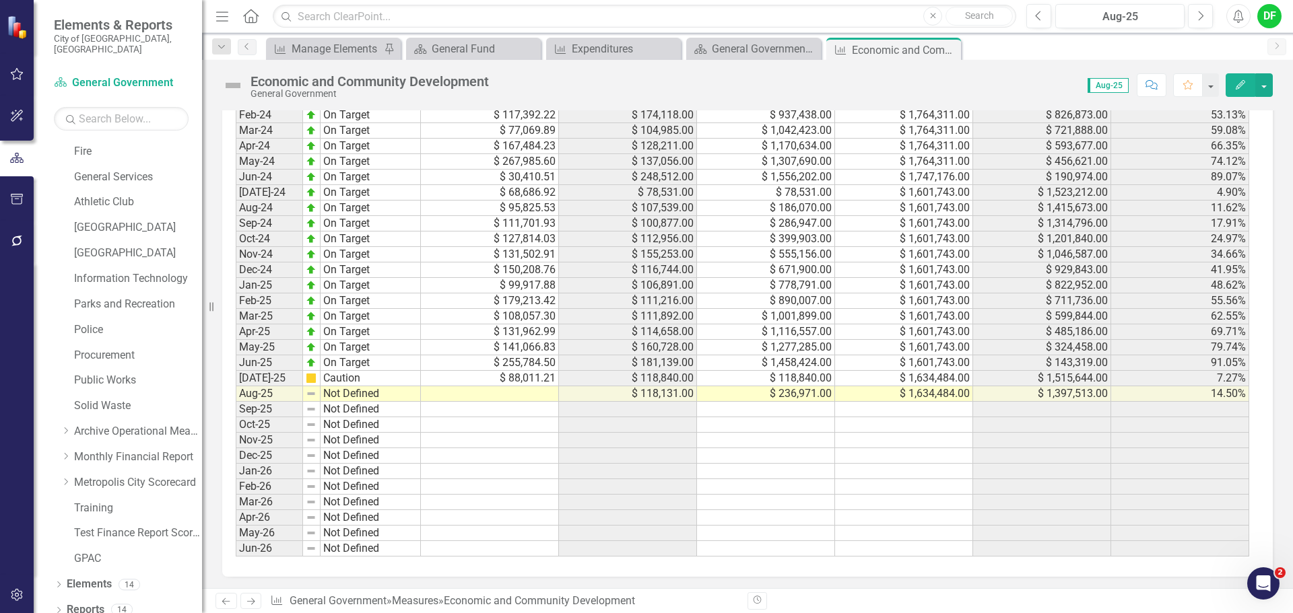
scroll to position [1347, 0]
click at [523, 400] on td at bounding box center [490, 391] width 138 height 15
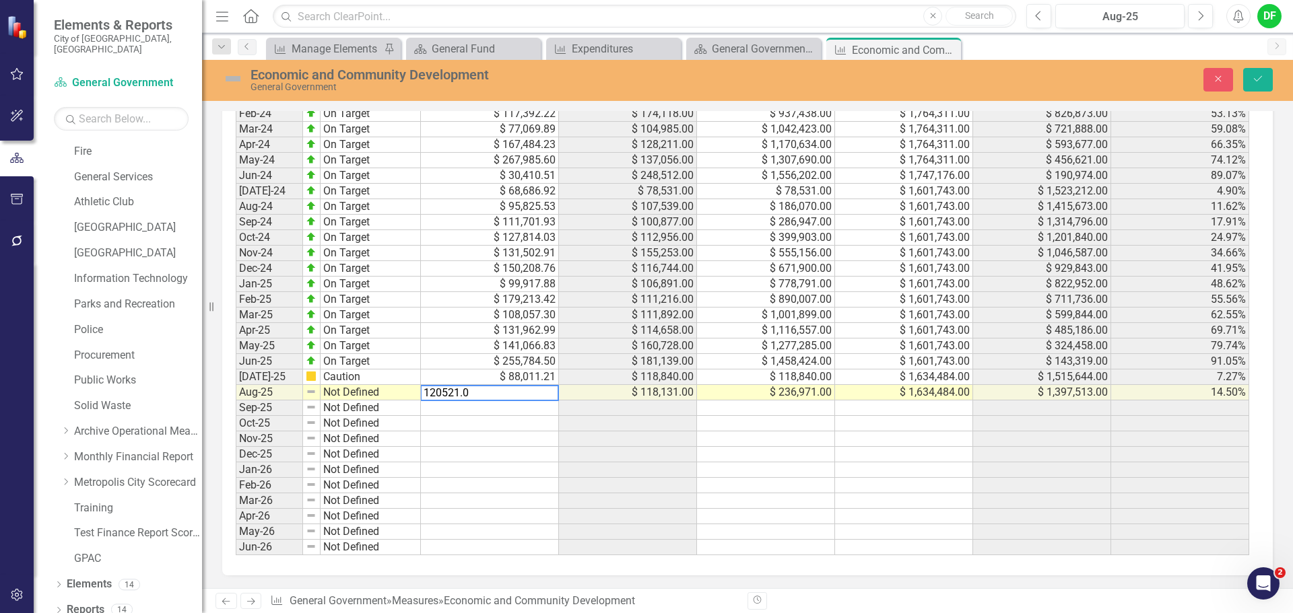
type textarea "120521.04"
click at [234, 81] on img at bounding box center [233, 79] width 22 height 22
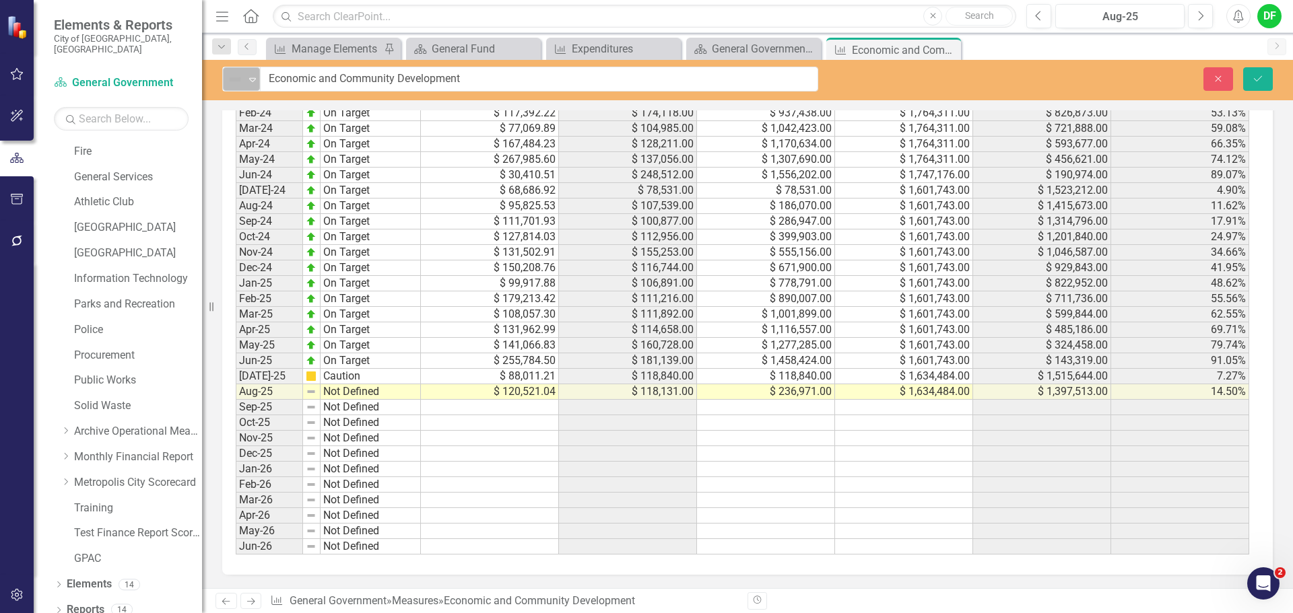
click at [248, 80] on icon "Expand" at bounding box center [252, 79] width 13 height 11
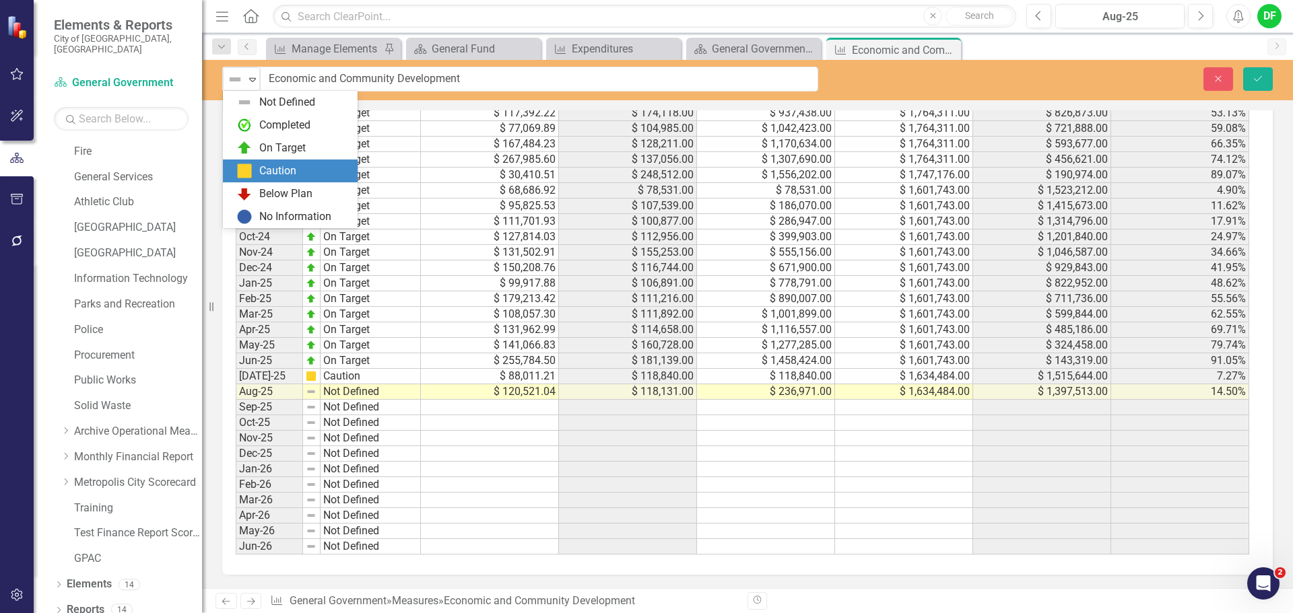
click at [269, 162] on div "Caution" at bounding box center [290, 171] width 135 height 23
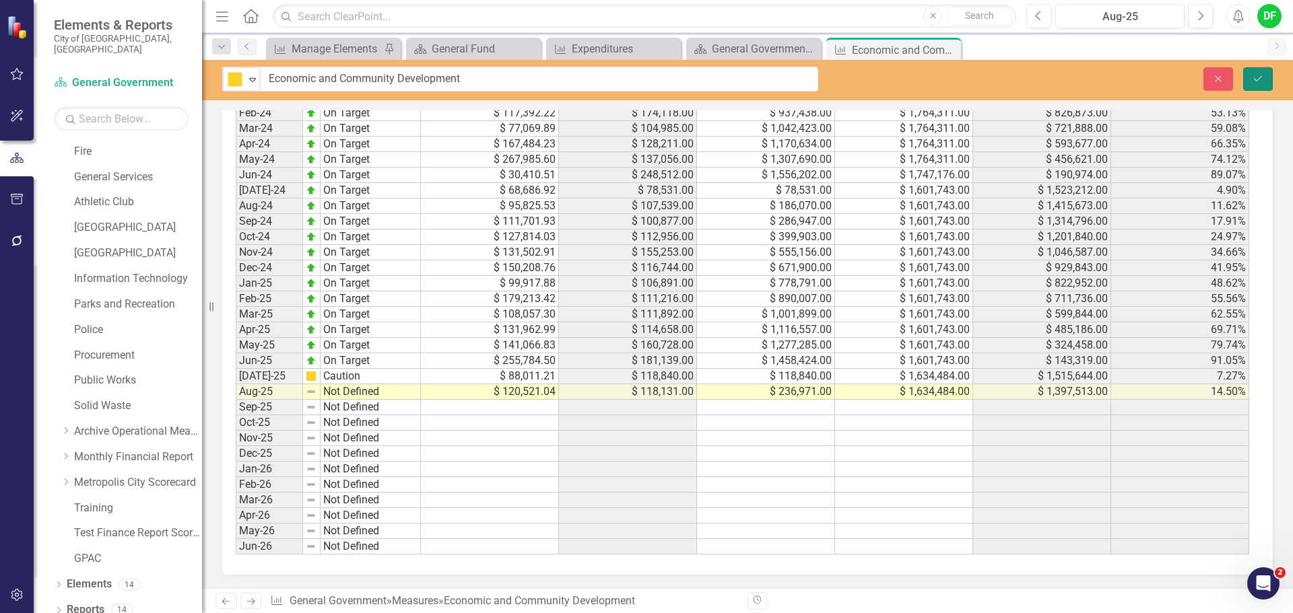
click at [1258, 79] on icon "submit" at bounding box center [1258, 77] width 8 height 5
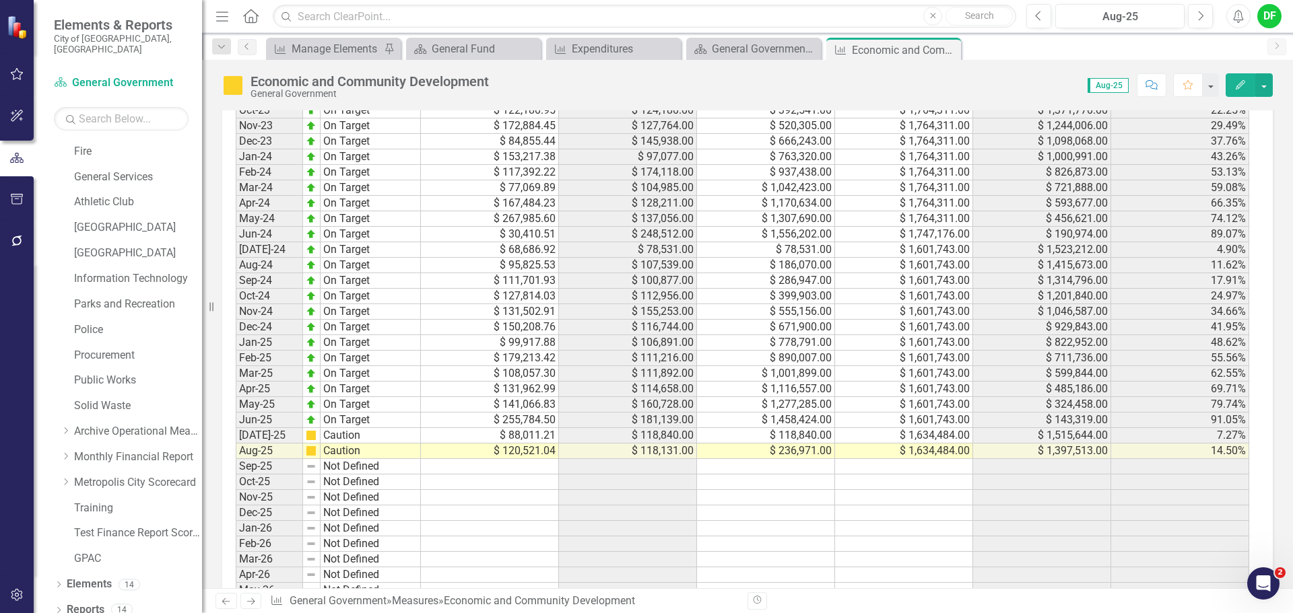
scroll to position [1347, 0]
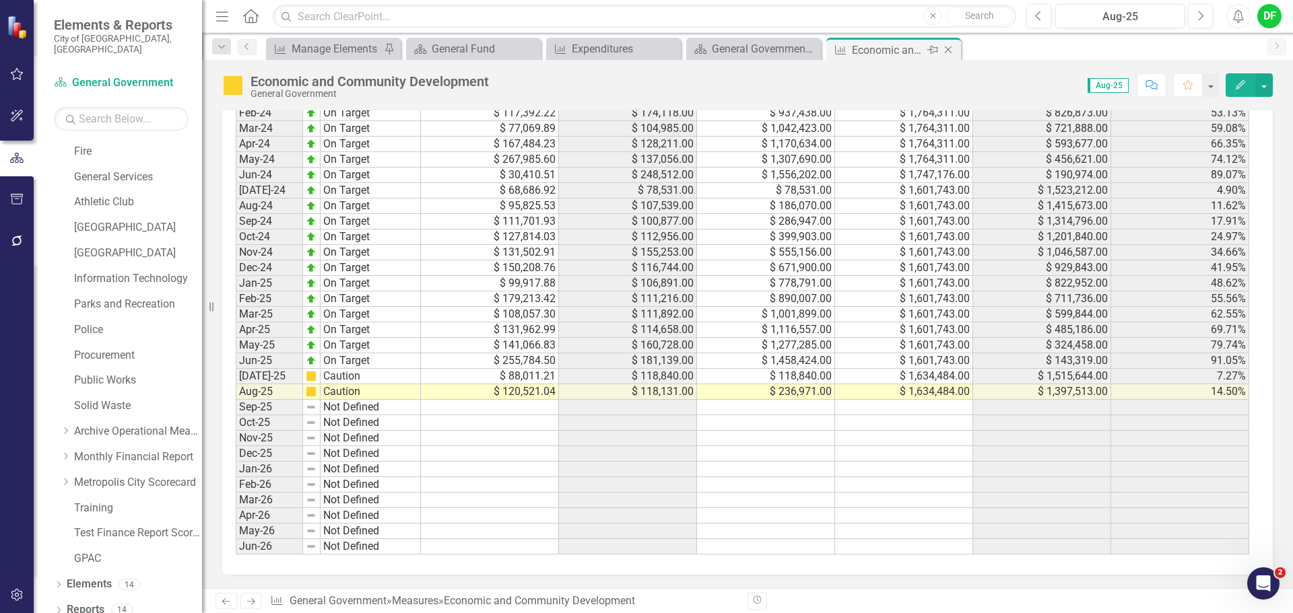
click at [951, 48] on icon "Close" at bounding box center [947, 49] width 13 height 11
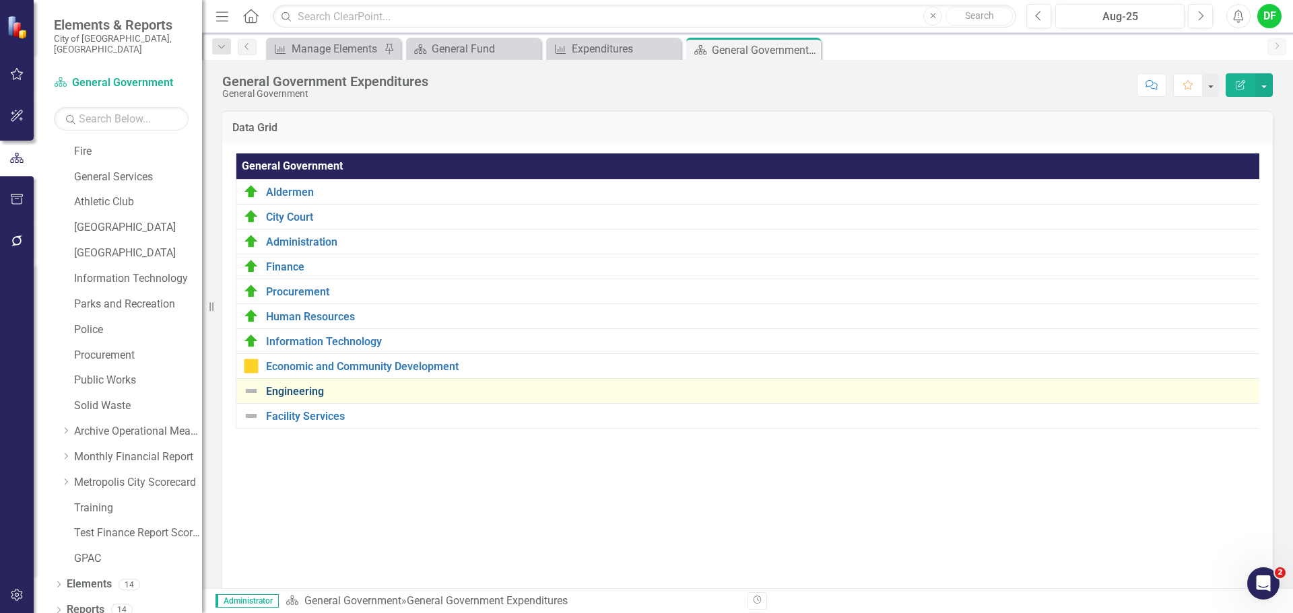
click at [318, 391] on link "Engineering" at bounding box center [760, 392] width 988 height 12
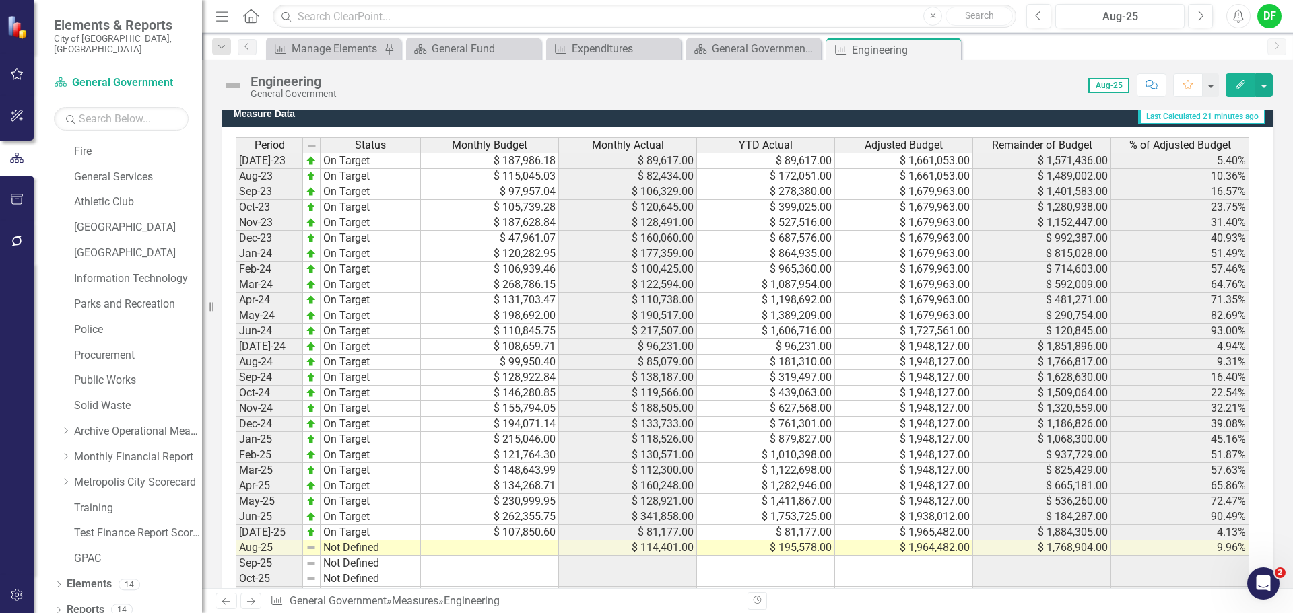
scroll to position [1279, 0]
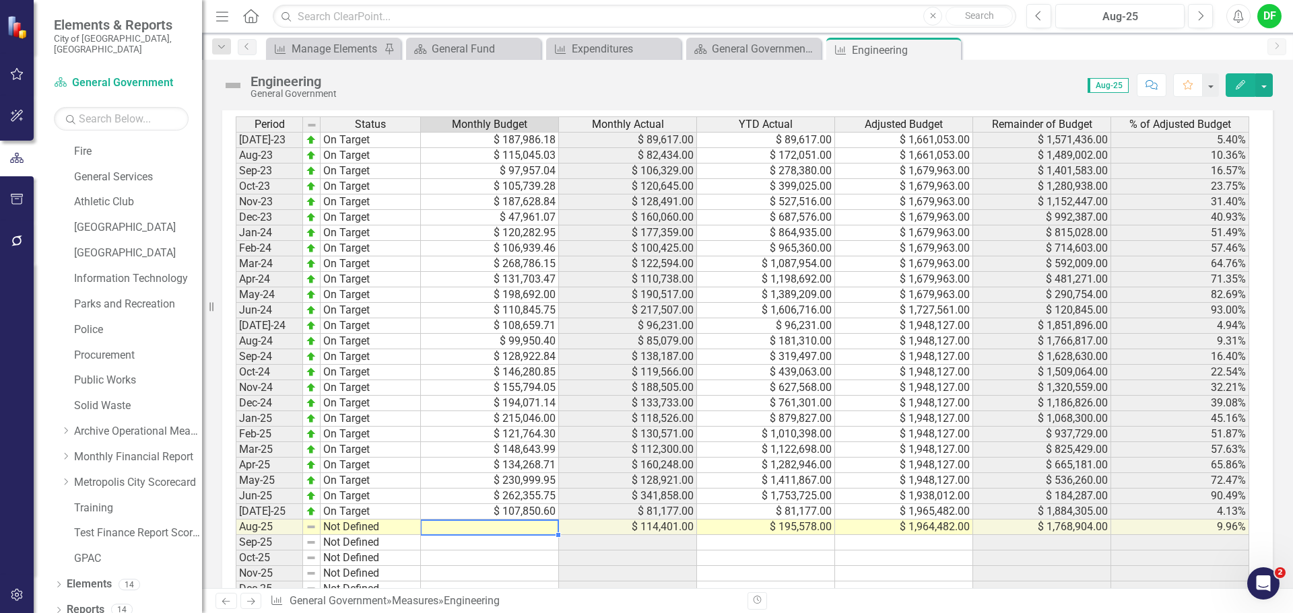
click at [512, 526] on td at bounding box center [490, 527] width 138 height 15
click at [489, 529] on td at bounding box center [490, 527] width 138 height 15
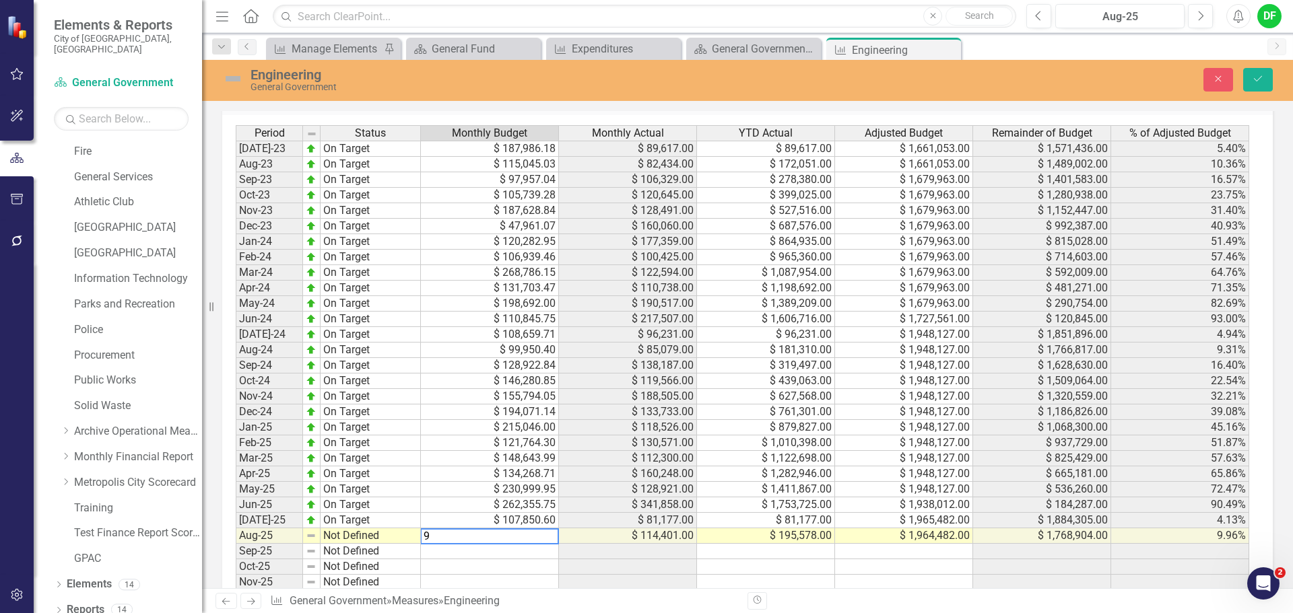
scroll to position [1287, 0]
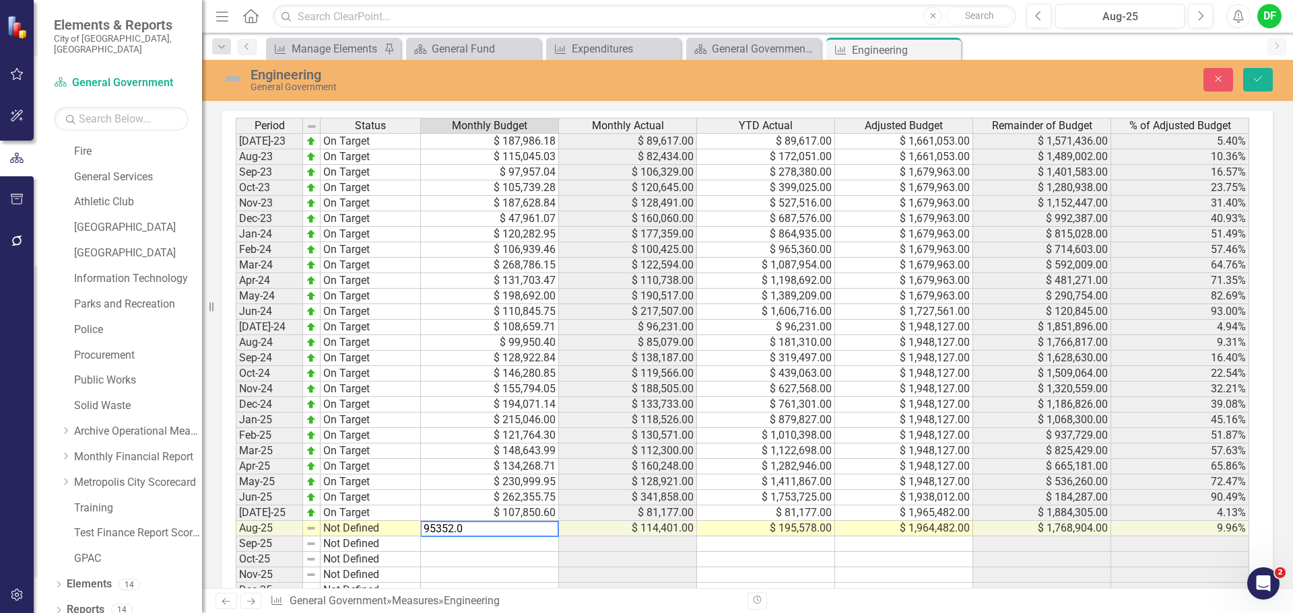
type textarea "95352.03"
click at [229, 82] on img at bounding box center [233, 79] width 22 height 22
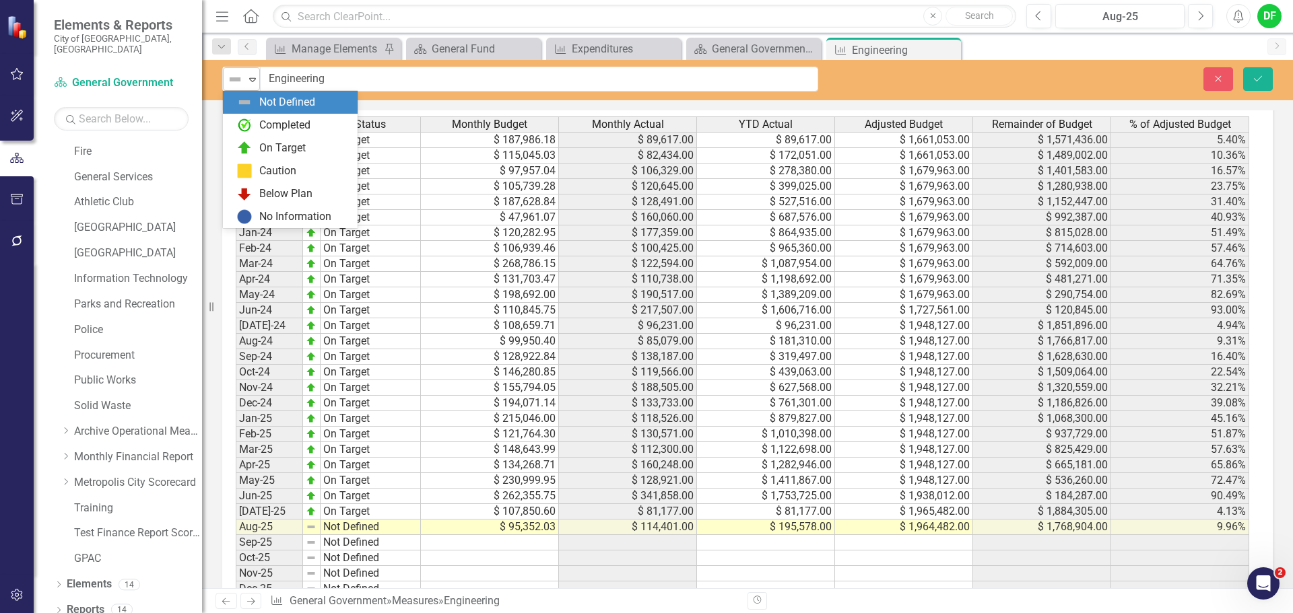
click at [251, 77] on icon "Expand" at bounding box center [252, 79] width 13 height 11
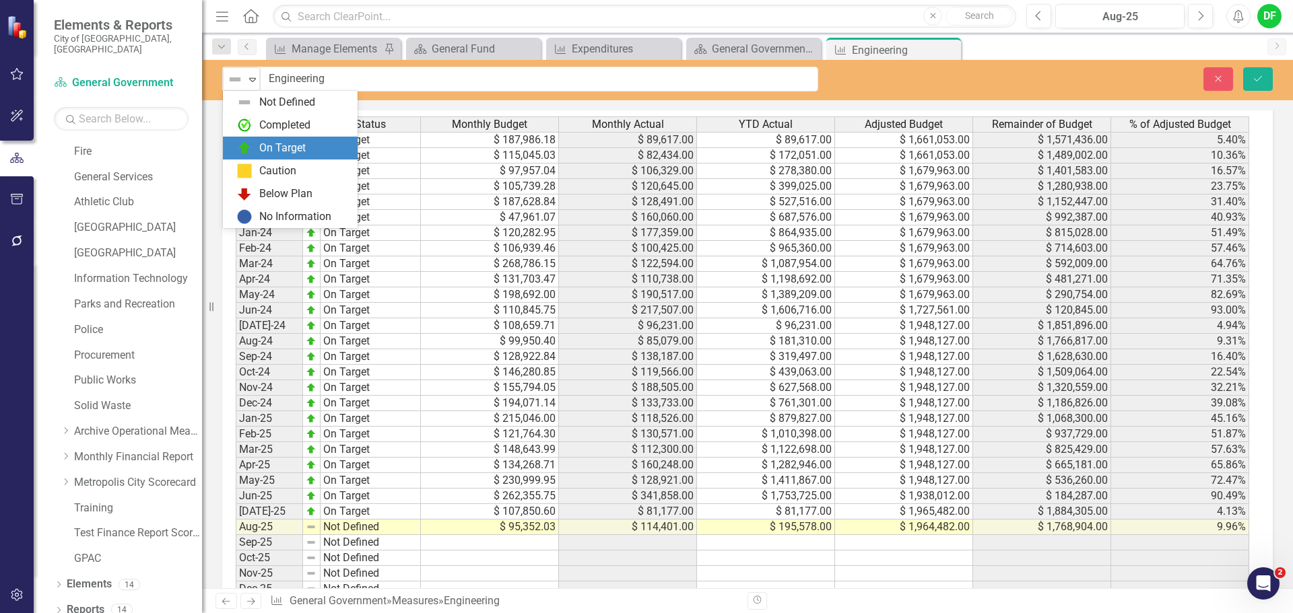
click at [267, 143] on div "On Target" at bounding box center [282, 148] width 46 height 15
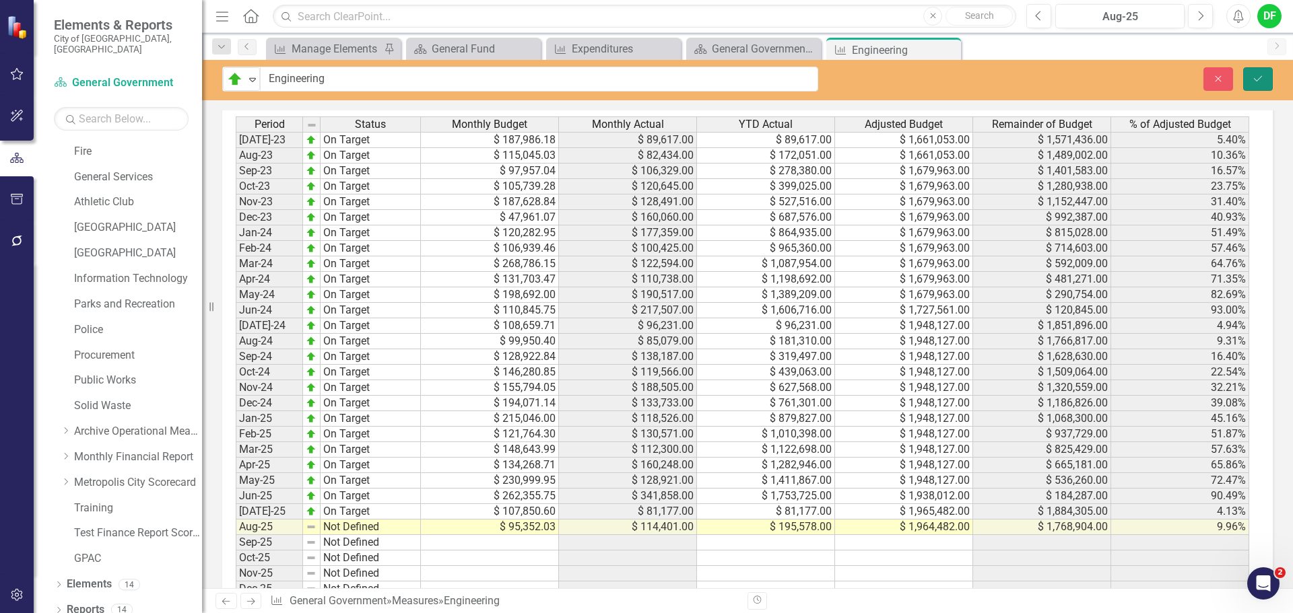
click at [1270, 77] on button "Save" at bounding box center [1258, 79] width 30 height 24
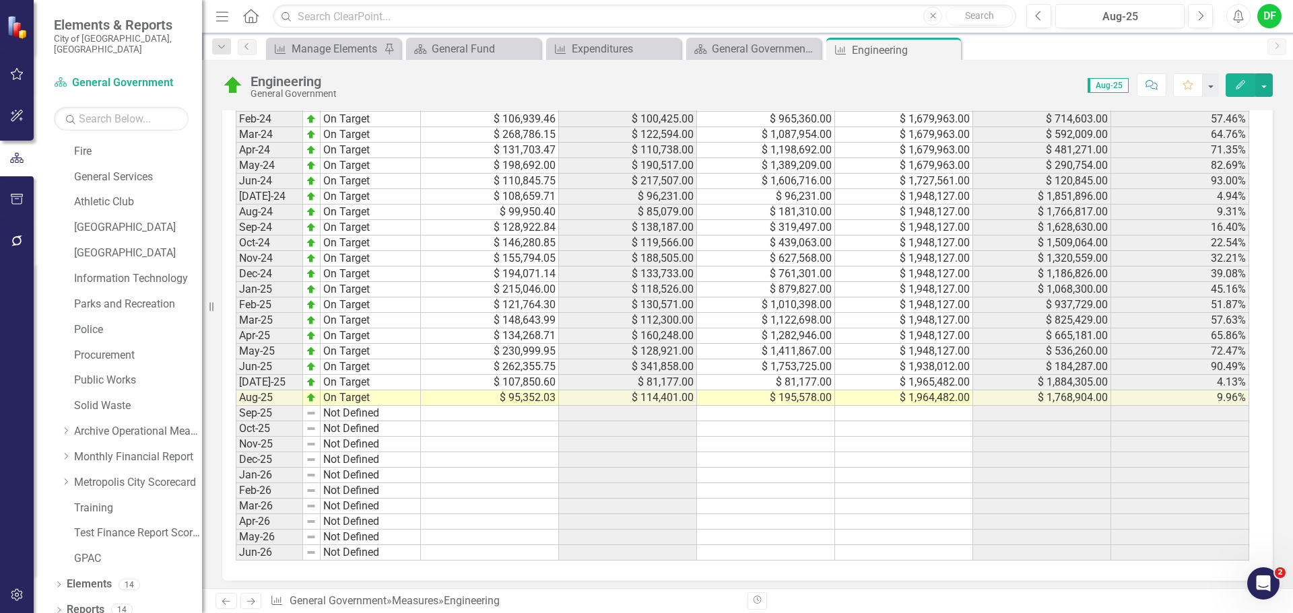
scroll to position [1415, 0]
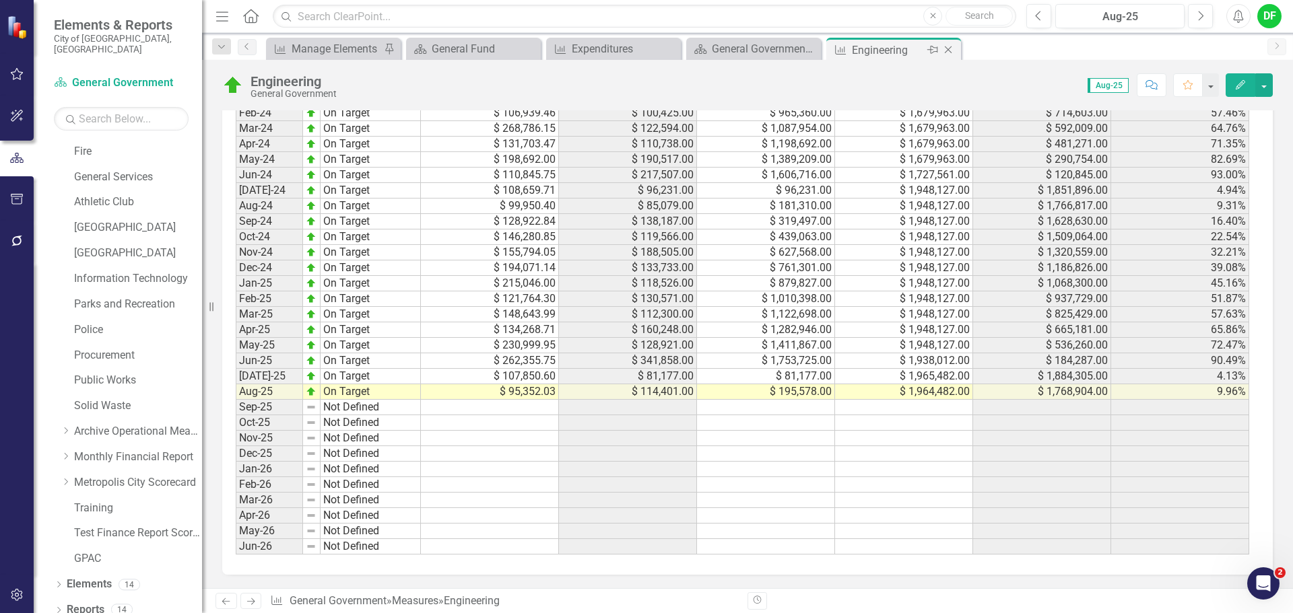
click at [950, 48] on icon "Close" at bounding box center [947, 49] width 13 height 11
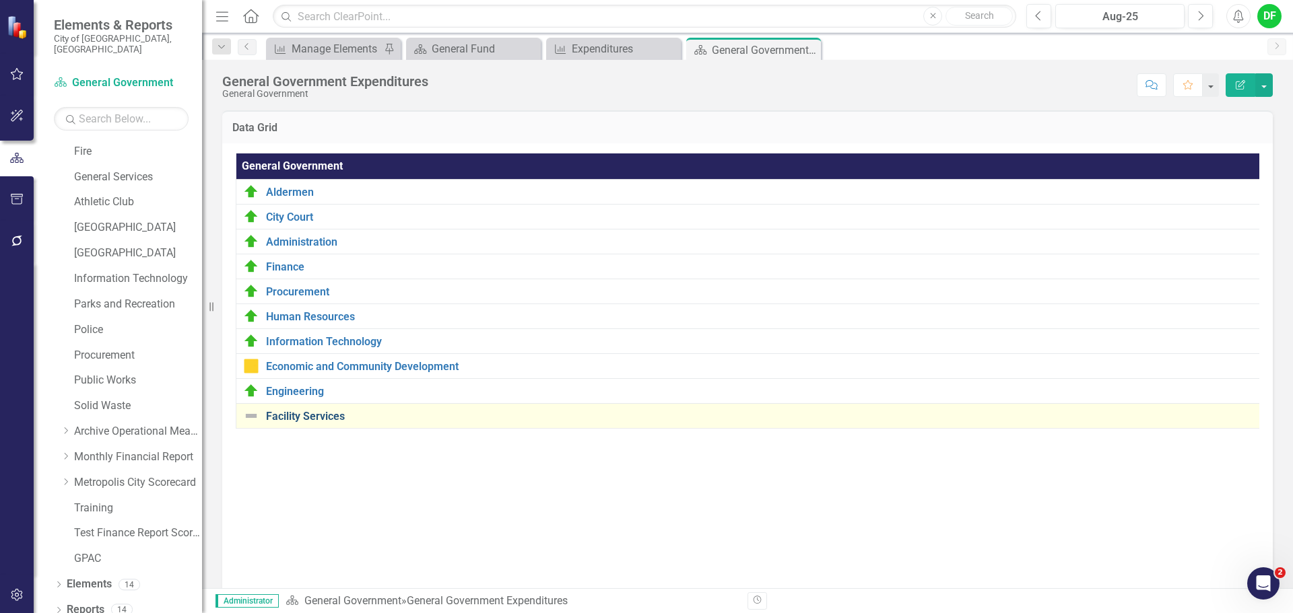
click at [300, 418] on link "Facility Services" at bounding box center [760, 417] width 989 height 12
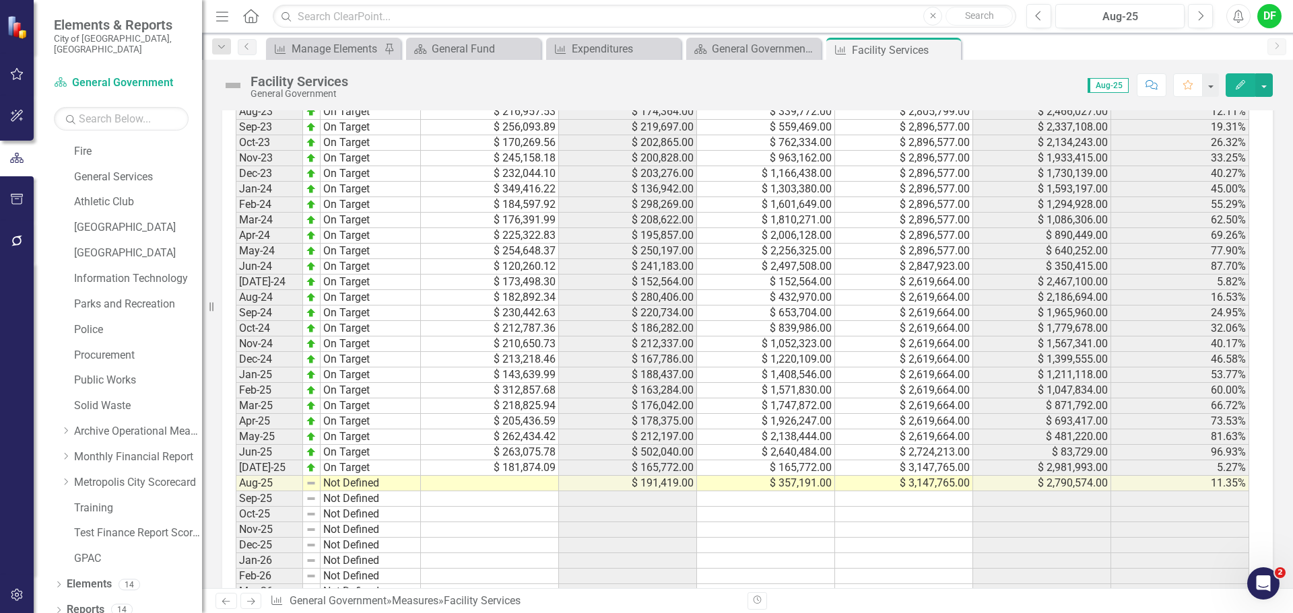
scroll to position [1279, 0]
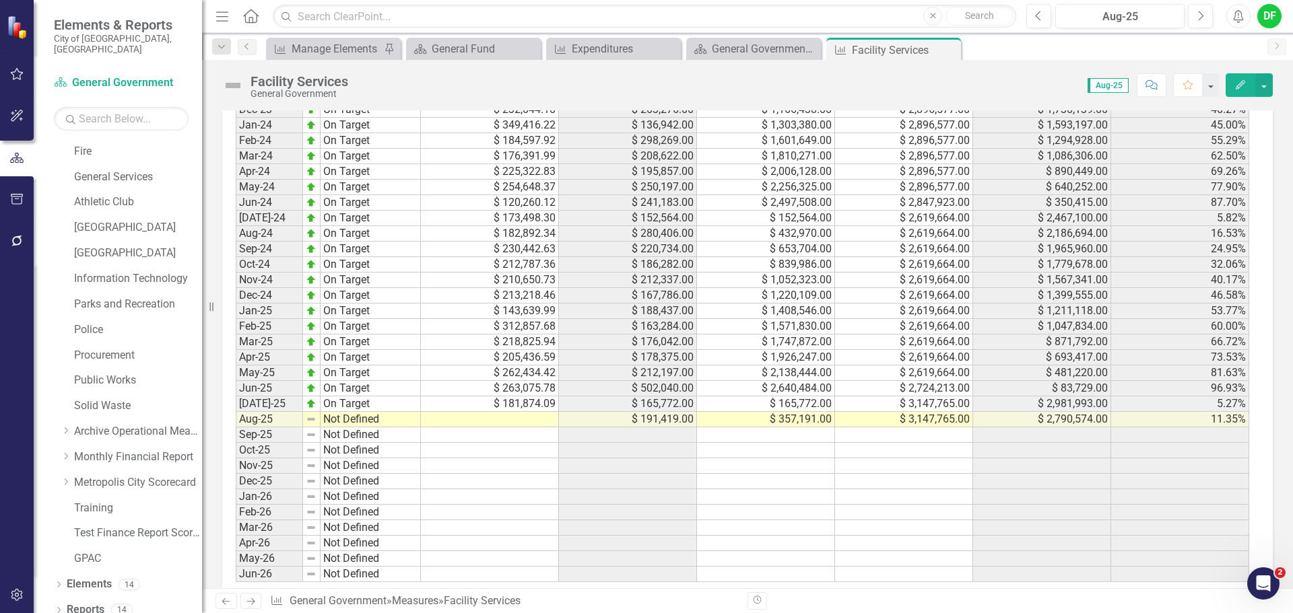
click at [236, 413] on div "Period Status Monthly Budget Monthly Actual YTD Actual Adjusted Budget Remainde…" at bounding box center [236, 296] width 0 height 574
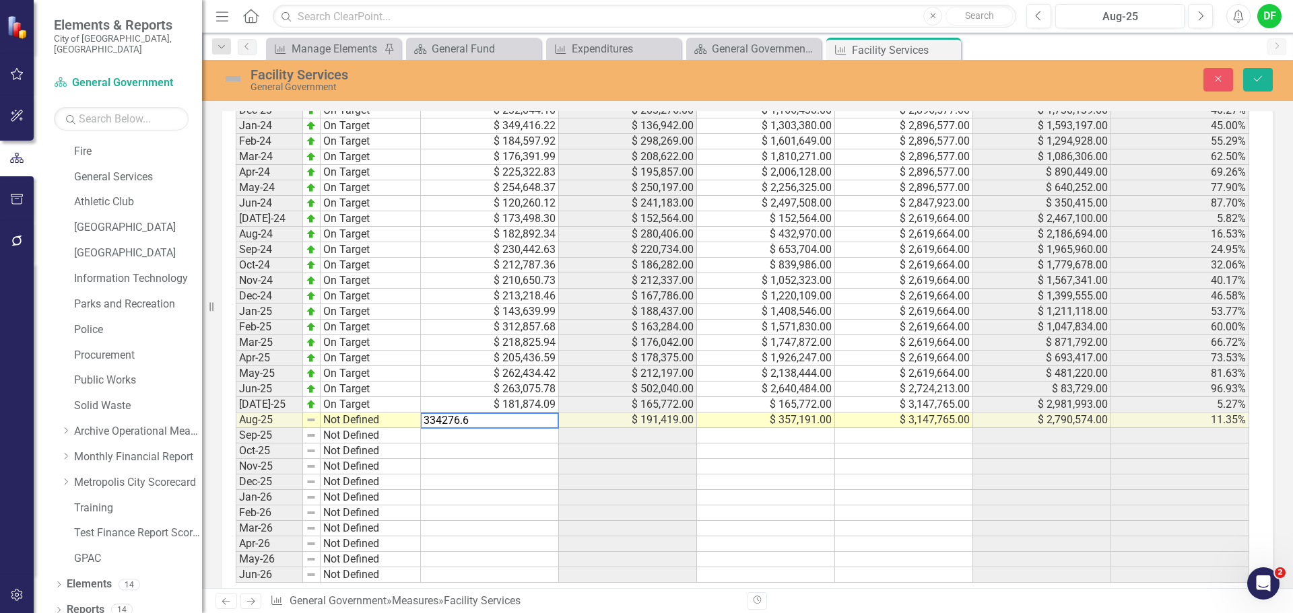
type textarea "334276.67"
click at [236, 80] on img at bounding box center [233, 79] width 22 height 22
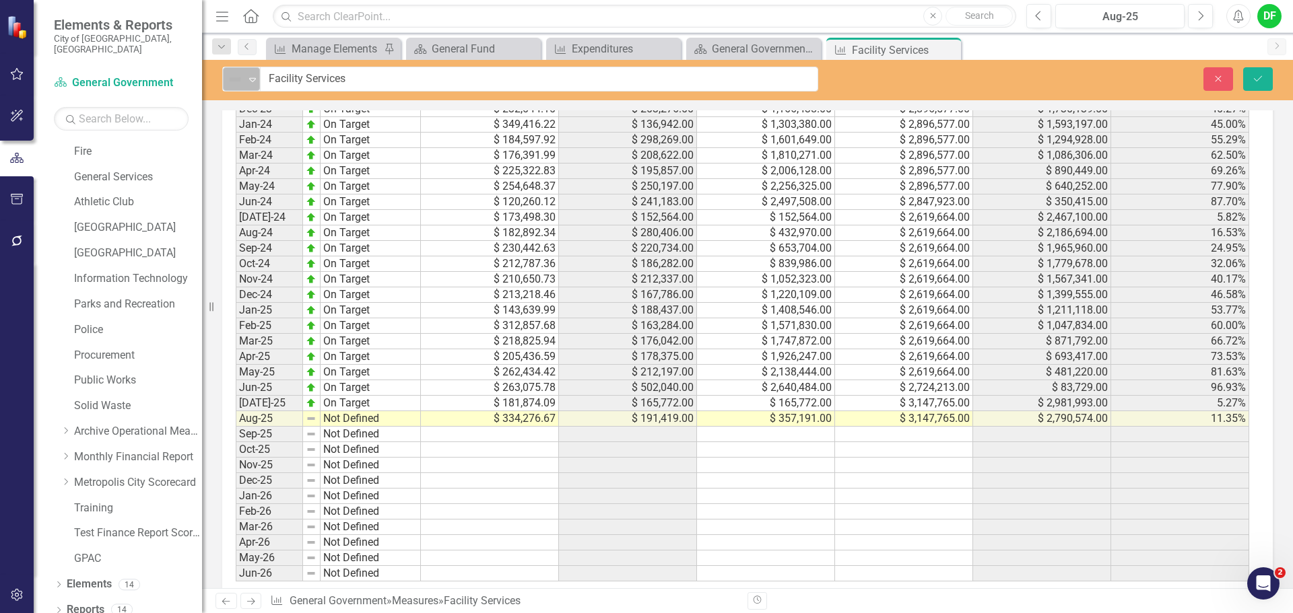
click at [253, 75] on icon "Expand" at bounding box center [252, 79] width 13 height 11
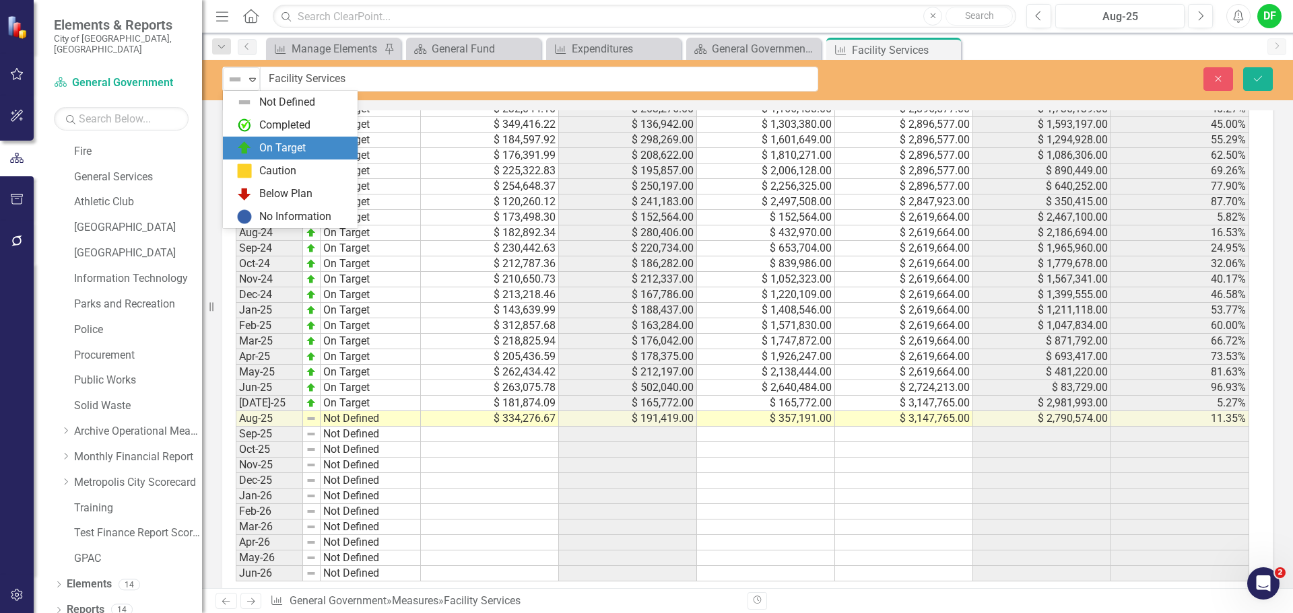
click at [261, 147] on div "On Target" at bounding box center [282, 148] width 46 height 15
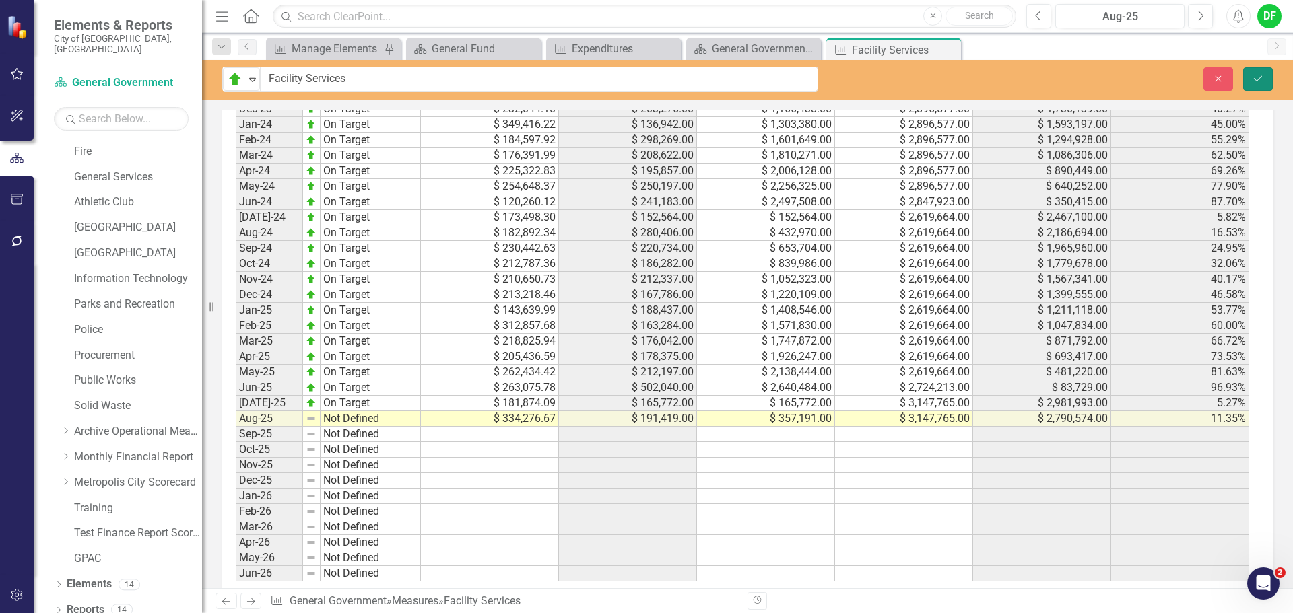
click at [1256, 76] on icon "Save" at bounding box center [1258, 78] width 12 height 9
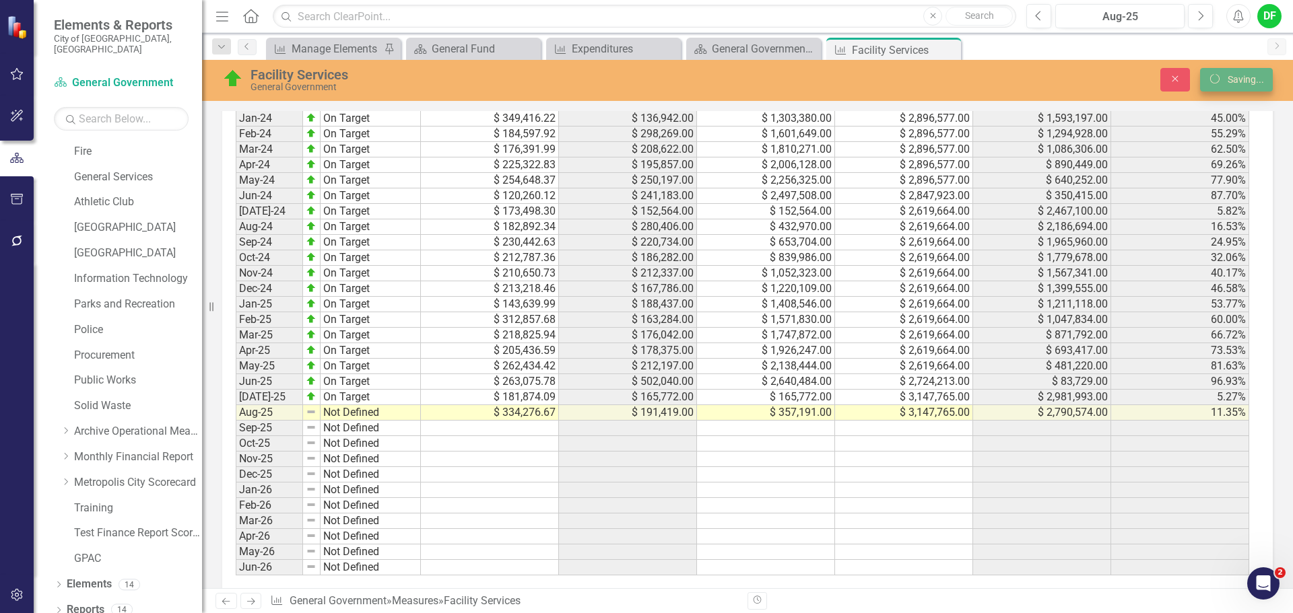
scroll to position [1279, 0]
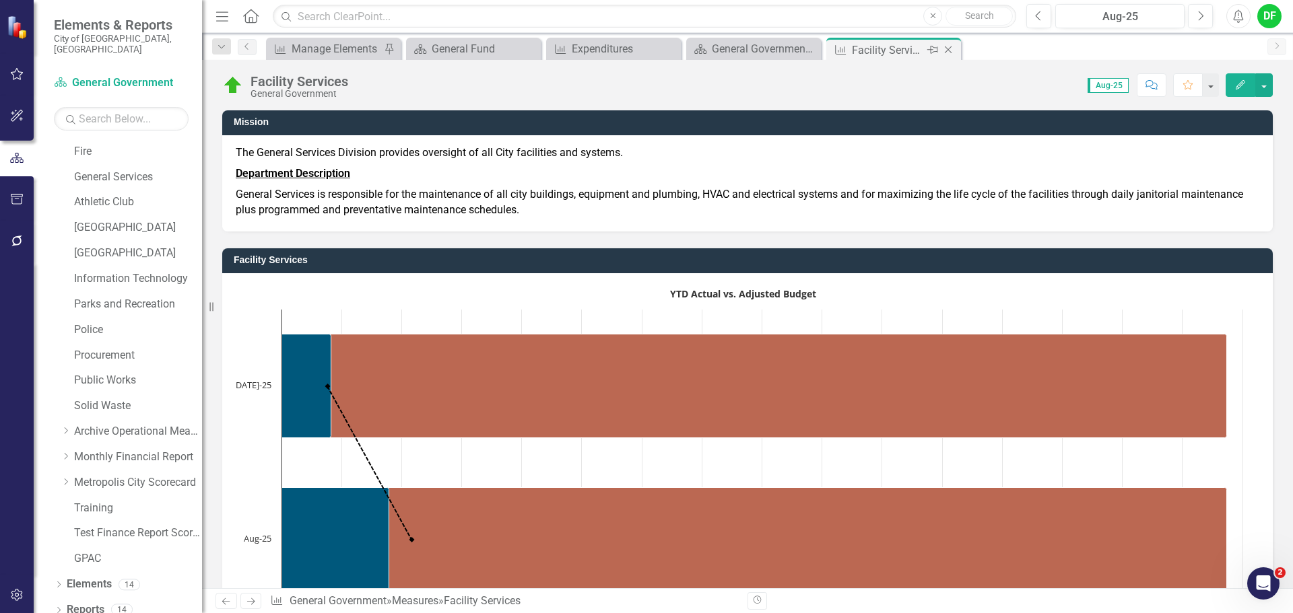
click at [947, 50] on icon "Close" at bounding box center [947, 49] width 13 height 11
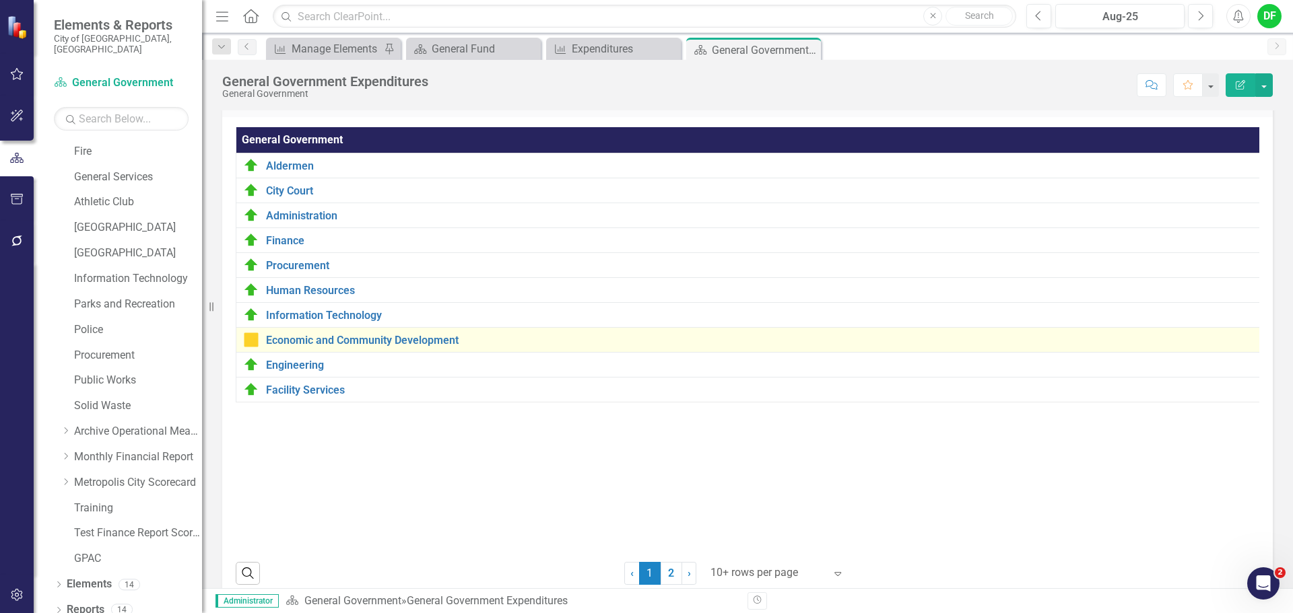
scroll to position [50, 0]
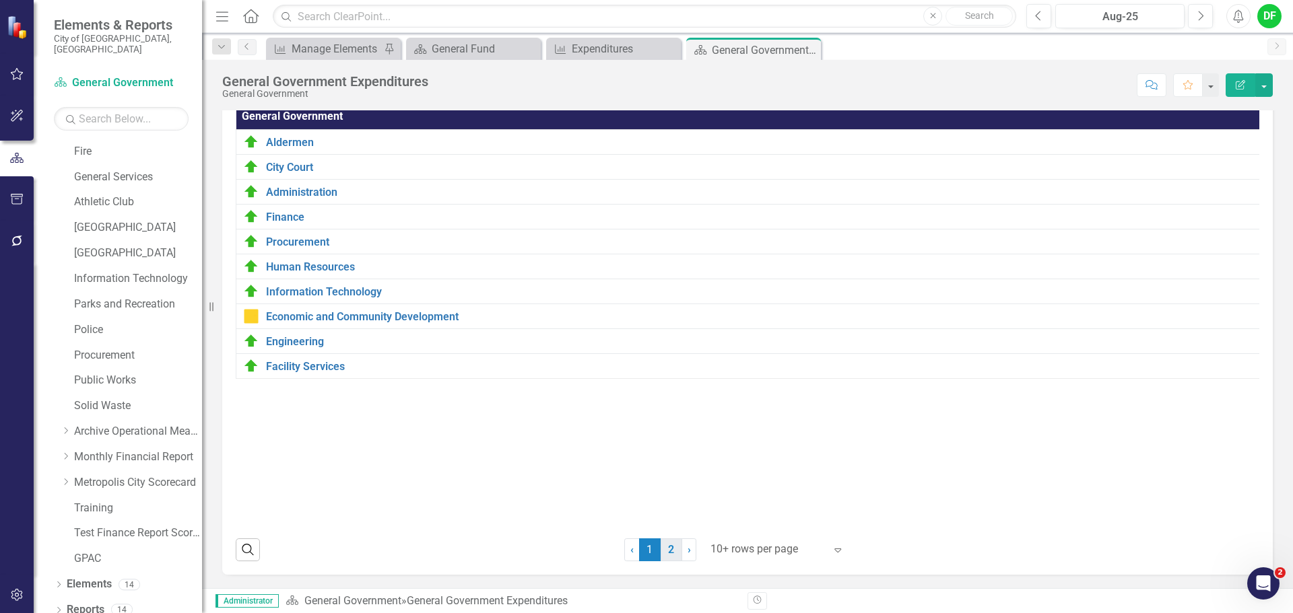
click at [666, 555] on link "2" at bounding box center [672, 550] width 22 height 23
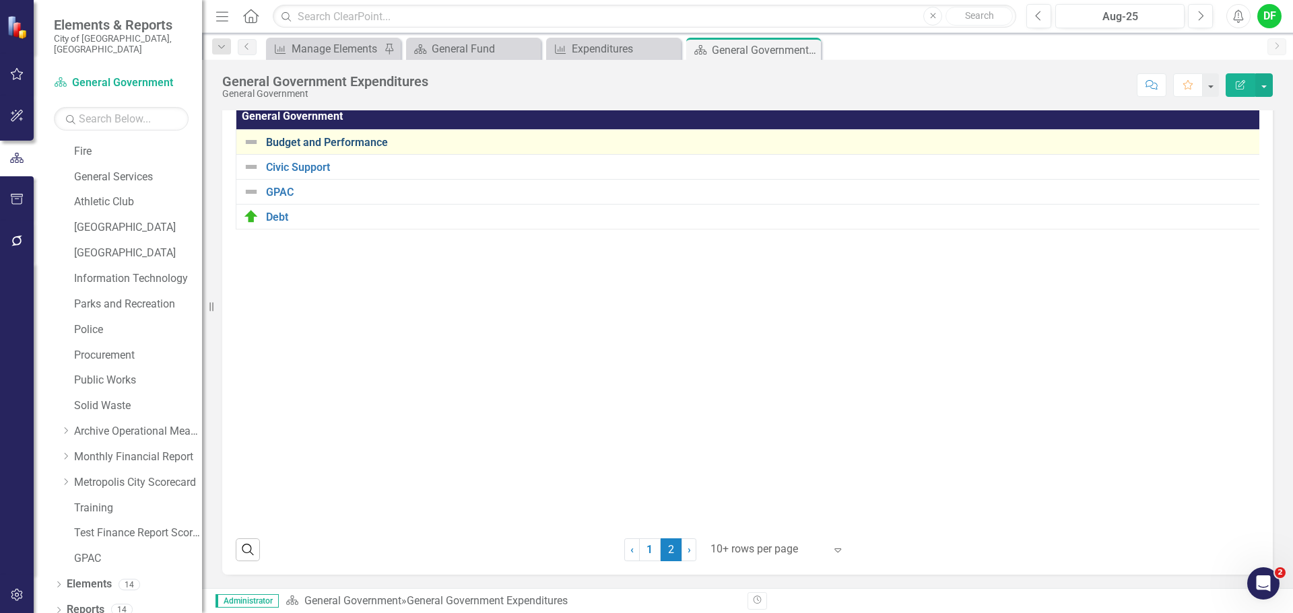
click at [341, 137] on link "Budget and Performance" at bounding box center [766, 143] width 1001 height 12
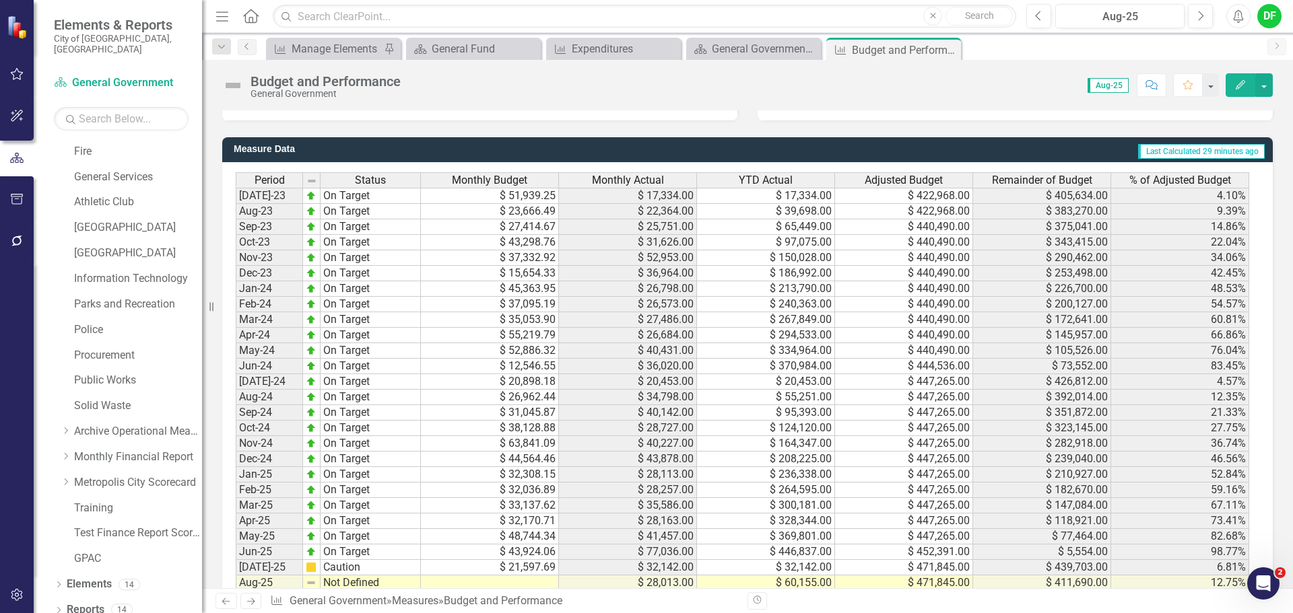
scroll to position [1347, 0]
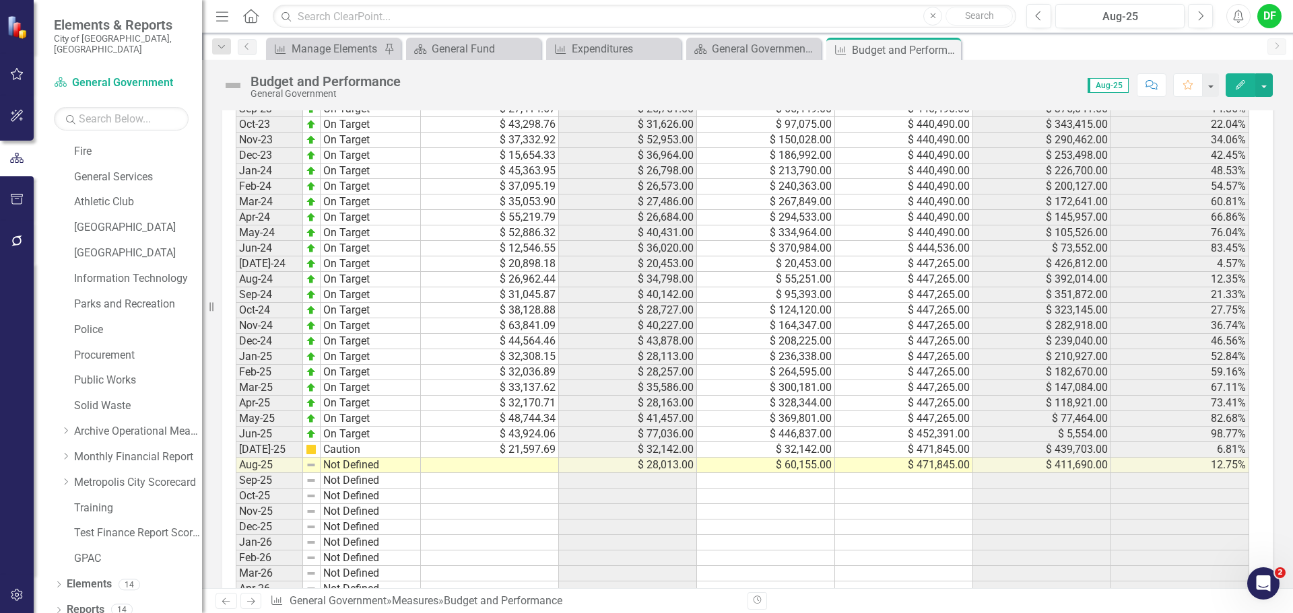
click at [491, 442] on td "$ 21,597.69" at bounding box center [490, 449] width 138 height 15
click at [491, 458] on td at bounding box center [490, 465] width 138 height 15
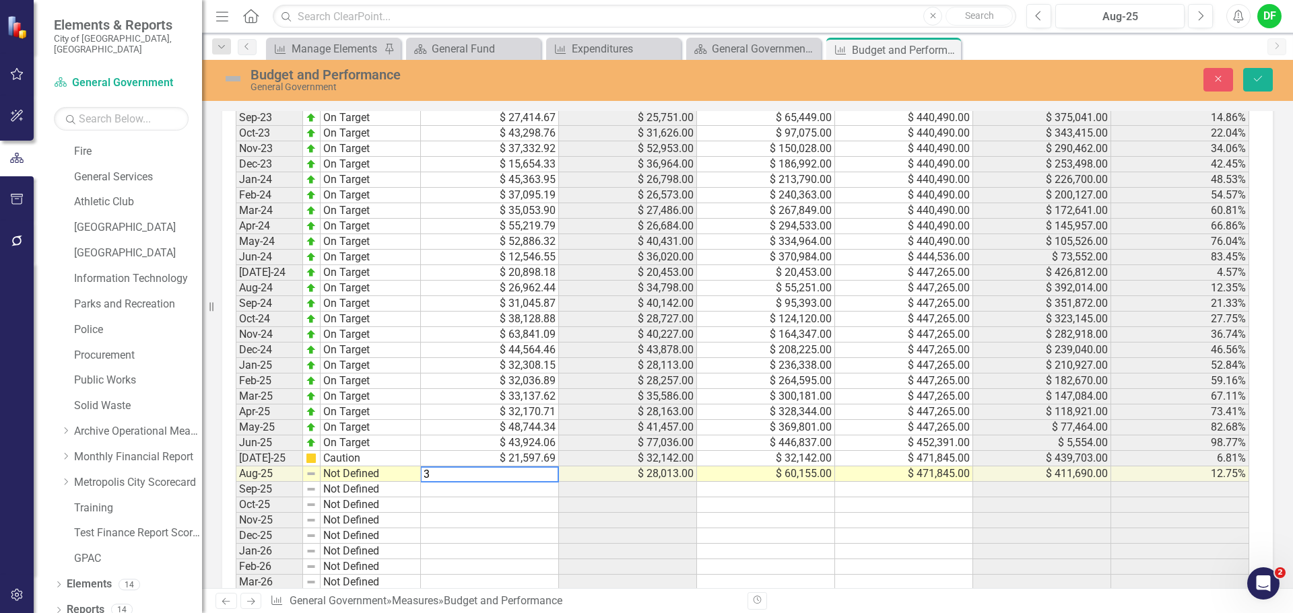
scroll to position [1355, 0]
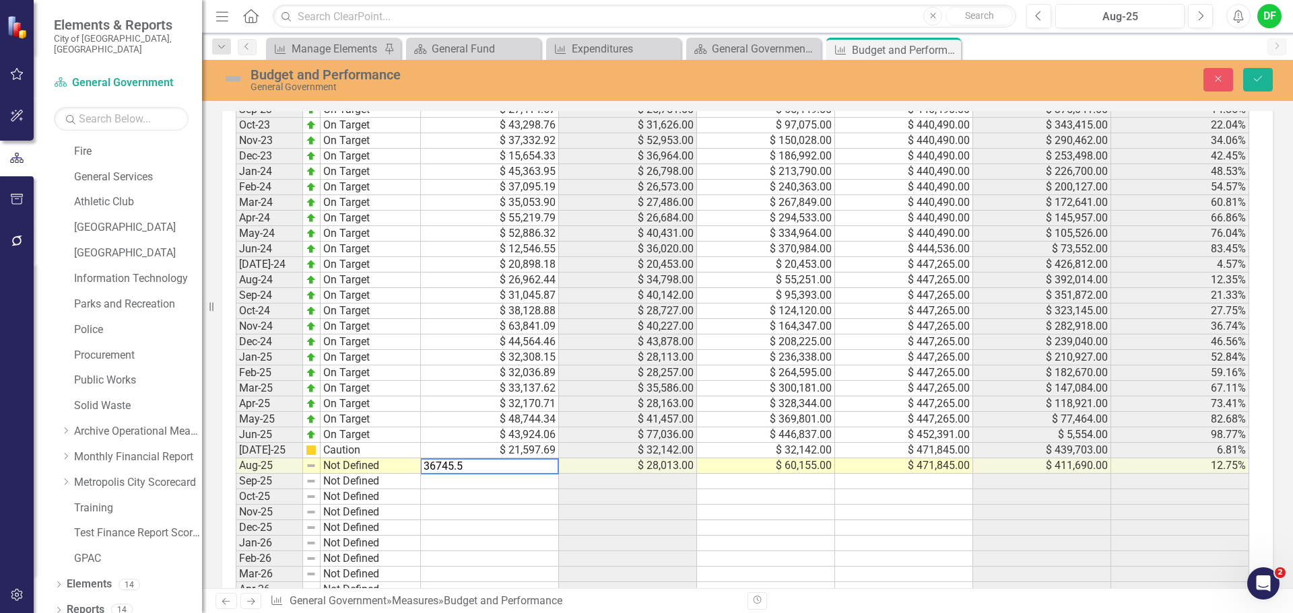
type textarea "36745.53"
click at [235, 77] on img at bounding box center [233, 79] width 22 height 22
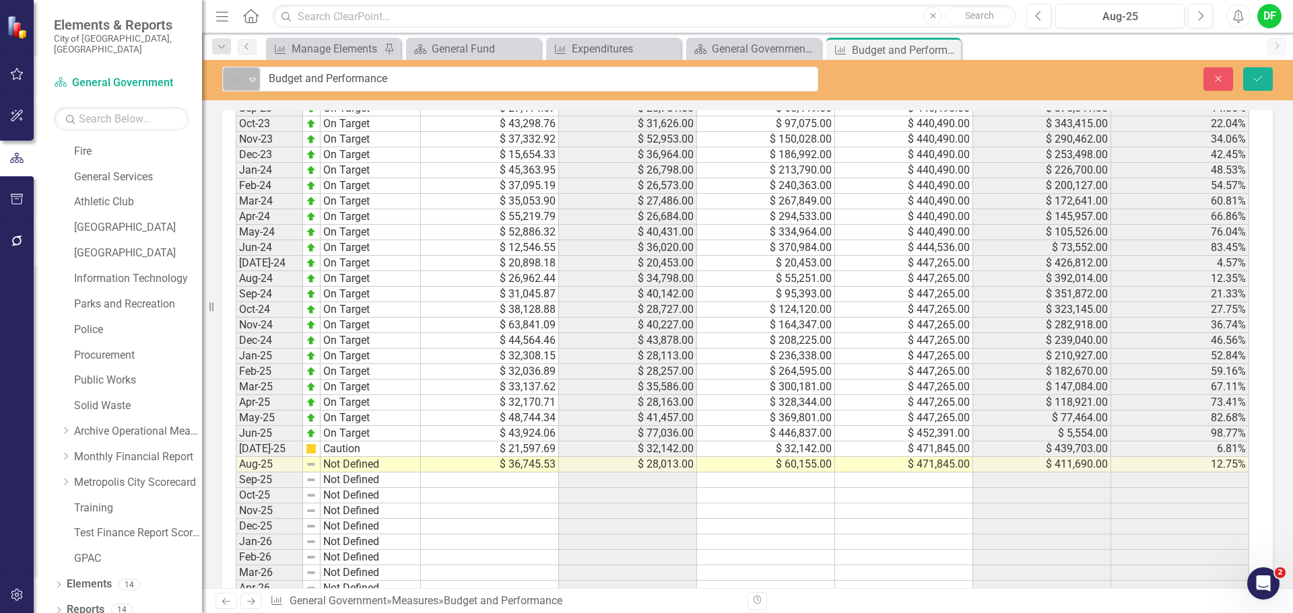
click at [251, 78] on icon at bounding box center [252, 80] width 7 height 4
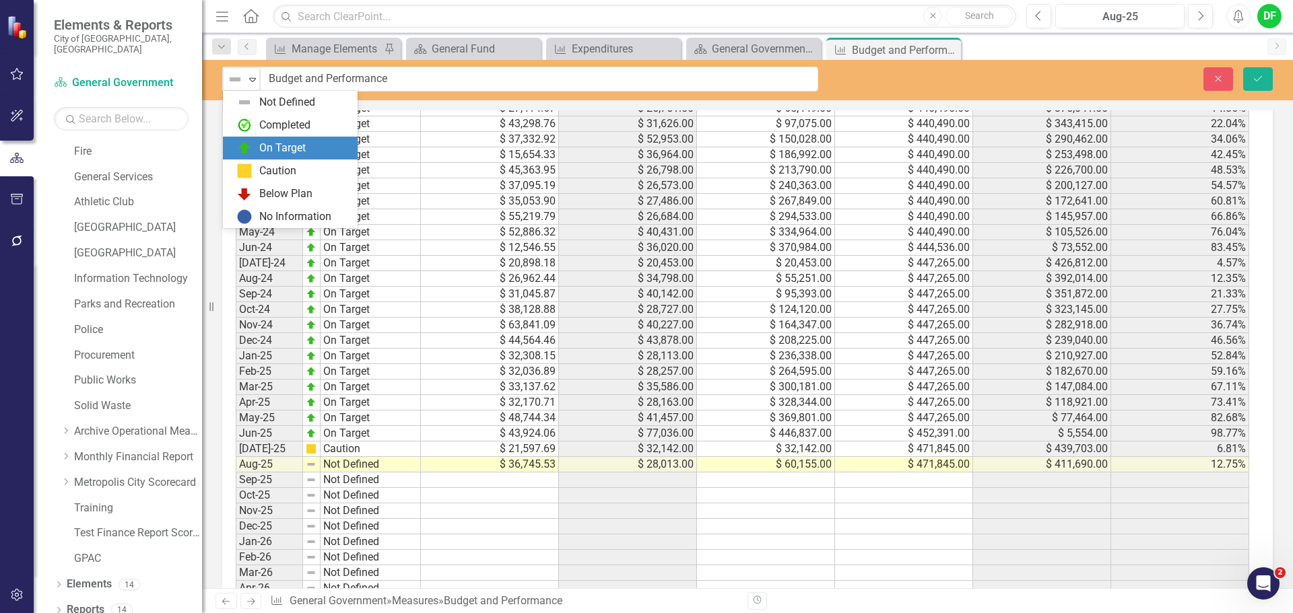
click at [261, 146] on div "On Target" at bounding box center [282, 148] width 46 height 15
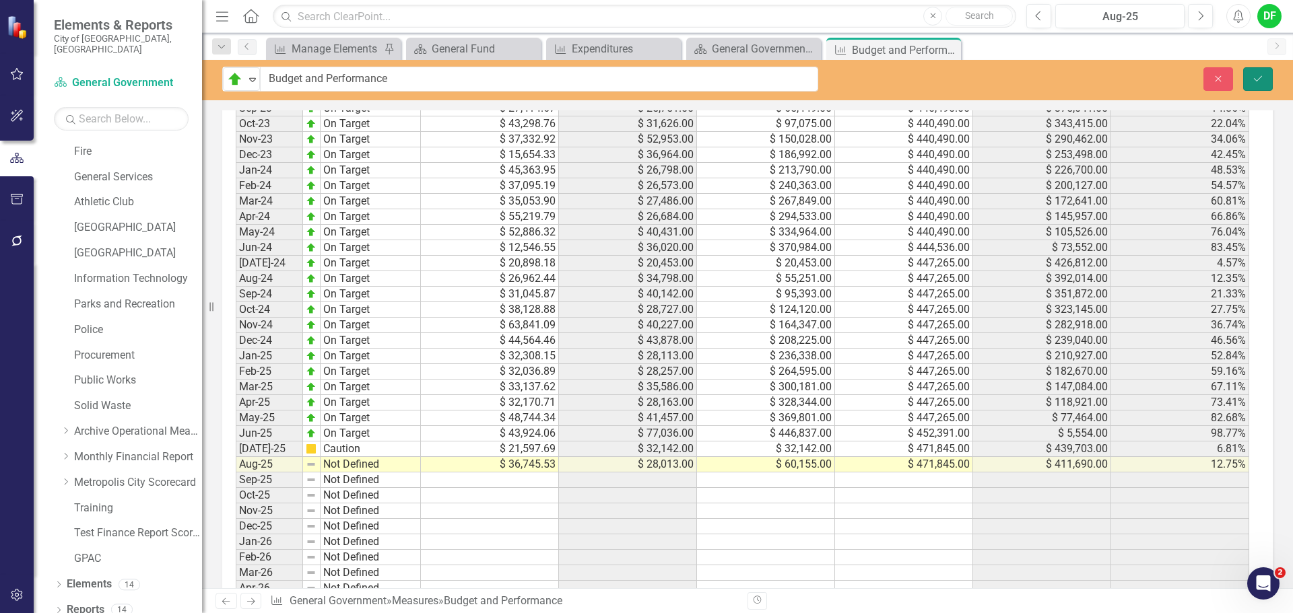
click at [1261, 75] on icon "Save" at bounding box center [1258, 78] width 12 height 9
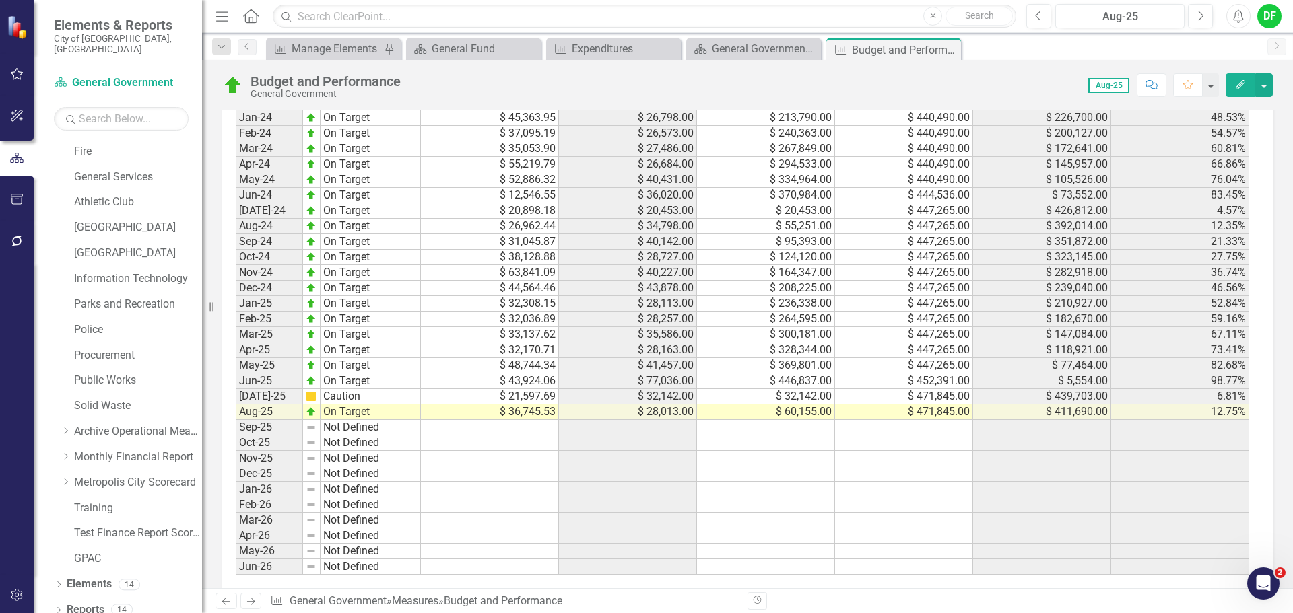
scroll to position [1405, 0]
click at [947, 46] on icon "Close" at bounding box center [947, 49] width 13 height 11
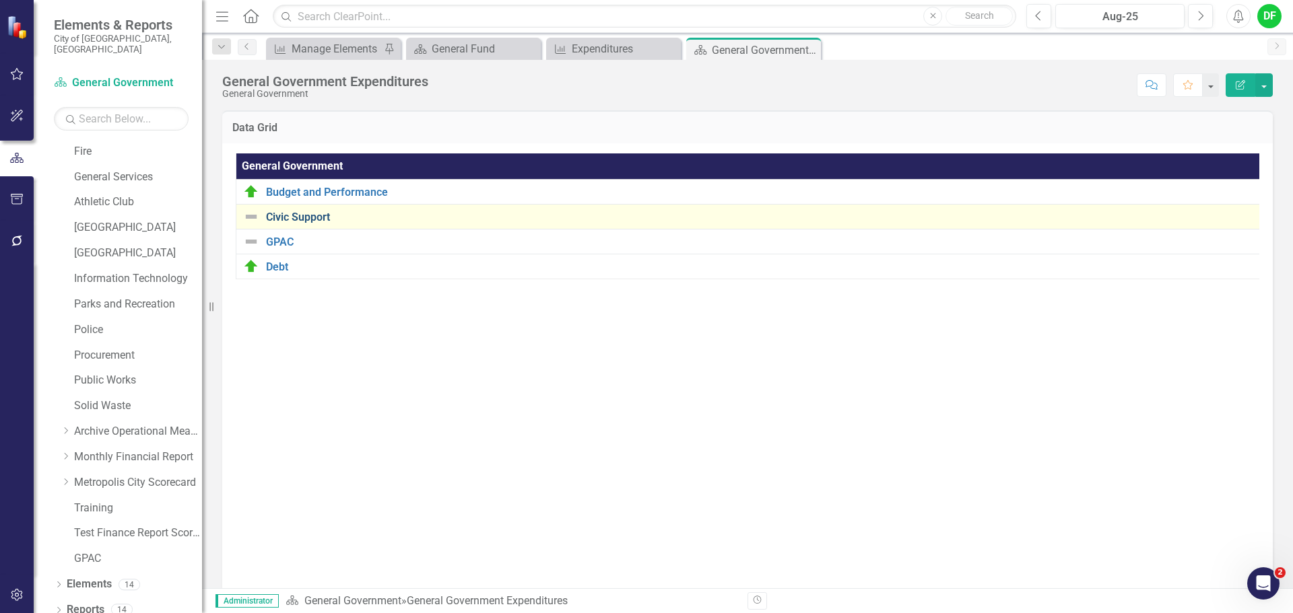
click at [315, 215] on link "Civic Support" at bounding box center [761, 217] width 990 height 12
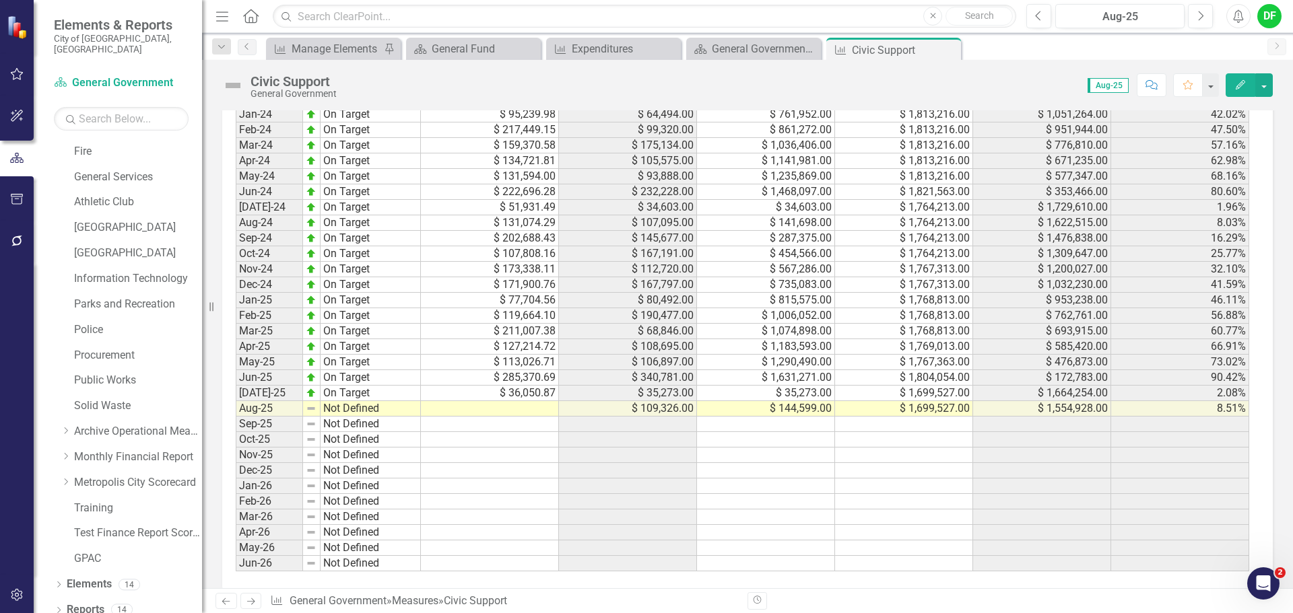
scroll to position [1347, 0]
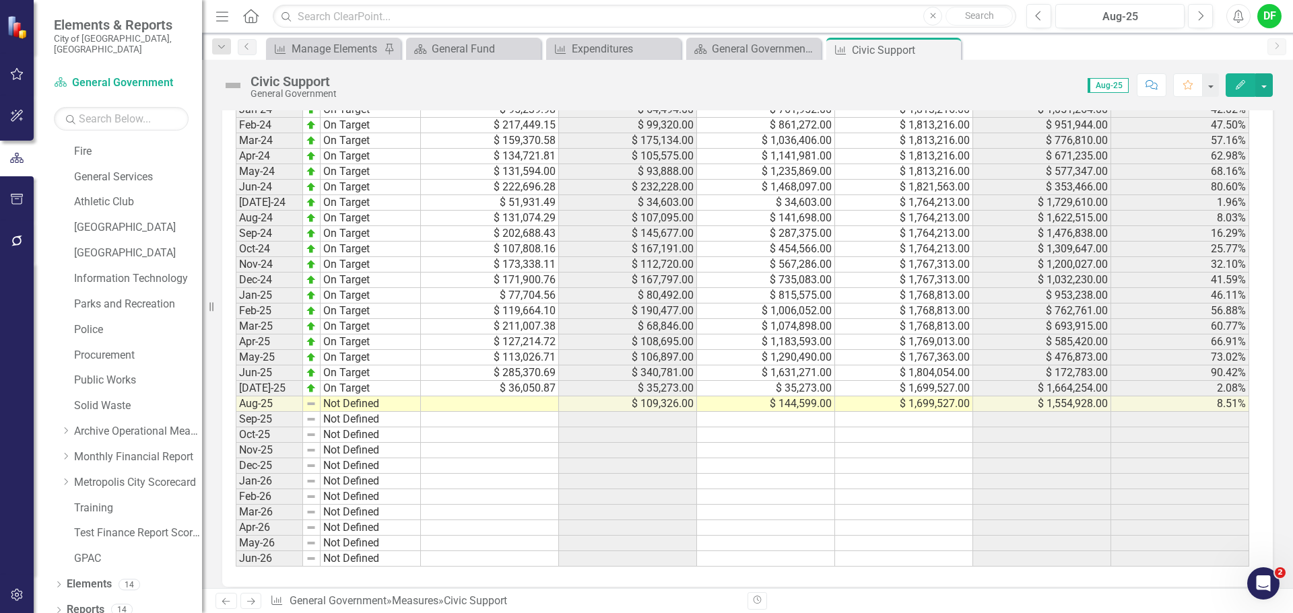
click at [541, 405] on td at bounding box center [490, 404] width 138 height 15
click at [467, 401] on td at bounding box center [490, 404] width 138 height 15
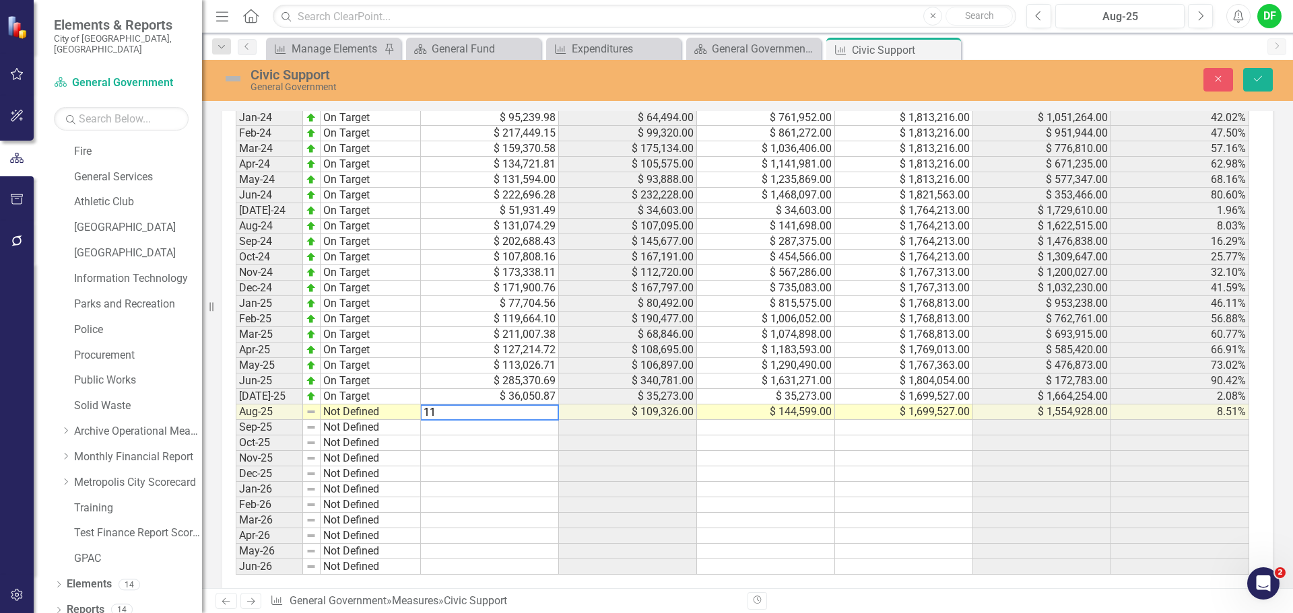
scroll to position [1354, 0]
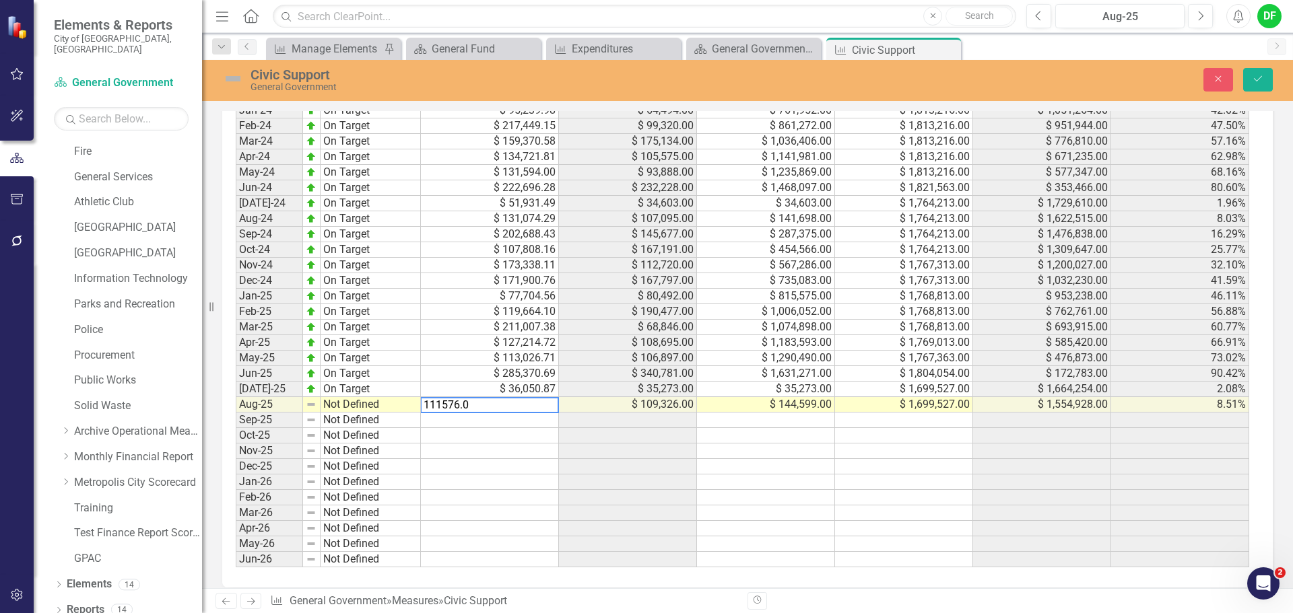
type textarea "111576.09"
click at [239, 81] on img at bounding box center [233, 79] width 22 height 22
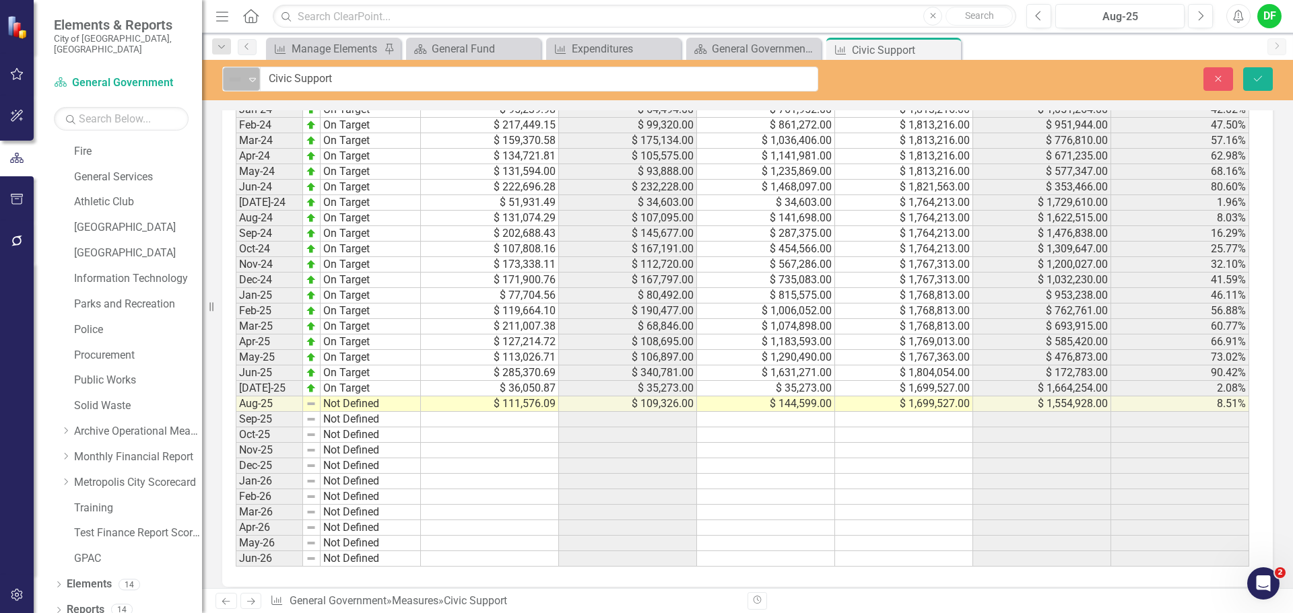
click at [254, 78] on icon at bounding box center [252, 80] width 7 height 4
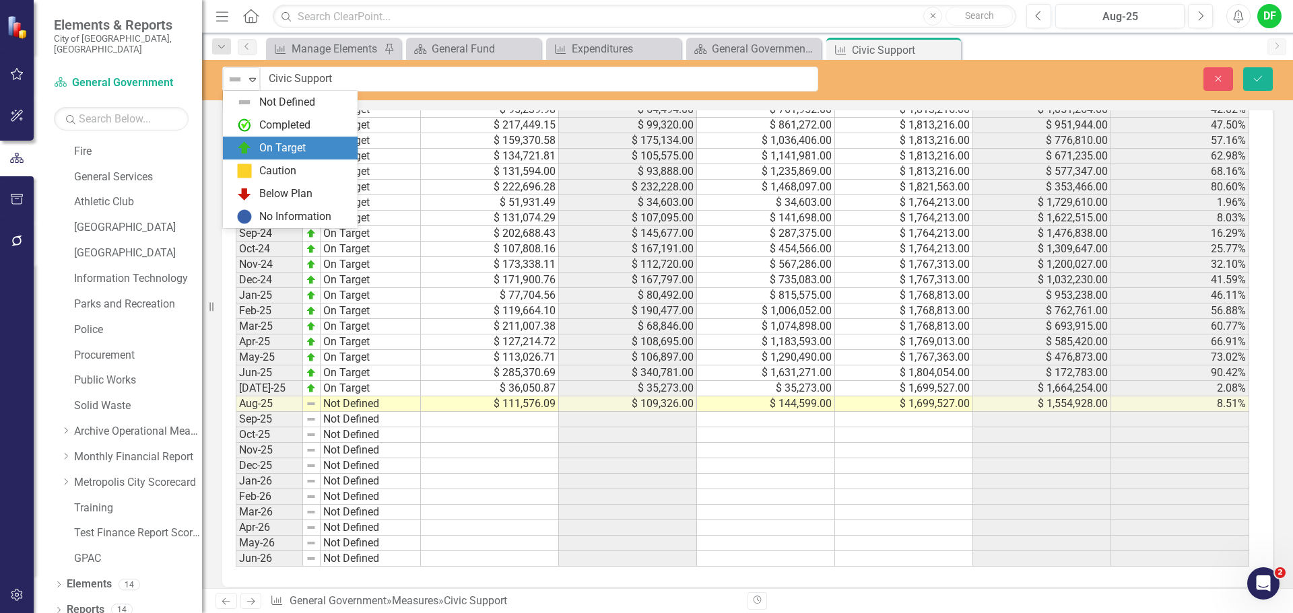
click at [290, 141] on div "On Target" at bounding box center [282, 148] width 46 height 15
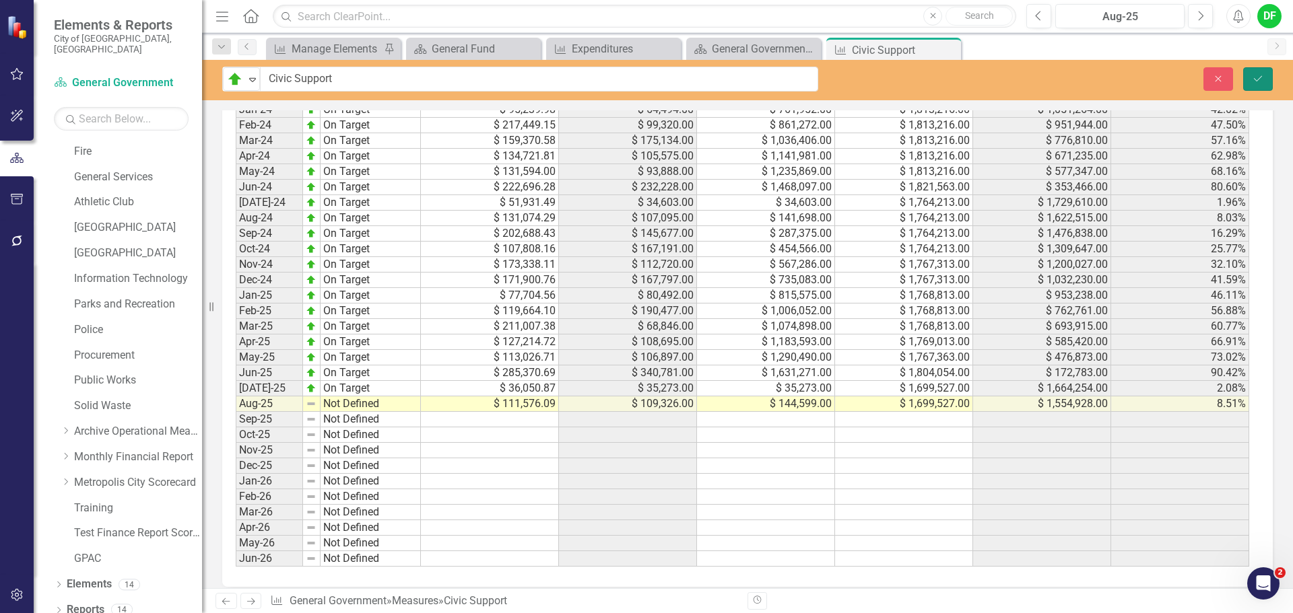
click at [1262, 76] on icon "submit" at bounding box center [1258, 77] width 8 height 5
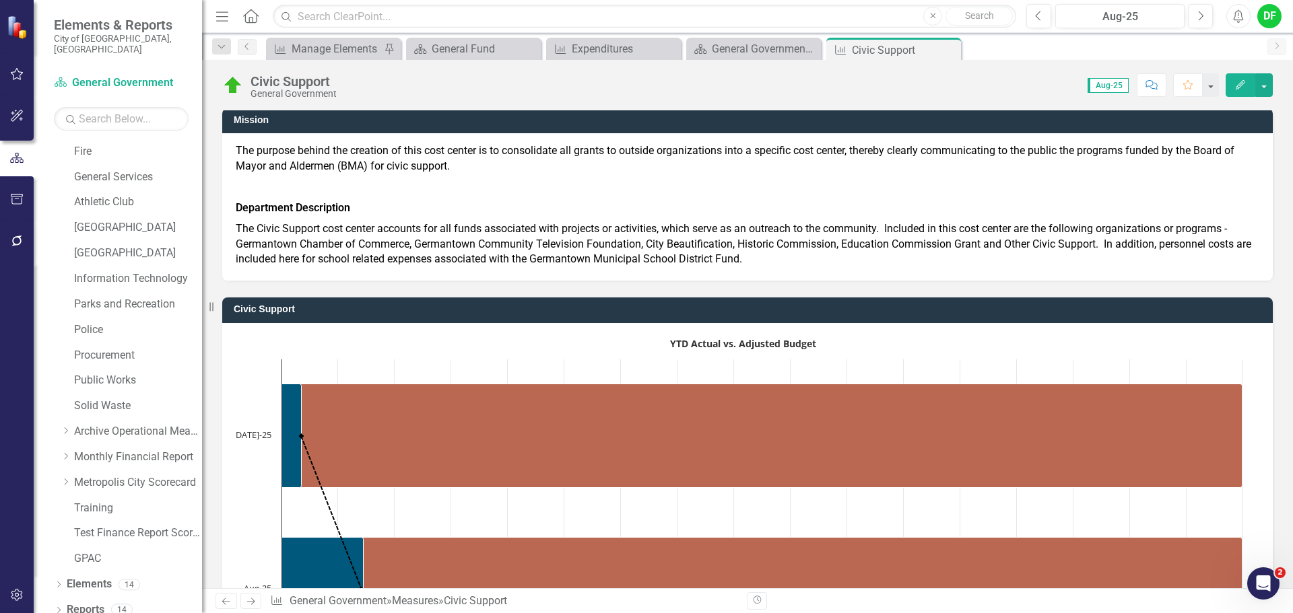
scroll to position [0, 0]
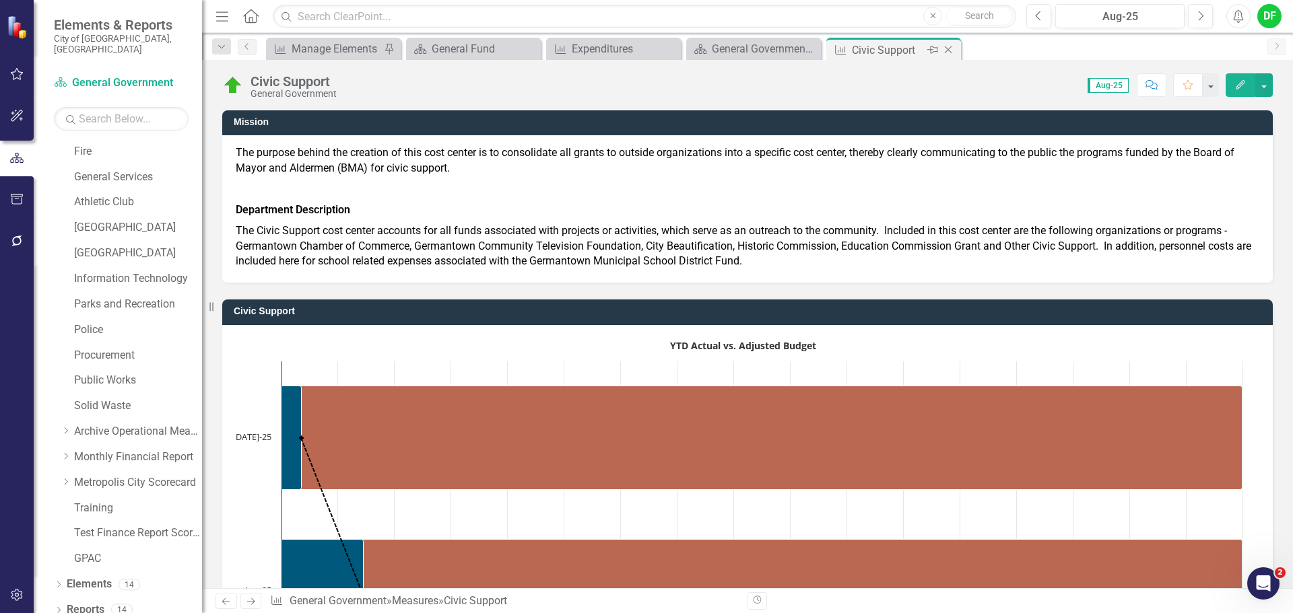
click at [949, 50] on icon "Close" at bounding box center [947, 49] width 13 height 11
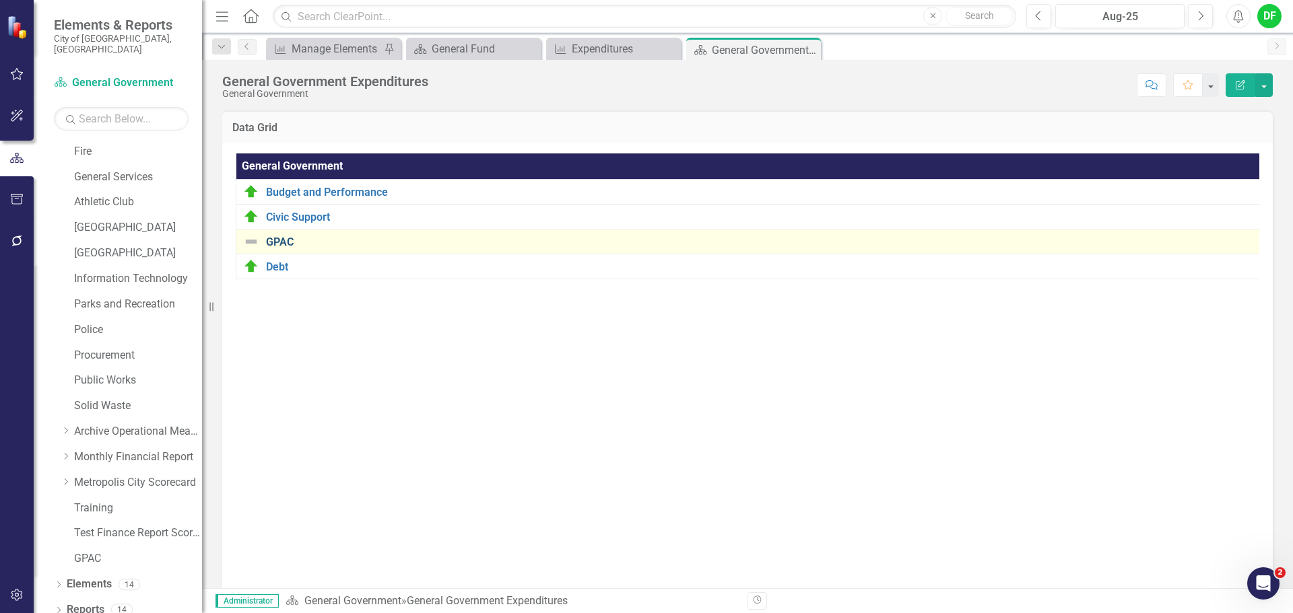
click at [287, 236] on link "GPAC" at bounding box center [760, 242] width 989 height 12
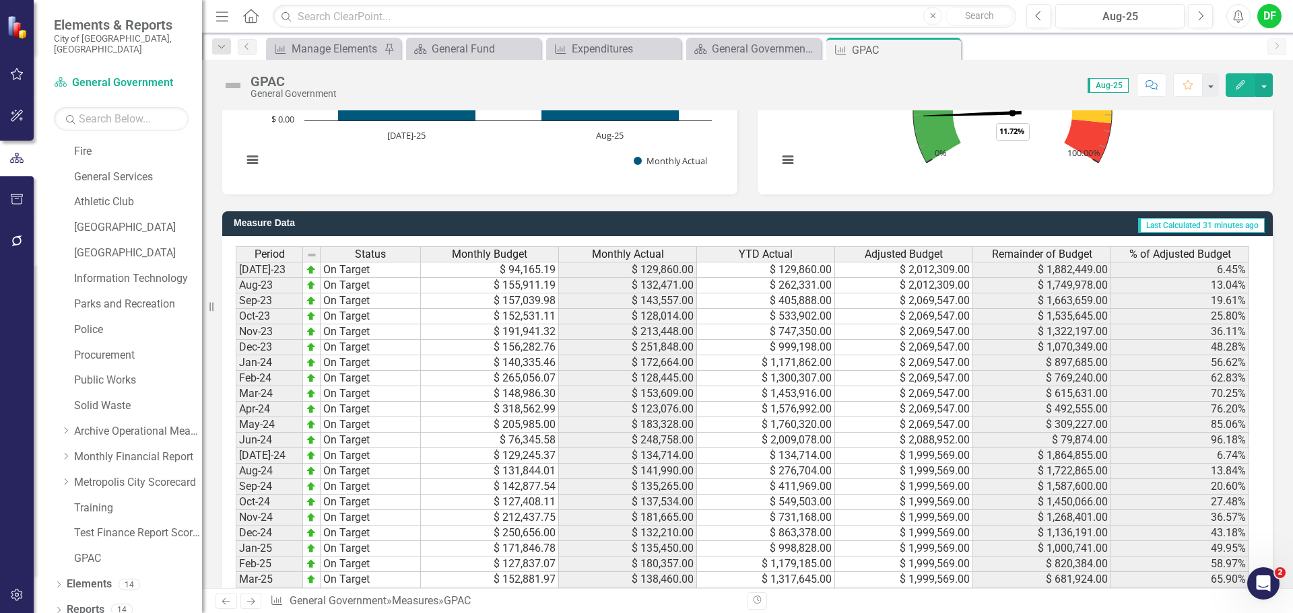
scroll to position [1414, 0]
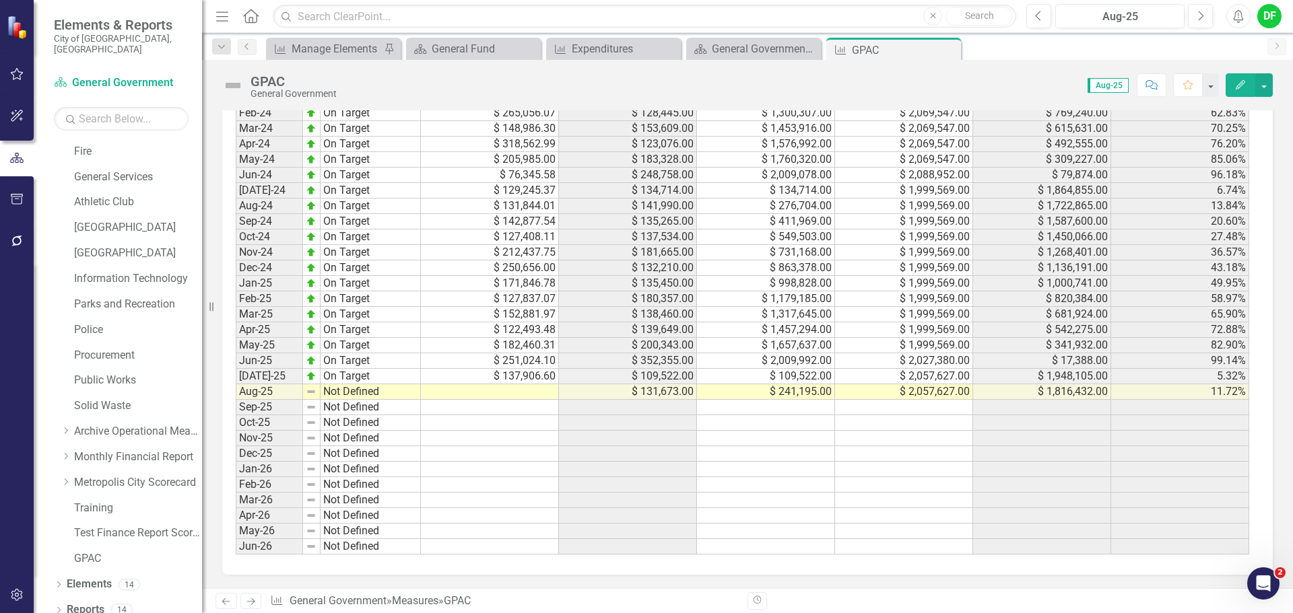
click at [500, 400] on td at bounding box center [490, 391] width 138 height 15
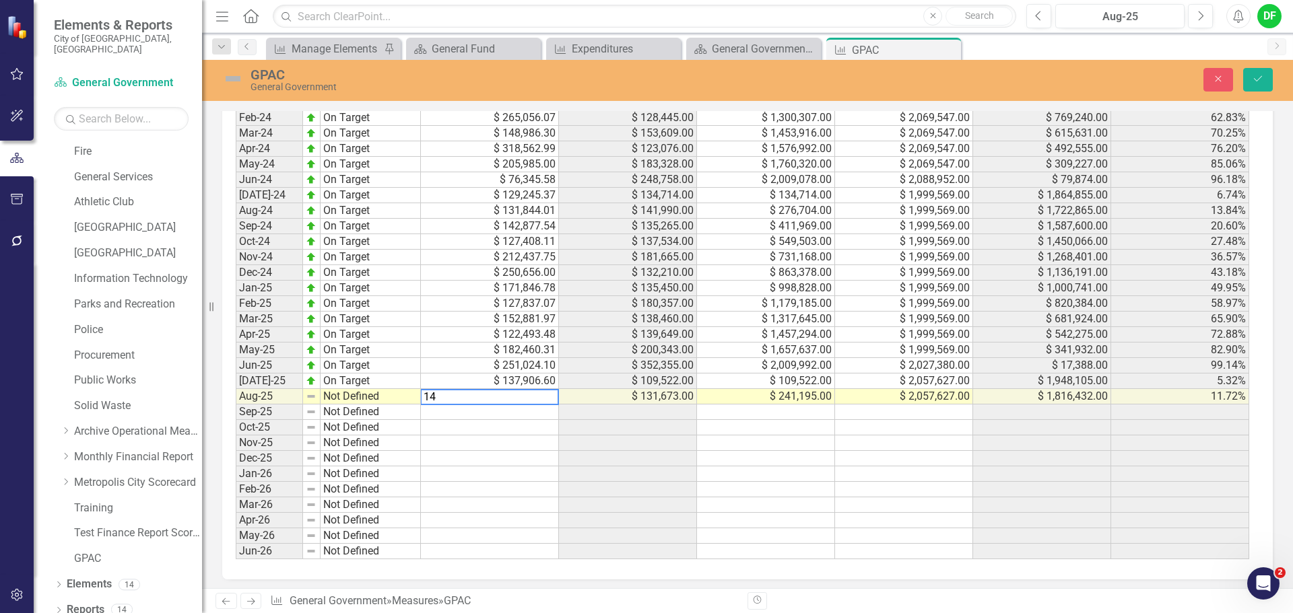
scroll to position [1421, 0]
type textarea "145355.04"
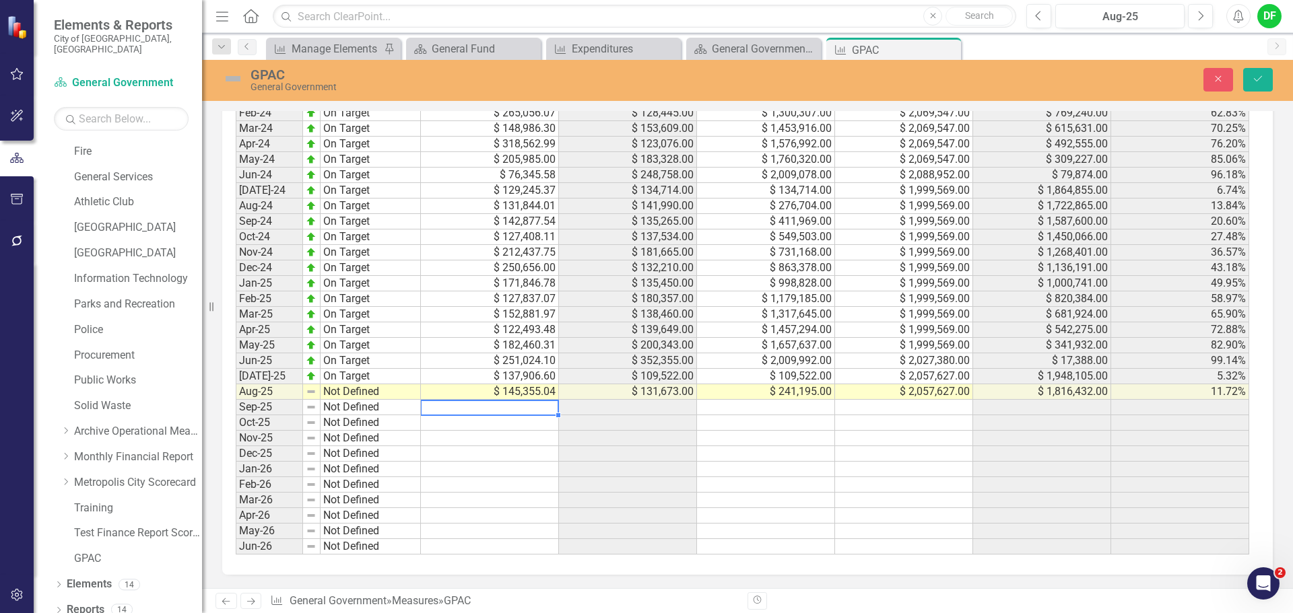
click at [237, 77] on img at bounding box center [233, 79] width 22 height 22
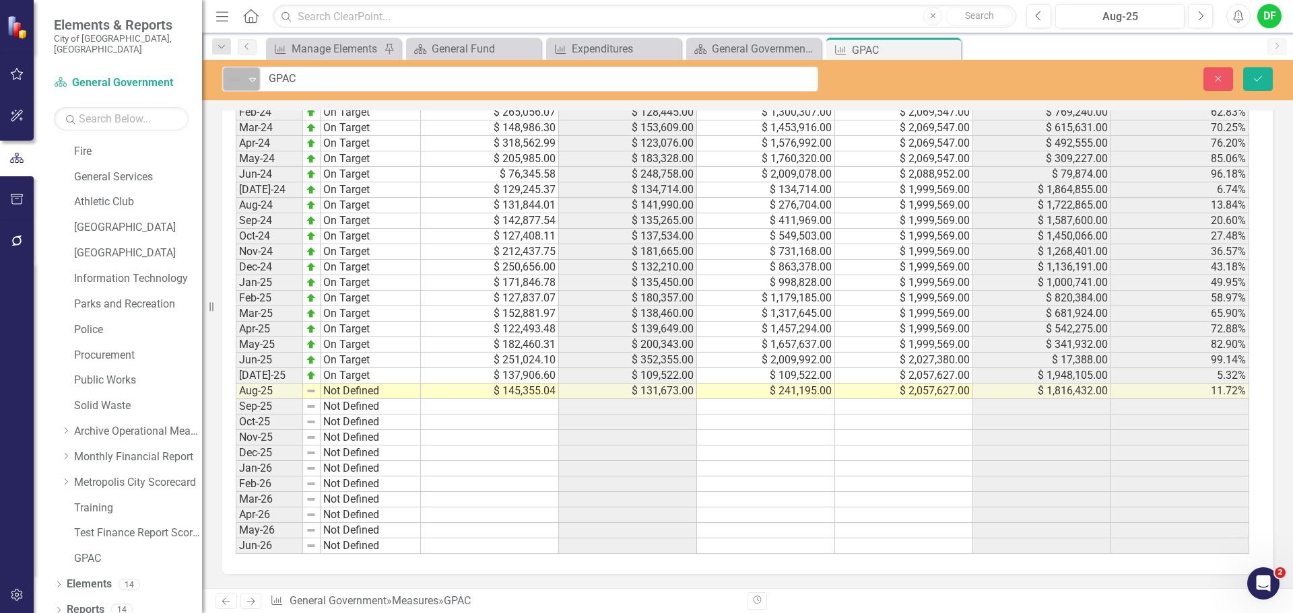
click at [247, 77] on icon "Expand" at bounding box center [252, 79] width 13 height 11
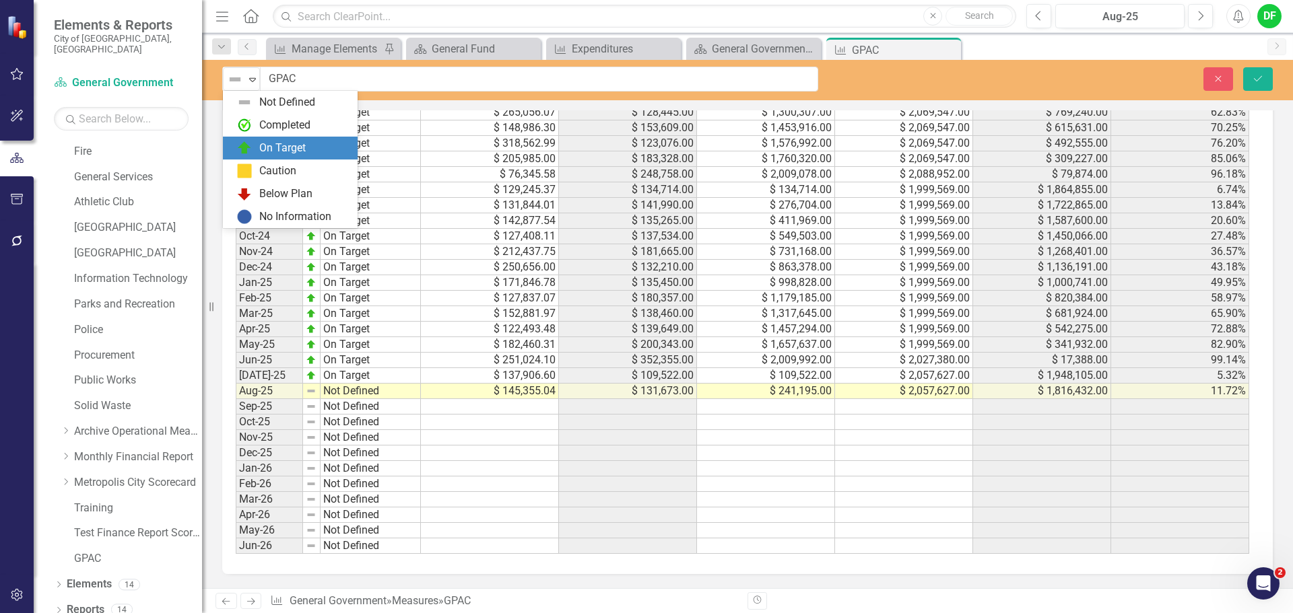
click at [261, 141] on div "On Target" at bounding box center [282, 148] width 46 height 15
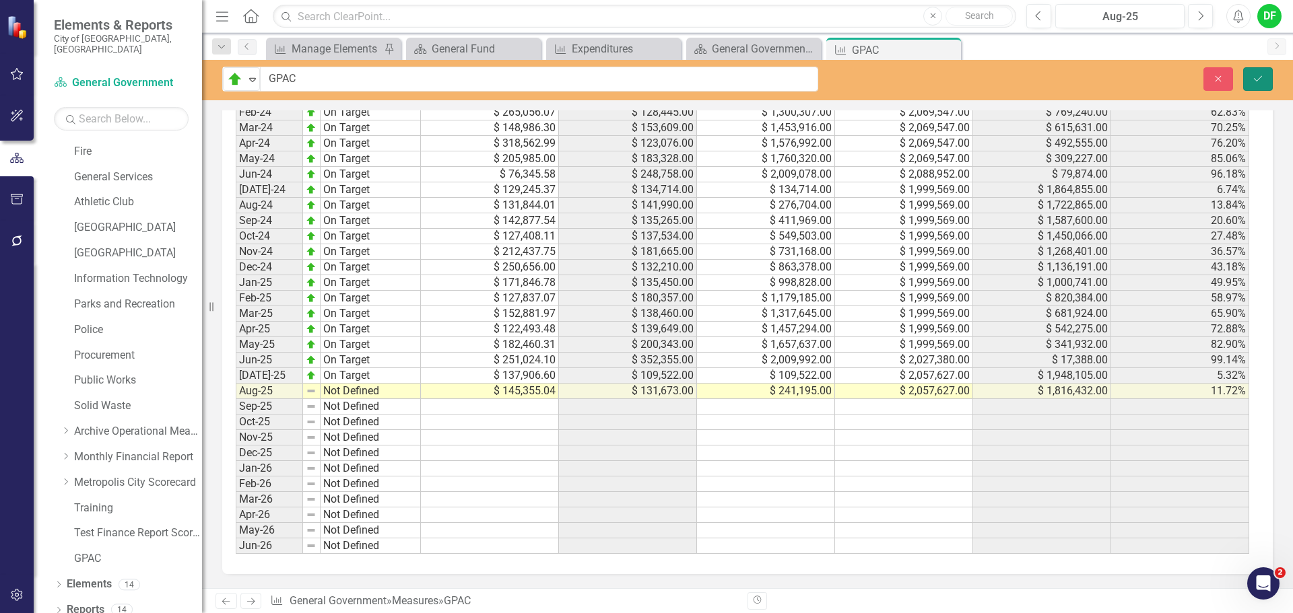
click at [1254, 77] on icon "Save" at bounding box center [1258, 78] width 12 height 9
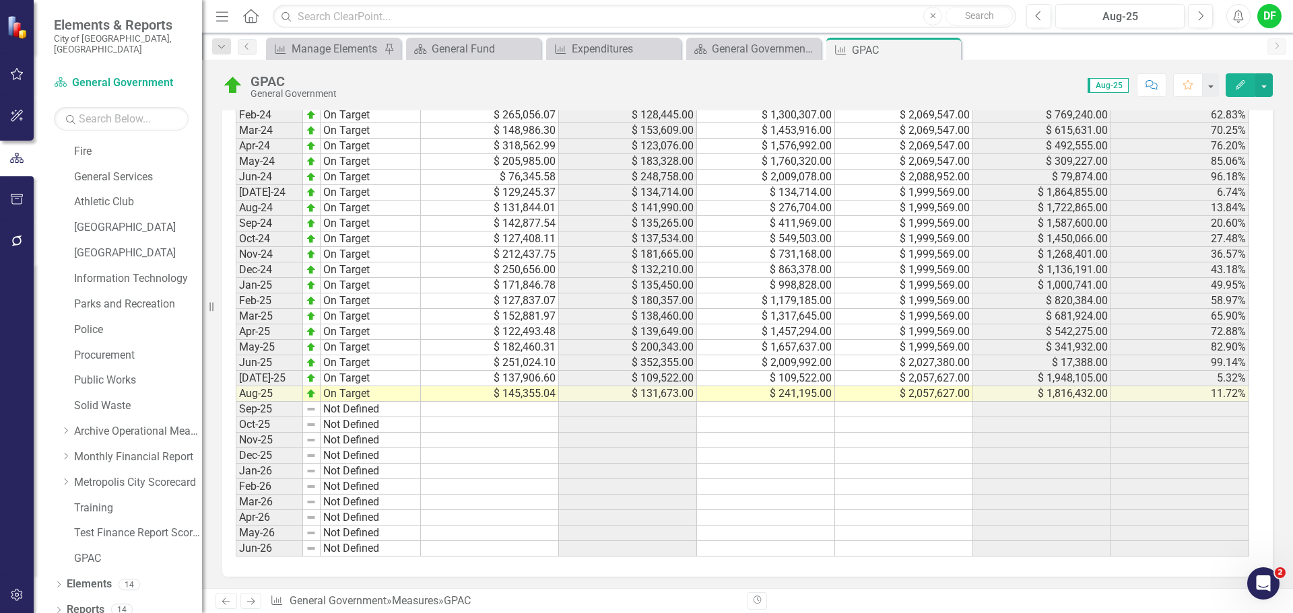
scroll to position [1425, 0]
click at [947, 48] on icon "Close" at bounding box center [947, 49] width 13 height 11
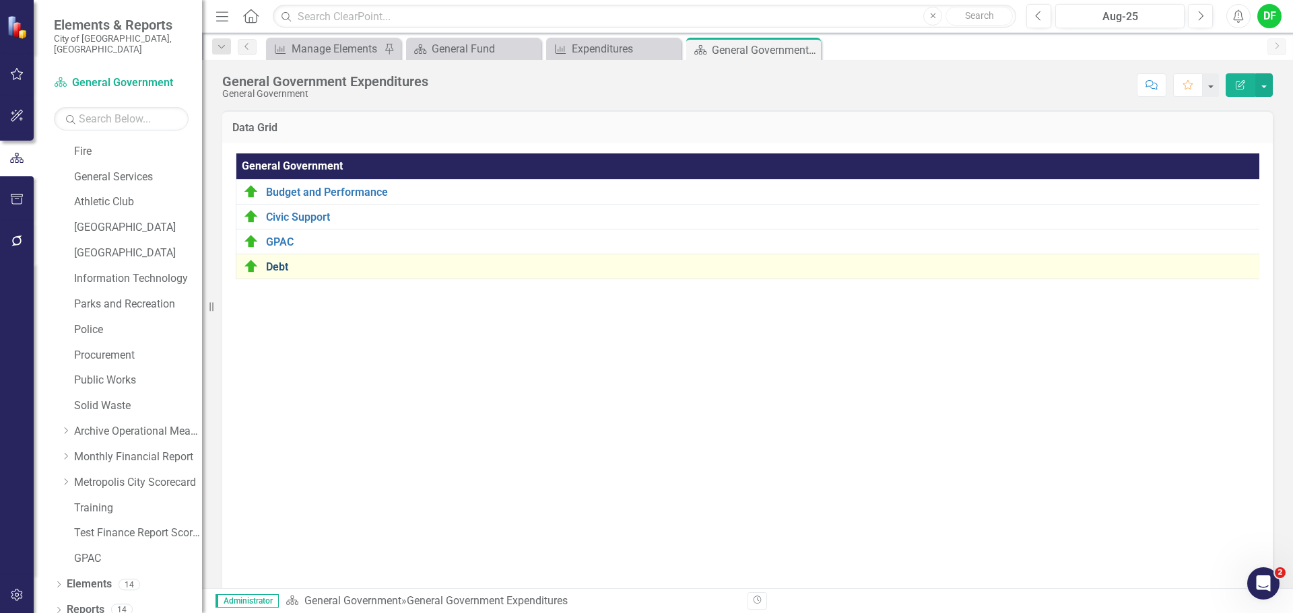
click at [284, 265] on link "Debt" at bounding box center [760, 267] width 989 height 12
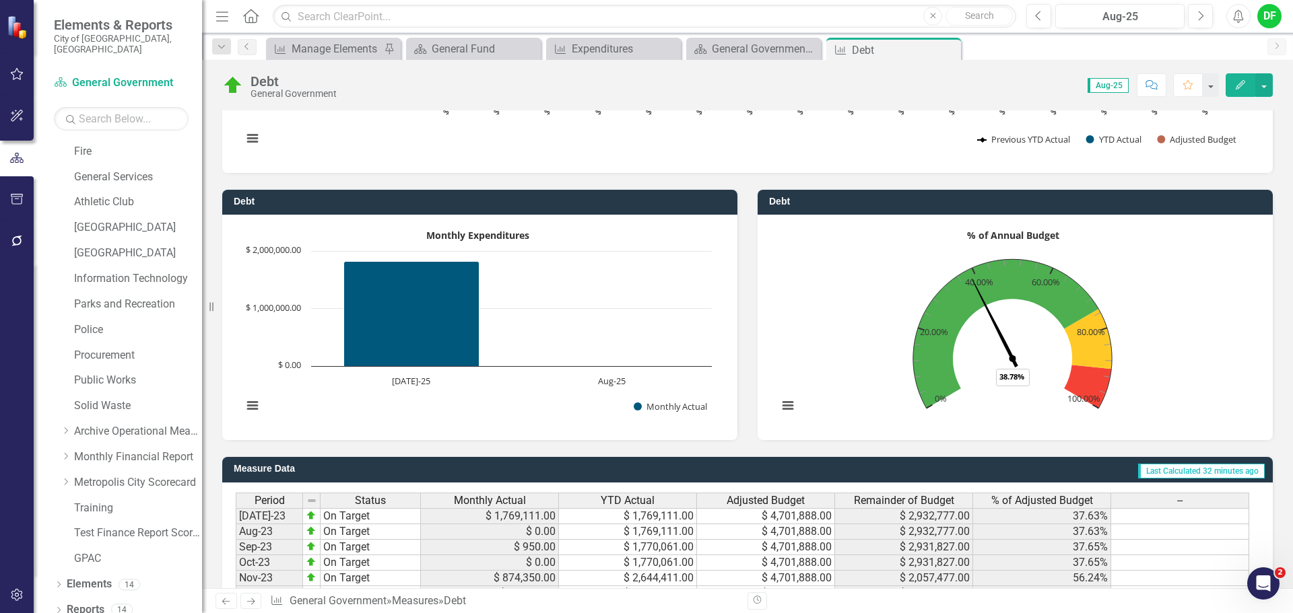
scroll to position [875, 0]
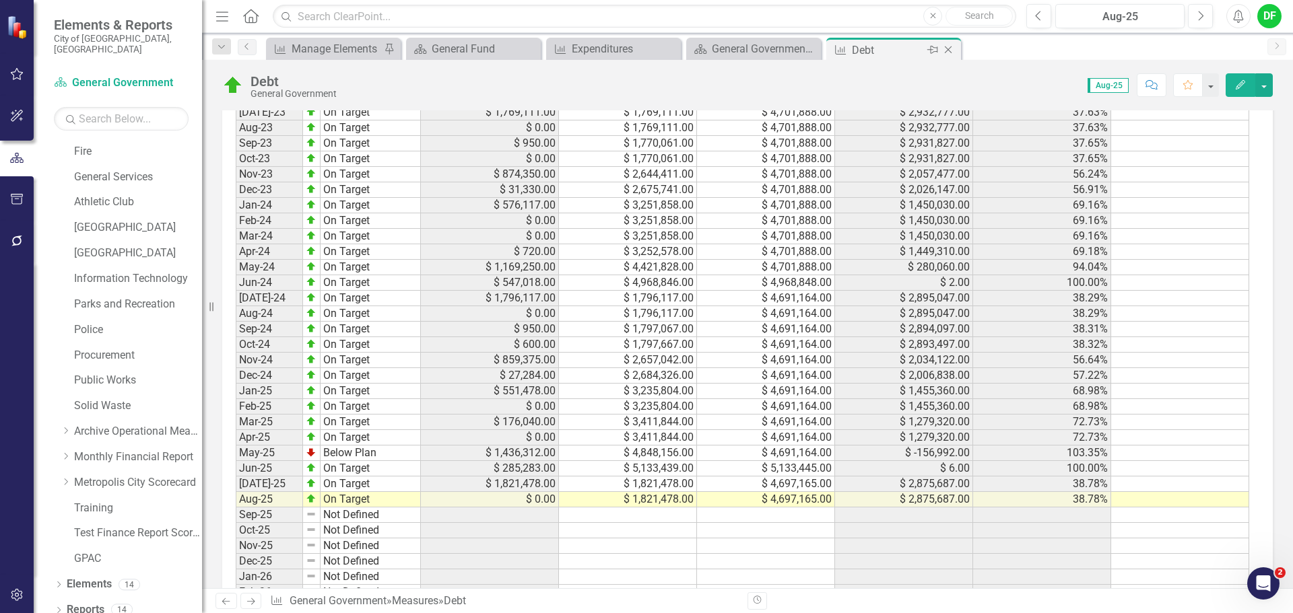
click at [943, 48] on icon "Close" at bounding box center [947, 49] width 13 height 11
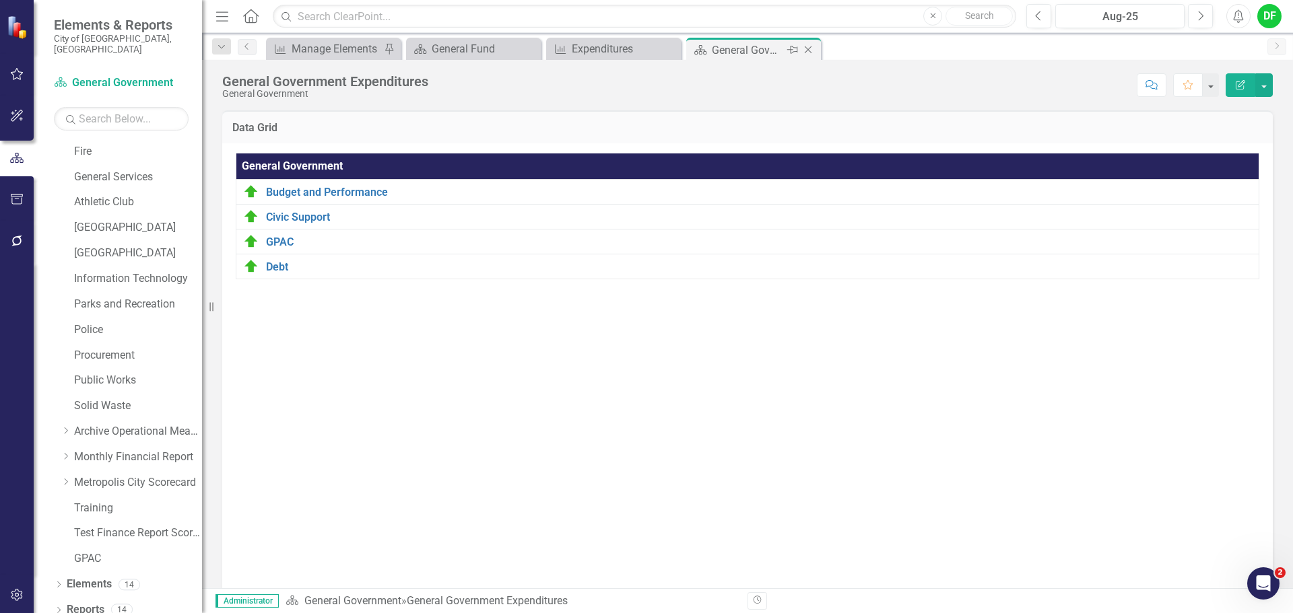
click at [808, 48] on icon "Close" at bounding box center [807, 49] width 13 height 11
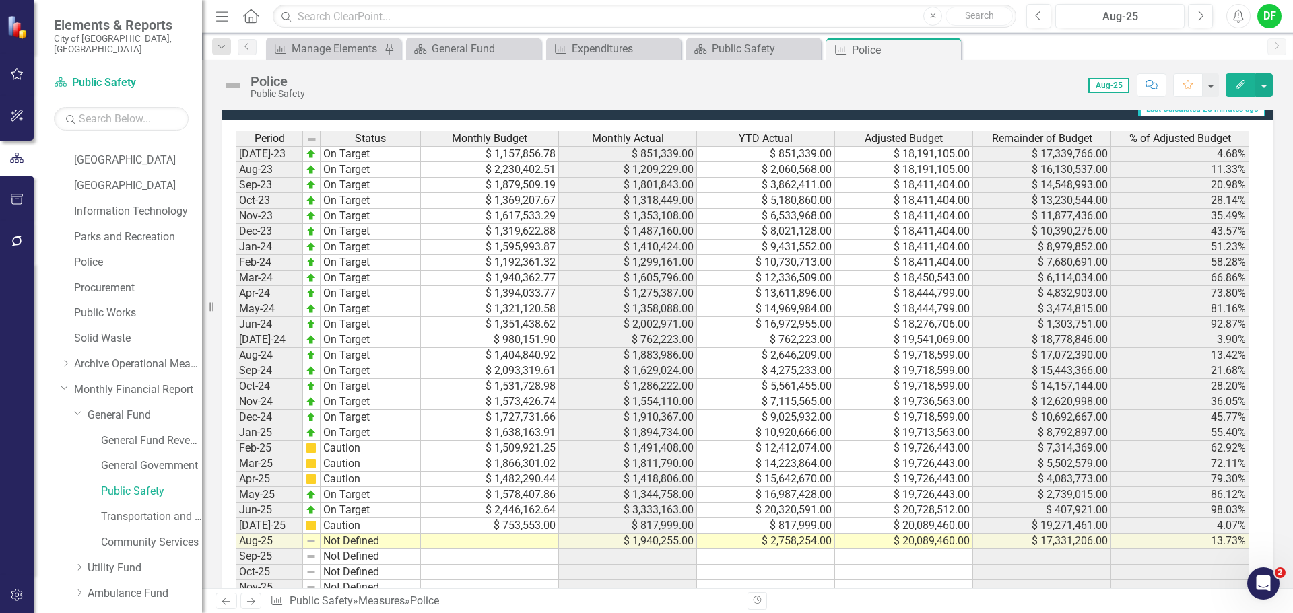
scroll to position [1212, 0]
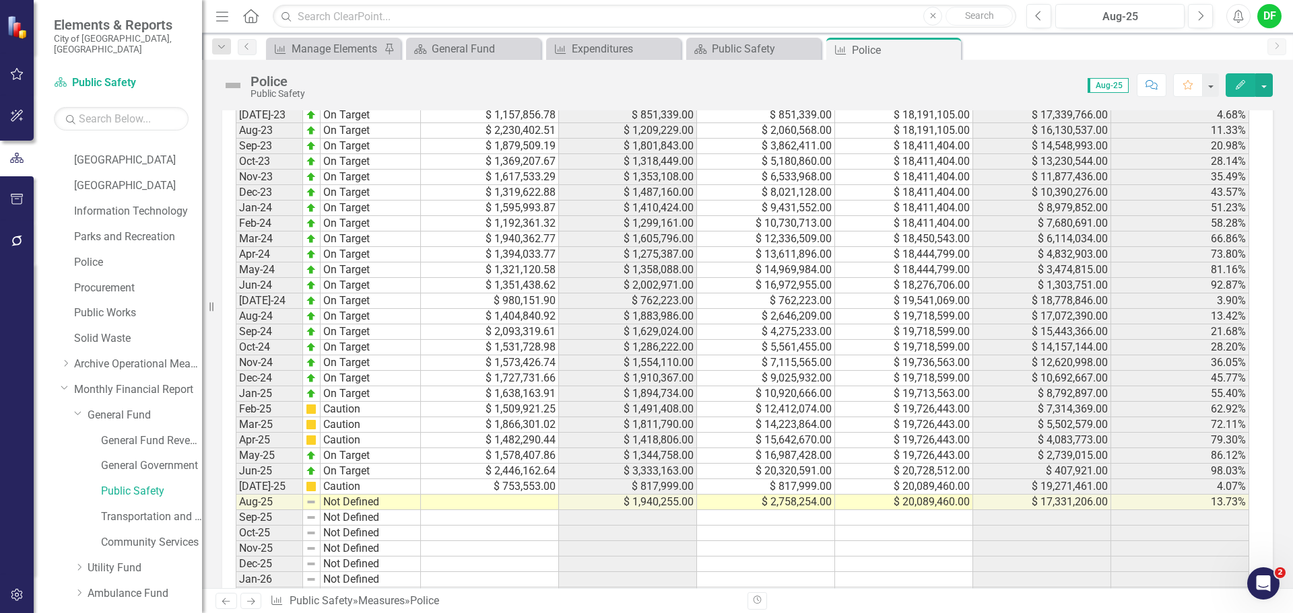
click at [540, 500] on td at bounding box center [490, 502] width 138 height 15
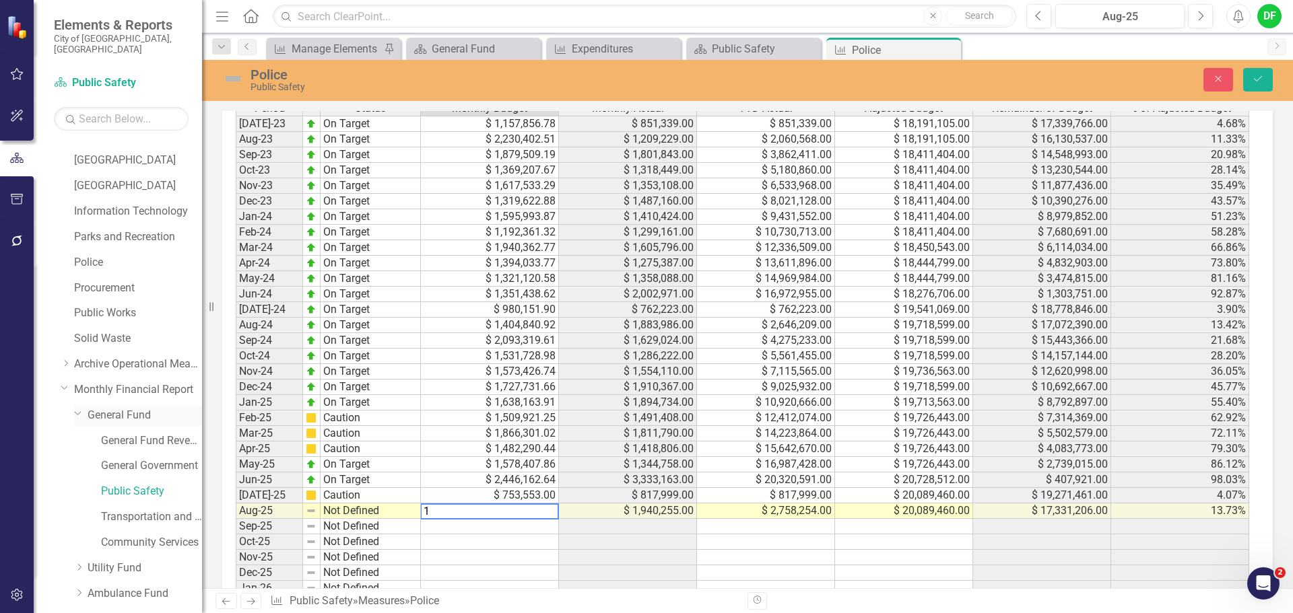
scroll to position [1219, 0]
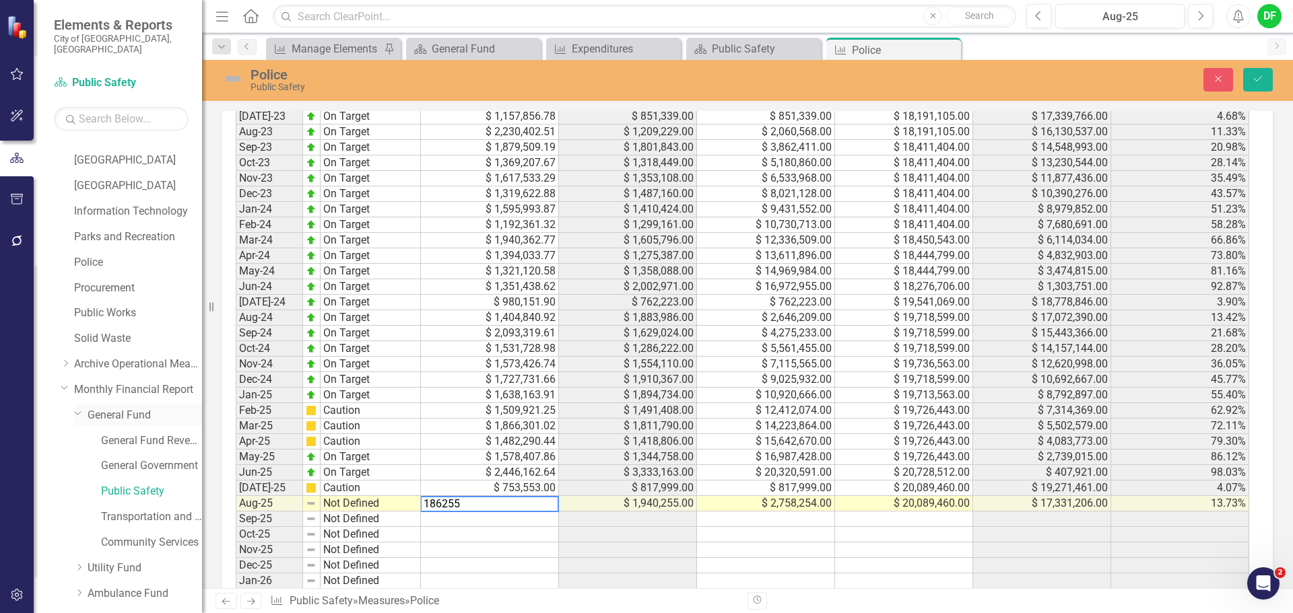
type textarea "1862557"
click at [238, 77] on img at bounding box center [233, 79] width 22 height 22
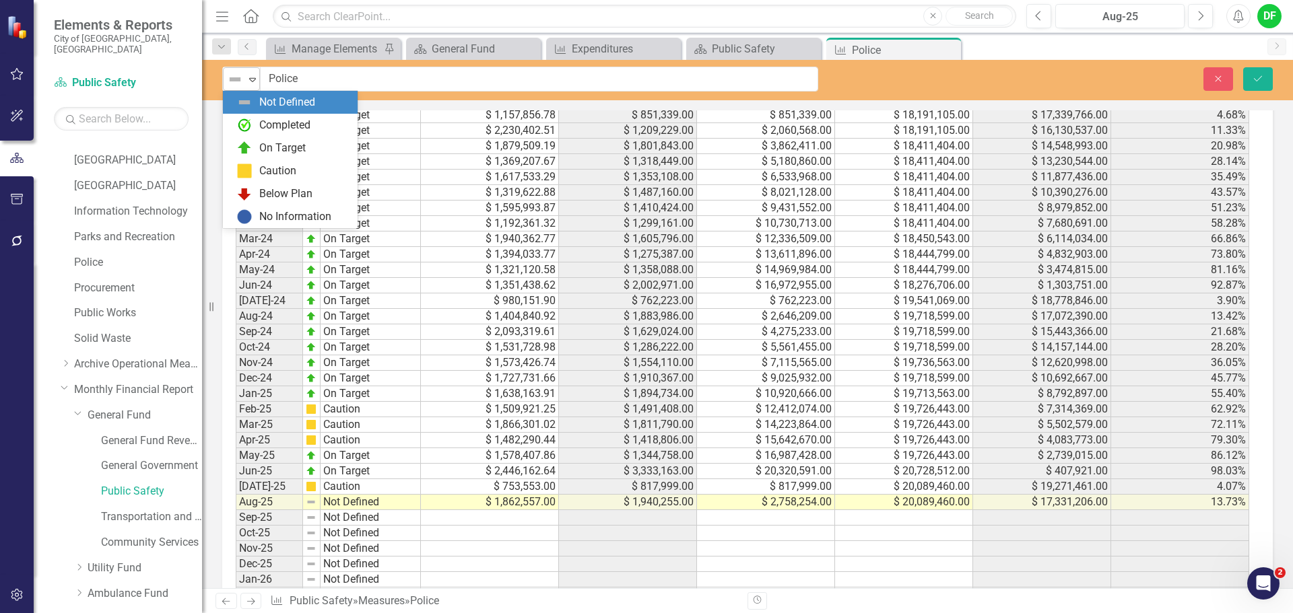
click at [255, 79] on icon "Expand" at bounding box center [252, 79] width 13 height 11
click at [263, 169] on div "Caution" at bounding box center [277, 171] width 37 height 15
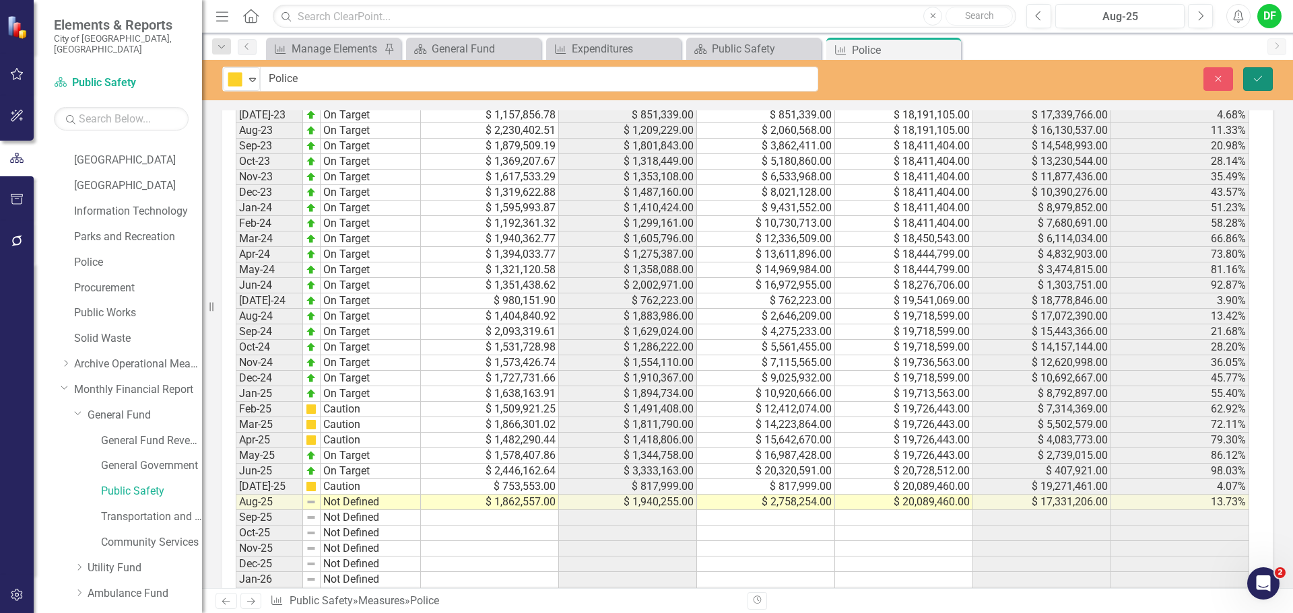
click at [1261, 77] on icon "submit" at bounding box center [1258, 77] width 8 height 5
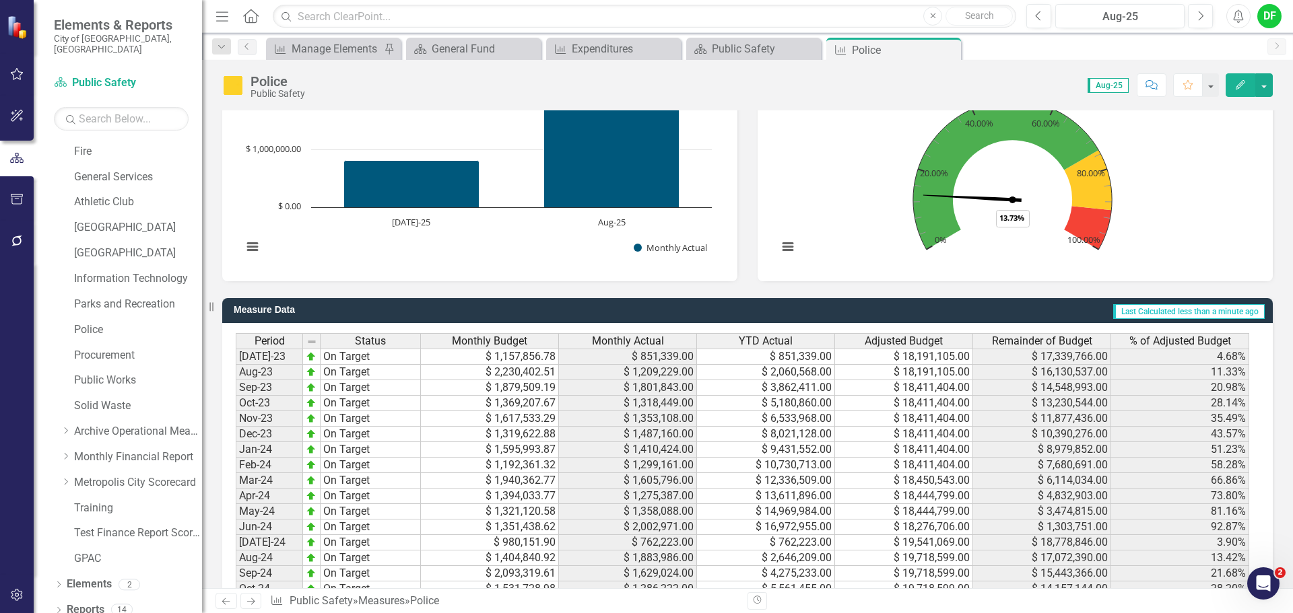
scroll to position [1279, 0]
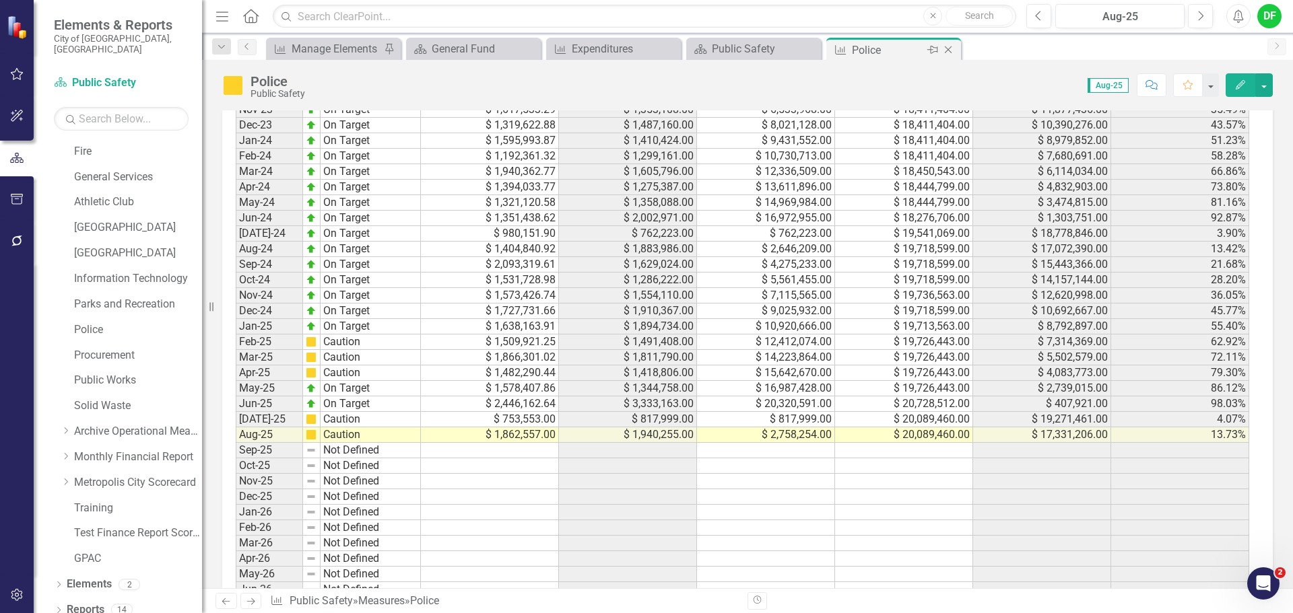
click at [953, 51] on icon "Close" at bounding box center [947, 49] width 13 height 11
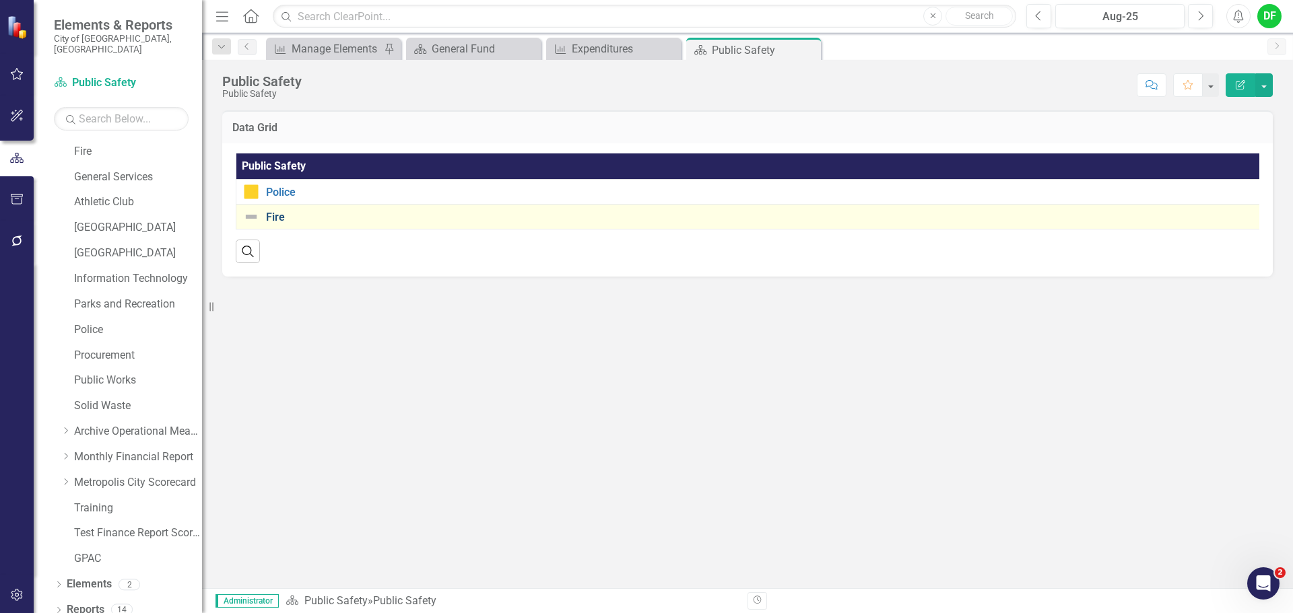
click at [273, 217] on link "Fire" at bounding box center [766, 217] width 1001 height 12
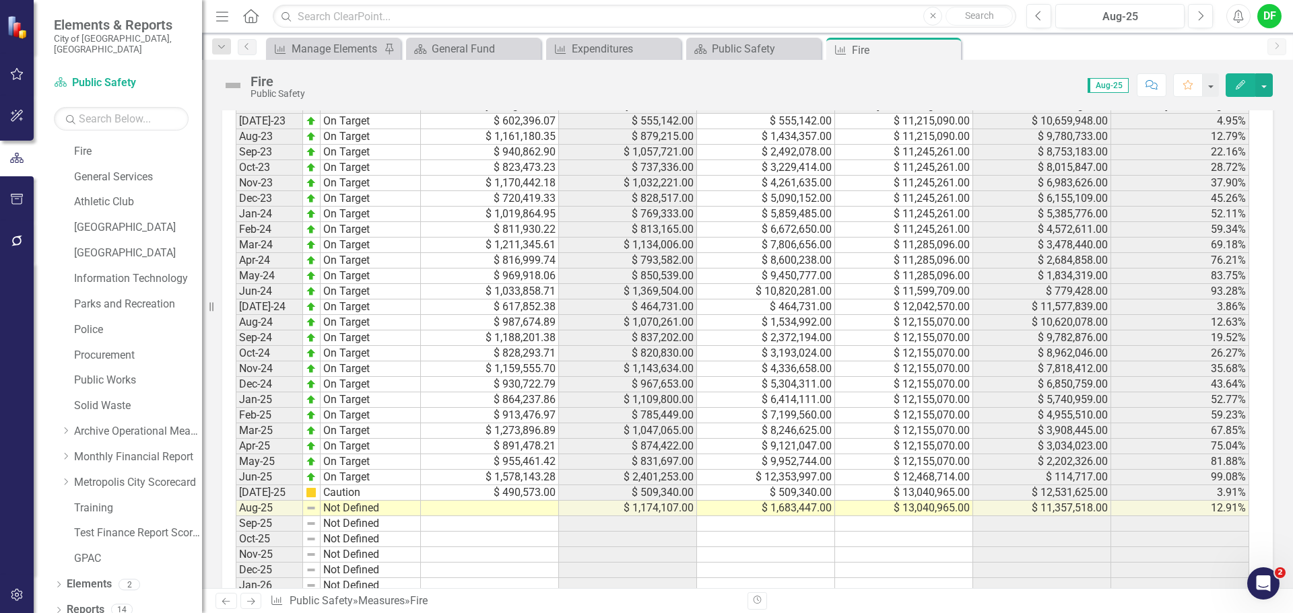
scroll to position [1212, 0]
click at [527, 507] on td at bounding box center [490, 507] width 138 height 15
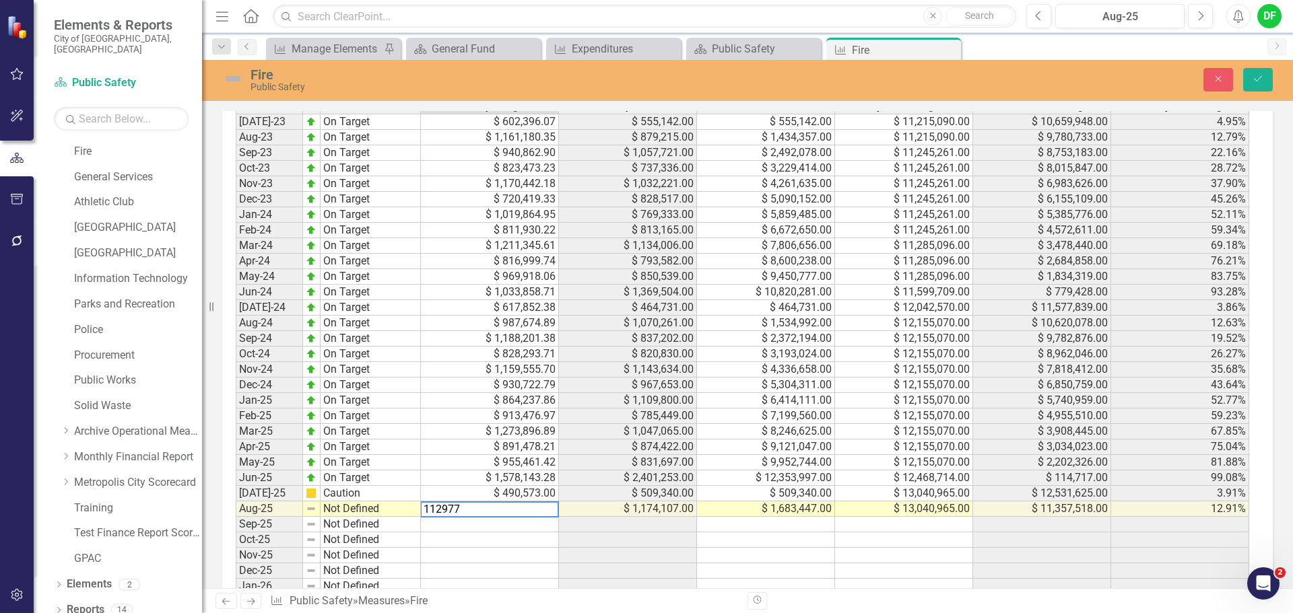
type textarea "1129775"
click at [234, 74] on img at bounding box center [233, 79] width 22 height 22
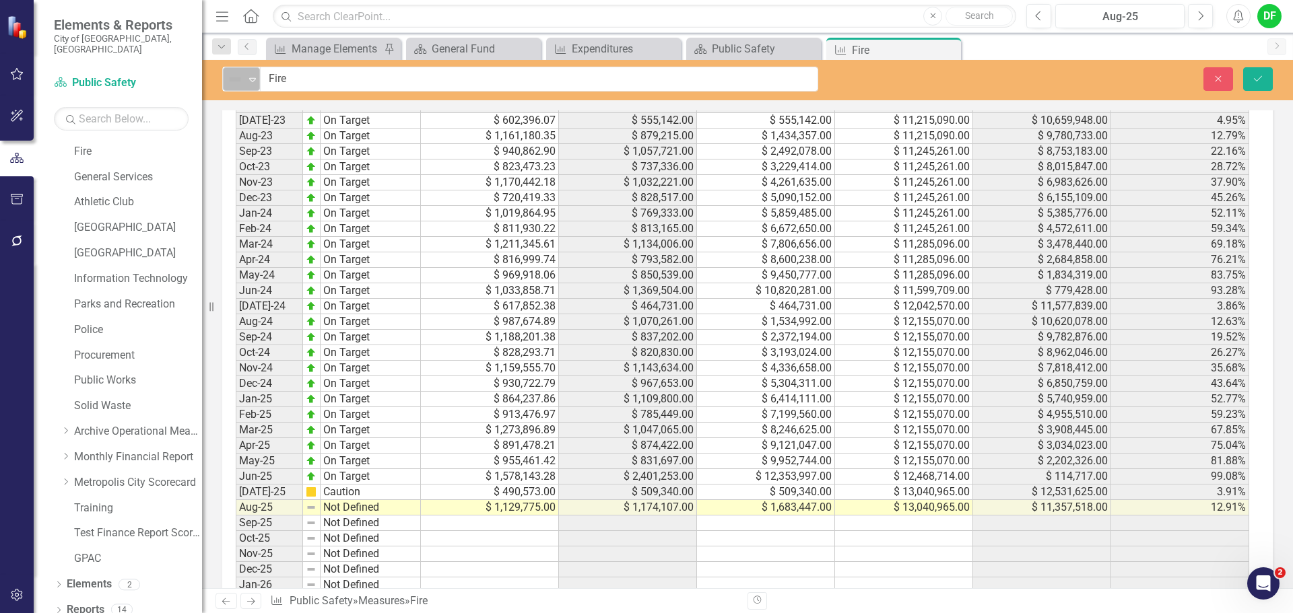
click at [247, 79] on icon "Expand" at bounding box center [252, 79] width 13 height 11
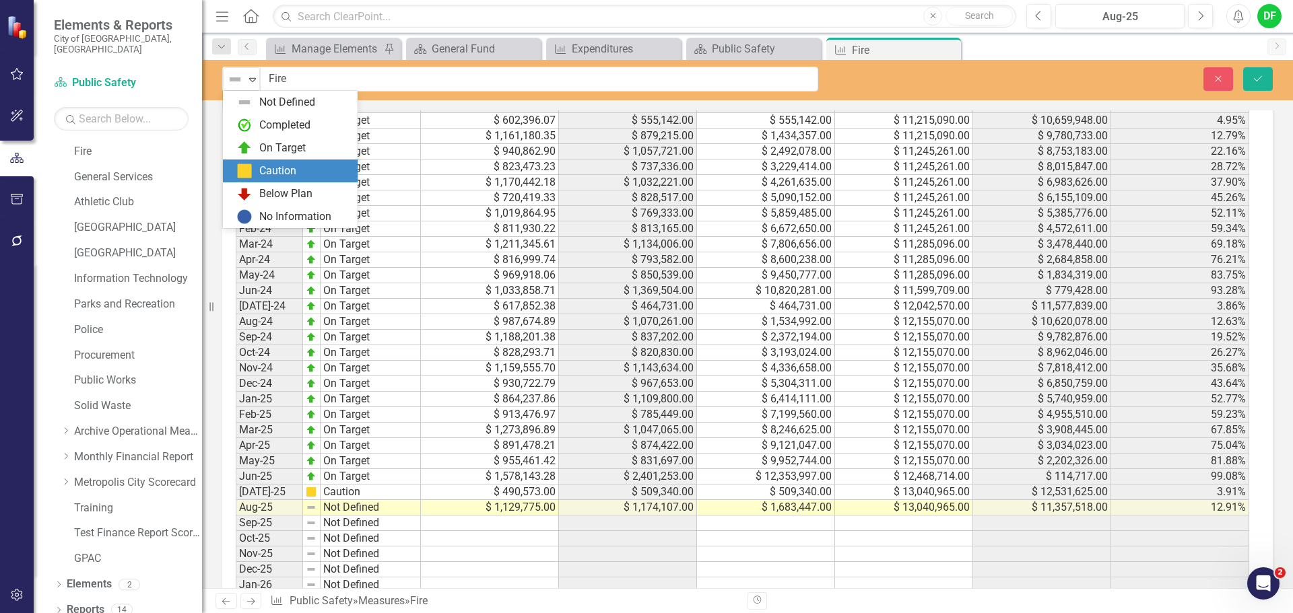
click at [255, 164] on div "Caution" at bounding box center [292, 171] width 113 height 16
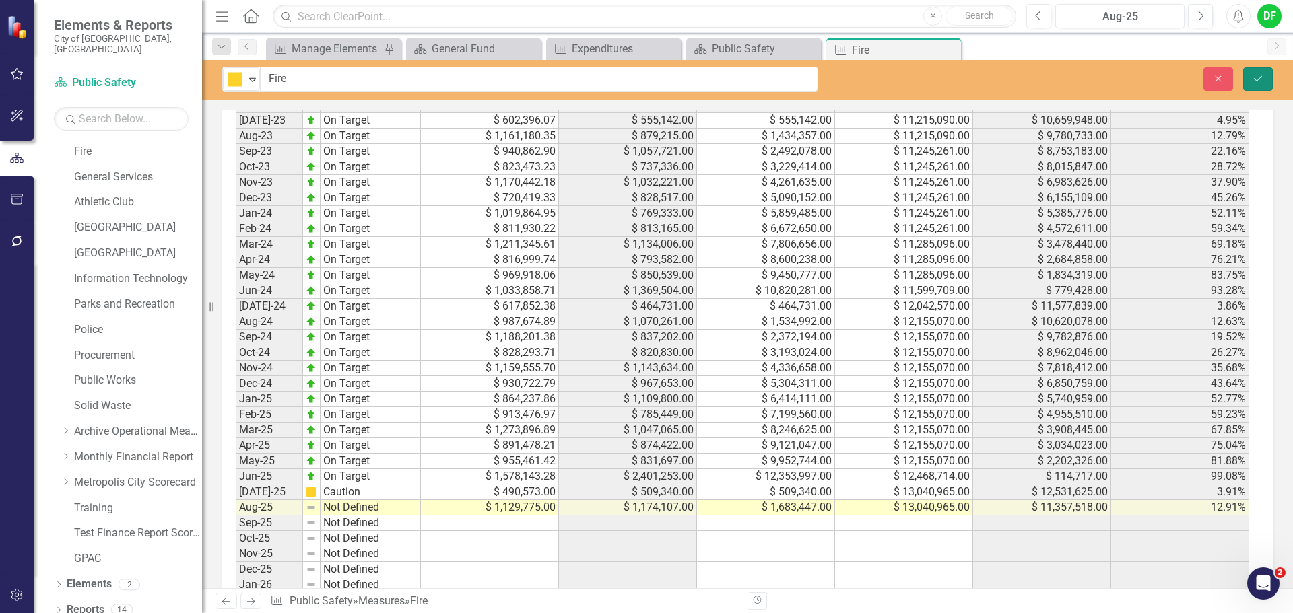
click at [1267, 76] on button "Save" at bounding box center [1258, 79] width 30 height 24
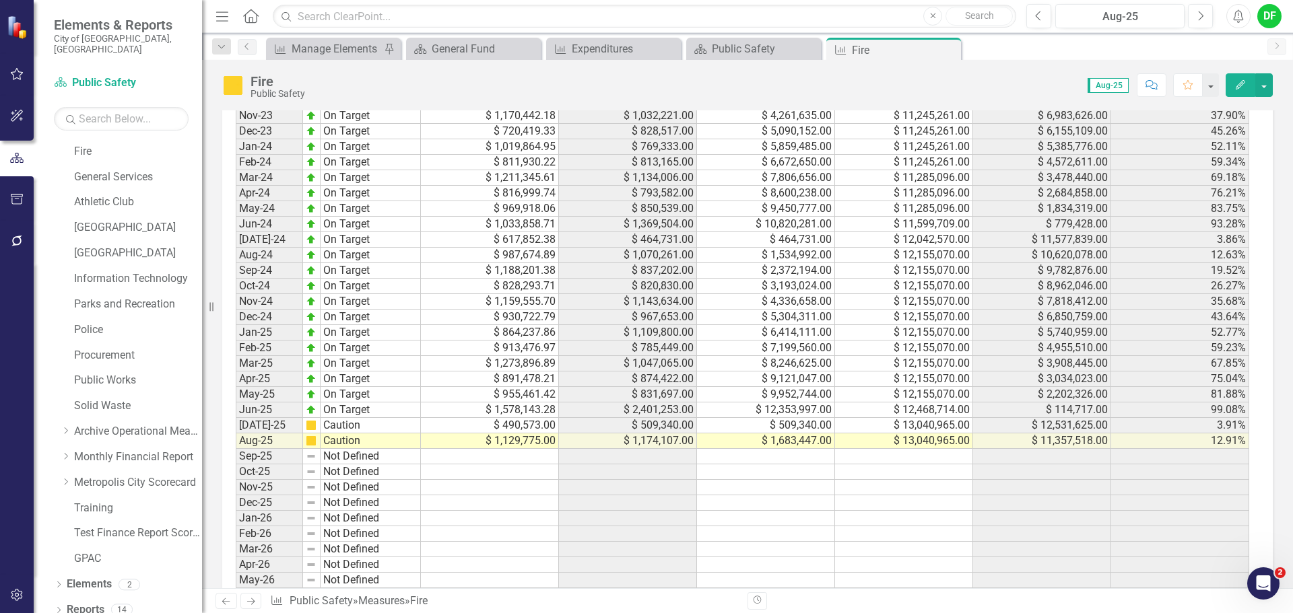
scroll to position [1279, 0]
click at [0, 0] on icon "Close" at bounding box center [0, 0] width 0 height 0
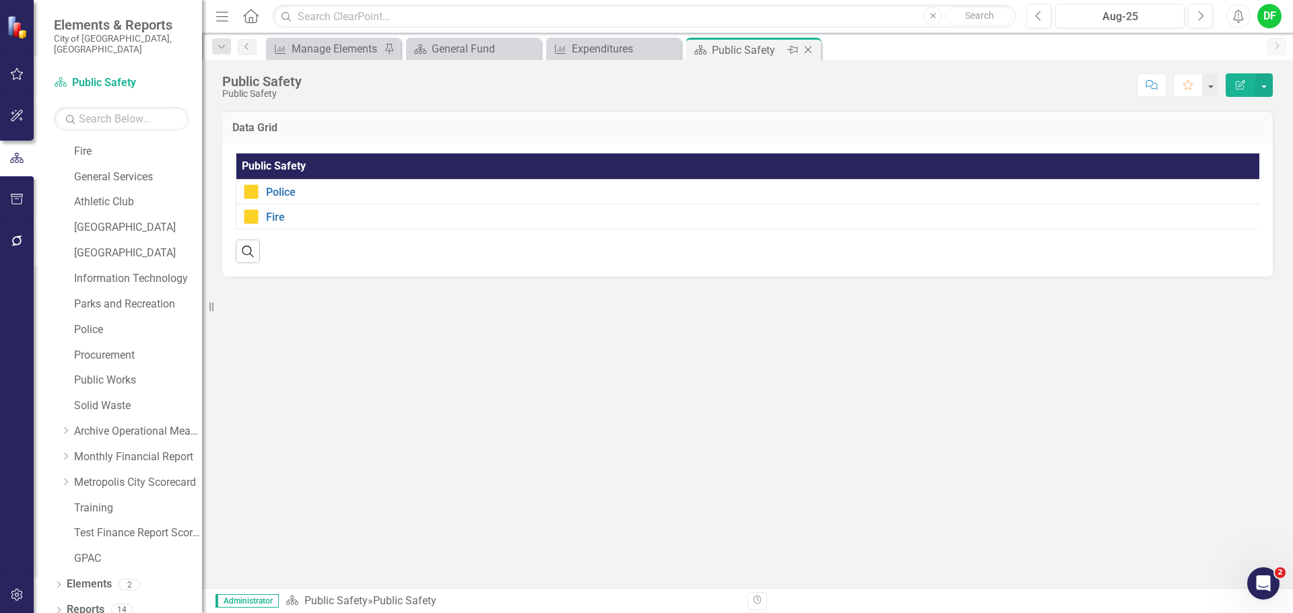
click at [805, 49] on icon "Close" at bounding box center [807, 49] width 13 height 11
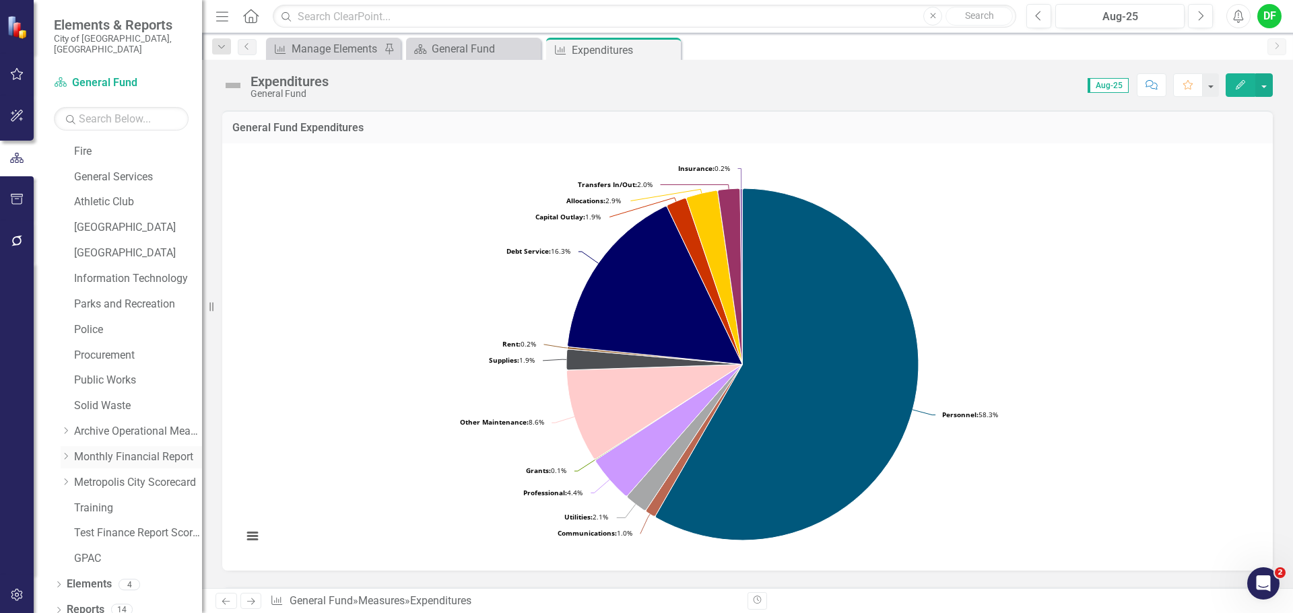
click at [71, 452] on icon "Dropdown" at bounding box center [66, 456] width 10 height 8
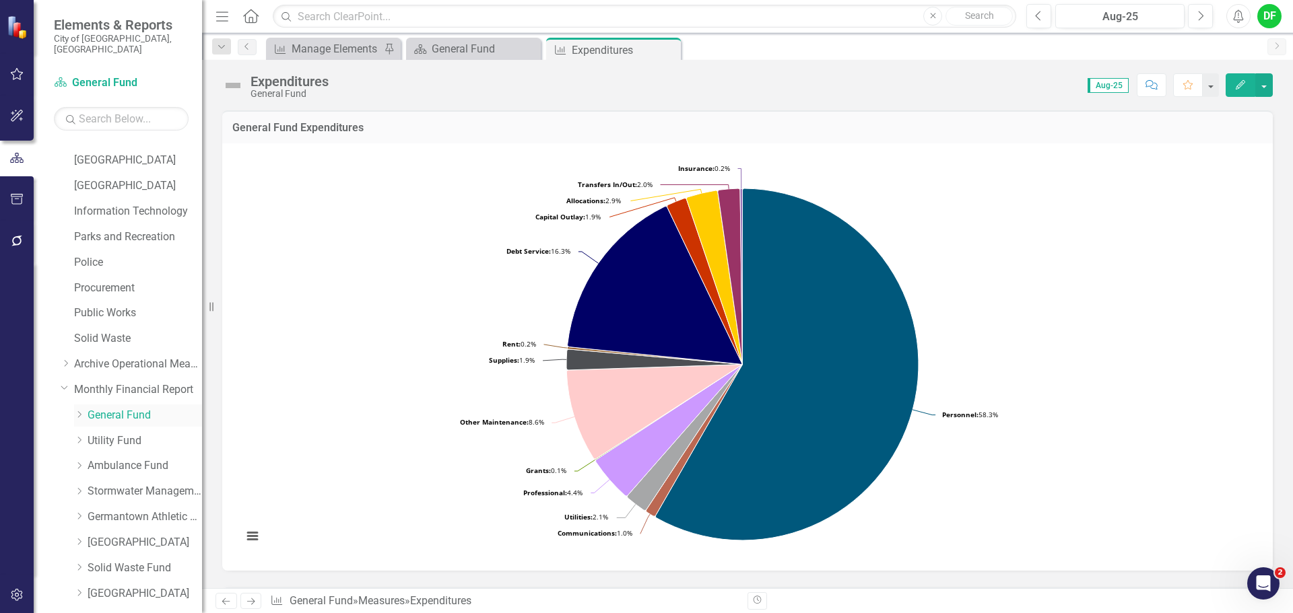
click at [79, 411] on icon "Dropdown" at bounding box center [79, 415] width 10 height 8
click at [112, 510] on link "Transportation and Environment" at bounding box center [151, 517] width 101 height 15
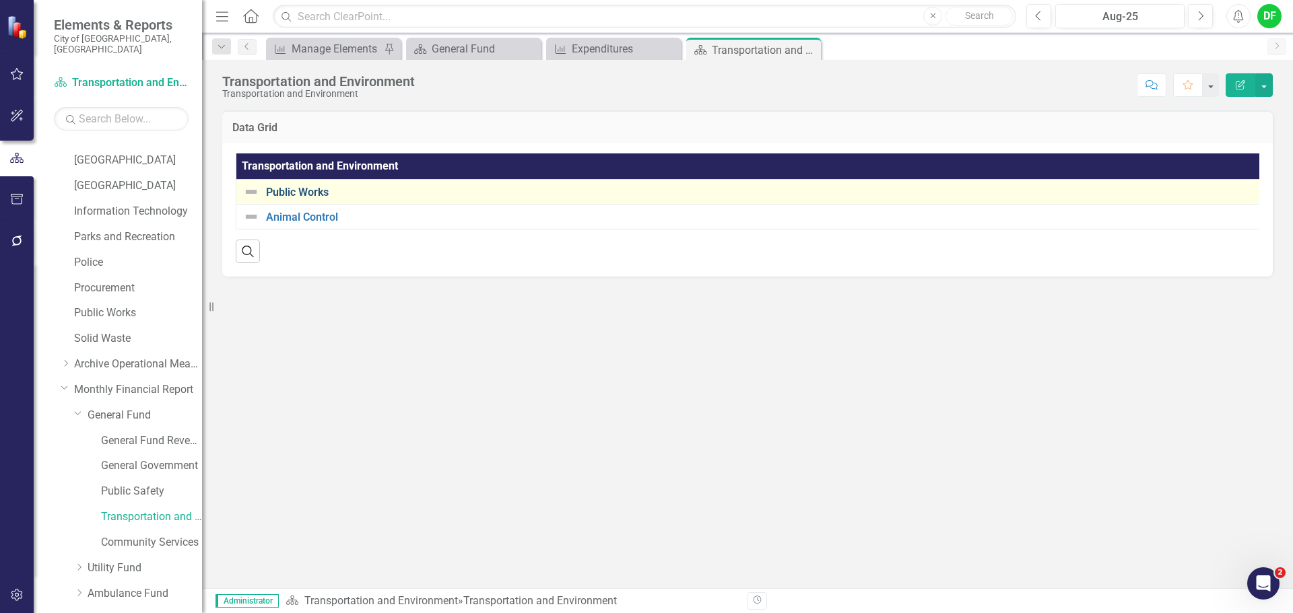
click at [304, 192] on link "Public Works" at bounding box center [765, 193] width 999 height 12
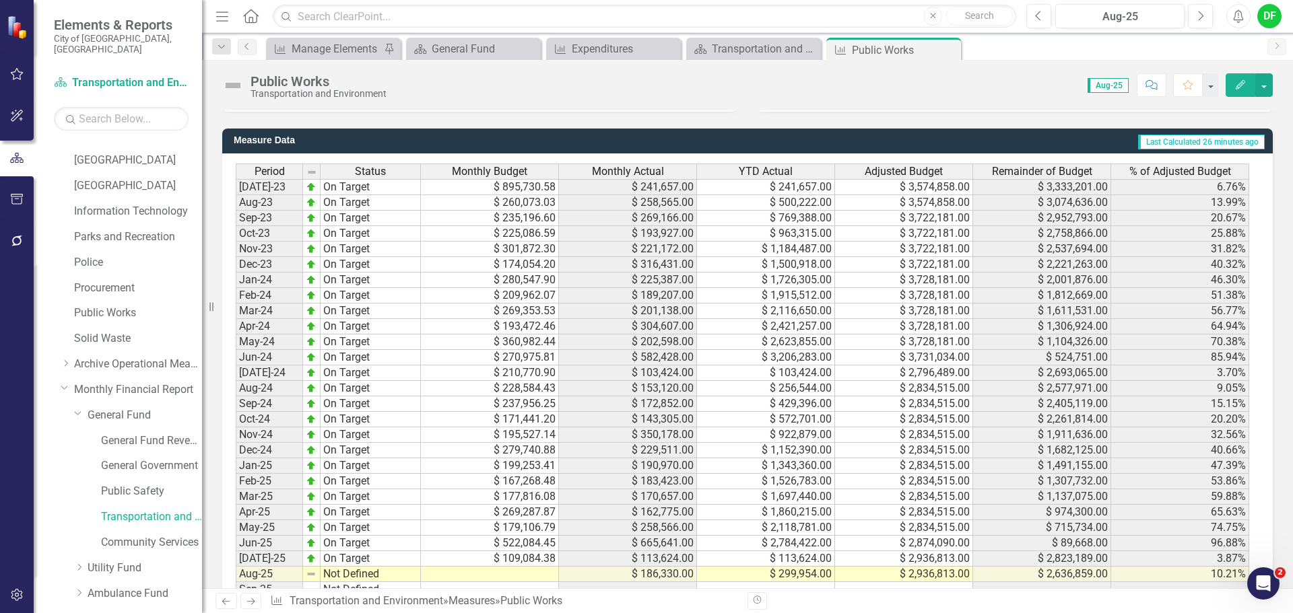
scroll to position [1212, 0]
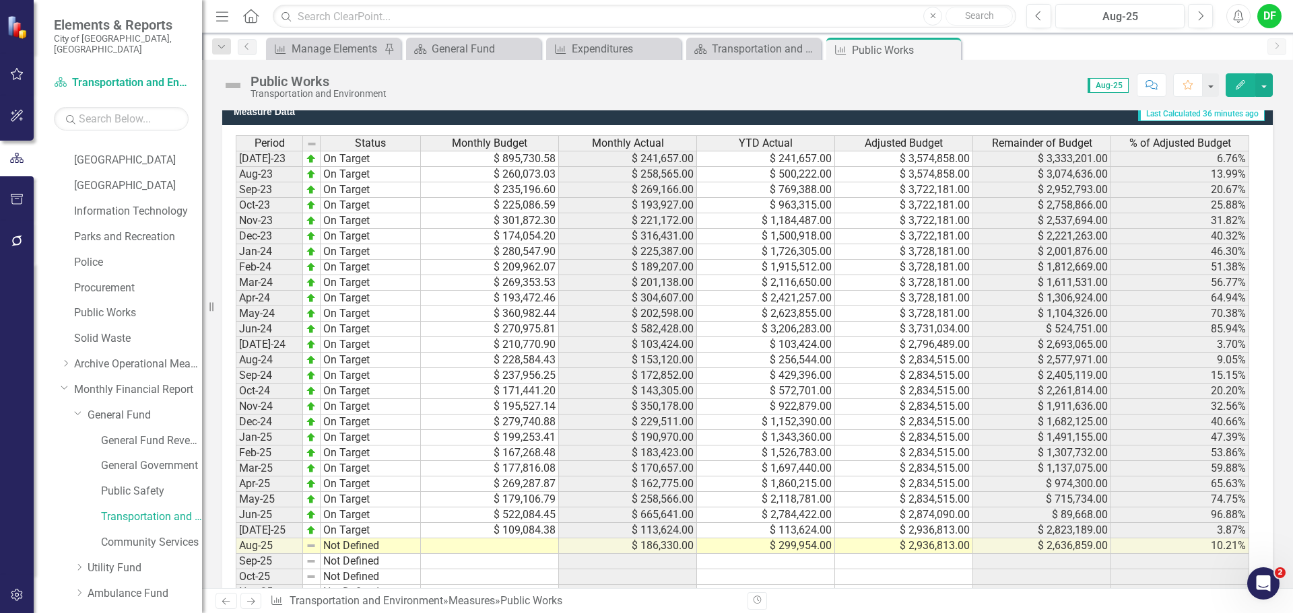
click at [526, 549] on td at bounding box center [490, 546] width 138 height 15
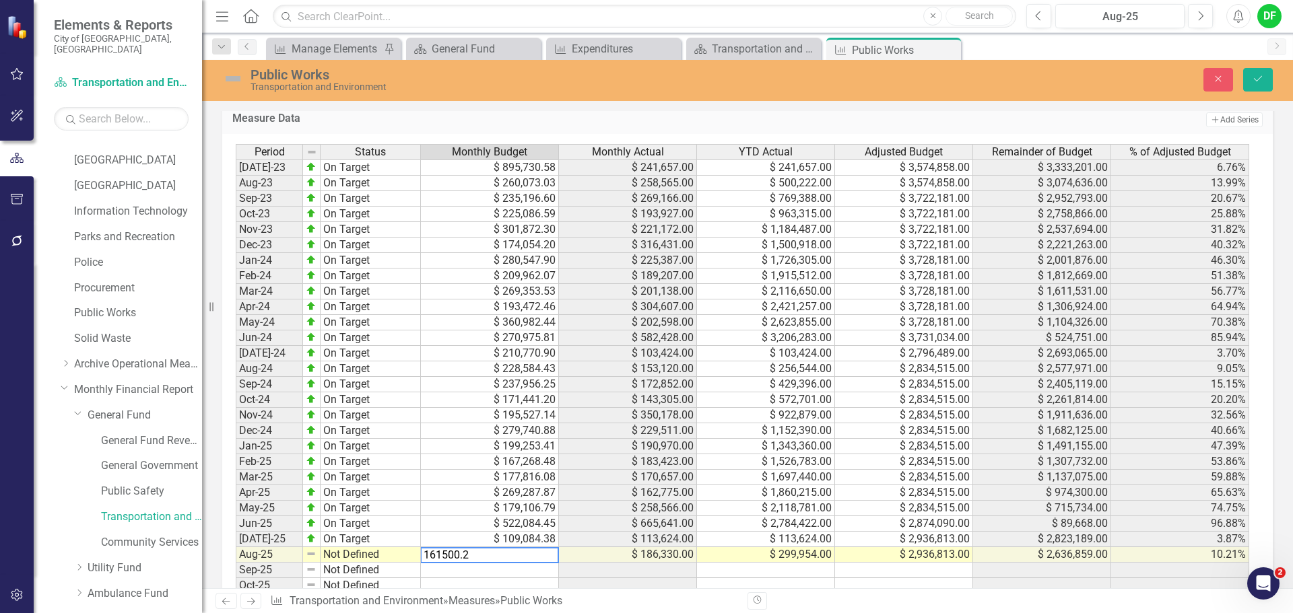
type textarea "161500.23"
click at [234, 79] on img at bounding box center [233, 79] width 22 height 22
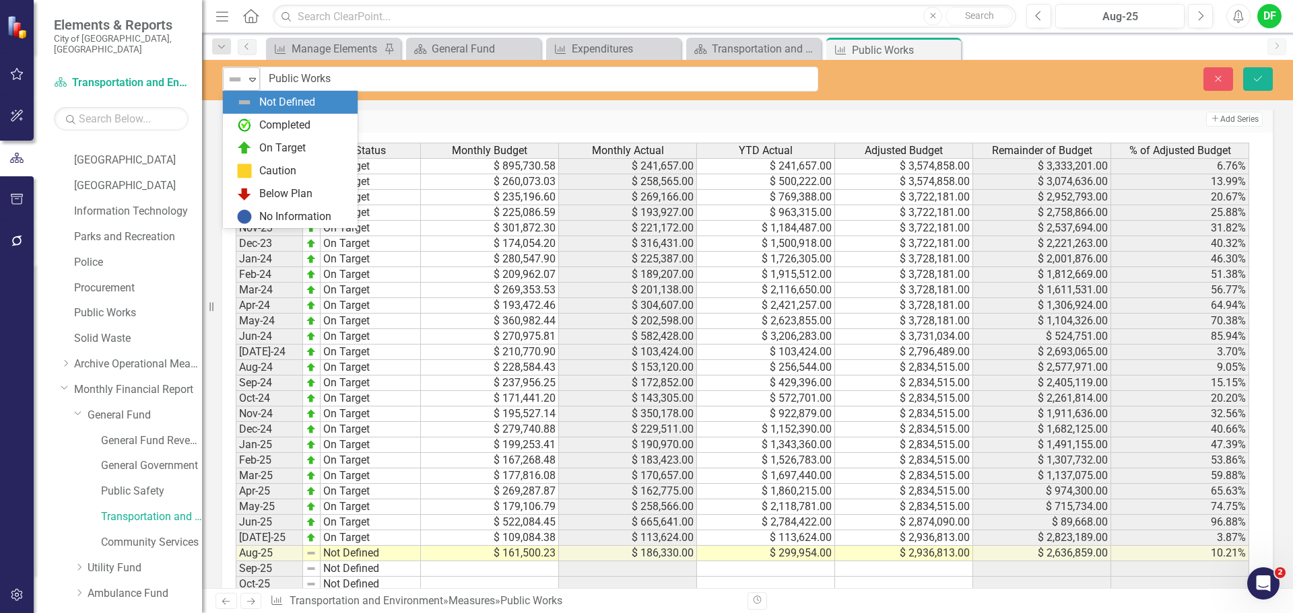
click at [252, 79] on icon "Expand" at bounding box center [252, 79] width 13 height 11
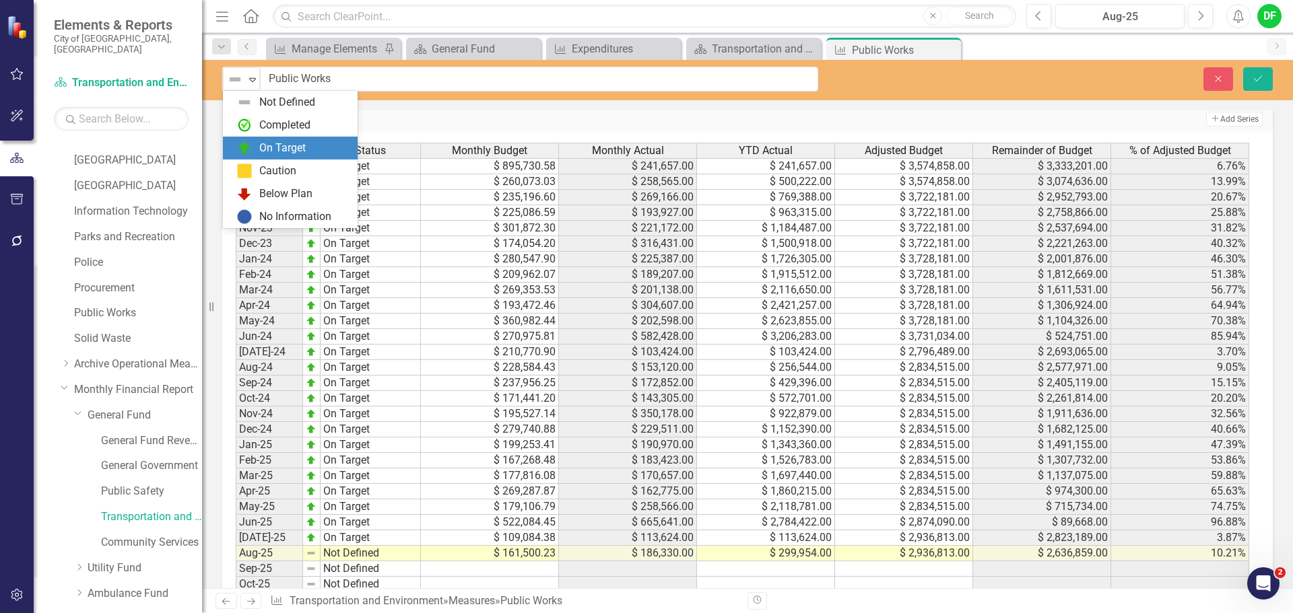
click at [296, 144] on div "On Target" at bounding box center [282, 148] width 46 height 15
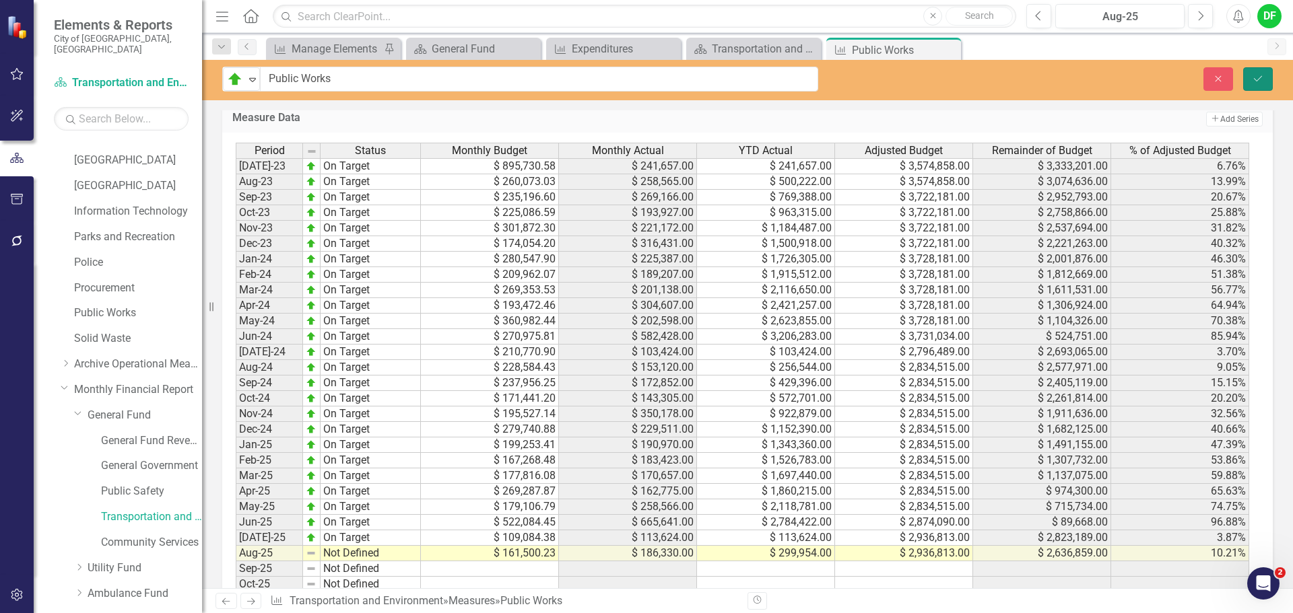
click at [1263, 81] on icon "Save" at bounding box center [1258, 78] width 12 height 9
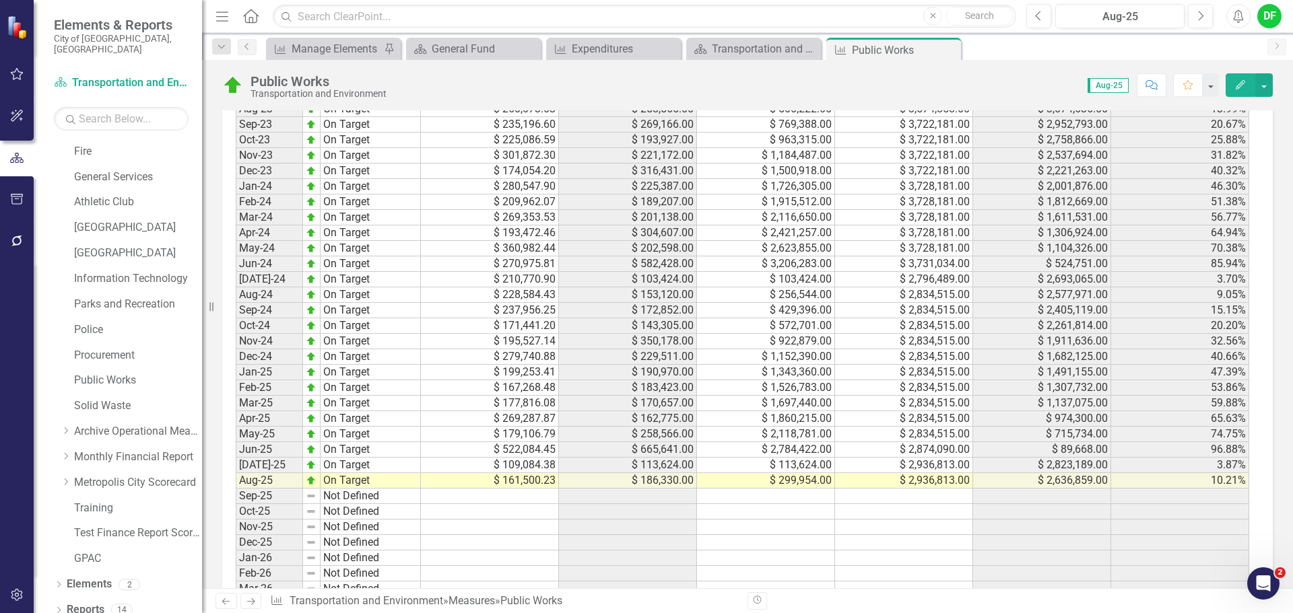
scroll to position [1366, 0]
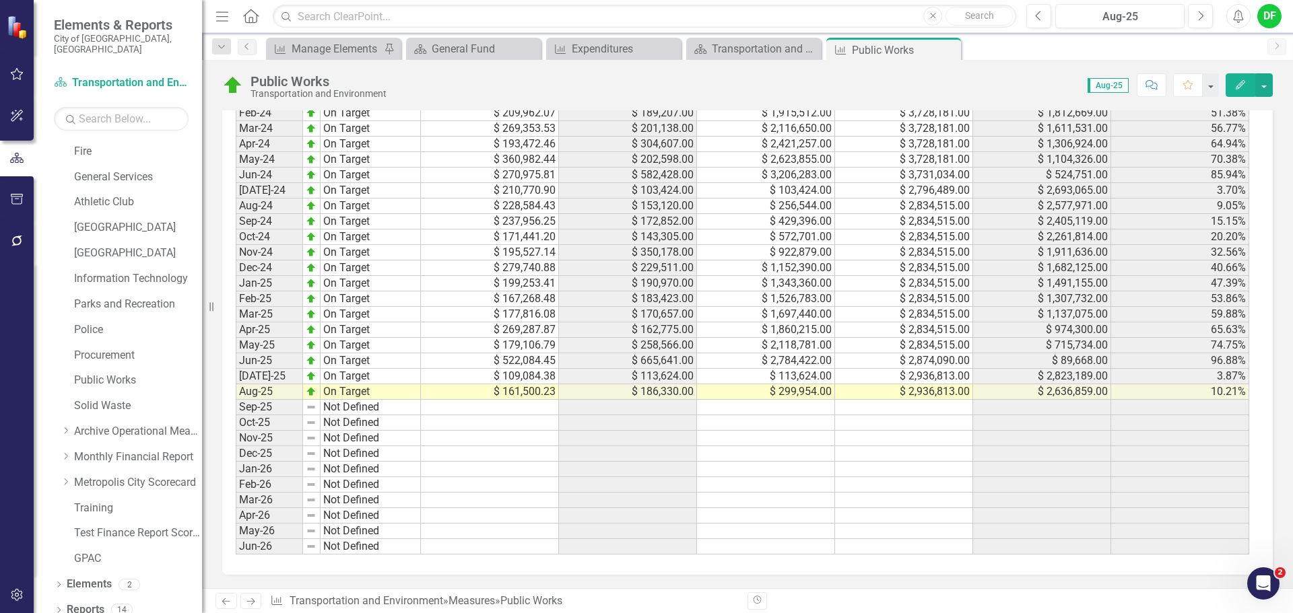
drag, startPoint x: 947, startPoint y: 47, endPoint x: 933, endPoint y: 51, distance: 14.7
click at [0, 0] on icon "Close" at bounding box center [0, 0] width 0 height 0
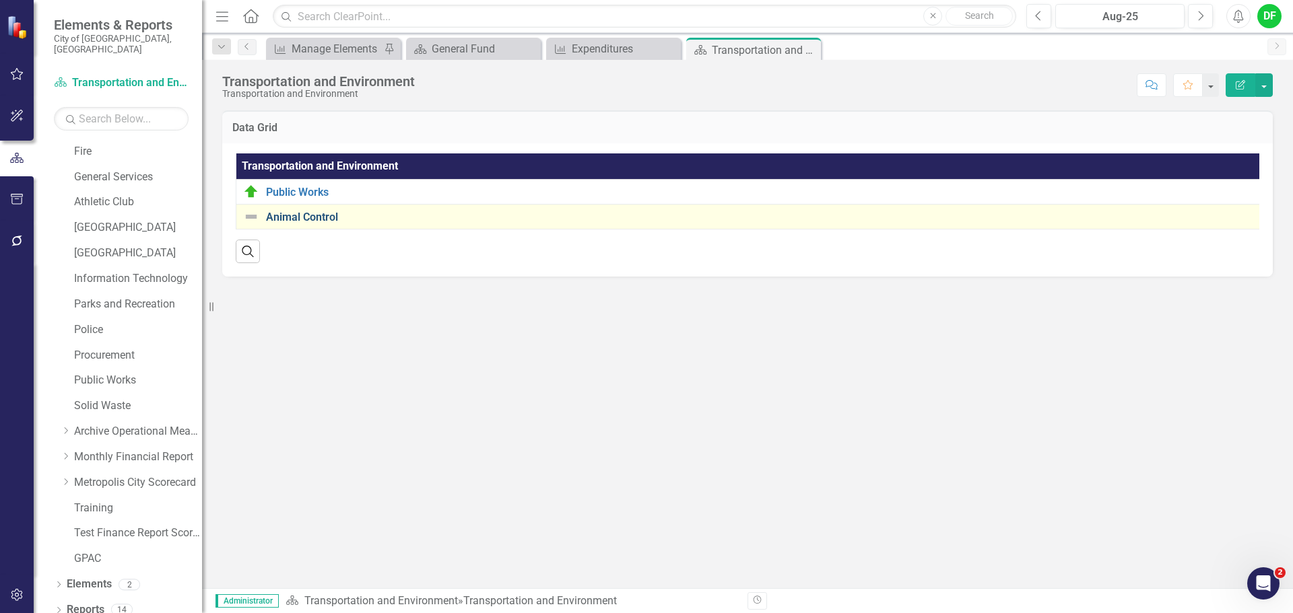
click at [321, 217] on link "Animal Control" at bounding box center [765, 217] width 999 height 12
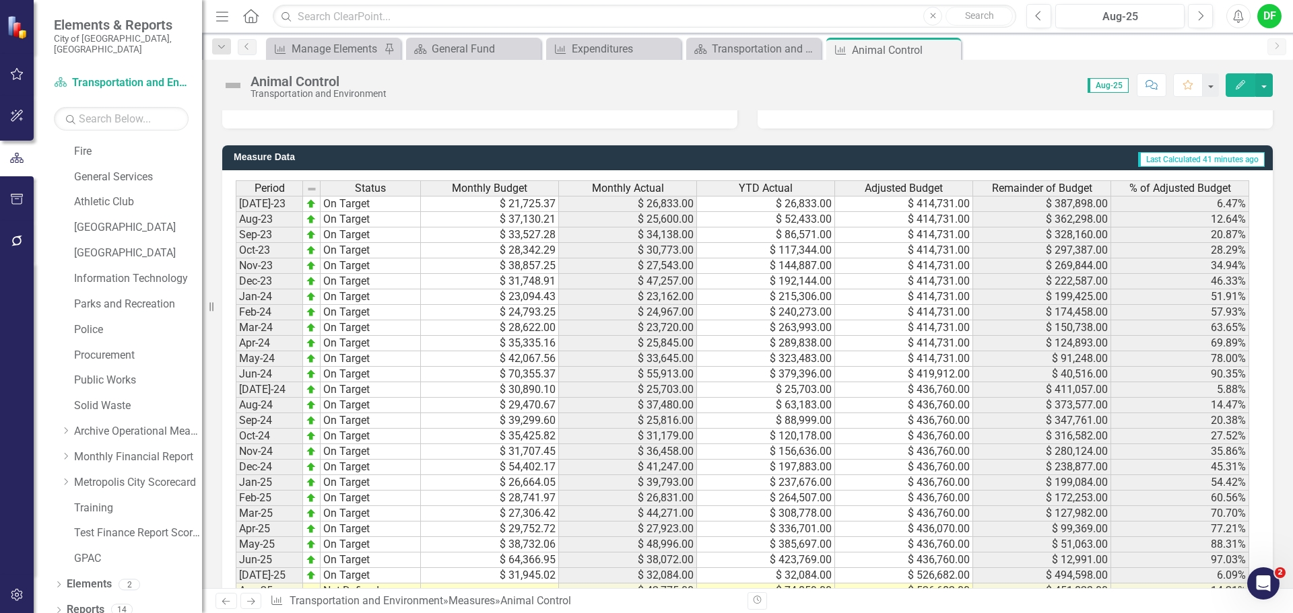
scroll to position [1212, 0]
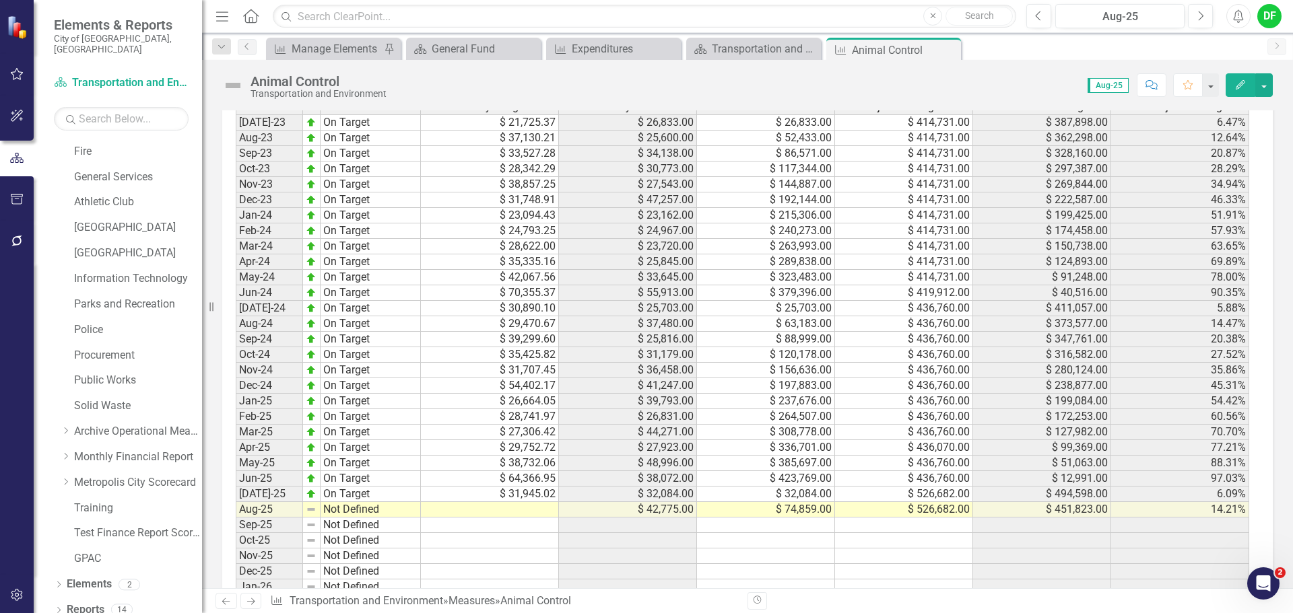
click at [492, 516] on td at bounding box center [490, 509] width 138 height 15
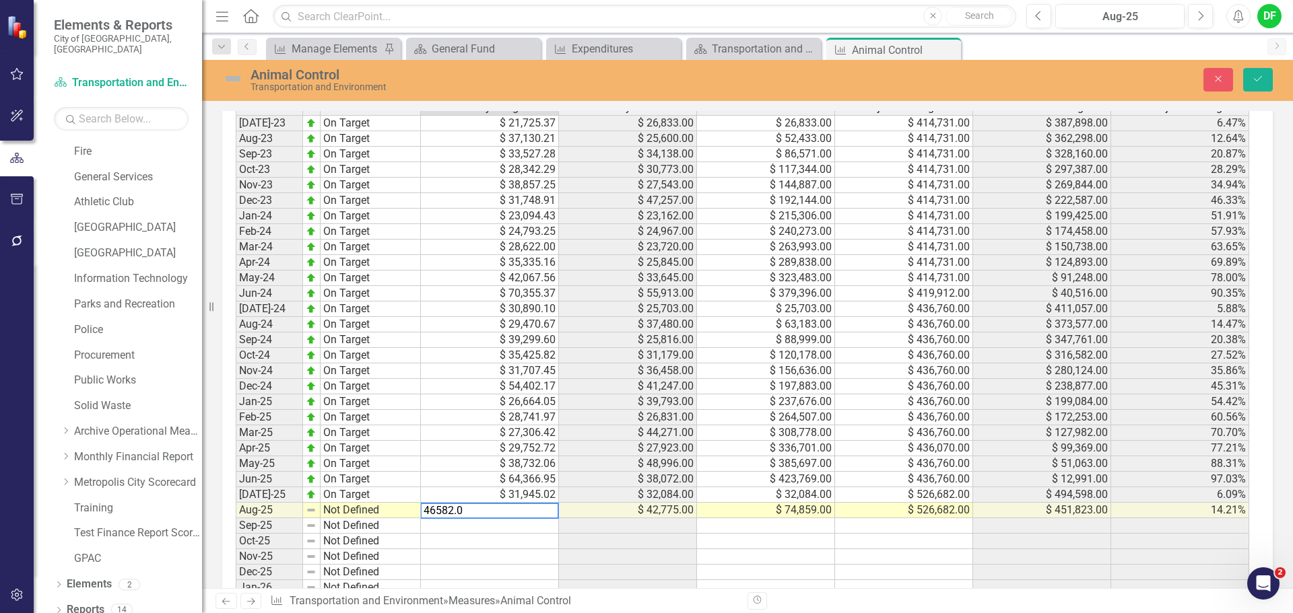
type textarea "46582.08"
click at [232, 79] on img at bounding box center [233, 79] width 22 height 22
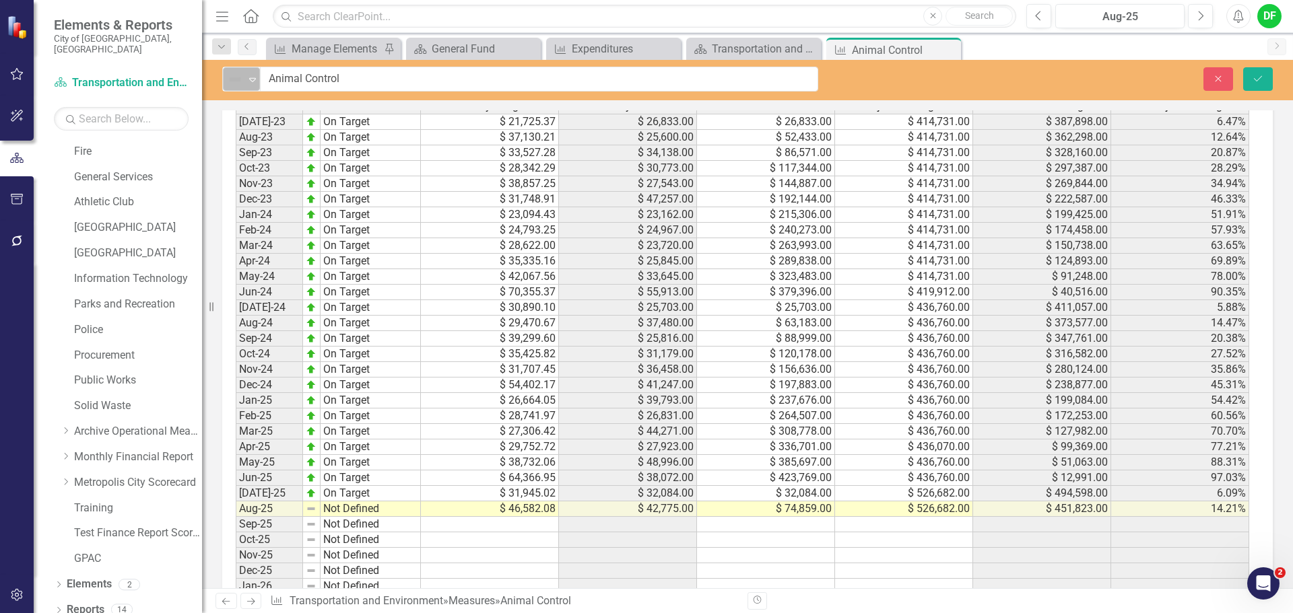
click at [249, 81] on icon "Expand" at bounding box center [252, 79] width 13 height 11
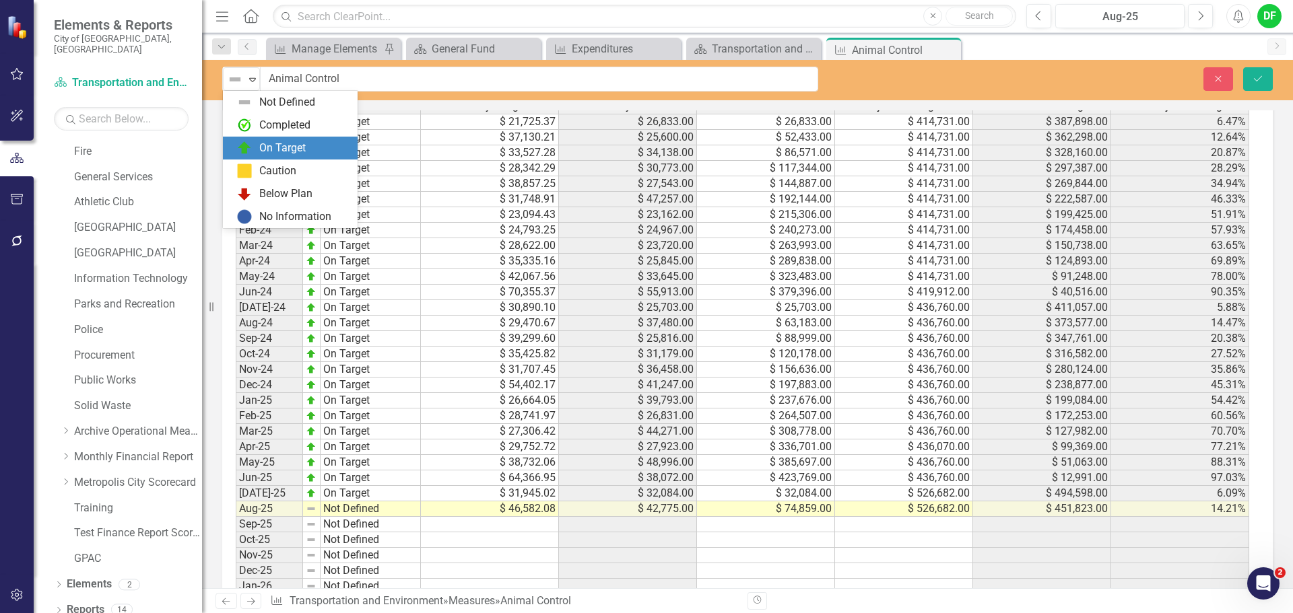
click at [260, 143] on div "On Target" at bounding box center [282, 148] width 46 height 15
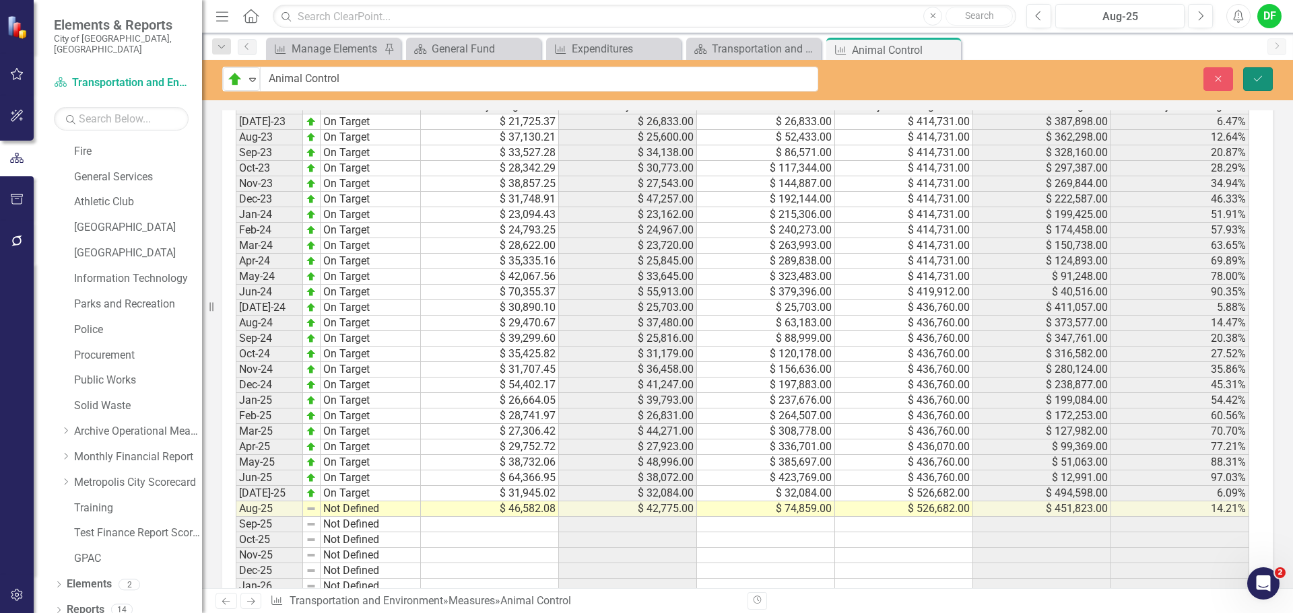
click at [1263, 85] on button "Save" at bounding box center [1258, 79] width 30 height 24
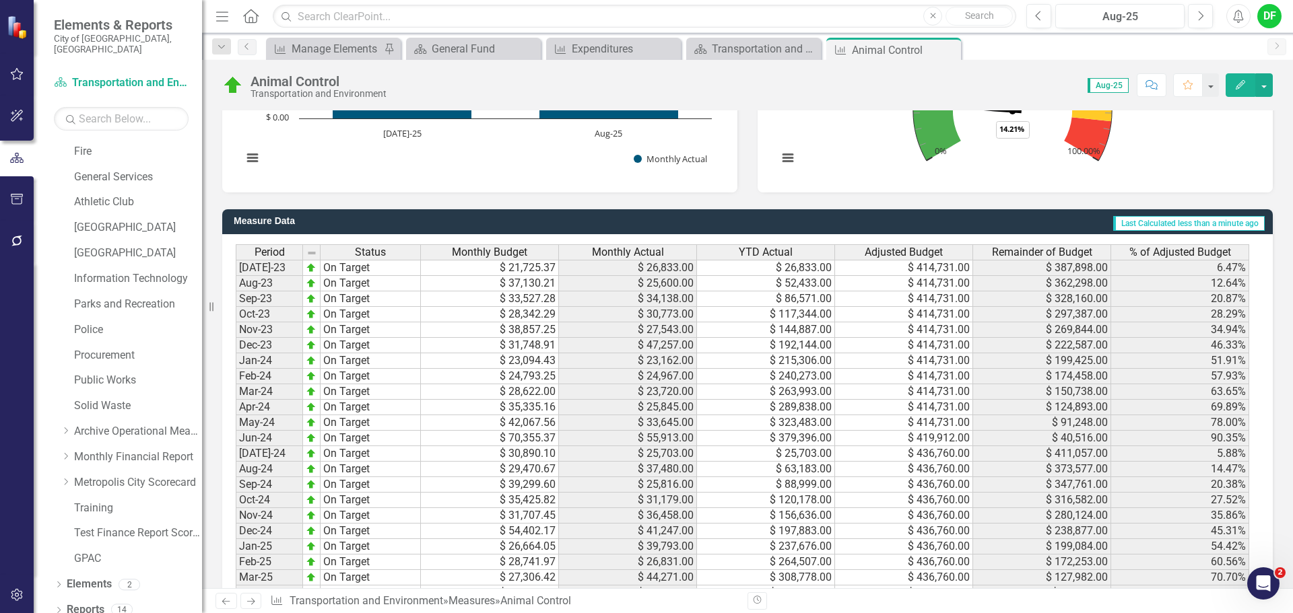
scroll to position [1279, 0]
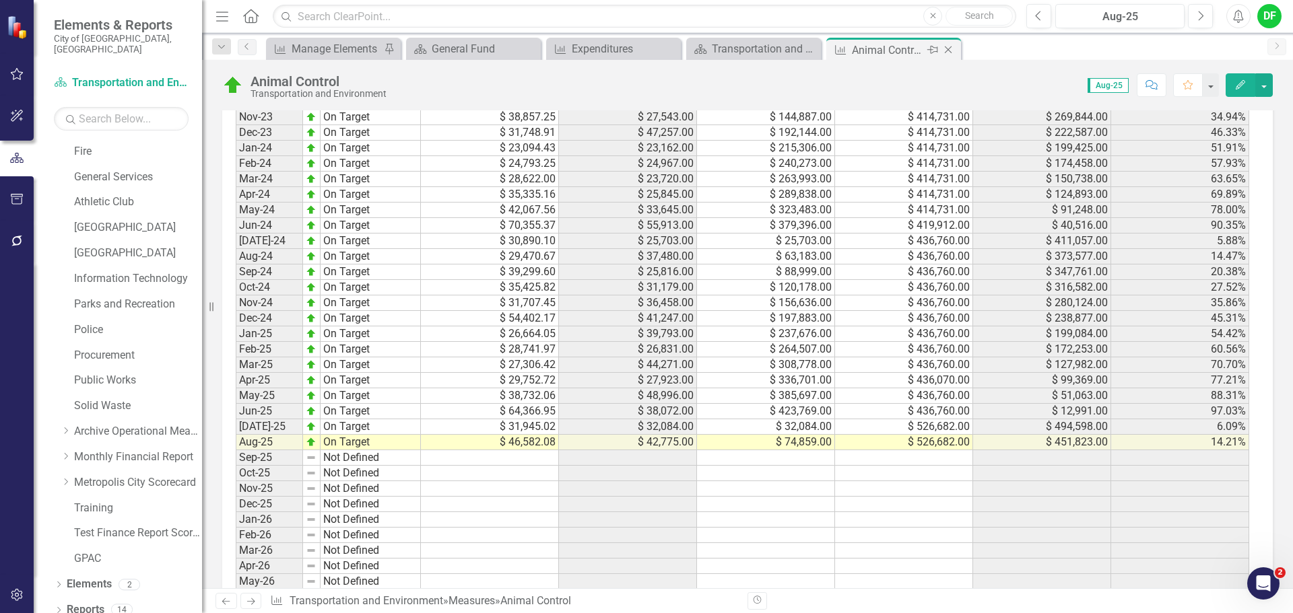
click at [950, 48] on icon at bounding box center [948, 49] width 7 height 7
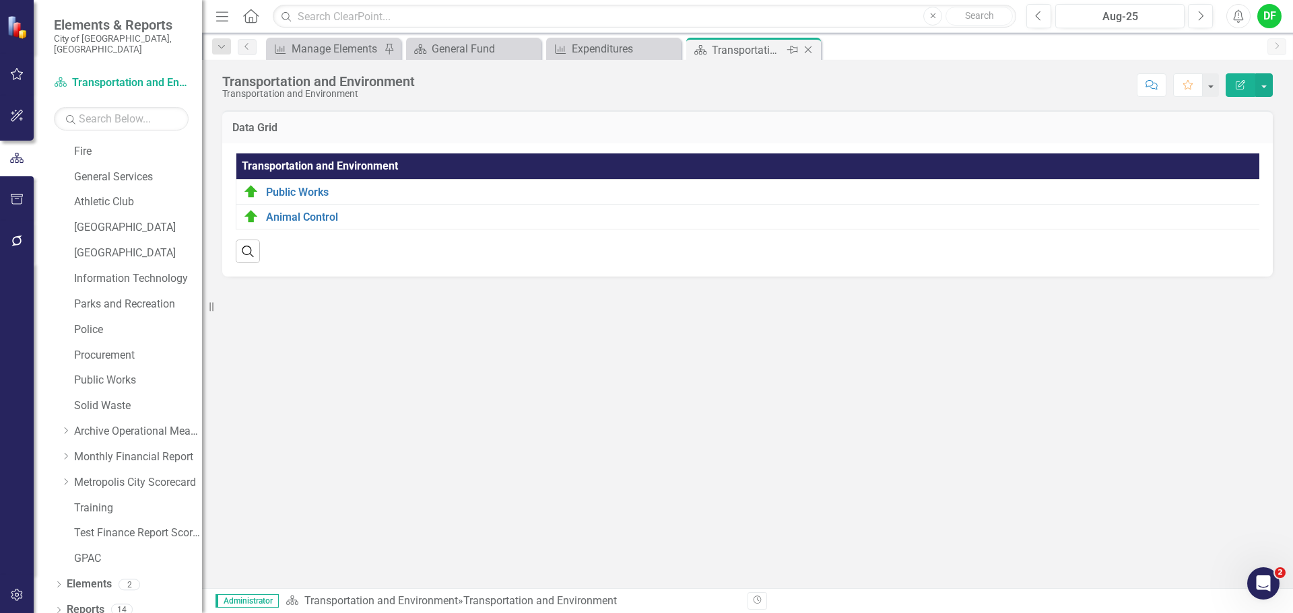
click at [807, 51] on icon "Close" at bounding box center [807, 49] width 13 height 11
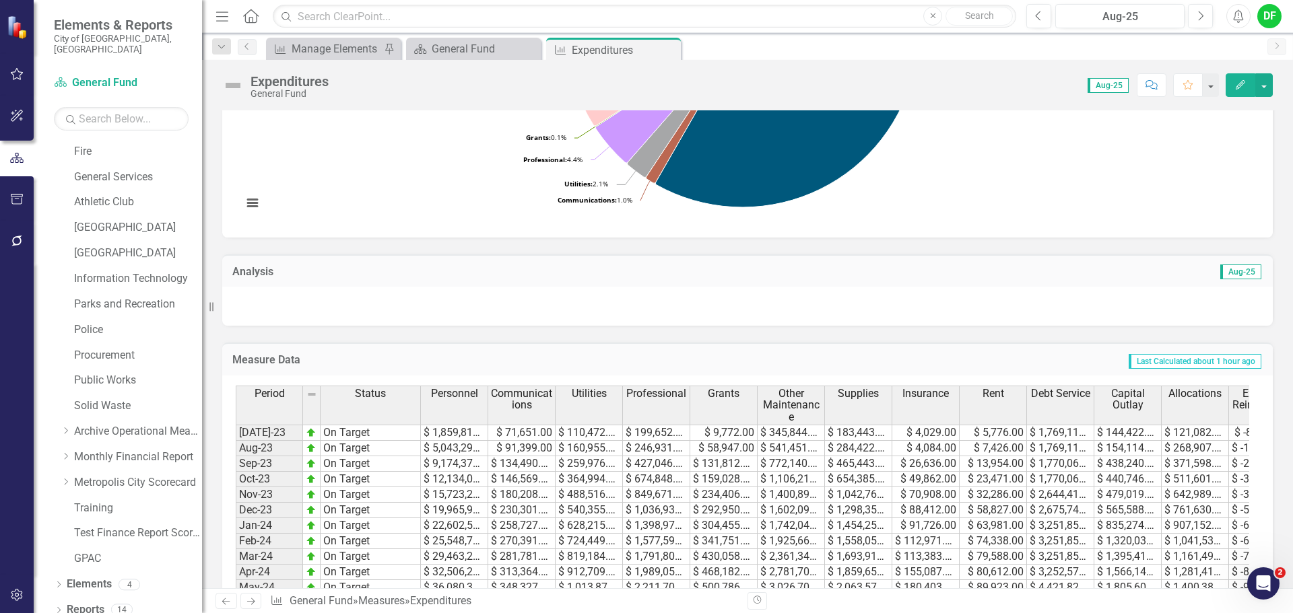
scroll to position [337, 0]
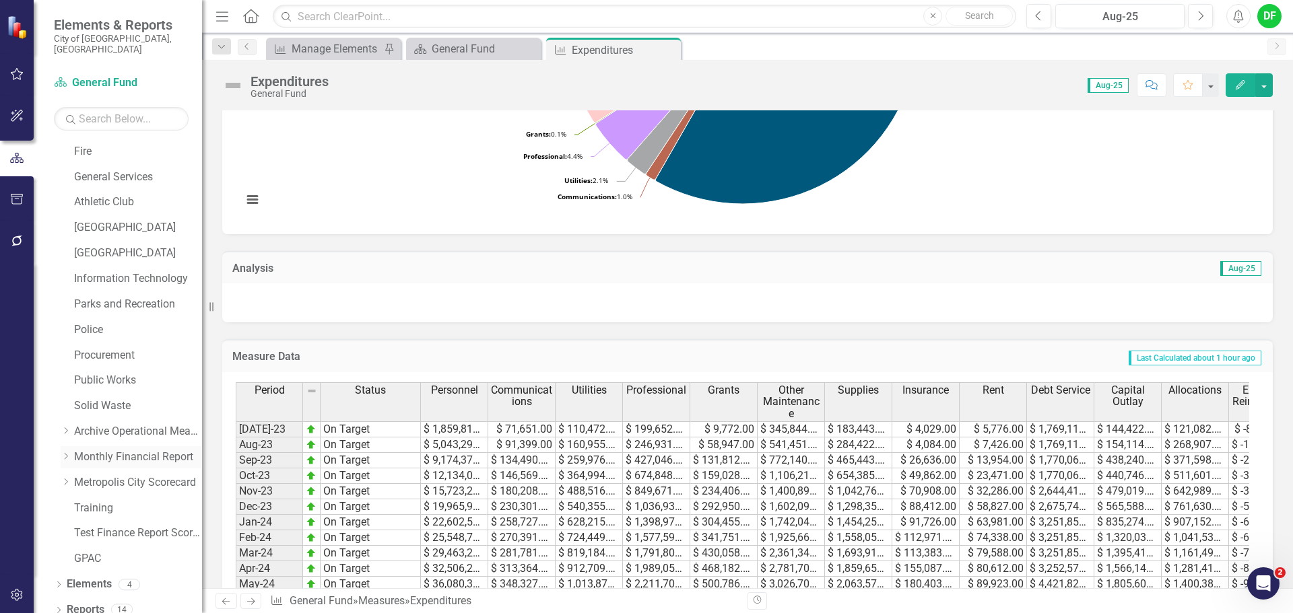
click at [68, 452] on icon "Dropdown" at bounding box center [66, 456] width 10 height 8
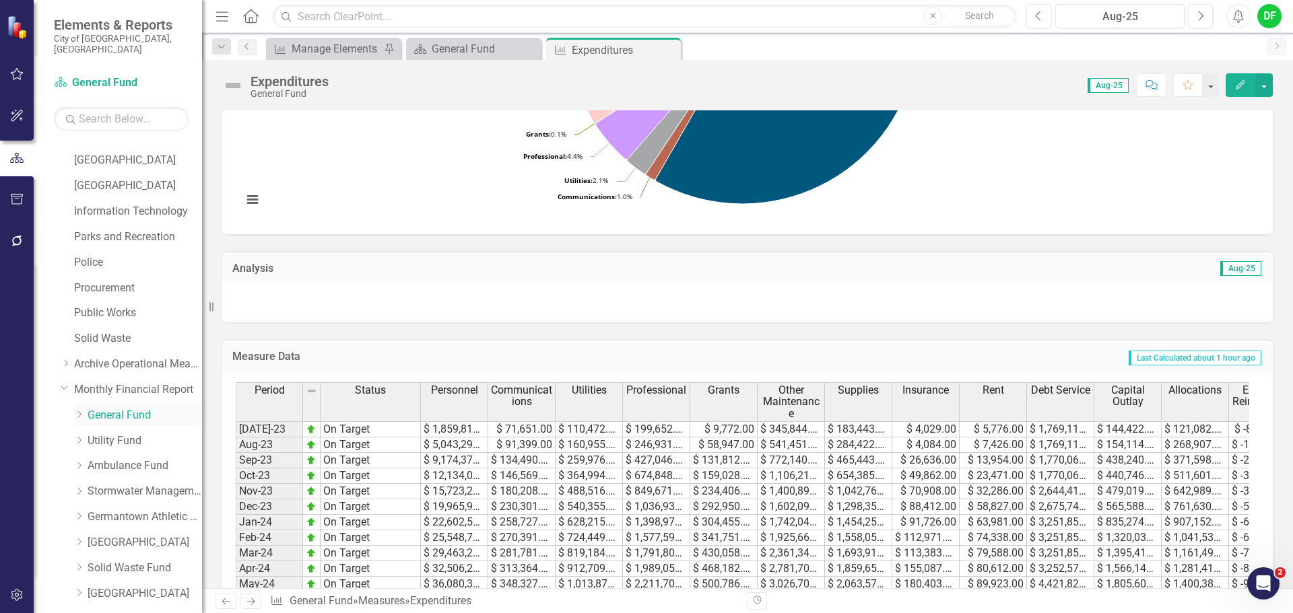
click at [77, 411] on icon "Dropdown" at bounding box center [79, 415] width 10 height 8
click at [135, 535] on link "Community Services" at bounding box center [151, 542] width 101 height 15
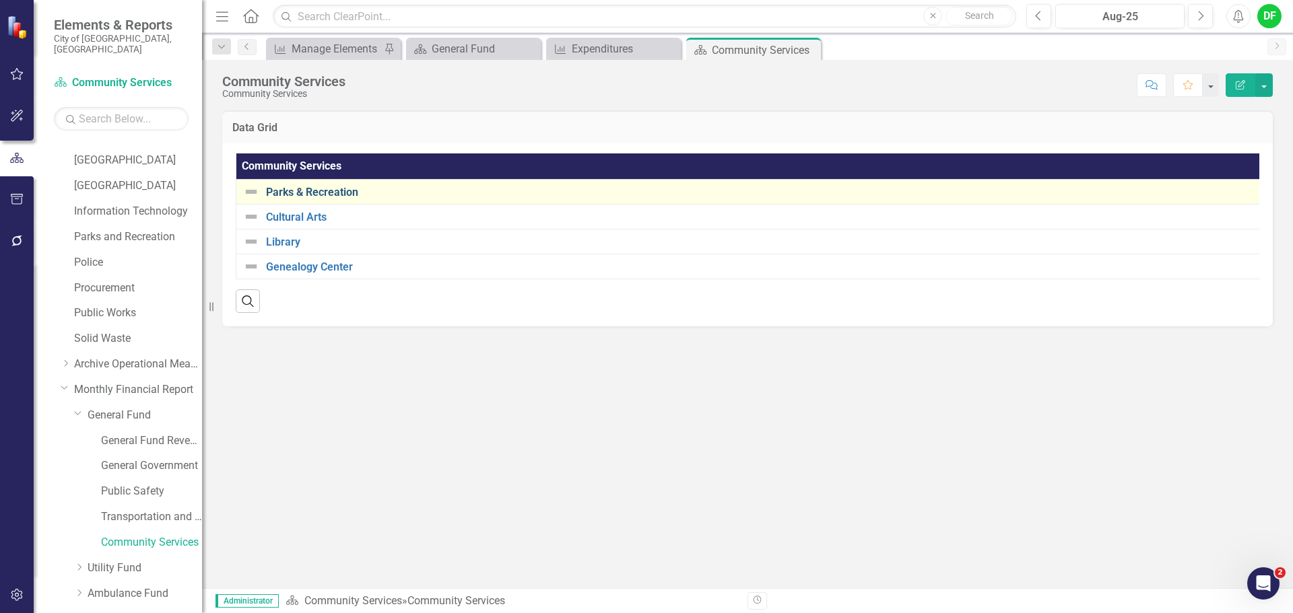
click at [312, 193] on link "Parks & Recreation" at bounding box center [764, 193] width 997 height 12
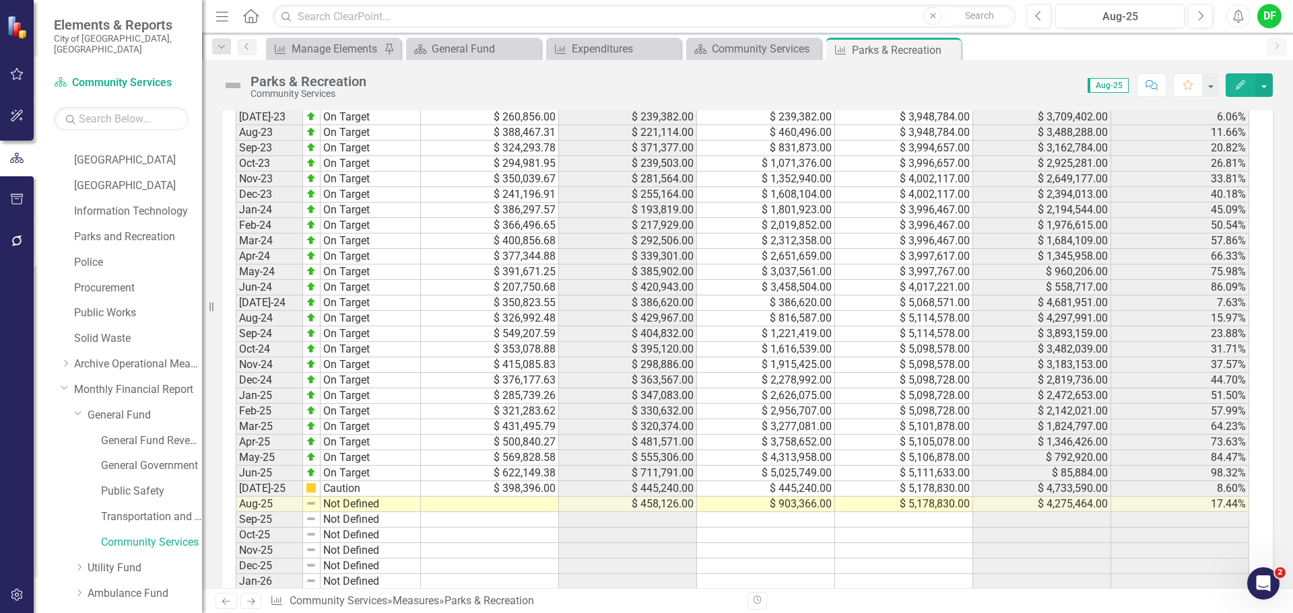
scroll to position [1380, 0]
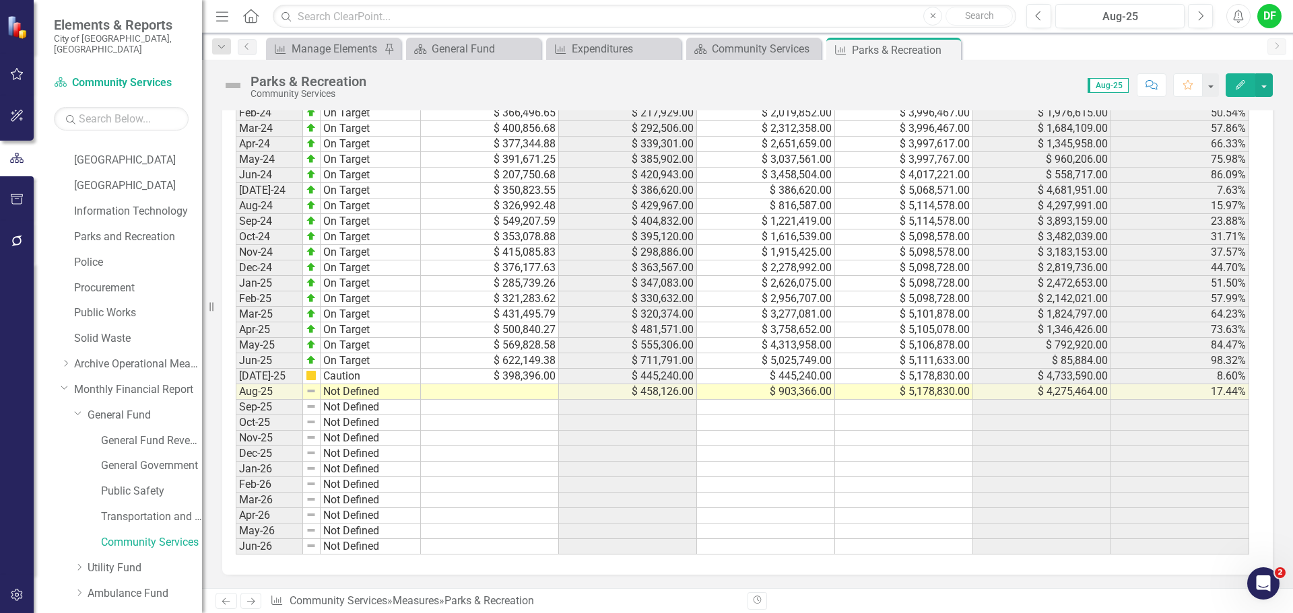
click at [236, 400] on div "Period Status Monthly Budget Monthly Actual YTD Actual Adjusted Budget Remainde…" at bounding box center [236, 268] width 0 height 574
click at [518, 391] on td at bounding box center [490, 391] width 138 height 15
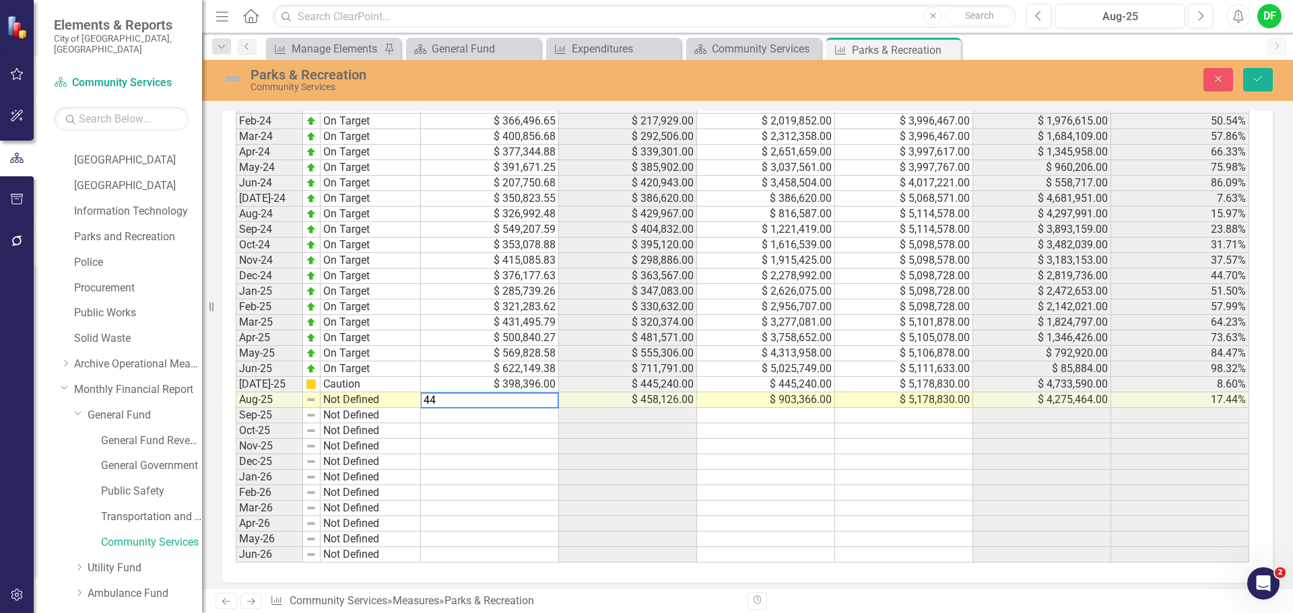
scroll to position [1387, 0]
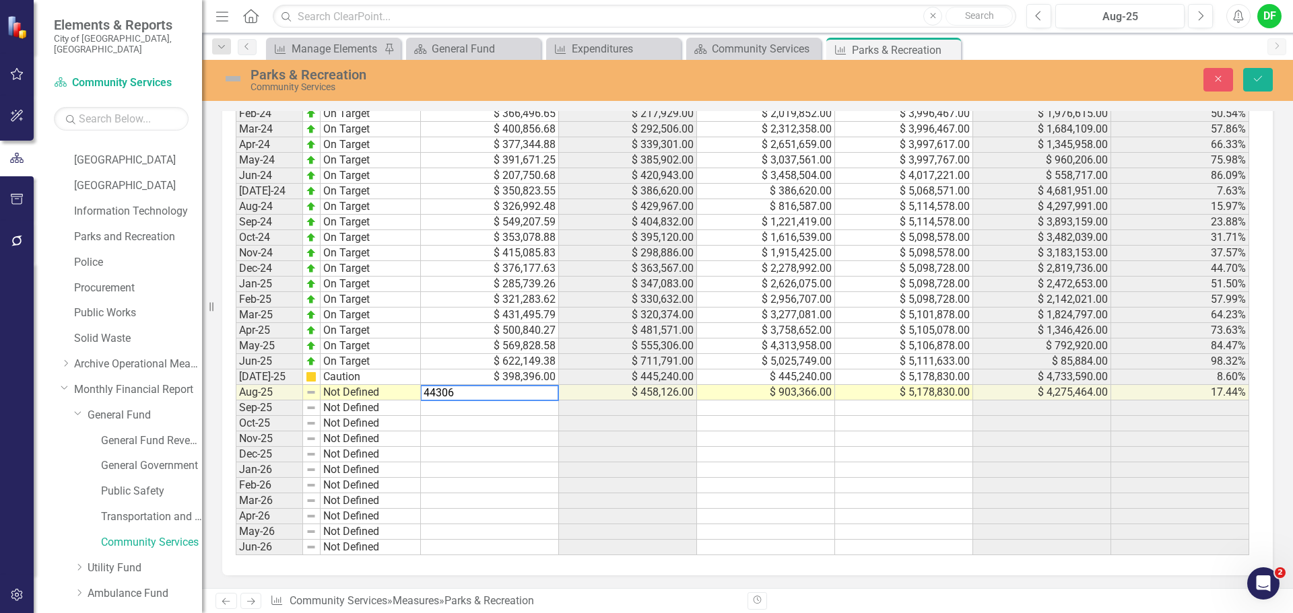
type textarea "443064"
click at [236, 386] on div "Period Status Monthly Budget Monthly Actual YTD Actual Adjusted Budget Remainde…" at bounding box center [236, 269] width 0 height 574
click at [514, 379] on td "$ 398,396.00" at bounding box center [490, 377] width 138 height 15
click at [500, 378] on td "$ 398,396.00" at bounding box center [490, 377] width 138 height 15
type textarea "443063.51"
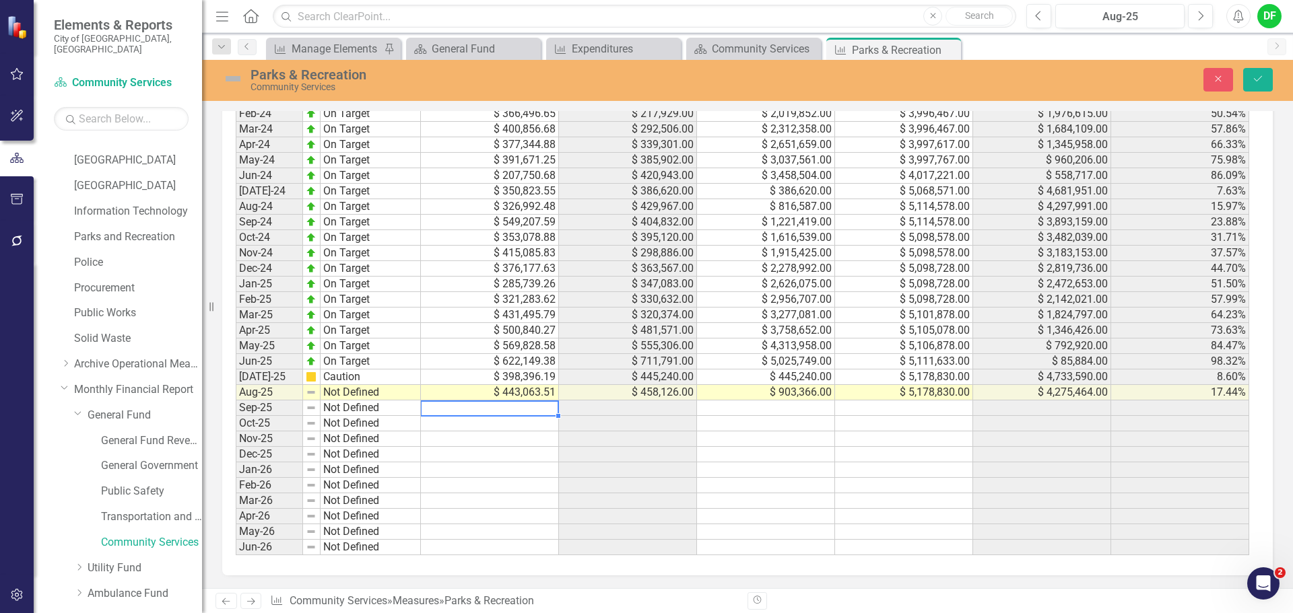
click at [226, 73] on img at bounding box center [233, 79] width 22 height 22
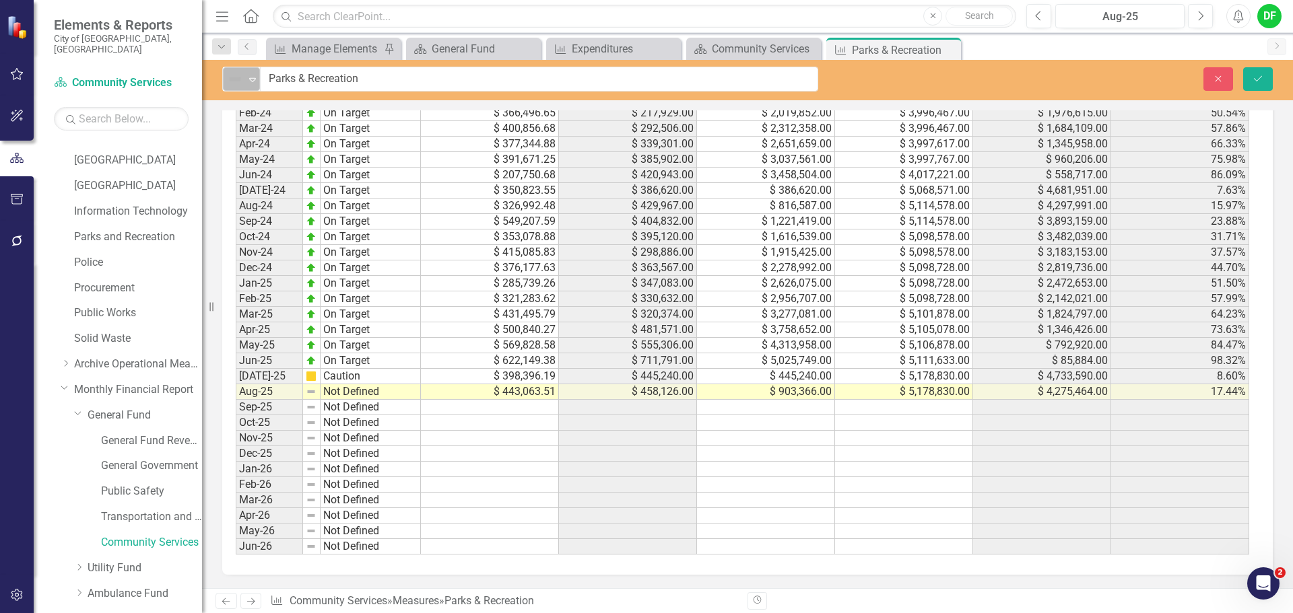
click at [246, 82] on icon "Expand" at bounding box center [252, 79] width 13 height 11
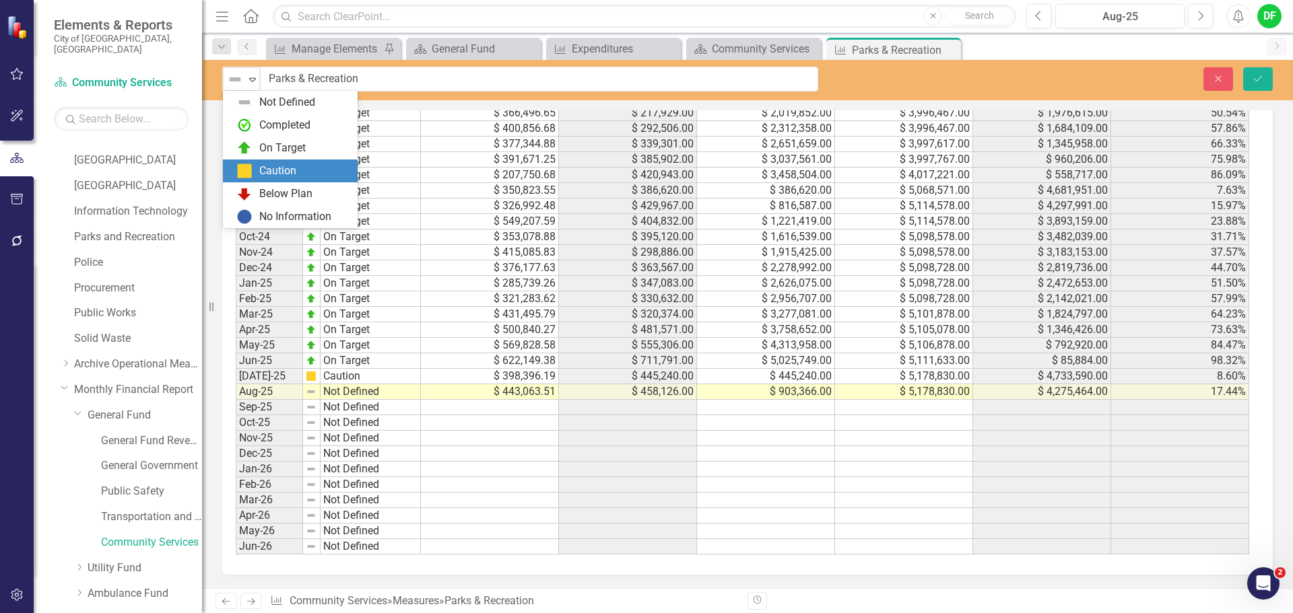
click at [263, 167] on div "Caution" at bounding box center [277, 171] width 37 height 15
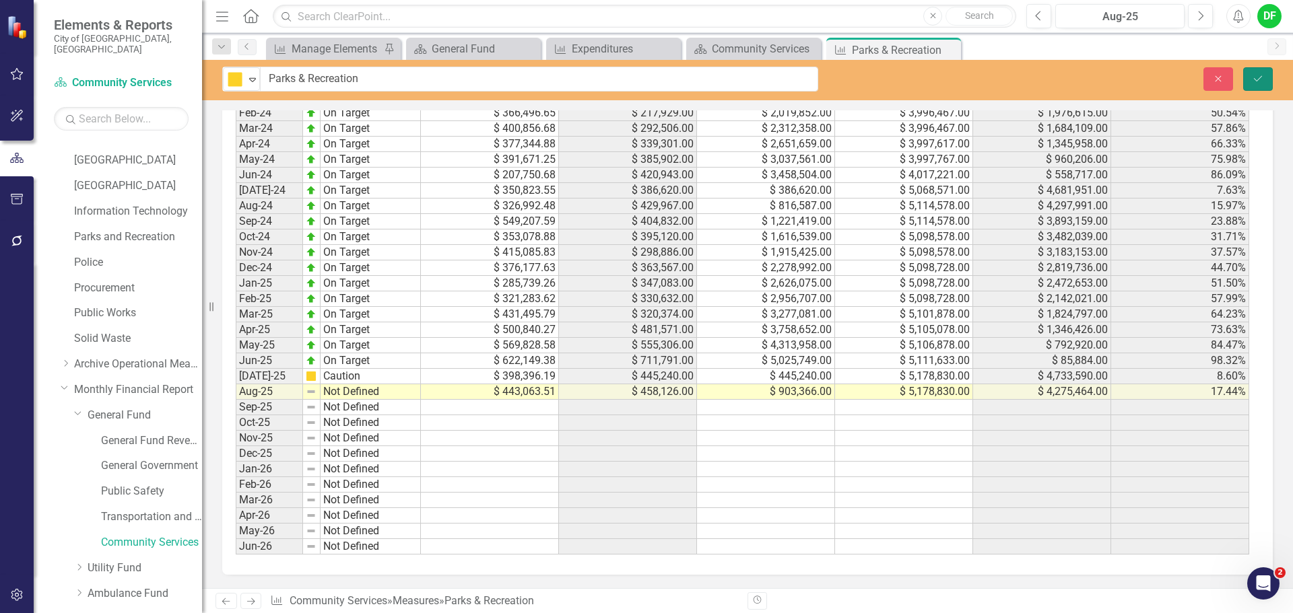
click at [1256, 77] on icon "Save" at bounding box center [1258, 78] width 12 height 9
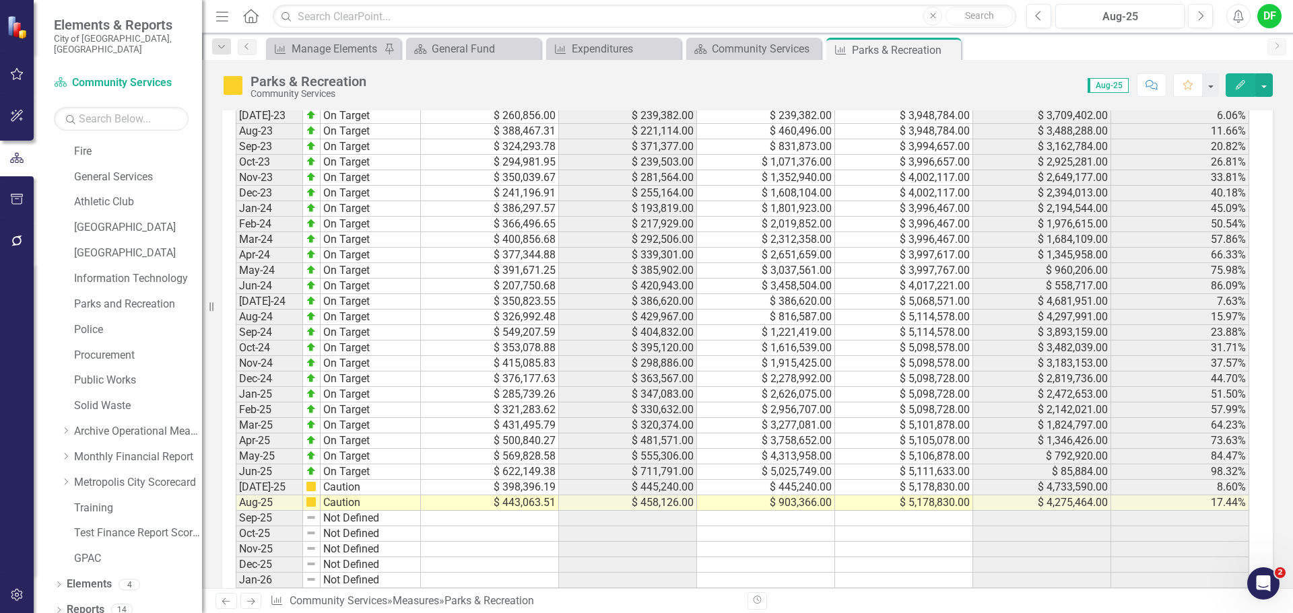
scroll to position [1245, 0]
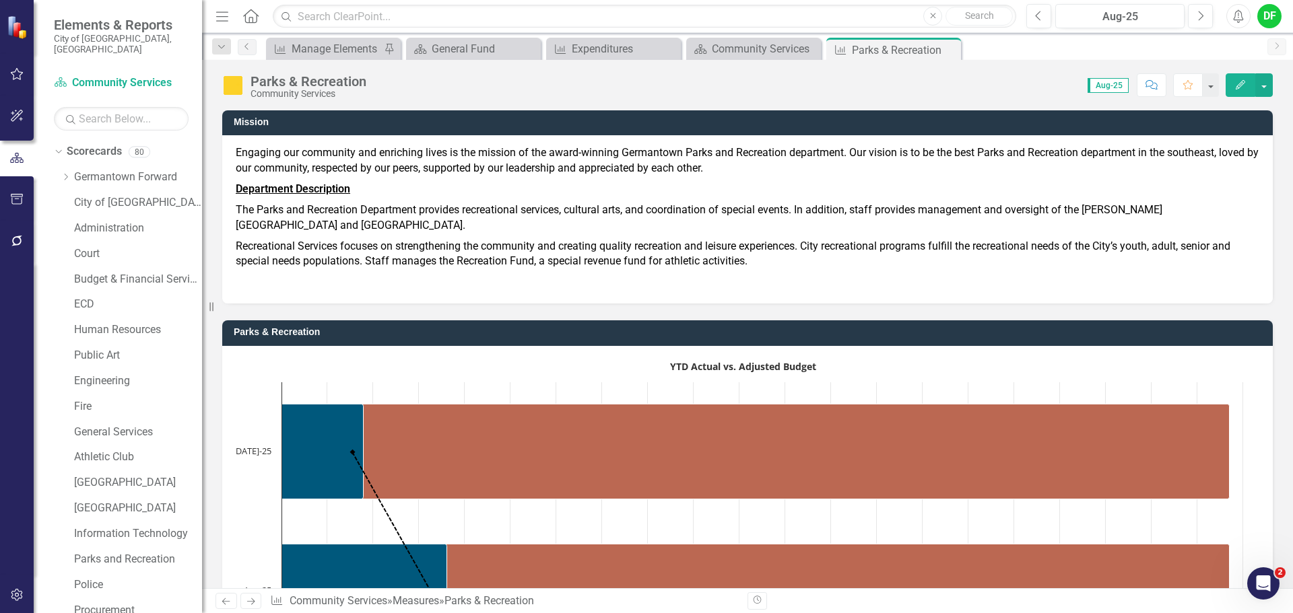
scroll to position [1245, 0]
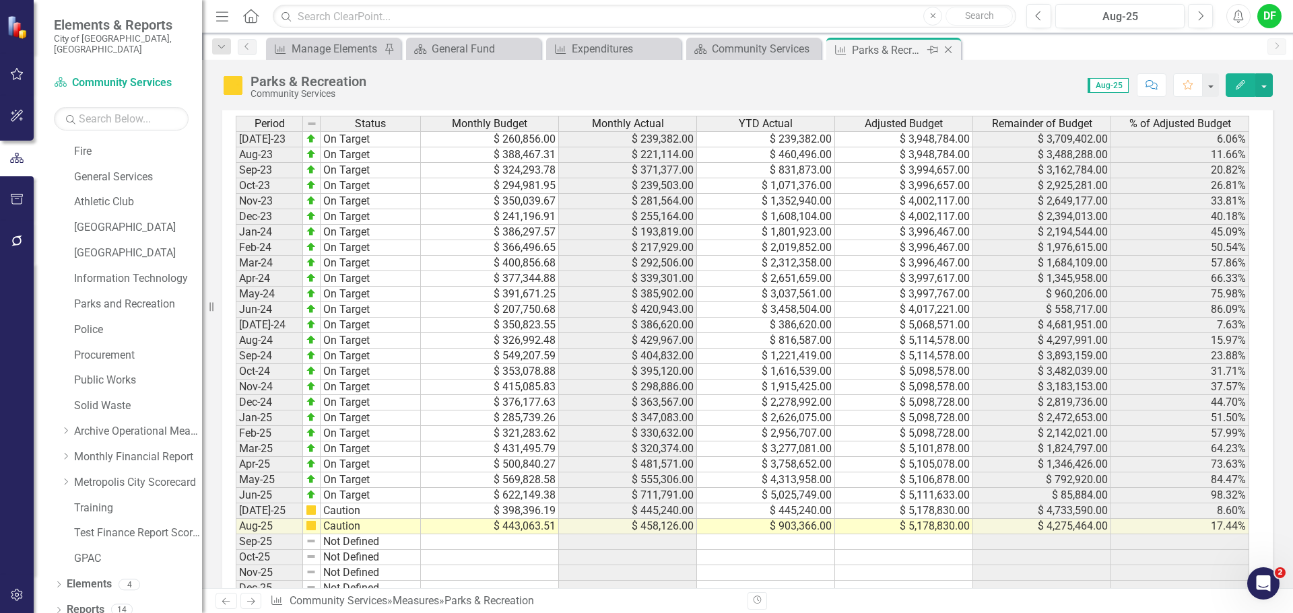
click at [950, 51] on icon "Close" at bounding box center [947, 49] width 13 height 11
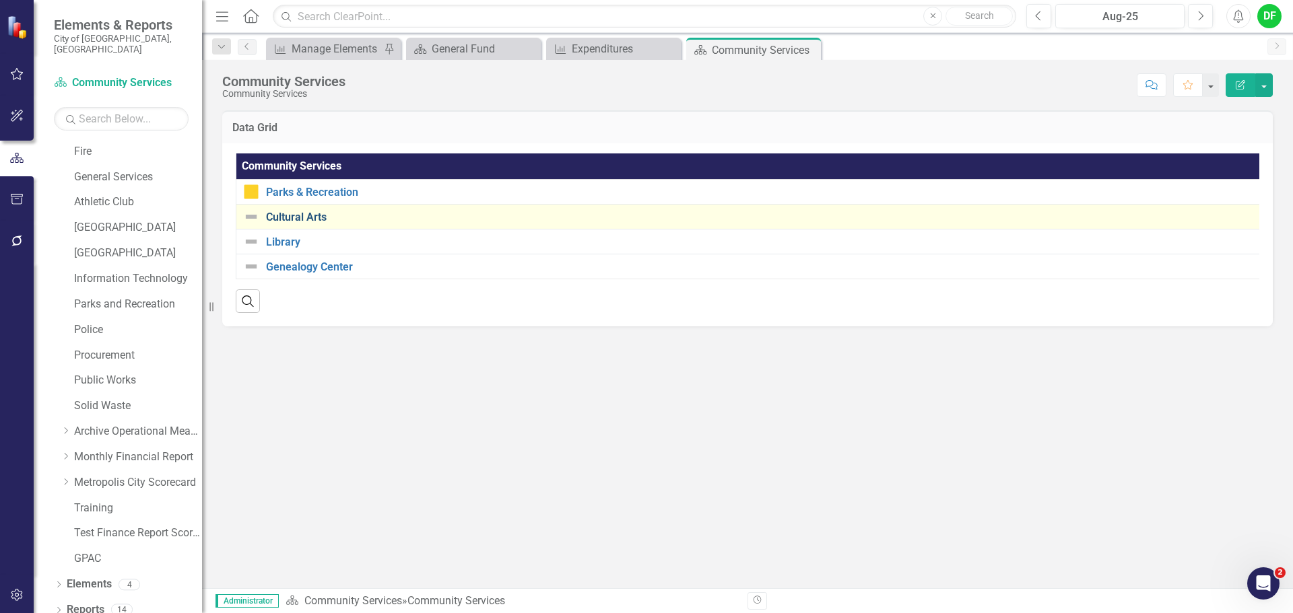
click at [307, 217] on link "Cultural Arts" at bounding box center [765, 217] width 999 height 12
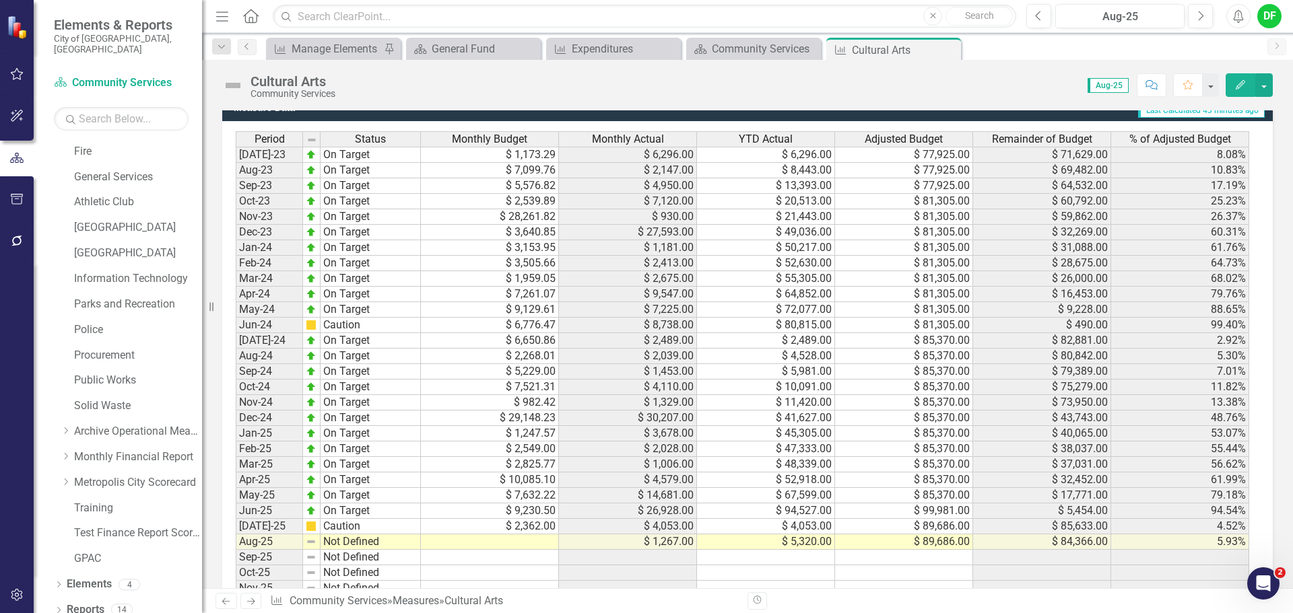
scroll to position [1212, 0]
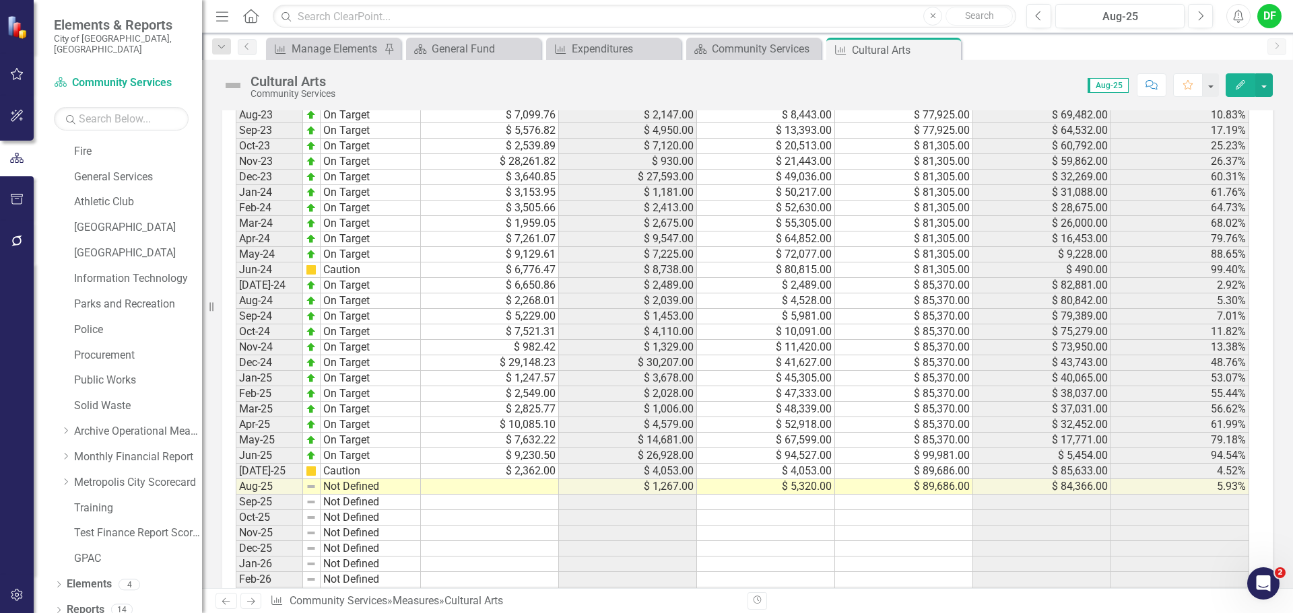
click at [503, 495] on td at bounding box center [490, 486] width 138 height 15
click at [464, 495] on td at bounding box center [490, 486] width 138 height 15
click at [508, 479] on td "$ 2,362.00" at bounding box center [490, 471] width 138 height 15
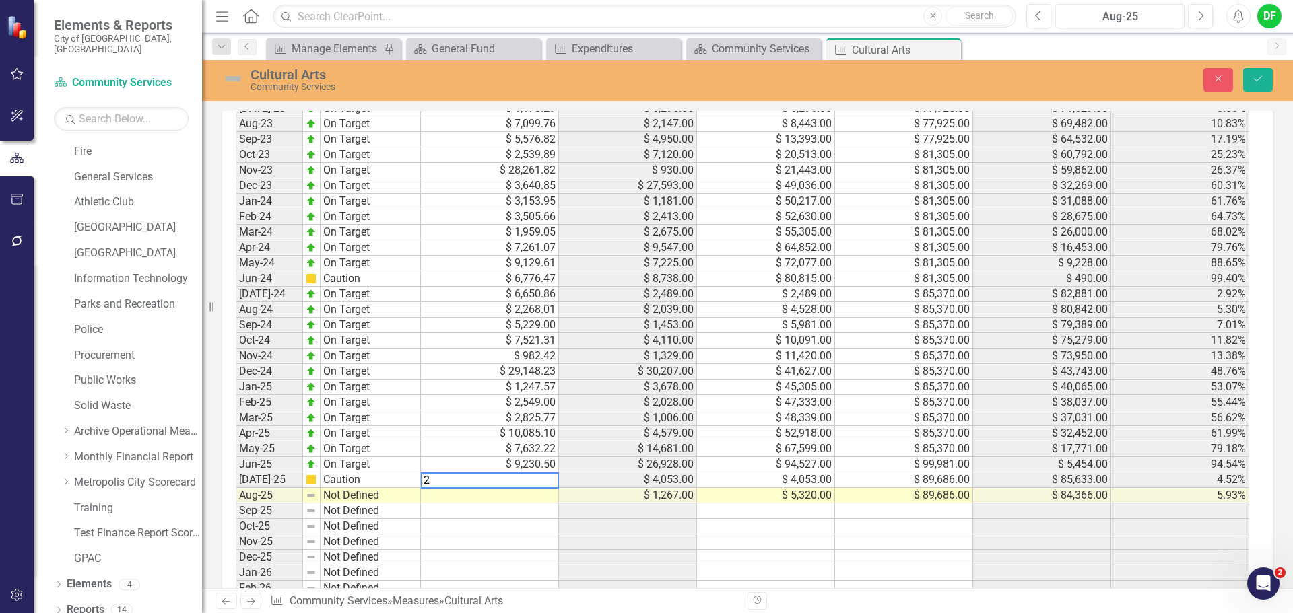
scroll to position [1219, 0]
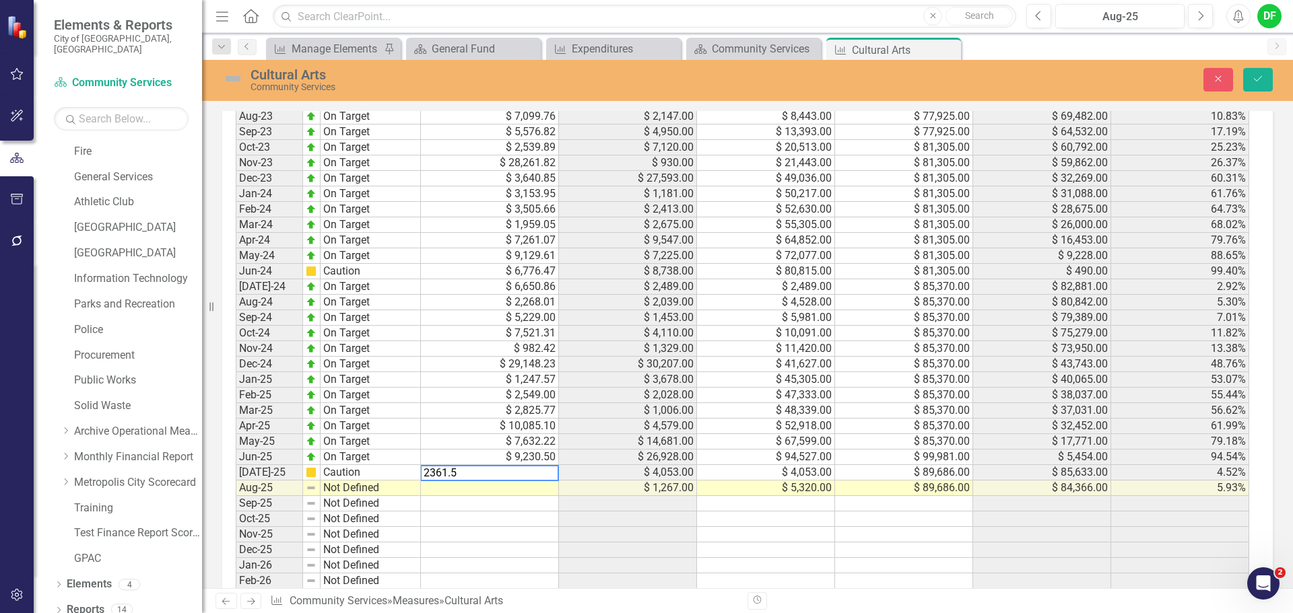
type textarea "2361.53"
type textarea "1678.40"
click at [235, 83] on img at bounding box center [233, 79] width 22 height 22
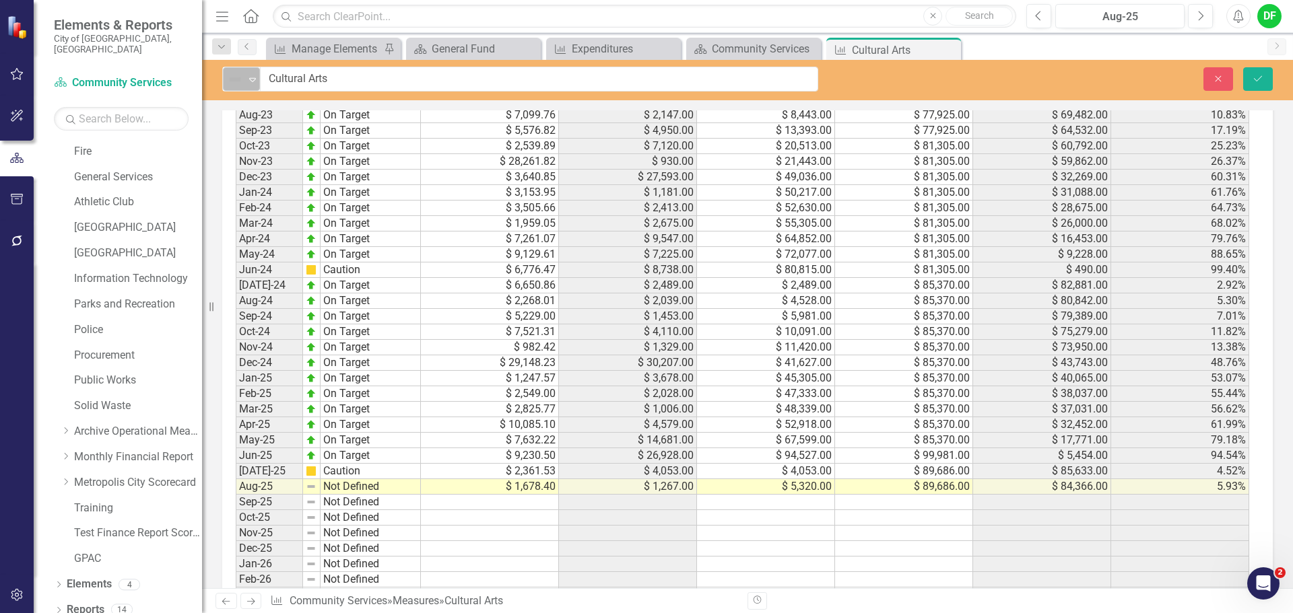
click at [250, 79] on icon "Expand" at bounding box center [252, 79] width 13 height 11
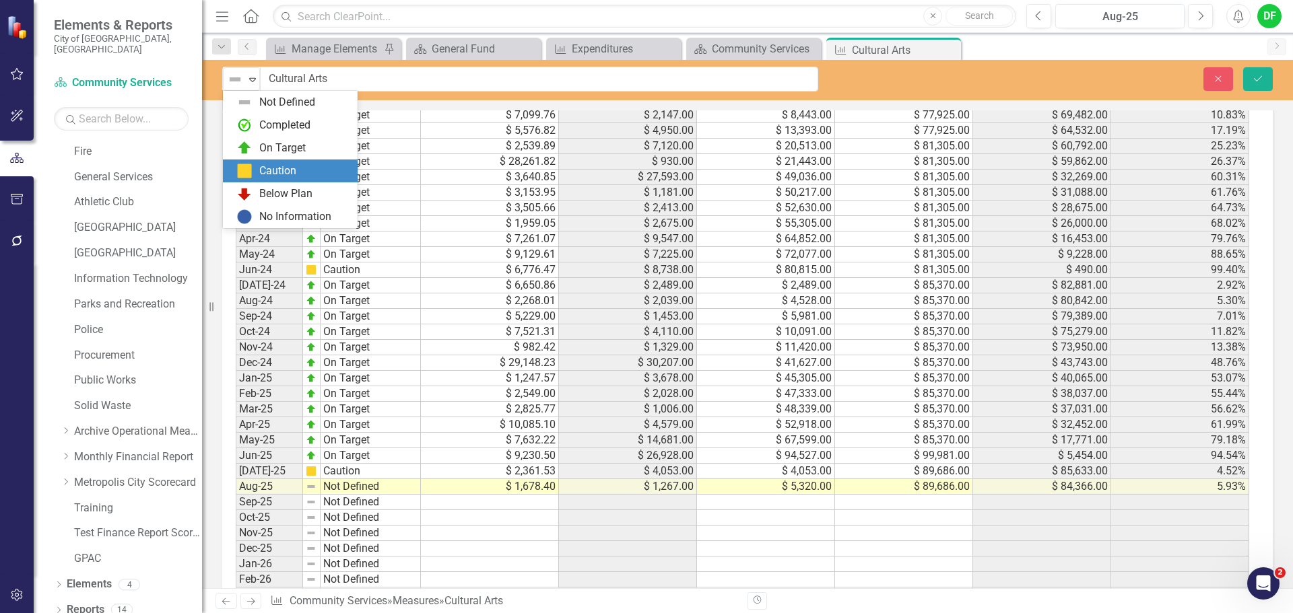
click at [265, 166] on div "Caution" at bounding box center [277, 171] width 37 height 15
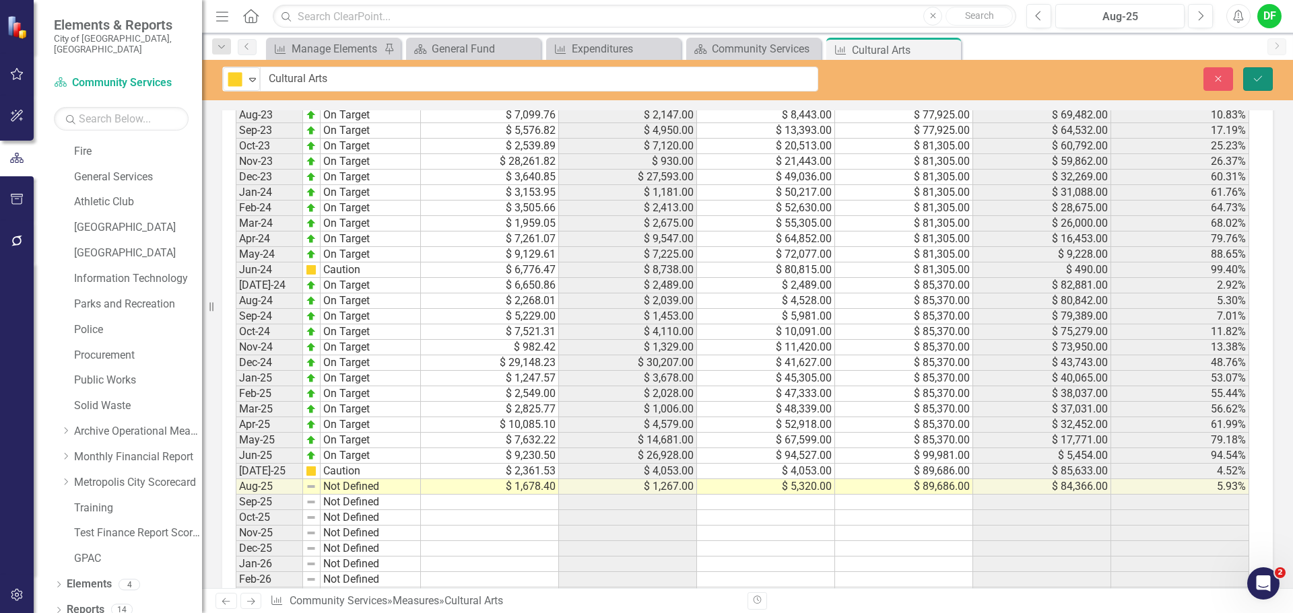
click at [1256, 81] on icon "Save" at bounding box center [1258, 78] width 12 height 9
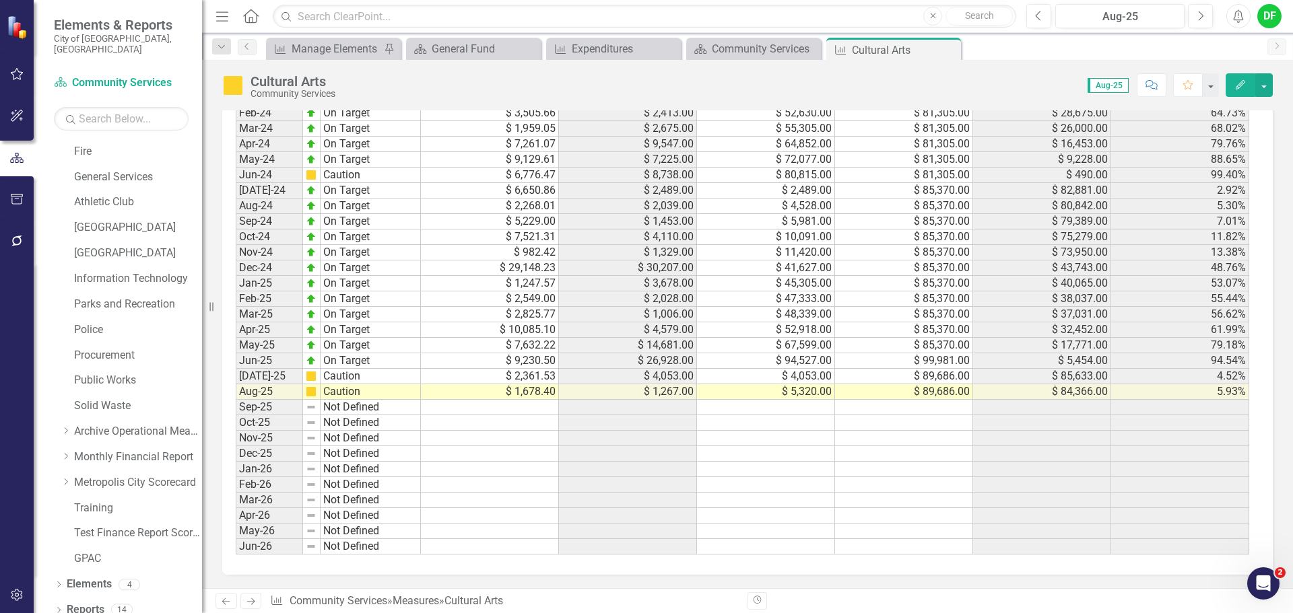
scroll to position [1322, 0]
click at [950, 49] on icon "Close" at bounding box center [947, 49] width 13 height 11
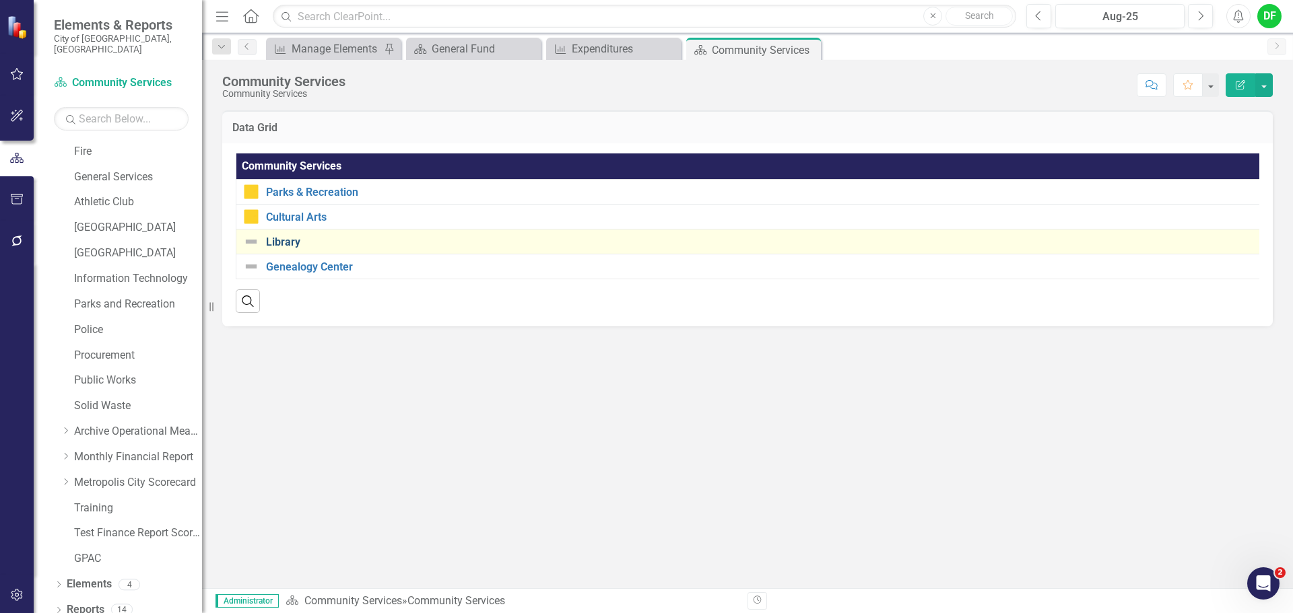
click at [294, 241] on link "Library" at bounding box center [766, 242] width 1000 height 12
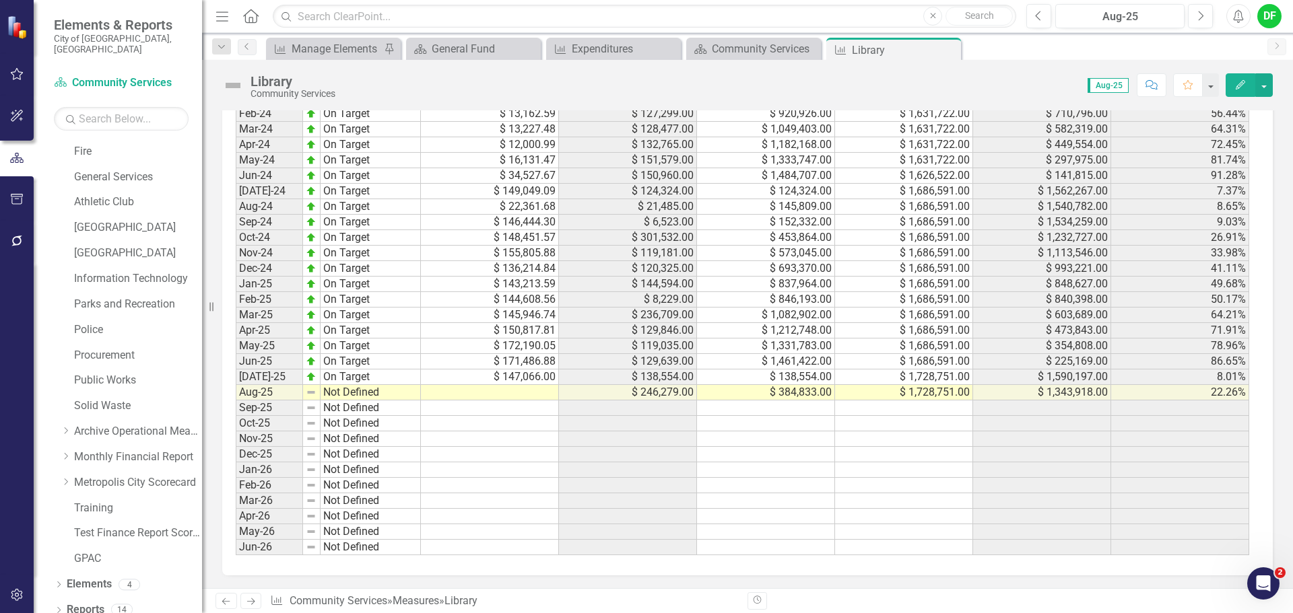
scroll to position [1322, 0]
click at [538, 397] on td at bounding box center [490, 391] width 138 height 15
click at [508, 378] on td "$ 147,066.00" at bounding box center [490, 376] width 138 height 15
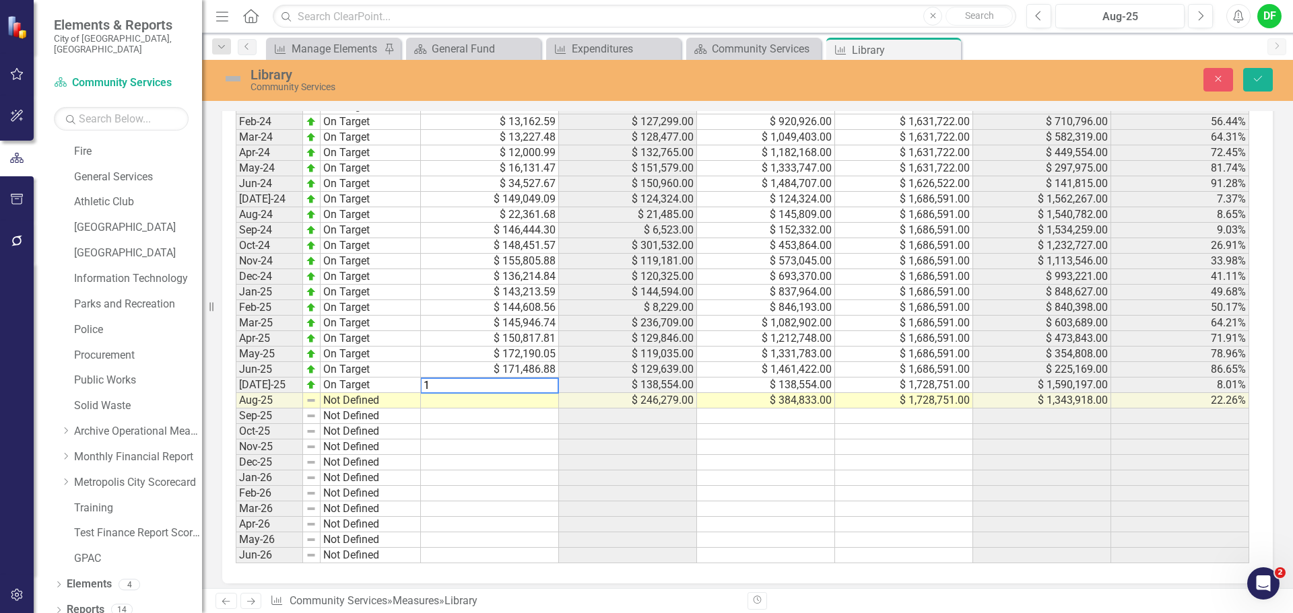
scroll to position [1330, 0]
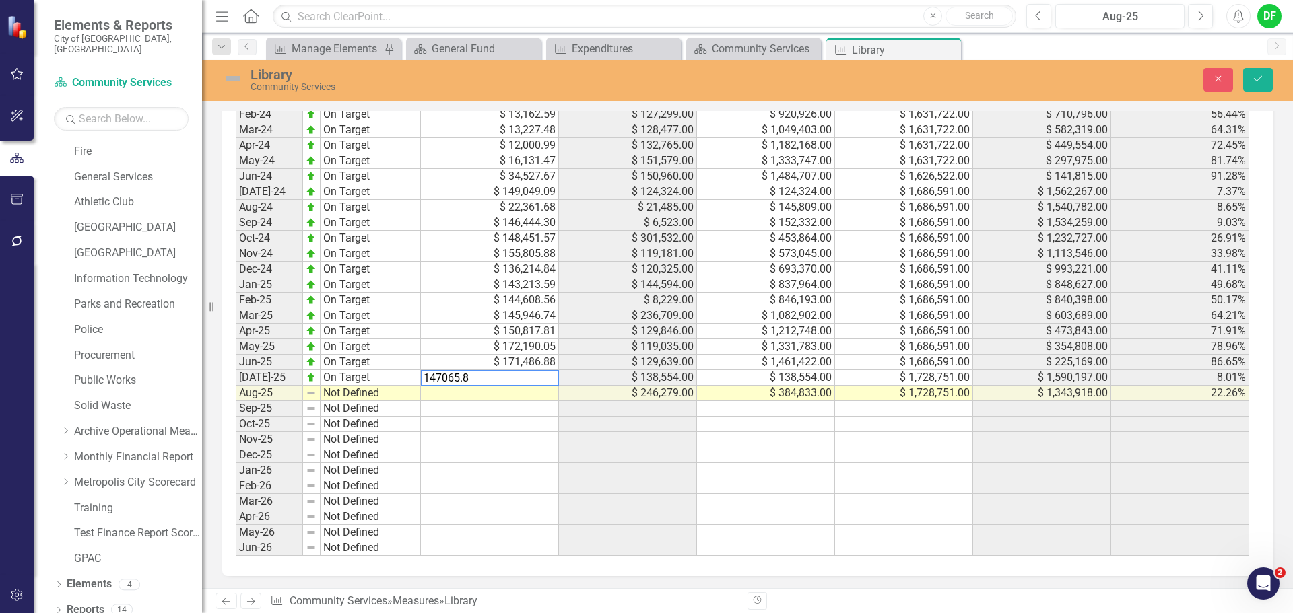
type textarea "147065.83"
type textarea "25415.12"
click at [240, 77] on img at bounding box center [233, 79] width 22 height 22
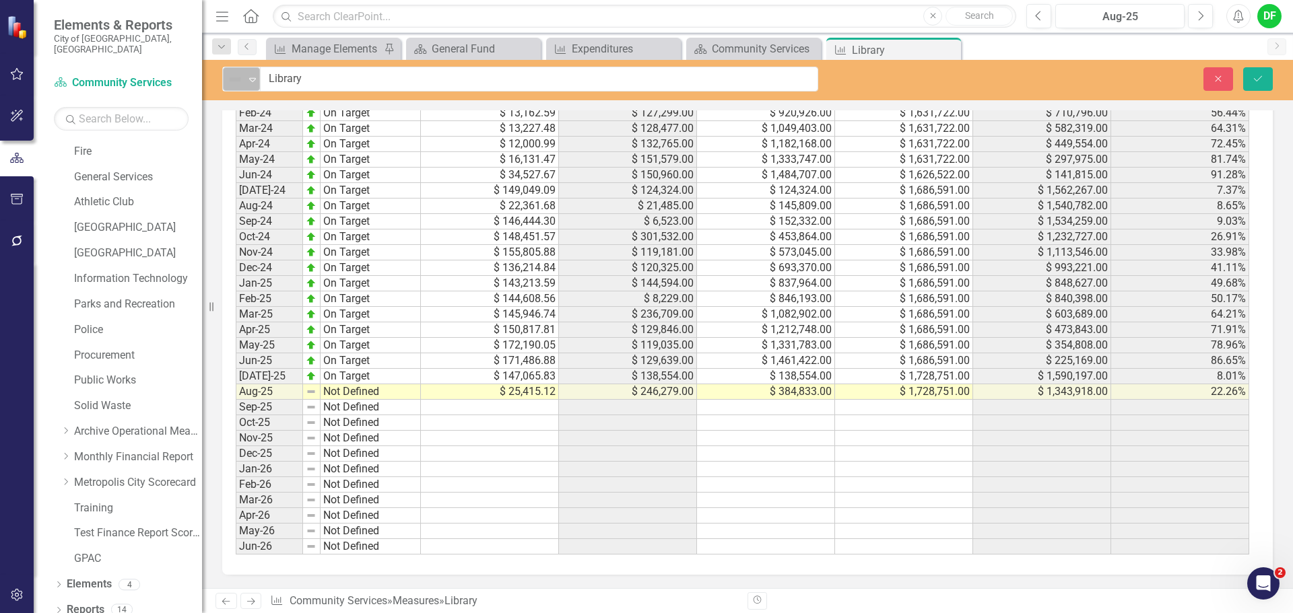
click at [249, 81] on icon "Expand" at bounding box center [252, 79] width 13 height 11
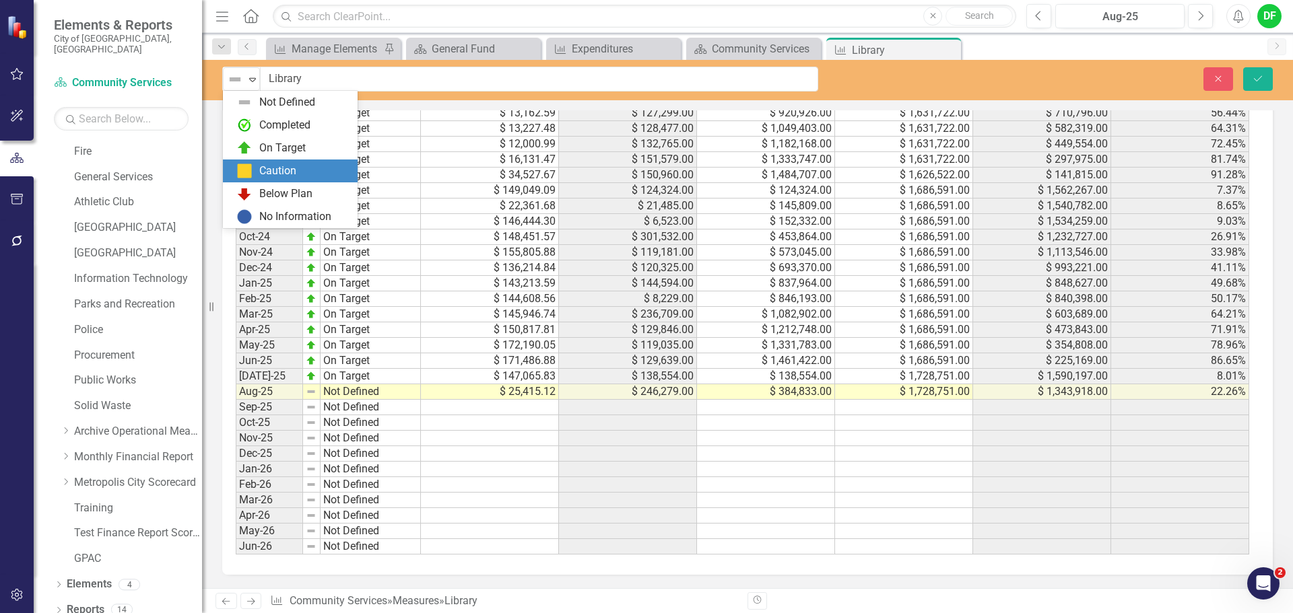
click at [267, 165] on div "Caution" at bounding box center [277, 171] width 37 height 15
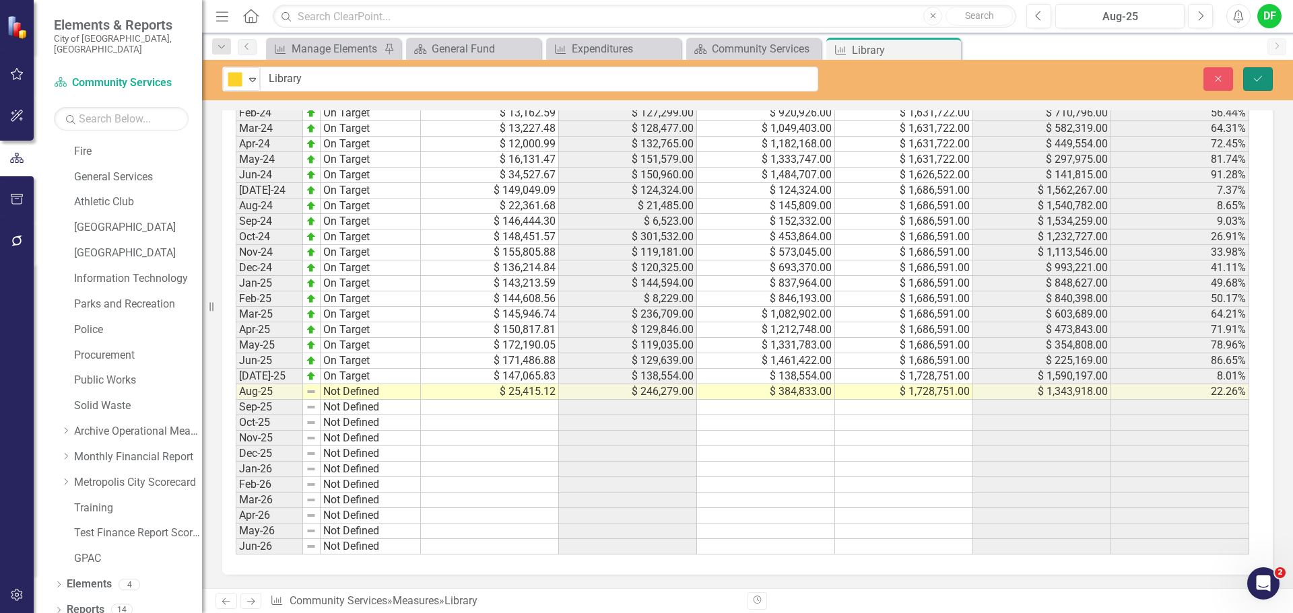
click at [1264, 77] on button "Save" at bounding box center [1258, 79] width 30 height 24
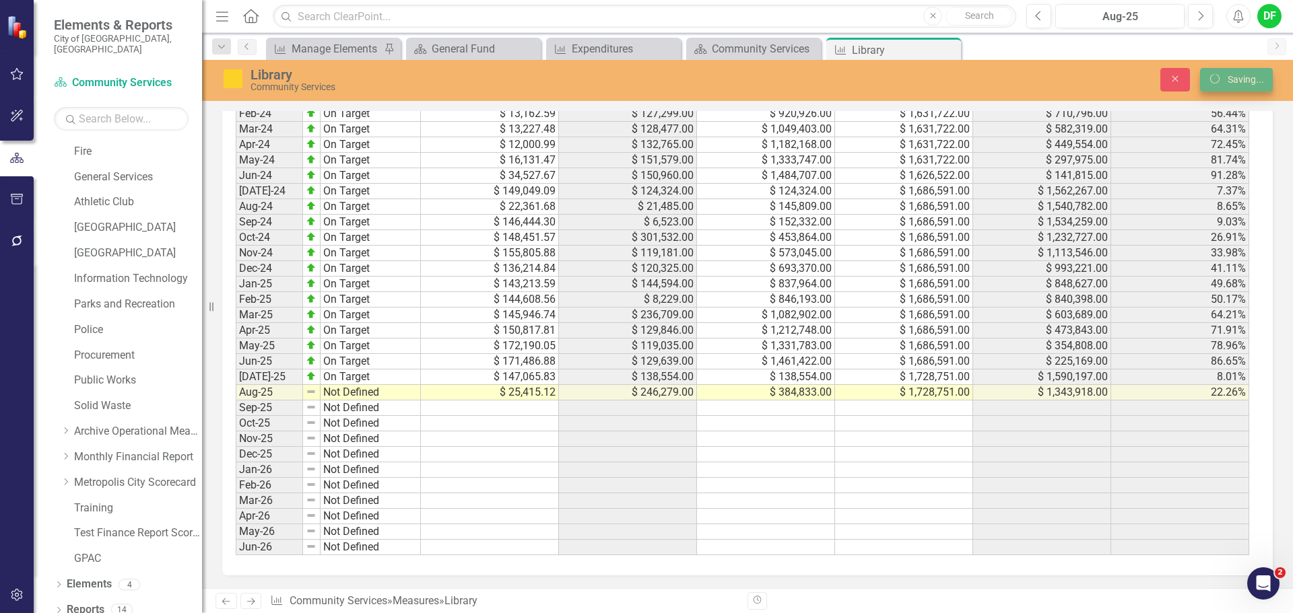
scroll to position [1322, 0]
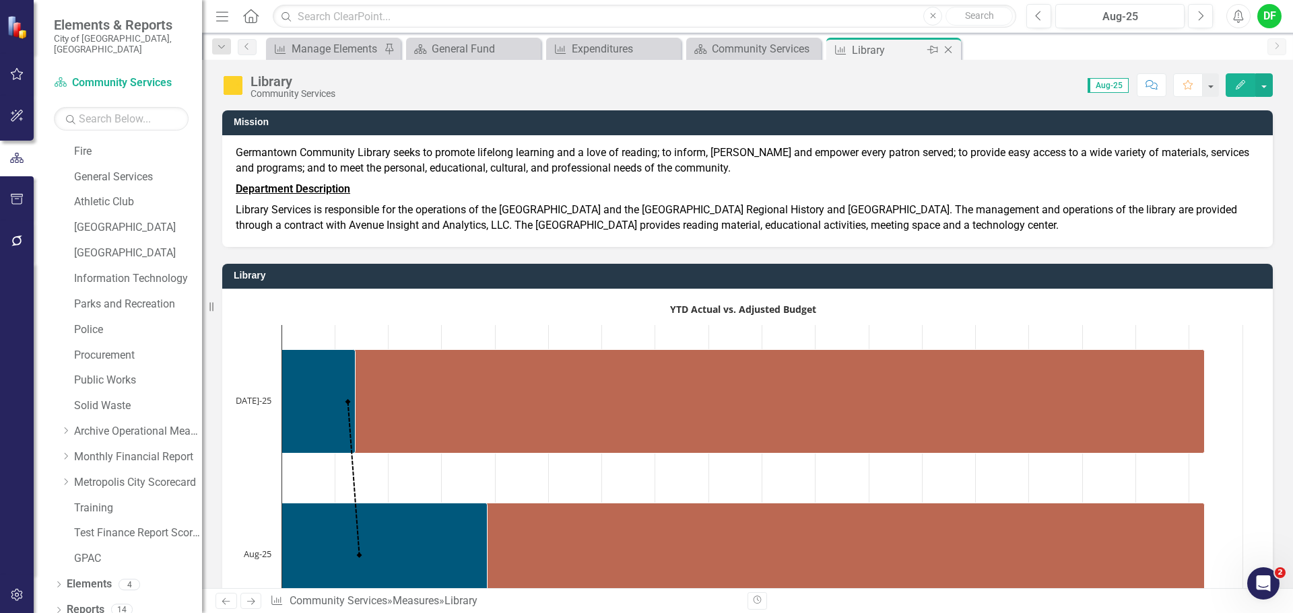
click at [951, 50] on icon "Close" at bounding box center [947, 49] width 13 height 11
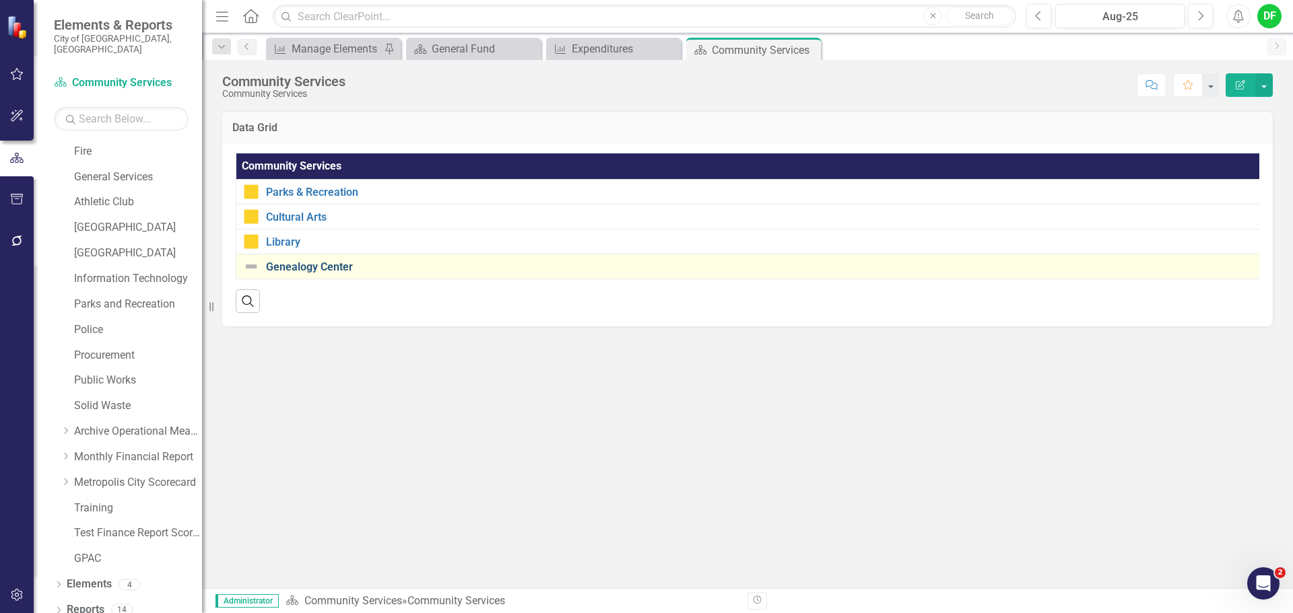
click at [306, 266] on link "Genealogy Center" at bounding box center [765, 267] width 999 height 12
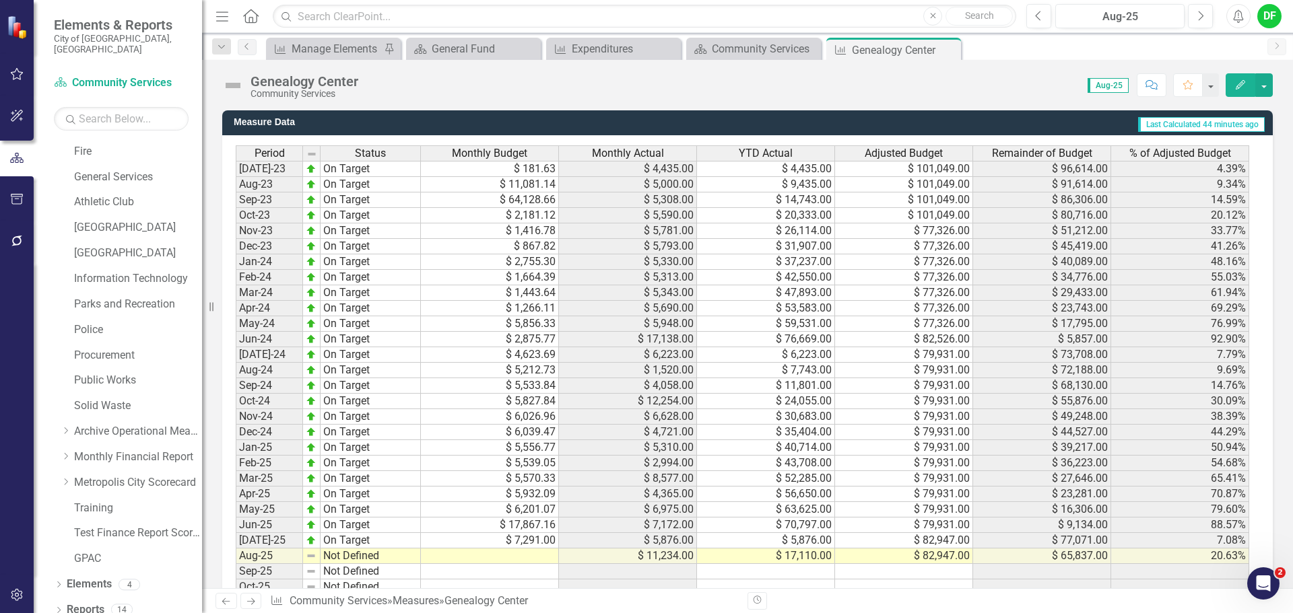
scroll to position [1212, 0]
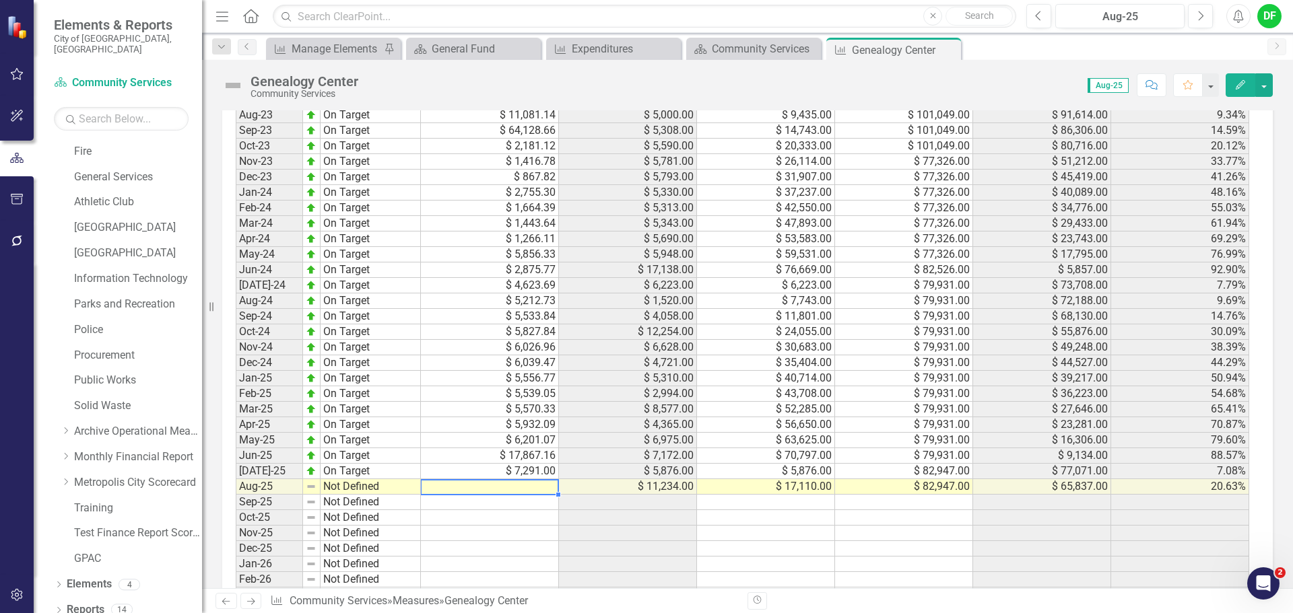
click at [459, 486] on td at bounding box center [490, 486] width 138 height 15
click at [496, 466] on td "$ 7,291.00" at bounding box center [490, 471] width 138 height 15
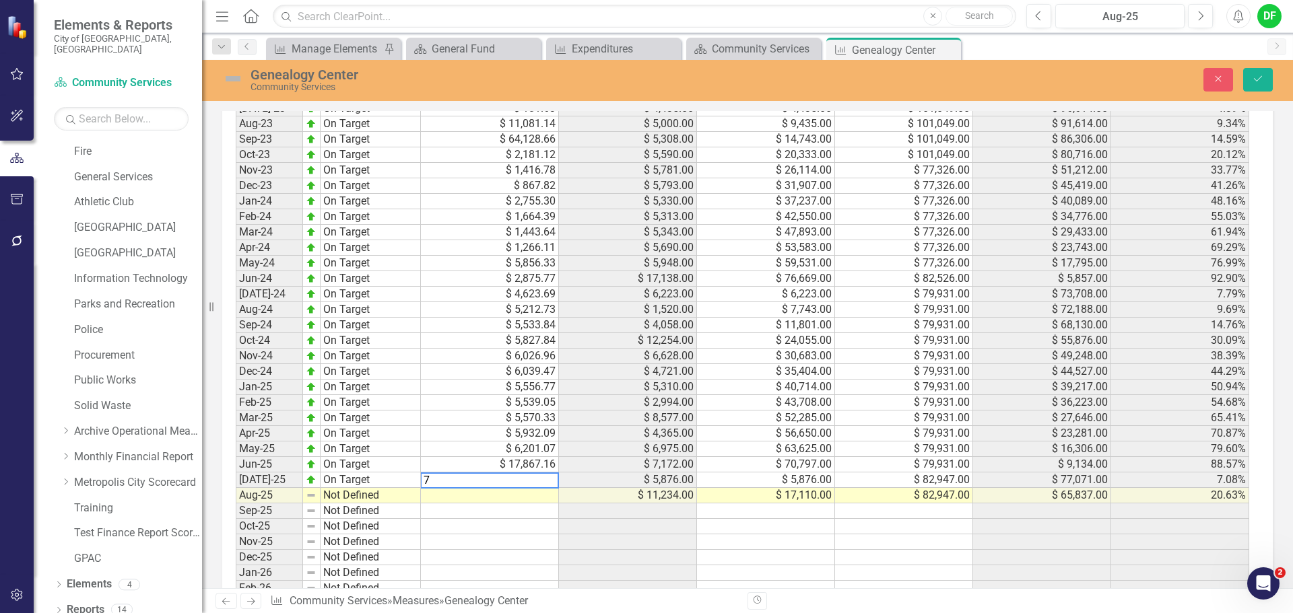
scroll to position [1220, 0]
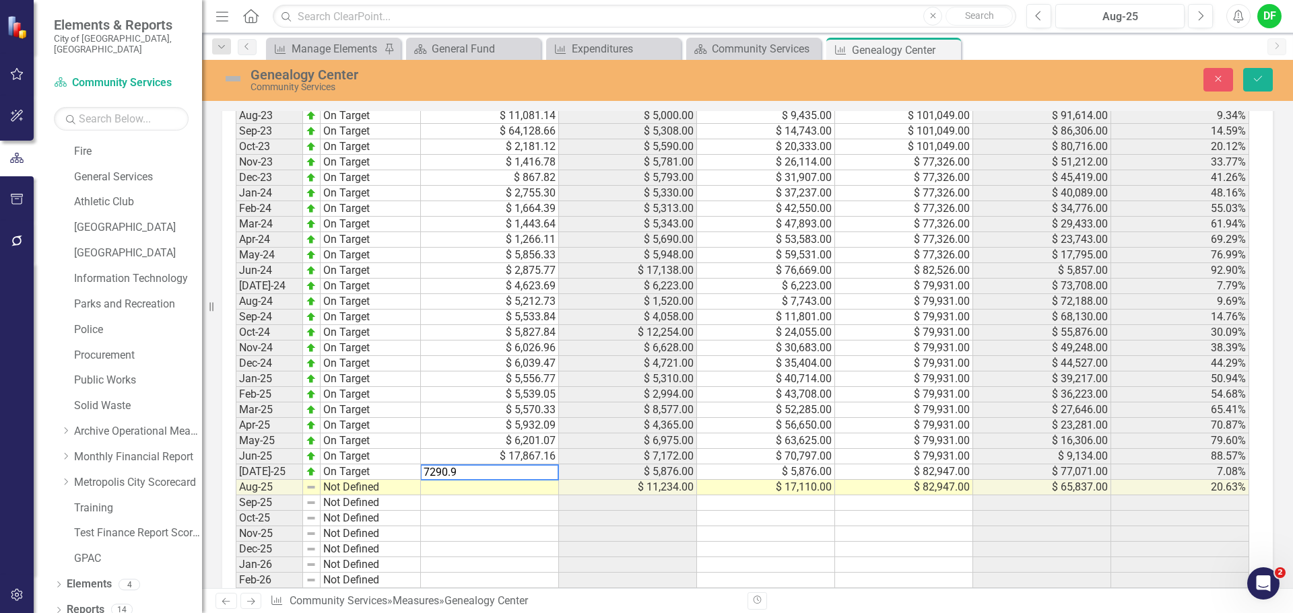
type textarea "7290.98"
type textarea "1780.86"
click at [229, 78] on img at bounding box center [233, 79] width 22 height 22
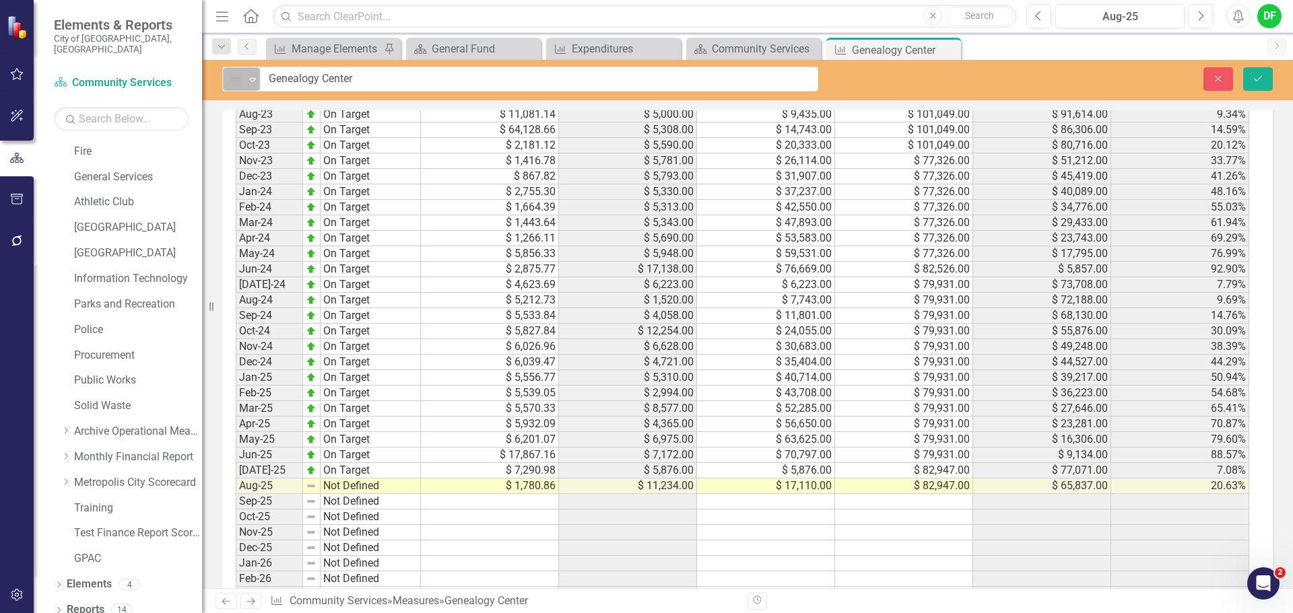
click at [247, 74] on icon "Expand" at bounding box center [252, 79] width 13 height 11
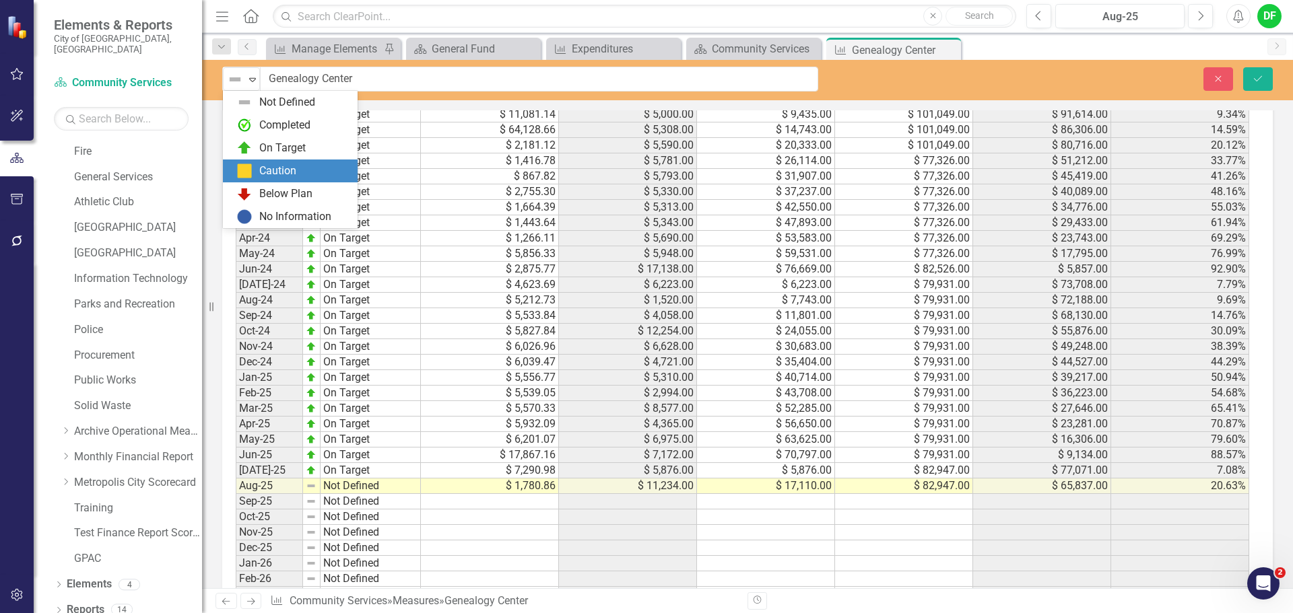
click at [246, 164] on img at bounding box center [244, 171] width 16 height 16
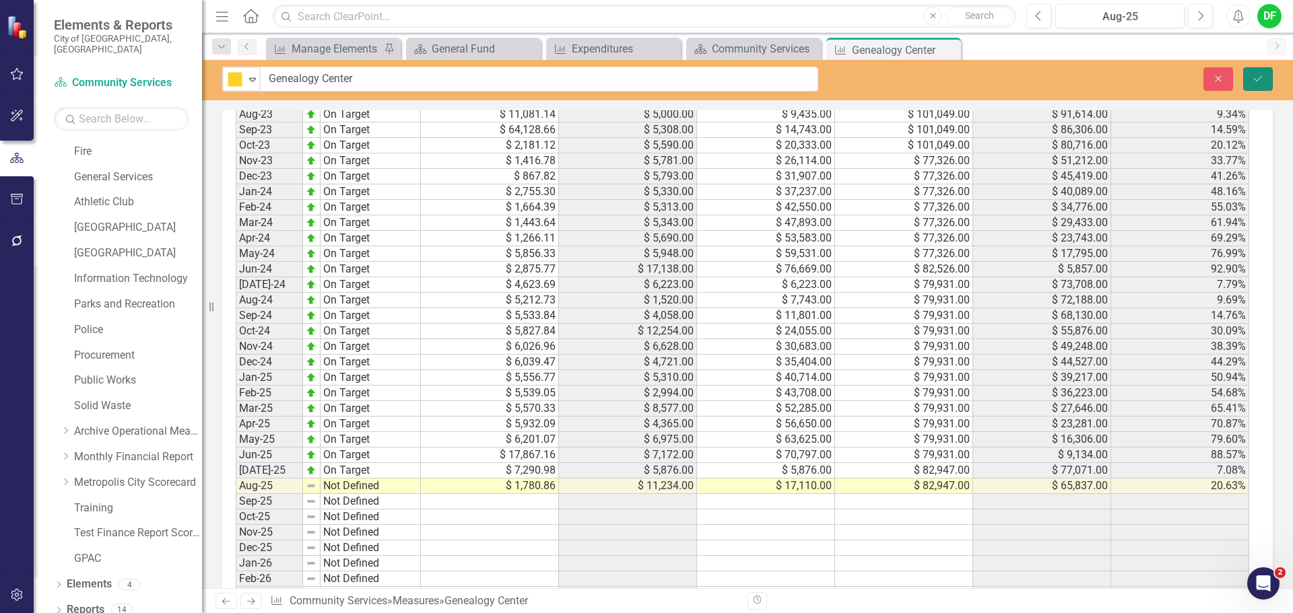
click at [1267, 72] on button "Save" at bounding box center [1258, 79] width 30 height 24
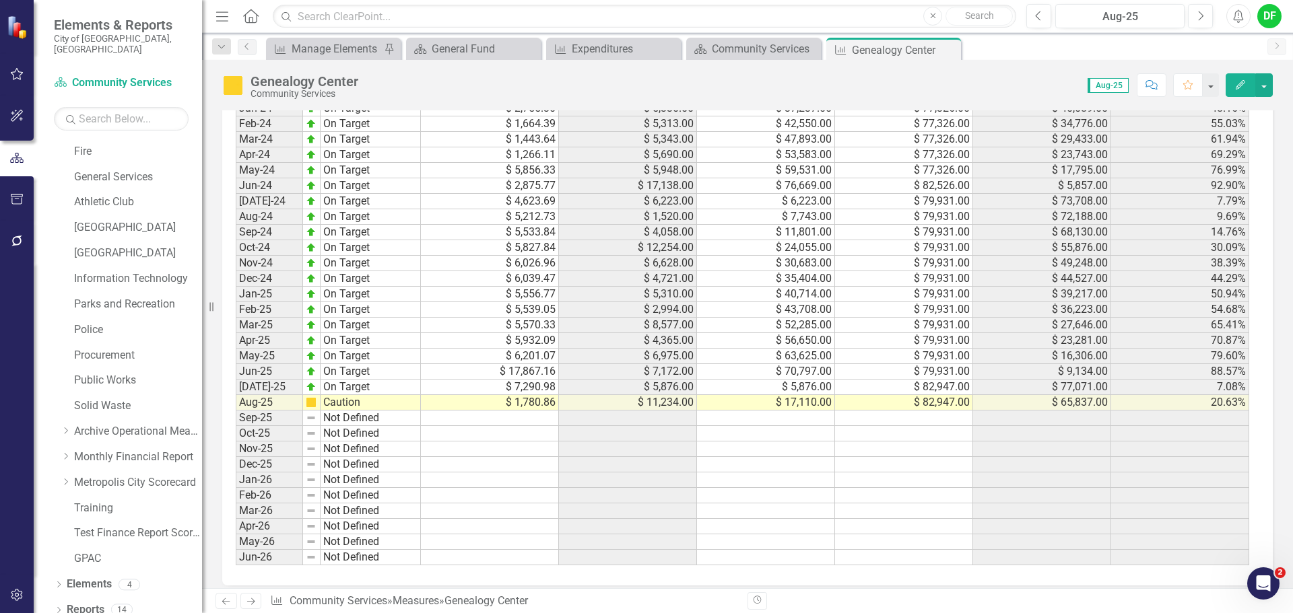
scroll to position [1307, 0]
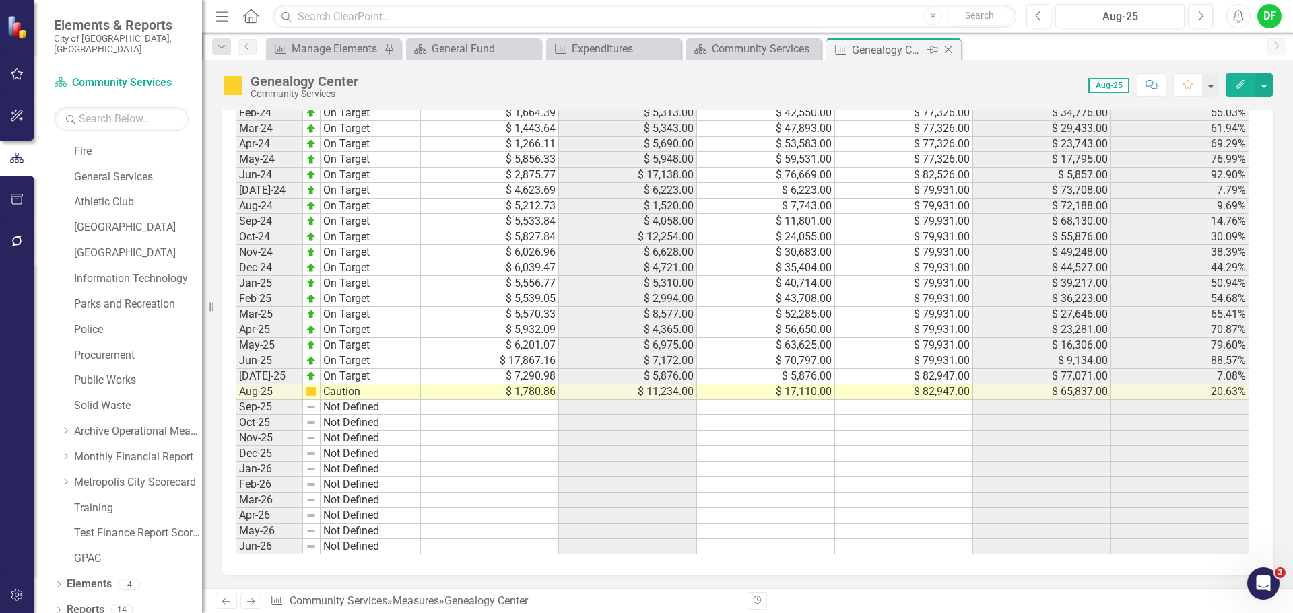
click at [947, 46] on icon "Close" at bounding box center [947, 49] width 13 height 11
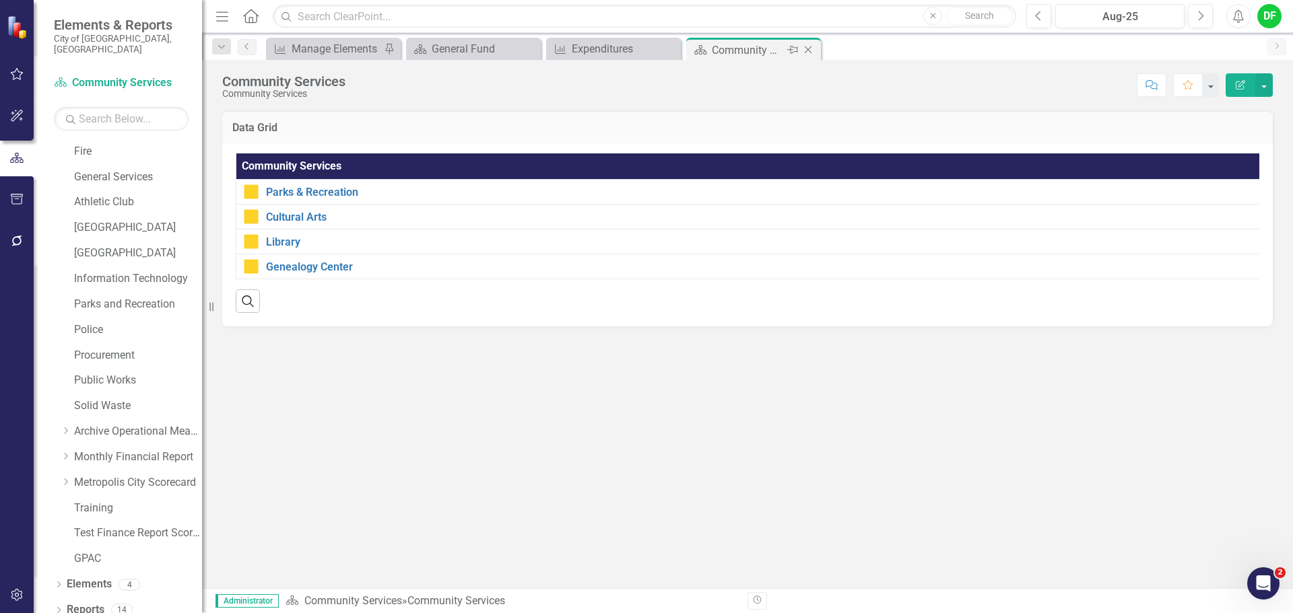
click at [808, 47] on icon "Close" at bounding box center [807, 49] width 13 height 11
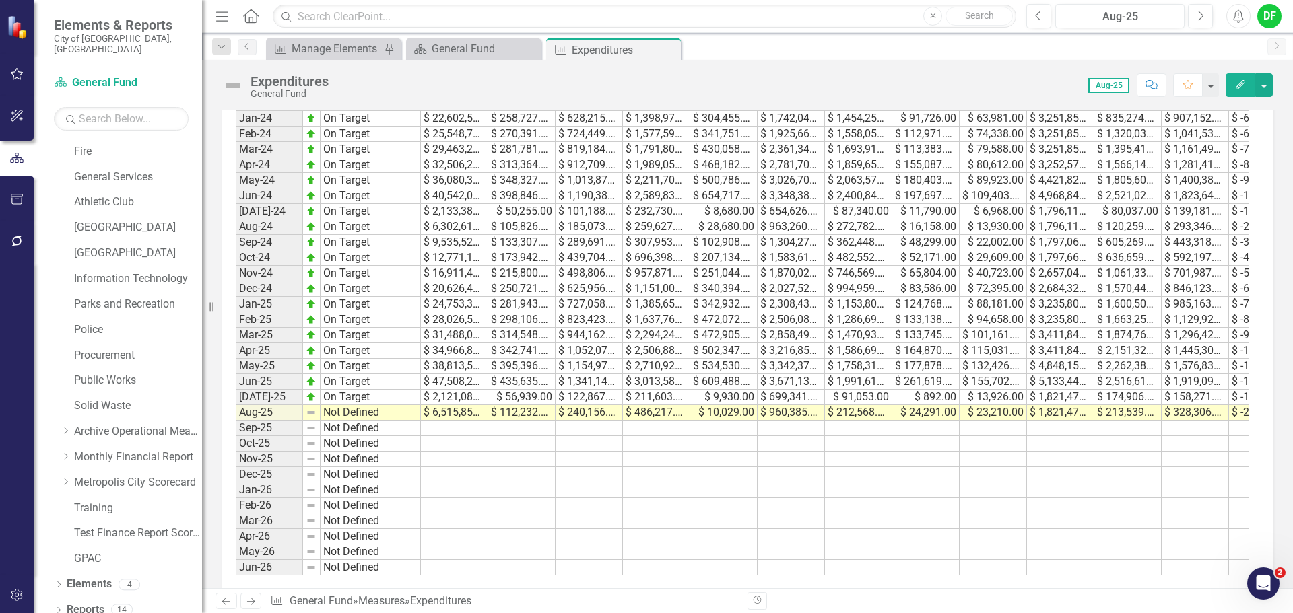
scroll to position [771, 0]
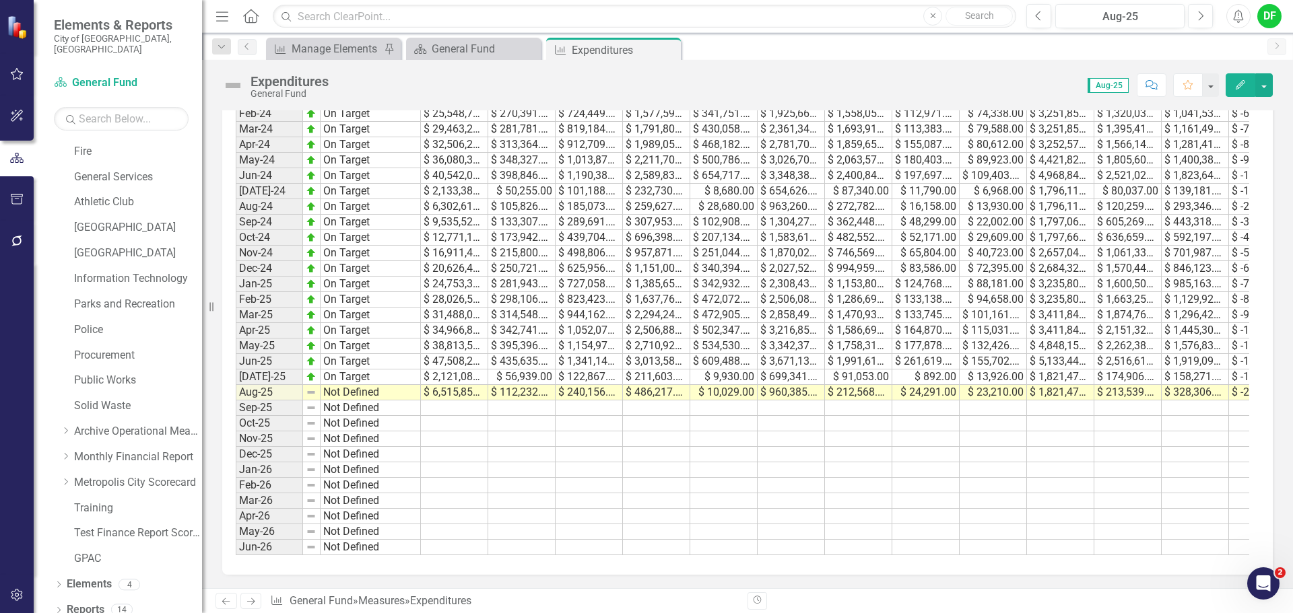
click at [232, 88] on img at bounding box center [233, 86] width 22 height 22
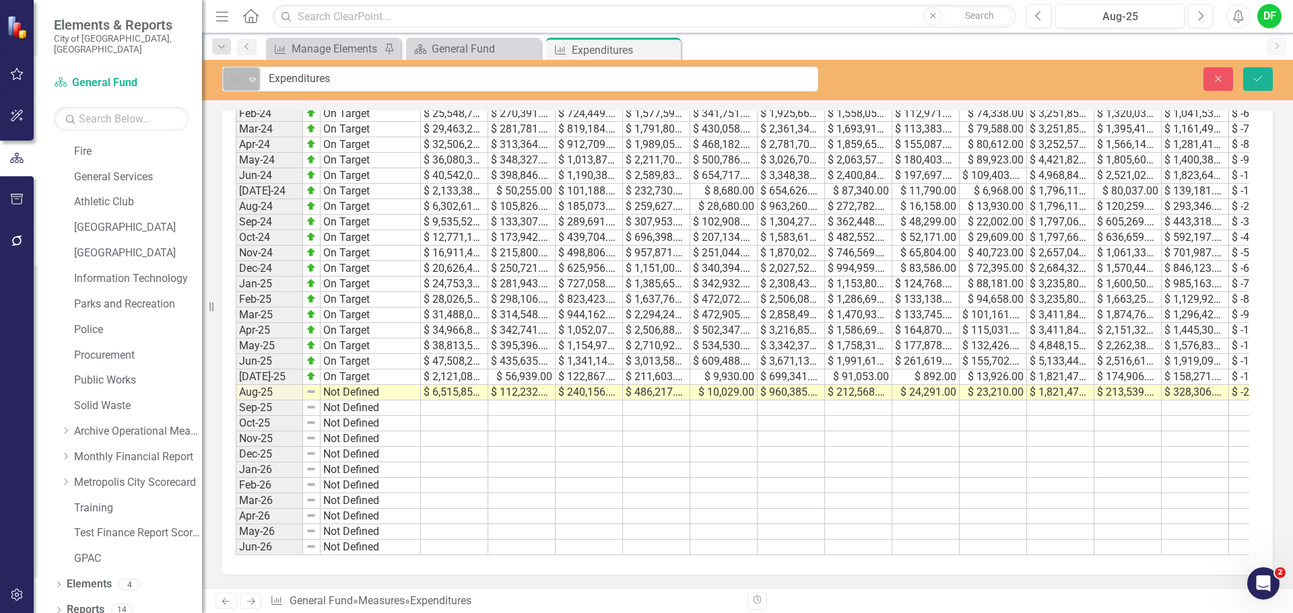
click at [250, 86] on div "Expand" at bounding box center [252, 79] width 13 height 22
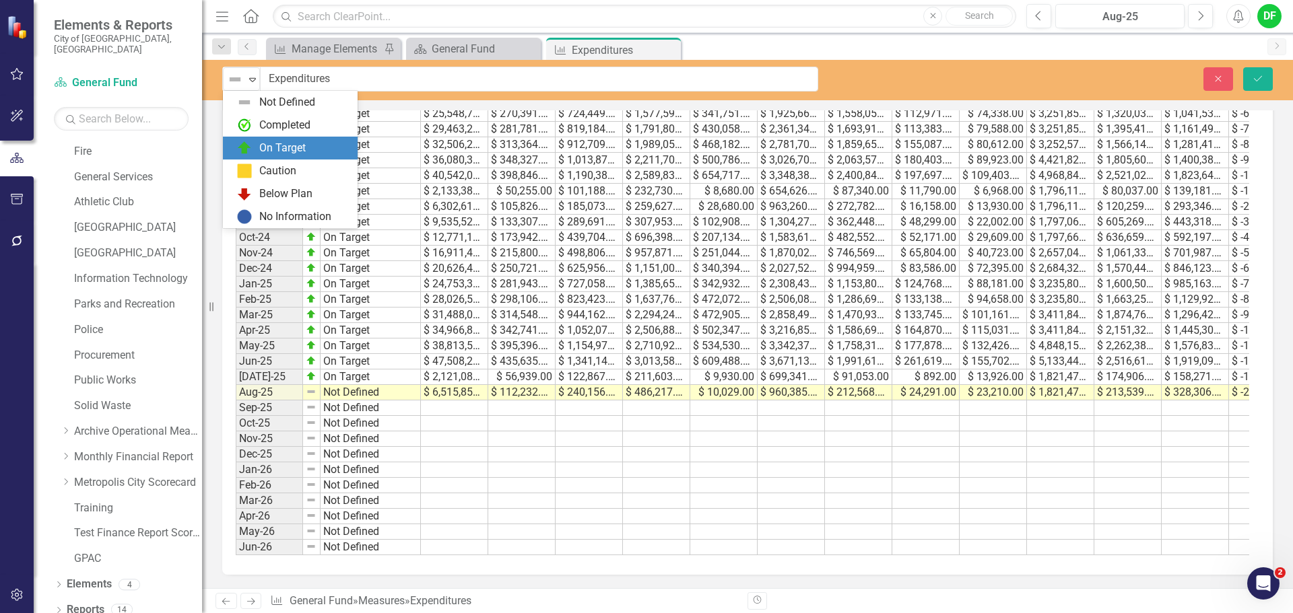
click at [246, 152] on img at bounding box center [244, 148] width 16 height 16
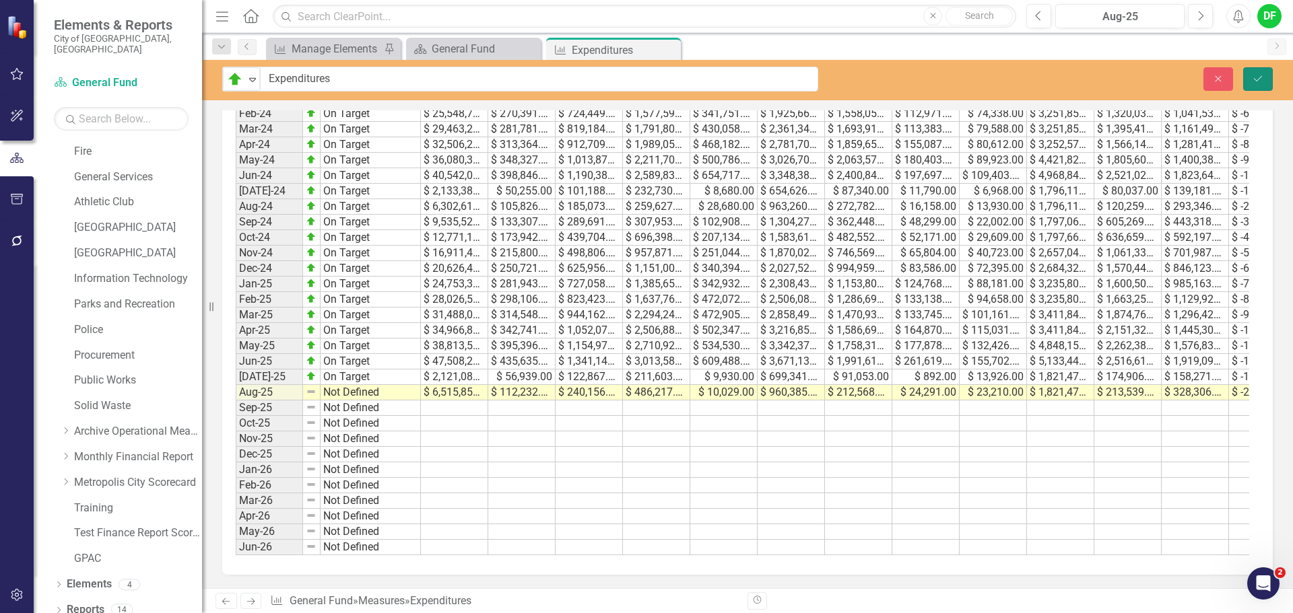
click at [1250, 73] on button "Save" at bounding box center [1258, 79] width 30 height 24
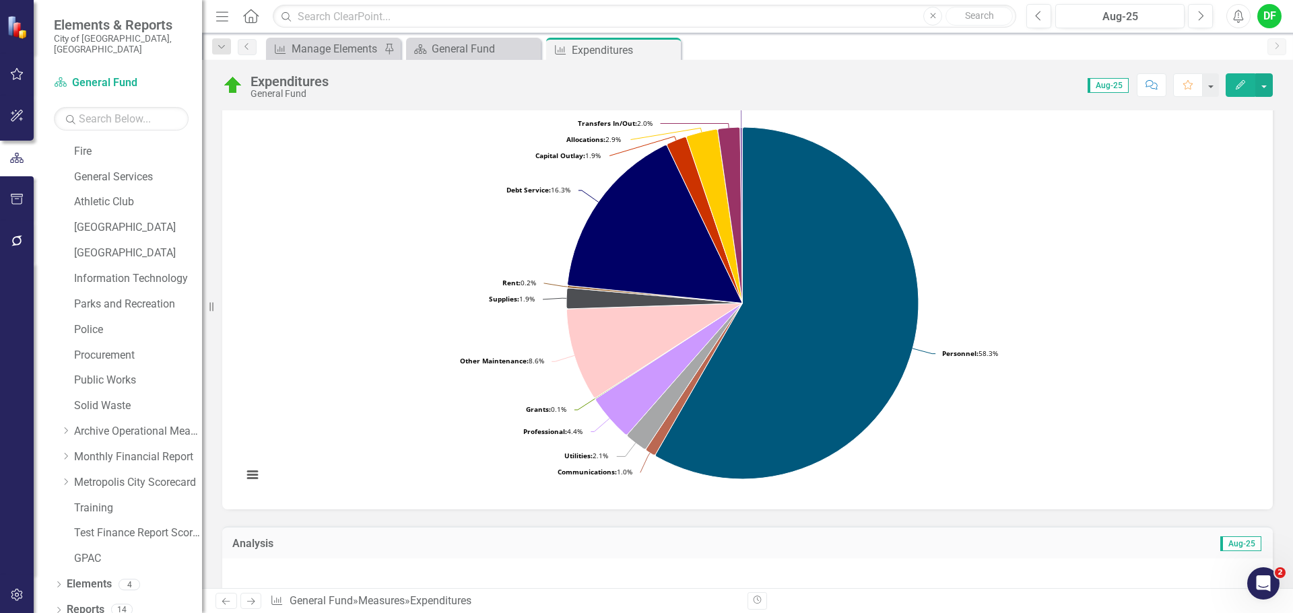
scroll to position [30, 0]
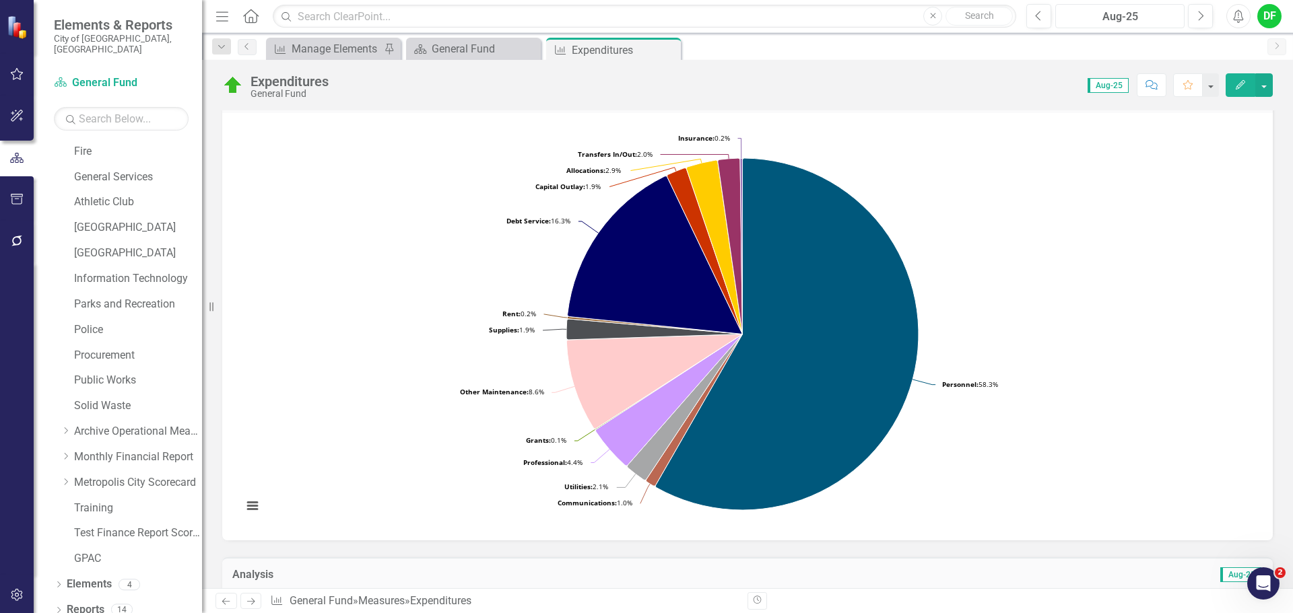
click at [1105, 14] on div "Aug-25" at bounding box center [1120, 17] width 120 height 16
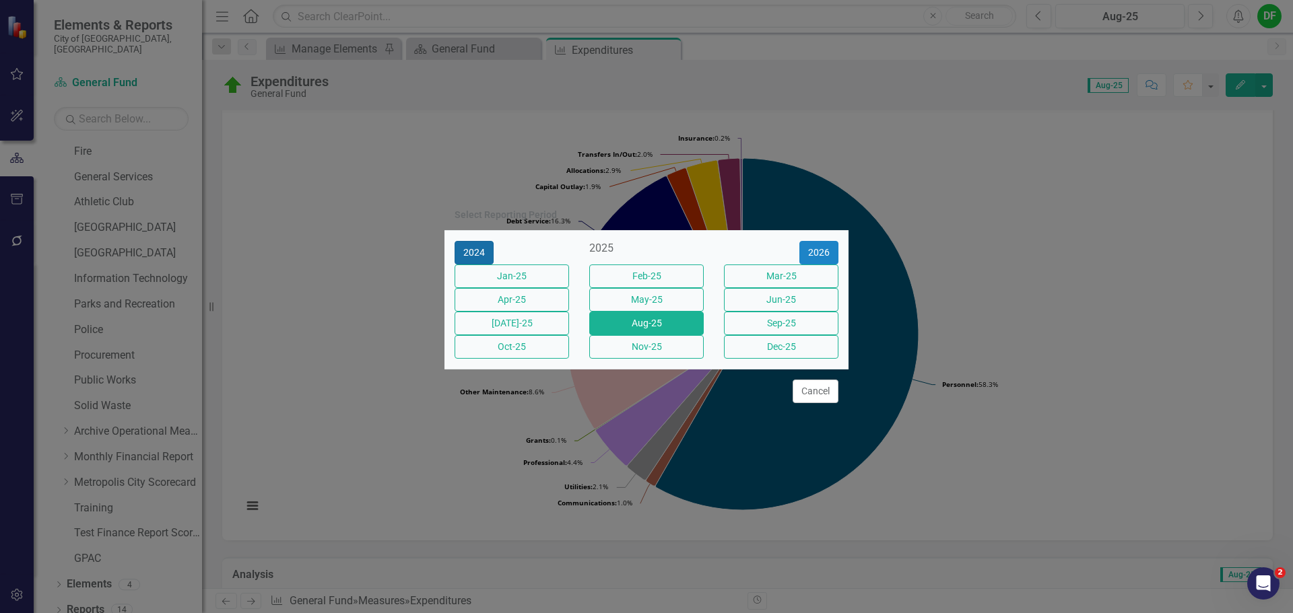
click at [476, 241] on button "2024" at bounding box center [474, 253] width 39 height 24
click at [621, 323] on button "Aug-24" at bounding box center [646, 324] width 114 height 24
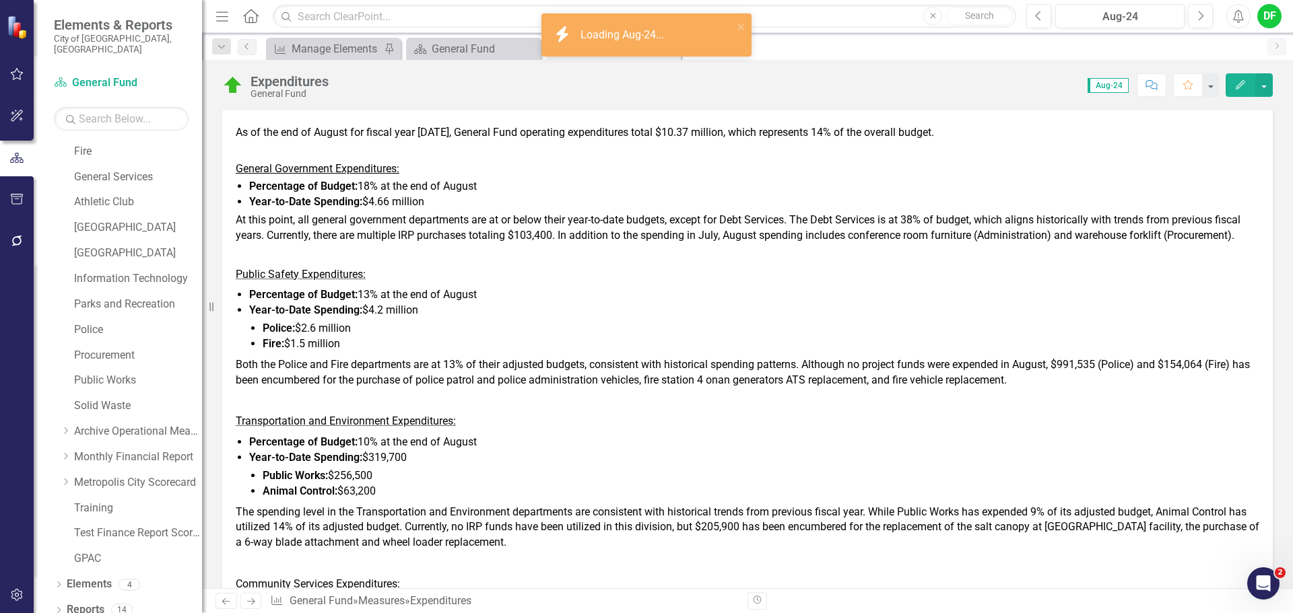
click at [459, 285] on p "Public Safety Expenditures:" at bounding box center [747, 275] width 1023 height 21
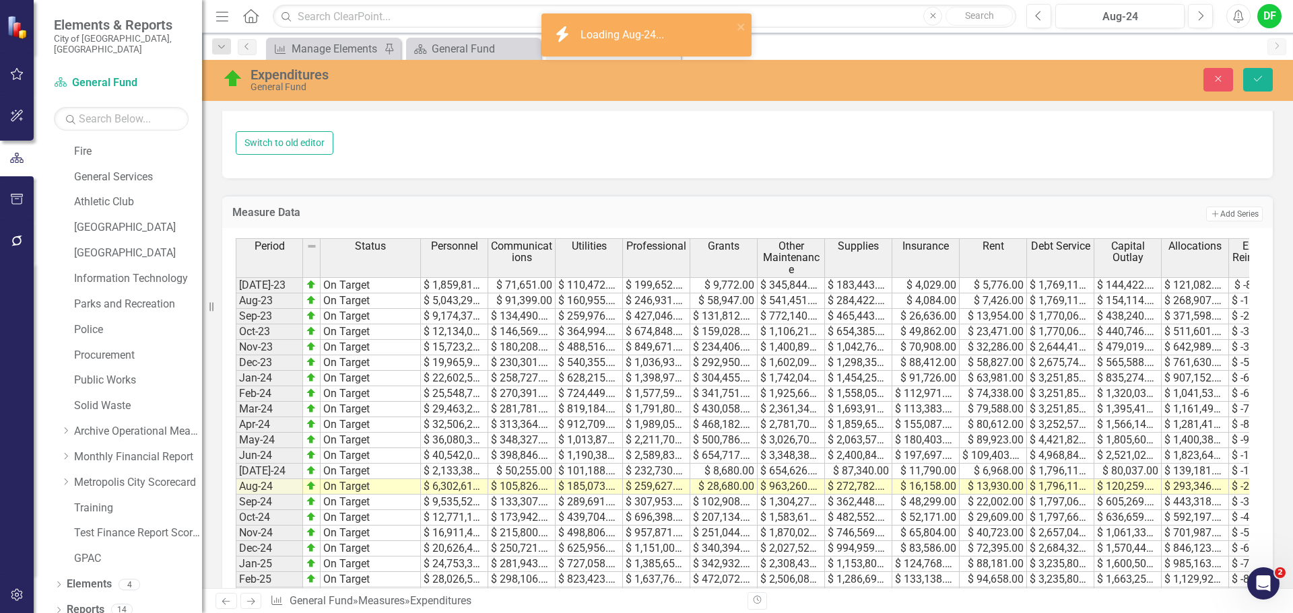
type textarea "<p><strong><span style="color: rgb(0, 0, 0);">GENERAL FUND EXPENDITURES:</span>…"
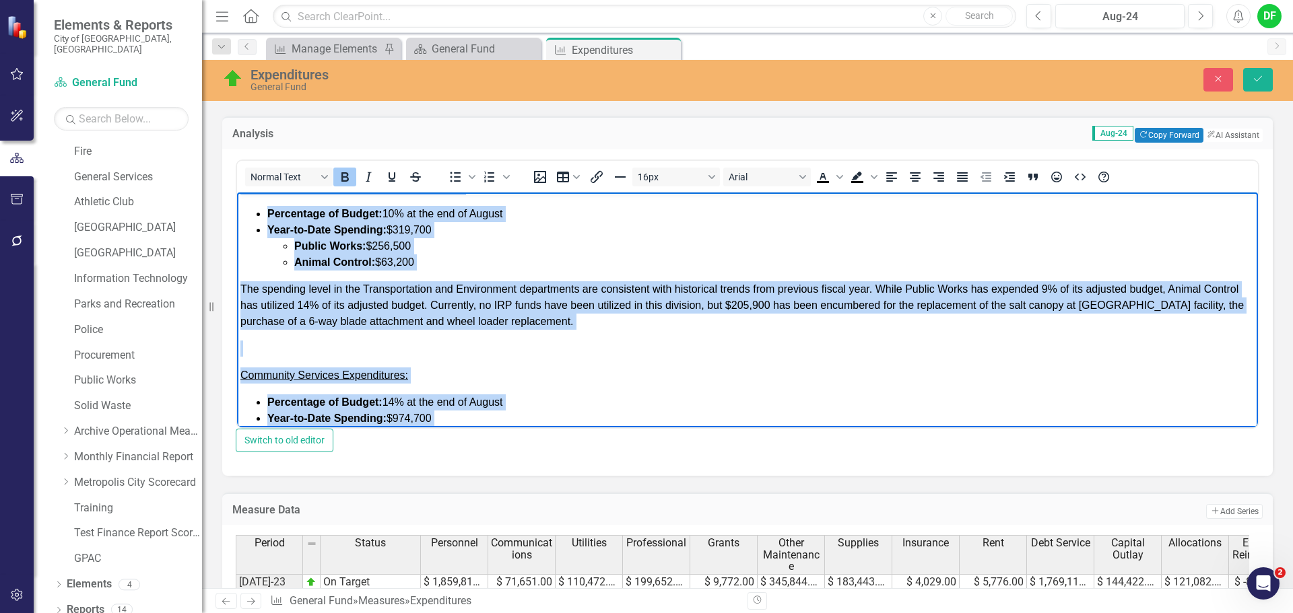
scroll to position [542, 0]
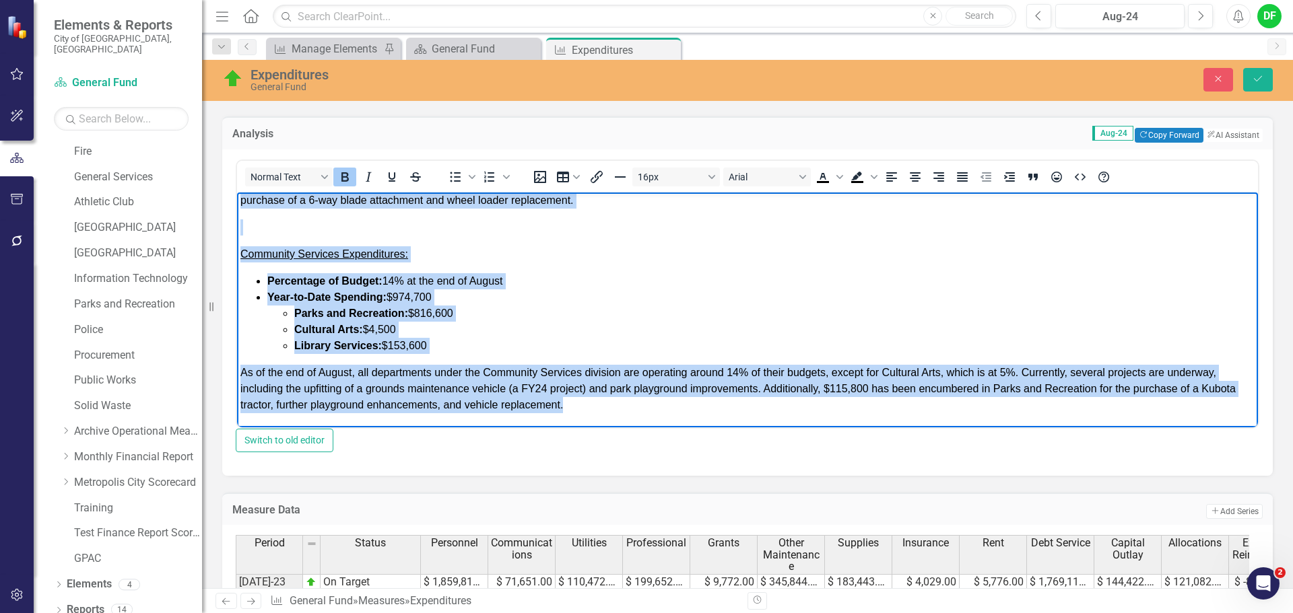
drag, startPoint x: 242, startPoint y: 201, endPoint x: 811, endPoint y: 444, distance: 619.0
click at [811, 427] on html "GENERAL FUND EXPENDITURES: As of the end of August for fiscal year 2025, Genera…" at bounding box center [747, 38] width 1021 height 777
copy body "GENERAL FUND EXPENDITURES: As of the end of August for fiscal year 2025, Genera…"
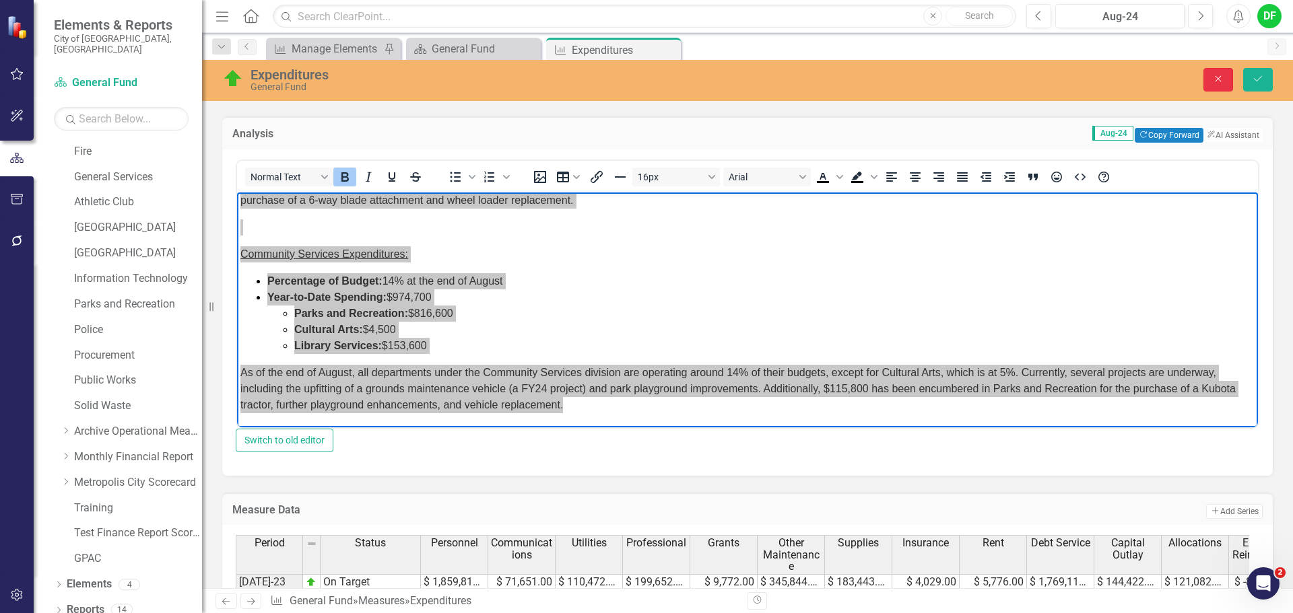
click at [1214, 82] on icon "Close" at bounding box center [1218, 78] width 12 height 9
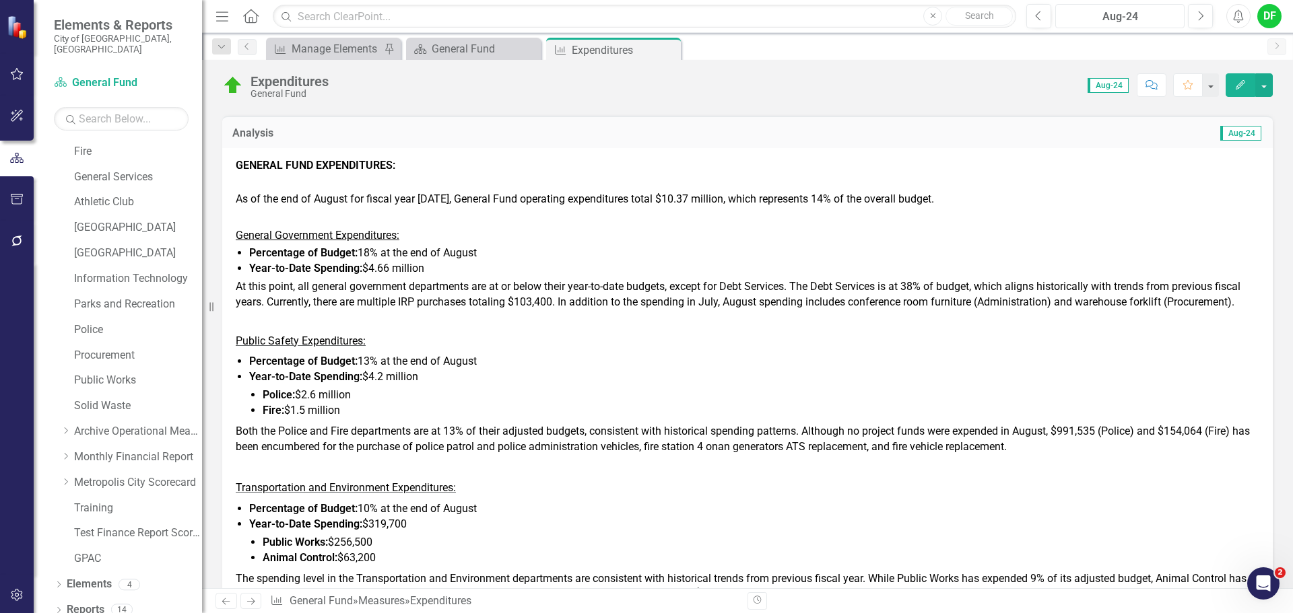
click at [1106, 20] on div "Aug-24" at bounding box center [1120, 17] width 120 height 16
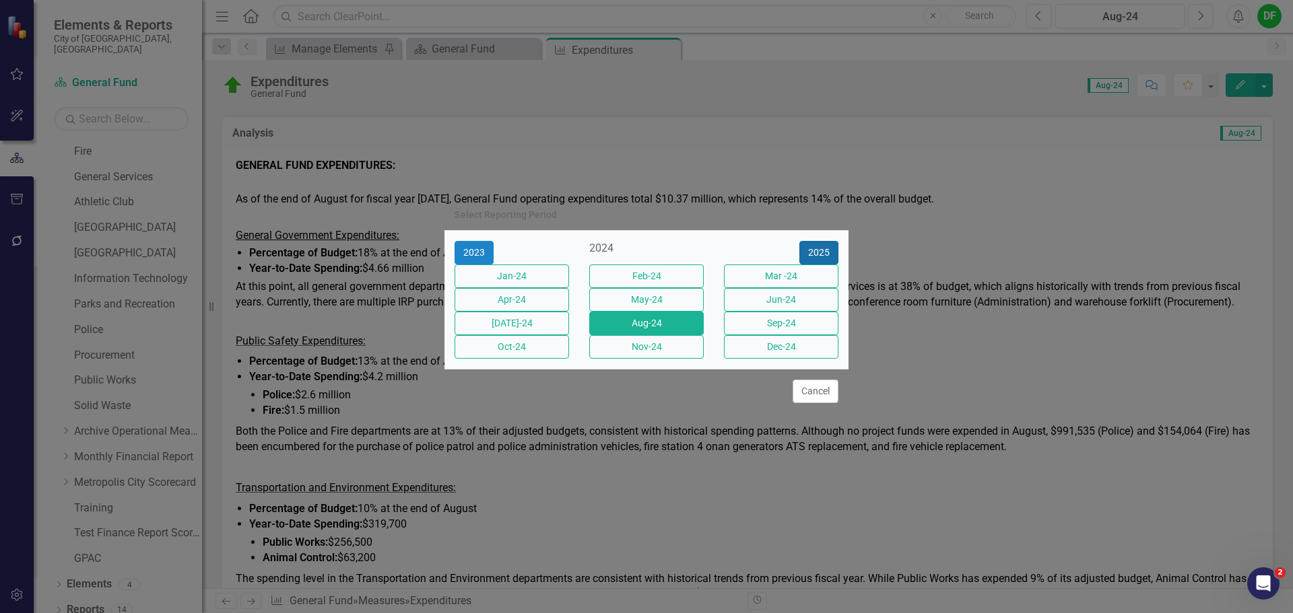
drag, startPoint x: 815, startPoint y: 236, endPoint x: 772, endPoint y: 242, distance: 43.4
click at [815, 241] on button "2025" at bounding box center [818, 253] width 39 height 24
click at [631, 326] on button "Aug-25" at bounding box center [646, 324] width 114 height 24
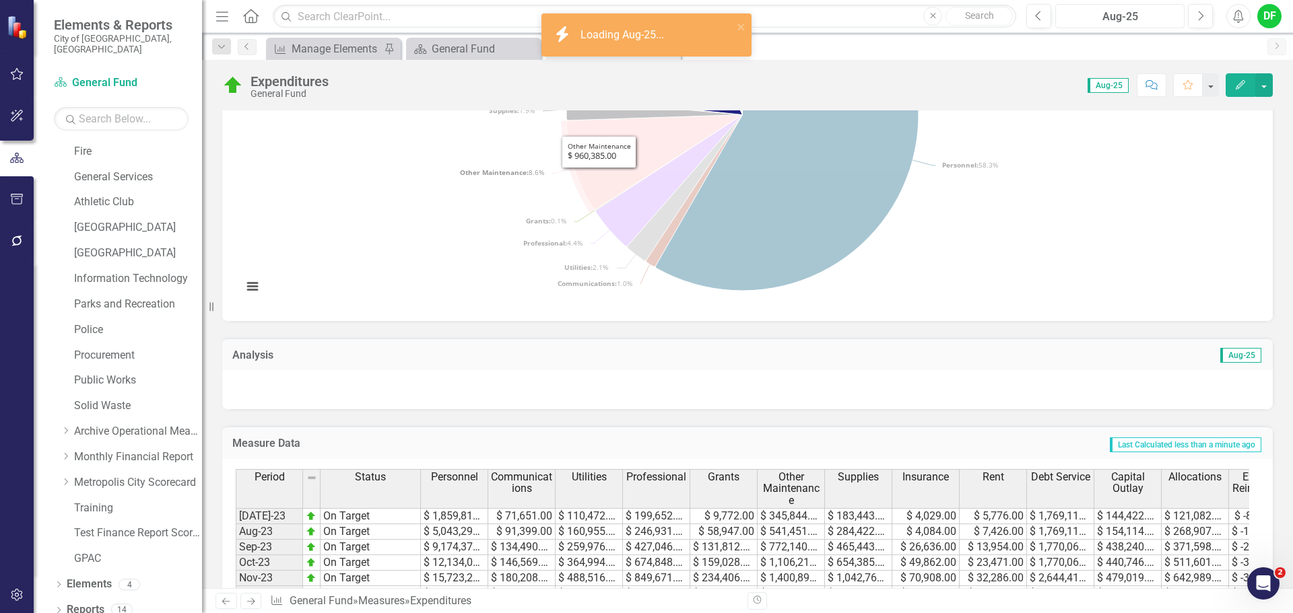
scroll to position [337, 0]
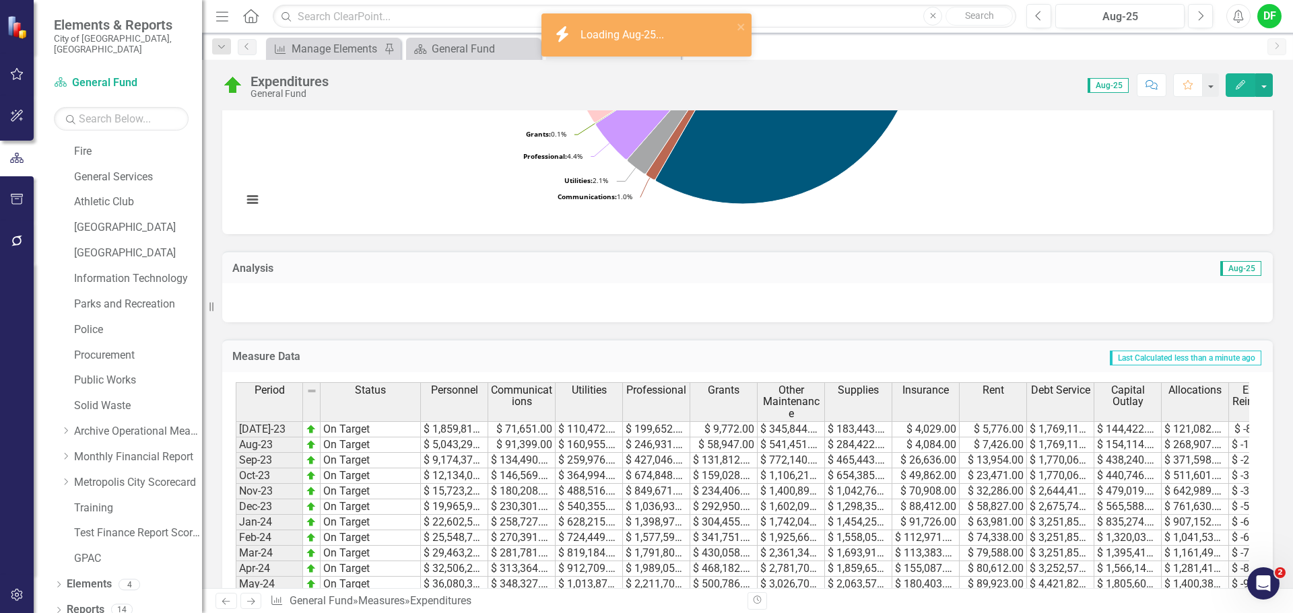
click at [296, 305] on div at bounding box center [747, 302] width 1050 height 39
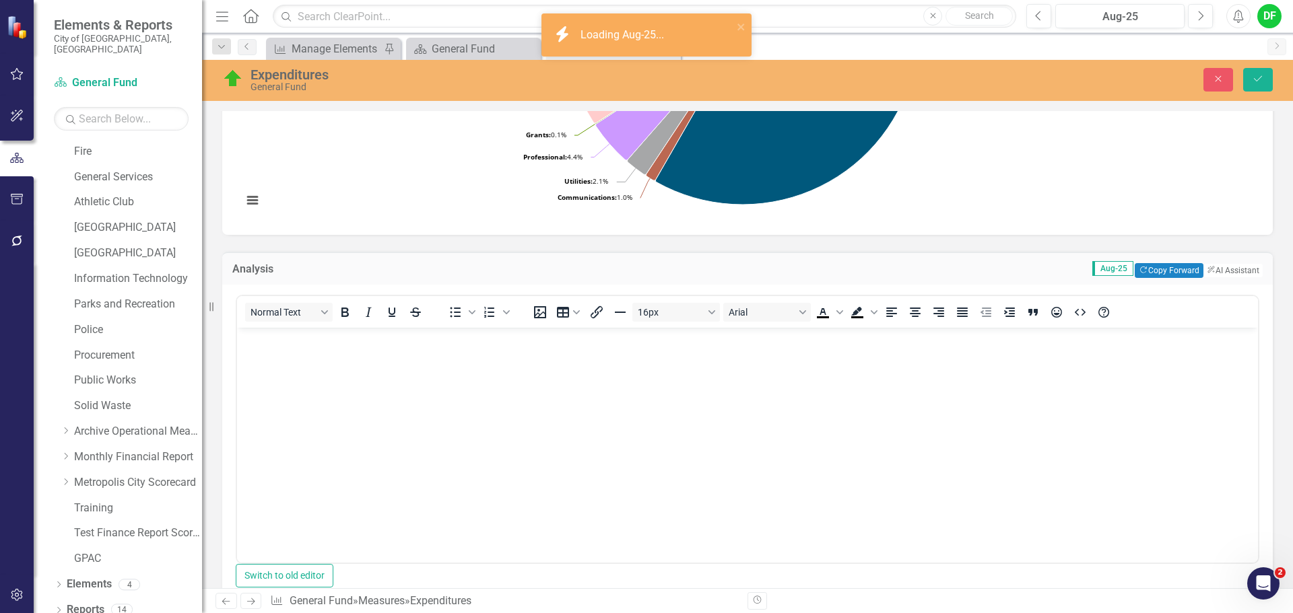
scroll to position [0, 0]
click at [272, 341] on p "Rich Text Area. Press ALT-0 for help." at bounding box center [747, 339] width 1014 height 16
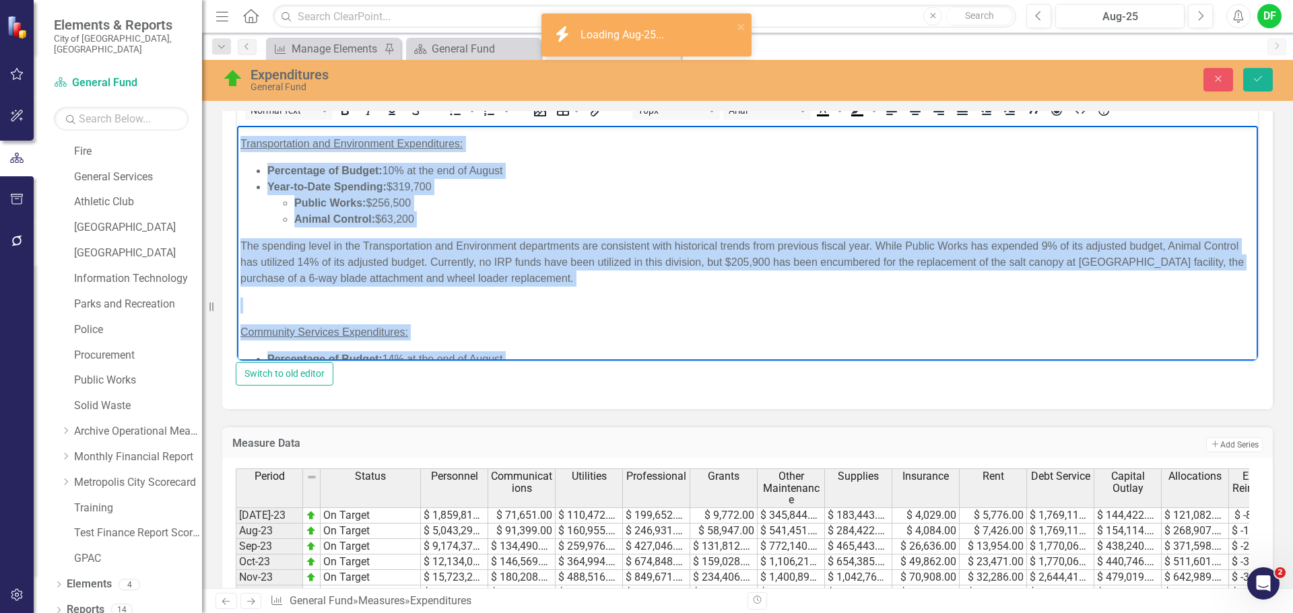
scroll to position [289, 0]
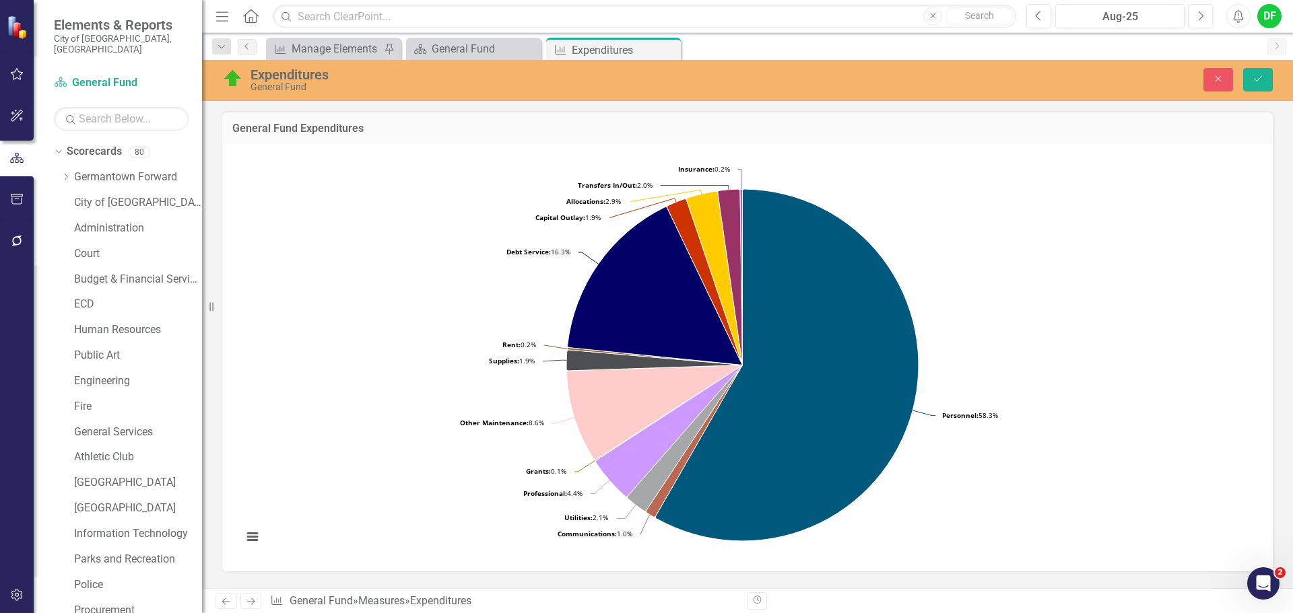
scroll to position [337, 0]
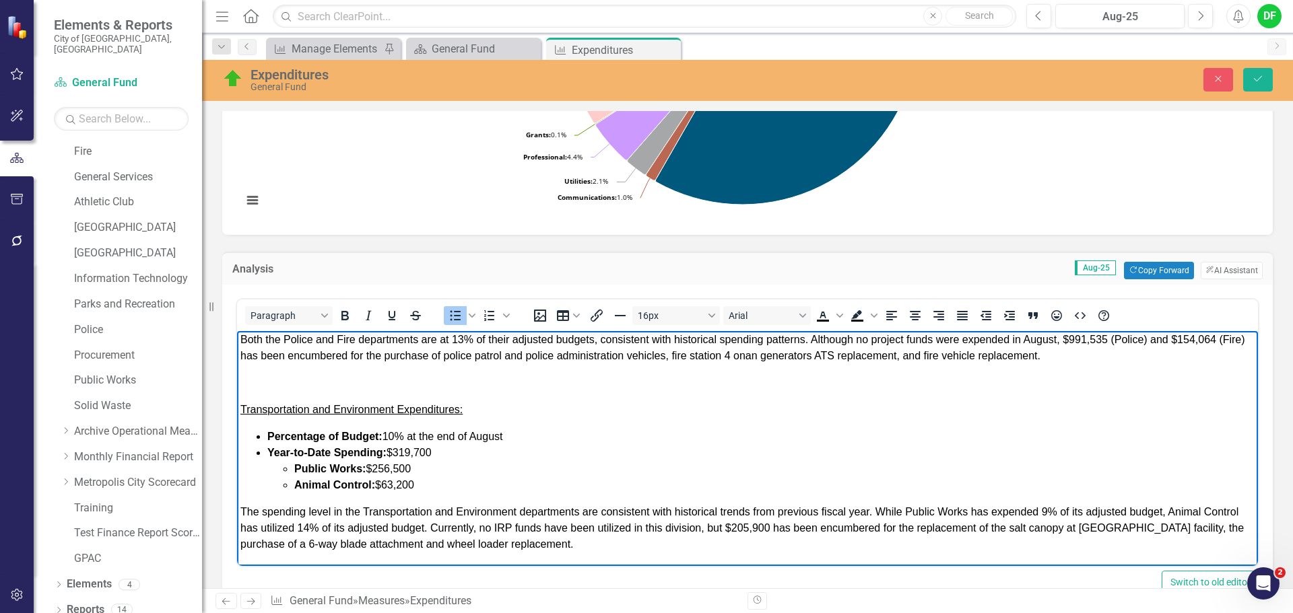
click at [395, 434] on span "Percentage of Budget: 10% at the end of August" at bounding box center [385, 436] width 236 height 11
drag, startPoint x: 440, startPoint y: 450, endPoint x: 405, endPoint y: 452, distance: 35.0
click at [405, 452] on li "Year-to-Date Spending: $319,700 Public Works: $256,500 Animal Control: $63,200" at bounding box center [760, 469] width 987 height 48
click at [432, 454] on span "Year-to-Date Spending: $319,700" at bounding box center [349, 452] width 164 height 11
click at [428, 466] on li "Public Works: $256,500" at bounding box center [774, 469] width 960 height 16
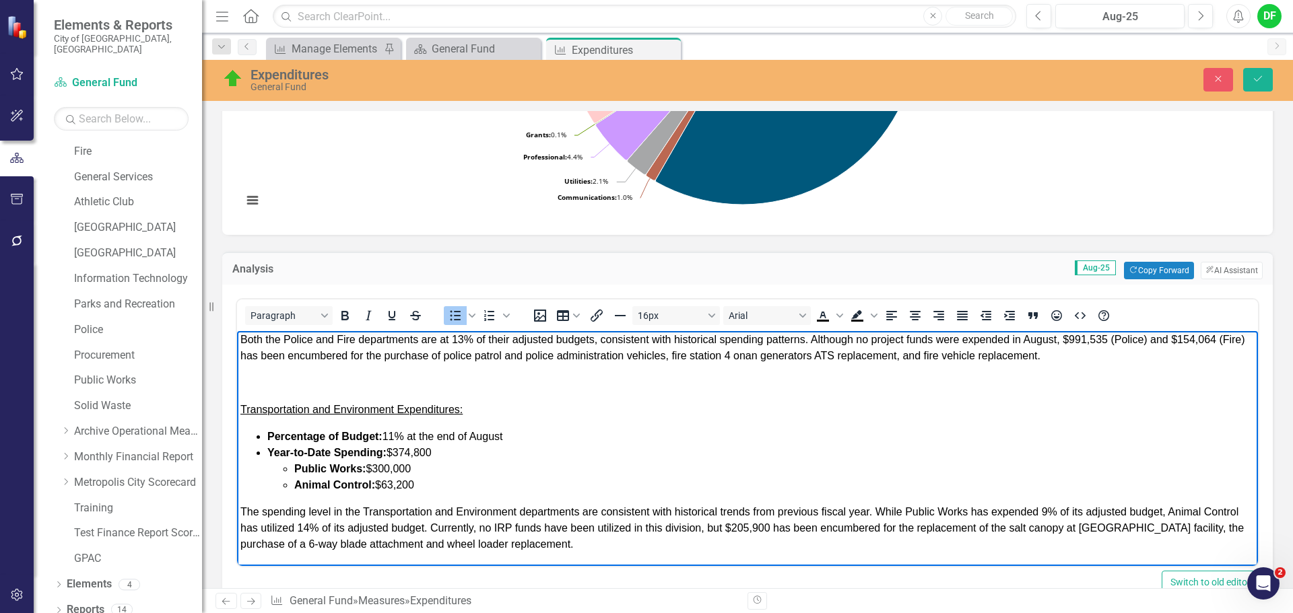
drag, startPoint x: 422, startPoint y: 482, endPoint x: 384, endPoint y: 484, distance: 37.8
click at [384, 484] on li "Animal Control: $63,200" at bounding box center [774, 485] width 960 height 16
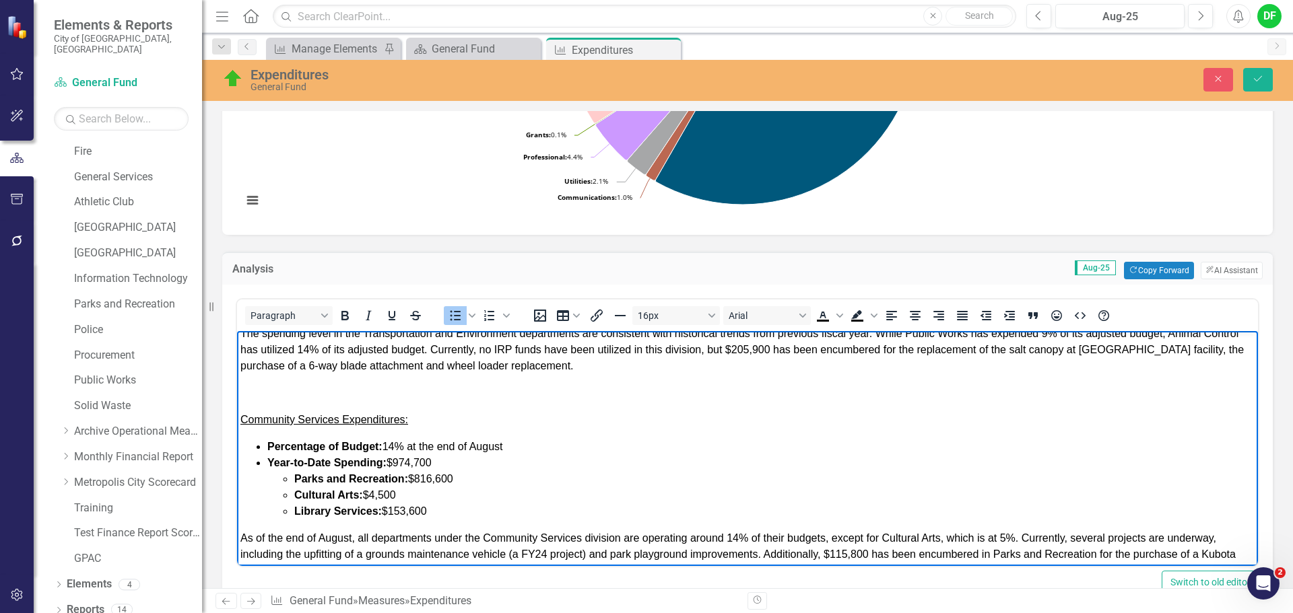
scroll to position [539, 0]
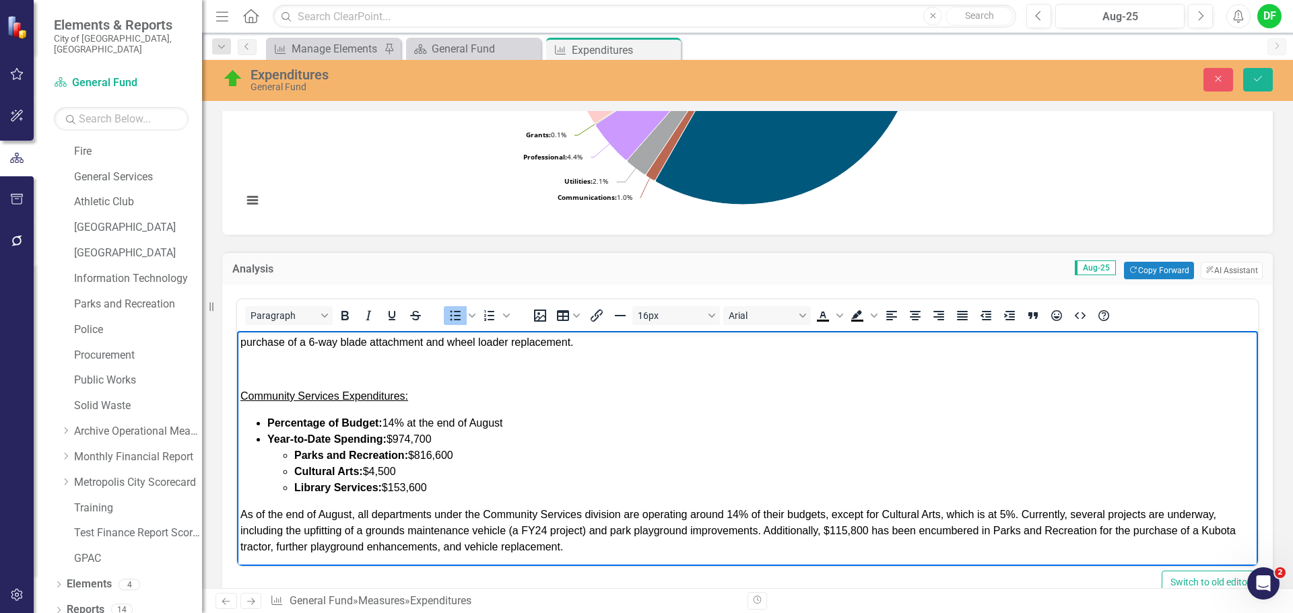
click at [398, 422] on span "Percentage of Budget: 14% at the end of August" at bounding box center [385, 422] width 236 height 11
drag, startPoint x: 439, startPoint y: 439, endPoint x: 417, endPoint y: 436, distance: 22.5
click at [417, 436] on li "Year-to-Date Spending: $974,700 Parks and Recreation: $816,600 Cultural Arts: $…" at bounding box center [760, 464] width 987 height 65
click at [439, 439] on li "Year-to-Date Spending: $974,700 Parks and Recreation: $816,600 Cultural Arts: $…" at bounding box center [760, 464] width 987 height 65
click at [432, 436] on span "Year-to-Date Spending: $974,700" at bounding box center [349, 439] width 164 height 11
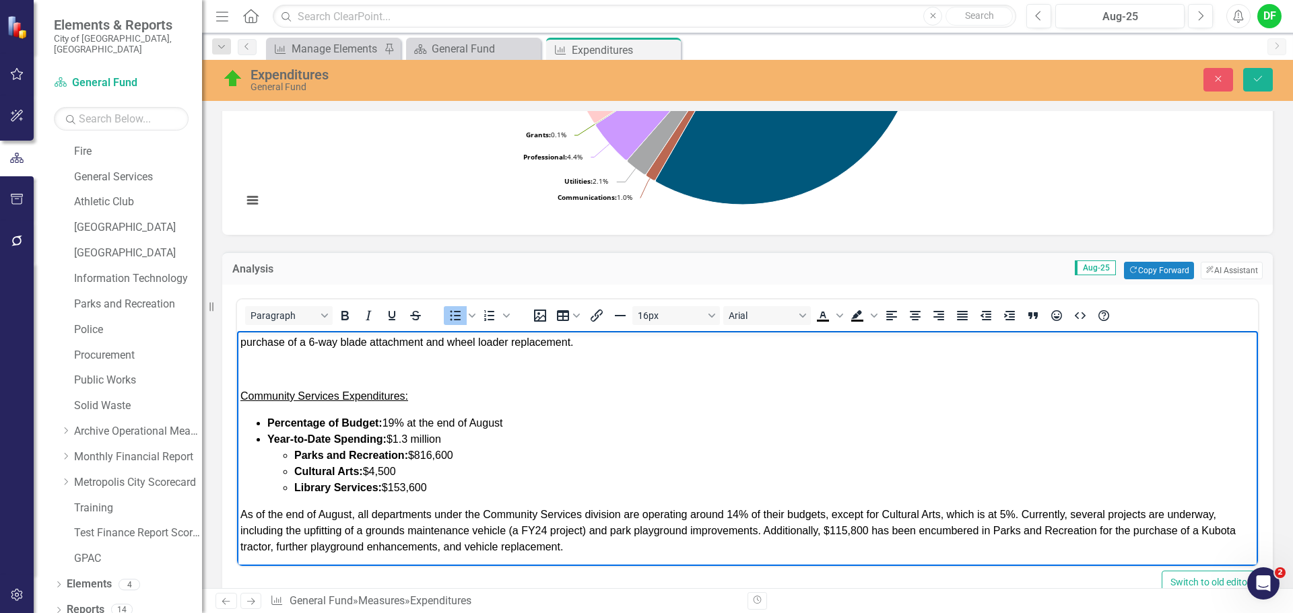
click at [462, 454] on li "Parks and Recreation: $816,600" at bounding box center [774, 456] width 960 height 16
click at [398, 465] on li "Cultural Arts: $4,500" at bounding box center [774, 472] width 960 height 16
click at [436, 485] on li "Library Services: $153,600" at bounding box center [774, 488] width 960 height 16
click at [419, 486] on li "Library Services: $" at bounding box center [774, 488] width 960 height 16
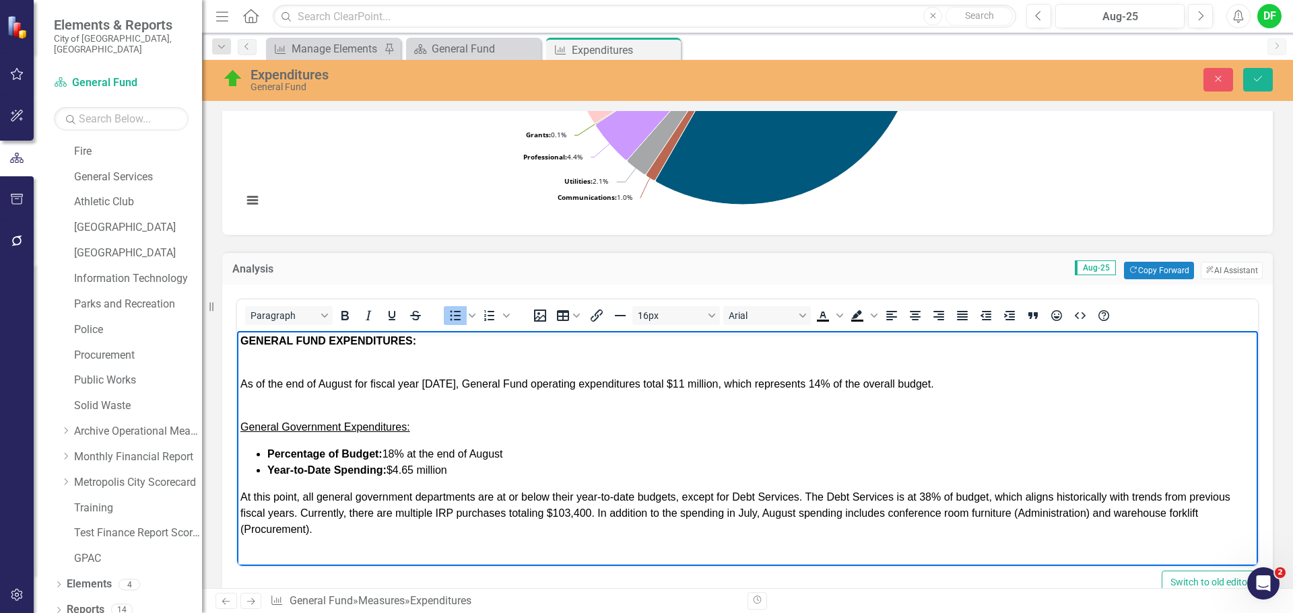
scroll to position [0, 0]
click at [1275, 75] on div "Close Save" at bounding box center [1065, 80] width 434 height 24
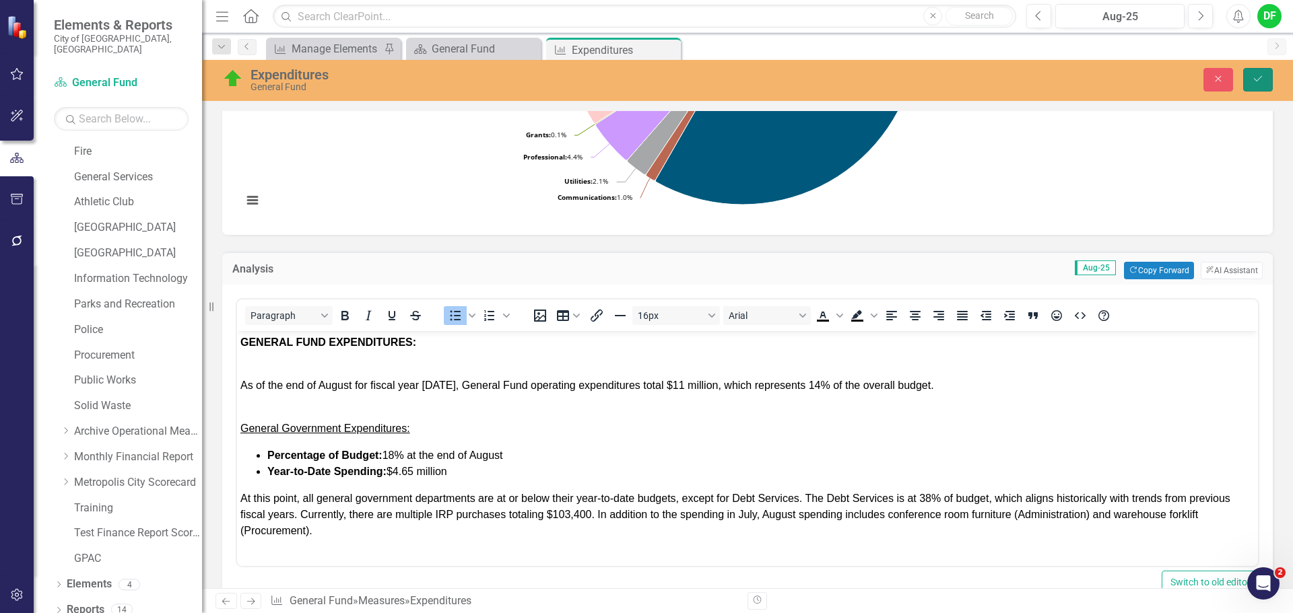
click at [1256, 79] on icon "Save" at bounding box center [1258, 78] width 12 height 9
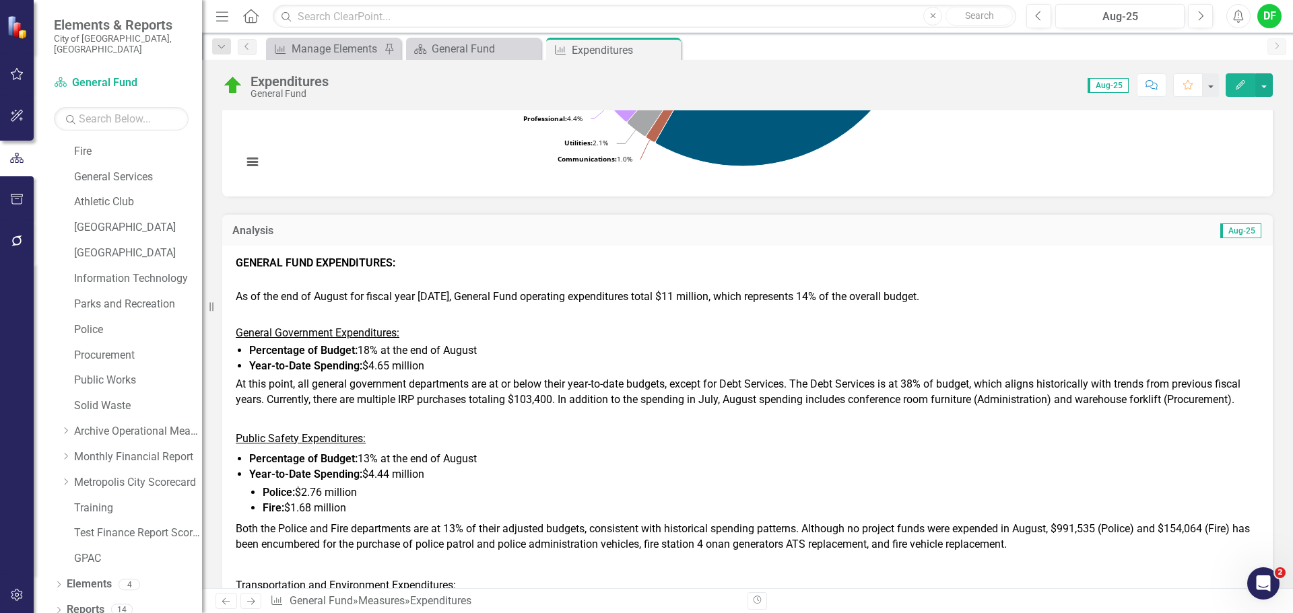
scroll to position [404, 0]
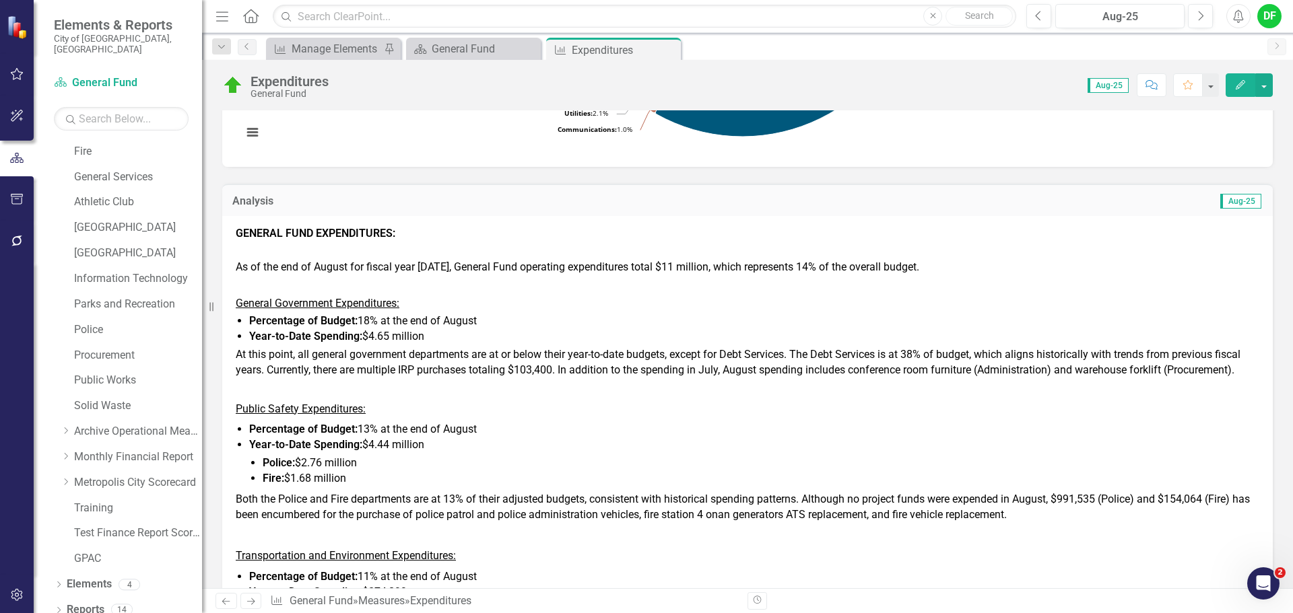
click at [920, 351] on span "At this point, all general government departments are at or below their year-to…" at bounding box center [738, 362] width 1005 height 28
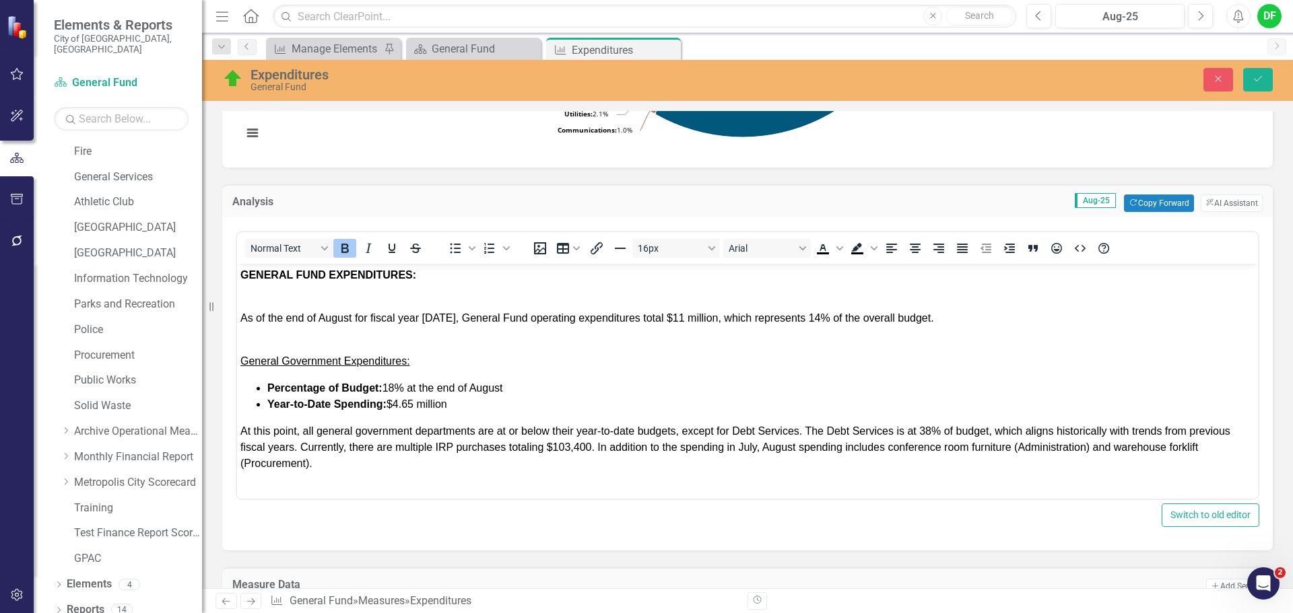
scroll to position [0, 0]
click at [929, 426] on span "At this point, all general government departments are at or below their year-to…" at bounding box center [735, 448] width 990 height 44
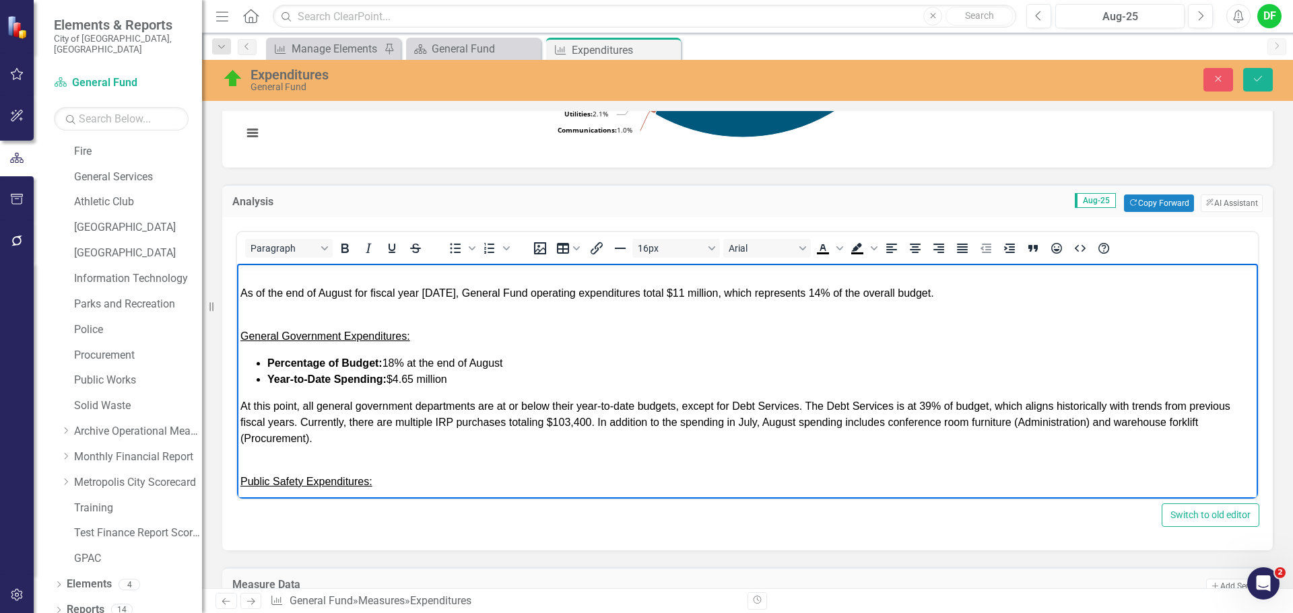
scroll to position [67, 0]
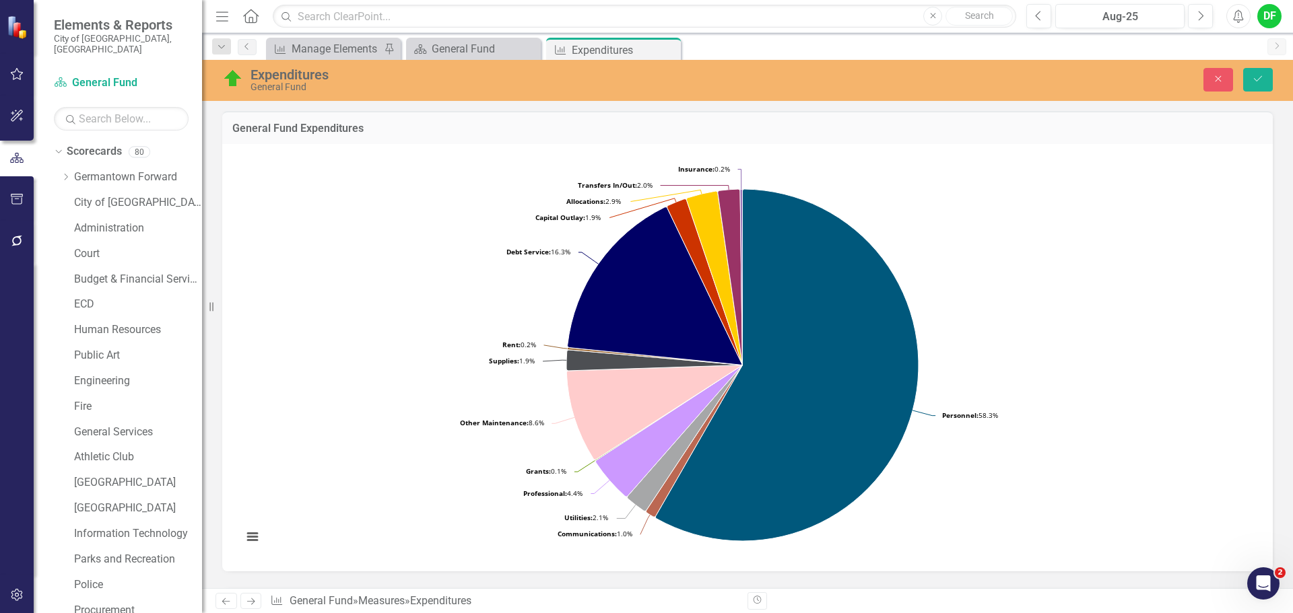
scroll to position [404, 0]
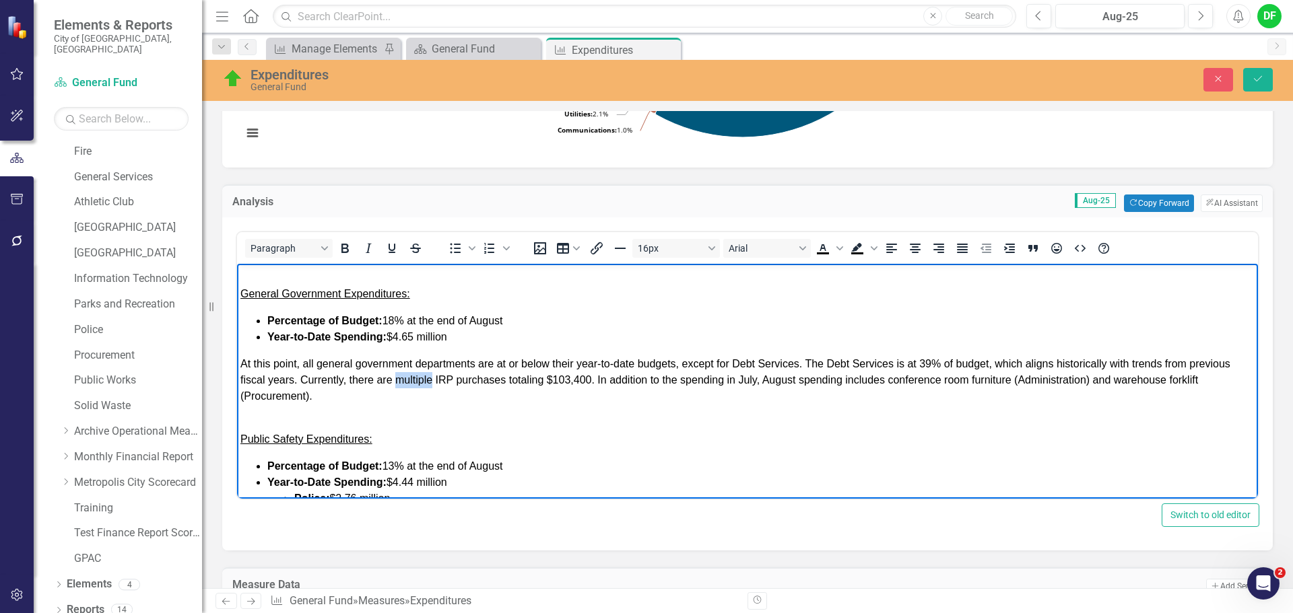
drag, startPoint x: 395, startPoint y: 380, endPoint x: 433, endPoint y: 380, distance: 37.7
click at [433, 380] on span "At this point, all general government departments are at or below their year-to…" at bounding box center [735, 380] width 990 height 44
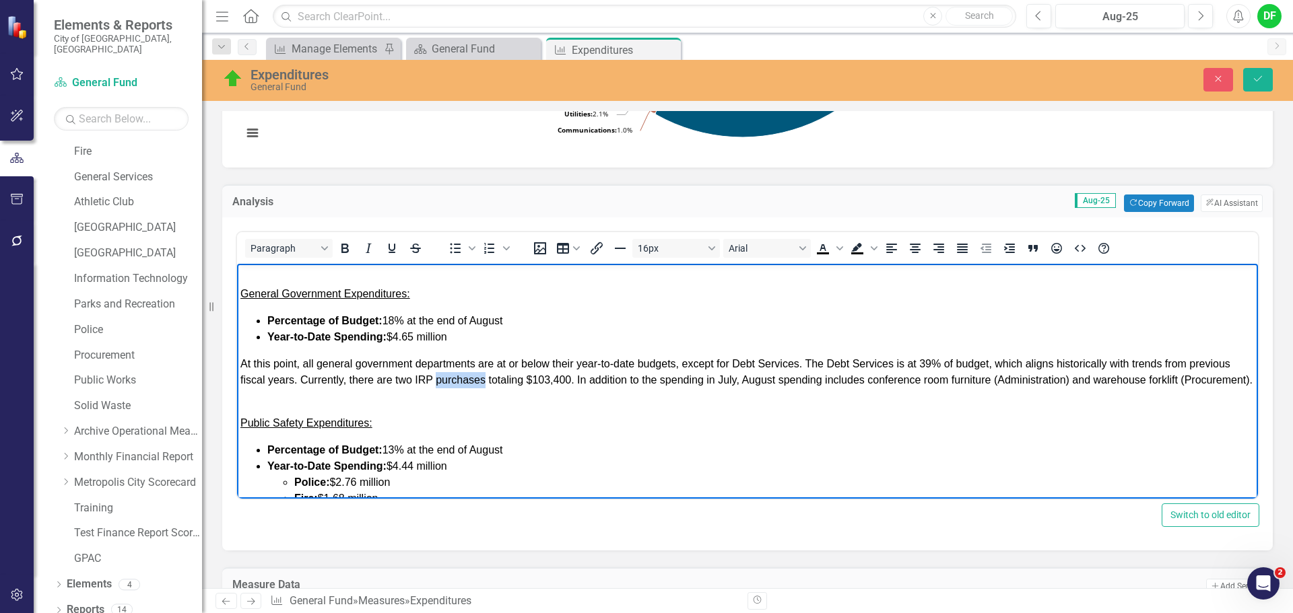
drag, startPoint x: 438, startPoint y: 379, endPoint x: 486, endPoint y: 379, distance: 48.5
click at [486, 379] on span "At this point, all general government departments are at or below their year-to…" at bounding box center [746, 372] width 1012 height 28
drag, startPoint x: 518, startPoint y: 379, endPoint x: 527, endPoint y: 379, distance: 8.8
click at [518, 379] on span "At this point, all general government departments are at or below their year-to…" at bounding box center [735, 372] width 990 height 28
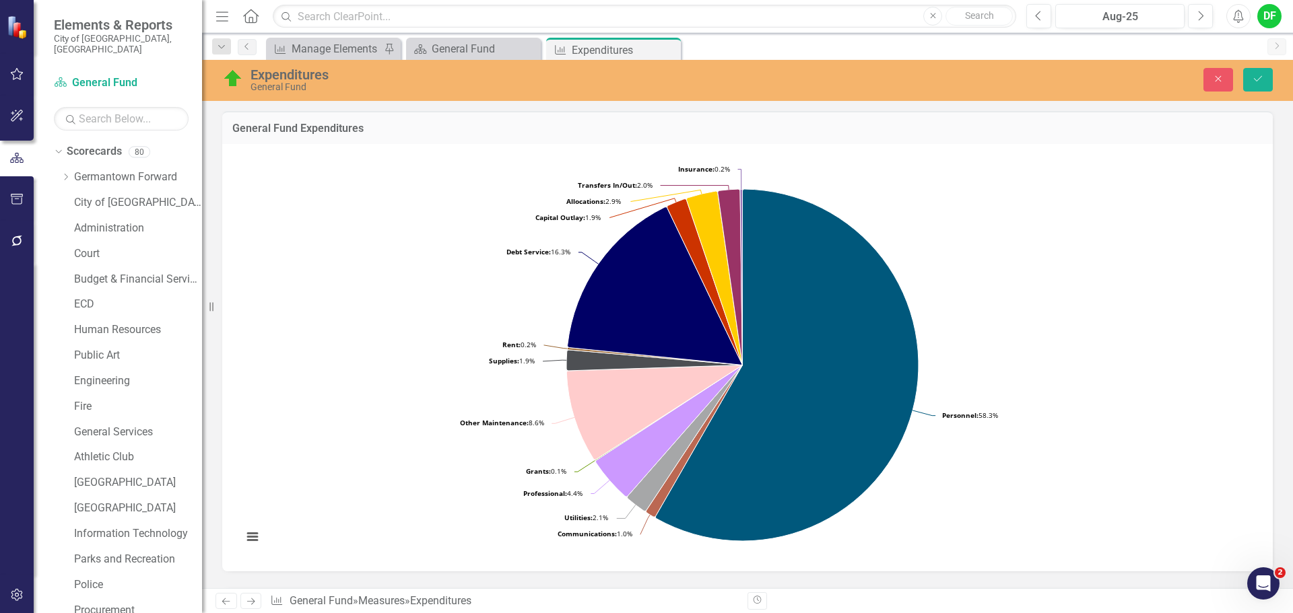
scroll to position [404, 0]
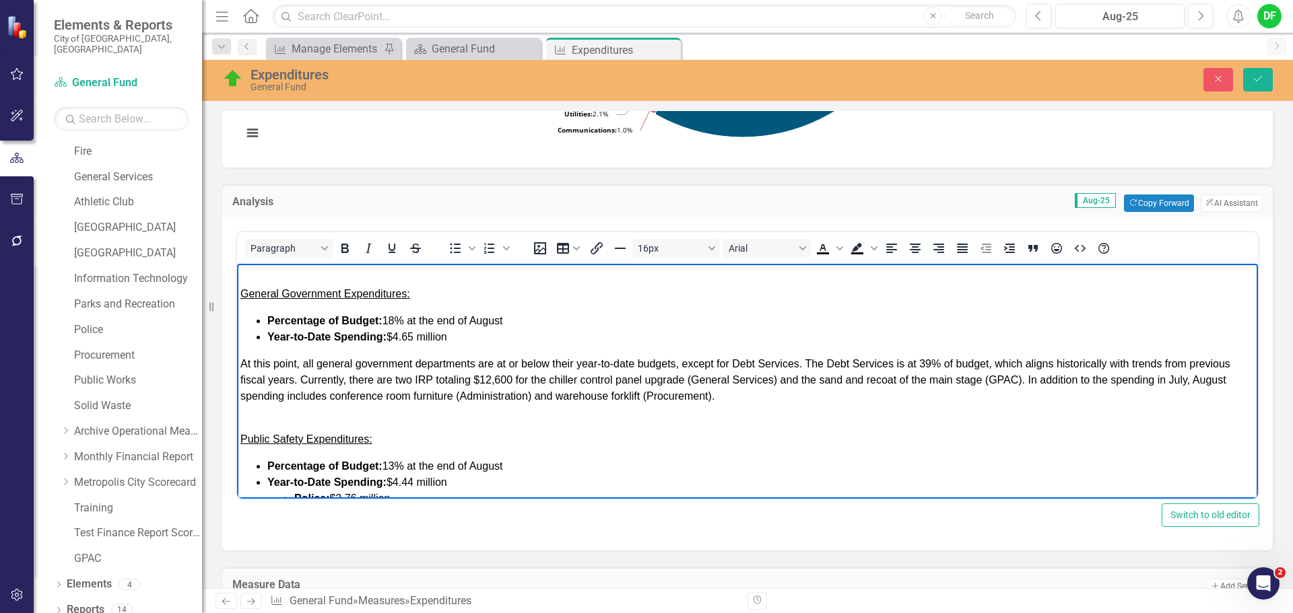
drag, startPoint x: 1192, startPoint y: 381, endPoint x: 1235, endPoint y: 381, distance: 42.4
click at [1195, 381] on span "At this point, all general government departments are at or below their year-to…" at bounding box center [735, 380] width 990 height 44
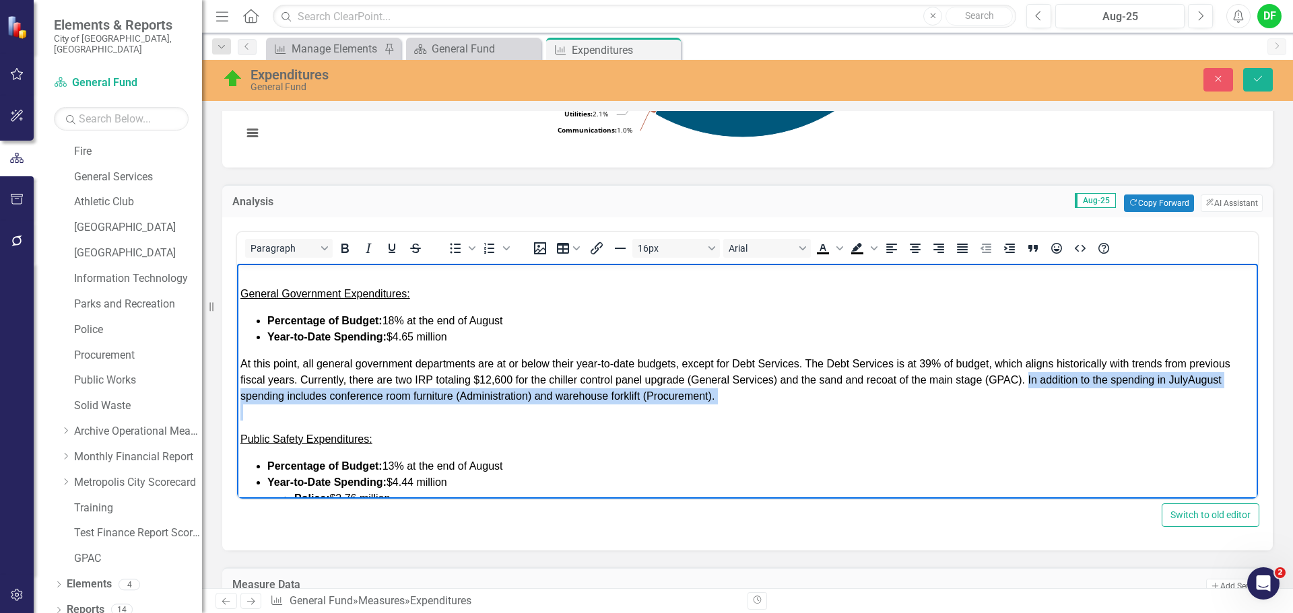
drag, startPoint x: 1028, startPoint y: 378, endPoint x: 1081, endPoint y: 409, distance: 61.2
click at [1081, 409] on body "GENERAL FUND EXPENDITURES: As of the end of August for fiscal year [DATE], Gene…" at bounding box center [747, 585] width 1021 height 777
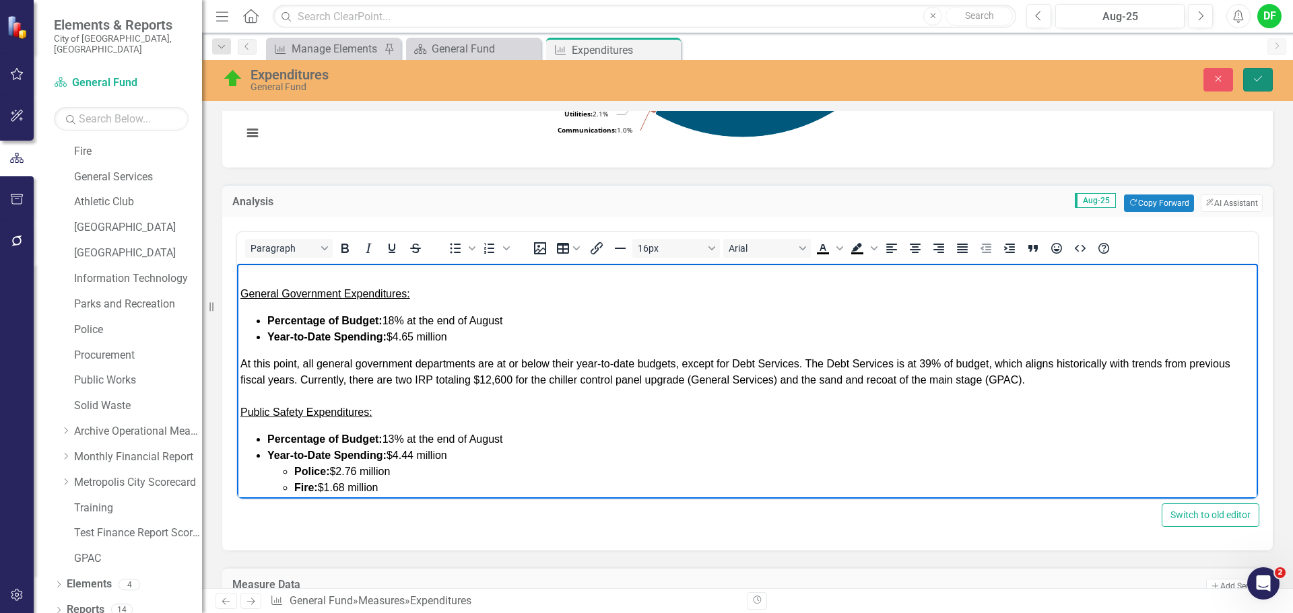
click at [1252, 75] on icon "Save" at bounding box center [1258, 78] width 12 height 9
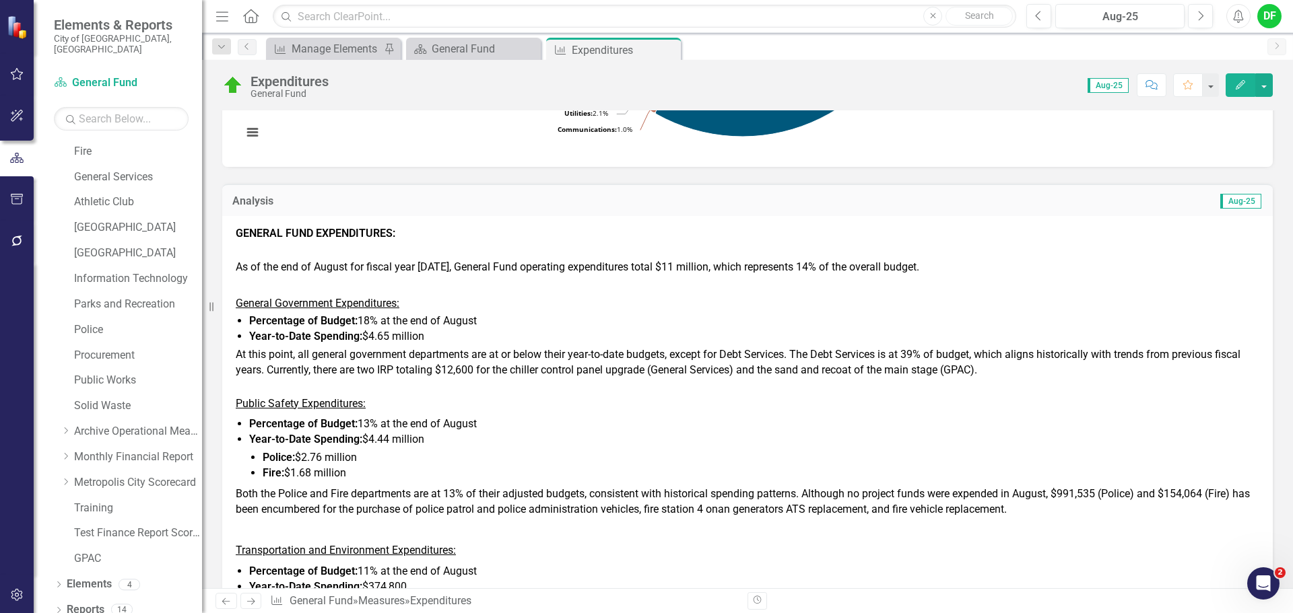
click at [343, 382] on div at bounding box center [747, 385] width 1023 height 15
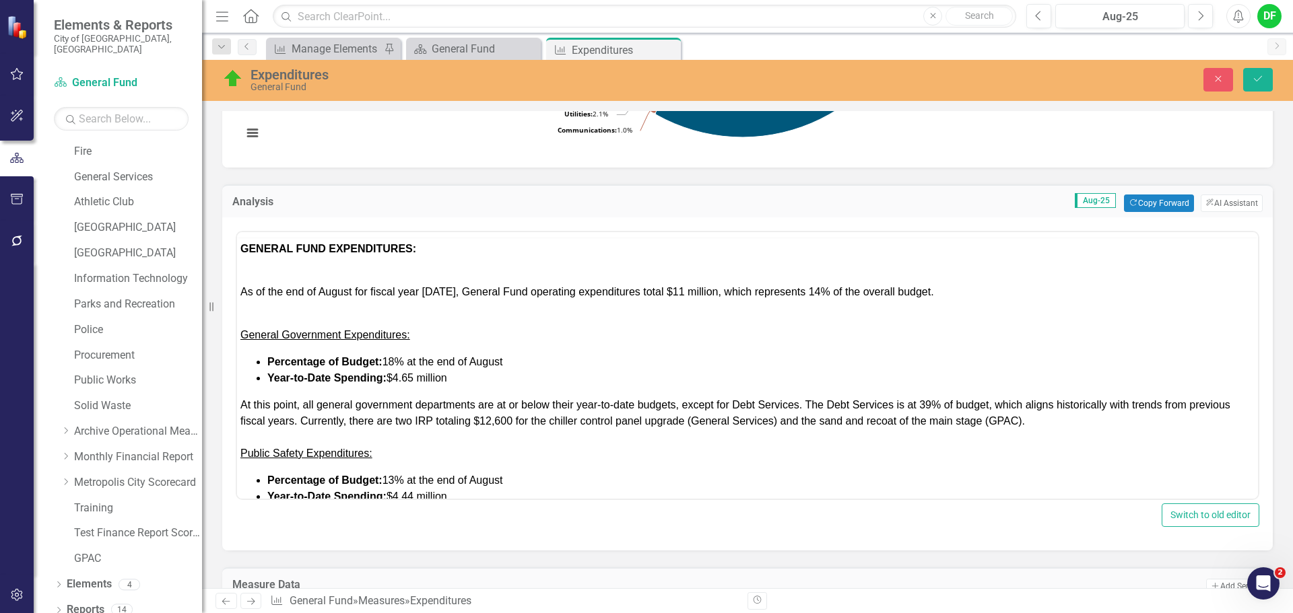
scroll to position [0, 0]
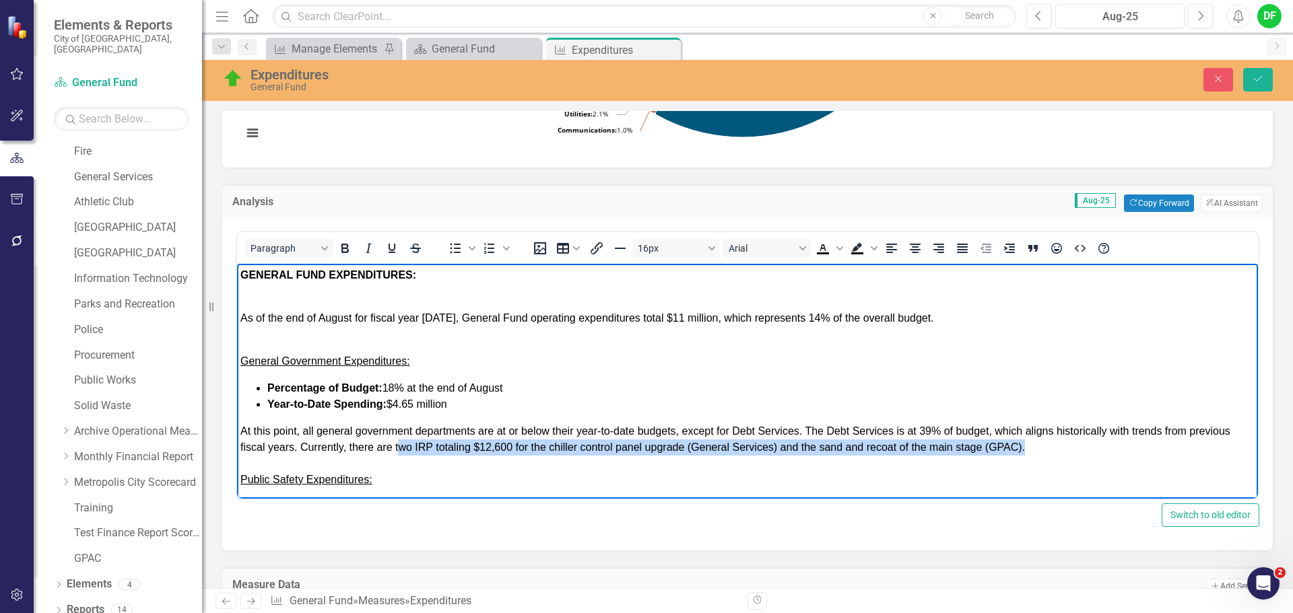
drag, startPoint x: 1032, startPoint y: 449, endPoint x: 399, endPoint y: 447, distance: 632.9
click at [399, 447] on div "General Government Expenditures: Percentage of Budget: 18% at the end of August…" at bounding box center [747, 391] width 1014 height 129
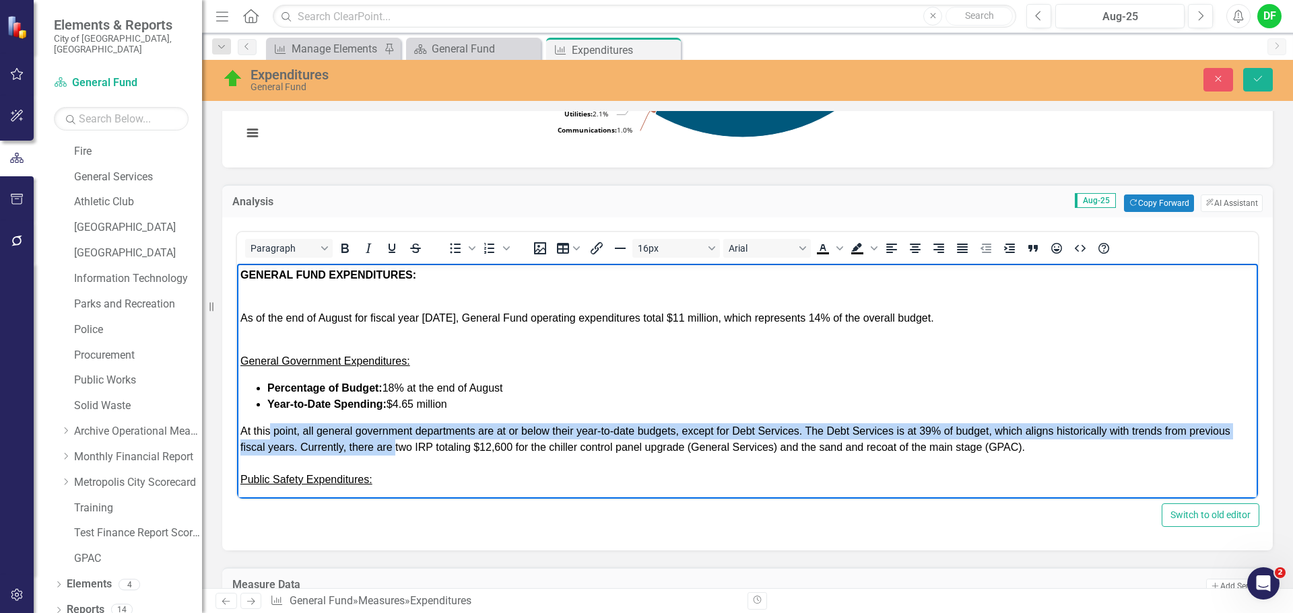
drag, startPoint x: 323, startPoint y: 442, endPoint x: 271, endPoint y: 432, distance: 52.3
click at [271, 432] on span "At this point, all general government departments are at or below their year-to…" at bounding box center [735, 440] width 990 height 28
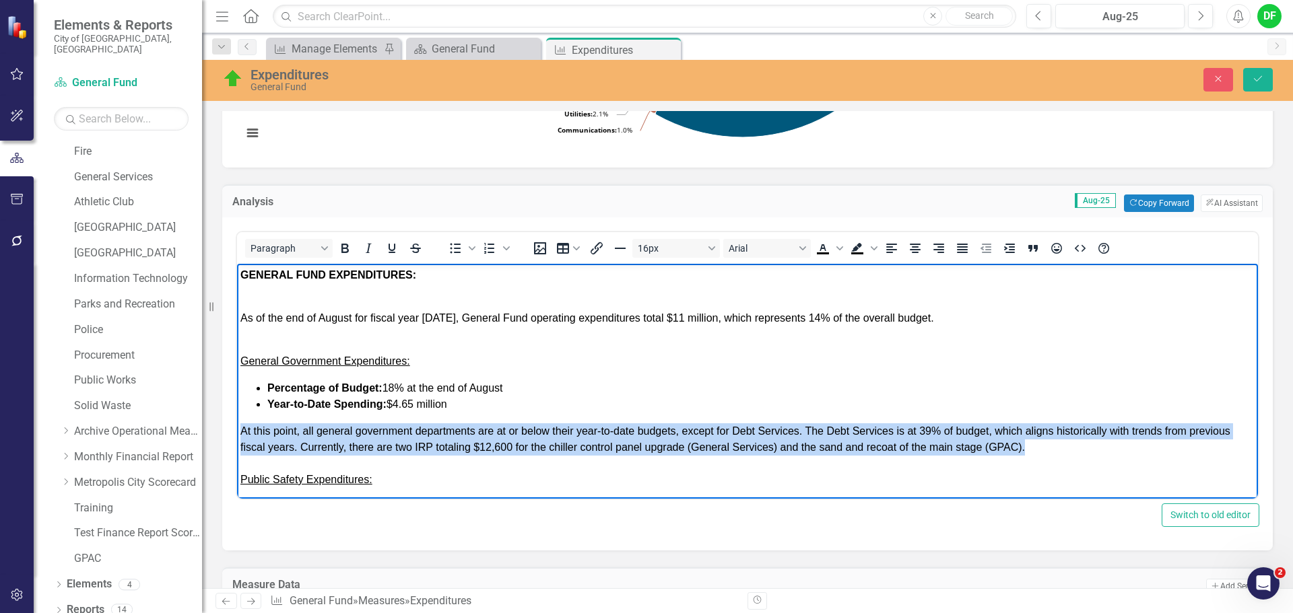
drag, startPoint x: 1030, startPoint y: 450, endPoint x: 236, endPoint y: 435, distance: 794.0
copy span "At this point, all general government departments are at or below their year-to…"
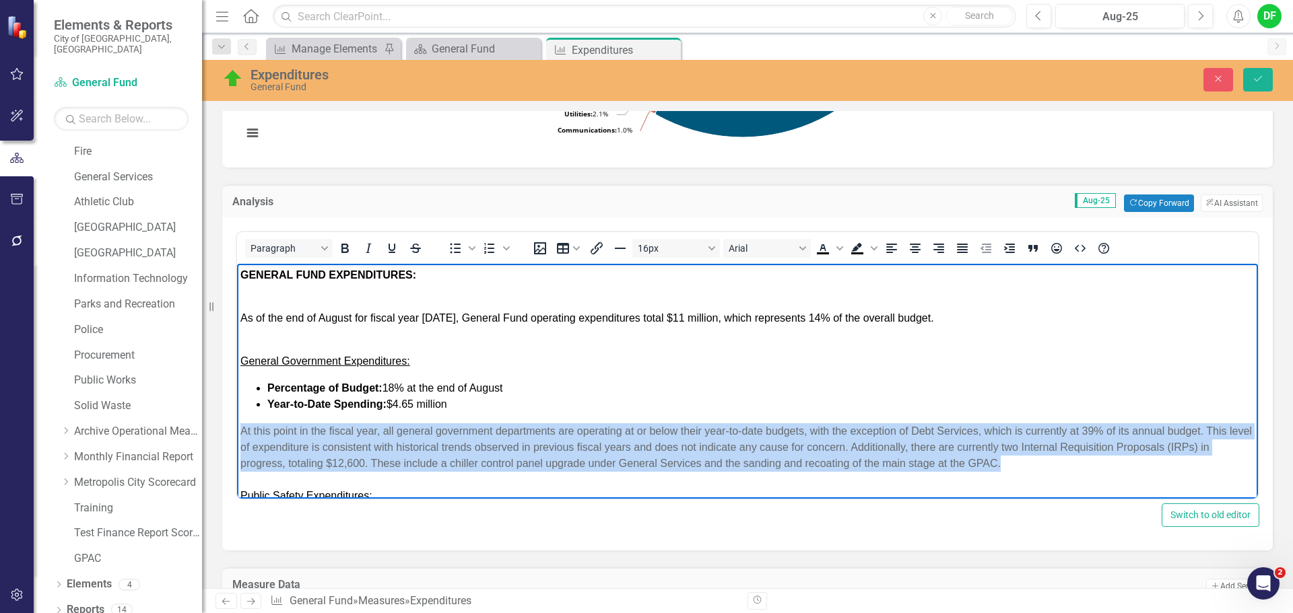
drag, startPoint x: 1018, startPoint y: 465, endPoint x: 464, endPoint y: 698, distance: 601.4
click at [958, 246] on icon "Justify" at bounding box center [962, 248] width 11 height 9
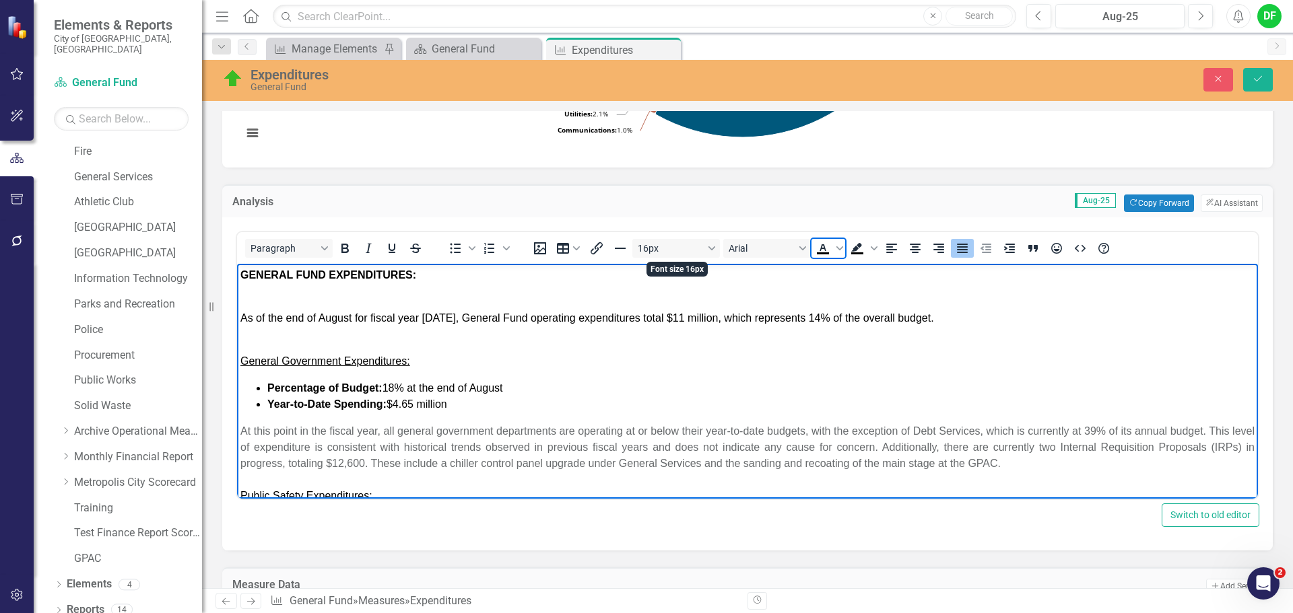
click at [821, 244] on icon "Text color Black" at bounding box center [823, 248] width 16 height 16
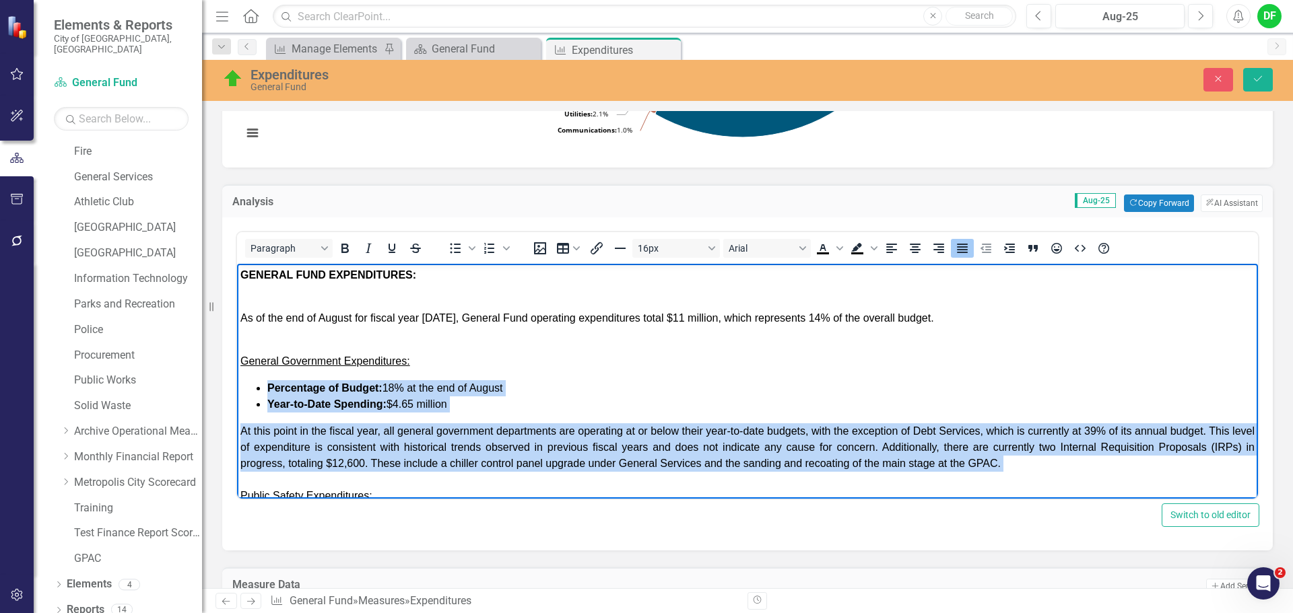
click at [1017, 466] on div "General Government Expenditures: Percentage of Budget: 18% at the end of August…" at bounding box center [747, 399] width 1014 height 145
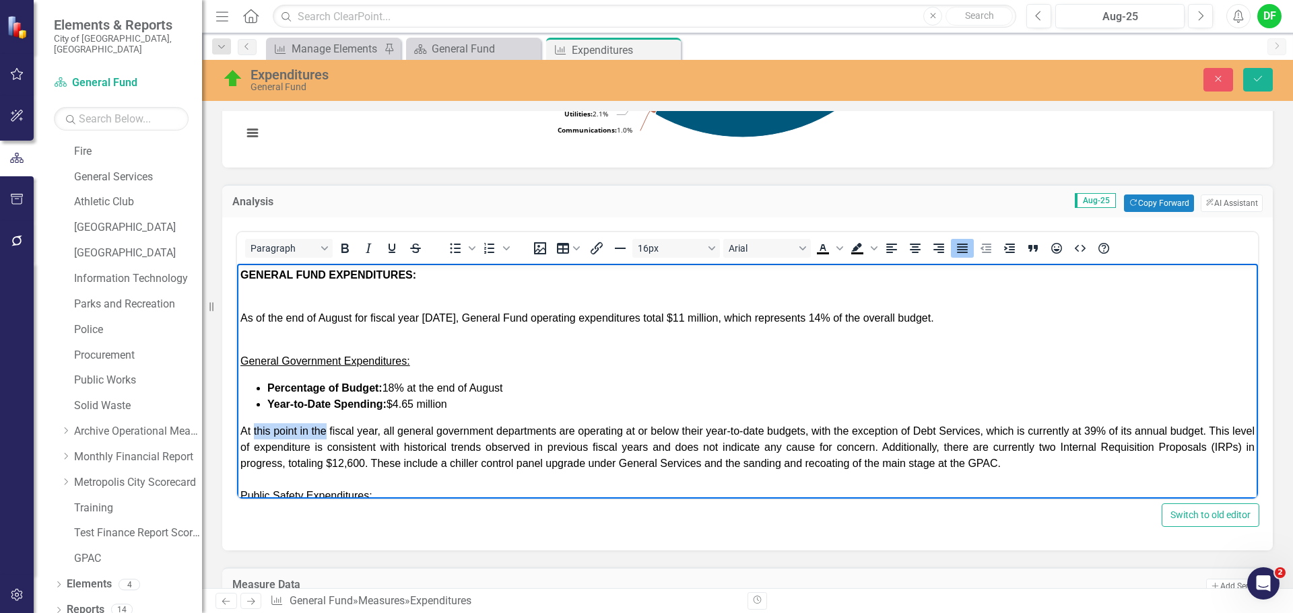
drag, startPoint x: 254, startPoint y: 427, endPoint x: 325, endPoint y: 426, distance: 70.7
click at [325, 426] on span "At this point in the fiscal year, all general government departments are operat…" at bounding box center [747, 448] width 1014 height 44
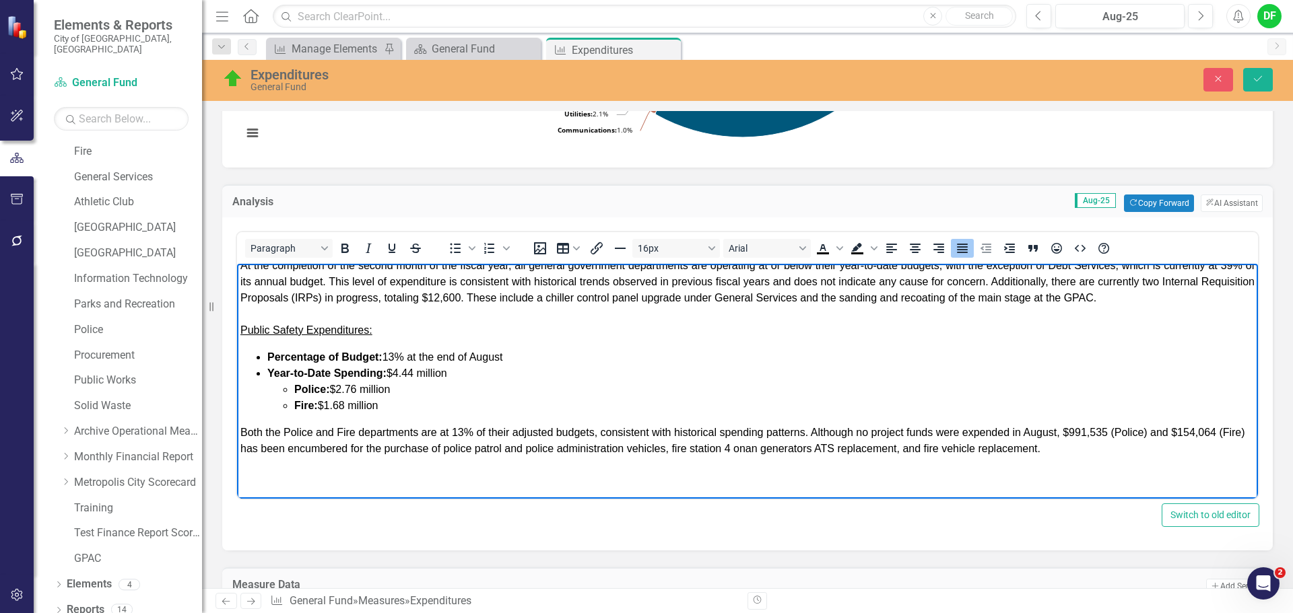
scroll to position [202, 0]
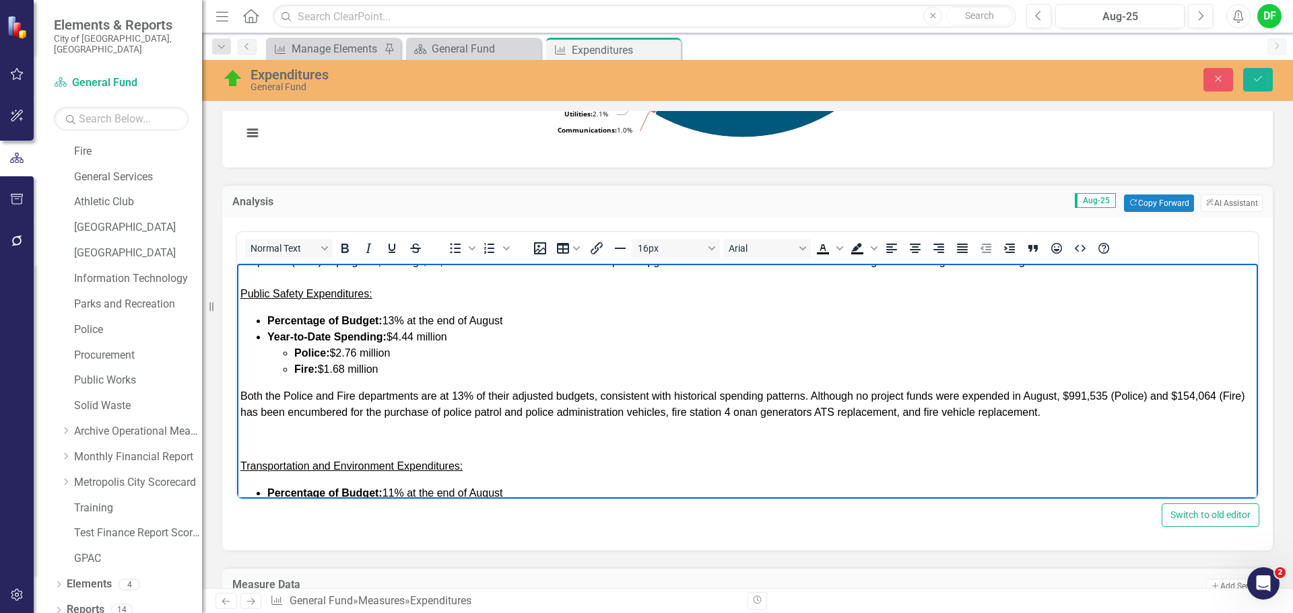
drag, startPoint x: 450, startPoint y: 397, endPoint x: 481, endPoint y: 395, distance: 31.0
click at [450, 397] on span "Both the Police and Fire departments are at 13% of their adjusted budgets, cons…" at bounding box center [742, 405] width 1005 height 28
click at [859, 398] on span "Both the Police and Fire departments are at or around 13% of their adjusted bud…" at bounding box center [728, 405] width 977 height 28
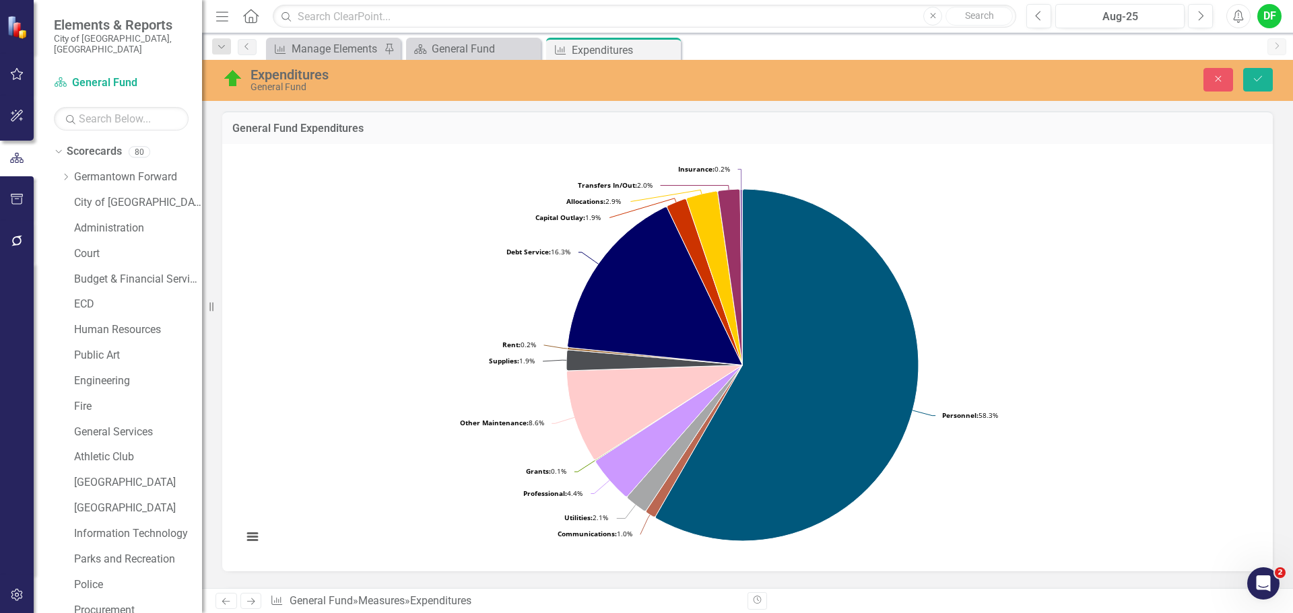
scroll to position [404, 0]
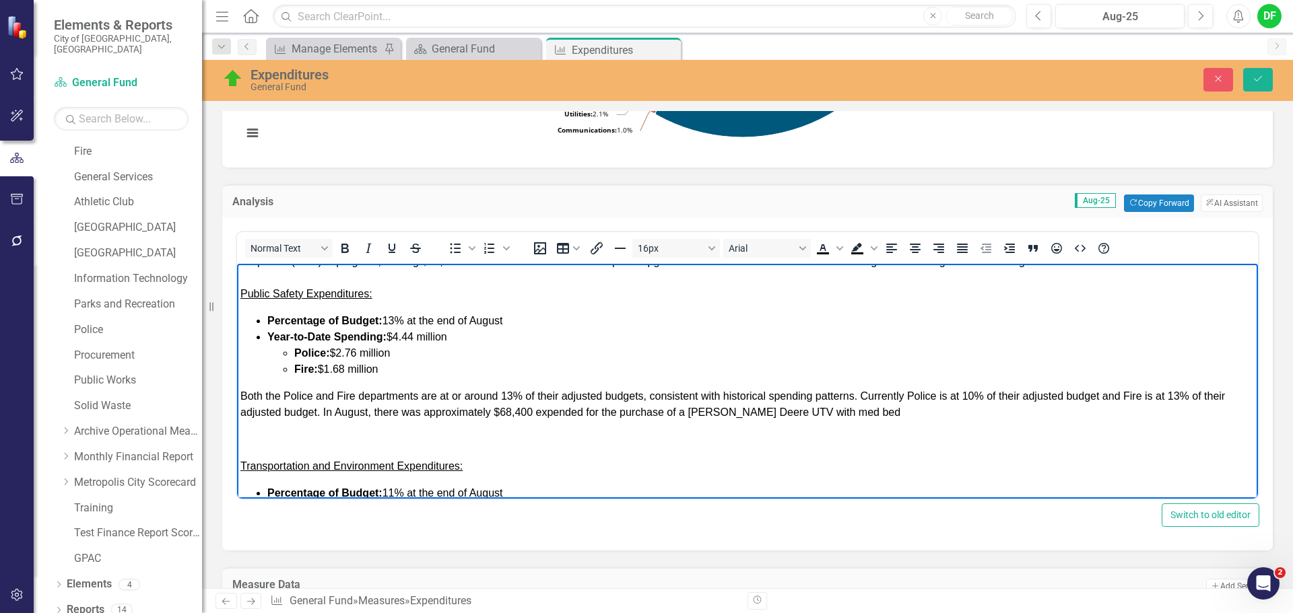
click at [323, 413] on span "Both the Police and Fire departments are at or around 13% of their adjusted bud…" at bounding box center [732, 405] width 984 height 28
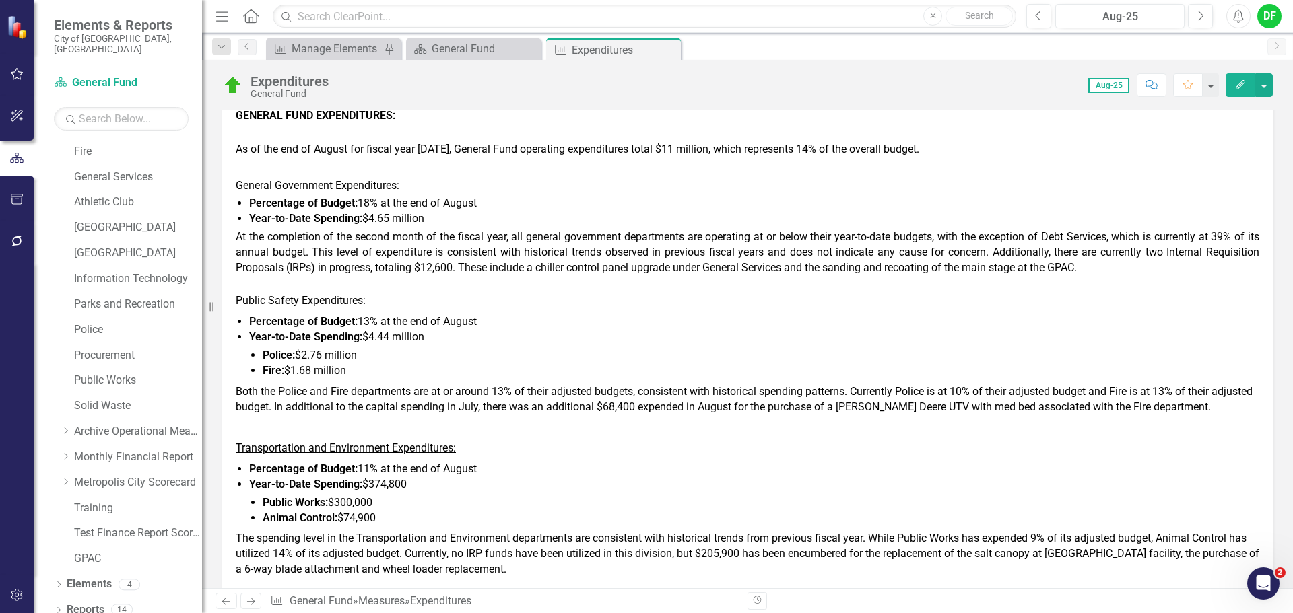
scroll to position [606, 0]
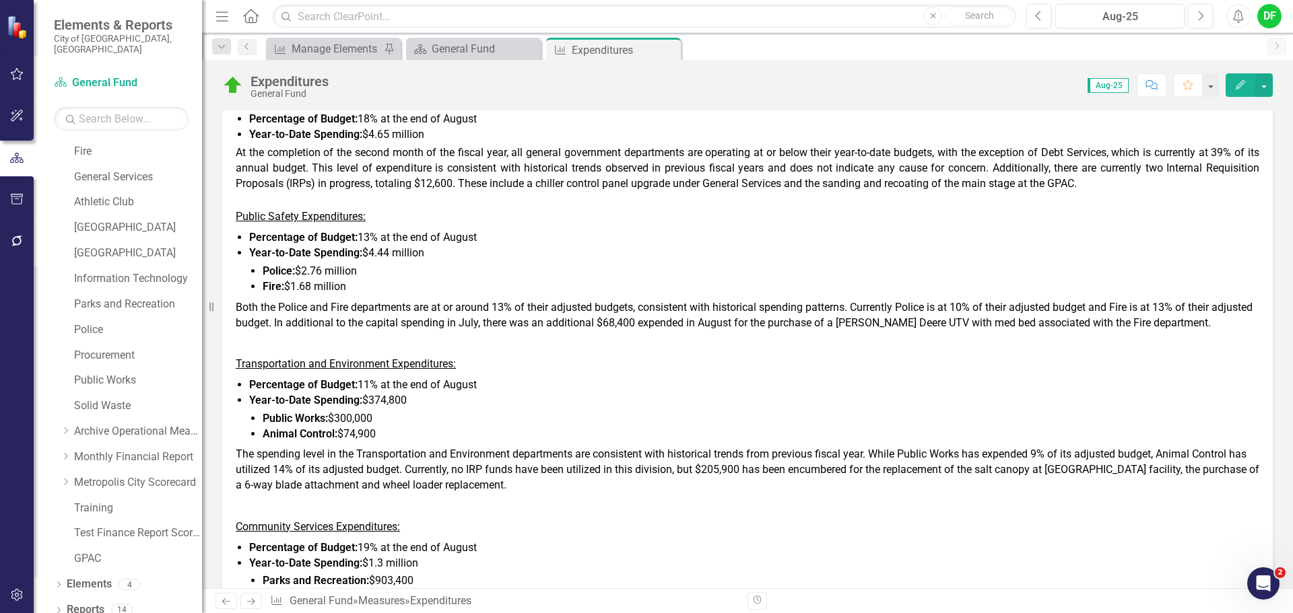
click at [609, 333] on p "Both the Police and Fire departments are at or around 13% of their adjusted bud…" at bounding box center [747, 316] width 1023 height 36
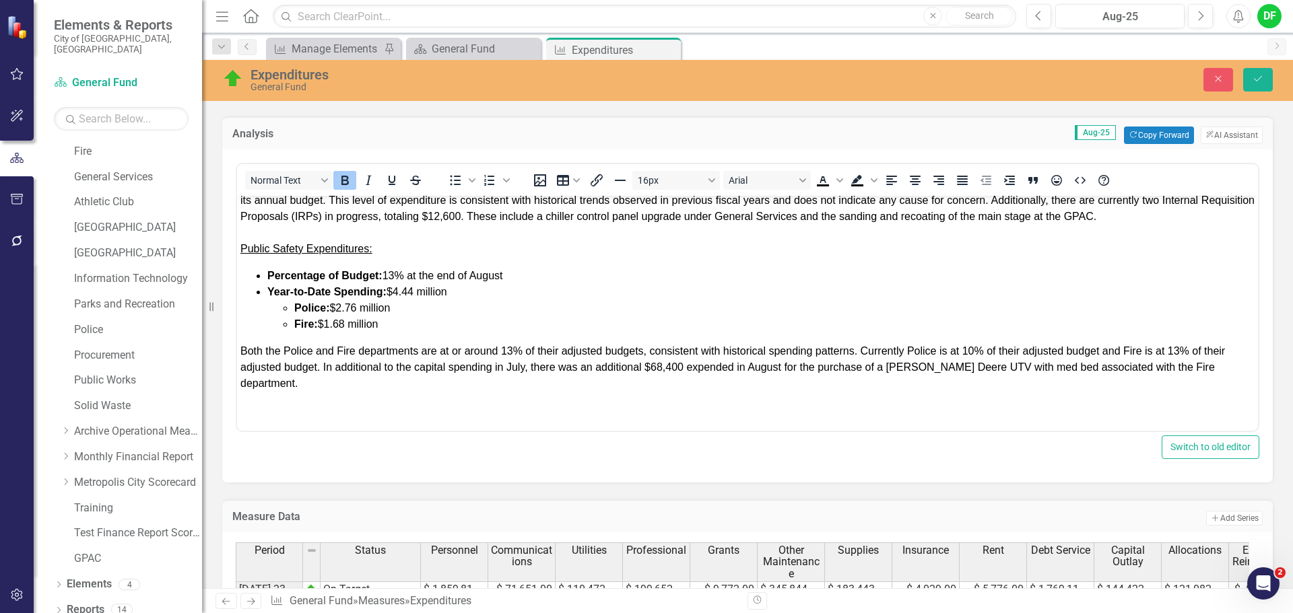
scroll to position [269, 0]
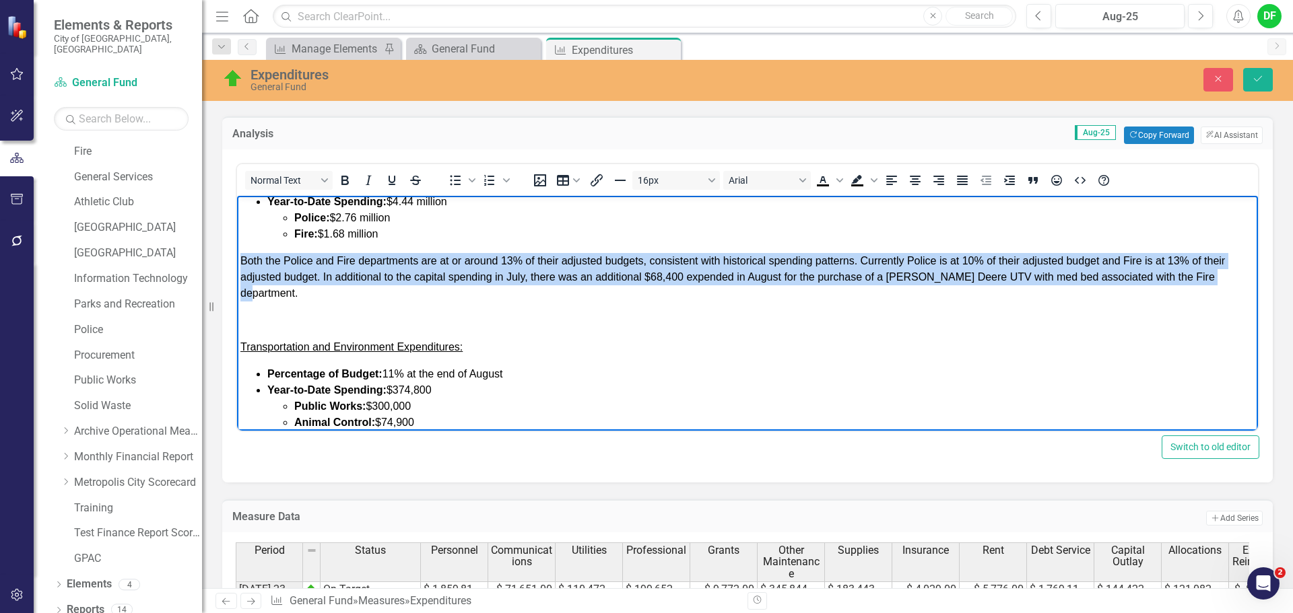
drag, startPoint x: 1215, startPoint y: 279, endPoint x: 238, endPoint y: 250, distance: 978.1
click at [238, 250] on body "GENERAL FUND EXPENDITURES: As of the end of August for fiscal year [DATE], Gene…" at bounding box center [747, 318] width 1021 height 782
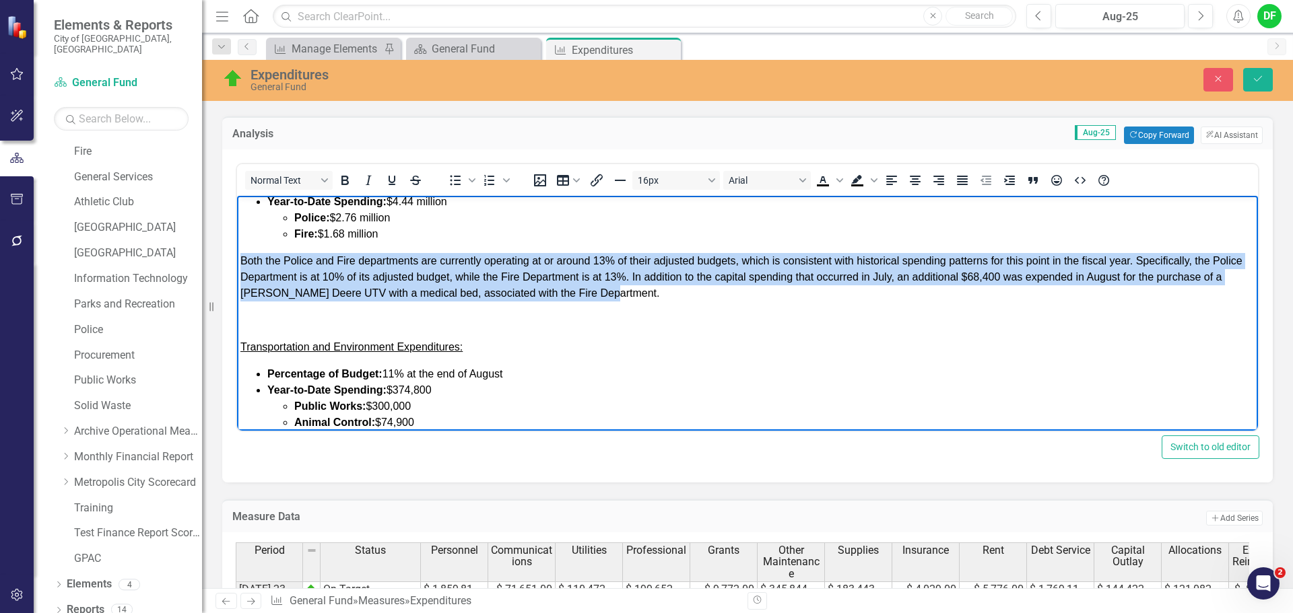
drag, startPoint x: 636, startPoint y: 294, endPoint x: 234, endPoint y: 261, distance: 403.4
click at [237, 261] on html "GENERAL FUND EXPENDITURES: As of the end of August for fiscal year [DATE], Gene…" at bounding box center [747, 318] width 1021 height 782
click at [968, 180] on icon "Justify" at bounding box center [962, 180] width 16 height 16
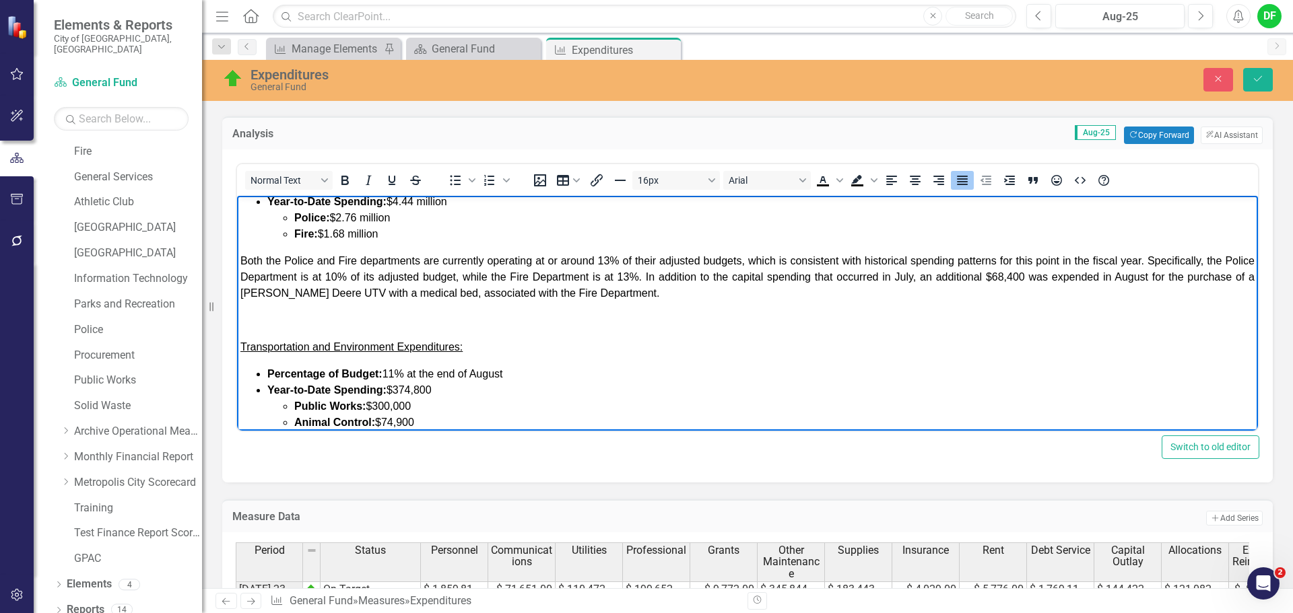
click at [658, 298] on p "﻿Both the Police and Fire departments are currently operating at or around 13% …" at bounding box center [747, 277] width 1014 height 48
click at [344, 311] on body "GENERAL FUND EXPENDITURES: As of the end of August for fiscal year [DATE], Gene…" at bounding box center [747, 318] width 1021 height 782
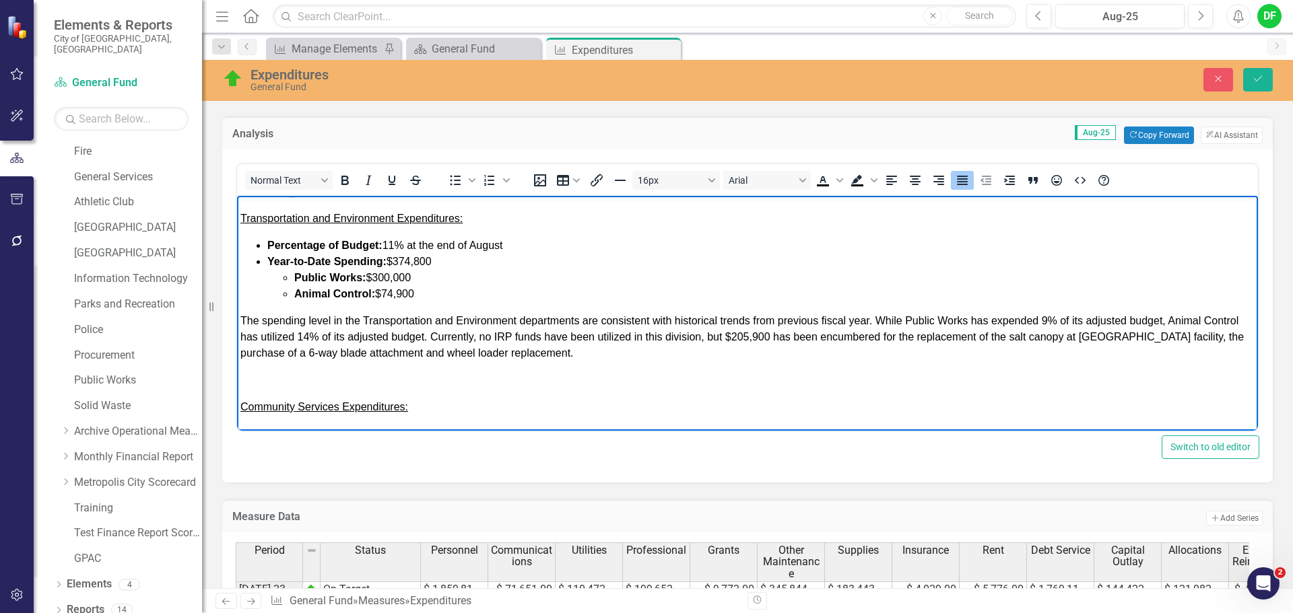
scroll to position [404, 0]
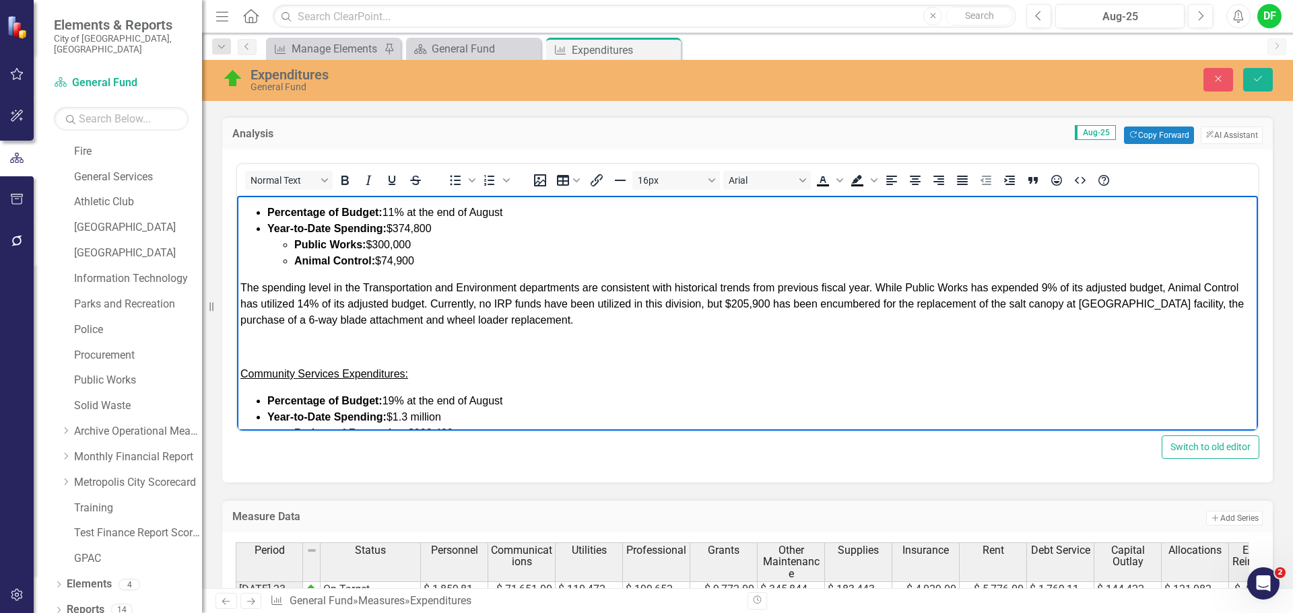
click at [1048, 288] on span "The spending level in the Transportation and Environment departments are consis…" at bounding box center [741, 304] width 1003 height 44
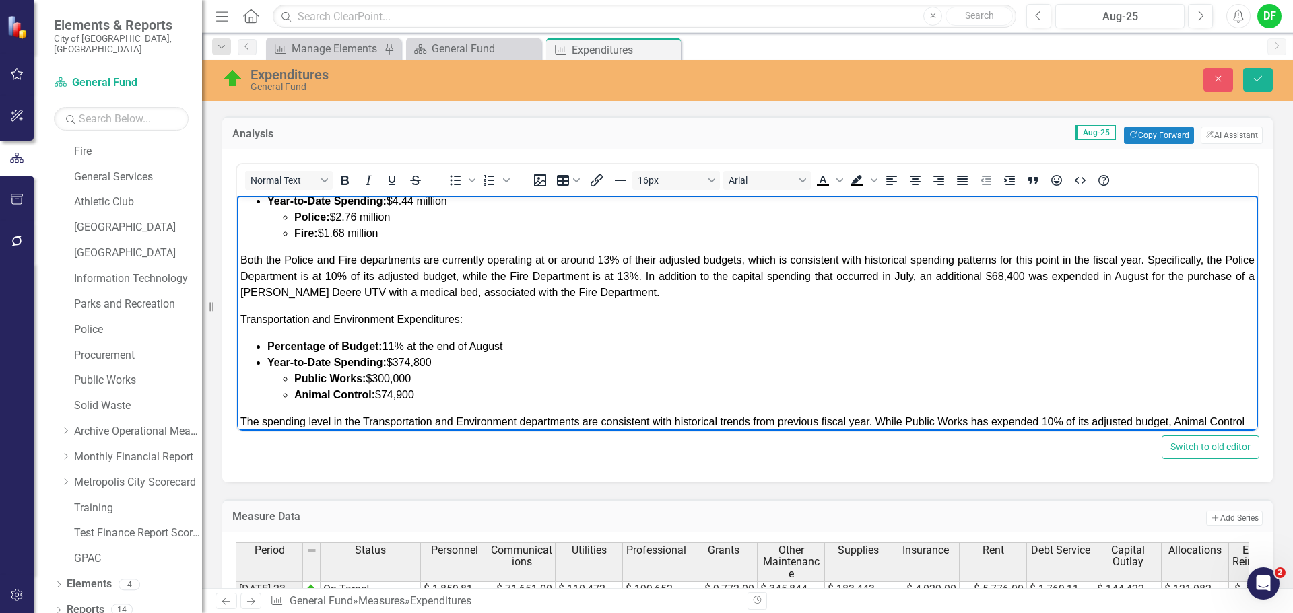
scroll to position [269, 0]
click at [370, 275] on span "Both the Police and Fire departments are currently operating at or around 13% o…" at bounding box center [747, 277] width 1014 height 44
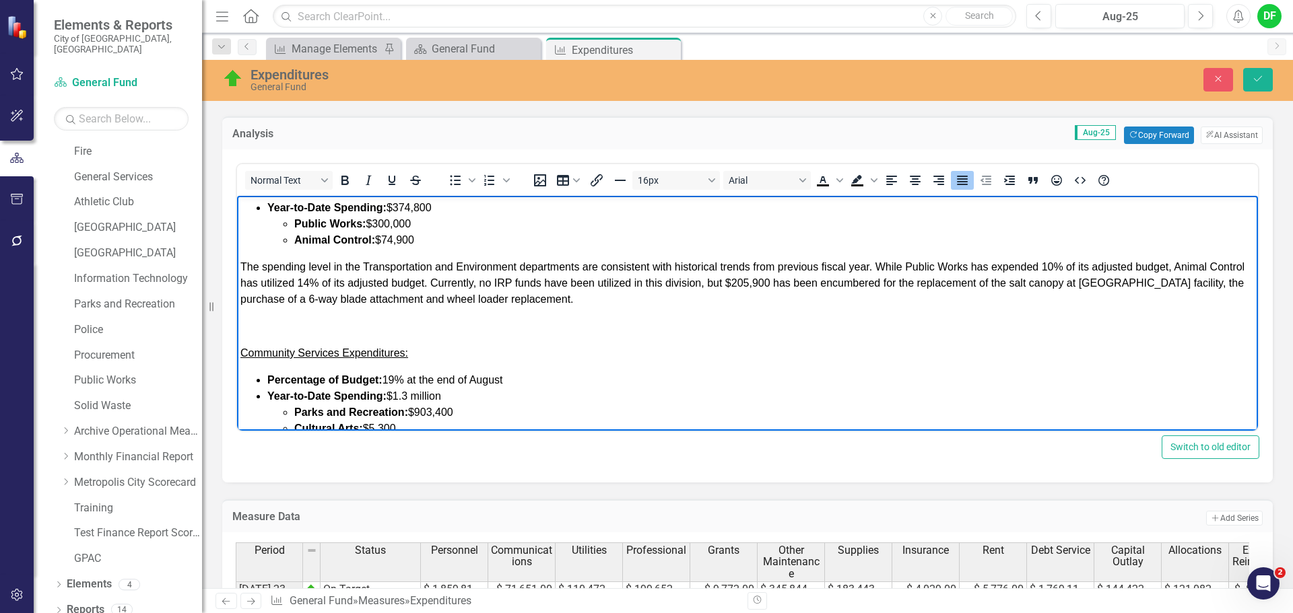
scroll to position [404, 0]
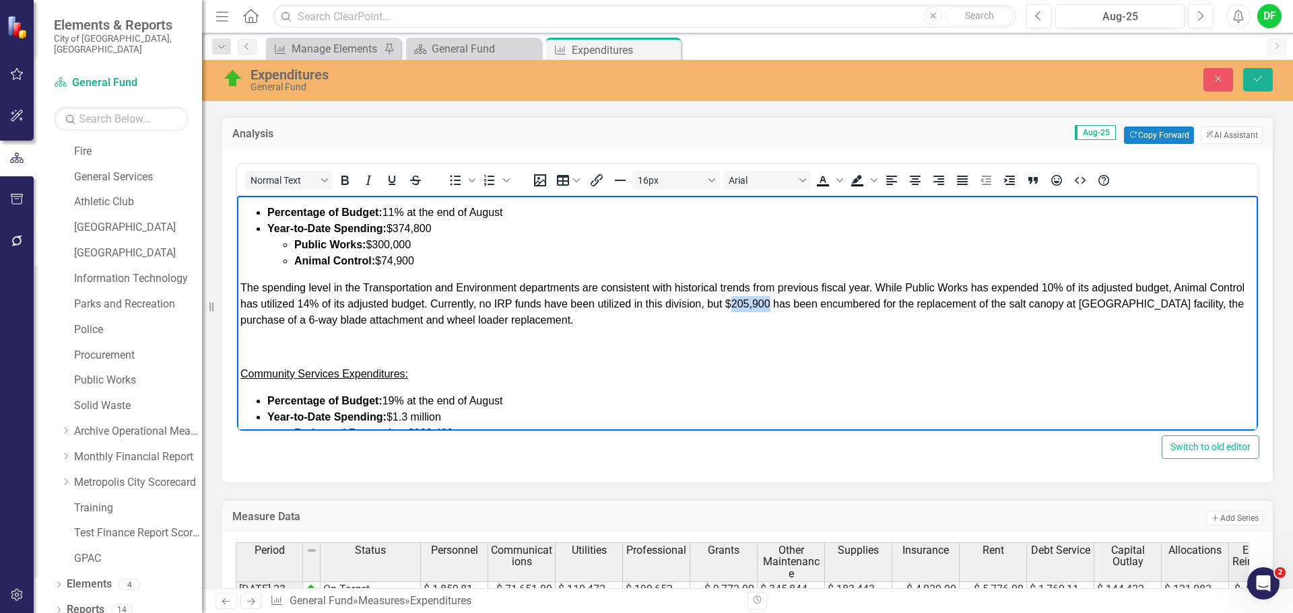
drag, startPoint x: 807, startPoint y: 304, endPoint x: 770, endPoint y: 297, distance: 37.6
click at [770, 297] on p "The spending level in the Transportation and Environment departments are consis…" at bounding box center [747, 304] width 1014 height 48
click at [469, 300] on span "The spending level in the Transportation and Environment departments are consis…" at bounding box center [742, 304] width 1004 height 44
drag, startPoint x: 673, startPoint y: 304, endPoint x: 646, endPoint y: 298, distance: 28.1
click at [646, 298] on span "The spending level in the Transportation and Environment departments are consis…" at bounding box center [742, 304] width 1004 height 44
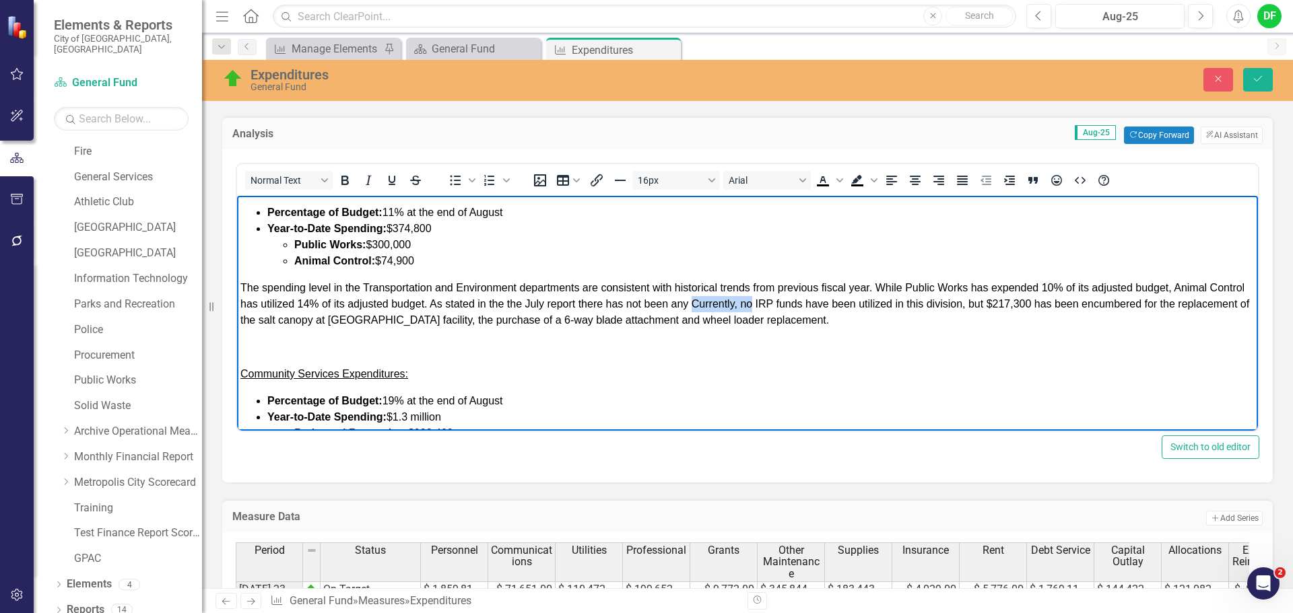
drag, startPoint x: 732, startPoint y: 302, endPoint x: 787, endPoint y: 304, distance: 55.3
click at [787, 304] on span "The spending level in the Transportation and Environment departments are consis…" at bounding box center [744, 304] width 1009 height 44
drag, startPoint x: 615, startPoint y: 302, endPoint x: 725, endPoint y: 298, distance: 109.8
click at [725, 298] on span "The spending level in the Transportation and Environment departments are consis…" at bounding box center [742, 304] width 1004 height 44
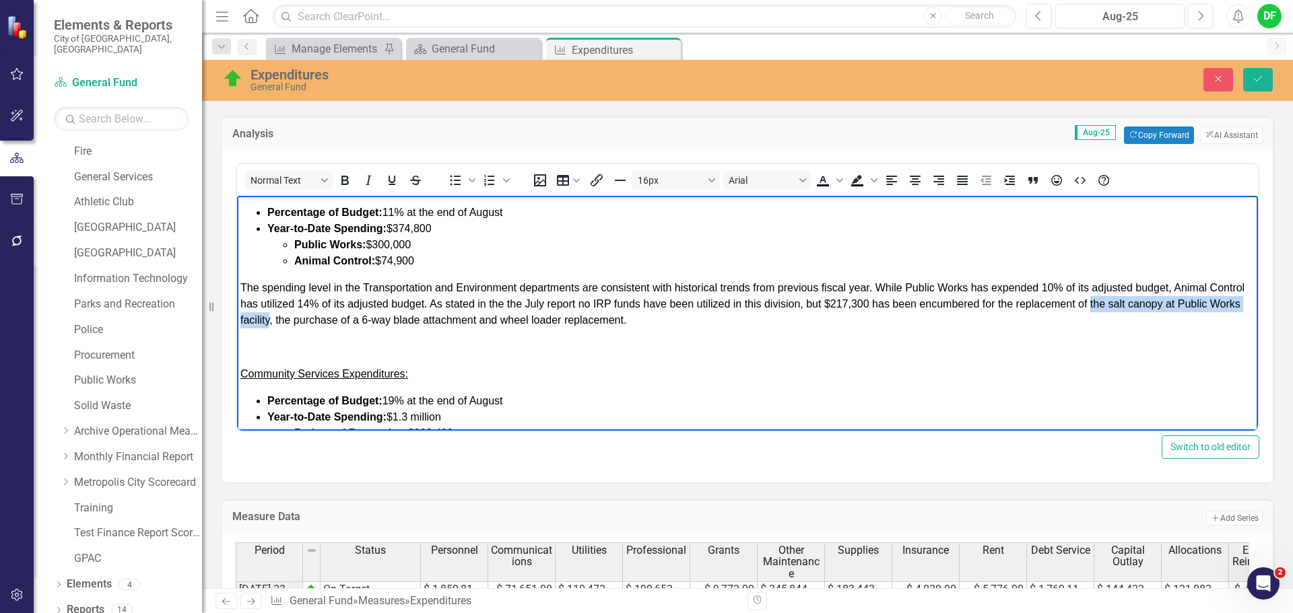
drag, startPoint x: 1129, startPoint y: 304, endPoint x: 335, endPoint y: 321, distance: 794.1
click at [335, 321] on span "The spending level in the Transportation and Environment departments are consis…" at bounding box center [742, 304] width 1004 height 44
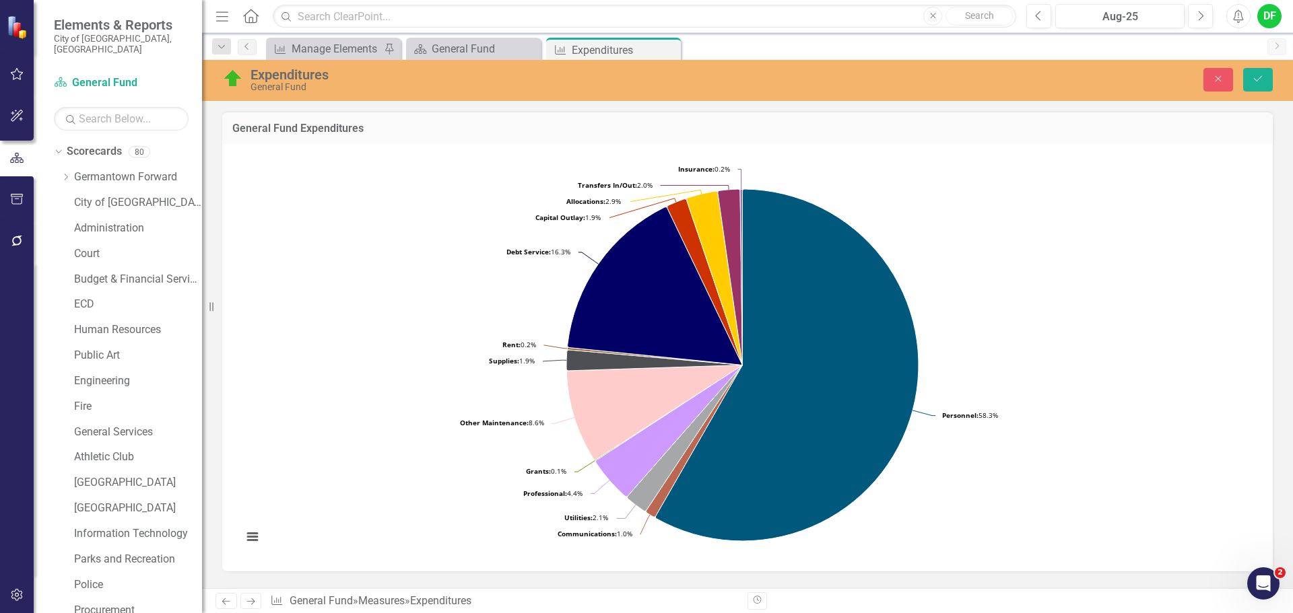
scroll to position [472, 0]
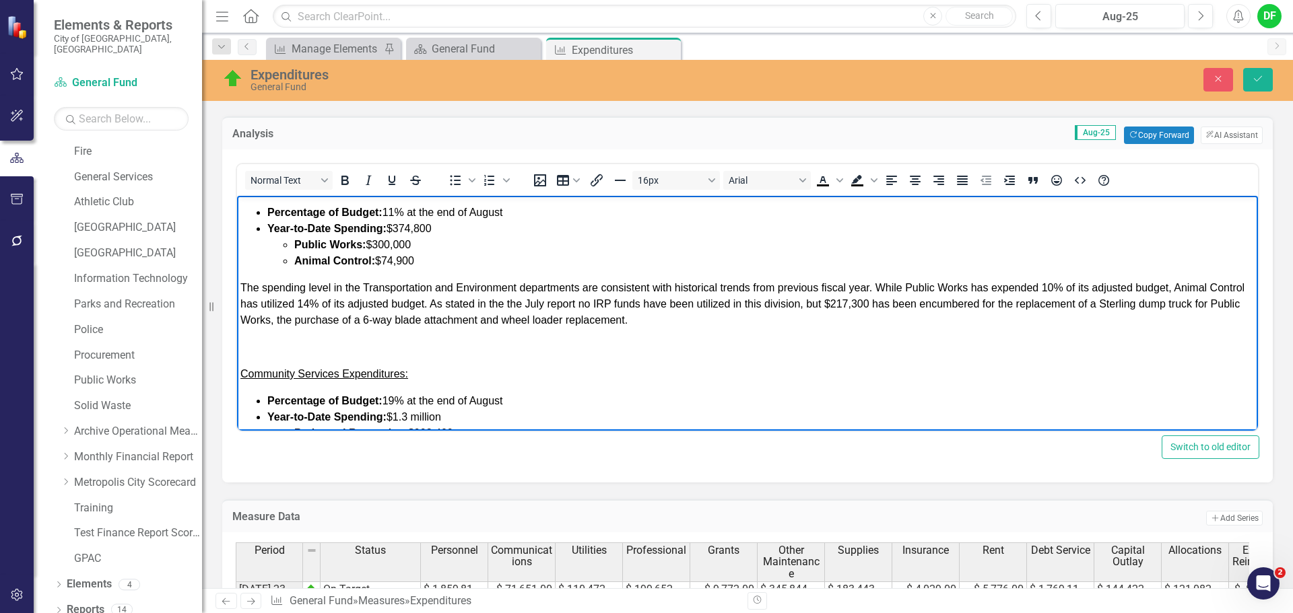
click at [324, 321] on span "The spending level in the Transportation and Environment departments are consis…" at bounding box center [742, 304] width 1004 height 44
drag, startPoint x: 327, startPoint y: 320, endPoint x: 356, endPoint y: 319, distance: 29.0
click at [356, 319] on span "The spending level in the Transportation and Environment departments are consis…" at bounding box center [742, 304] width 1004 height 44
drag, startPoint x: 323, startPoint y: 321, endPoint x: 673, endPoint y: 327, distance: 350.2
click at [673, 327] on p "The spending level in the Transportation and Environment departments are consis…" at bounding box center [747, 304] width 1014 height 48
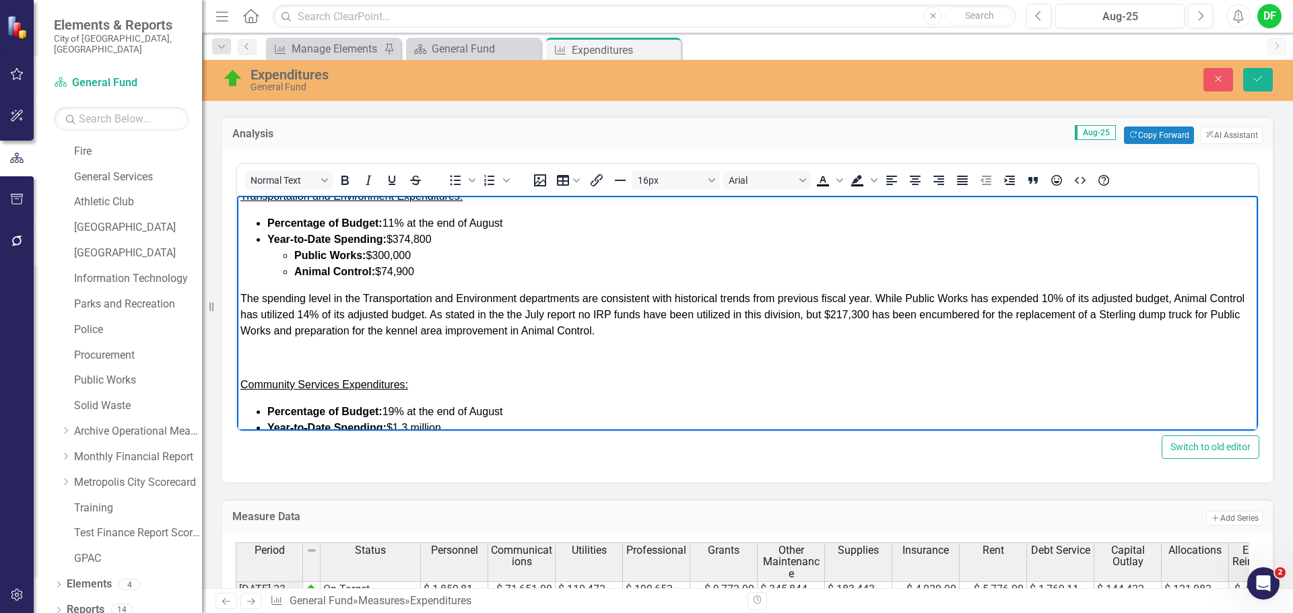
scroll to position [404, 0]
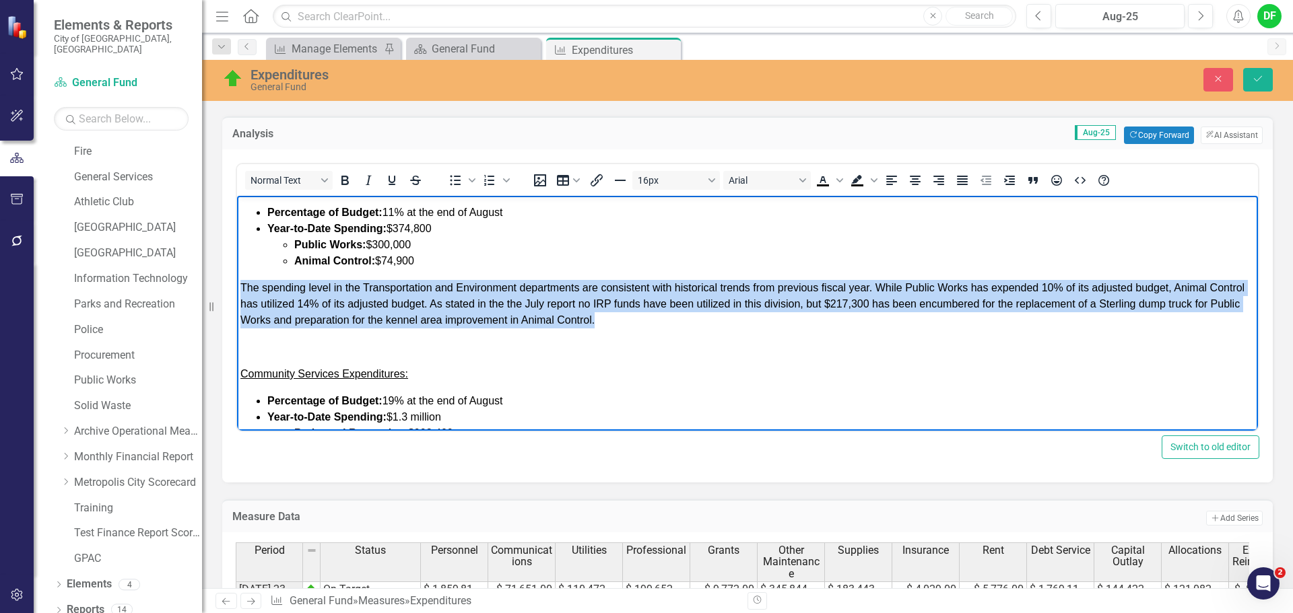
drag, startPoint x: 662, startPoint y: 318, endPoint x: 232, endPoint y: 289, distance: 430.6
click at [237, 289] on html "GENERAL FUND EXPENDITURES: As of the end of August for fiscal year [DATE], Gene…" at bounding box center [747, 169] width 1021 height 755
copy span "The spending level in the Transportation and Environment departments are consis…"
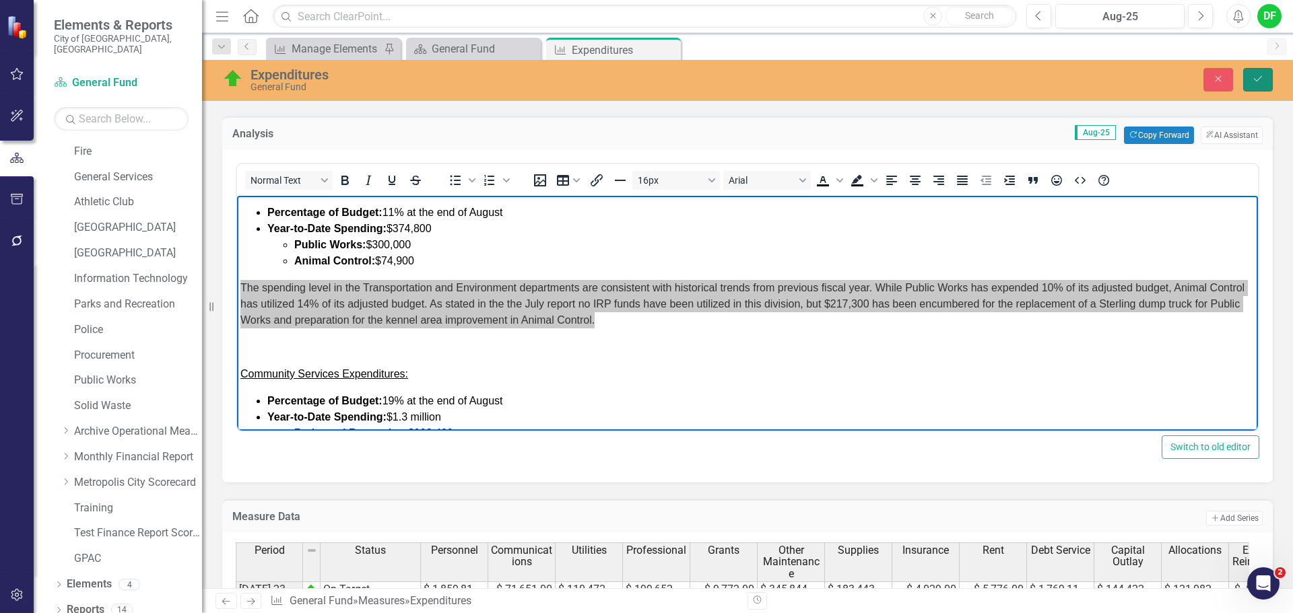
click at [1257, 81] on icon "submit" at bounding box center [1258, 78] width 8 height 5
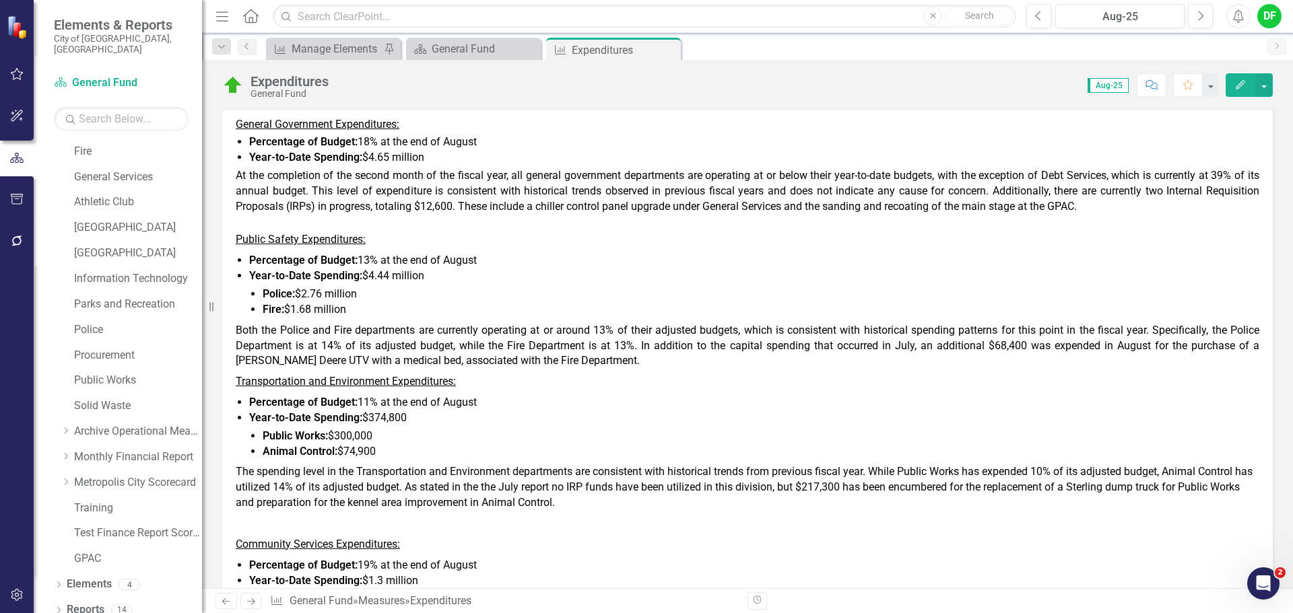
scroll to position [606, 0]
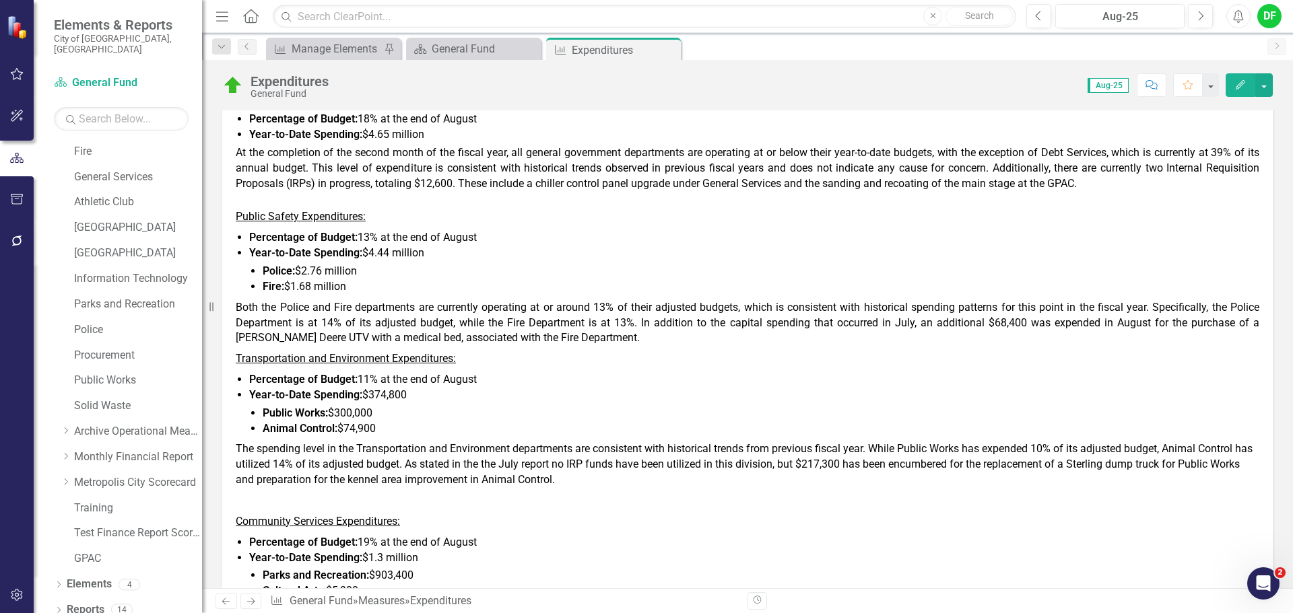
click at [485, 341] on span "Both the Police and Fire departments are currently operating at or around 13% o…" at bounding box center [747, 323] width 1023 height 44
click at [601, 358] on p "Transportation and Environment Expenditures:" at bounding box center [747, 359] width 1023 height 21
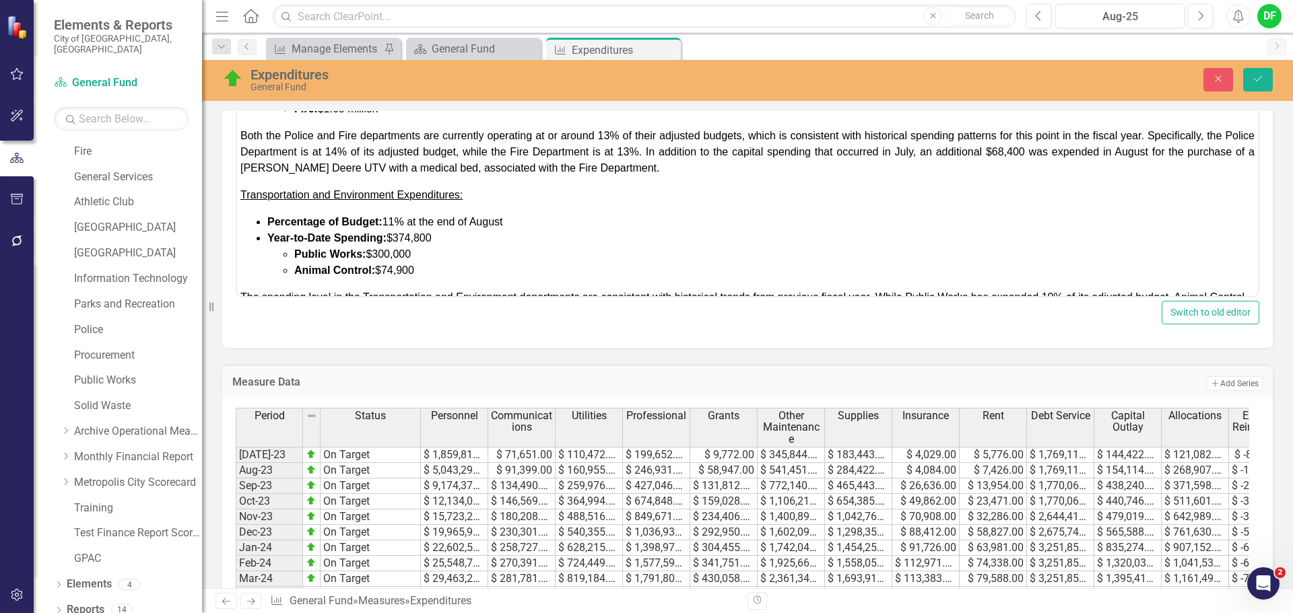
scroll to position [269, 0]
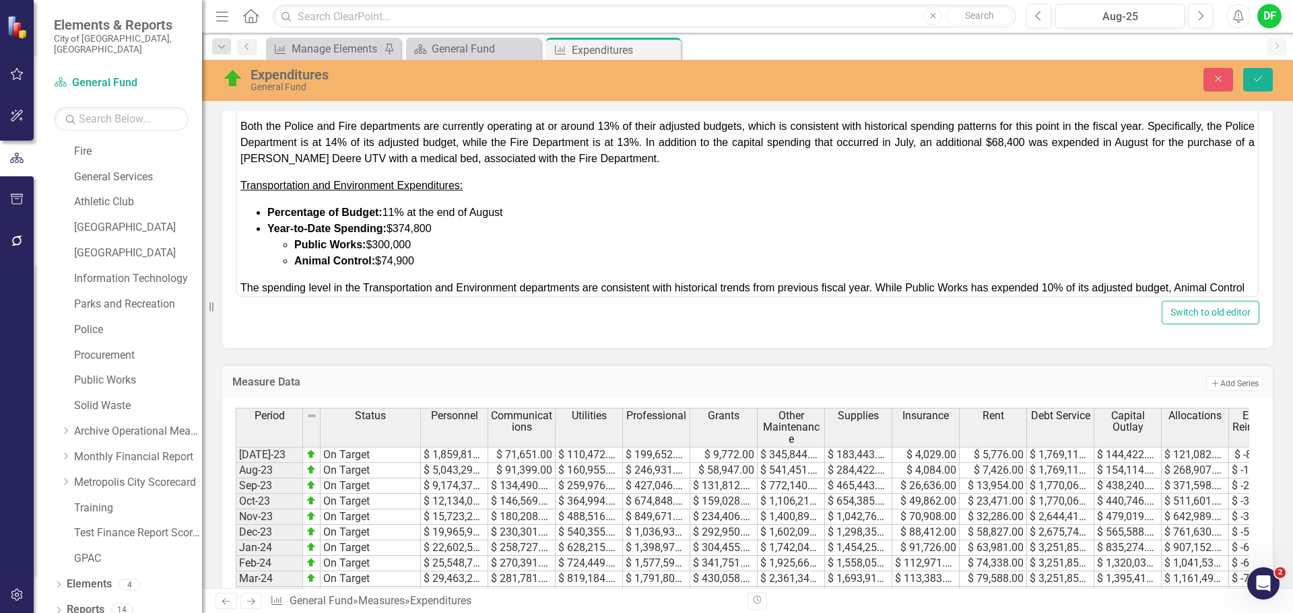
click at [628, 162] on p "Both the Police and Fire departments are currently operating at or around 13% o…" at bounding box center [747, 143] width 1014 height 48
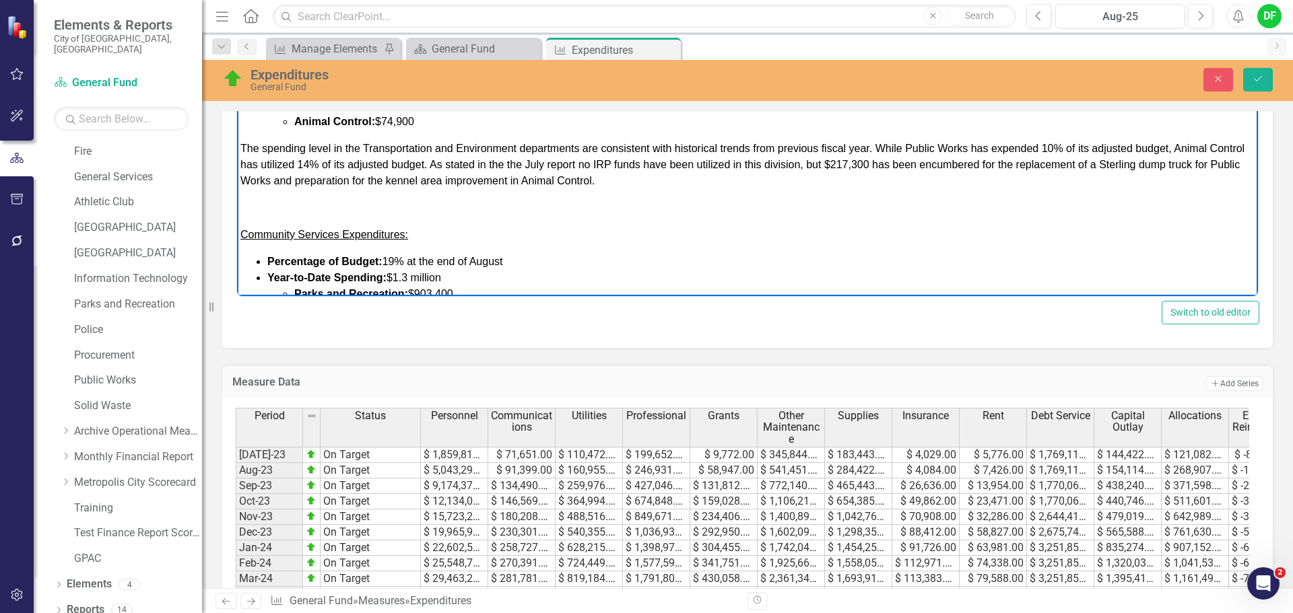
scroll to position [404, 0]
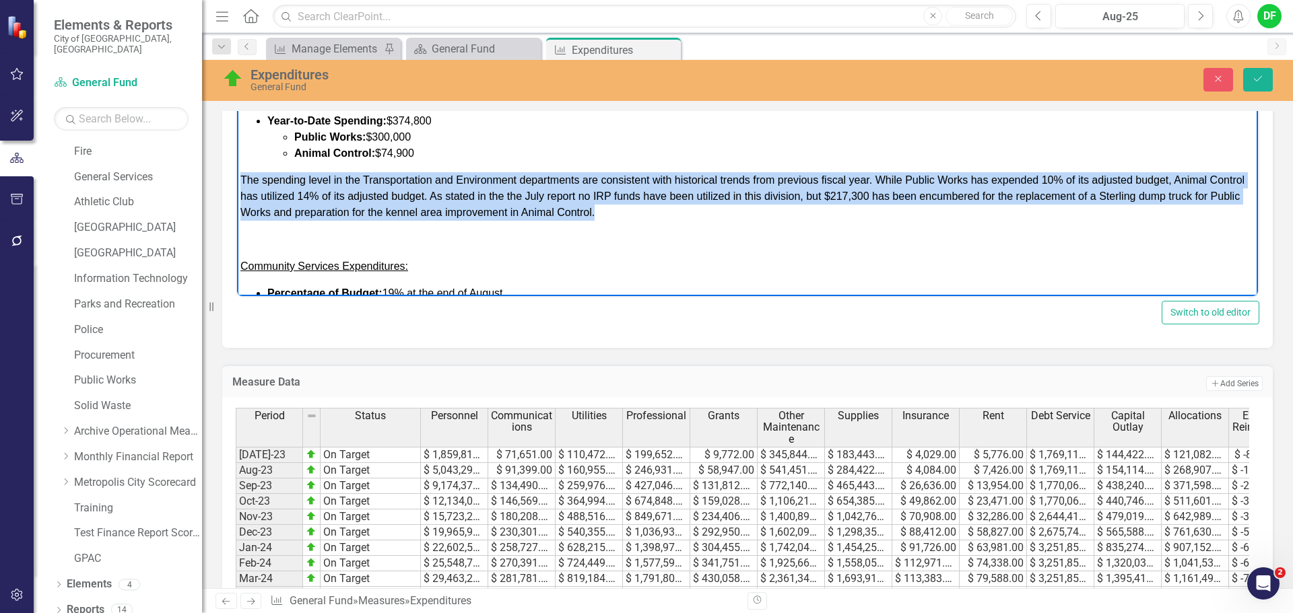
drag, startPoint x: 649, startPoint y: 211, endPoint x: 461, endPoint y: 246, distance: 191.0
click at [237, 183] on html "GENERAL FUND EXPENDITURES: As of the end of August for fiscal year [DATE], Gene…" at bounding box center [747, 48] width 1021 height 782
copy span "The spending level in the Transportation and Environment departments are consis…"
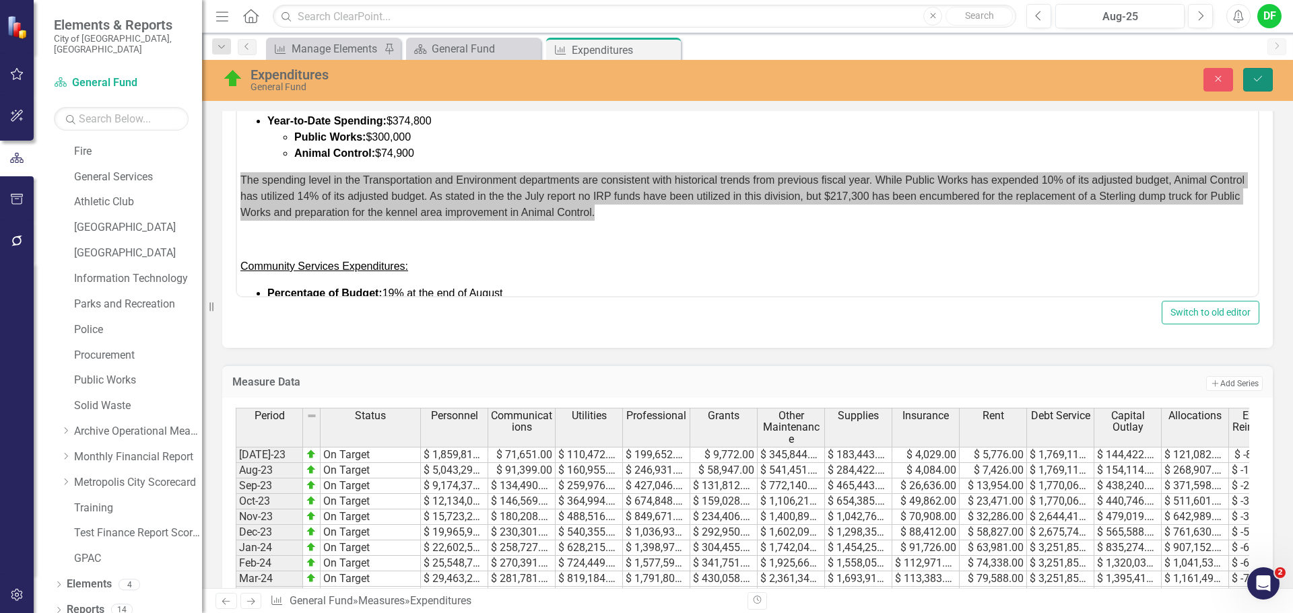
click at [1265, 79] on button "Save" at bounding box center [1258, 80] width 30 height 24
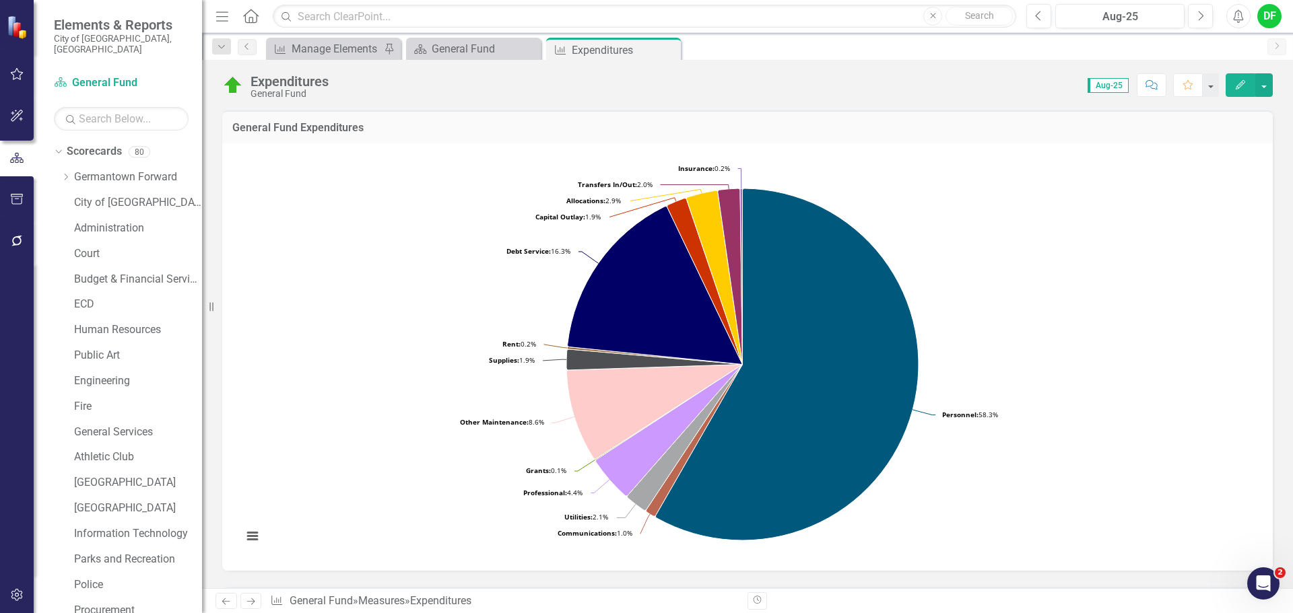
scroll to position [255, 0]
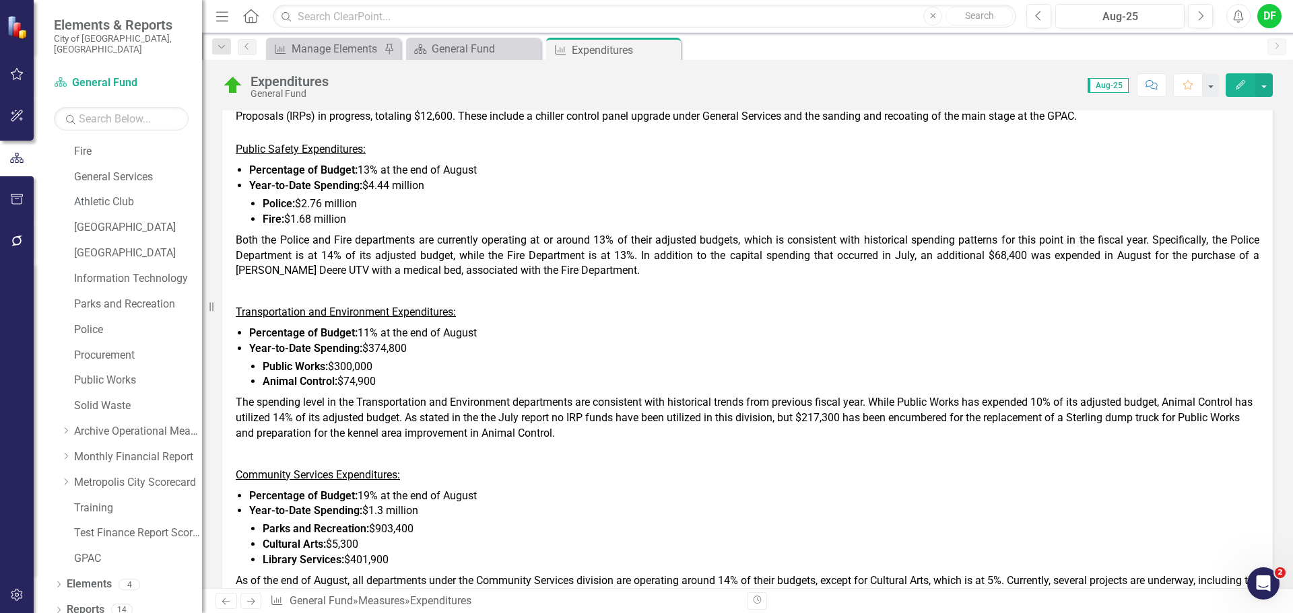
click at [538, 420] on span "The spending level in the Transportation and Environment departments are consis…" at bounding box center [744, 418] width 1017 height 44
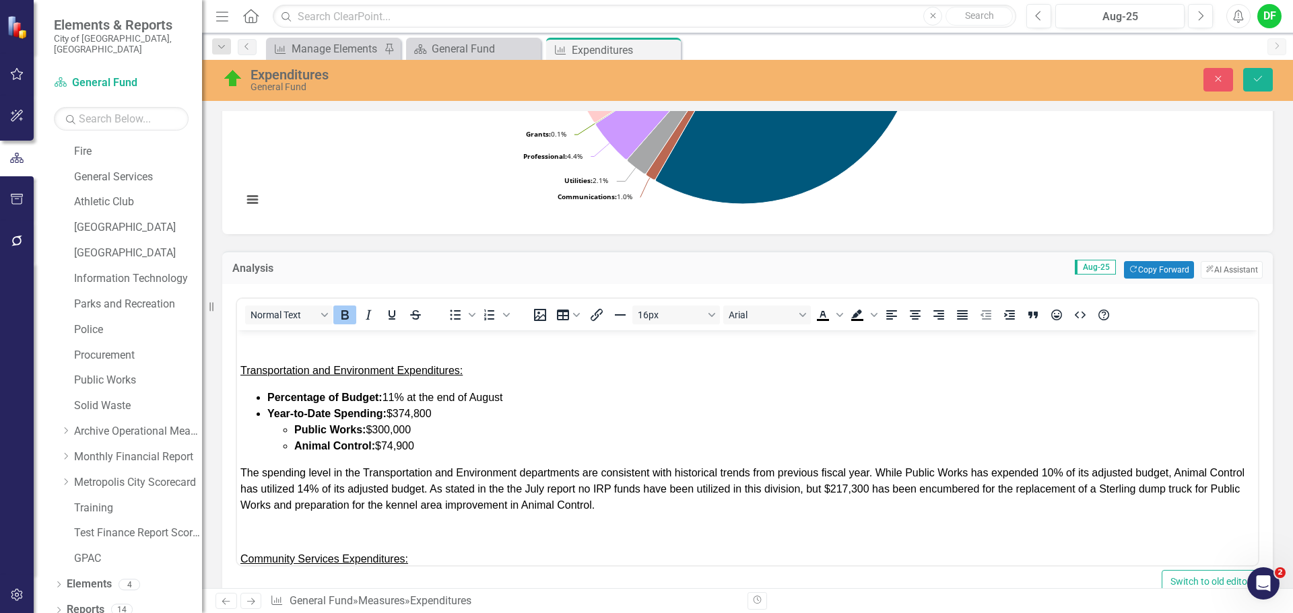
scroll to position [404, 0]
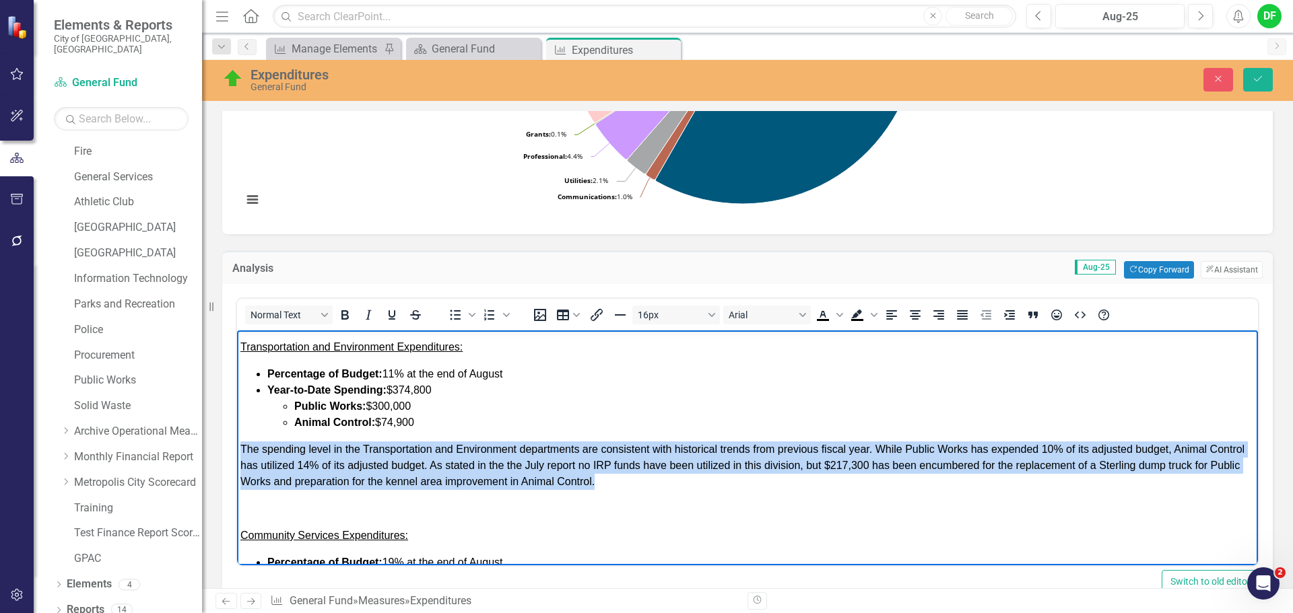
drag, startPoint x: 658, startPoint y: 485, endPoint x: 465, endPoint y: 772, distance: 346.1
click at [237, 441] on html "GENERAL FUND EXPENDITURES: As of the end of August for fiscal year [DATE], Gene…" at bounding box center [747, 318] width 1021 height 782
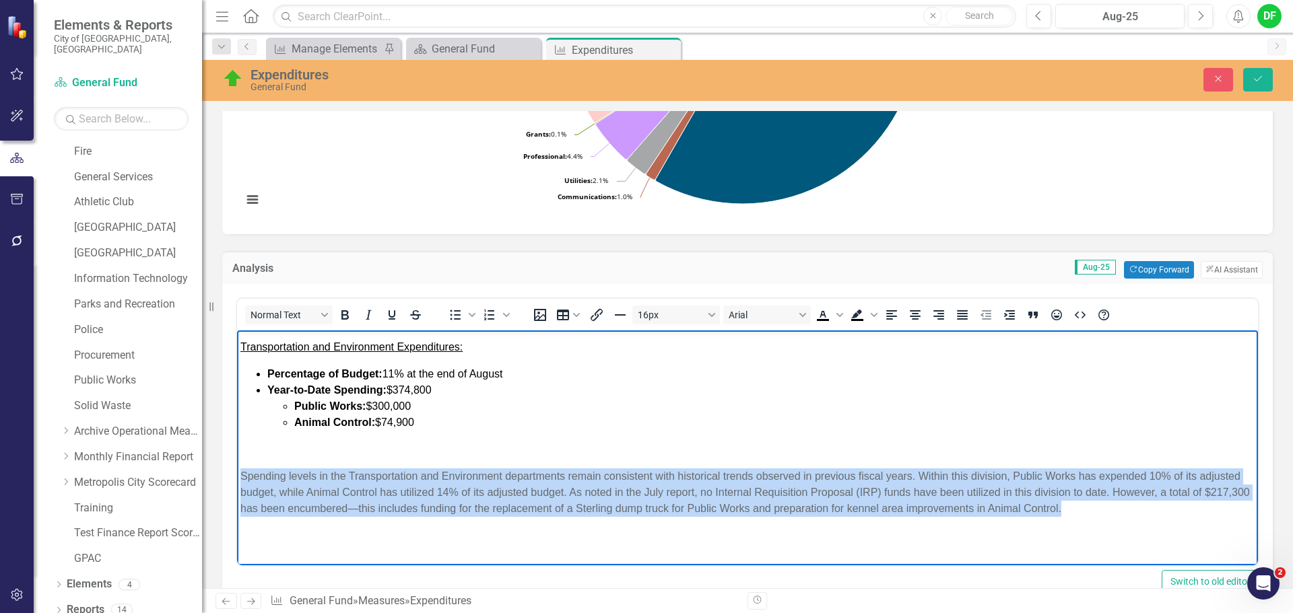
drag, startPoint x: 1135, startPoint y: 508, endPoint x: 457, endPoint y: 815, distance: 744.1
click at [237, 483] on html "GENERAL FUND EXPENDITURES: As of the end of August for fiscal year [DATE], Gene…" at bounding box center [747, 348] width 1021 height 842
drag, startPoint x: 964, startPoint y: 313, endPoint x: 909, endPoint y: 314, distance: 54.6
click at [962, 313] on icon "Justify" at bounding box center [962, 314] width 11 height 9
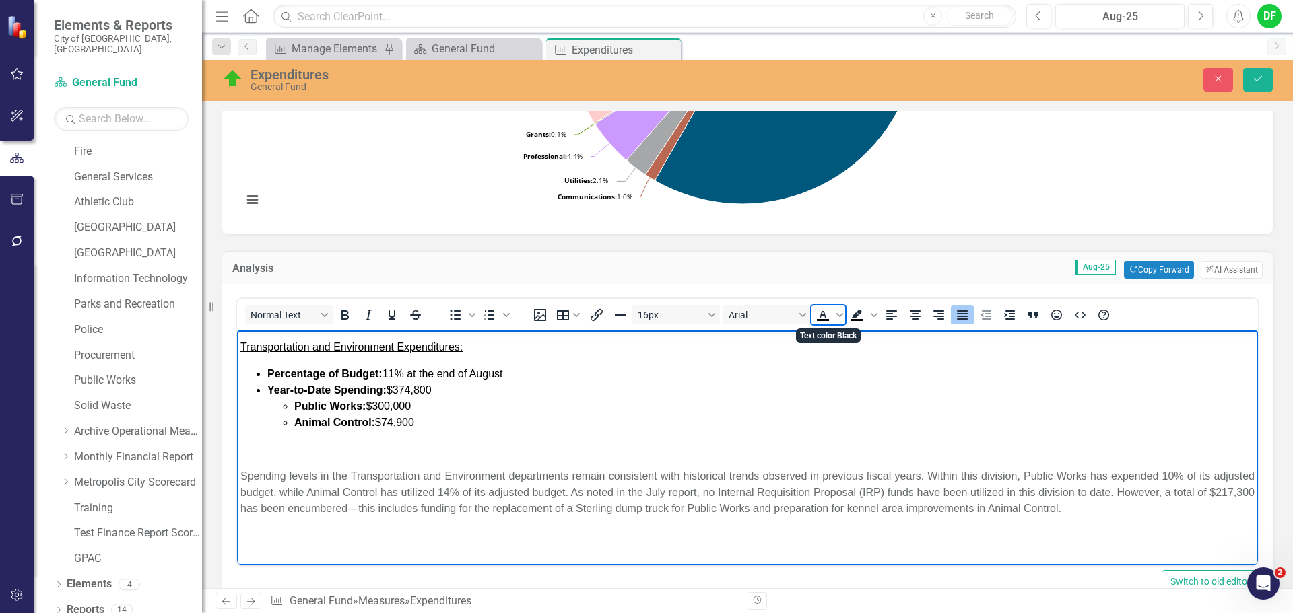
click at [817, 317] on icon "Text color Black" at bounding box center [823, 315] width 16 height 16
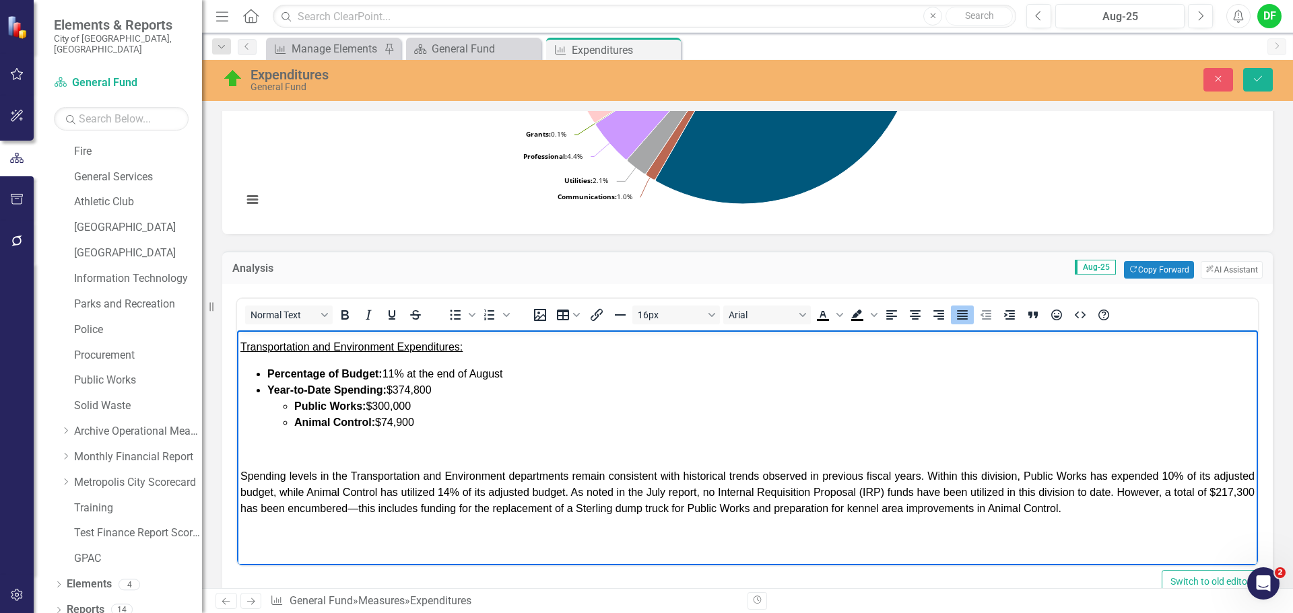
click at [759, 490] on span "Spending levels in the Transportation and Environment departments remain consis…" at bounding box center [747, 493] width 1014 height 44
drag, startPoint x: 759, startPoint y: 491, endPoint x: 897, endPoint y: 488, distance: 138.1
click at [897, 488] on span "Spending levels in the Transportation and Environment departments remain consis…" at bounding box center [747, 493] width 1014 height 44
click at [451, 512] on span "Spending levels in the Transportation and Environment departments remain consis…" at bounding box center [747, 493] width 1014 height 44
click at [412, 497] on span "Spending levels in the Transportation and Environment departments remain consis…" at bounding box center [747, 493] width 1014 height 44
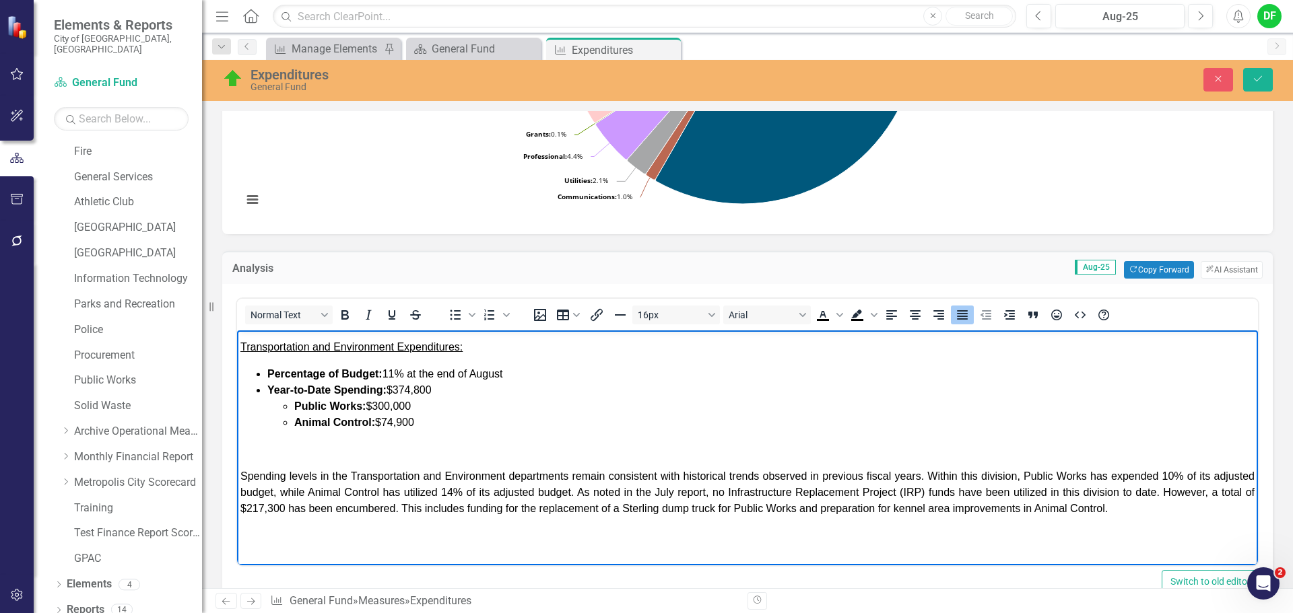
click at [1163, 512] on p "Spending levels in the Transportation and Environment departments remain consis…" at bounding box center [747, 493] width 1014 height 48
click at [1269, 81] on button "Save" at bounding box center [1258, 80] width 30 height 24
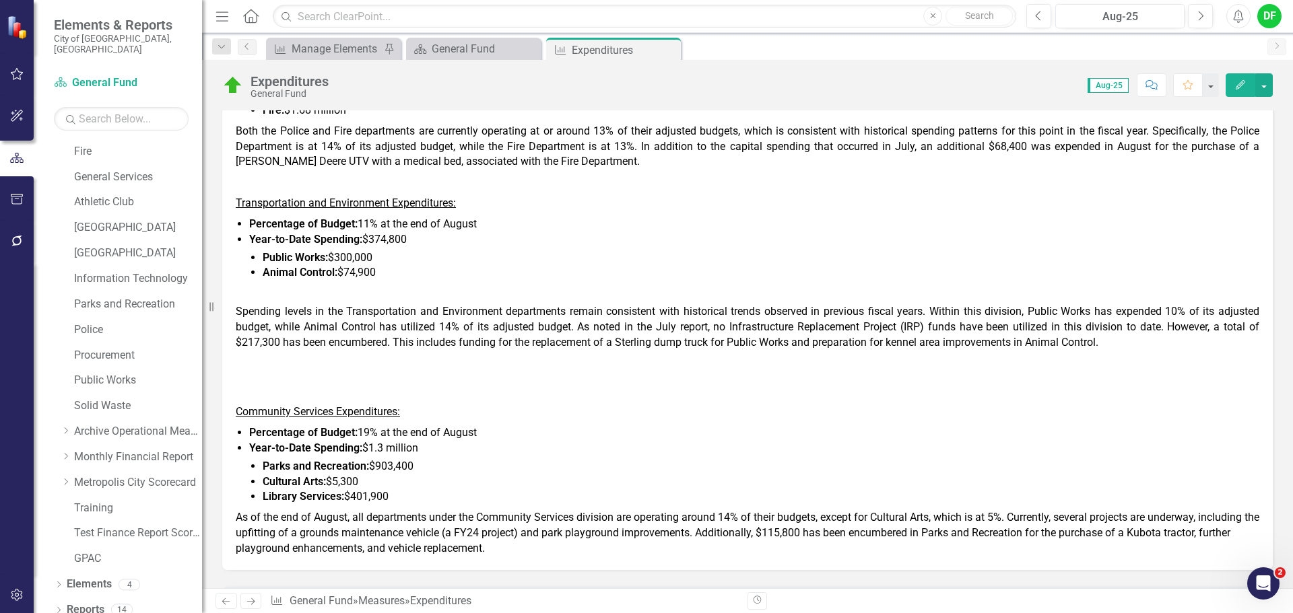
scroll to position [808, 0]
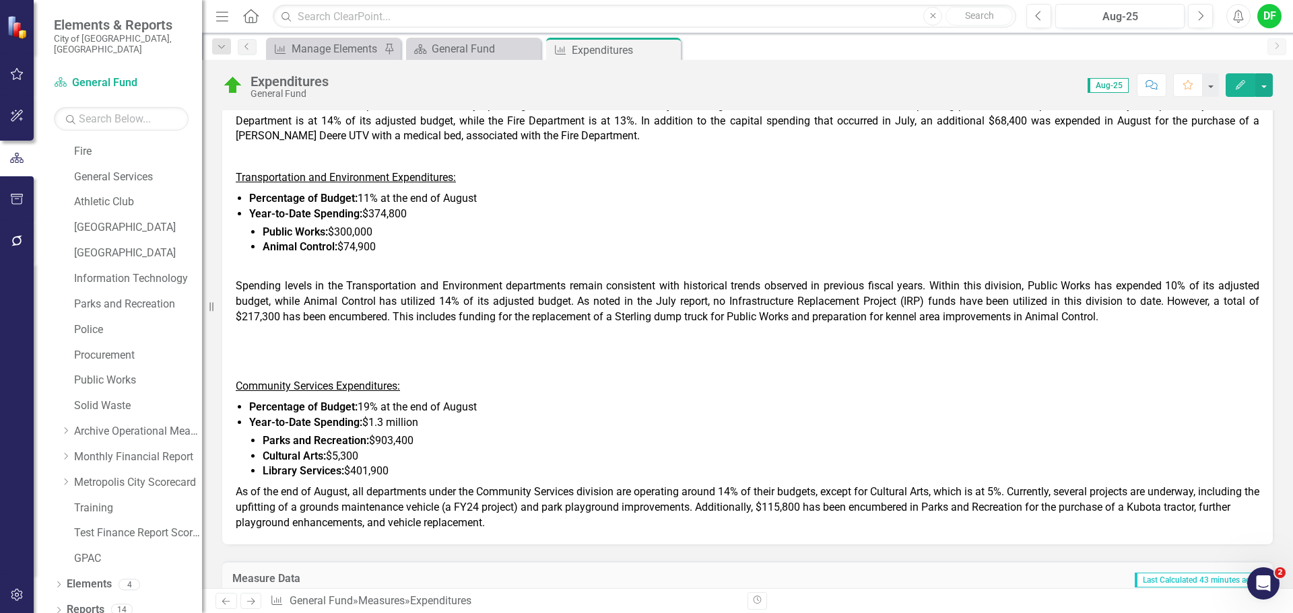
click at [311, 274] on p at bounding box center [747, 268] width 1023 height 21
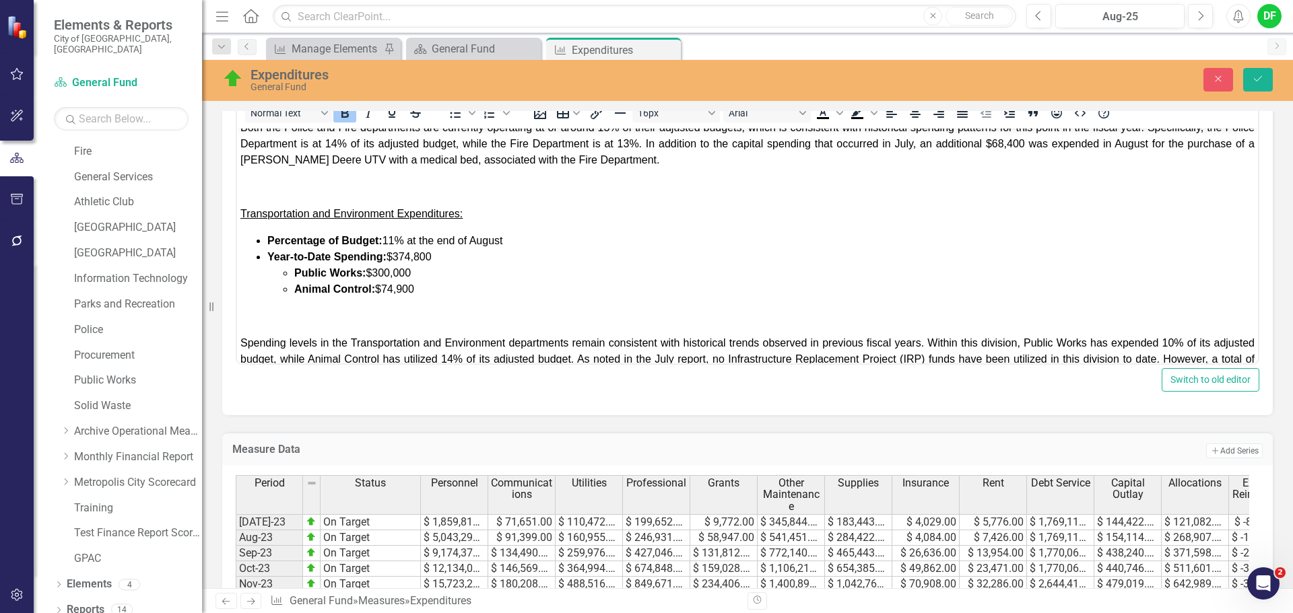
scroll to position [337, 0]
click at [295, 313] on p "Rich Text Area. Press ALT-0 for help." at bounding box center [747, 315] width 1014 height 16
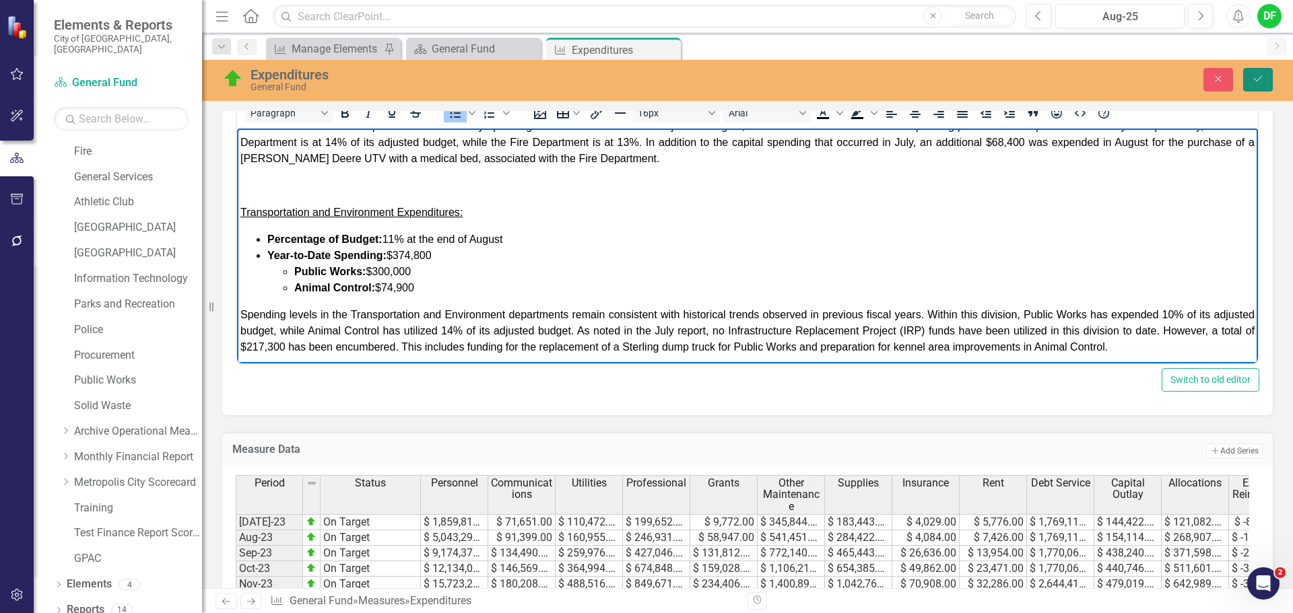
click at [1246, 78] on button "Save" at bounding box center [1258, 80] width 30 height 24
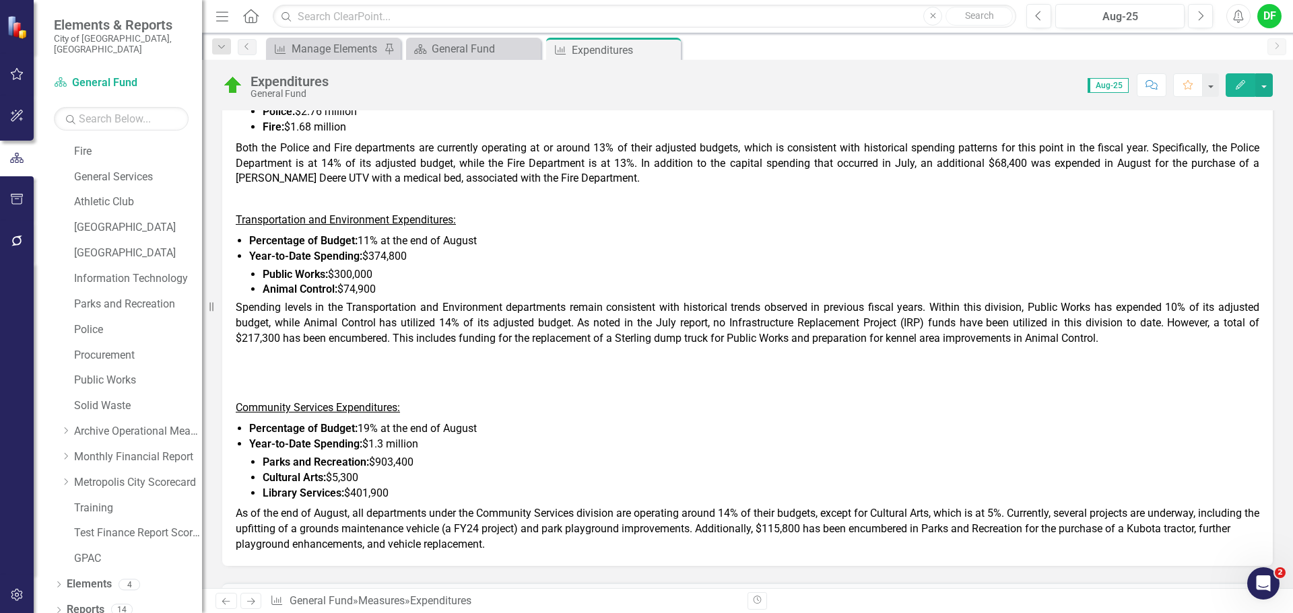
scroll to position [808, 0]
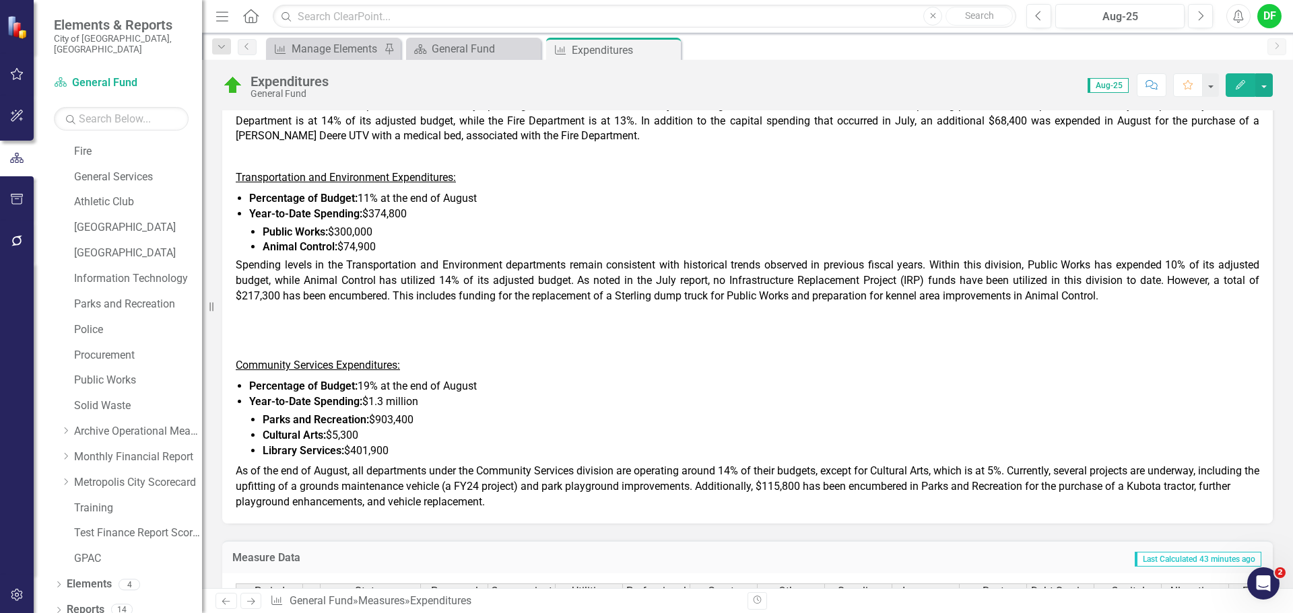
click at [298, 337] on p at bounding box center [747, 345] width 1023 height 21
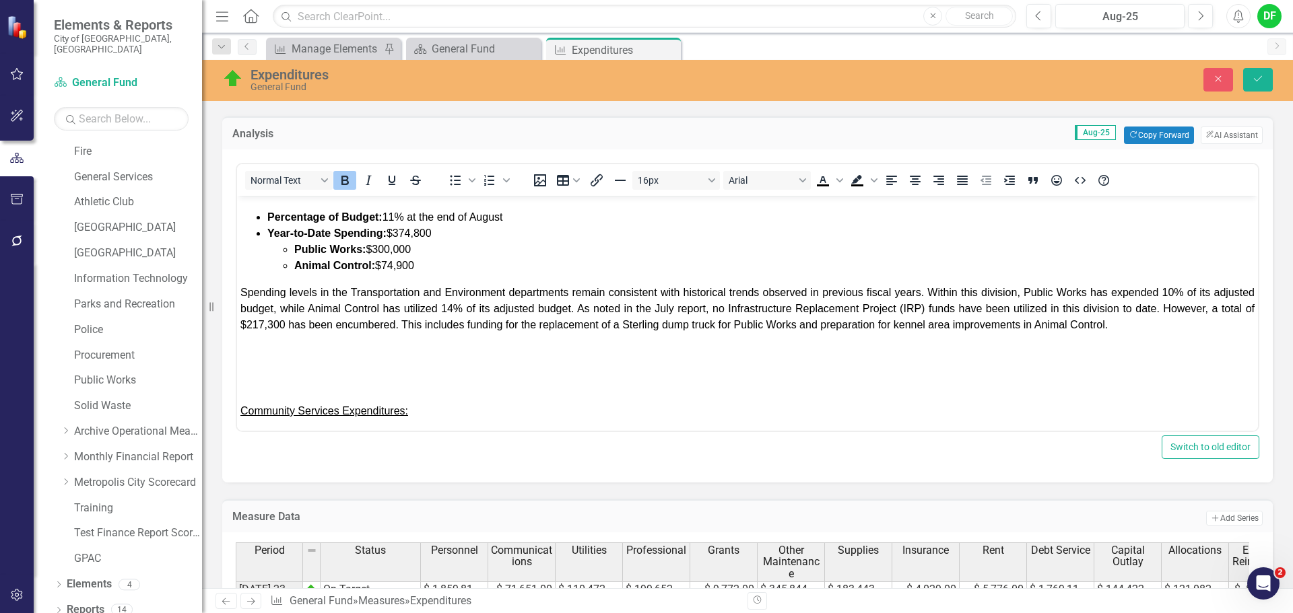
scroll to position [471, 0]
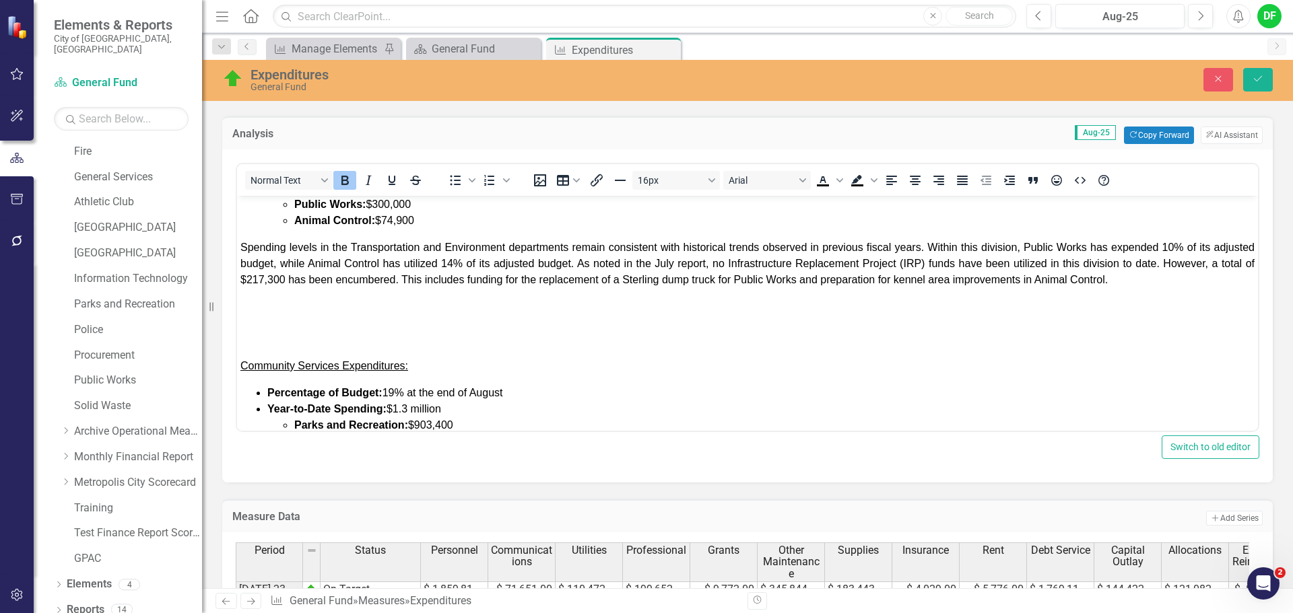
click at [282, 312] on div "Rich Text Area. Press ALT-0 for help." at bounding box center [747, 307] width 1014 height 16
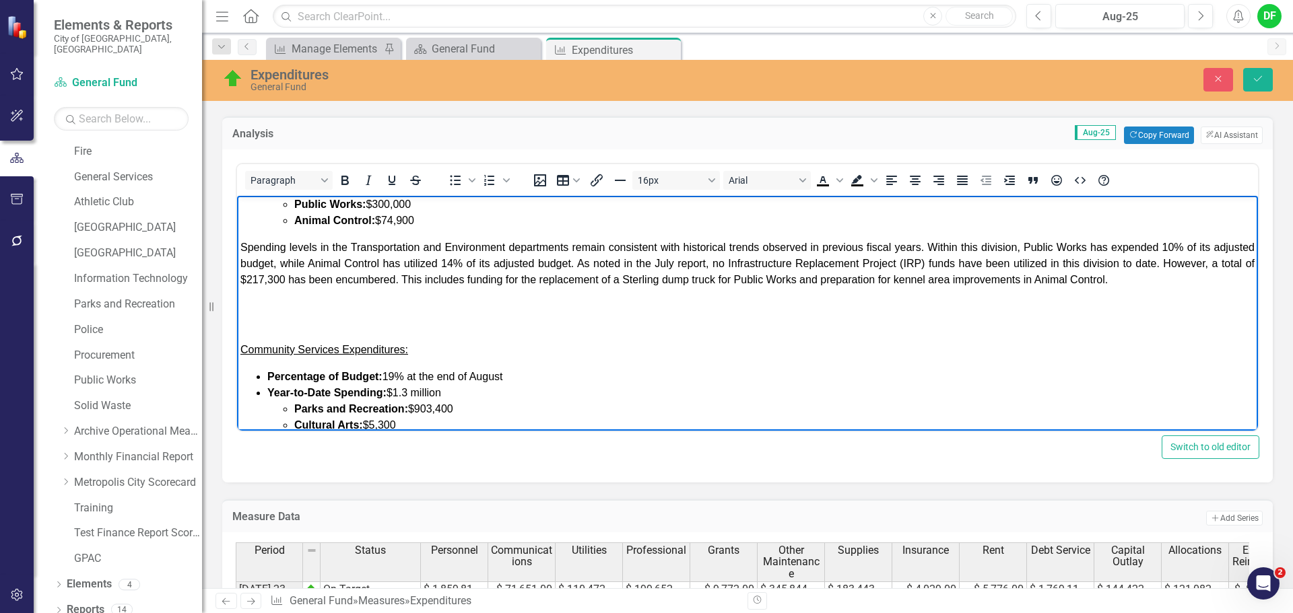
click at [282, 311] on div "Rich Text Area. Press ALT-0 for help." at bounding box center [747, 307] width 1014 height 16
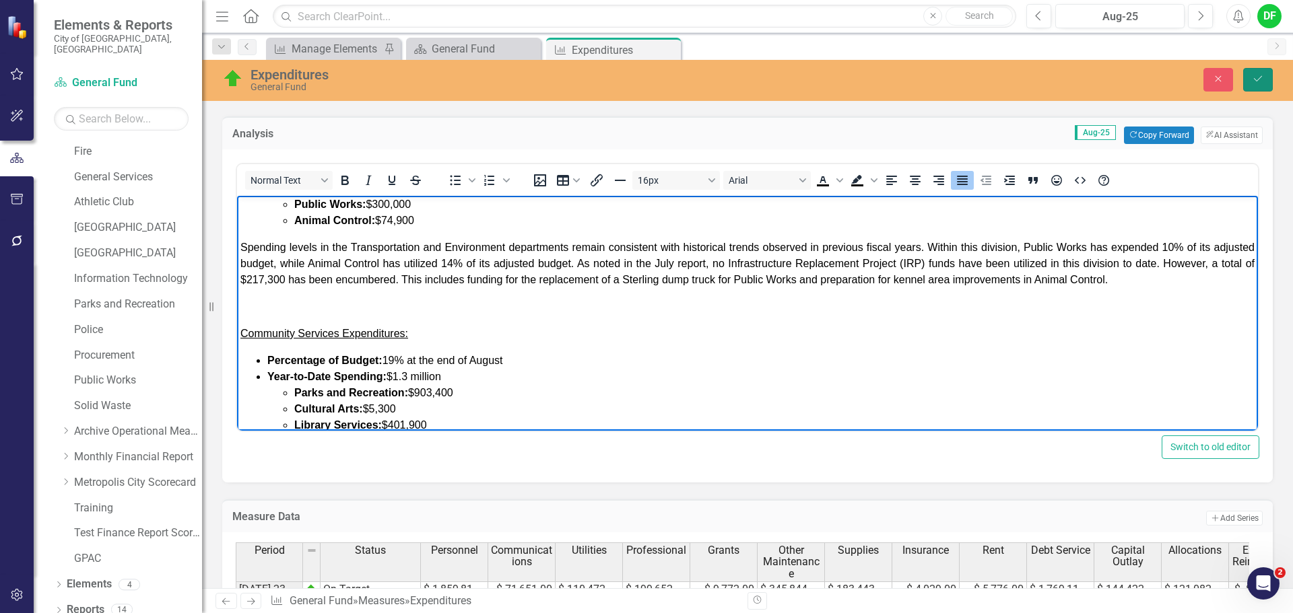
click at [1262, 76] on icon "Save" at bounding box center [1258, 78] width 12 height 9
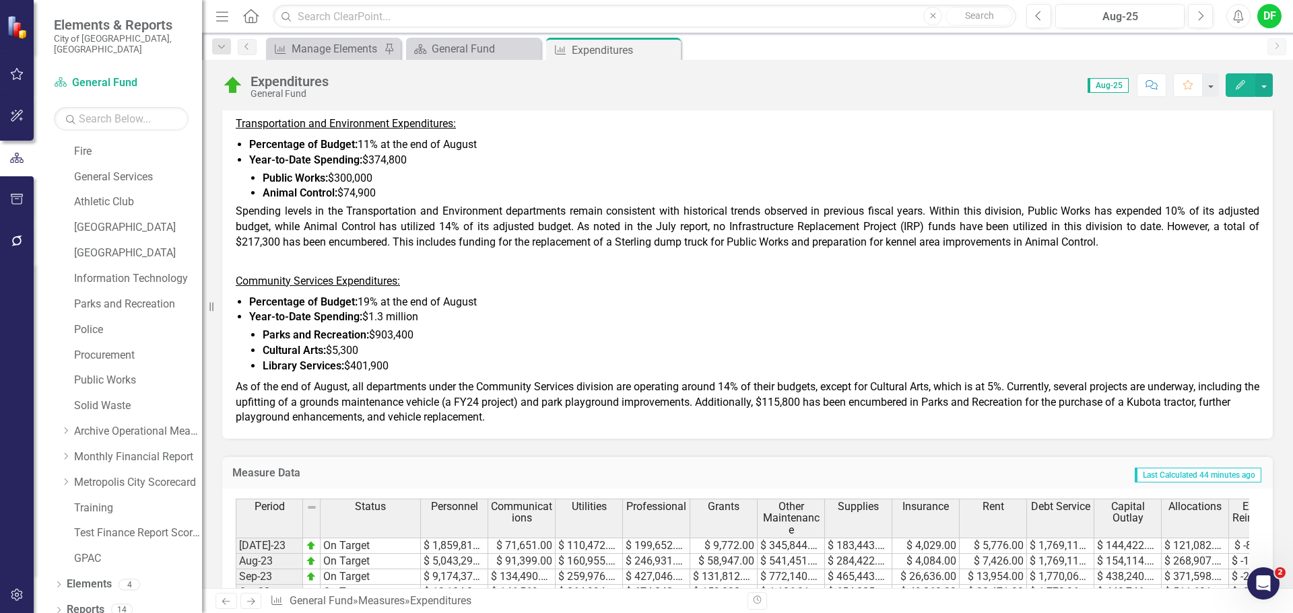
scroll to position [875, 0]
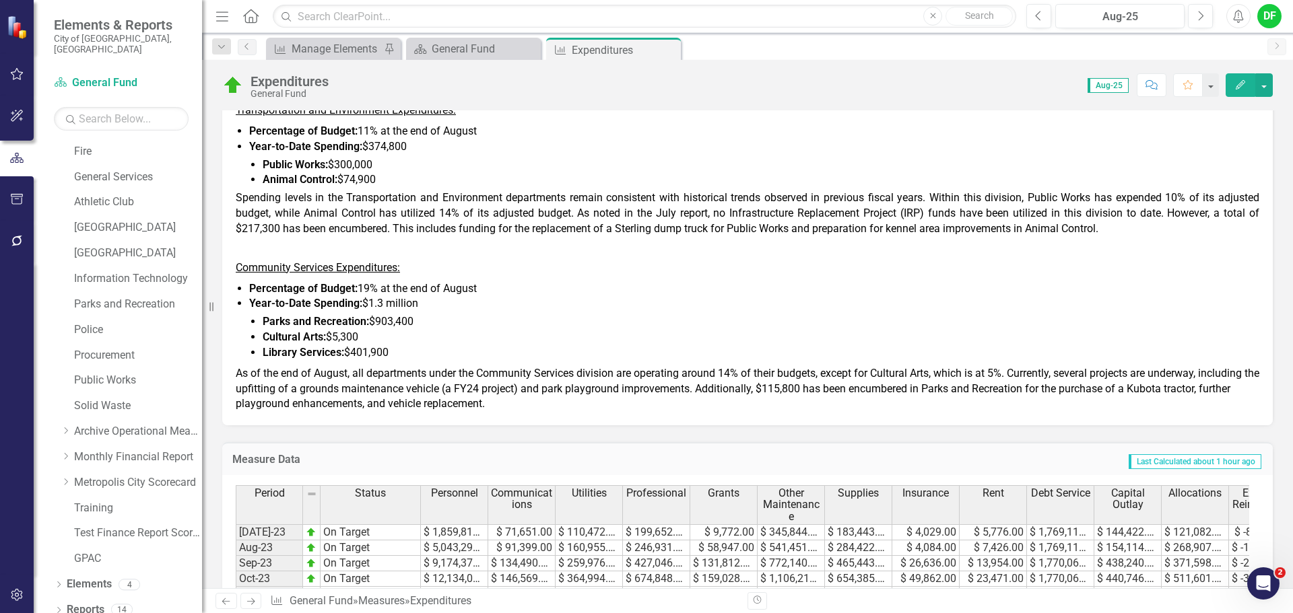
click at [721, 378] on span "As of the end of August, all departments under the Community Services division …" at bounding box center [747, 389] width 1023 height 44
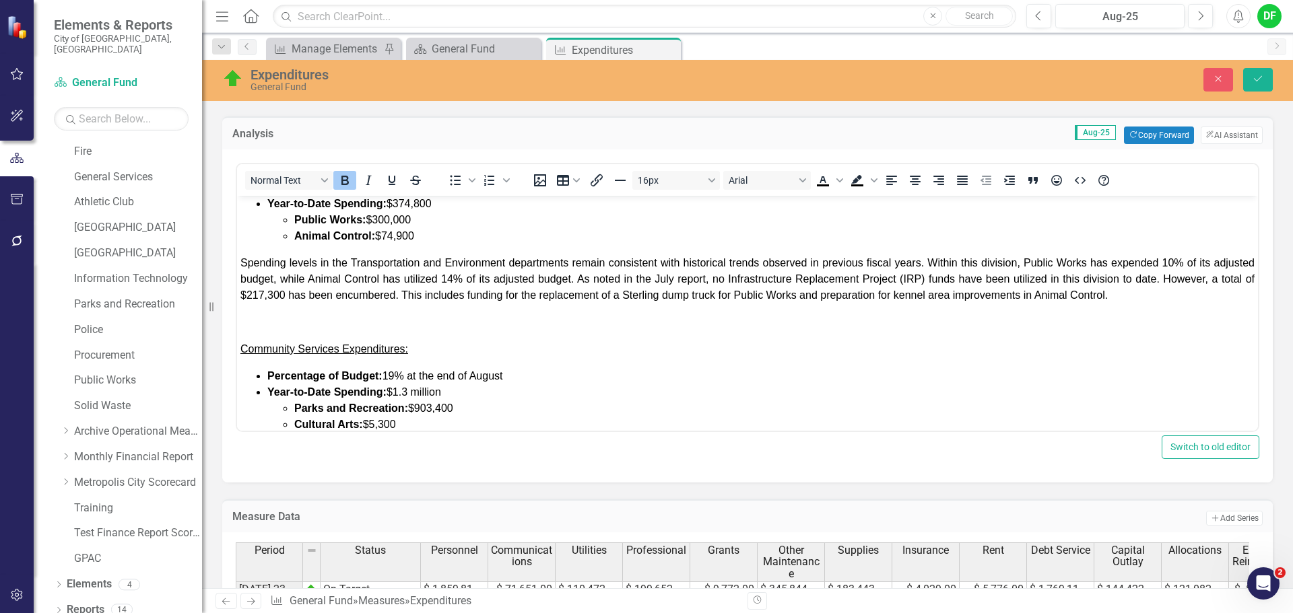
scroll to position [547, 0]
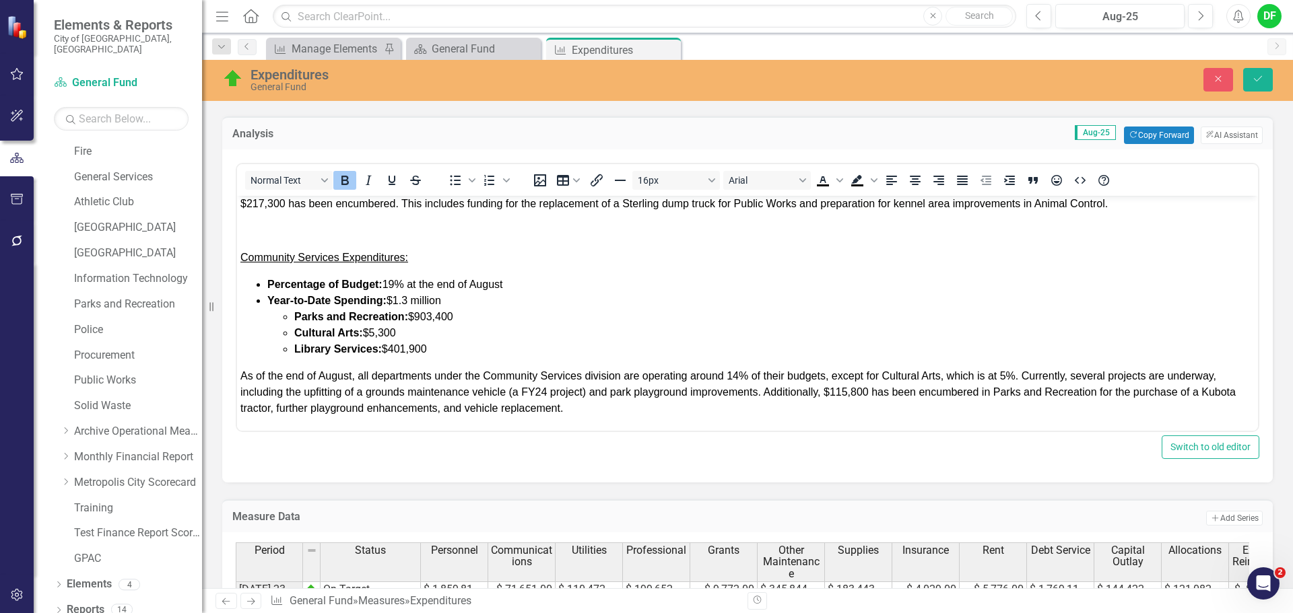
click at [736, 377] on span "As of the end of August, all departments under the Community Services division …" at bounding box center [737, 392] width 995 height 44
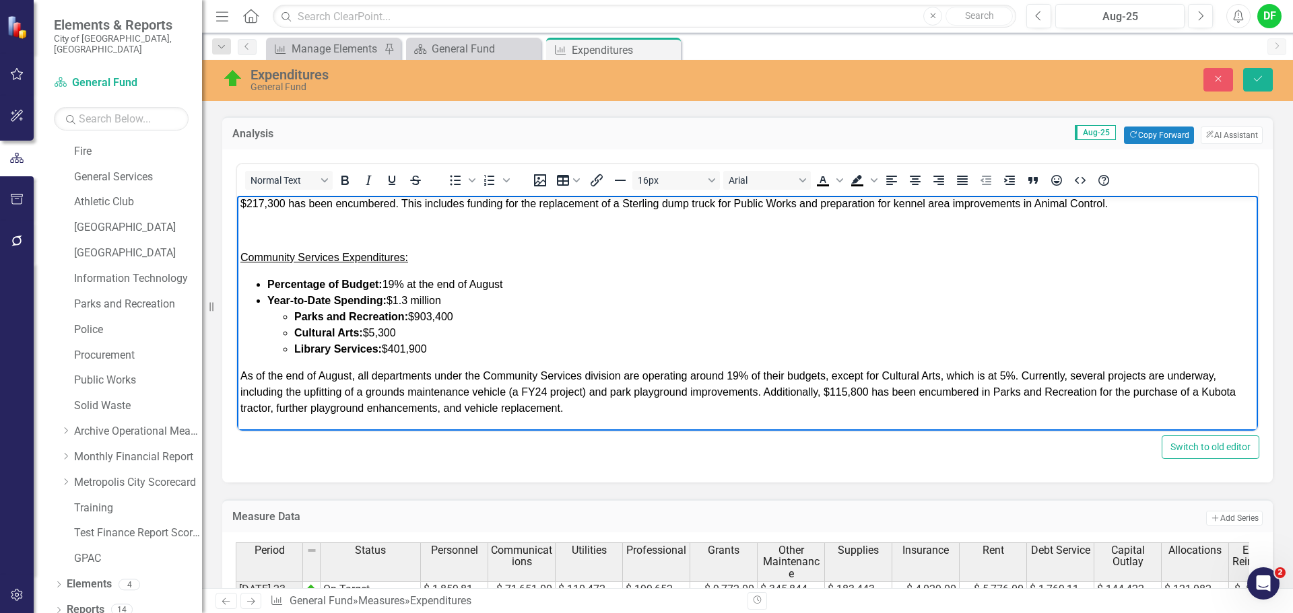
click at [1005, 375] on span "As of the end of August, all departments under the Community Services division …" at bounding box center [737, 392] width 995 height 44
click at [1021, 375] on span "As of the end of August, all departments under the Community Services division …" at bounding box center [737, 392] width 995 height 44
click at [1261, 75] on icon "Save" at bounding box center [1258, 78] width 12 height 9
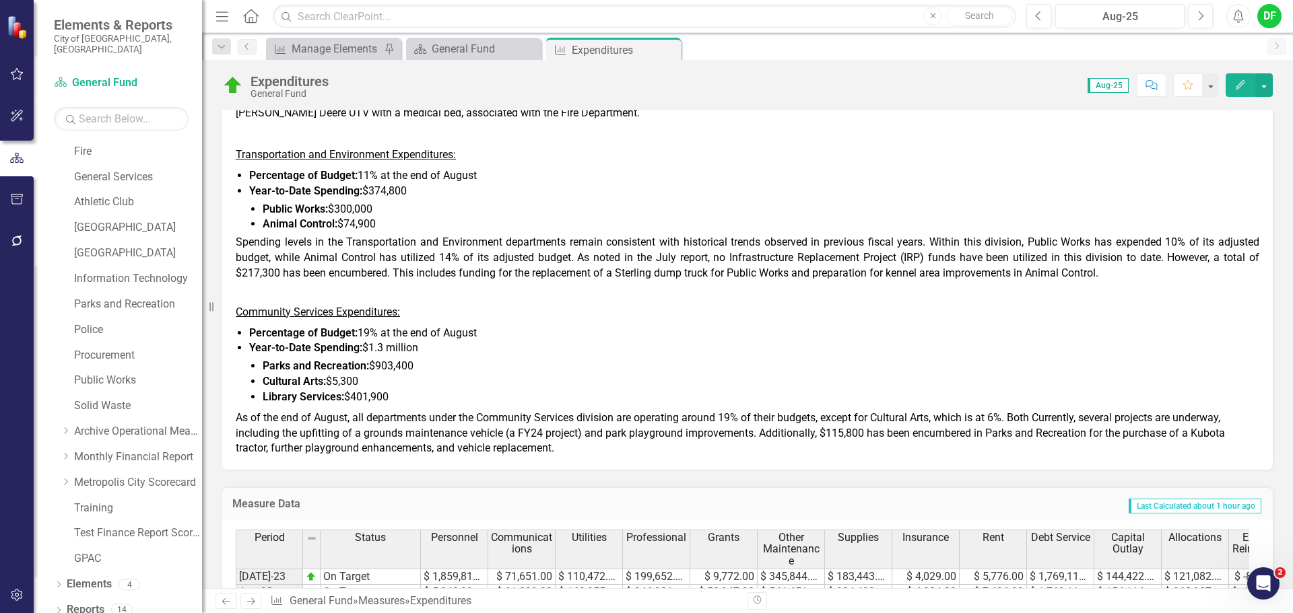
scroll to position [1010, 0]
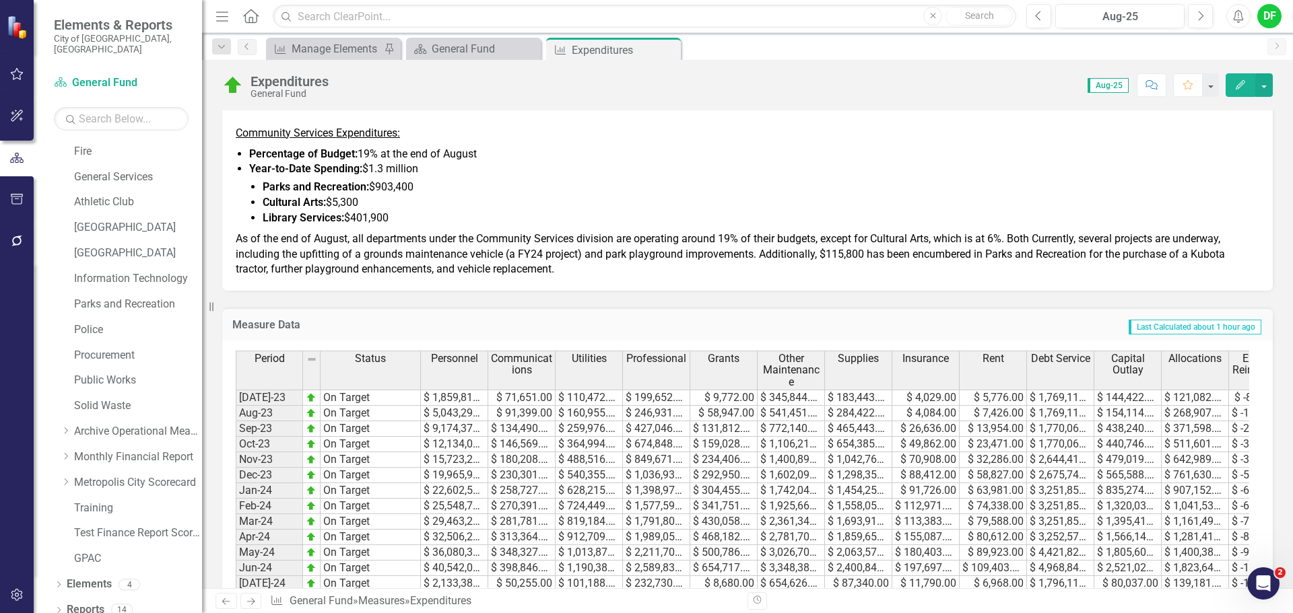
click at [1032, 242] on span "As of the end of August, all departments under the Community Services division …" at bounding box center [730, 254] width 989 height 44
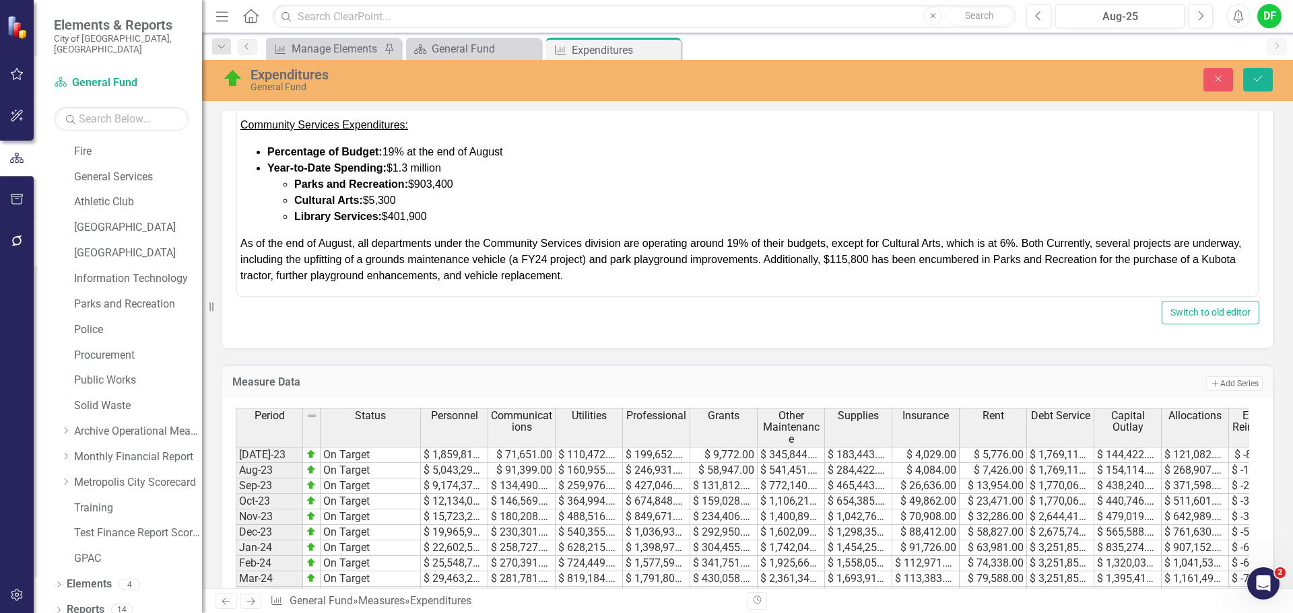
scroll to position [547, 0]
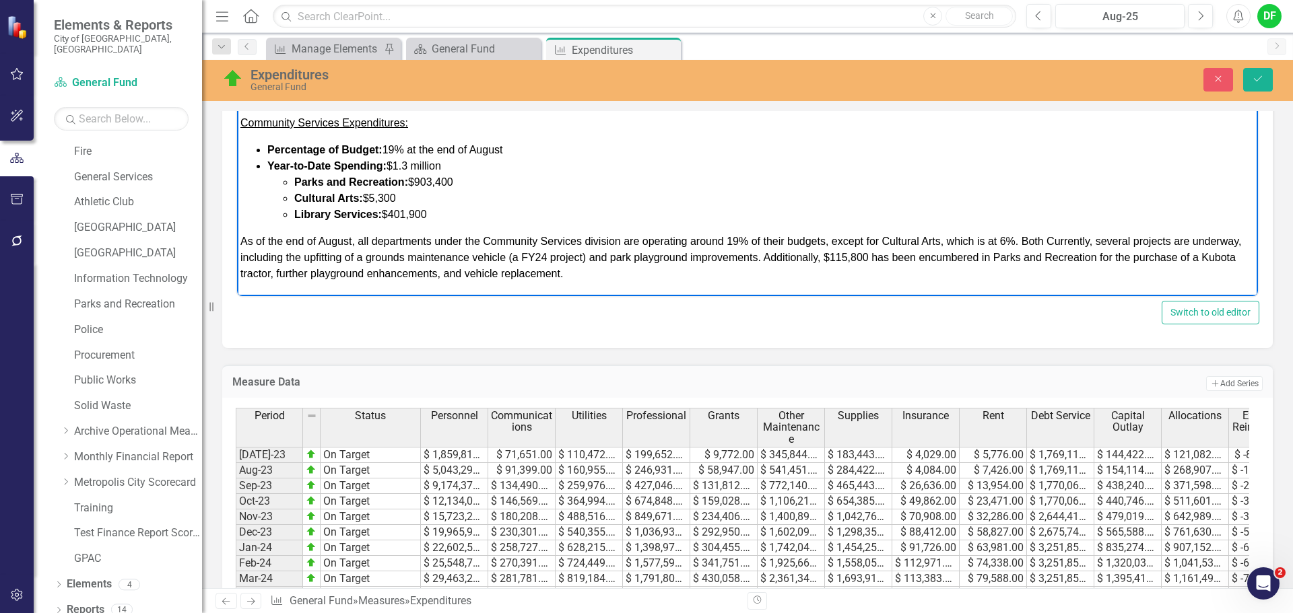
click at [1046, 239] on span "As of the end of August, all departments under the Community Services division …" at bounding box center [740, 258] width 1001 height 44
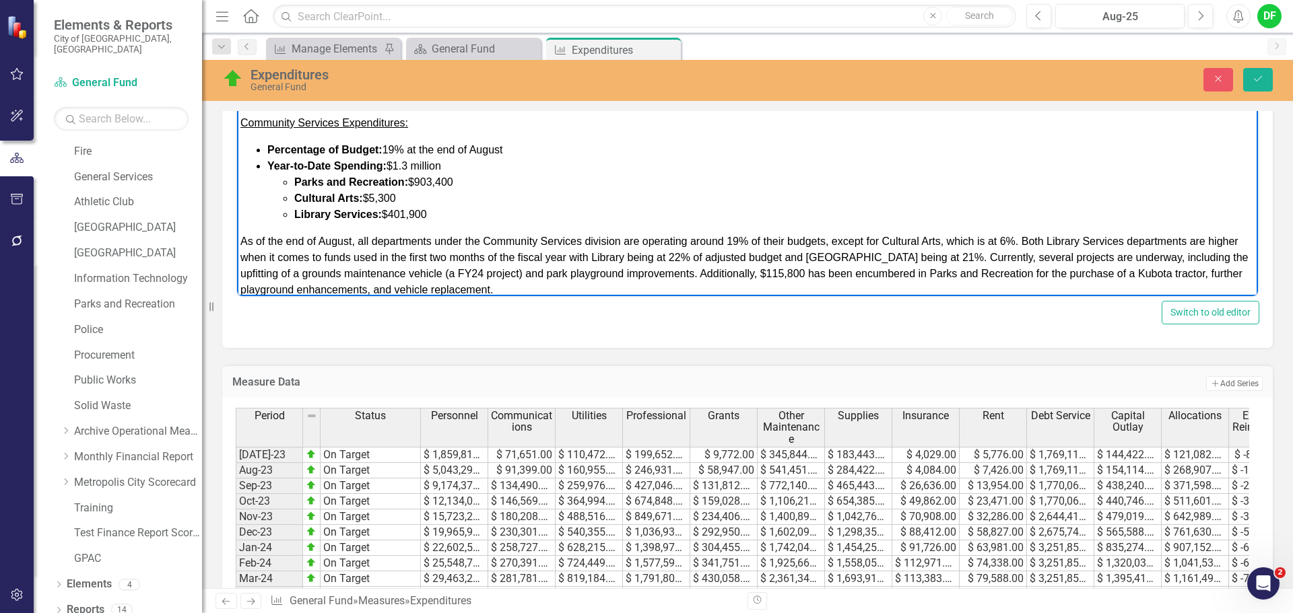
scroll to position [547, 0]
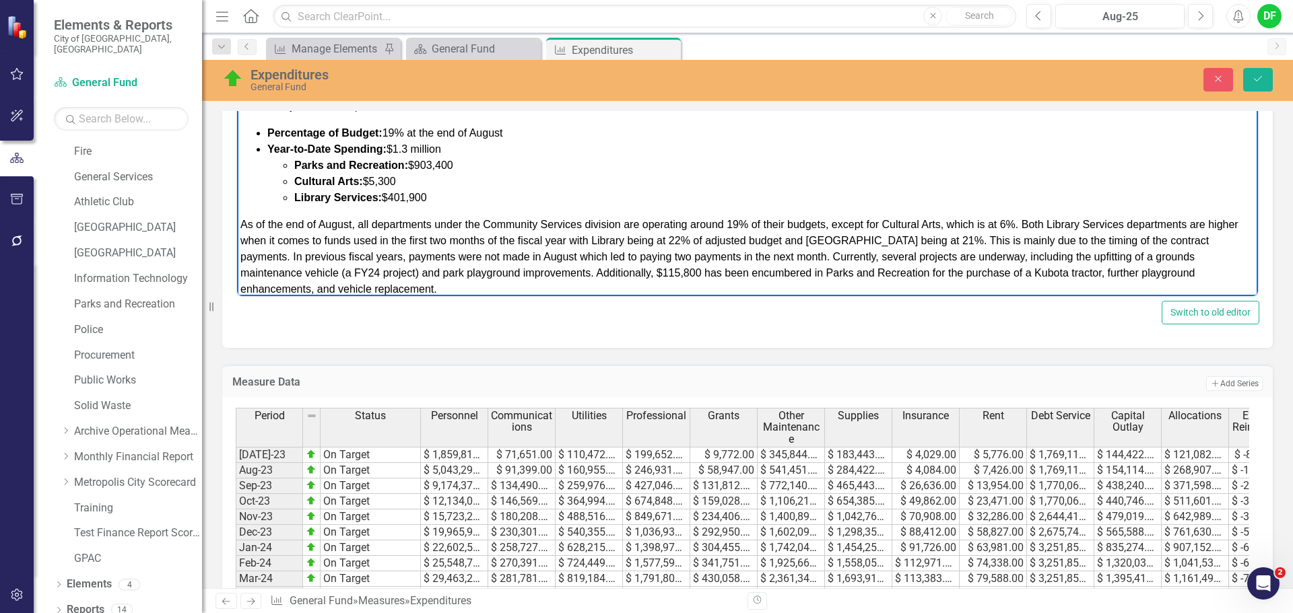
scroll to position [580, 0]
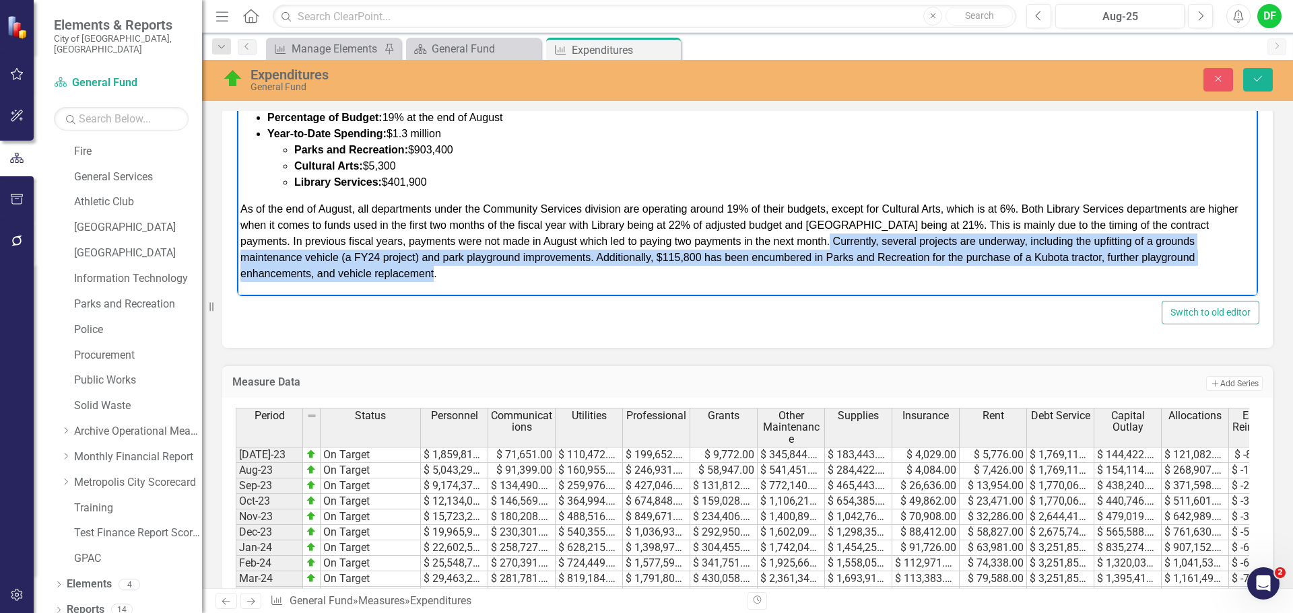
drag, startPoint x: 834, startPoint y: 238, endPoint x: 859, endPoint y: 269, distance: 39.3
click at [859, 269] on p "As of the end of August, all departments under the Community Services division …" at bounding box center [747, 241] width 1014 height 81
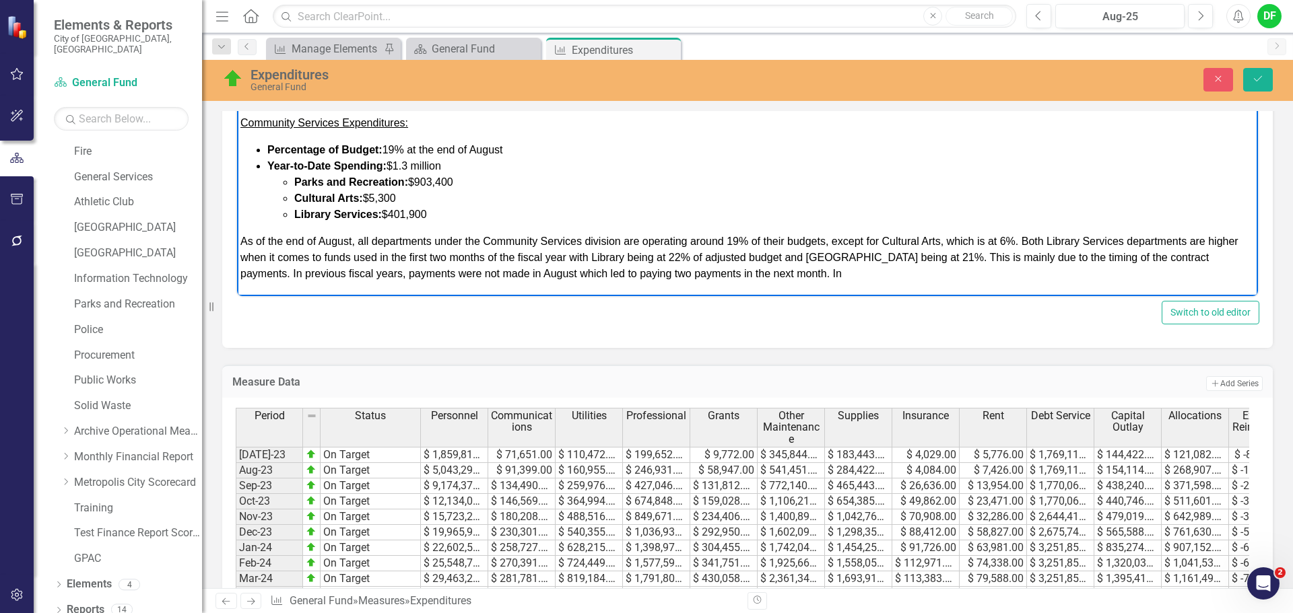
scroll to position [547, 0]
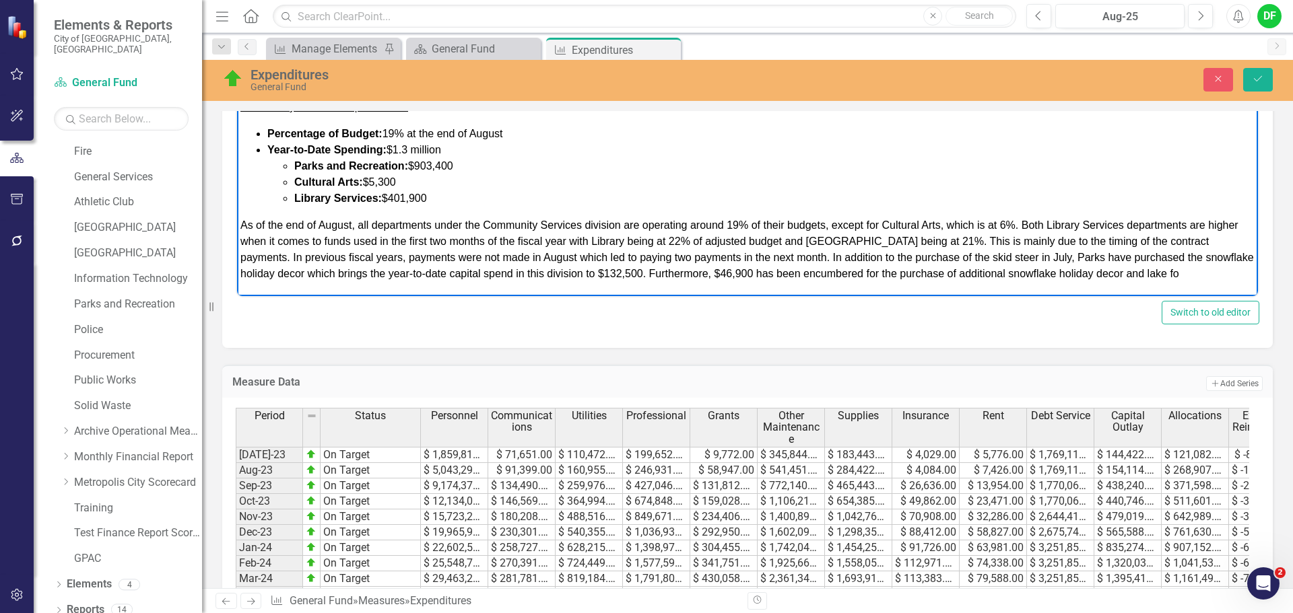
scroll to position [580, 0]
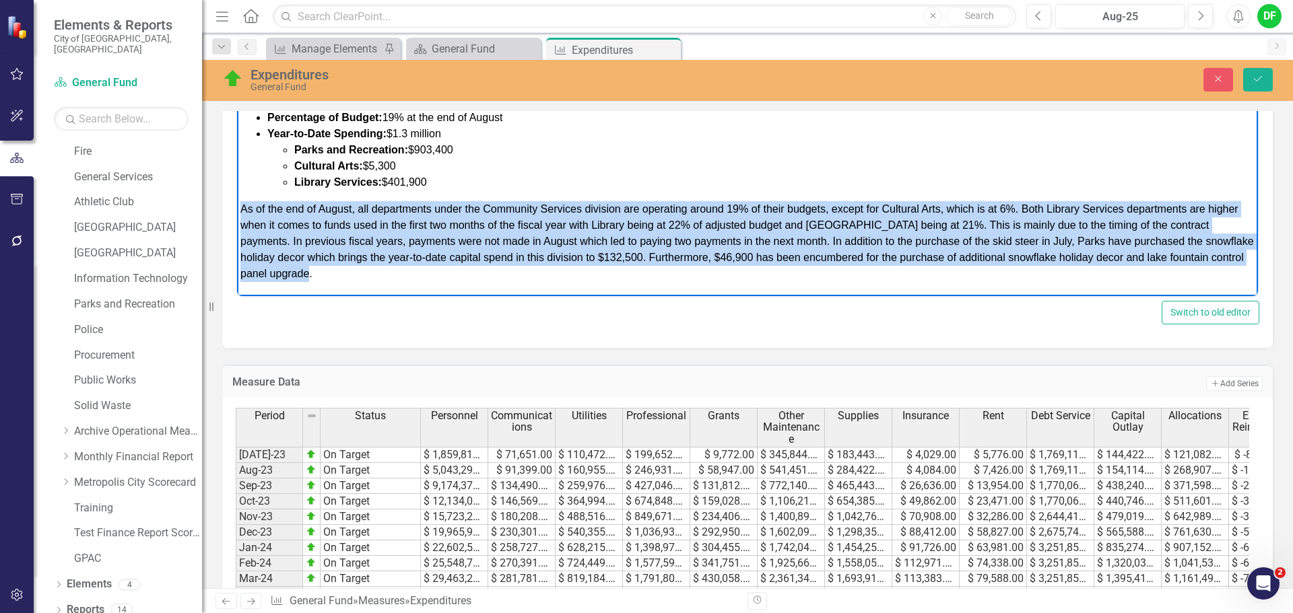
drag, startPoint x: 401, startPoint y: 277, endPoint x: 235, endPoint y: 214, distance: 177.1
copy span "As of the end of August, all departments under the Community Services division …"
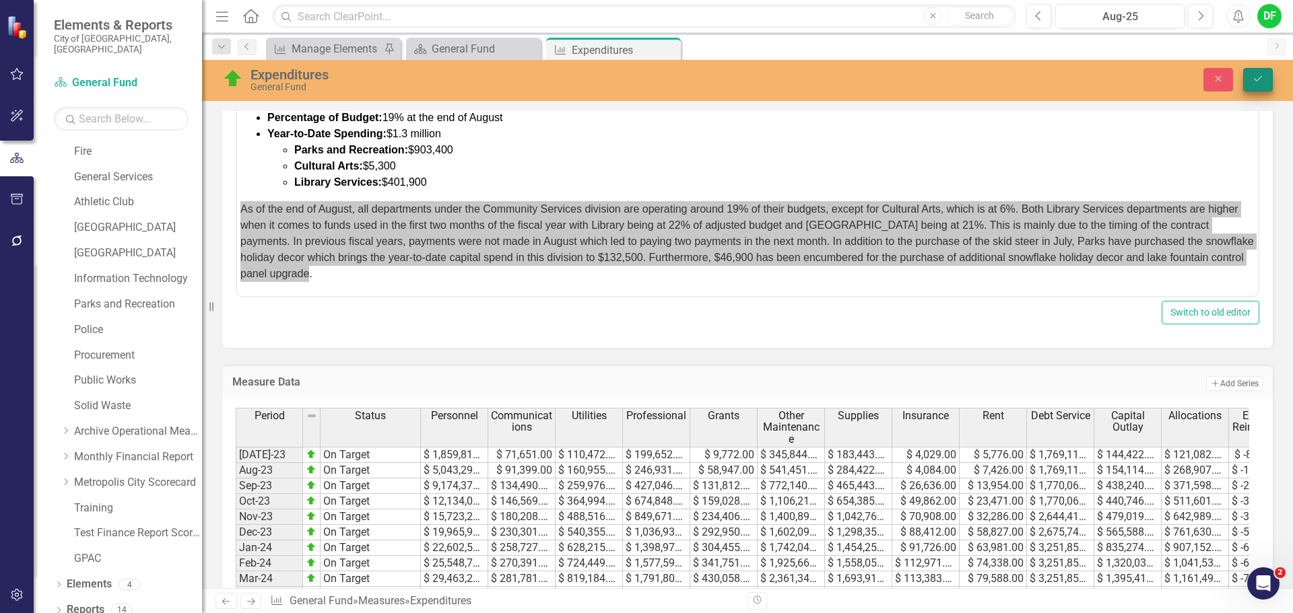
click at [1255, 73] on button "Save" at bounding box center [1258, 80] width 30 height 24
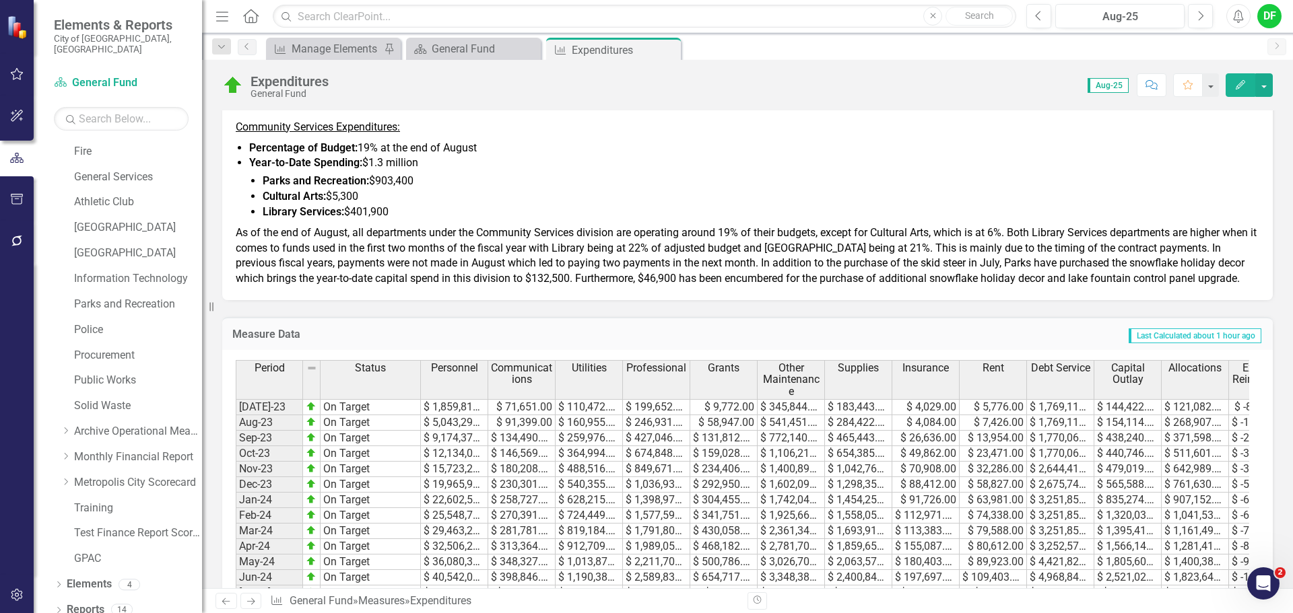
scroll to position [1010, 0]
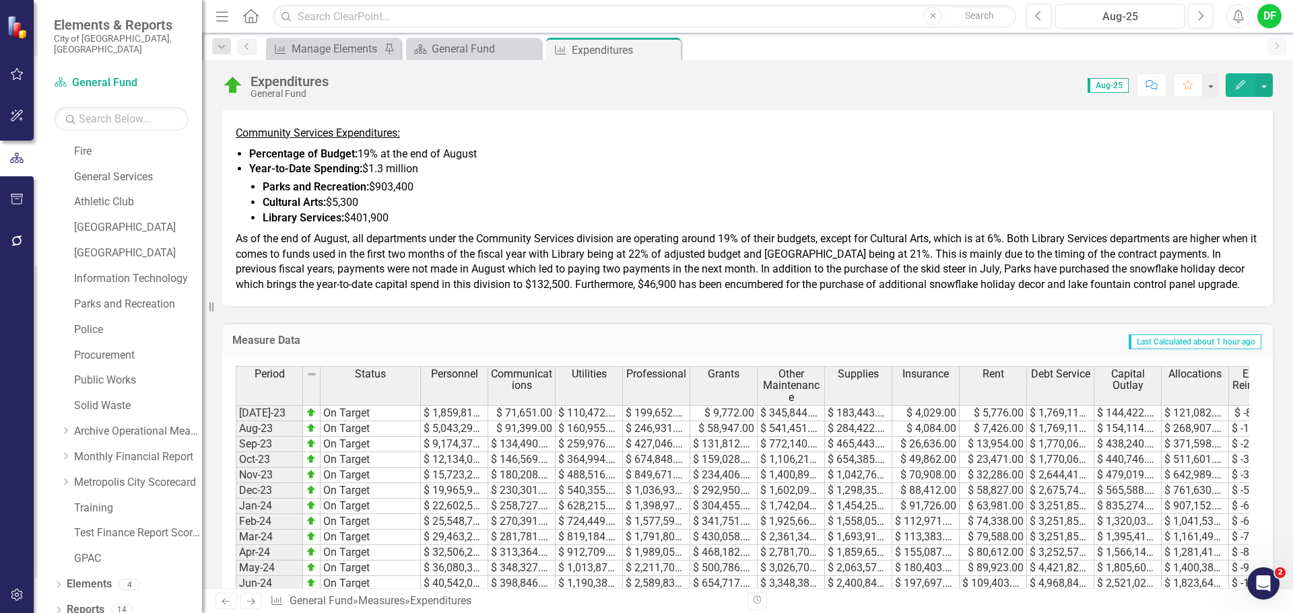
click at [343, 293] on p "As of the end of August, all departments under the Community Services division …" at bounding box center [747, 261] width 1023 height 64
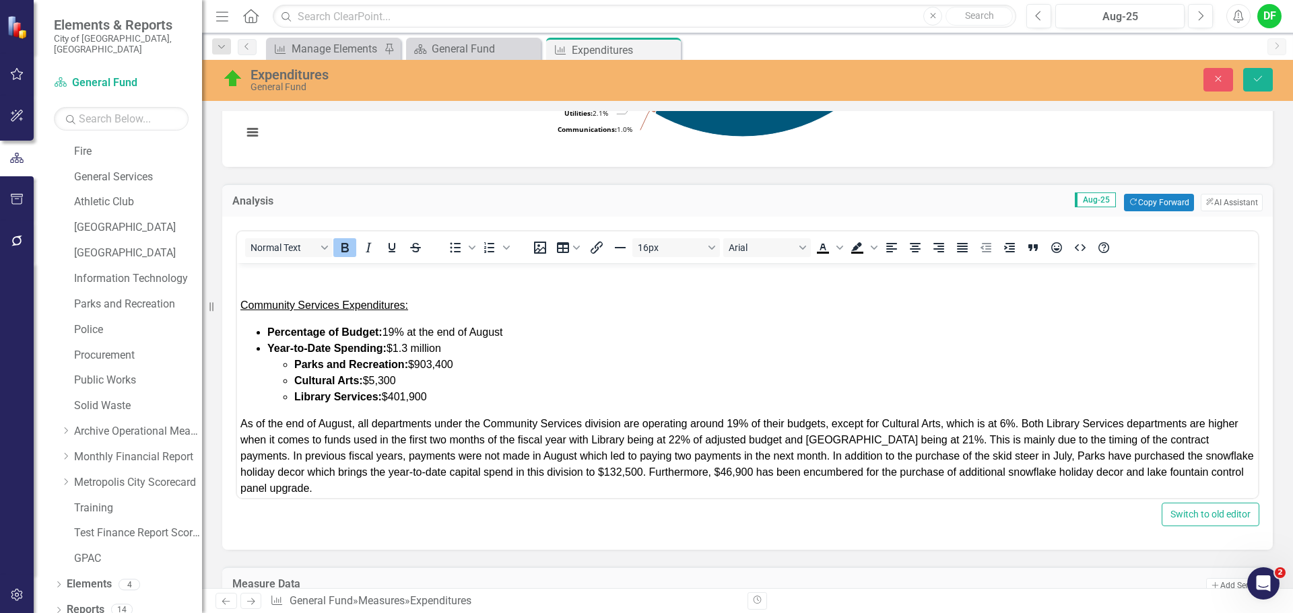
scroll to position [580, 0]
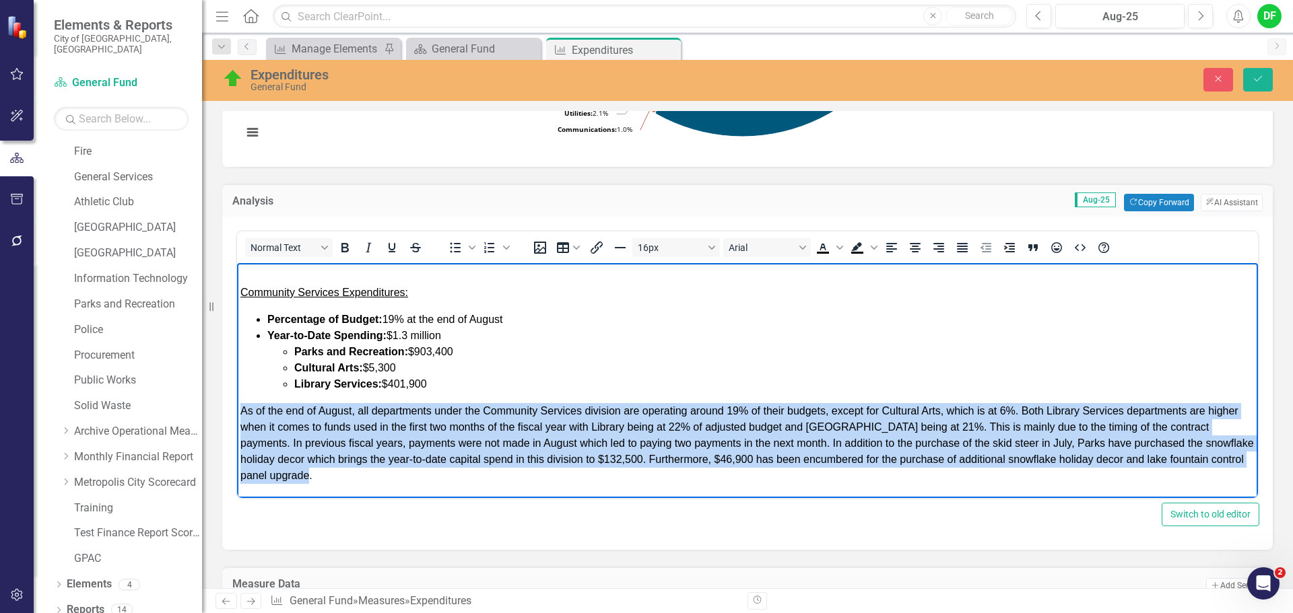
drag, startPoint x: 397, startPoint y: 479, endPoint x: 243, endPoint y: 418, distance: 165.9
click at [240, 417] on body "GENERAL FUND EXPENDITURES: As of the end of August for fiscal year [DATE], Gene…" at bounding box center [747, 91] width 1021 height 815
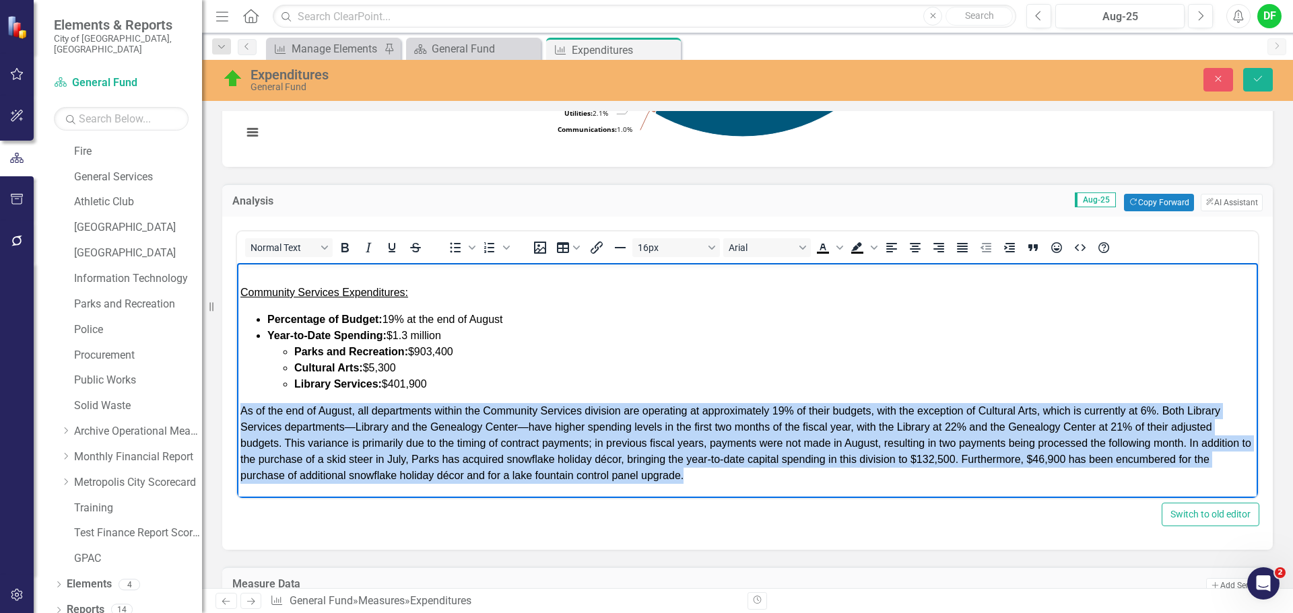
drag, startPoint x: 711, startPoint y: 475, endPoint x: 471, endPoint y: 675, distance: 312.6
click at [237, 414] on html "GENERAL FUND EXPENDITURES: As of the end of August for fiscal year 2026, Genera…" at bounding box center [747, 91] width 1021 height 815
click at [960, 248] on icon "Justify" at bounding box center [962, 247] width 11 height 9
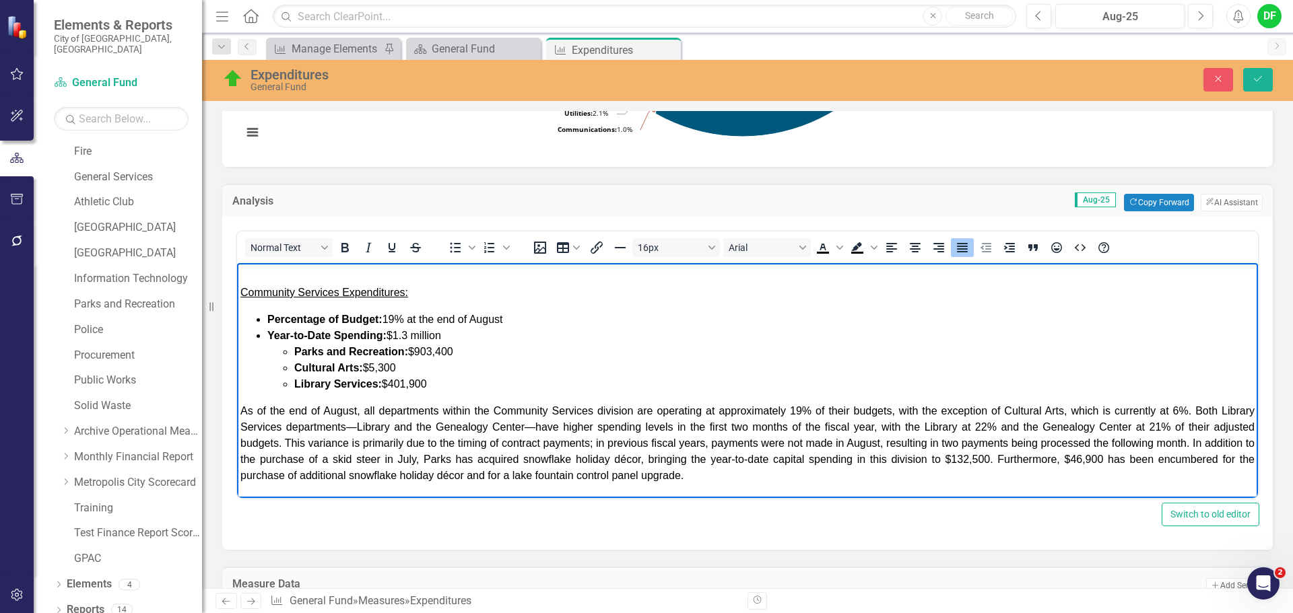
click at [447, 475] on span "﻿As of the end of August, all departments within the Community Services divisio…" at bounding box center [747, 443] width 1014 height 76
click at [541, 474] on span "﻿As of the end of August, all departments within the Community Services divisio…" at bounding box center [747, 443] width 1014 height 76
click at [780, 476] on span "﻿As of the end of August, all departments within the Community Services divisio…" at bounding box center [747, 443] width 1014 height 76
click at [755, 476] on p "﻿As of the end of August, all departments within the Community Services divisio…" at bounding box center [747, 443] width 1014 height 81
click at [1263, 80] on icon "Save" at bounding box center [1258, 78] width 12 height 9
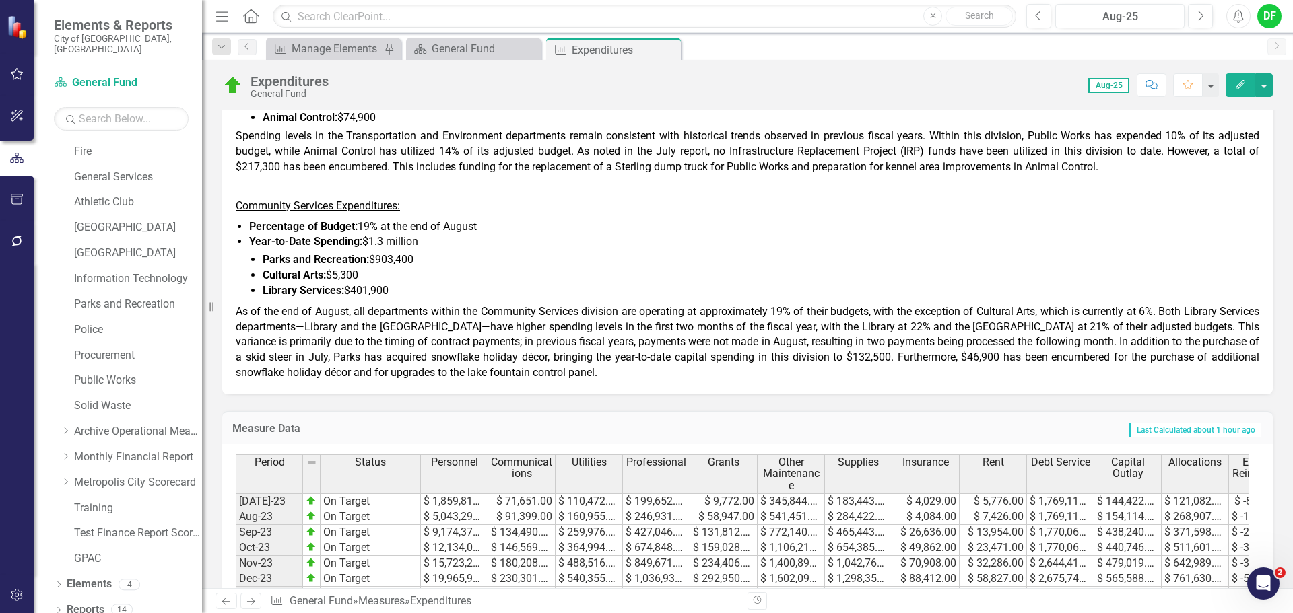
scroll to position [943, 0]
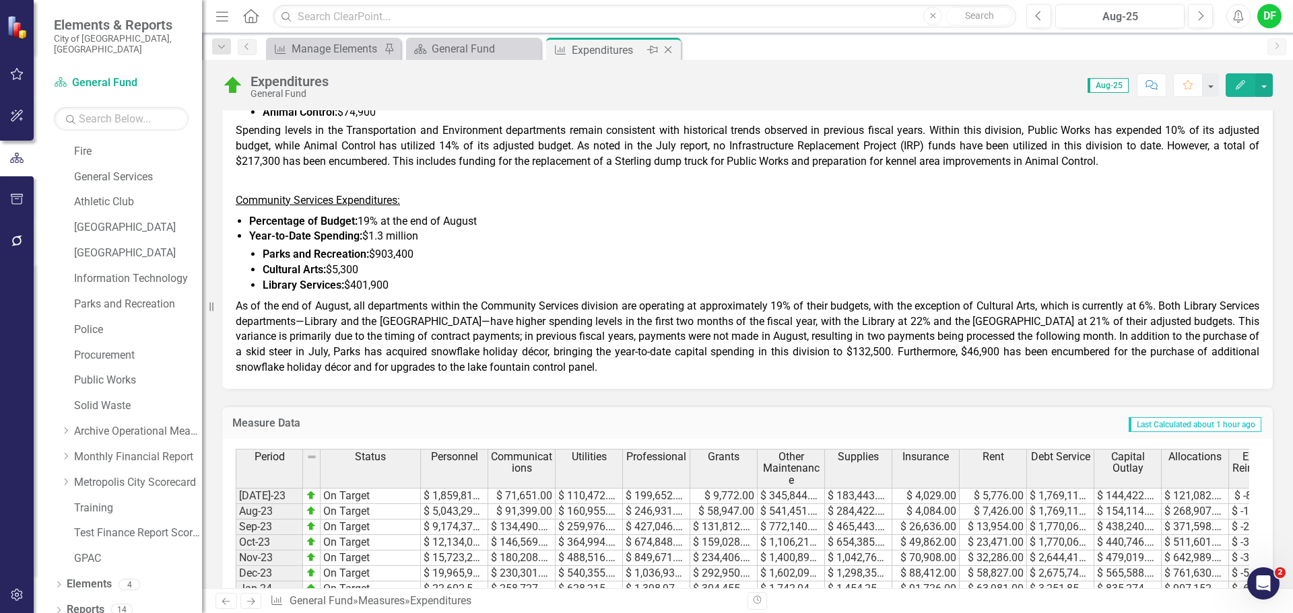
click at [675, 48] on icon "Close" at bounding box center [667, 49] width 13 height 11
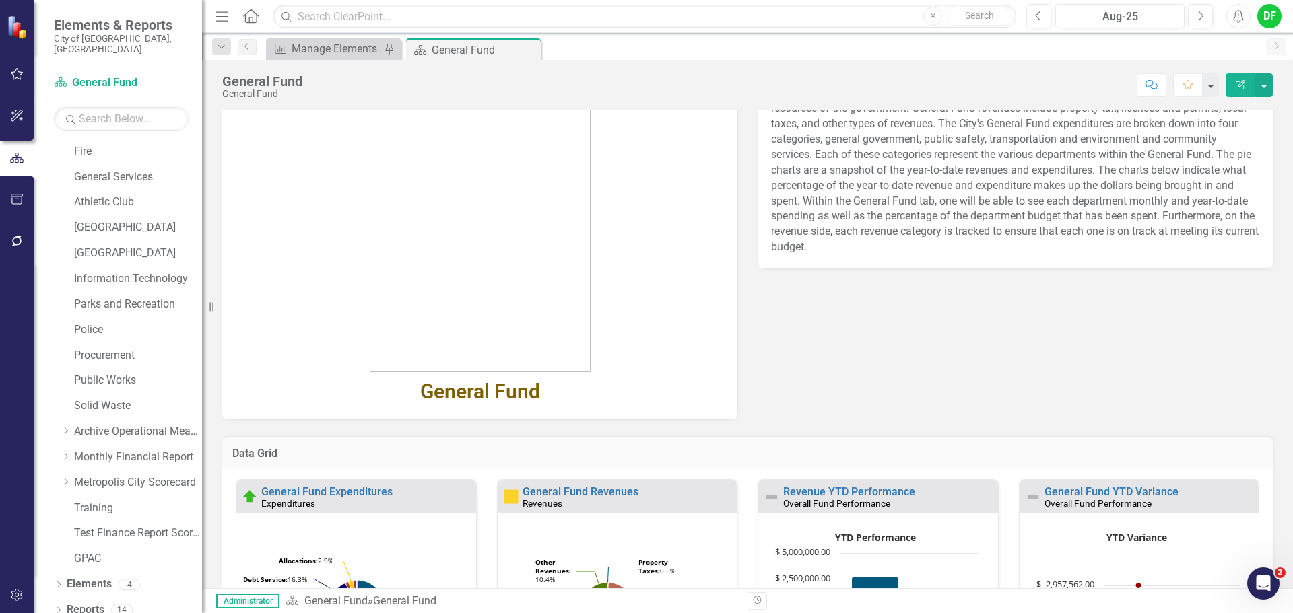
scroll to position [135, 0]
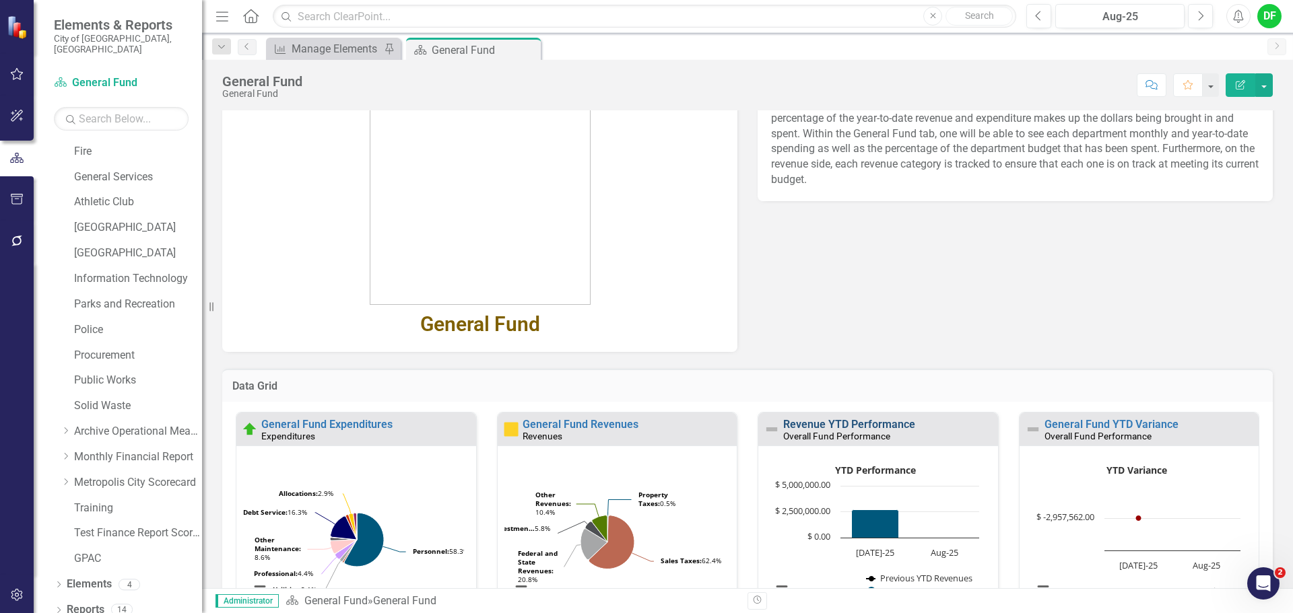
click at [830, 420] on link "Revenue YTD Performance" at bounding box center [849, 424] width 132 height 13
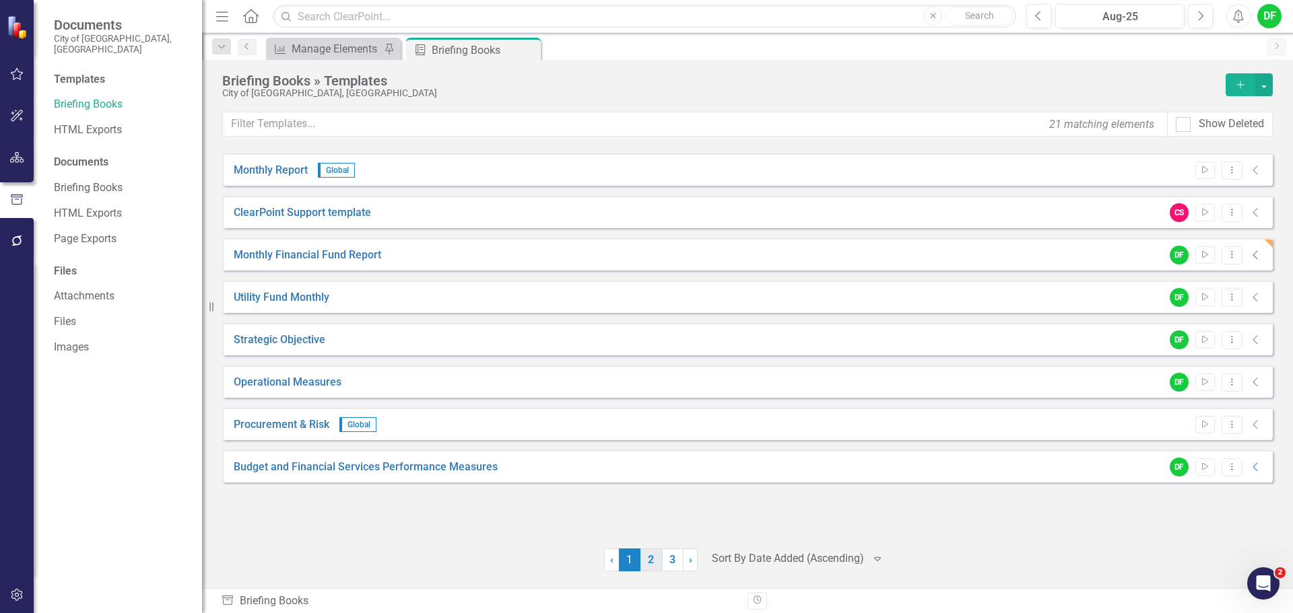
click at [649, 558] on link "2" at bounding box center [651, 560] width 22 height 23
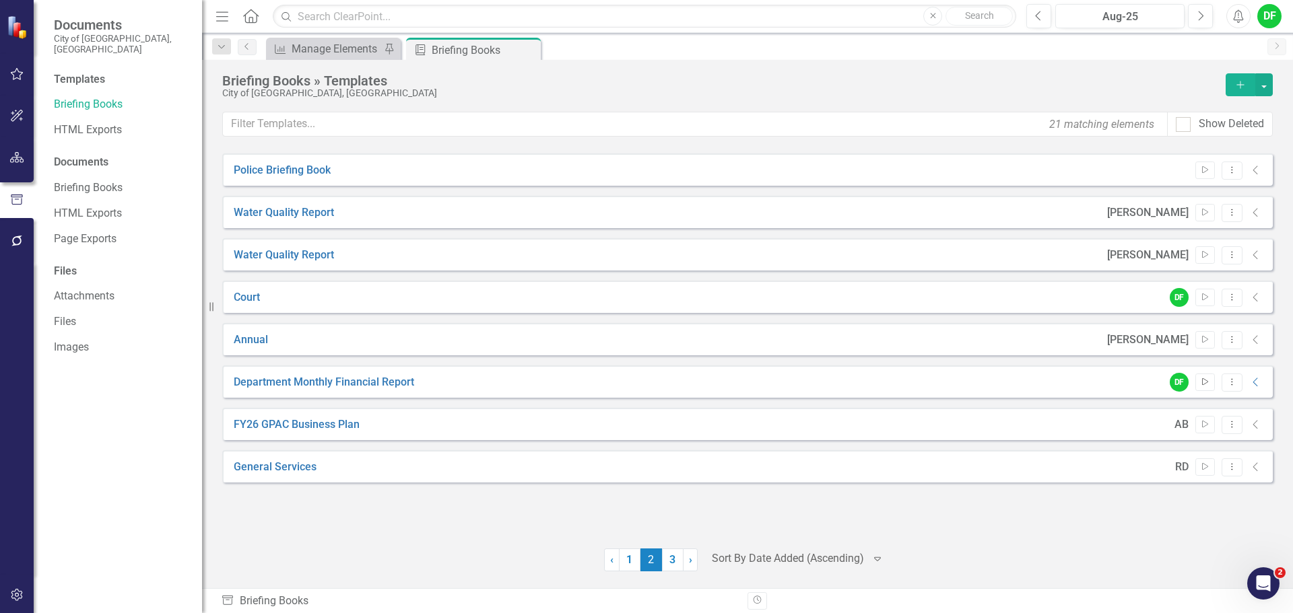
click at [1207, 384] on icon "Start" at bounding box center [1205, 382] width 10 height 8
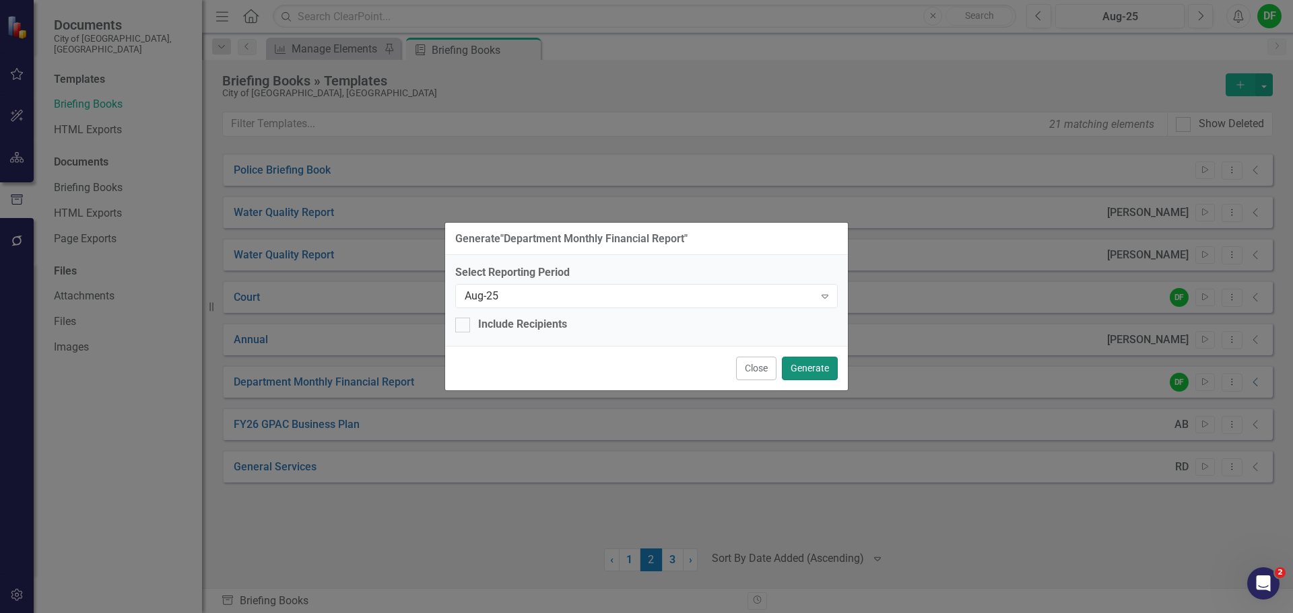
click at [821, 370] on button "Generate" at bounding box center [810, 369] width 56 height 24
